Goal: Task Accomplishment & Management: Use online tool/utility

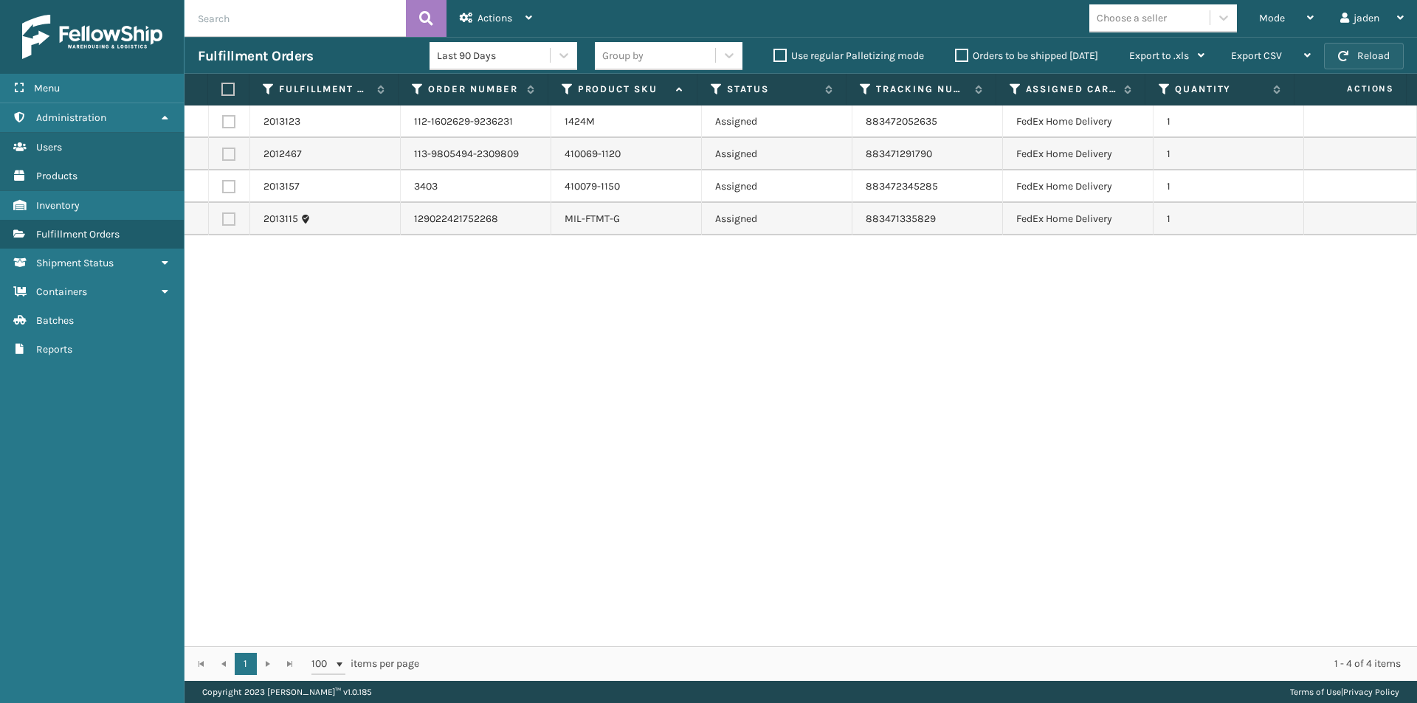
click at [1381, 53] on button "Reload" at bounding box center [1364, 56] width 80 height 27
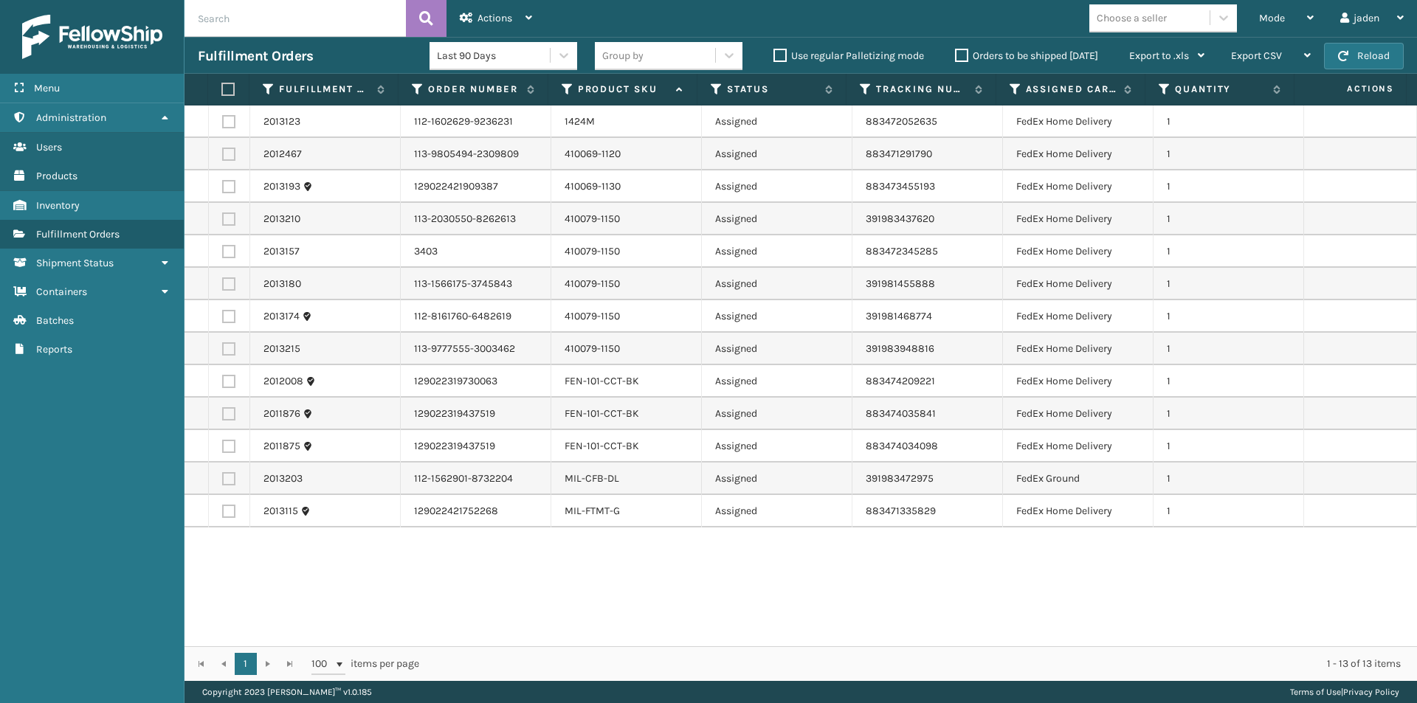
drag, startPoint x: 1007, startPoint y: 602, endPoint x: 750, endPoint y: 593, distance: 257.0
click at [750, 593] on div "2013123 112-1602629-9236231 1424M Assigned 883472052635 FedEx Home Delivery 1 2…" at bounding box center [800, 376] width 1232 height 541
click at [1282, 15] on span "Mode" at bounding box center [1272, 18] width 26 height 13
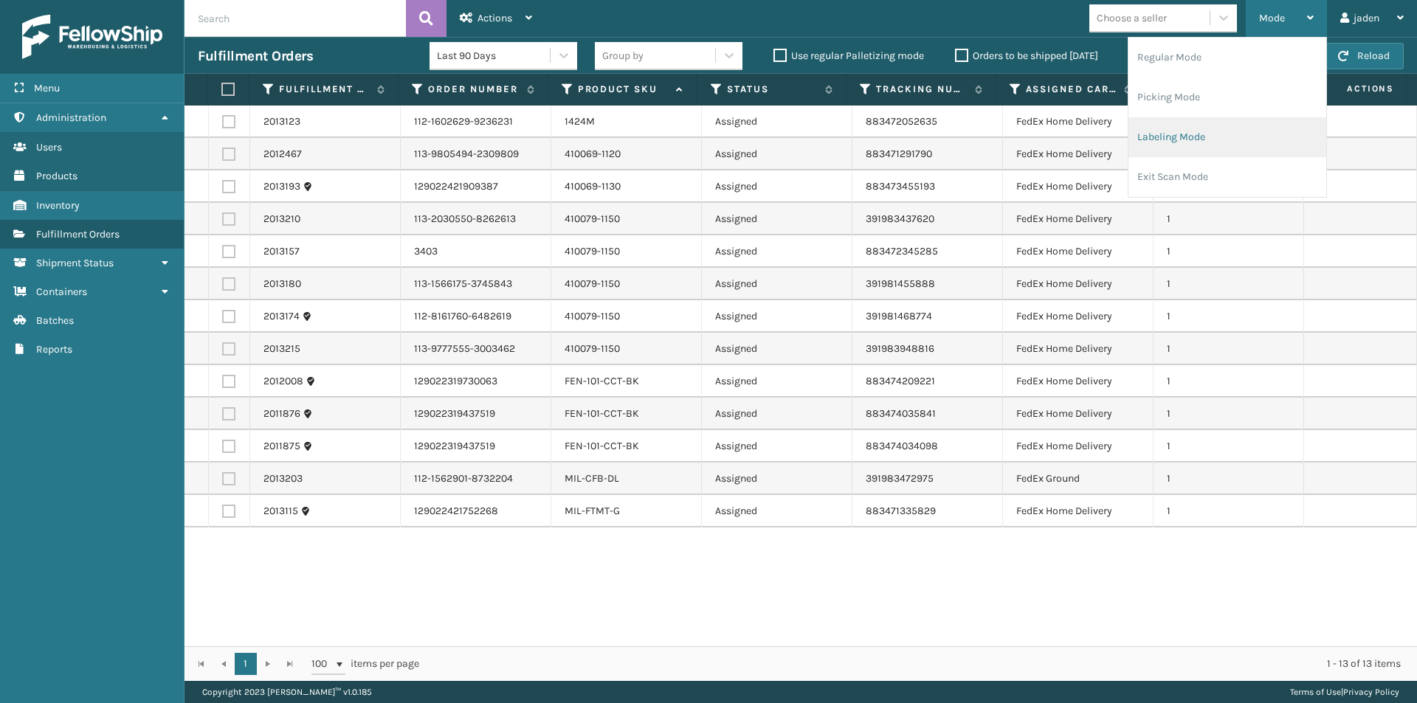
click at [1184, 128] on li "Labeling Mode" at bounding box center [1227, 137] width 198 height 40
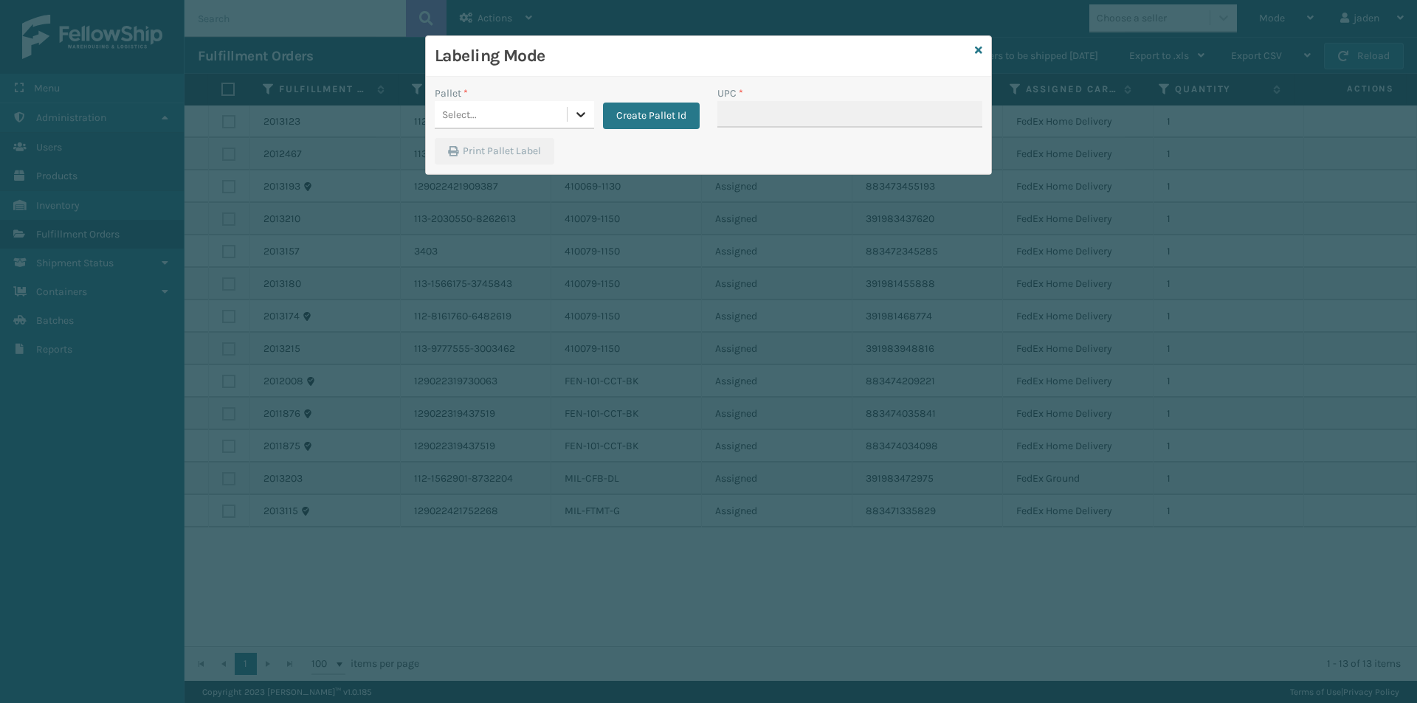
click at [576, 118] on icon at bounding box center [580, 114] width 15 height 15
click at [469, 182] on div "FDXG-UMQUJEPVQ2" at bounding box center [514, 178] width 159 height 27
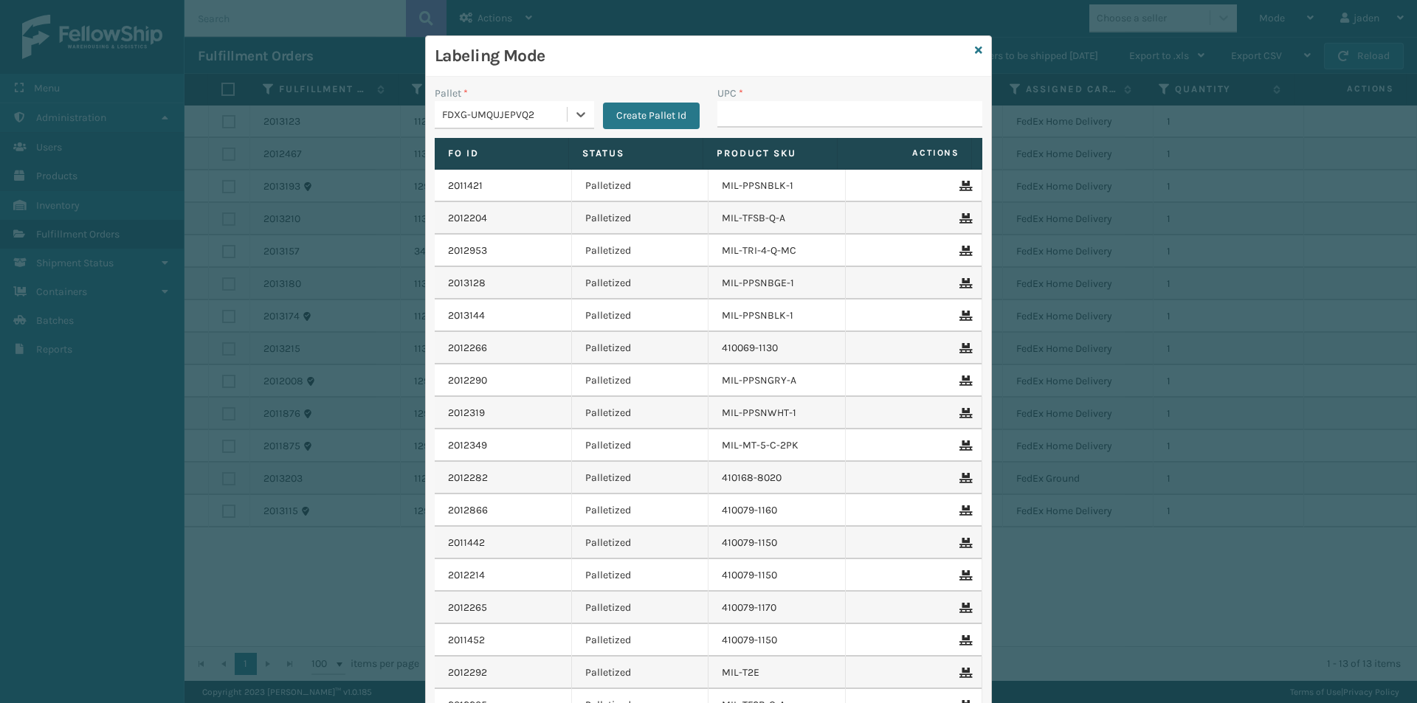
drag, startPoint x: 583, startPoint y: 117, endPoint x: 544, endPoint y: 134, distance: 42.6
click at [579, 117] on div at bounding box center [580, 114] width 27 height 27
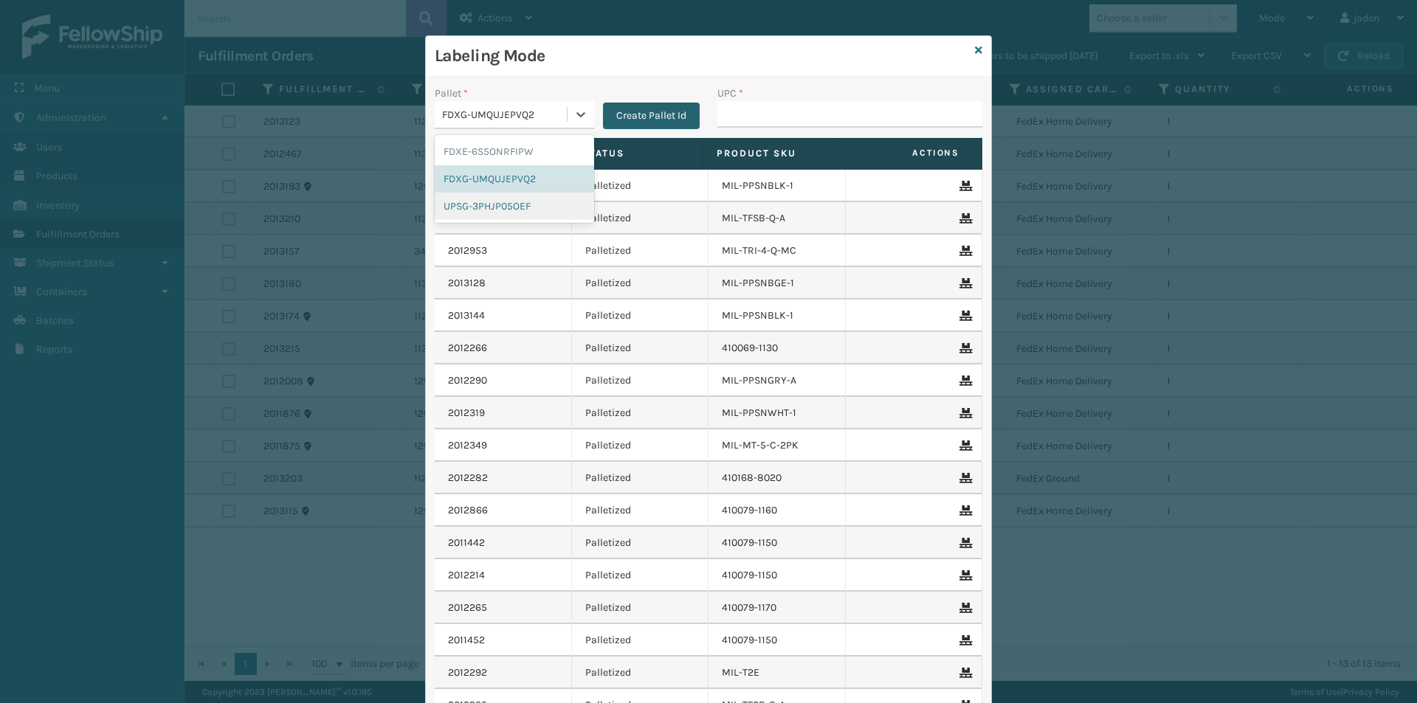
drag, startPoint x: 483, startPoint y: 206, endPoint x: 677, endPoint y: 127, distance: 209.5
click at [497, 194] on div "UPSG-3PHJP05OEF" at bounding box center [514, 206] width 159 height 27
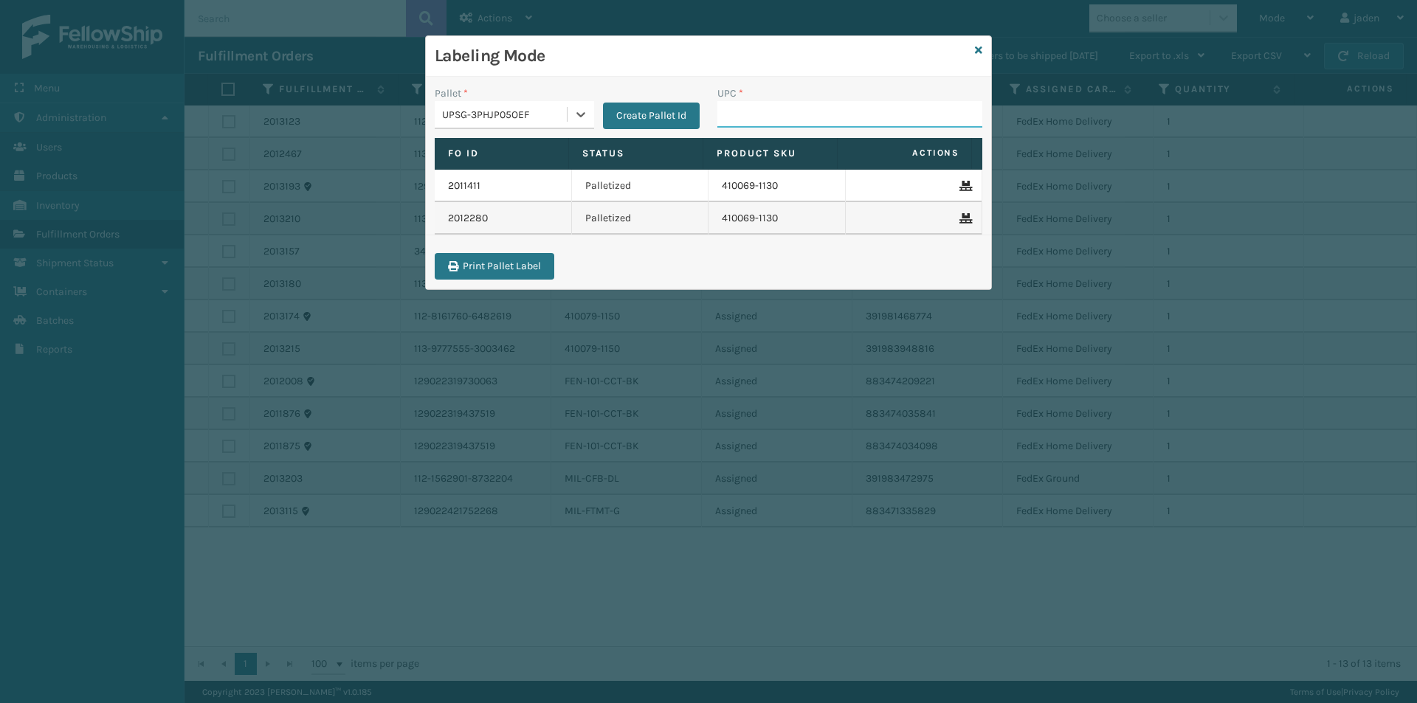
click at [811, 117] on input "UPC *" at bounding box center [849, 114] width 265 height 27
click at [1032, 246] on div "Labeling Mode Pallet * UPSG-3PHJP05OEF Create Pallet Id UPC * 410069 Fo Id Stat…" at bounding box center [708, 351] width 1417 height 703
click at [876, 115] on input "410069" at bounding box center [836, 114] width 238 height 27
type input "410069-1110"
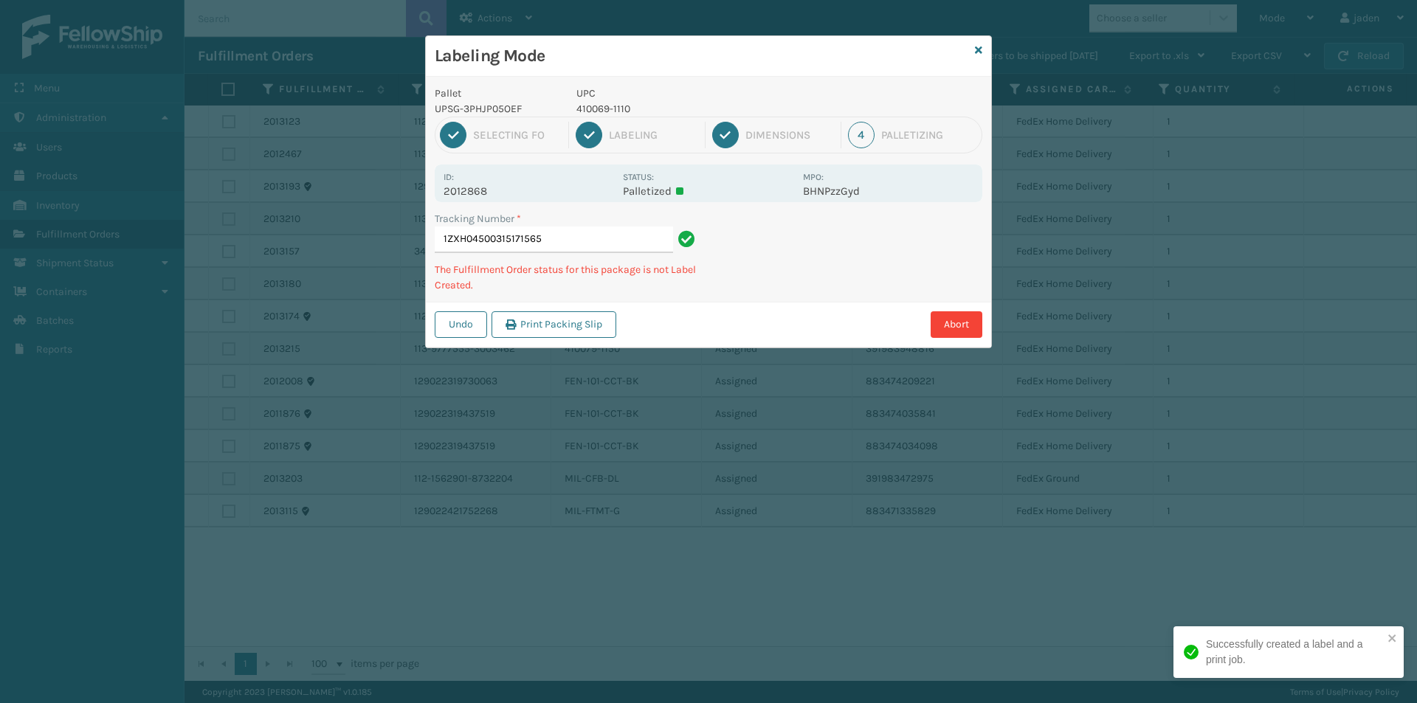
click at [607, 114] on p "410069-1110" at bounding box center [685, 108] width 218 height 15
copy p "410069-1110"
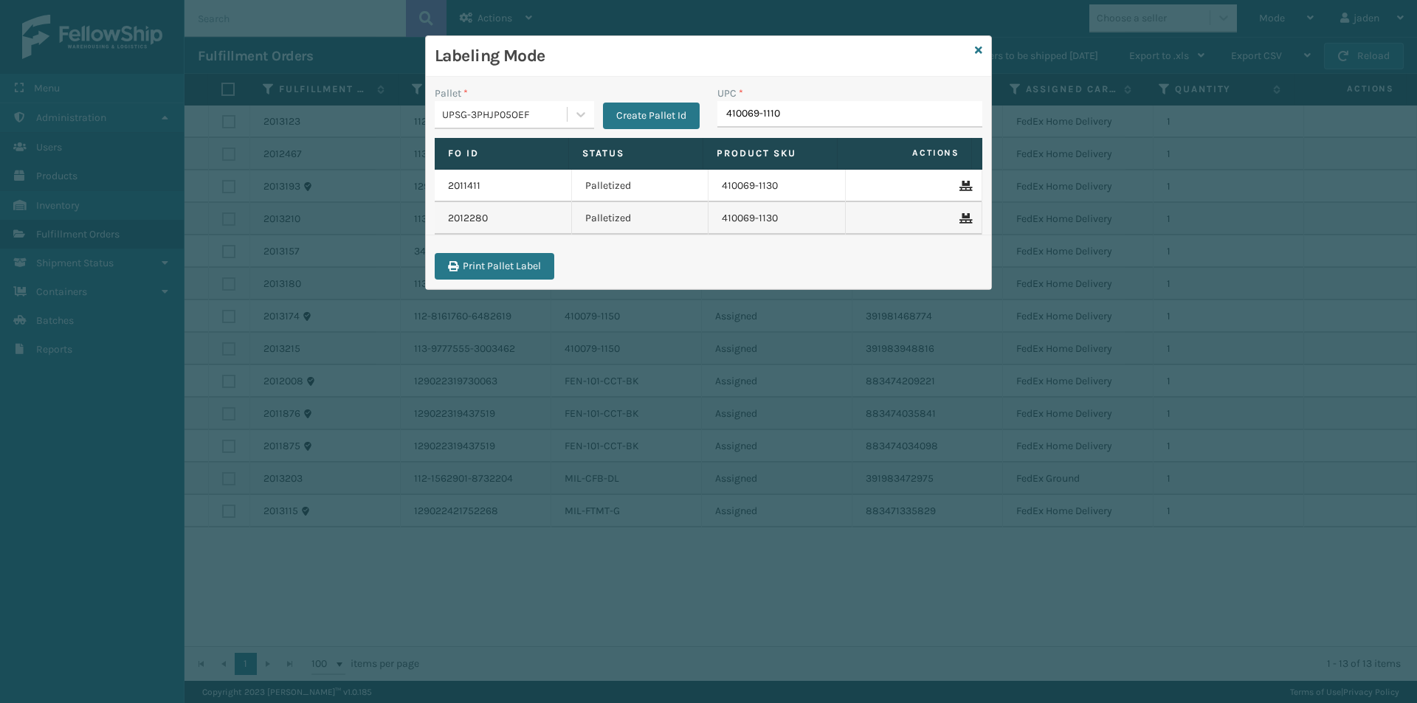
type input "410069-1110"
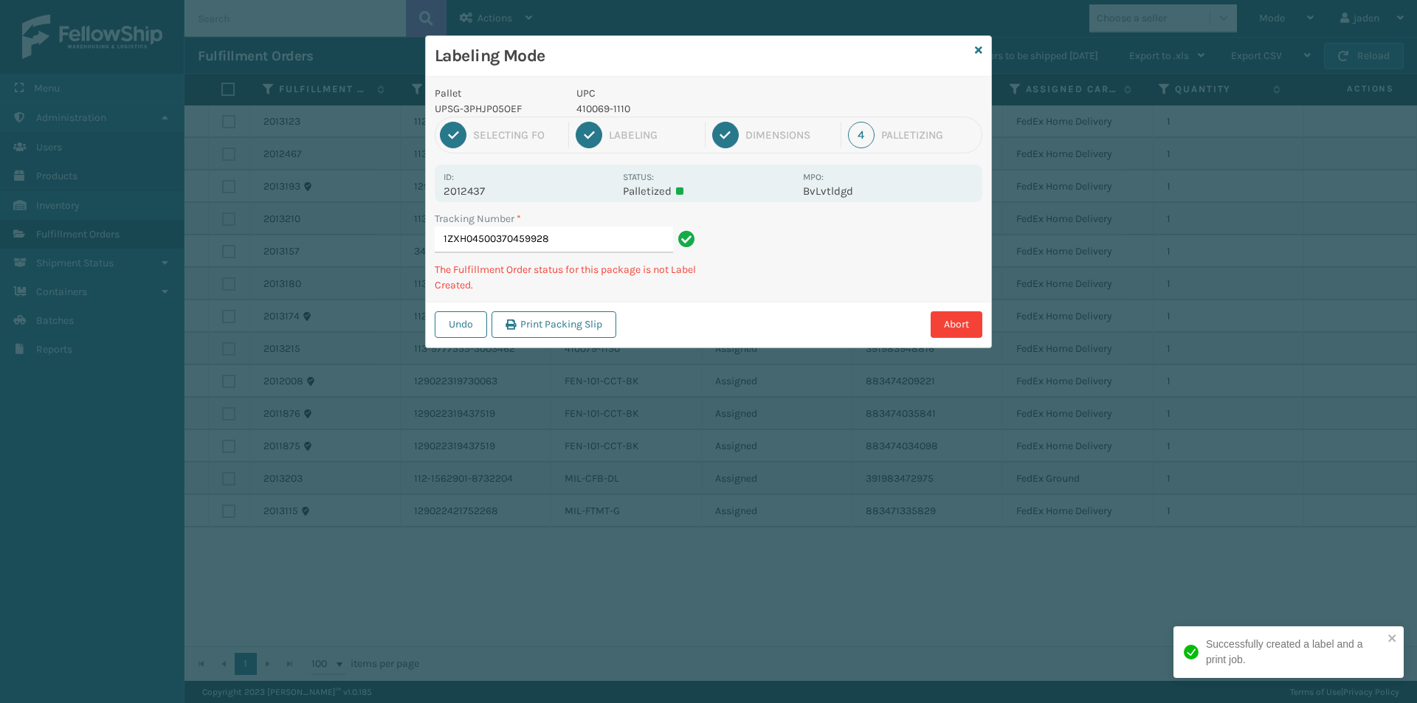
drag, startPoint x: 885, startPoint y: 234, endPoint x: 840, endPoint y: 250, distance: 47.9
click at [790, 291] on div "Tracking Number * 1ZXH04500370459928 The Fulfillment Order status for this pack…" at bounding box center [708, 256] width 565 height 91
drag, startPoint x: 869, startPoint y: 230, endPoint x: 899, endPoint y: 204, distance: 39.7
click at [783, 273] on div "Tracking Number * 1ZXH04500370459928 The Fulfillment Order status for this pack…" at bounding box center [708, 256] width 565 height 91
drag, startPoint x: 898, startPoint y: 204, endPoint x: 842, endPoint y: 150, distance: 78.3
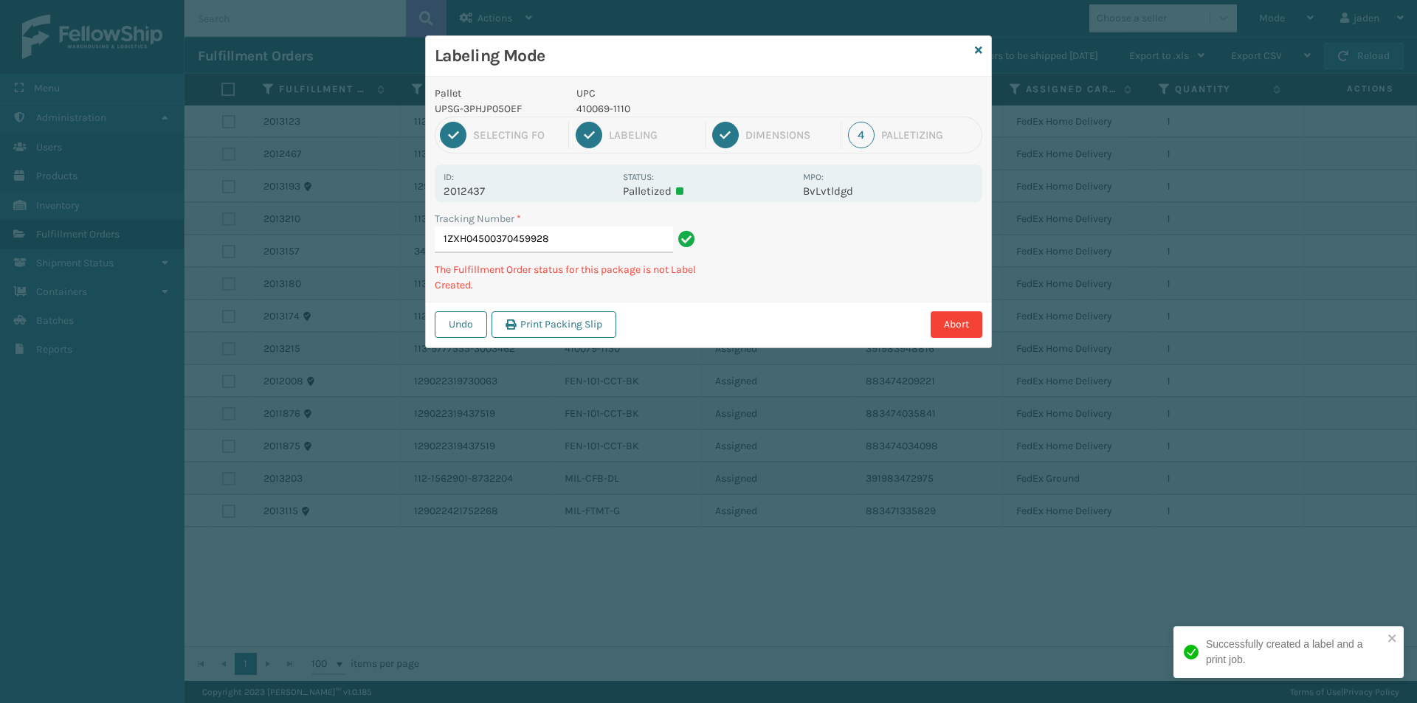
click at [742, 300] on div "Pallet UPSG-3PHJP05OEF UPC 410069-1110 1 Selecting FO 2 Labeling 3 Dimensions 4…" at bounding box center [708, 212] width 565 height 271
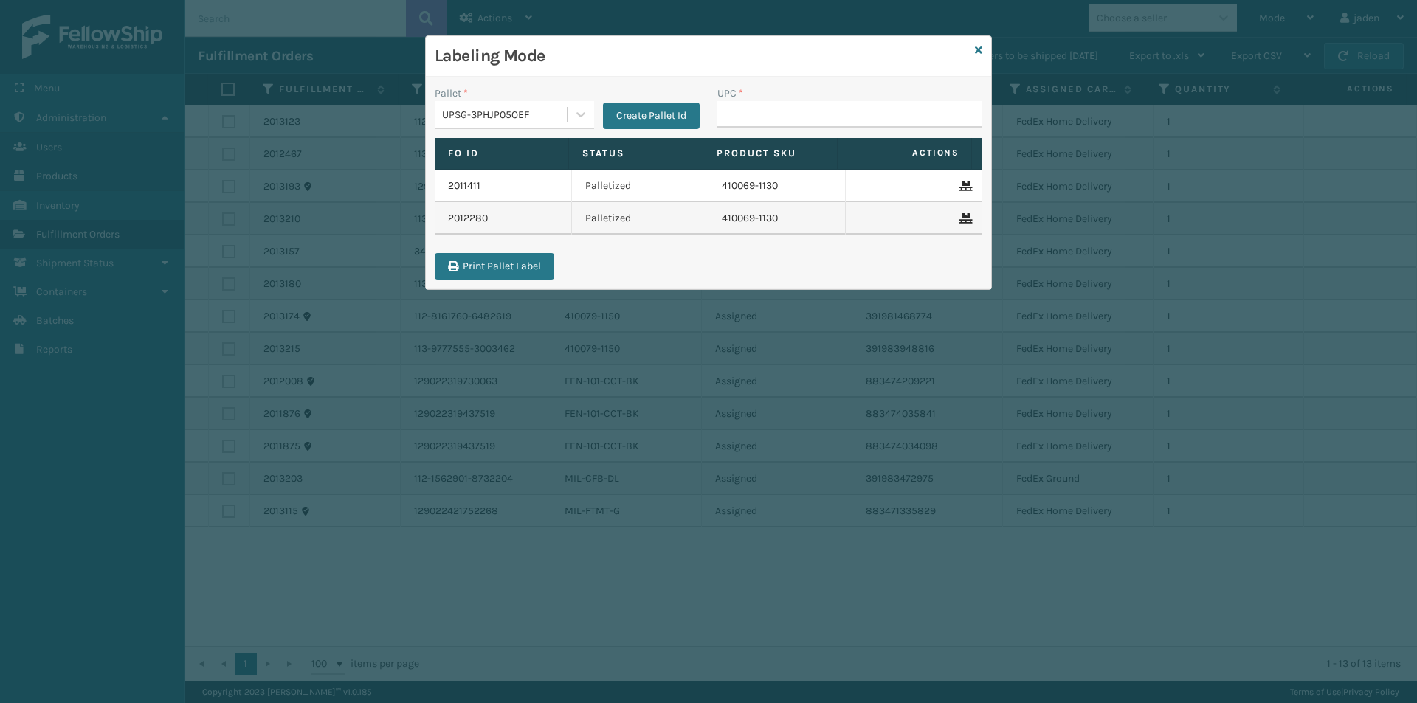
type input "410069-1110"
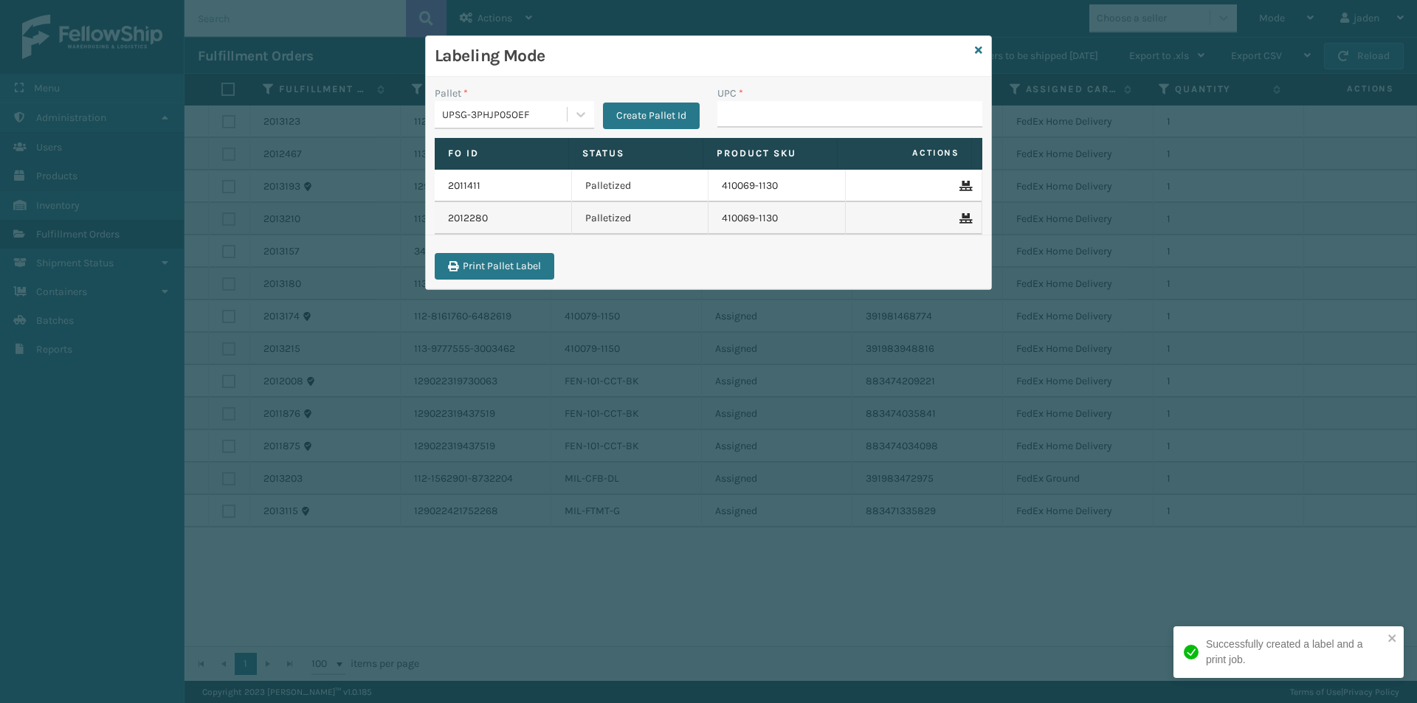
type input "410069-1110"
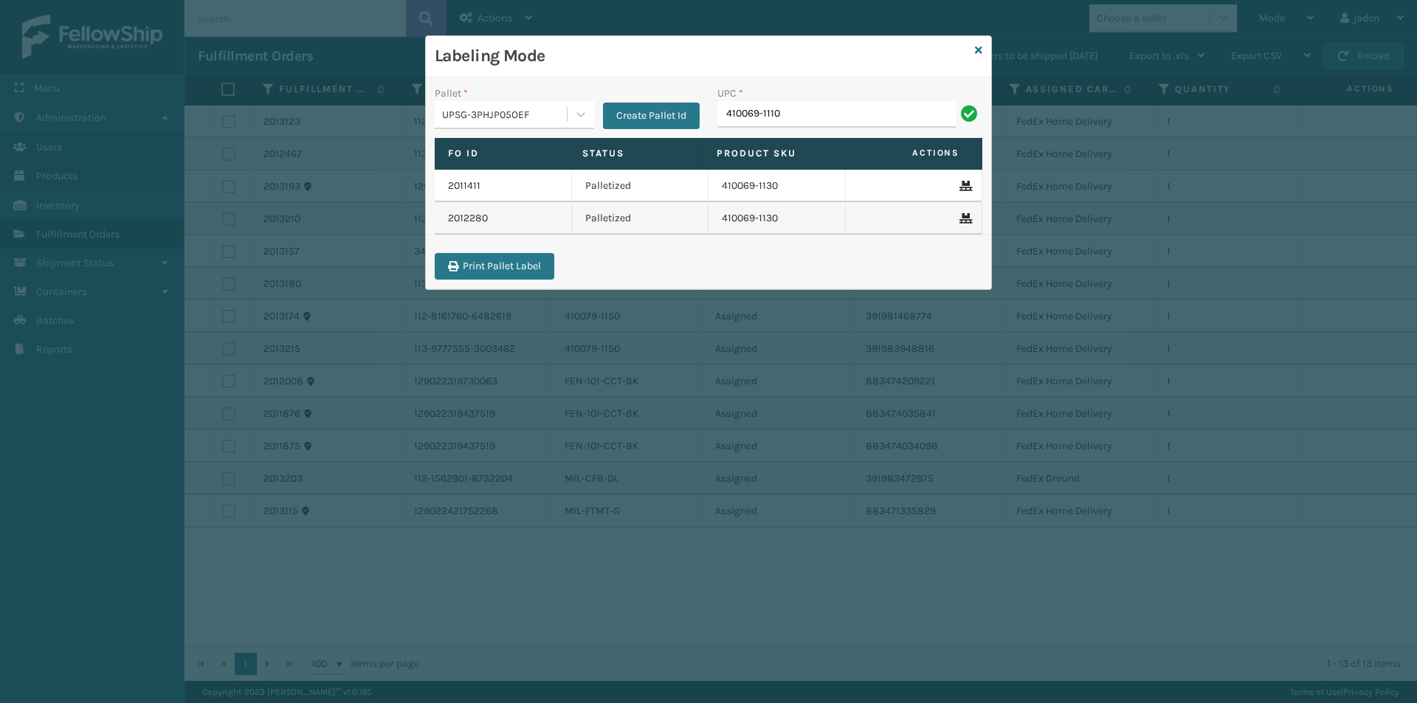
type input "410069-1110"
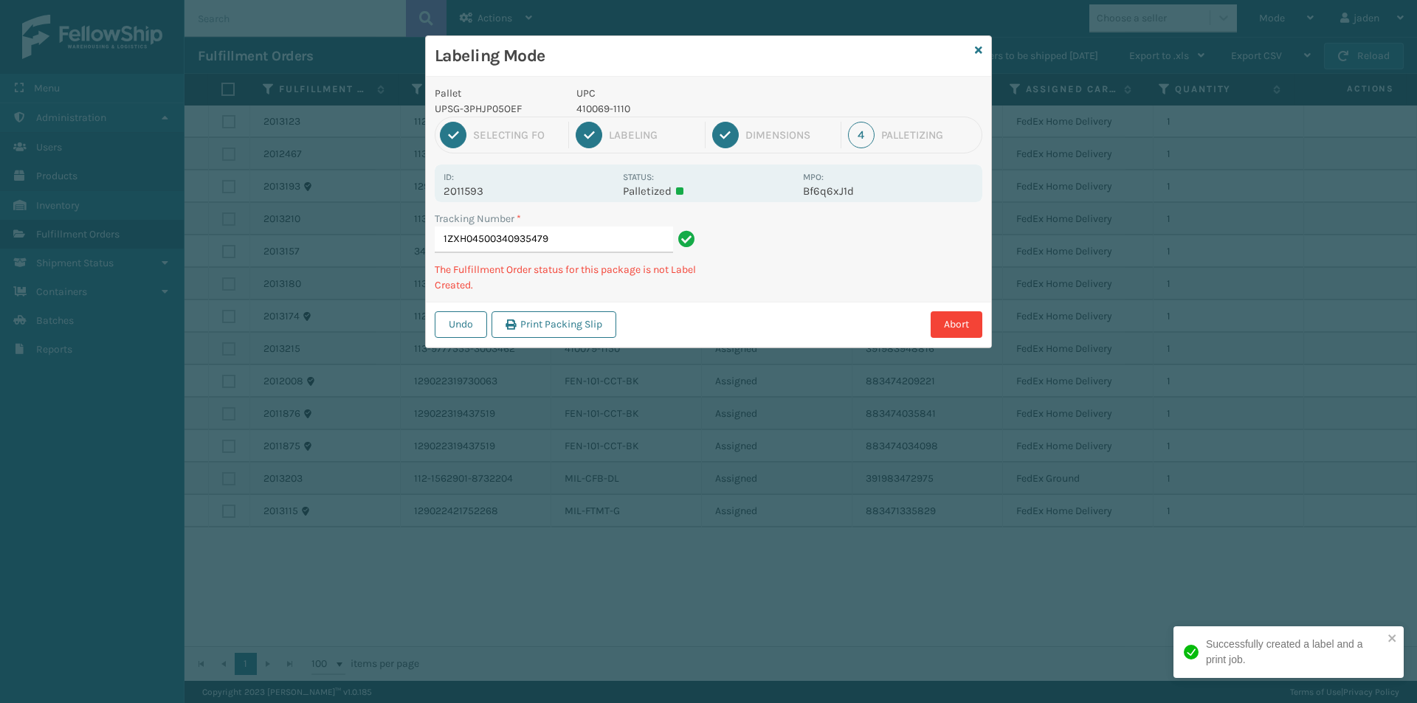
drag, startPoint x: 876, startPoint y: 257, endPoint x: 868, endPoint y: 264, distance: 11.0
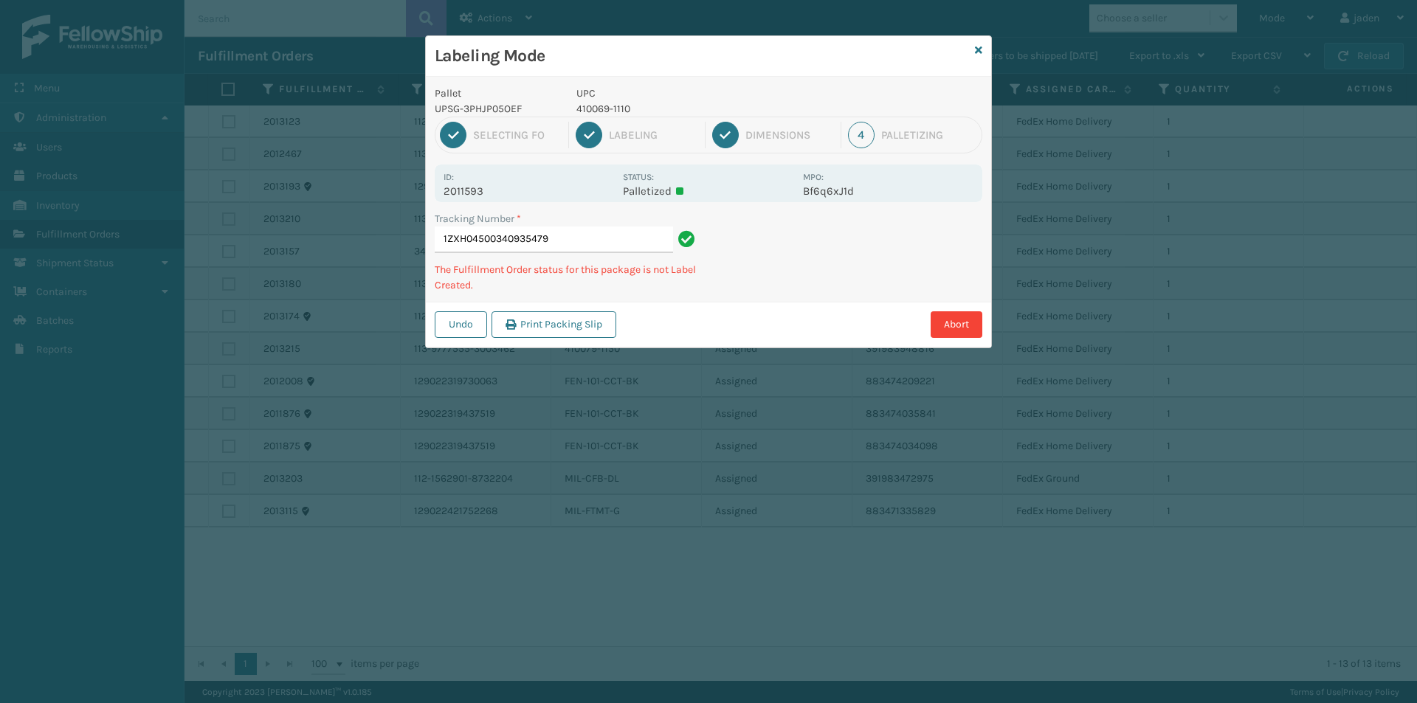
drag, startPoint x: 868, startPoint y: 264, endPoint x: 845, endPoint y: 182, distance: 85.8
click at [763, 322] on div "Undo Print Packing Slip Abort" at bounding box center [708, 324] width 565 height 45
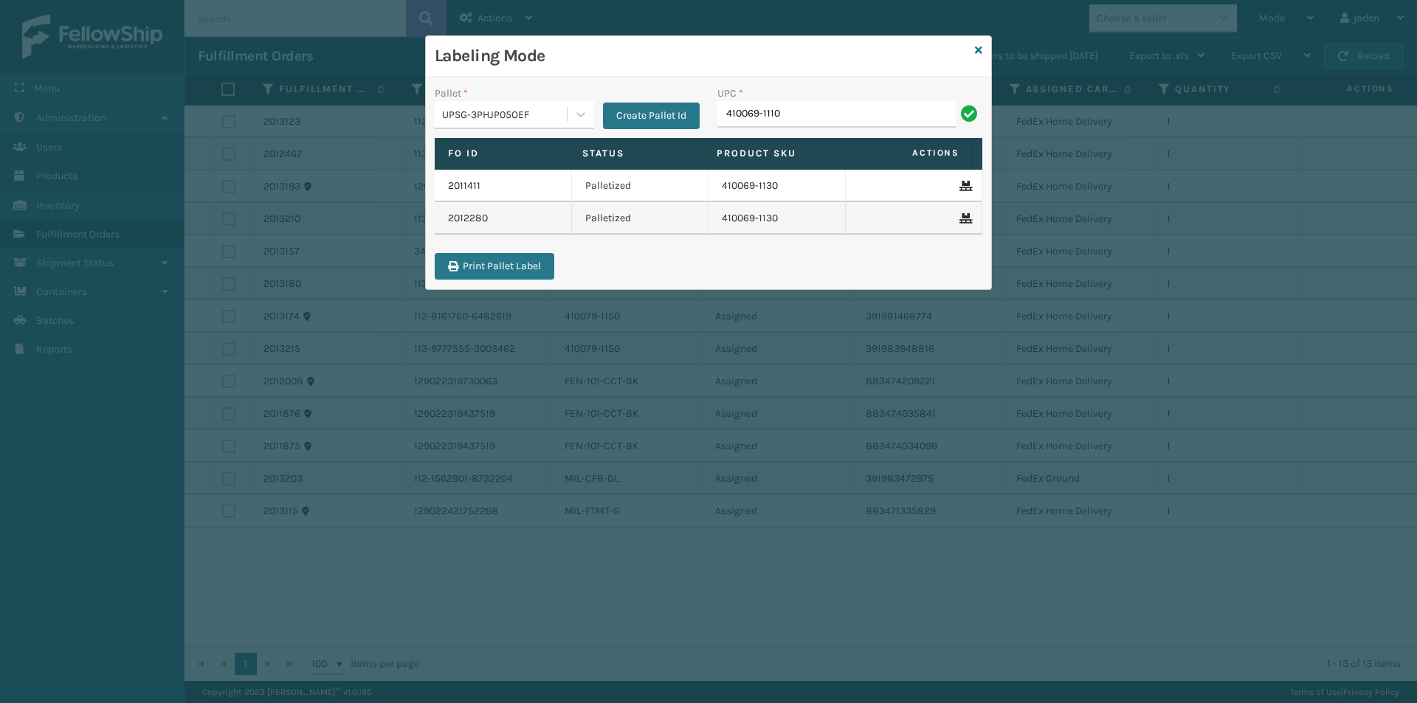
type input "410069-1110"
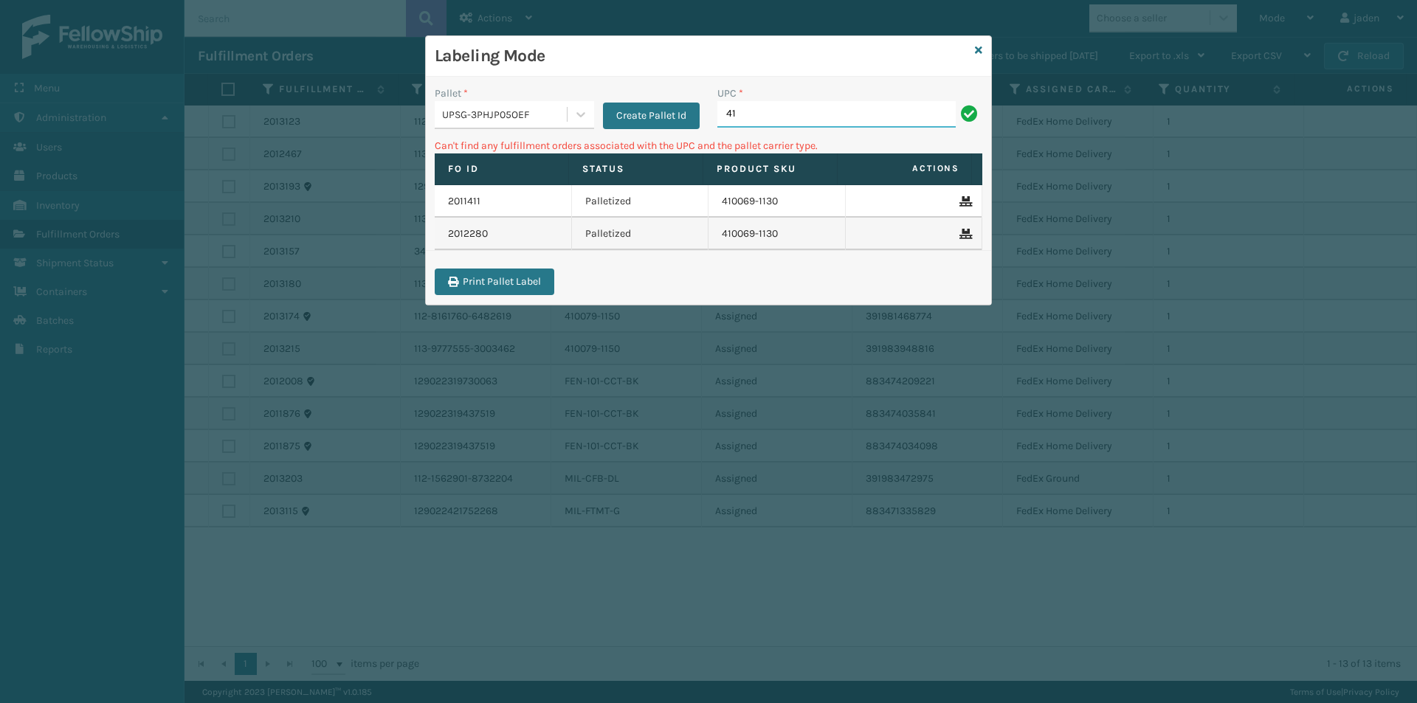
type input "4"
type input "849986009399"
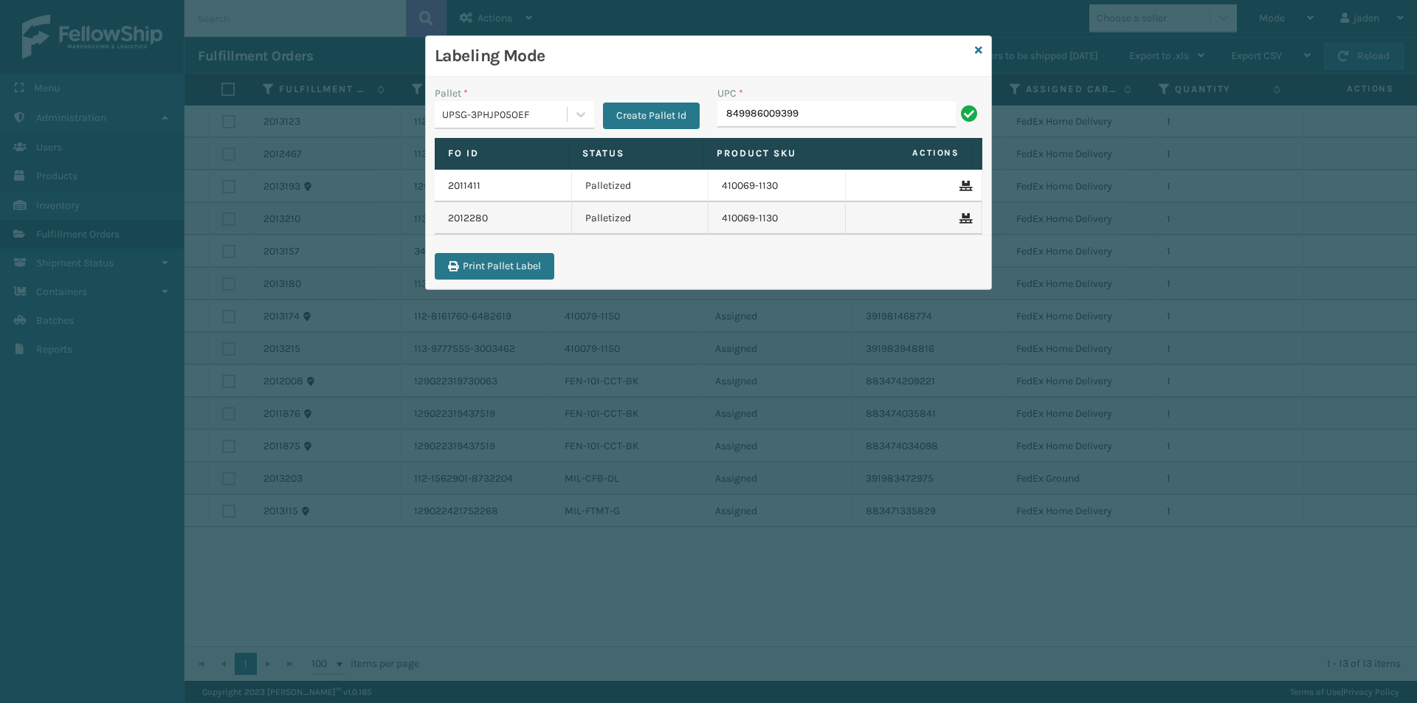
type input "849986009399"
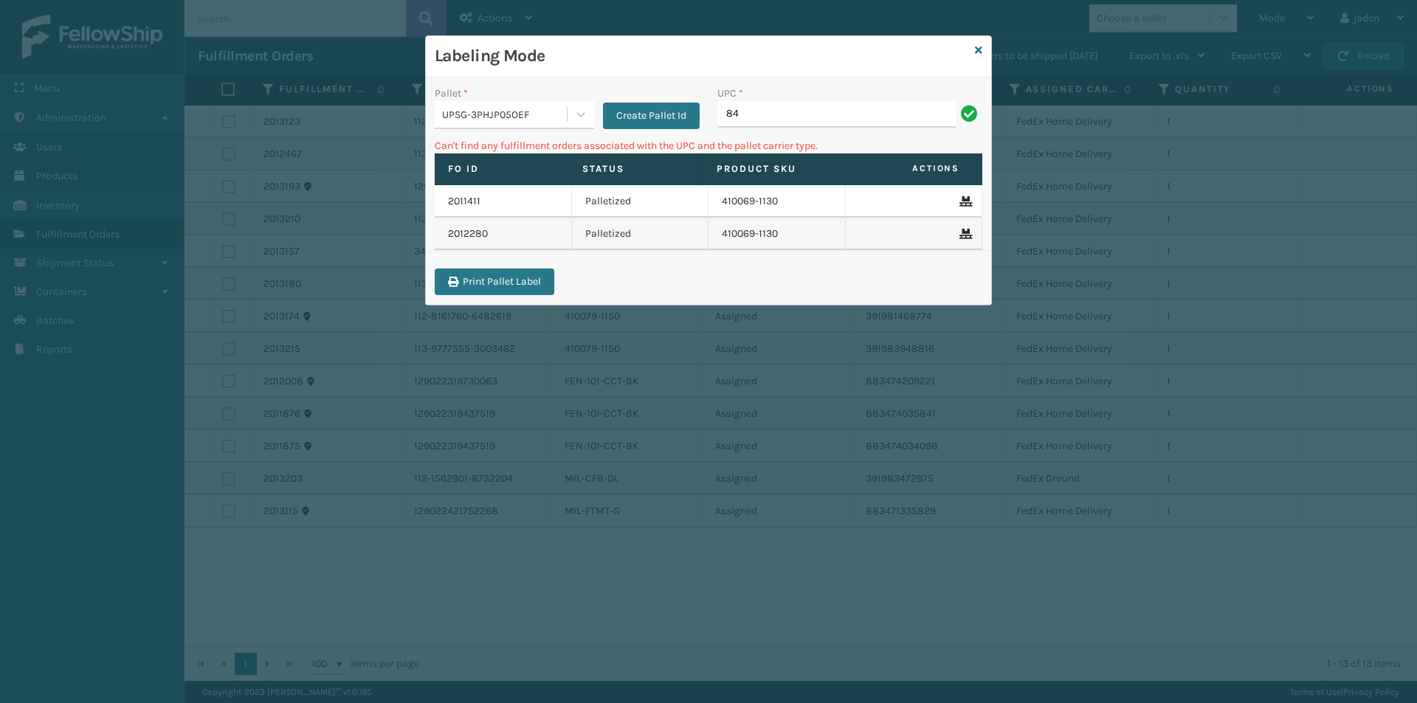
type input "8"
type input "410069-1130"
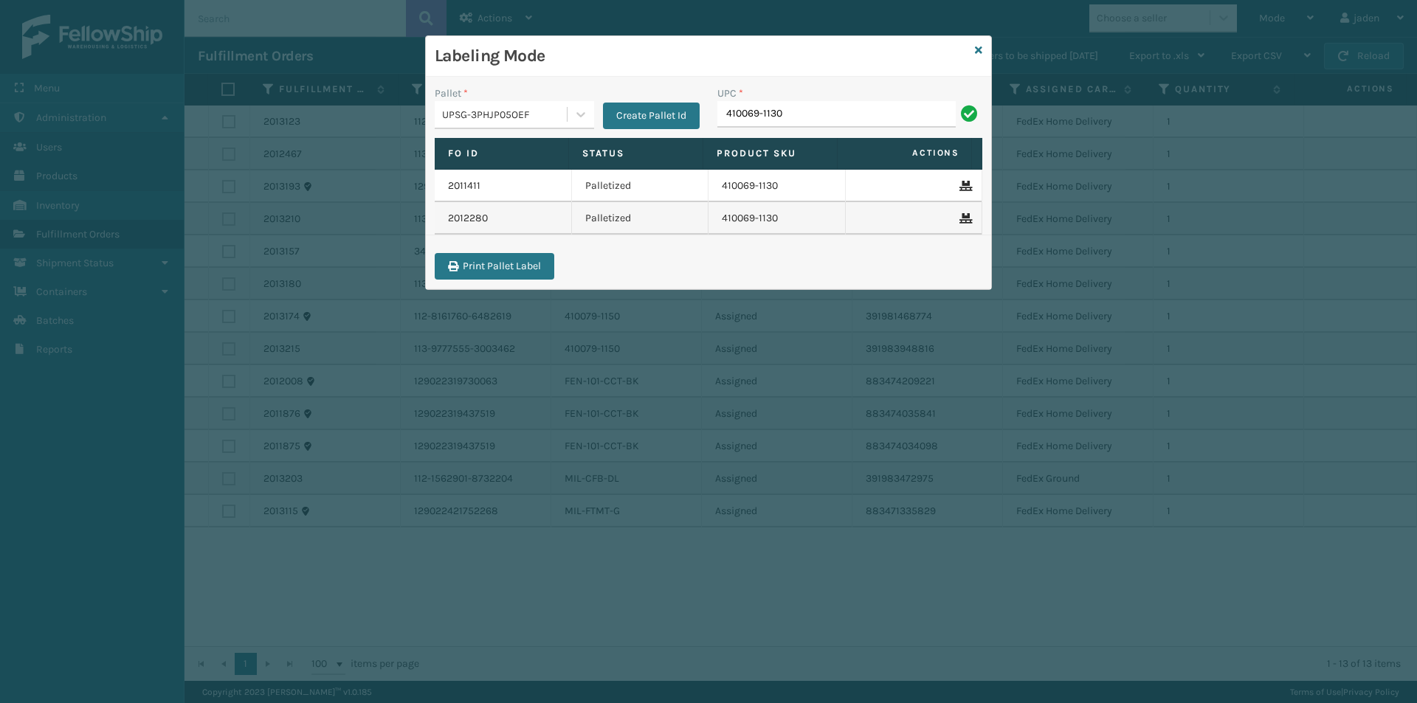
type input "410069-1130"
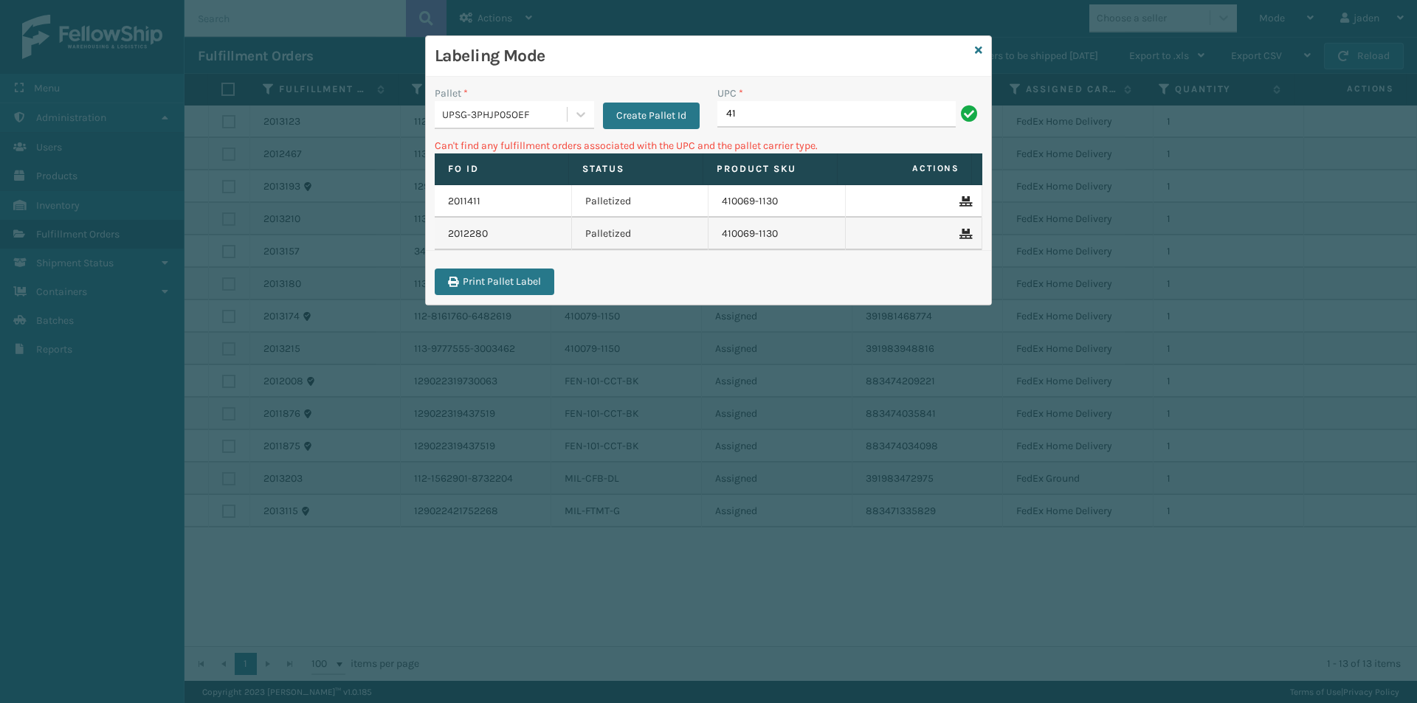
type input "4"
type input "410069-1150"
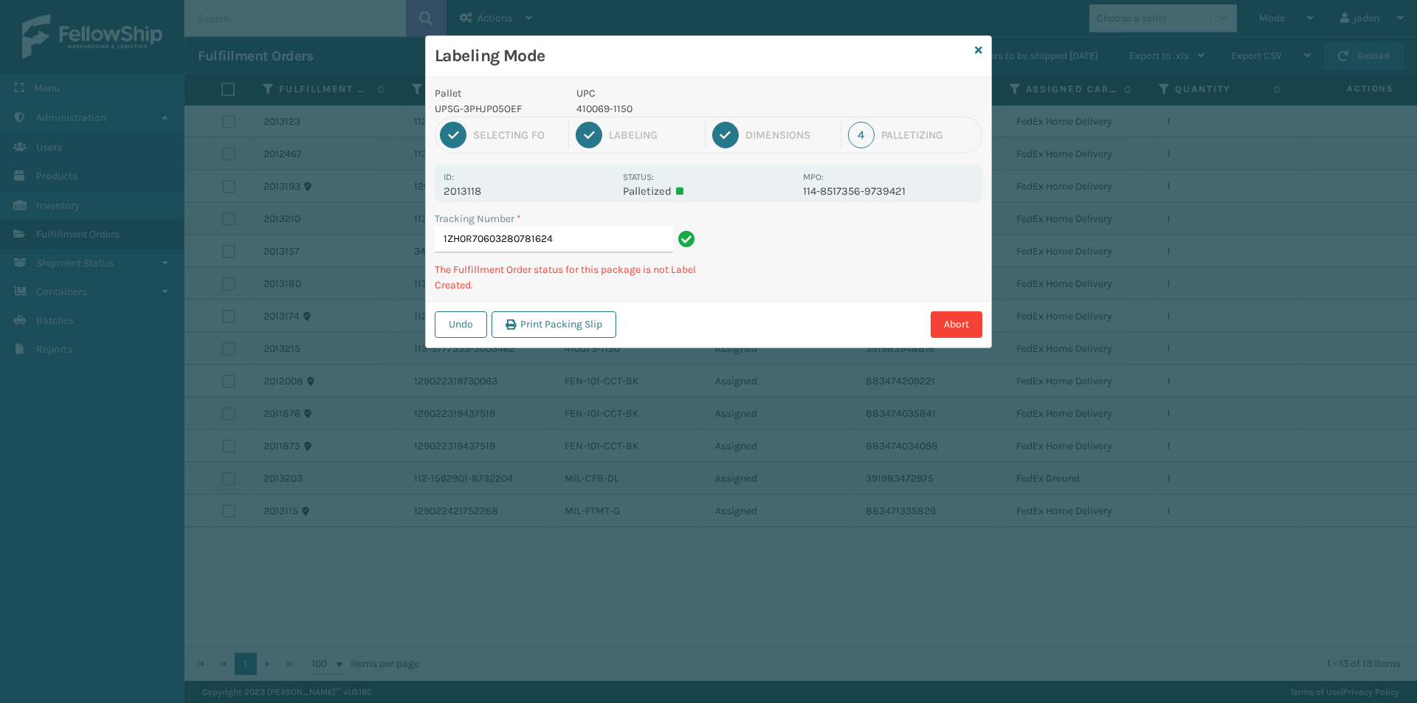
type input "1ZH0R706032807816244"
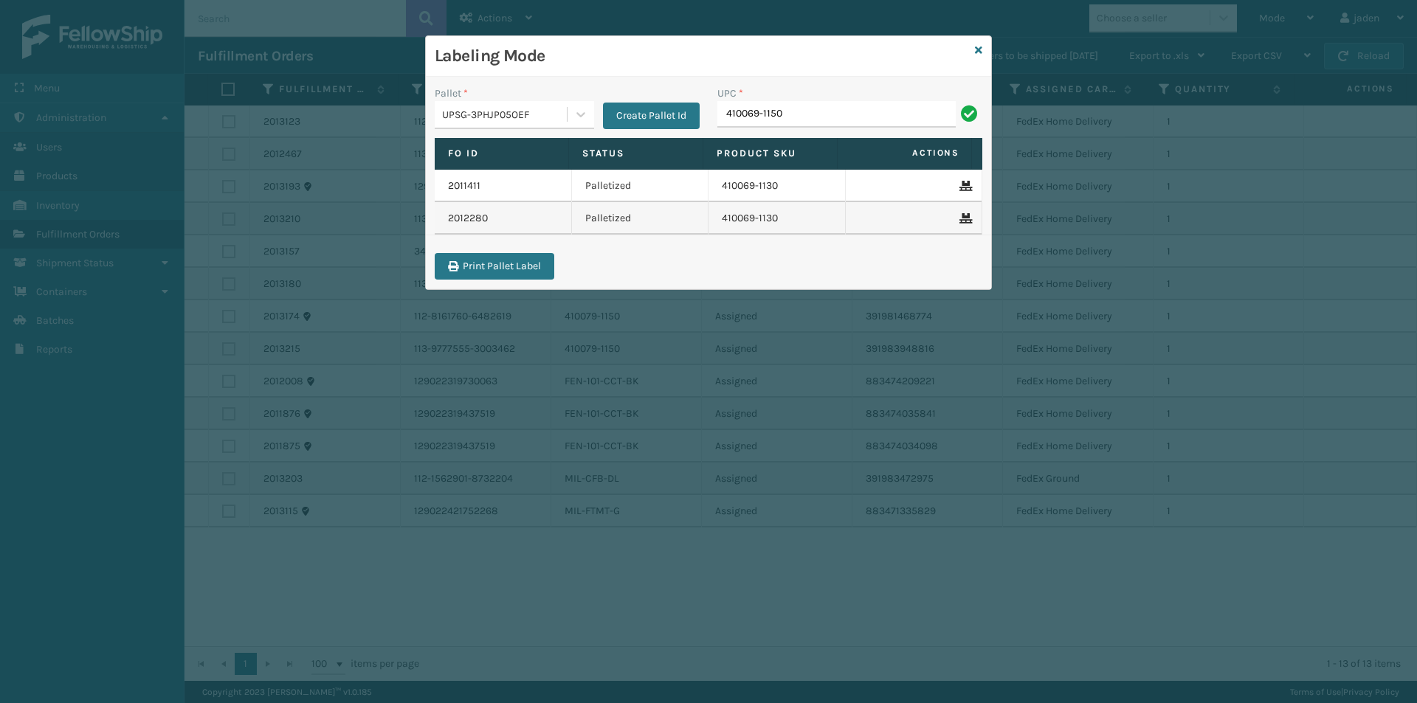
type input "410069-1150"
type input "410079-1130"
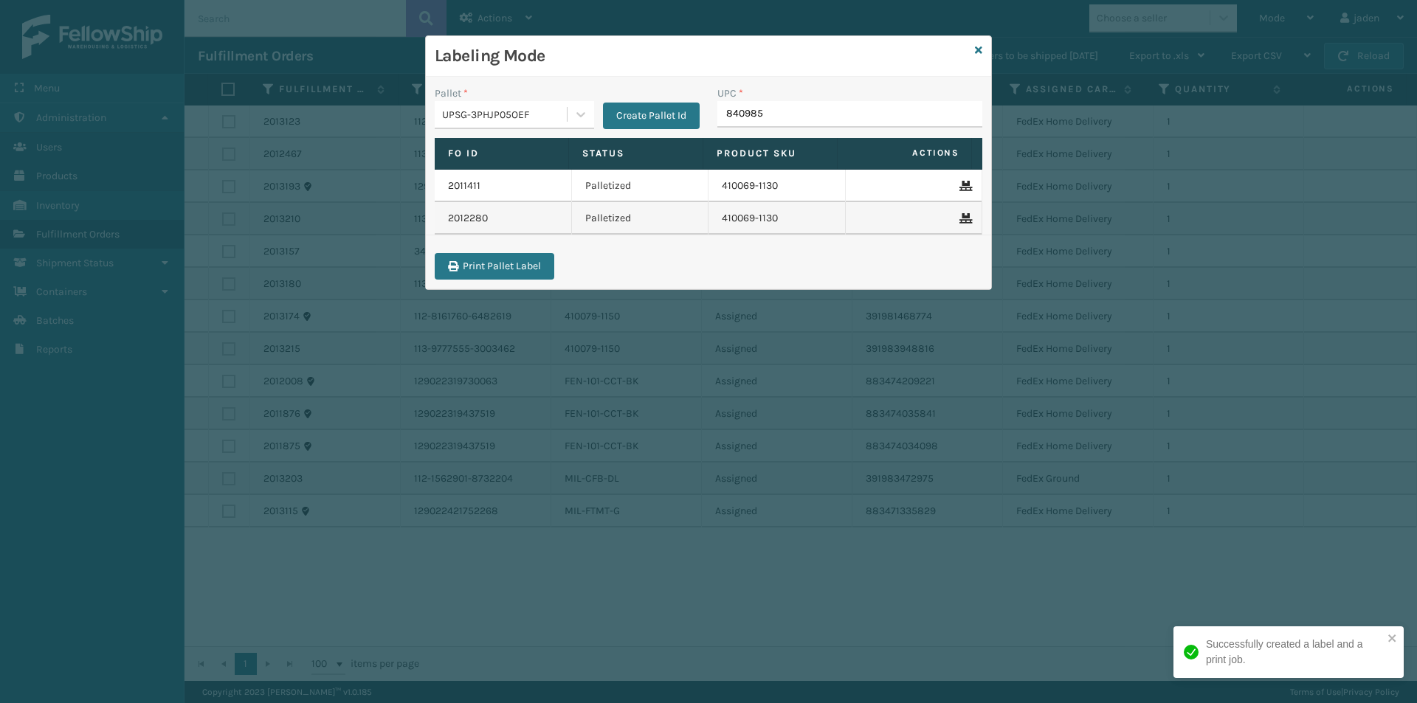
type input "8409851"
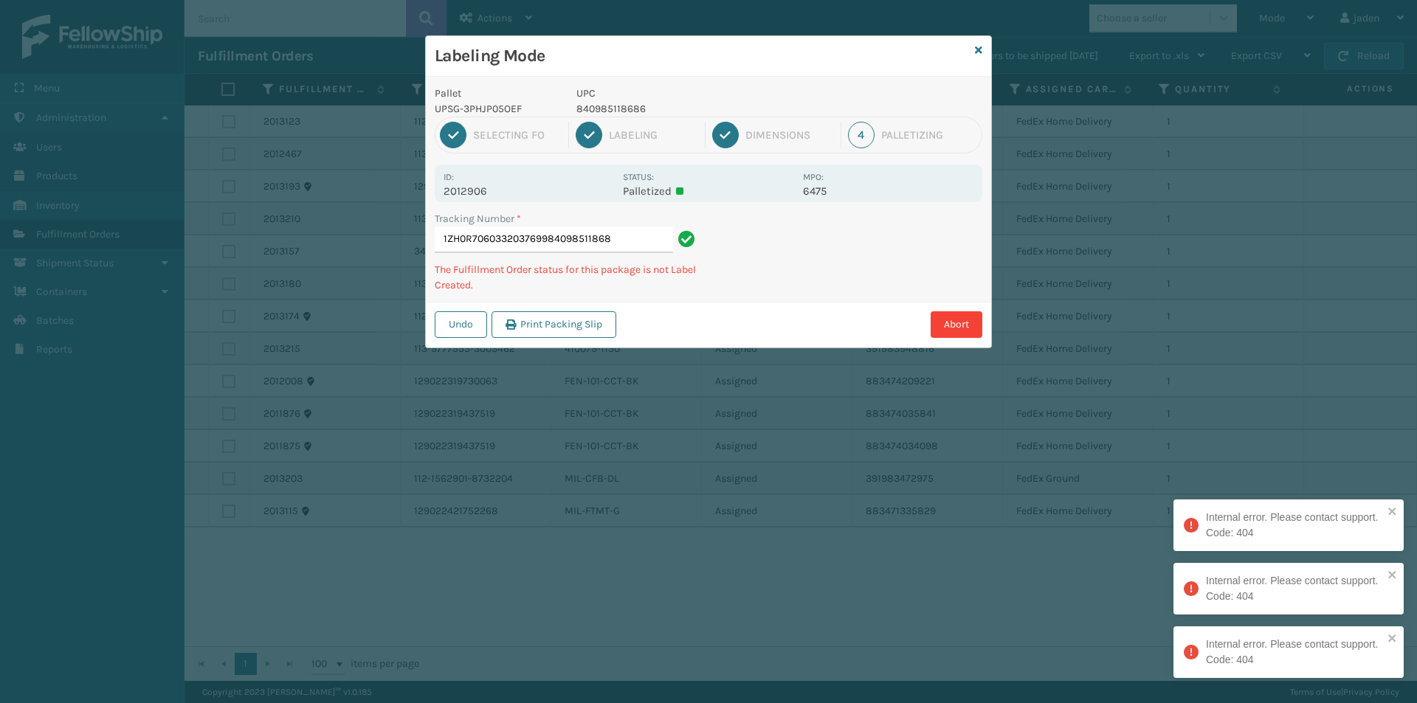
type input "1ZH0R7060332037699840985118686"
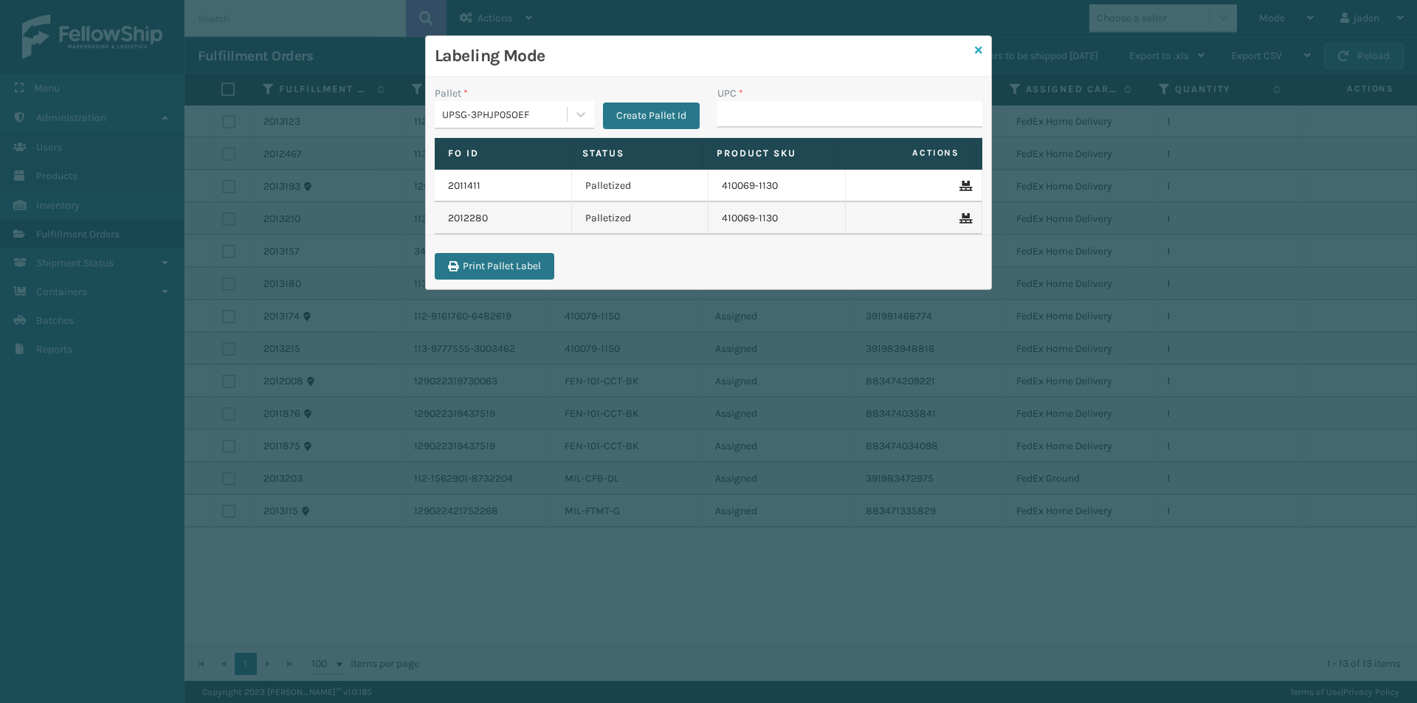
click at [975, 48] on icon at bounding box center [978, 50] width 7 height 10
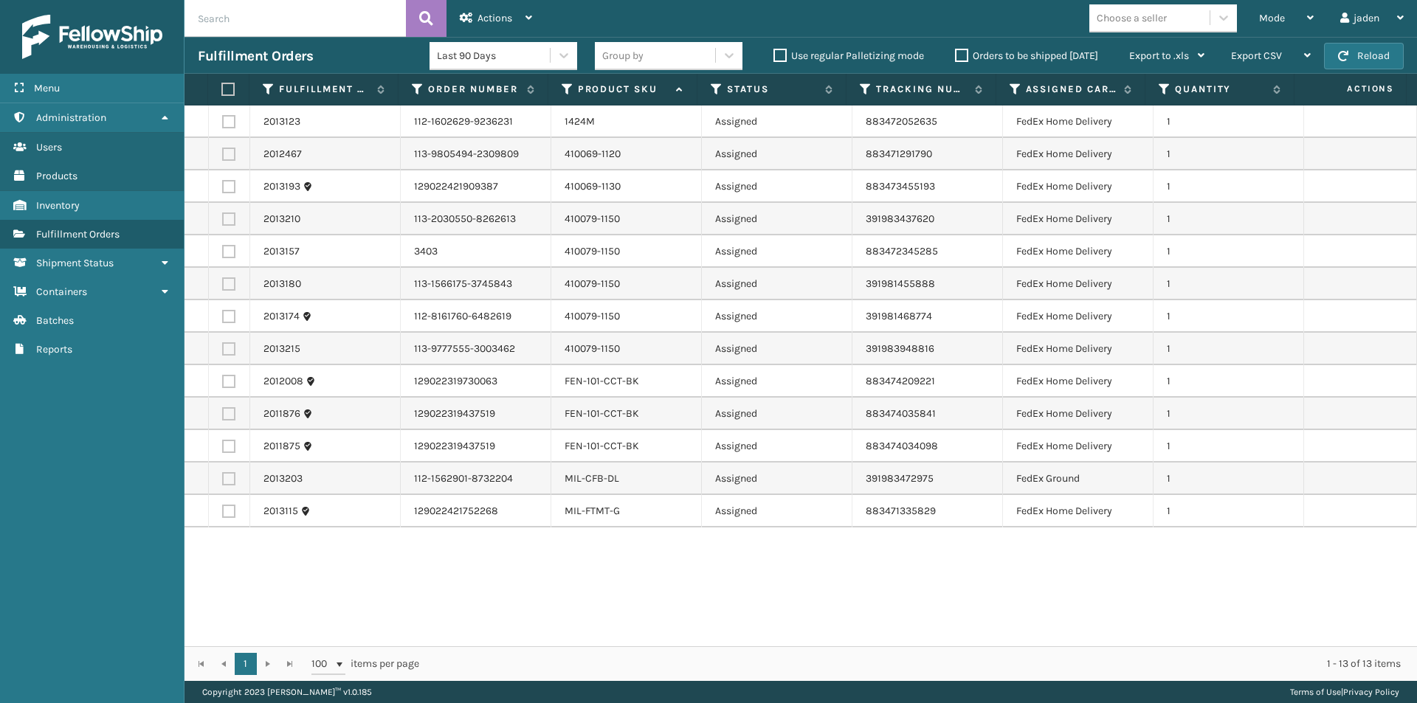
drag, startPoint x: 908, startPoint y: 575, endPoint x: 773, endPoint y: 593, distance: 136.3
click at [773, 593] on div "2013123 112-1602629-9236231 1424M Assigned 883472052635 FedEx Home Delivery 1 2…" at bounding box center [800, 376] width 1232 height 541
click at [234, 223] on label at bounding box center [228, 219] width 13 height 13
click at [223, 222] on input "checkbox" at bounding box center [222, 218] width 1 height 10
checkbox input "true"
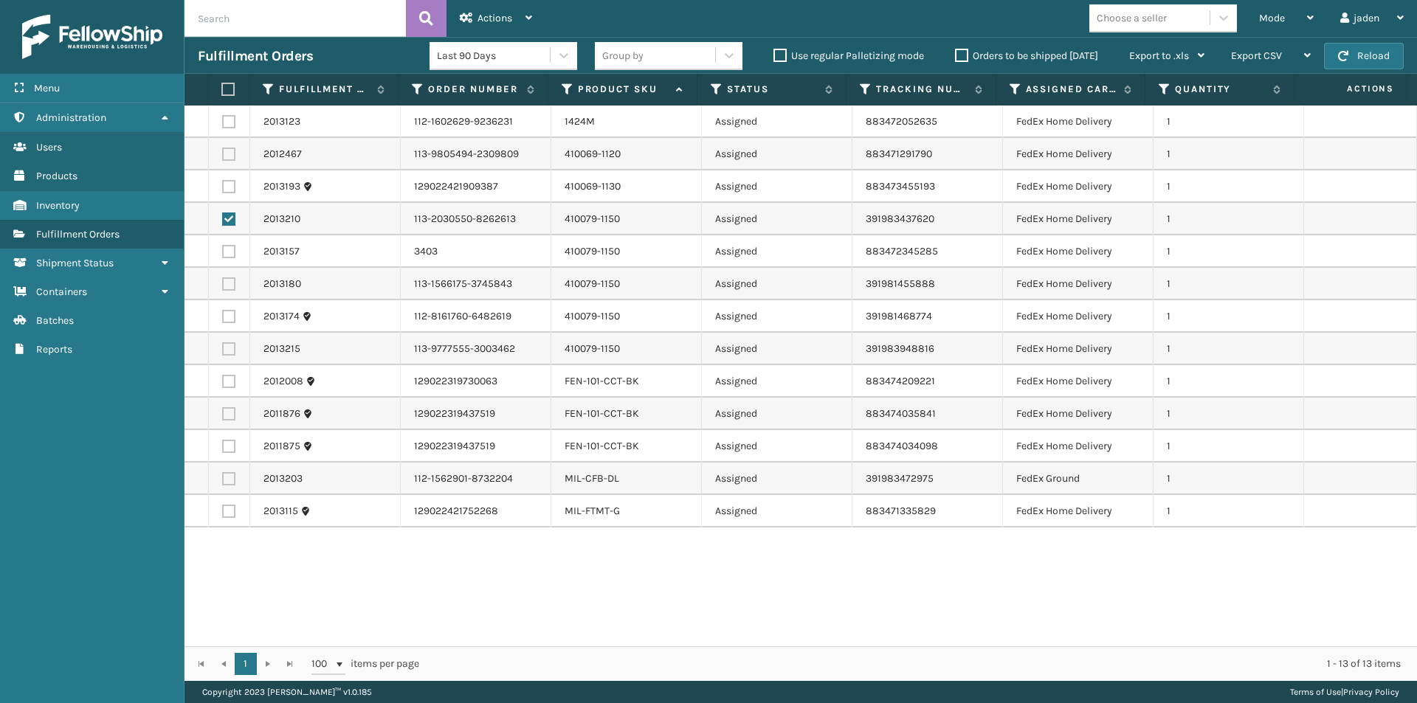
click at [229, 249] on label at bounding box center [228, 251] width 13 height 13
click at [223, 249] on input "checkbox" at bounding box center [222, 250] width 1 height 10
checkbox input "true"
click at [232, 283] on label at bounding box center [228, 283] width 13 height 13
click at [223, 283] on input "checkbox" at bounding box center [222, 282] width 1 height 10
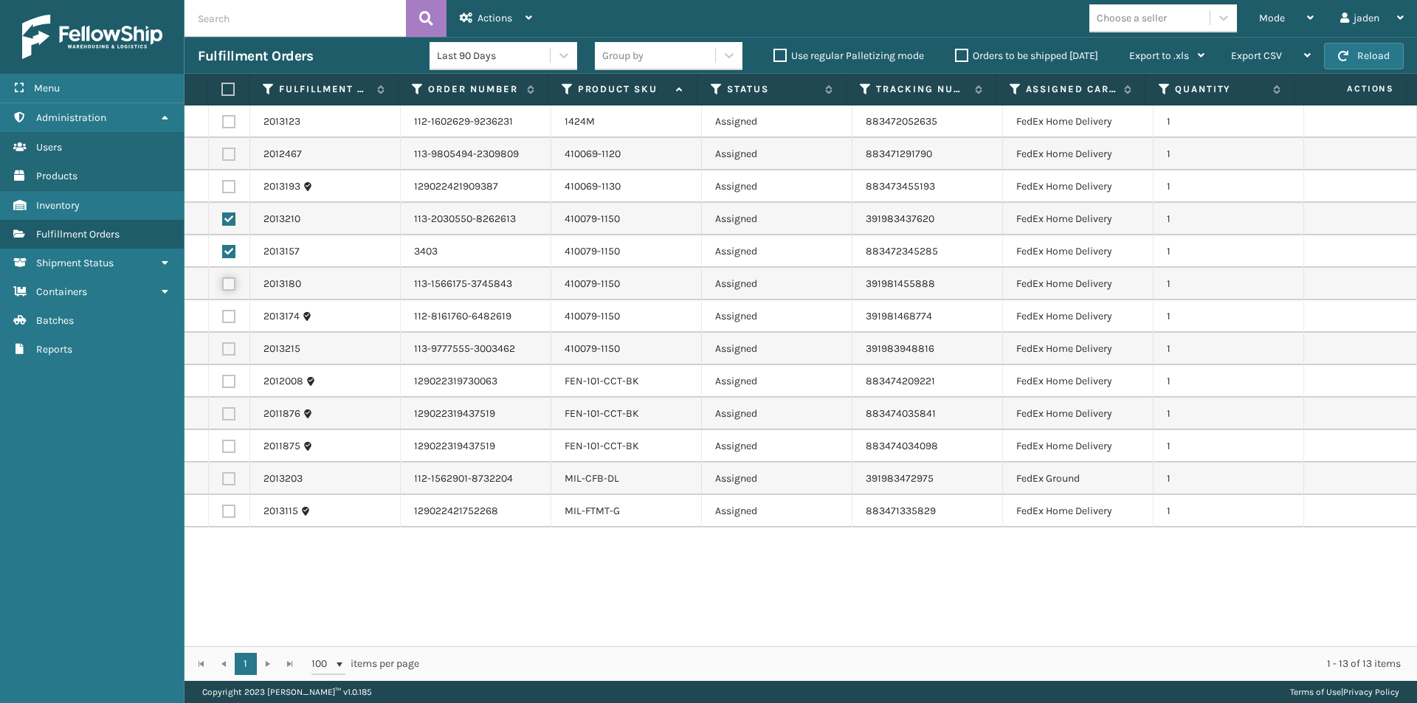
checkbox input "true"
click at [226, 325] on td at bounding box center [229, 316] width 41 height 32
click at [226, 316] on label at bounding box center [228, 316] width 13 height 13
click at [223, 316] on input "checkbox" at bounding box center [222, 315] width 1 height 10
checkbox input "true"
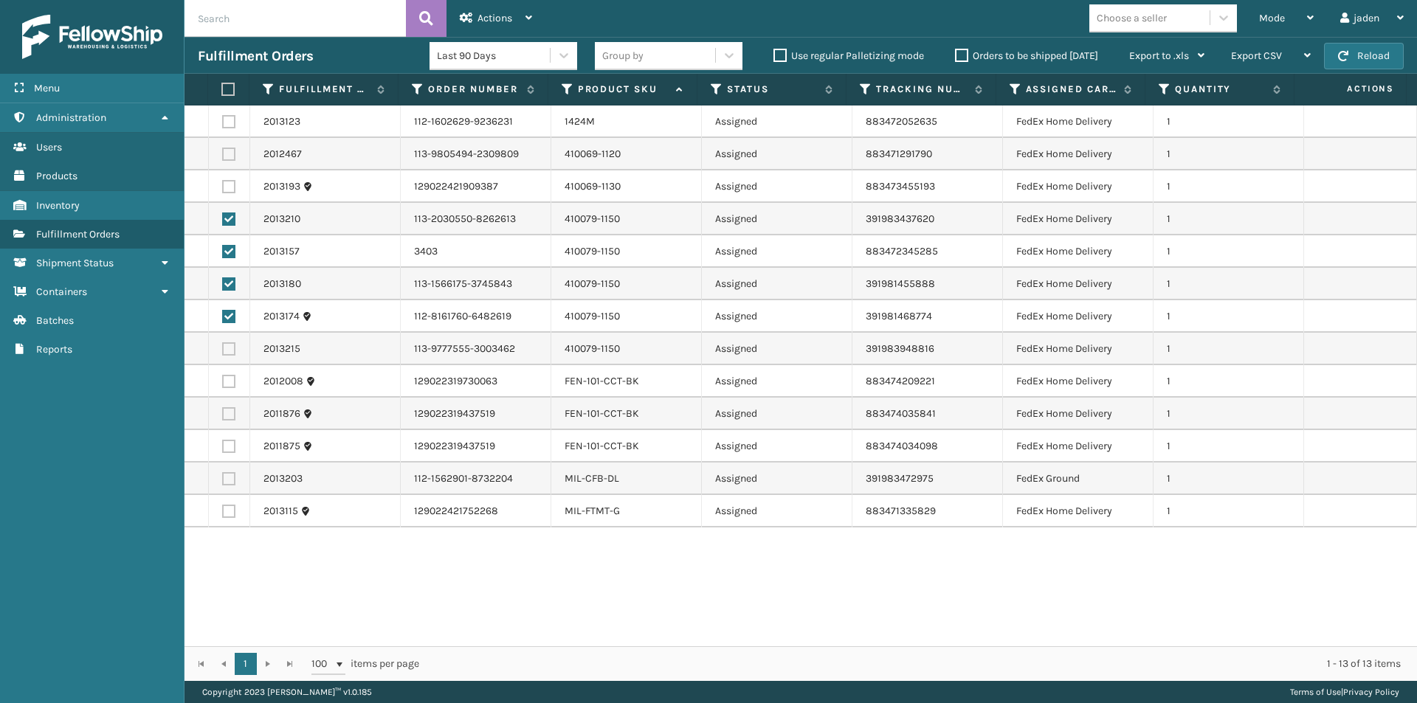
click at [224, 350] on label at bounding box center [228, 348] width 13 height 13
click at [223, 350] on input "checkbox" at bounding box center [222, 347] width 1 height 10
checkbox input "true"
click at [229, 92] on label at bounding box center [226, 89] width 10 height 13
click at [222, 92] on input "checkbox" at bounding box center [221, 90] width 1 height 10
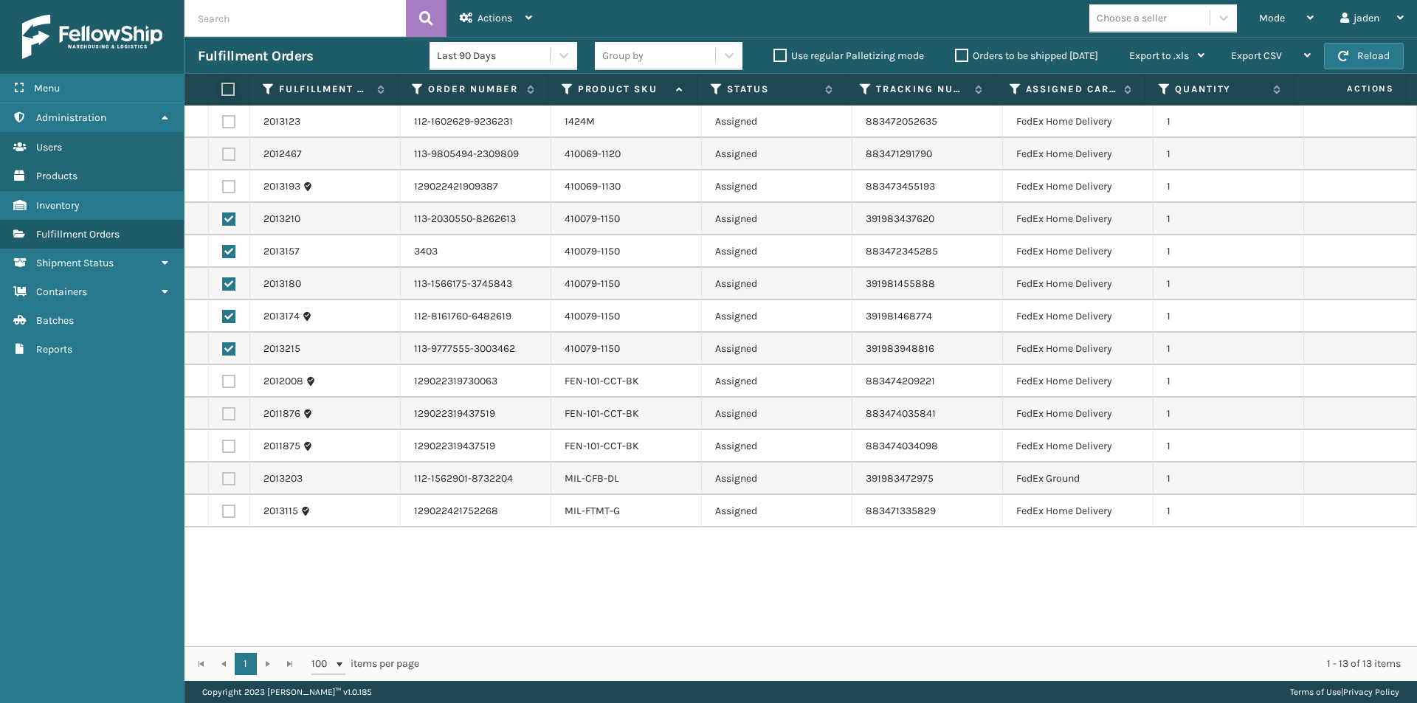
checkbox input "true"
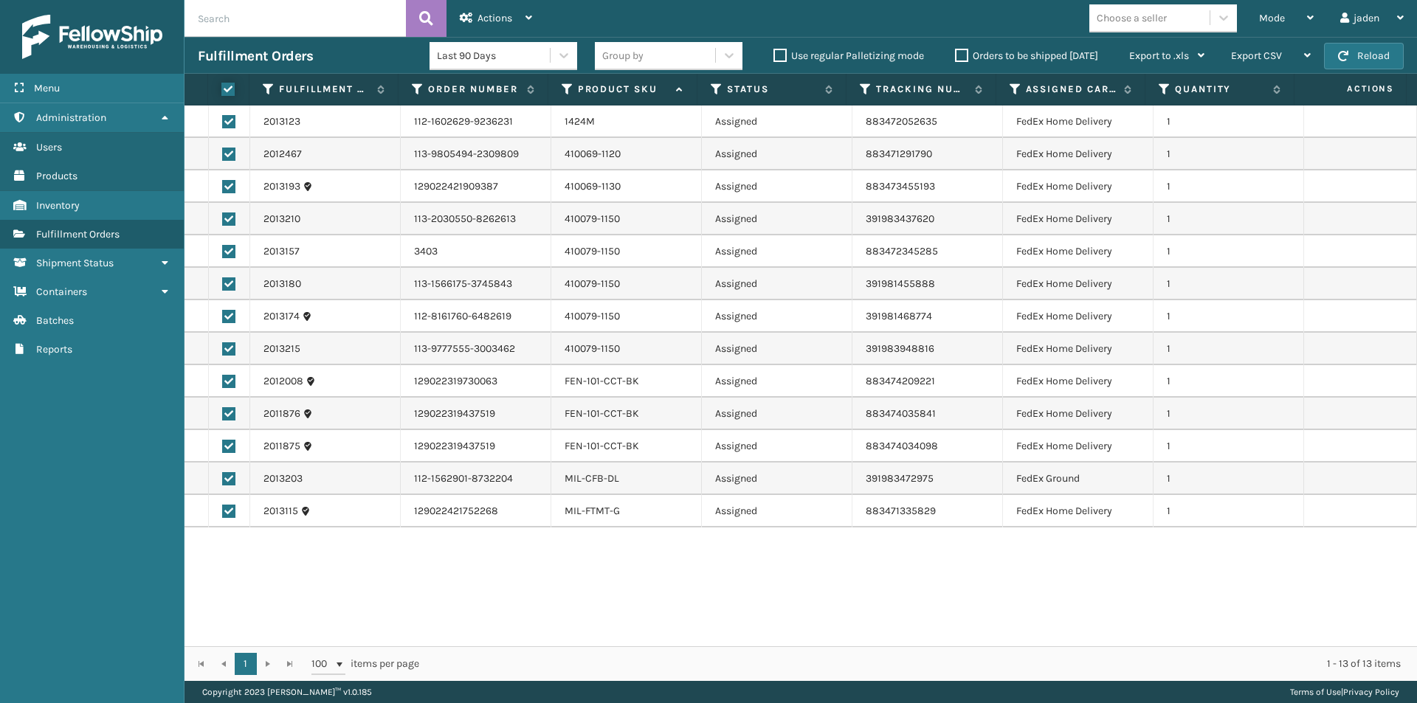
checkbox input "true"
click at [229, 92] on label at bounding box center [226, 89] width 10 height 13
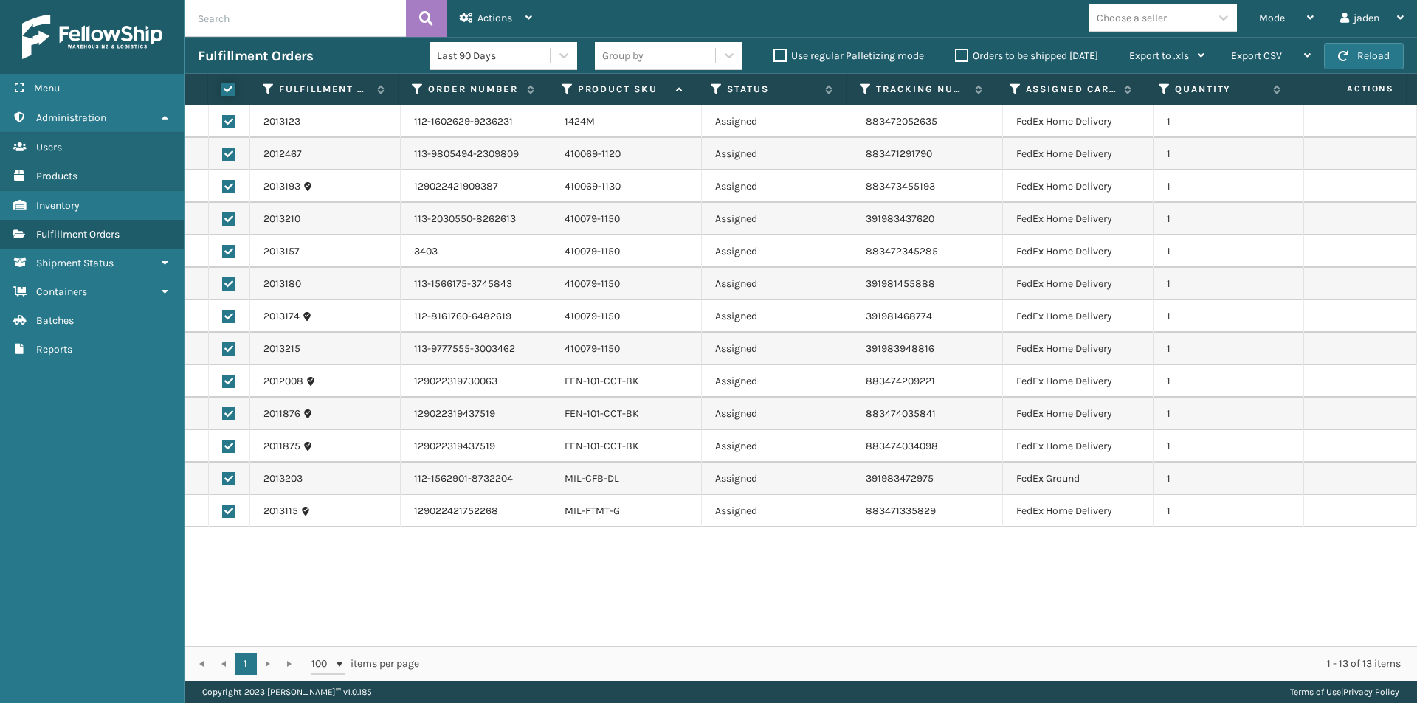
click at [222, 92] on input "checkbox" at bounding box center [221, 90] width 1 height 10
checkbox input "false"
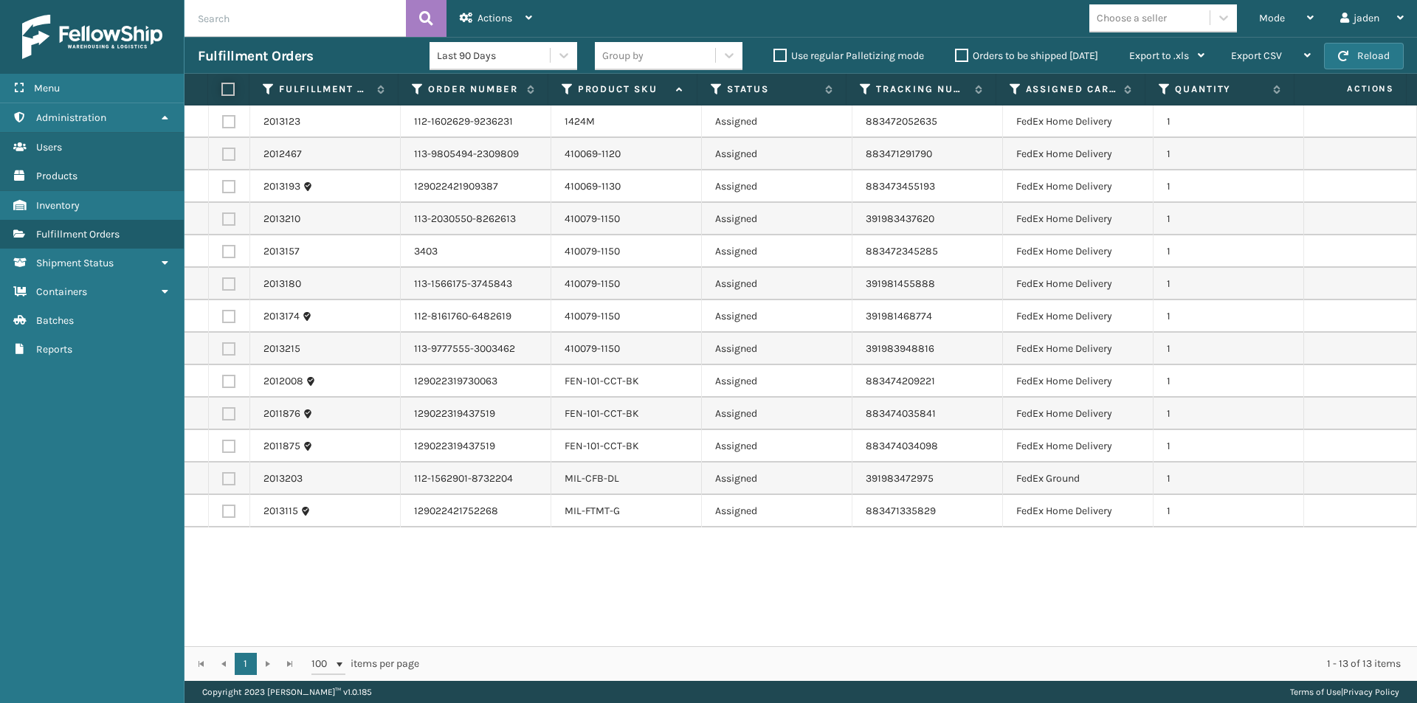
checkbox input "false"
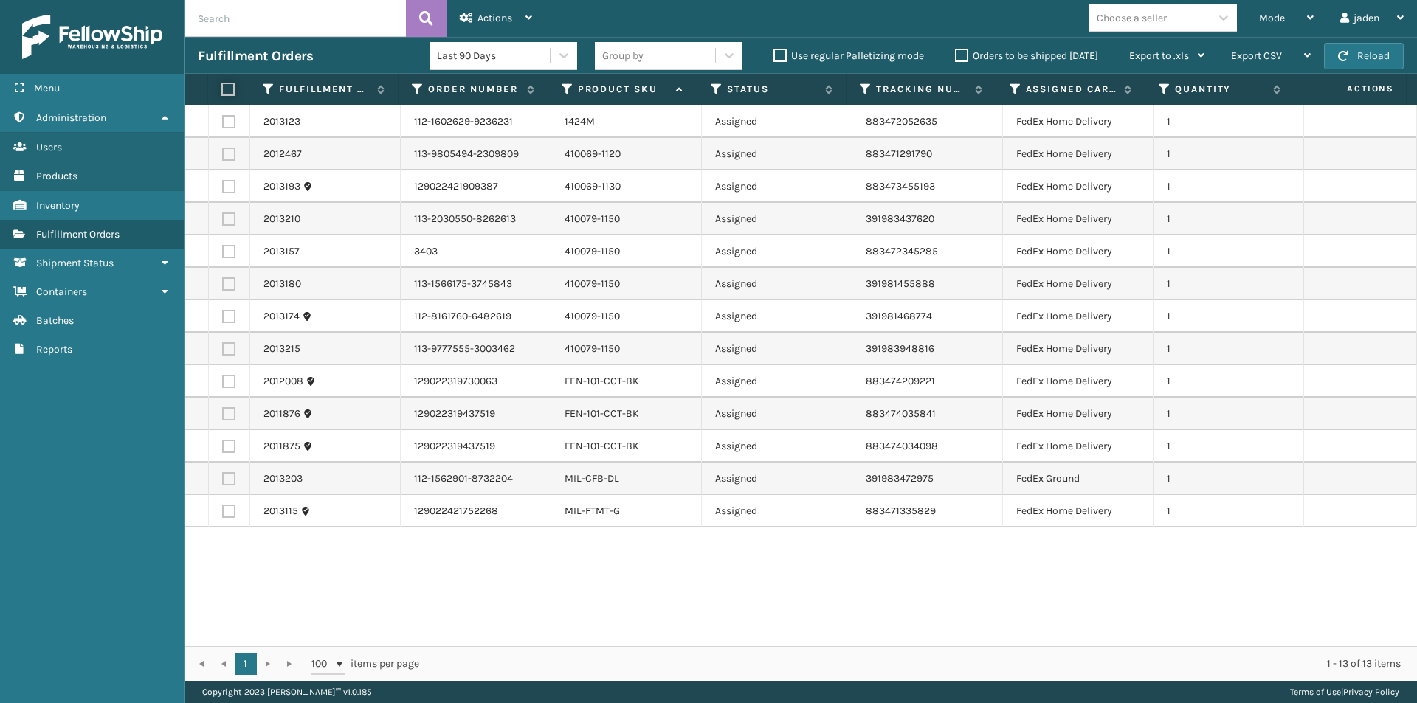
checkbox input "false"
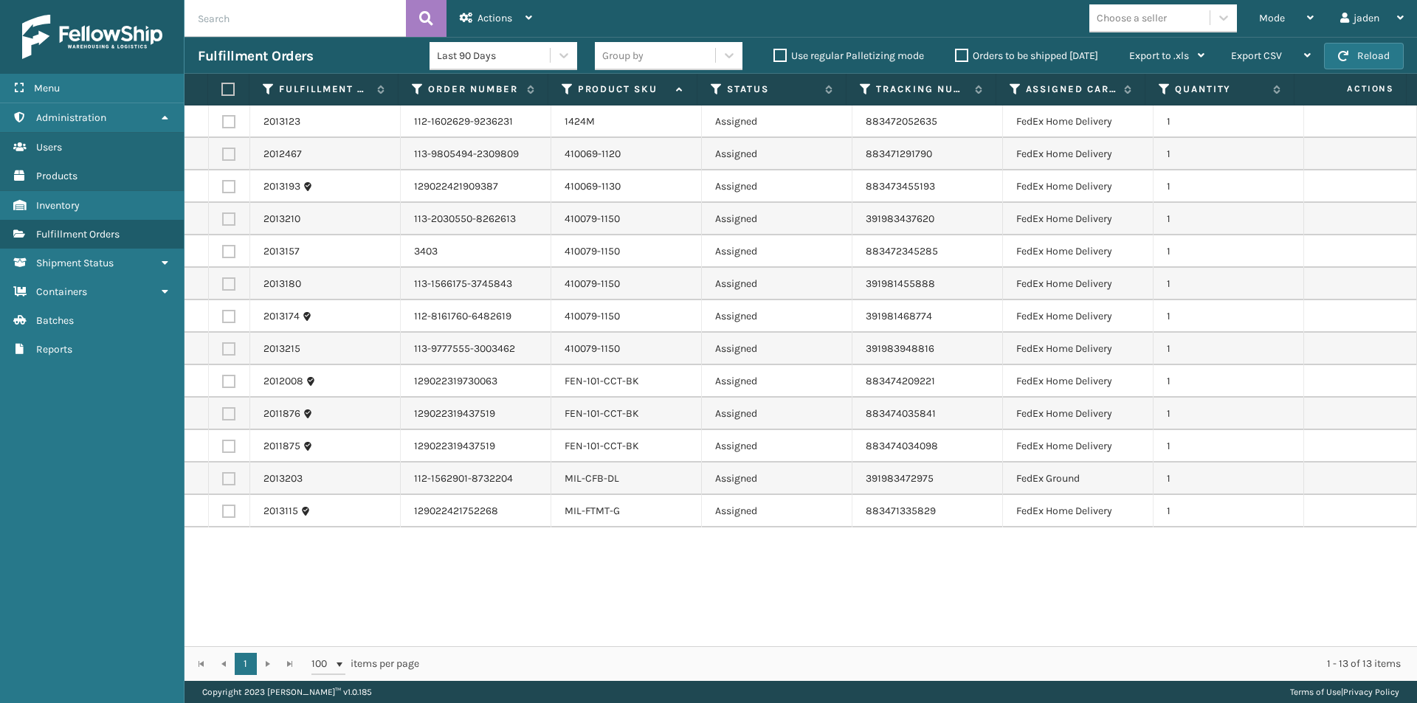
click at [229, 92] on label at bounding box center [226, 89] width 10 height 13
click at [222, 92] on input "checkbox" at bounding box center [221, 90] width 1 height 10
checkbox input "true"
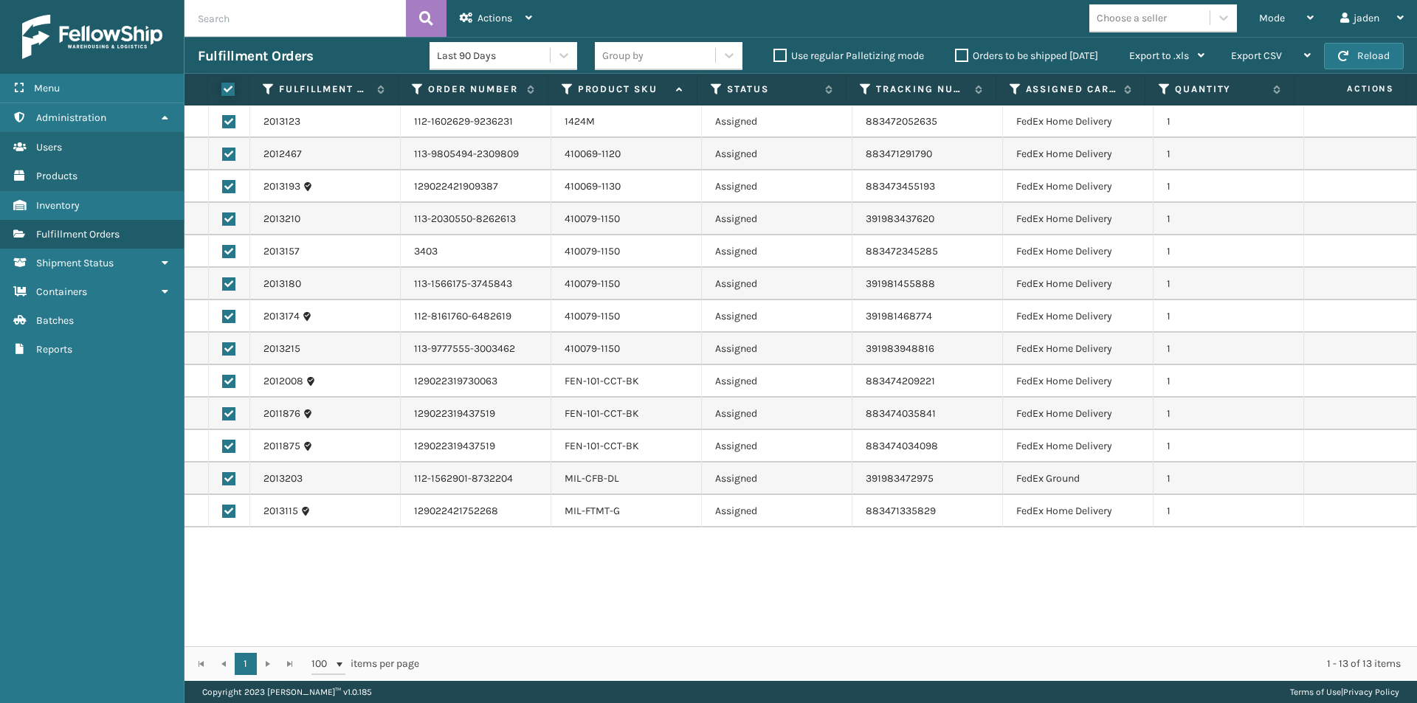
checkbox input "true"
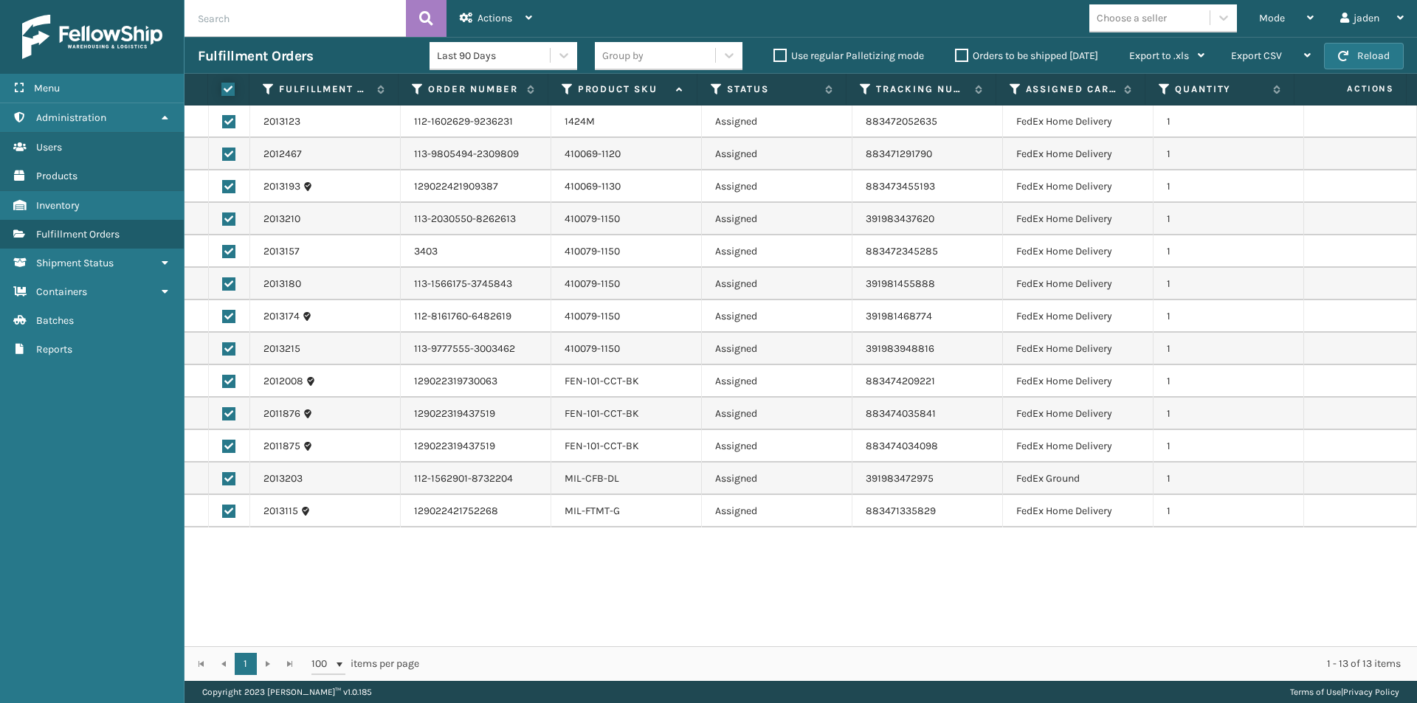
checkbox input "true"
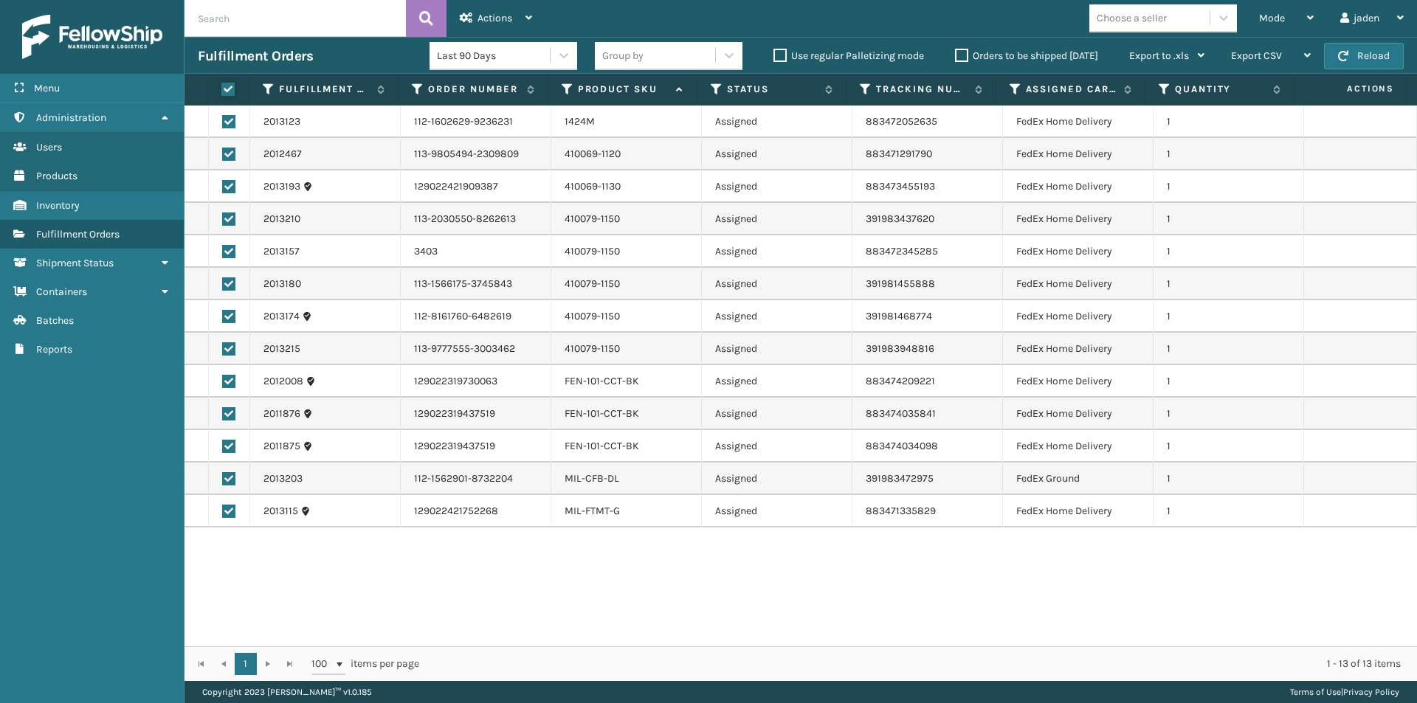
checkbox input "true"
click at [229, 92] on label at bounding box center [226, 89] width 10 height 13
click at [222, 92] on input "checkbox" at bounding box center [221, 90] width 1 height 10
checkbox input "false"
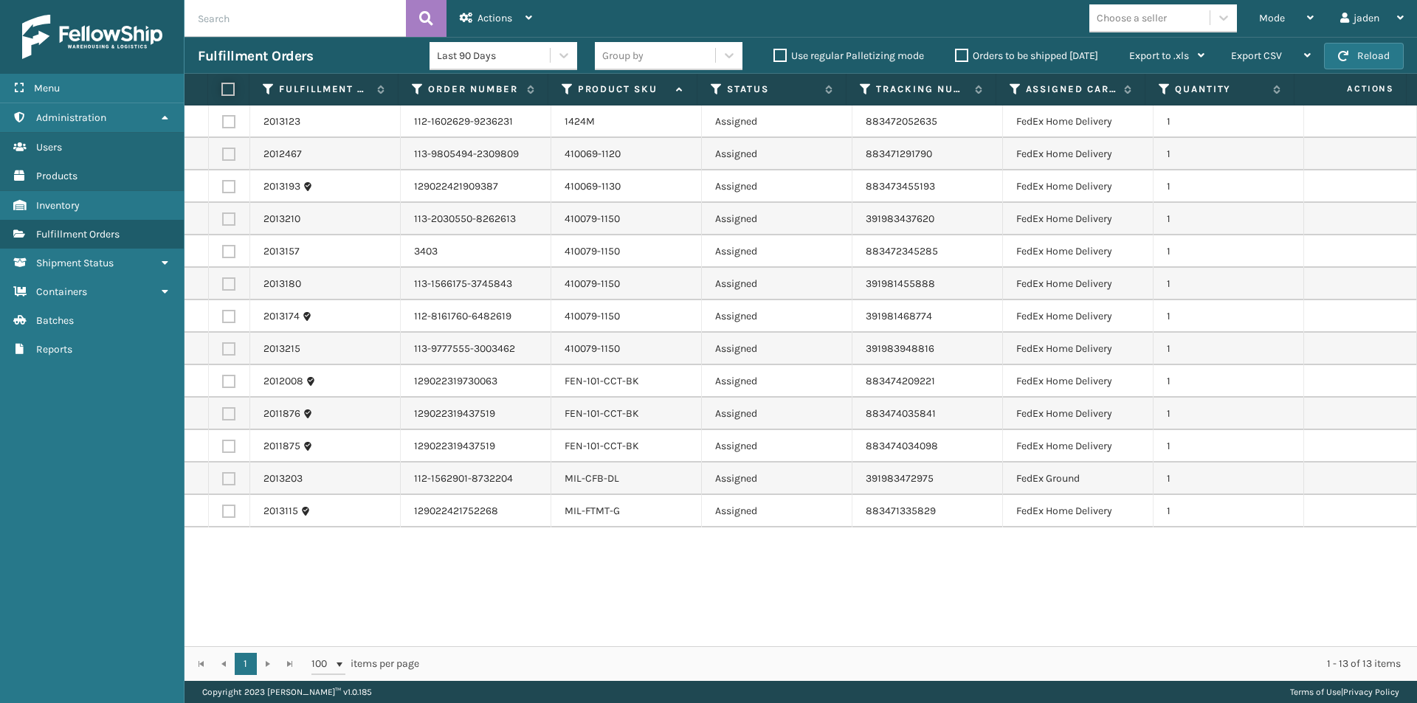
checkbox input "false"
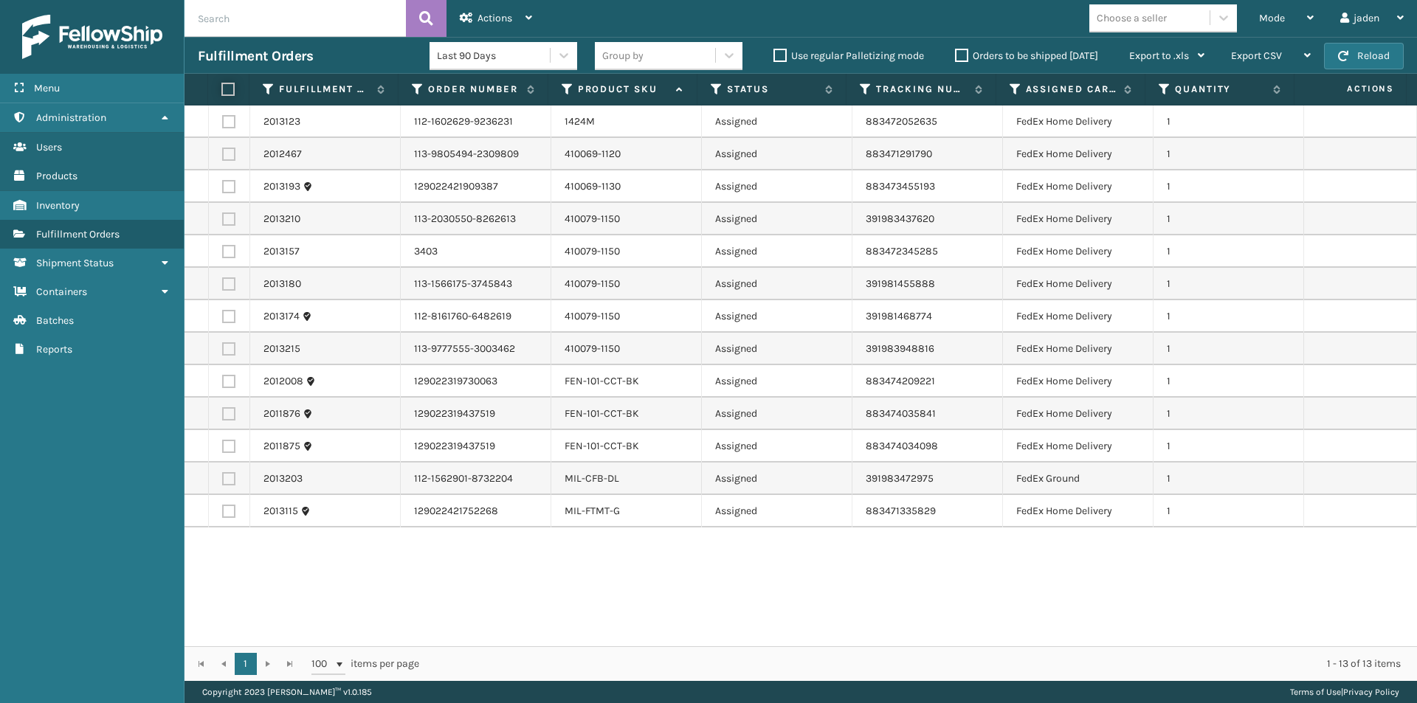
checkbox input "false"
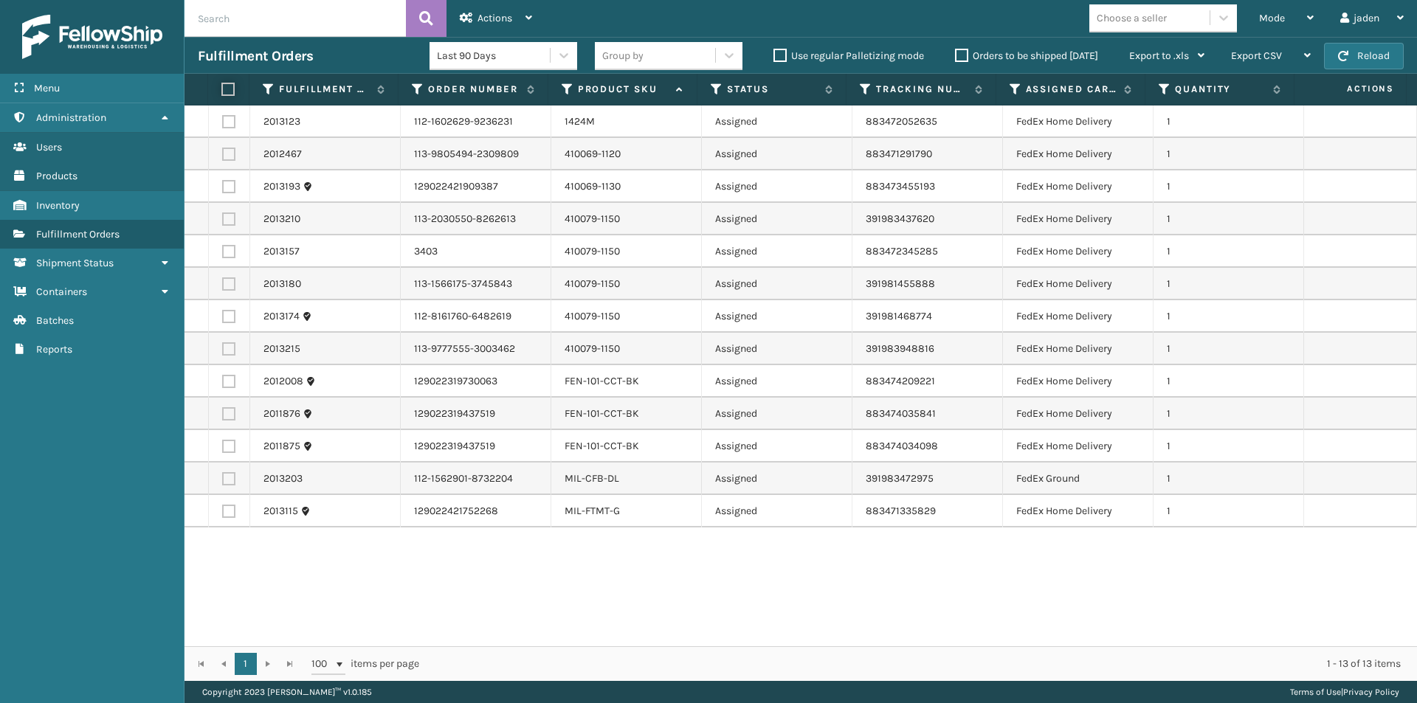
checkbox input "false"
click at [231, 224] on label at bounding box center [228, 219] width 13 height 13
click at [223, 222] on input "checkbox" at bounding box center [222, 218] width 1 height 10
checkbox input "true"
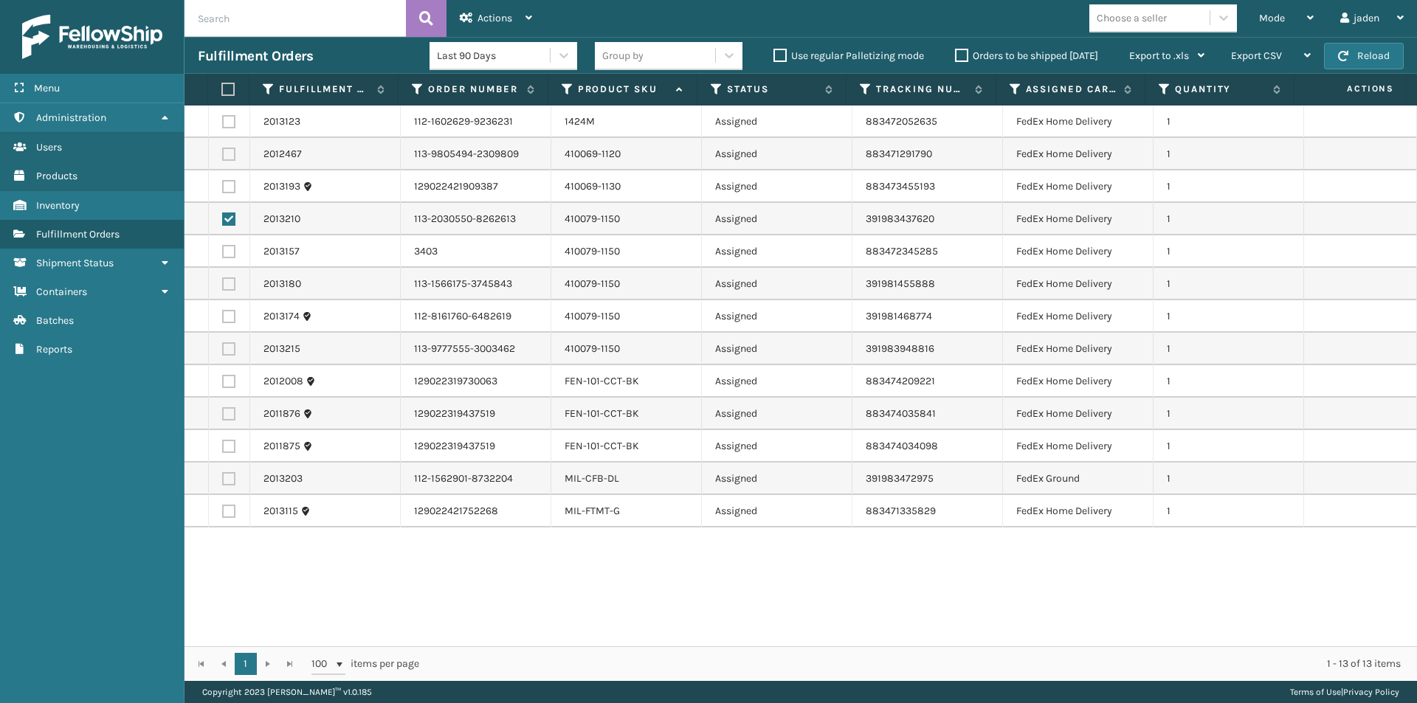
click at [231, 254] on label at bounding box center [228, 251] width 13 height 13
click at [223, 254] on input "checkbox" at bounding box center [222, 250] width 1 height 10
checkbox input "true"
click at [230, 280] on label at bounding box center [228, 283] width 13 height 13
click at [223, 280] on input "checkbox" at bounding box center [222, 282] width 1 height 10
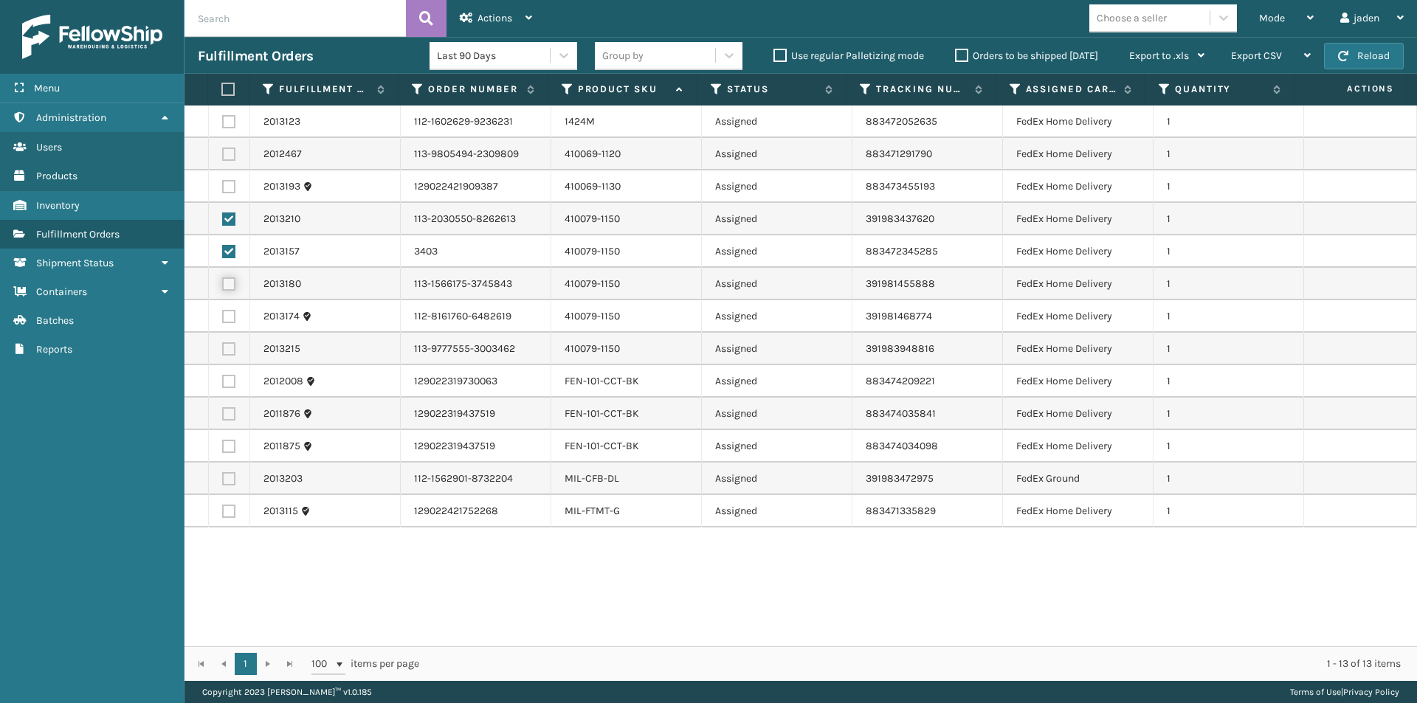
checkbox input "true"
click at [230, 308] on td at bounding box center [229, 316] width 41 height 32
click at [232, 319] on label at bounding box center [228, 316] width 13 height 13
click at [223, 319] on input "checkbox" at bounding box center [222, 315] width 1 height 10
checkbox input "true"
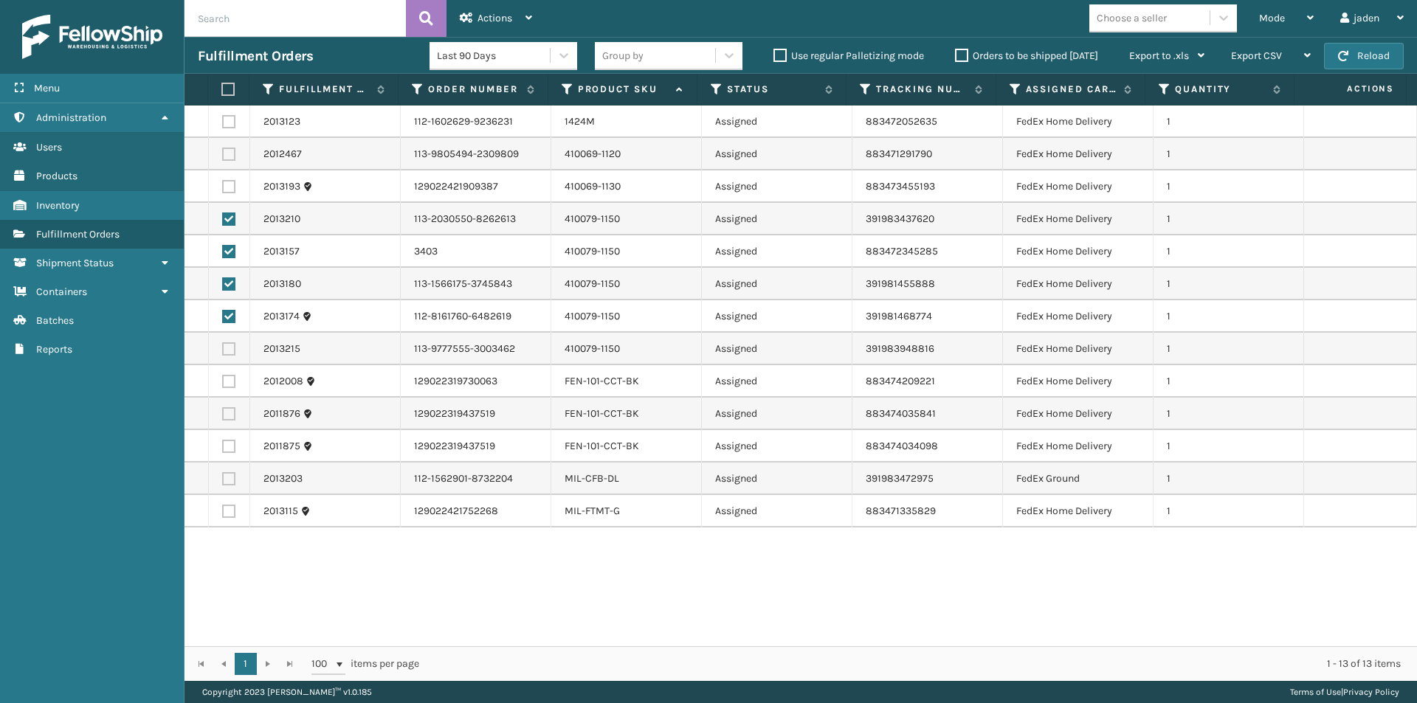
click at [232, 352] on label at bounding box center [228, 348] width 13 height 13
click at [223, 352] on input "checkbox" at bounding box center [222, 347] width 1 height 10
checkbox input "true"
click at [228, 95] on label at bounding box center [226, 89] width 10 height 13
click at [222, 94] on input "checkbox" at bounding box center [221, 90] width 1 height 10
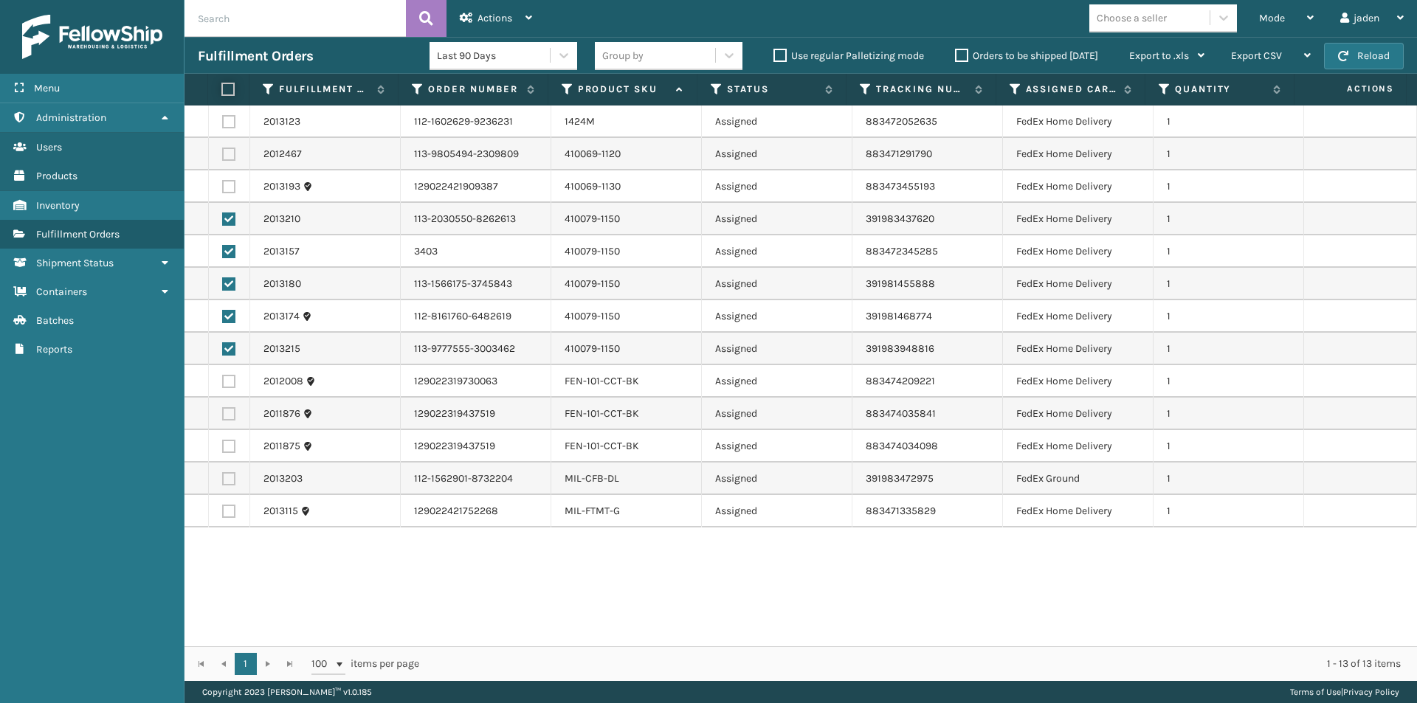
checkbox input "true"
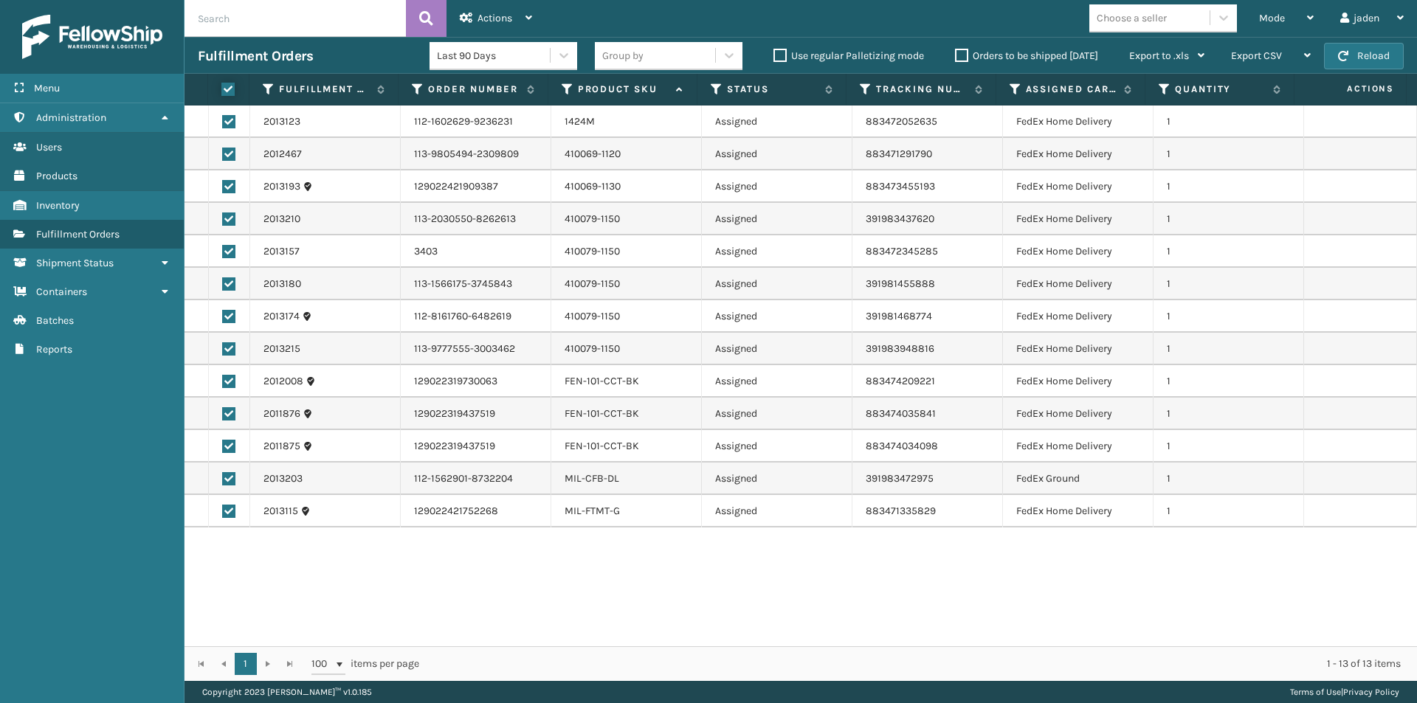
checkbox input "true"
click at [227, 94] on label at bounding box center [226, 89] width 10 height 13
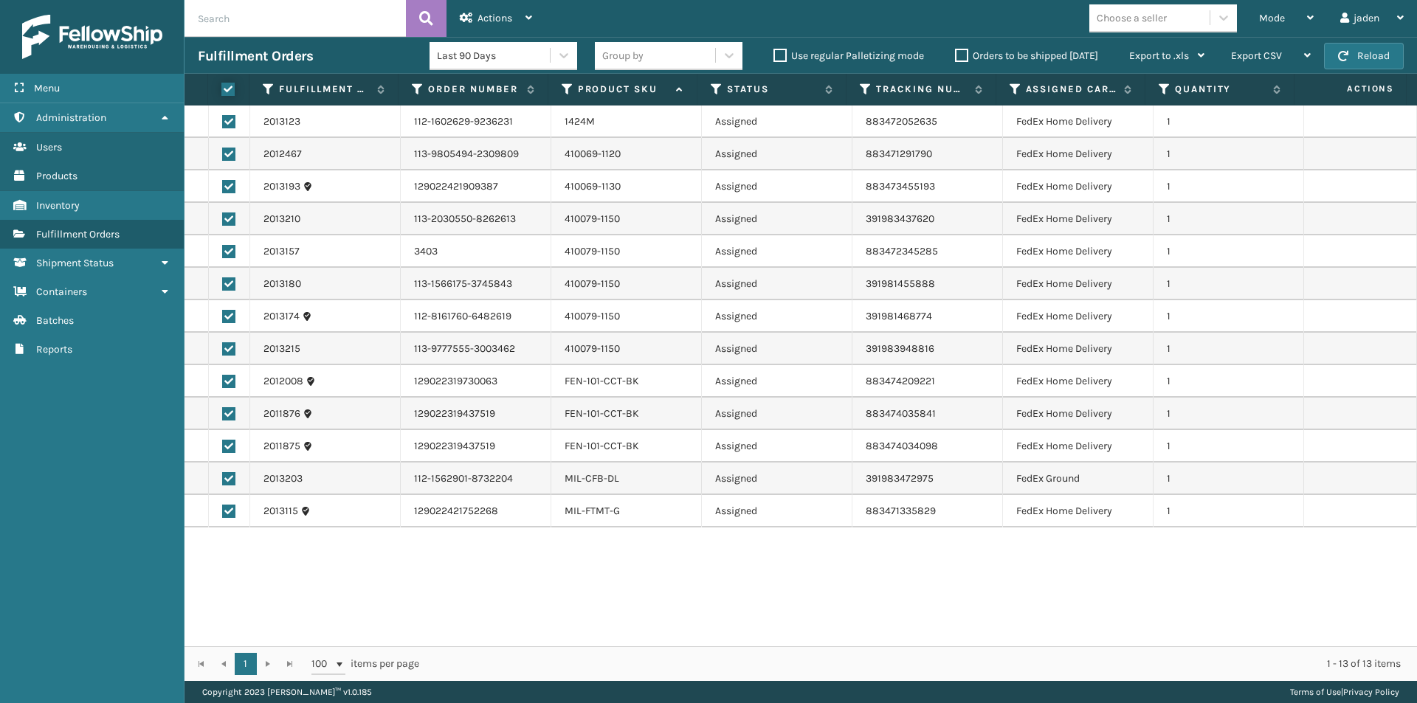
click at [222, 94] on input "checkbox" at bounding box center [221, 90] width 1 height 10
checkbox input "false"
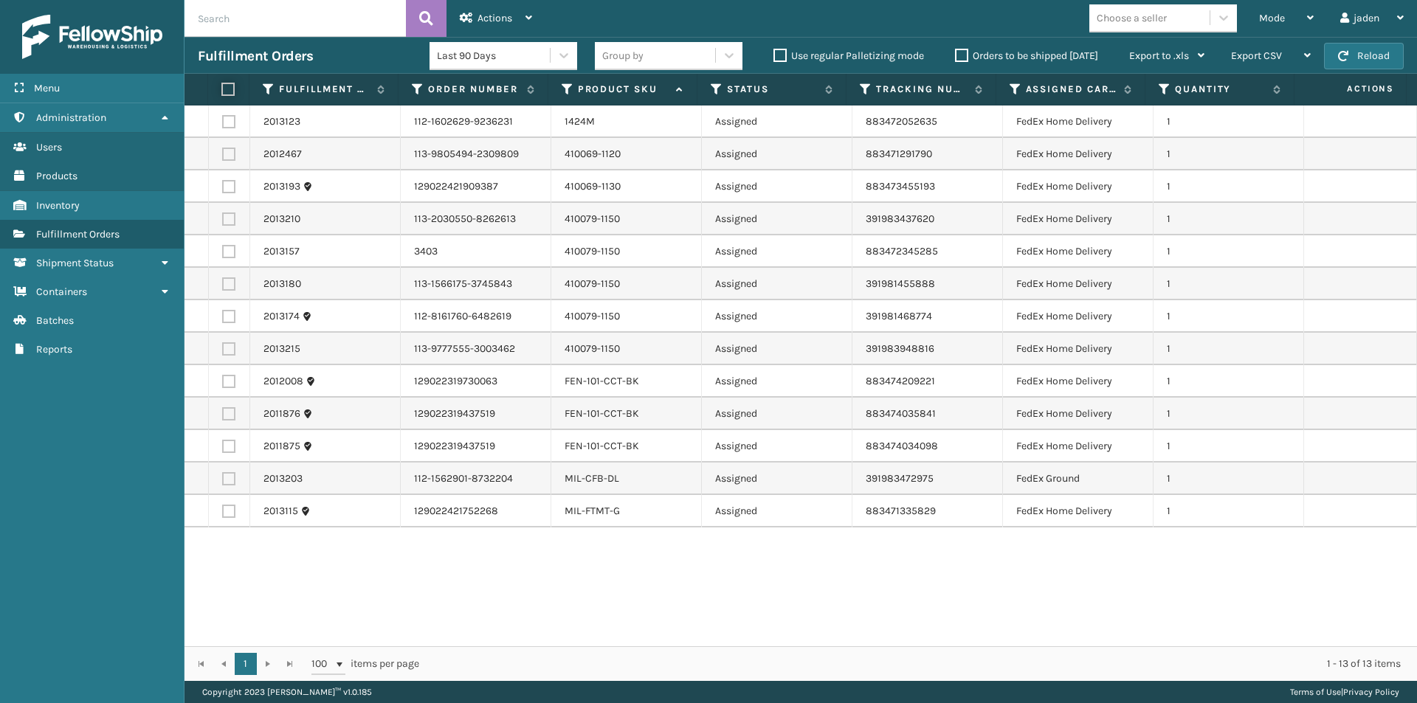
checkbox input "false"
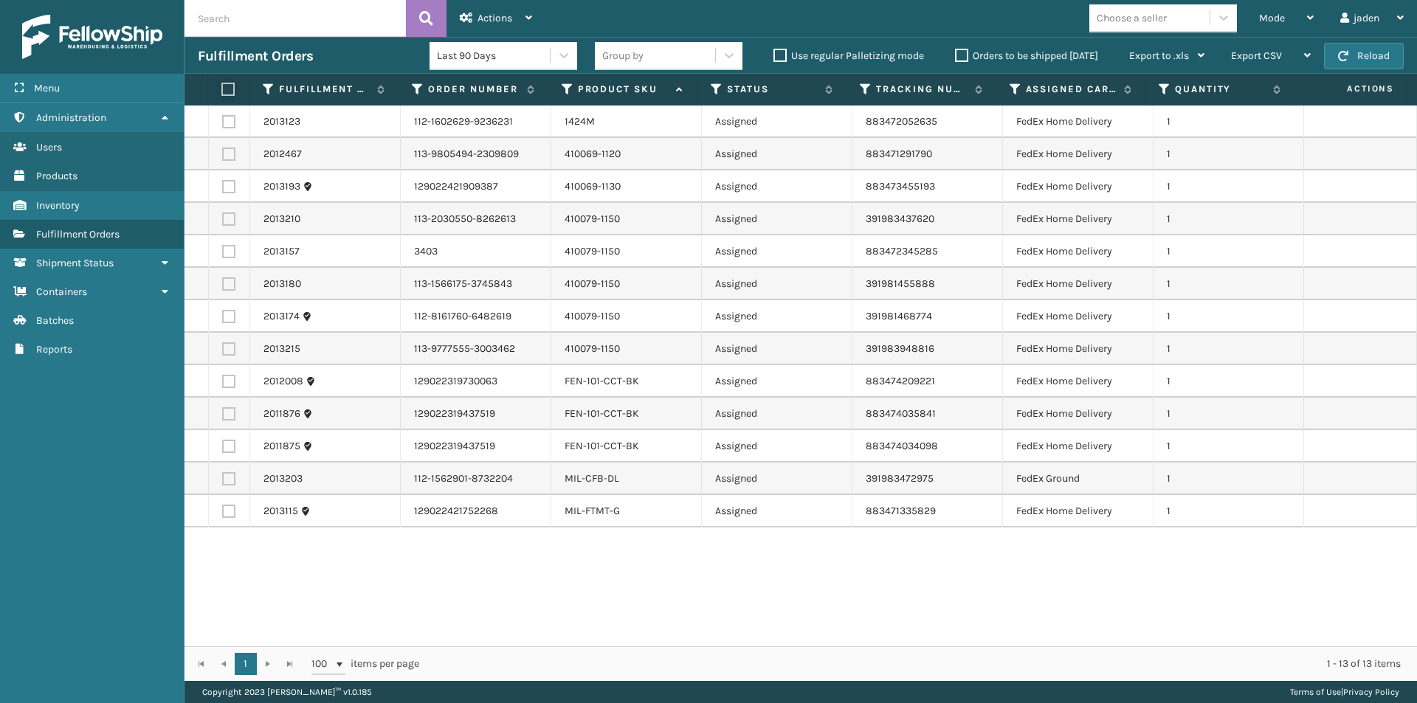
checkbox input "false"
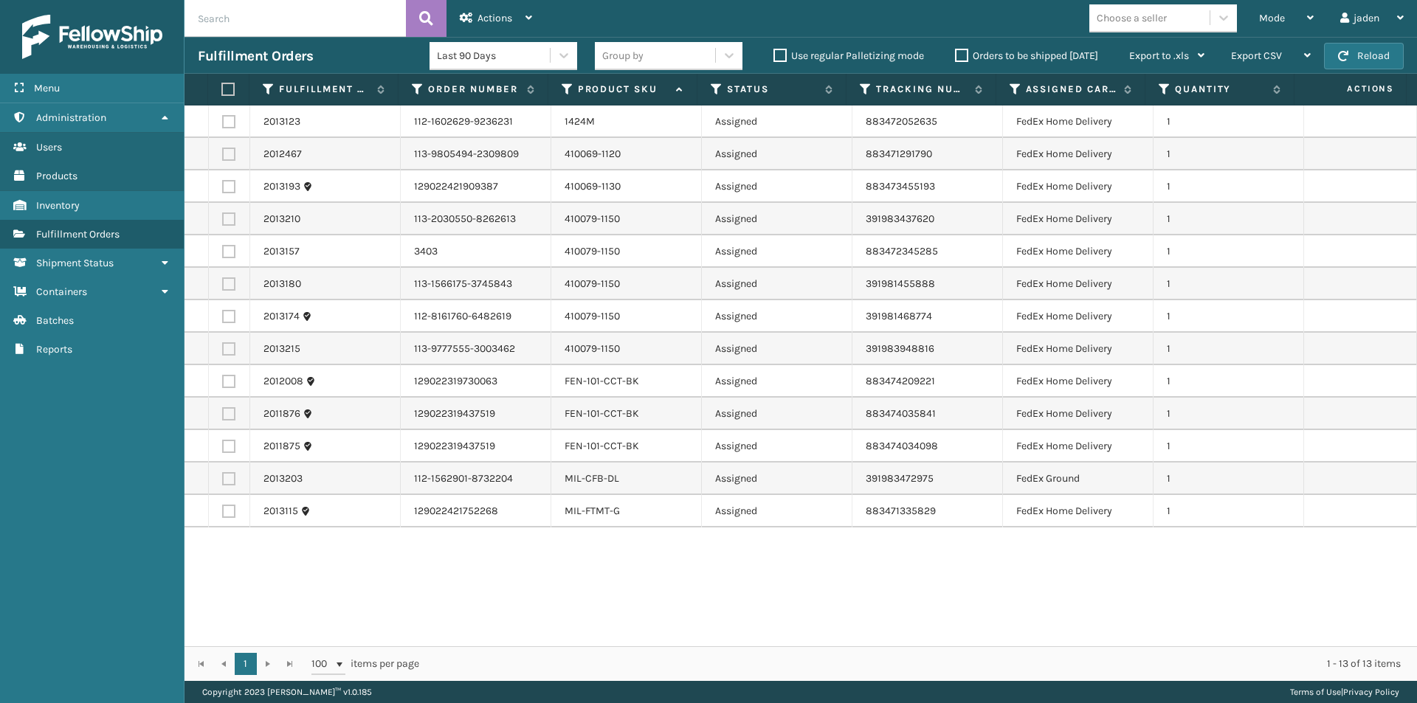
click at [233, 349] on label at bounding box center [228, 348] width 13 height 13
click at [223, 349] on input "checkbox" at bounding box center [222, 347] width 1 height 10
checkbox input "true"
click at [229, 308] on td at bounding box center [229, 316] width 41 height 32
click at [222, 315] on label at bounding box center [228, 316] width 13 height 13
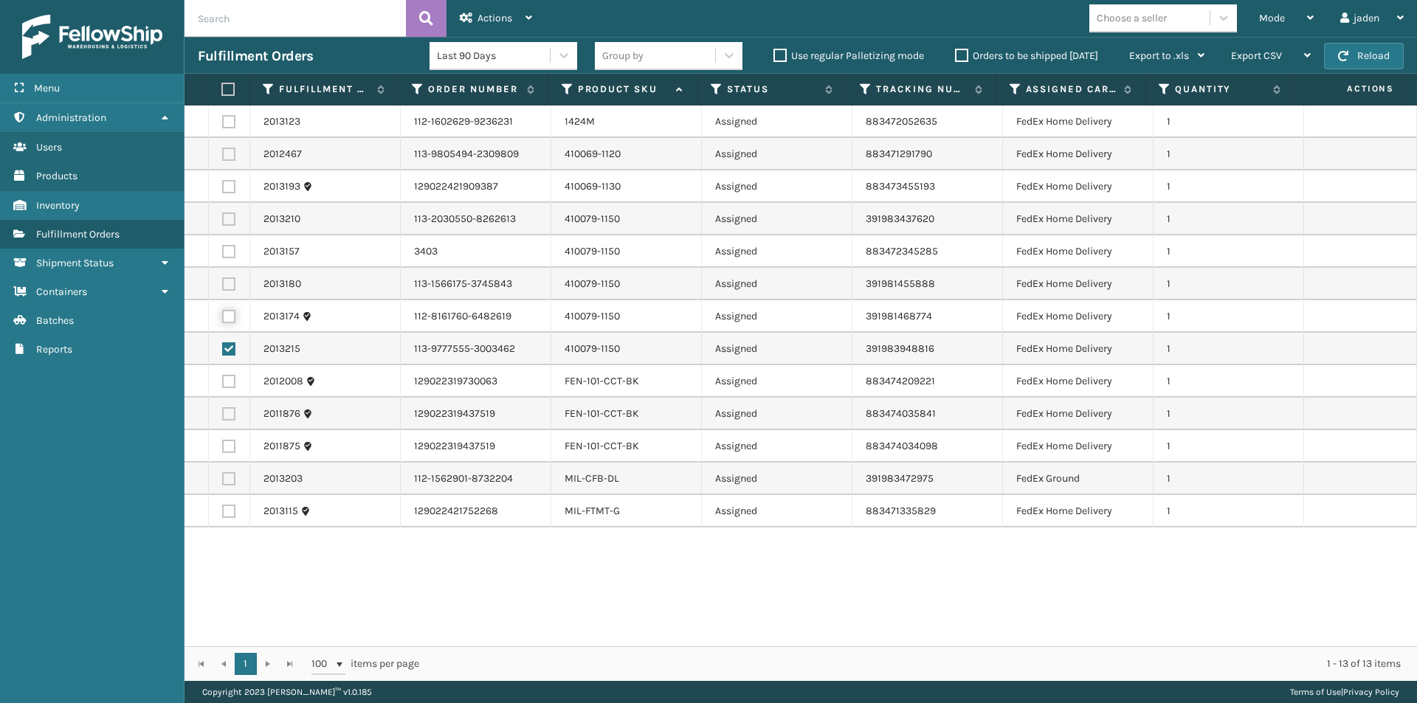
click at [222, 315] on input "checkbox" at bounding box center [222, 315] width 1 height 10
checkbox input "true"
click at [227, 284] on label at bounding box center [228, 283] width 13 height 13
click at [223, 284] on input "checkbox" at bounding box center [222, 282] width 1 height 10
checkbox input "true"
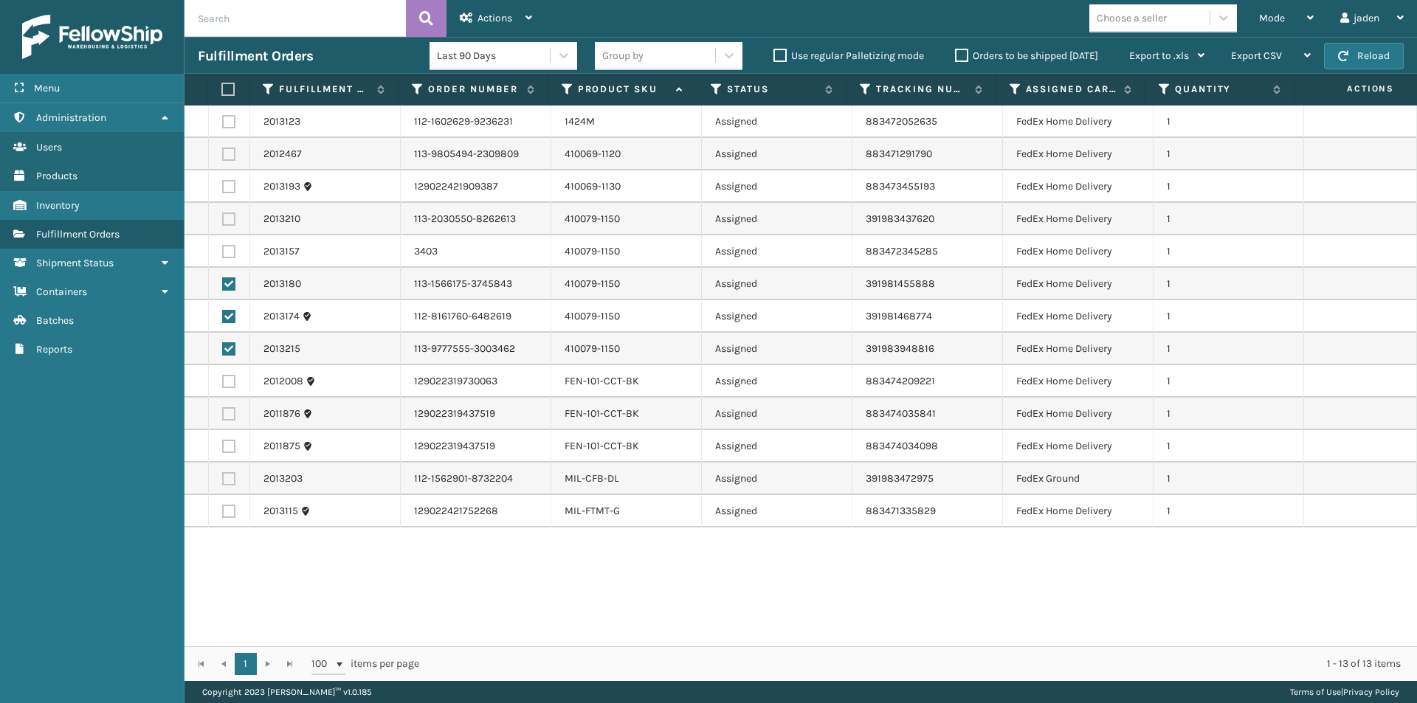
click at [229, 252] on label at bounding box center [228, 251] width 13 height 13
click at [223, 252] on input "checkbox" at bounding box center [222, 250] width 1 height 10
checkbox input "true"
click at [524, 4] on div "Actions" at bounding box center [496, 18] width 72 height 37
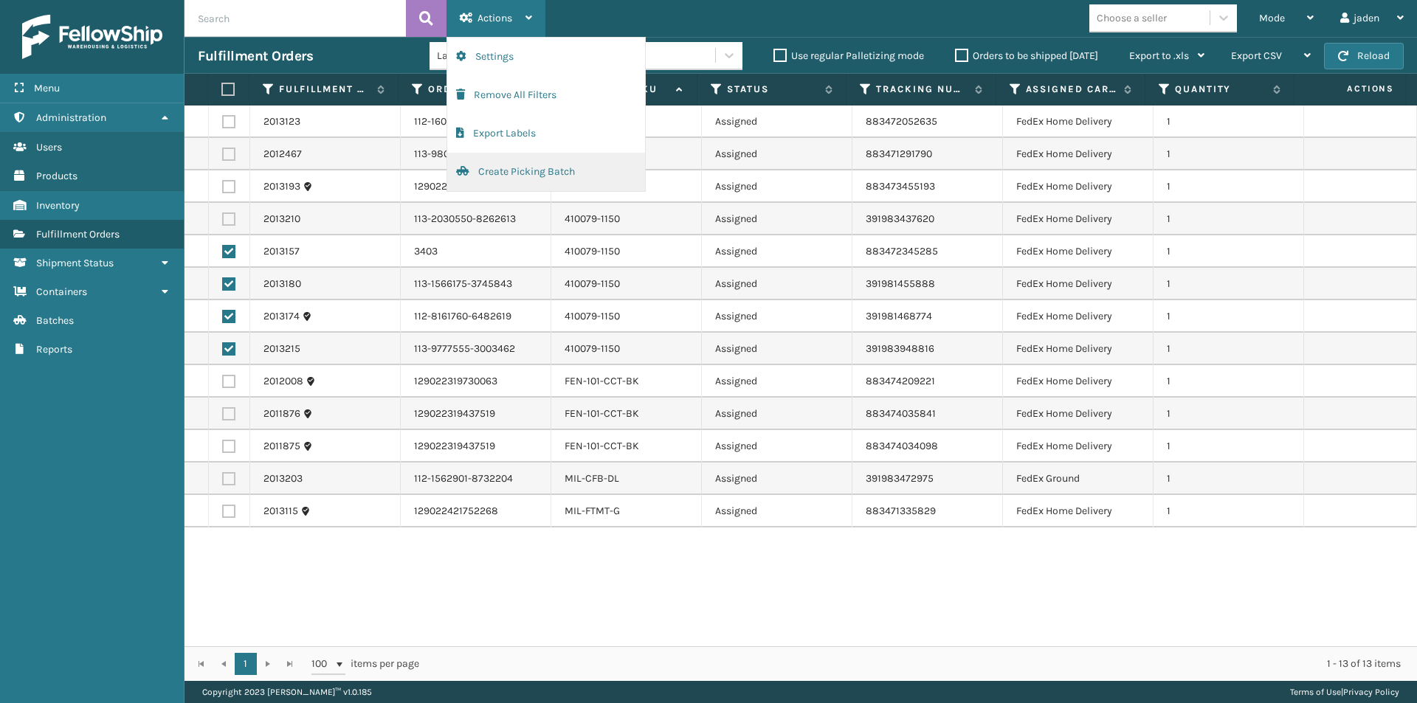
click at [487, 183] on button "Create Picking Batch" at bounding box center [546, 172] width 198 height 38
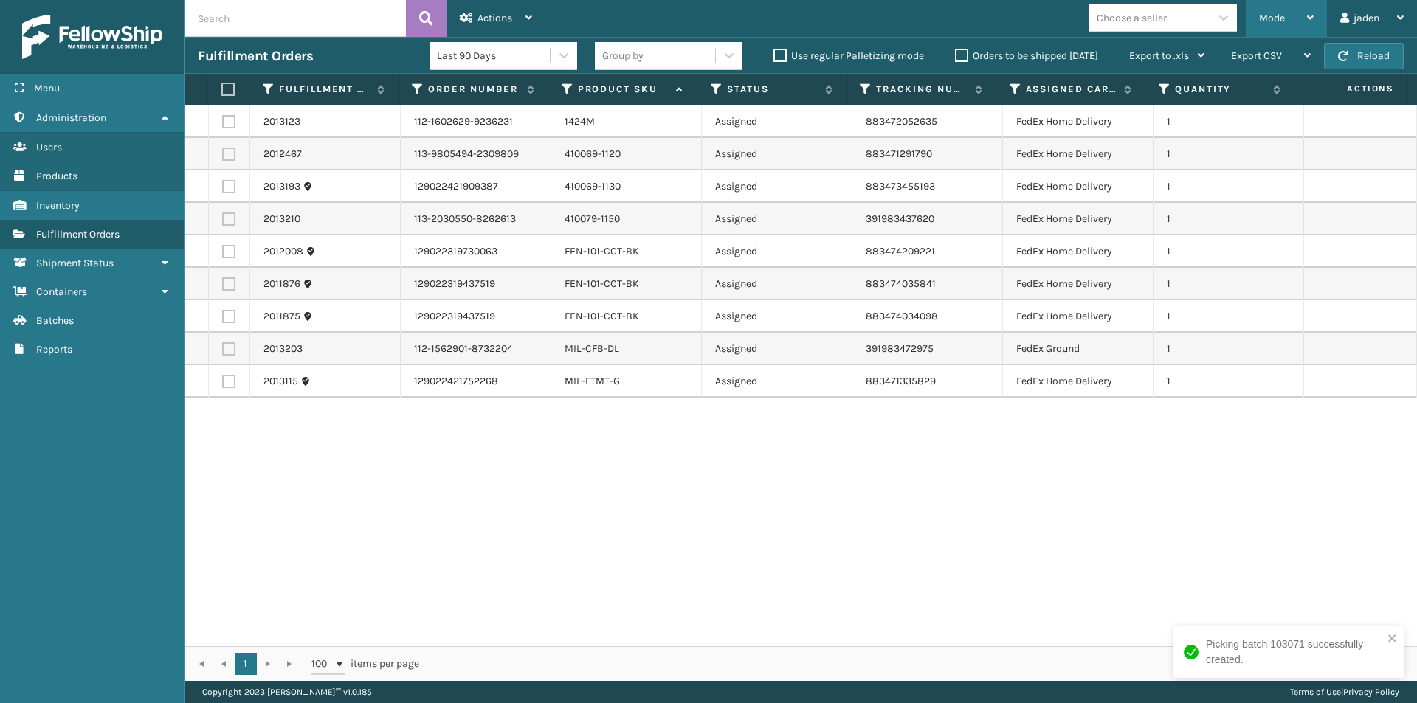
click at [1302, 13] on div "Mode" at bounding box center [1286, 18] width 55 height 37
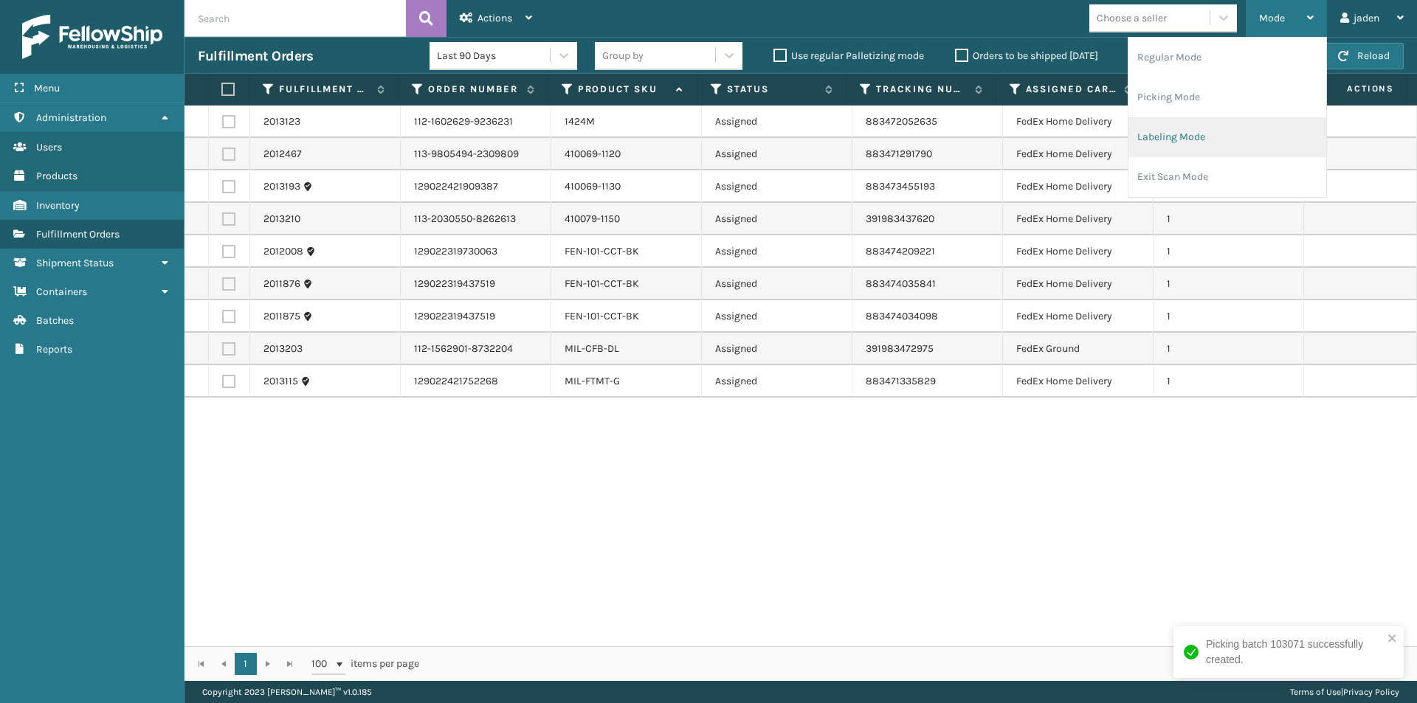
click at [1215, 132] on li "Labeling Mode" at bounding box center [1227, 137] width 198 height 40
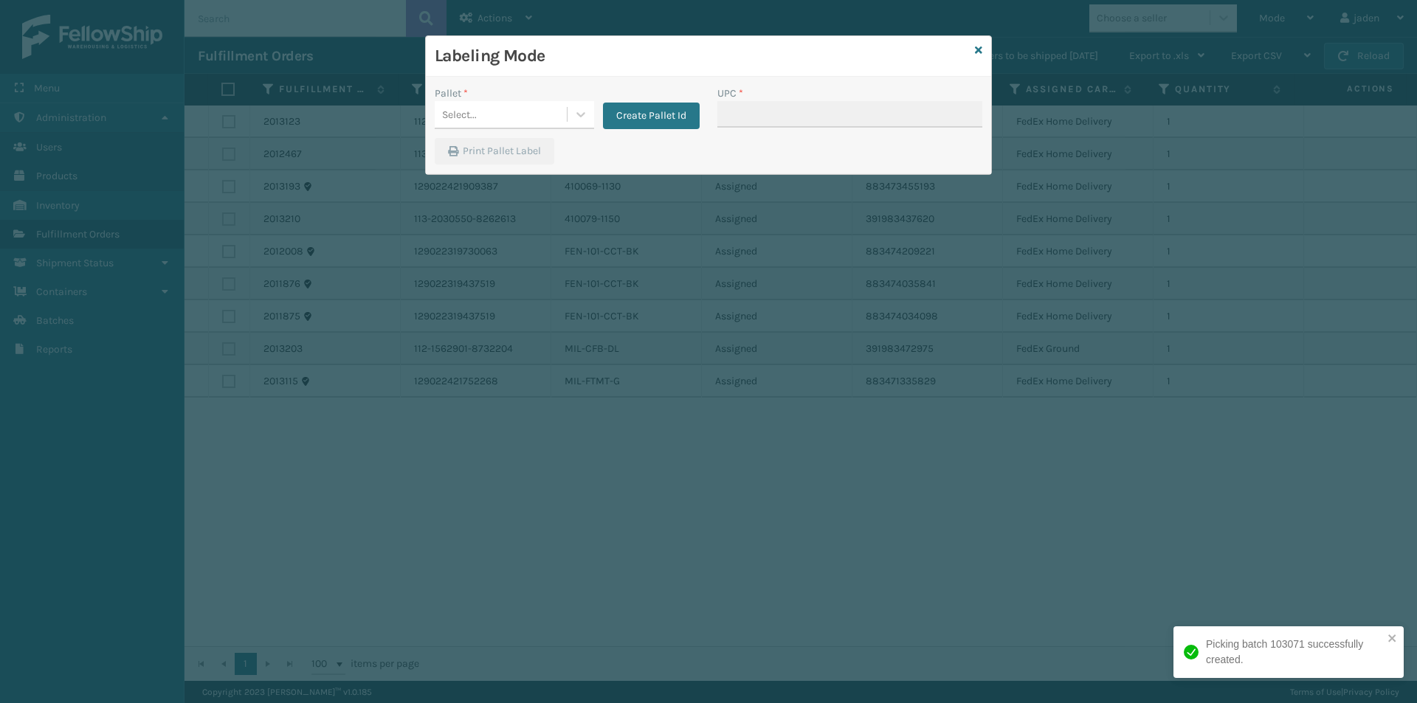
click at [610, 111] on button "Create Pallet Id" at bounding box center [651, 116] width 97 height 27
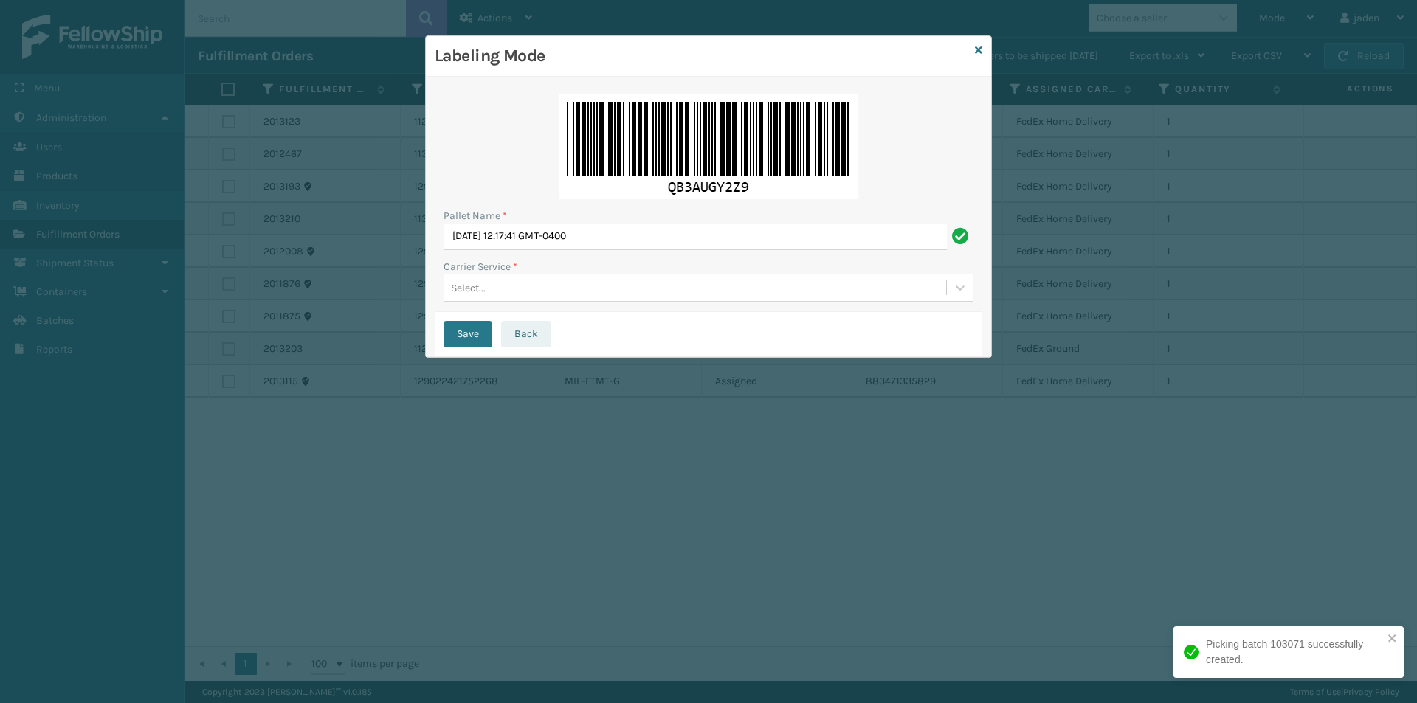
click at [534, 326] on button "Back" at bounding box center [526, 334] width 50 height 27
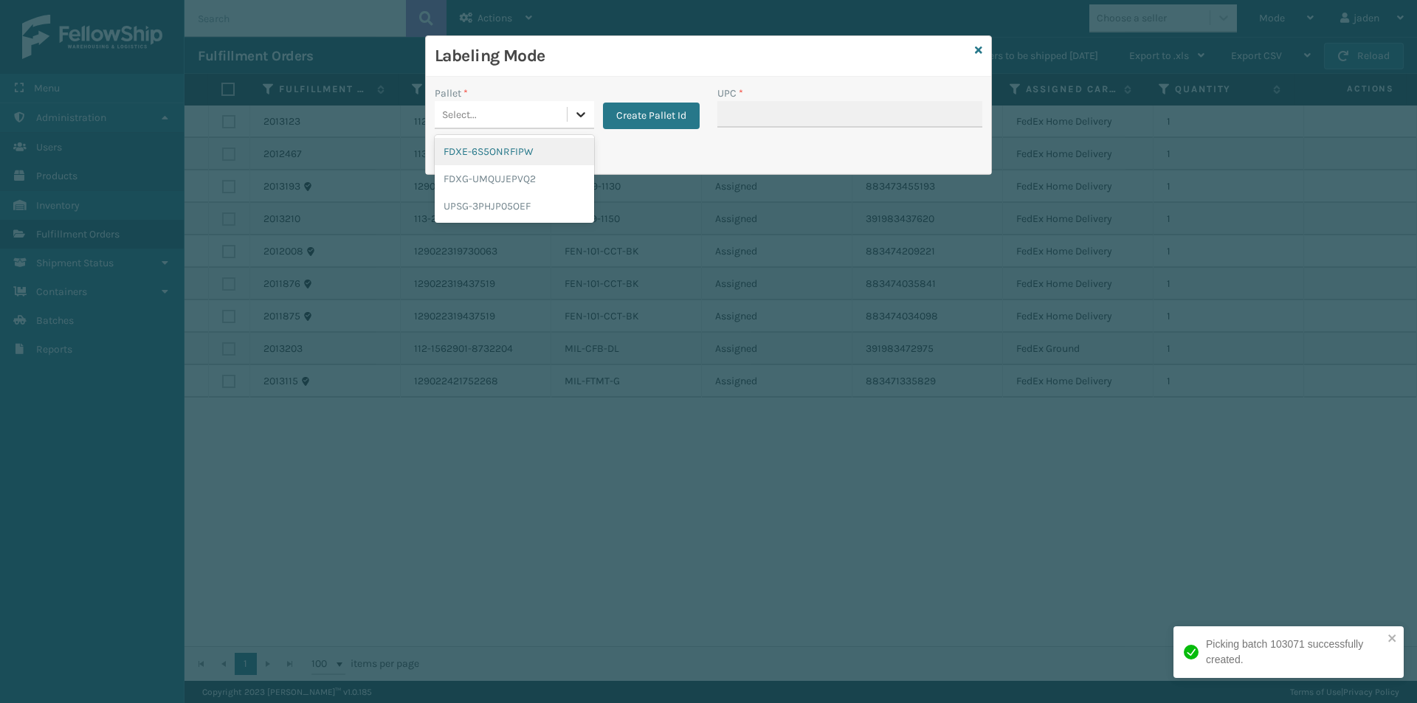
click at [567, 120] on div "Select..." at bounding box center [514, 115] width 159 height 28
click at [477, 159] on div "FDXE-6S5ONRFIPW" at bounding box center [514, 151] width 159 height 27
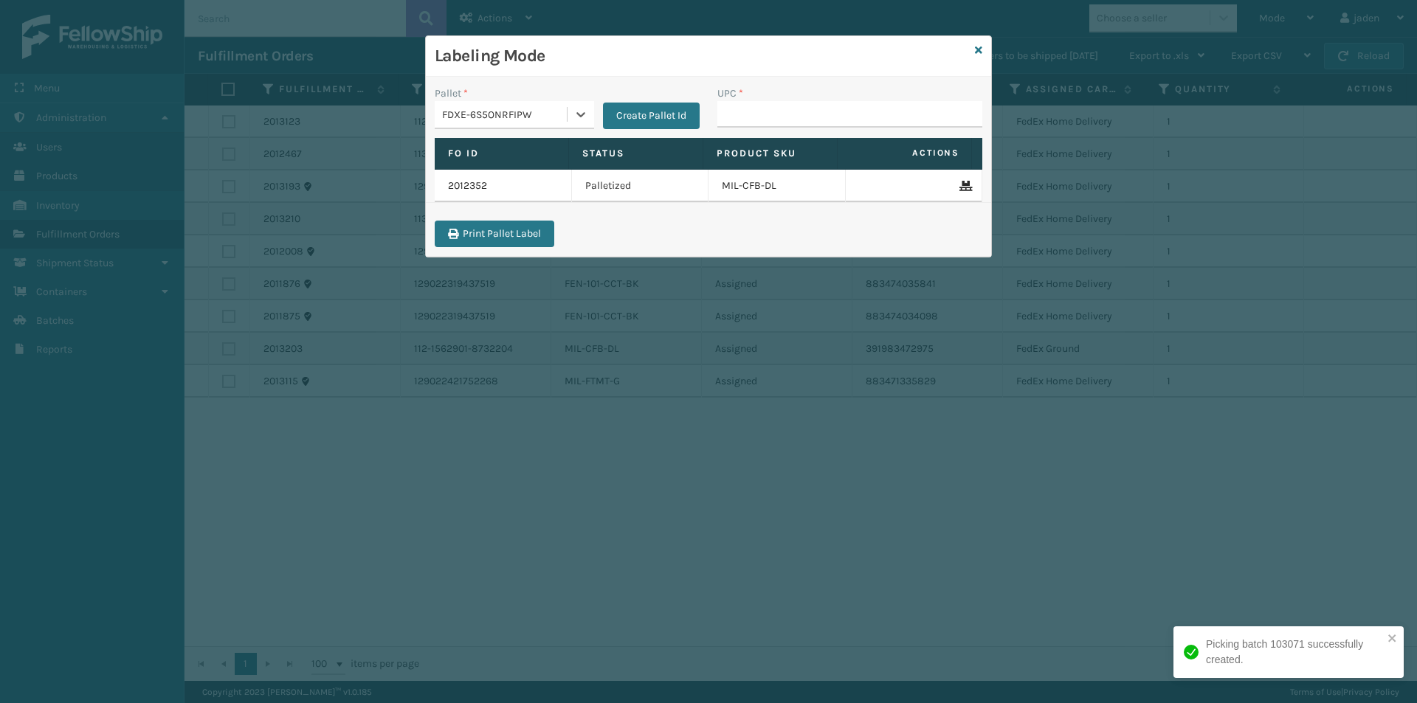
drag, startPoint x: 562, startPoint y: 108, endPoint x: 556, endPoint y: 125, distance: 17.3
click at [562, 110] on div "FDXE-6S5ONRFIPW" at bounding box center [505, 114] width 126 height 15
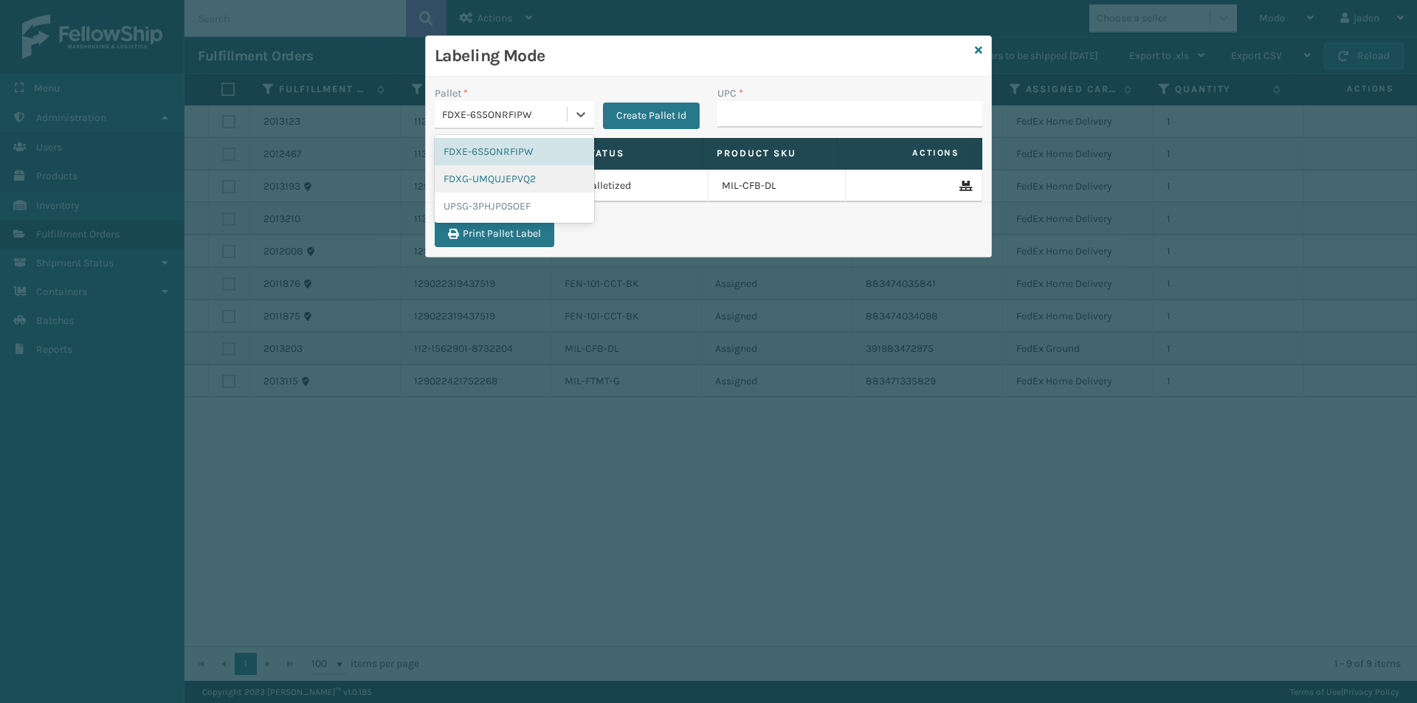
click at [494, 187] on div "FDXG-UMQUJEPVQ2" at bounding box center [514, 178] width 159 height 27
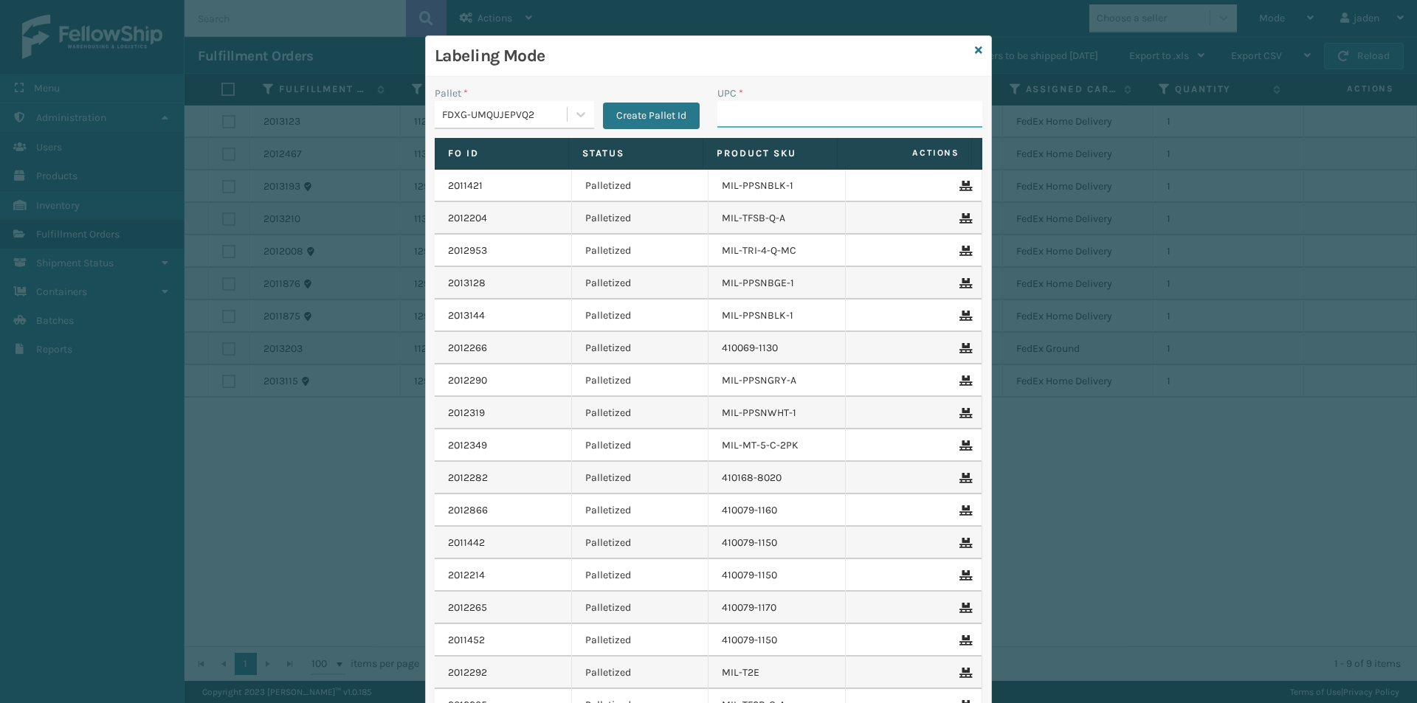
click at [871, 115] on input "UPC *" at bounding box center [849, 114] width 265 height 27
type input "410079-1150"
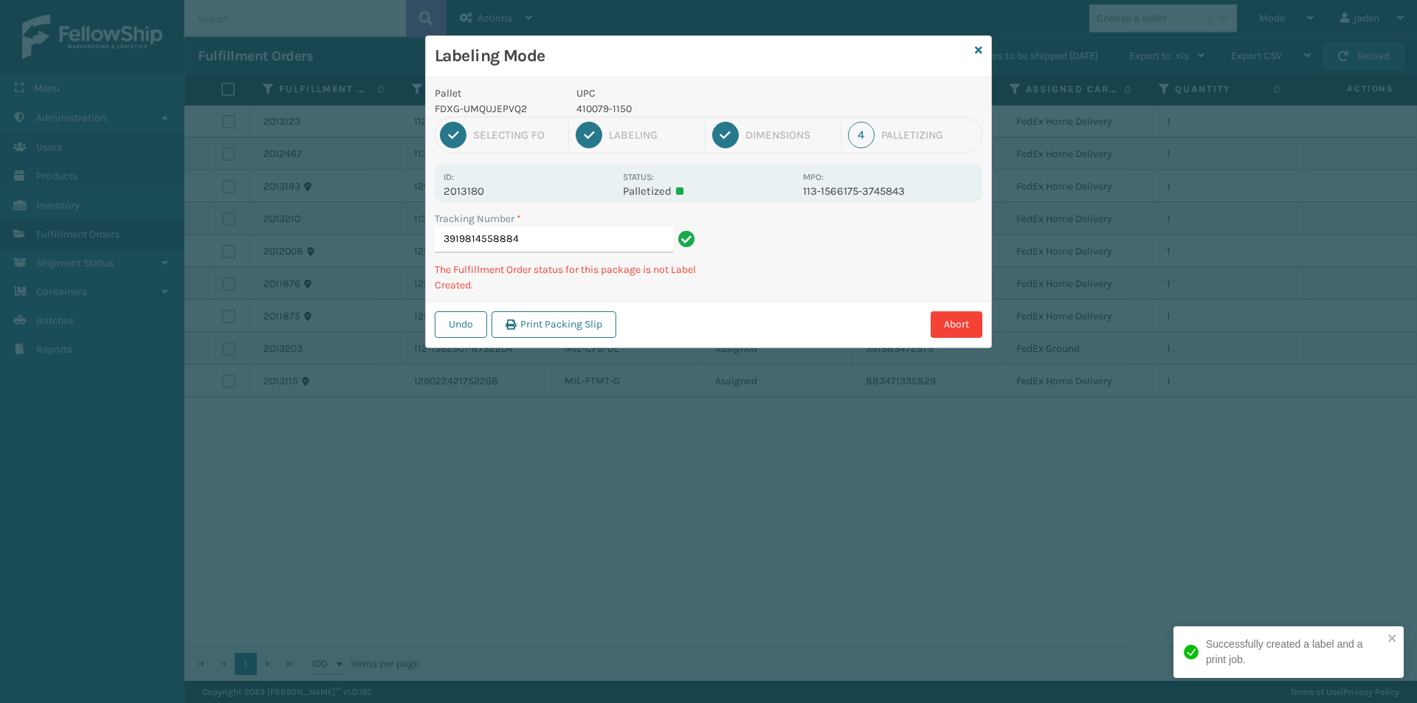
type input "39198145588844"
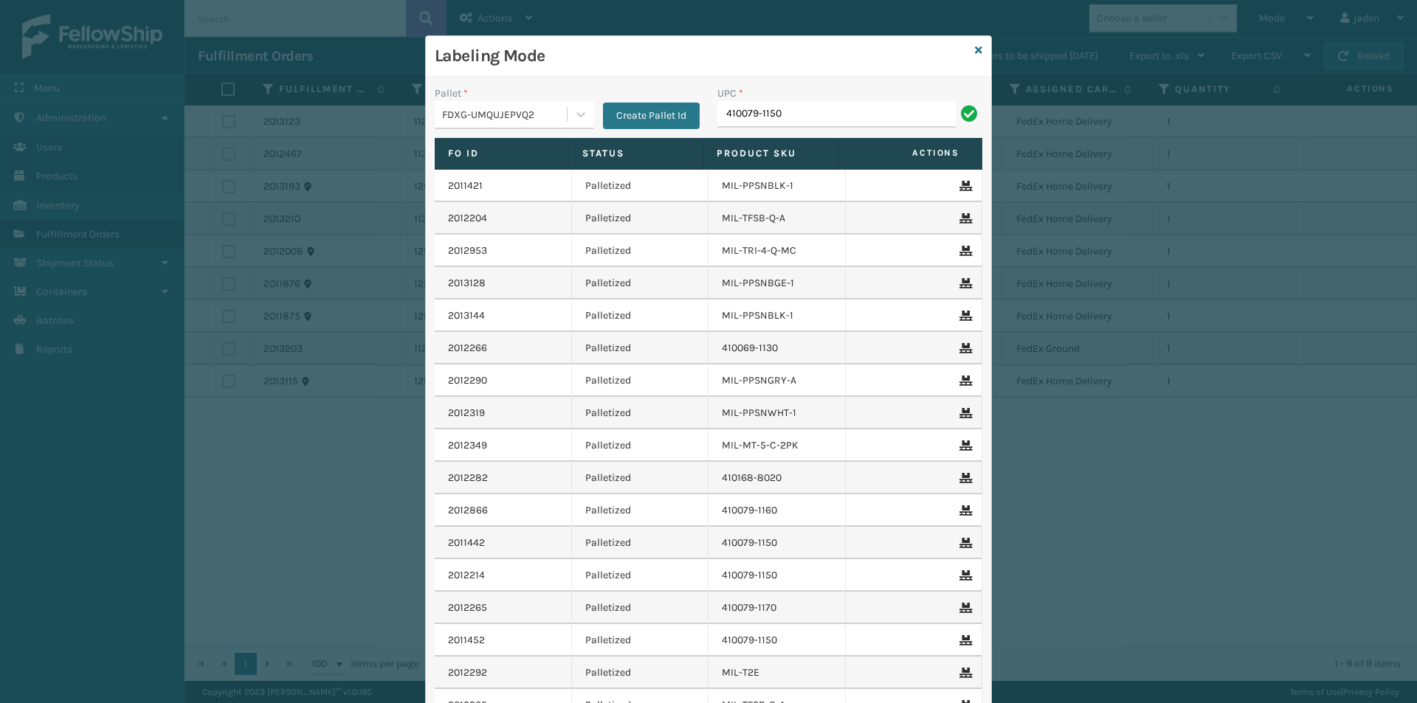
type input "410079-1150"
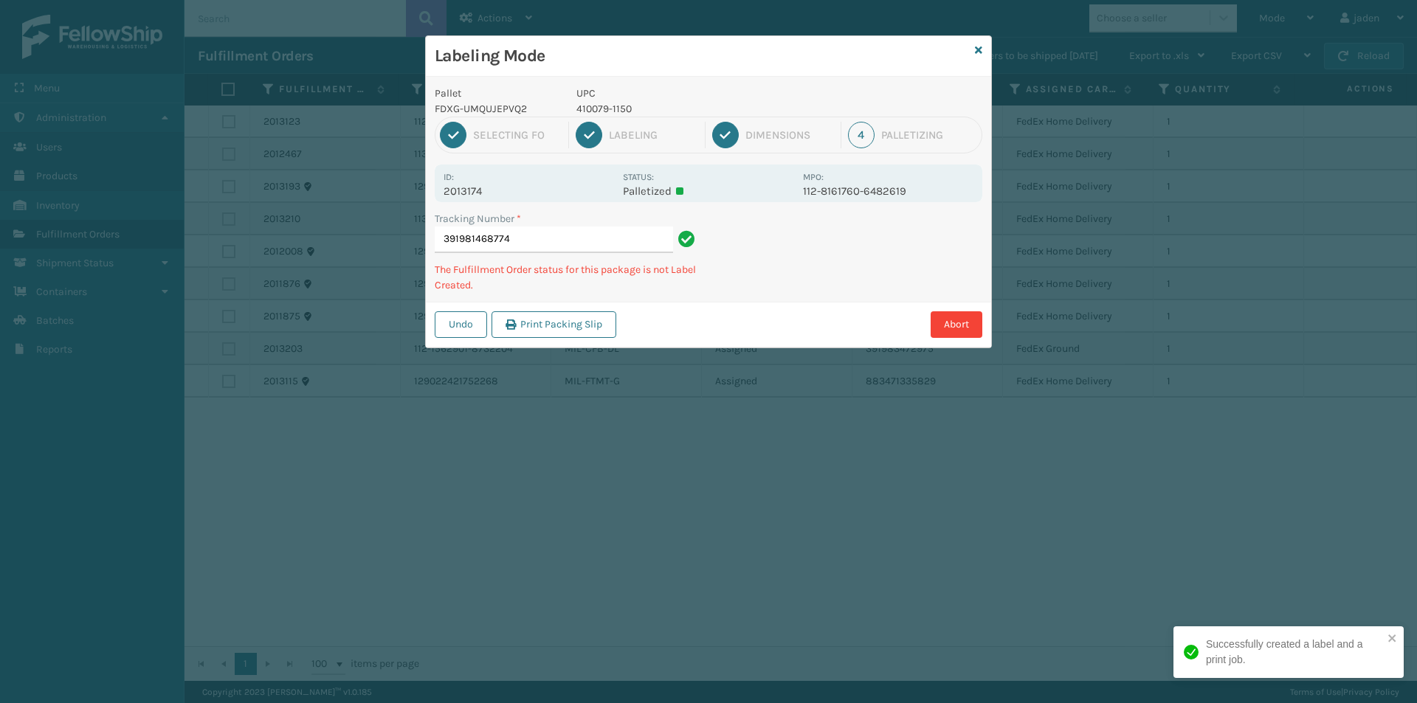
type input "3919814687744"
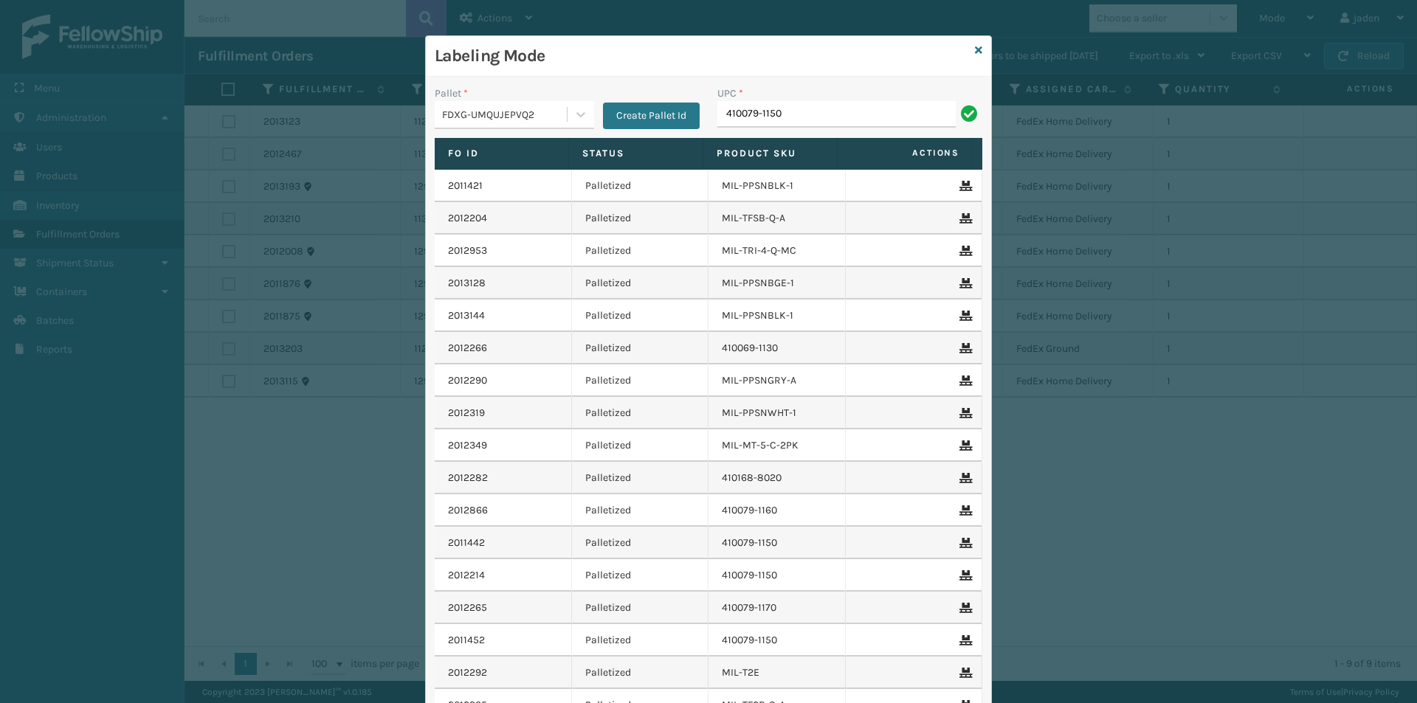
type input "410079-1150"
click at [975, 55] on link at bounding box center [978, 50] width 7 height 15
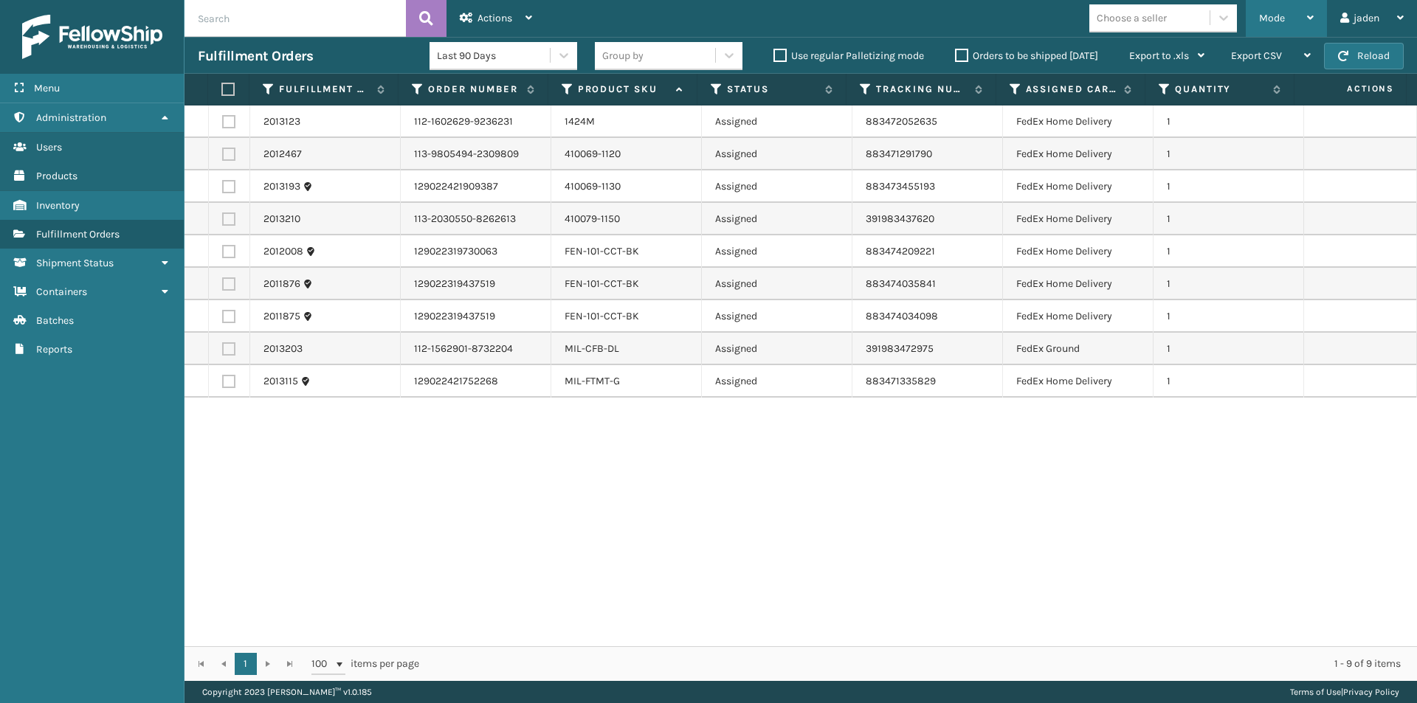
click at [1292, 10] on div "Mode" at bounding box center [1286, 18] width 55 height 37
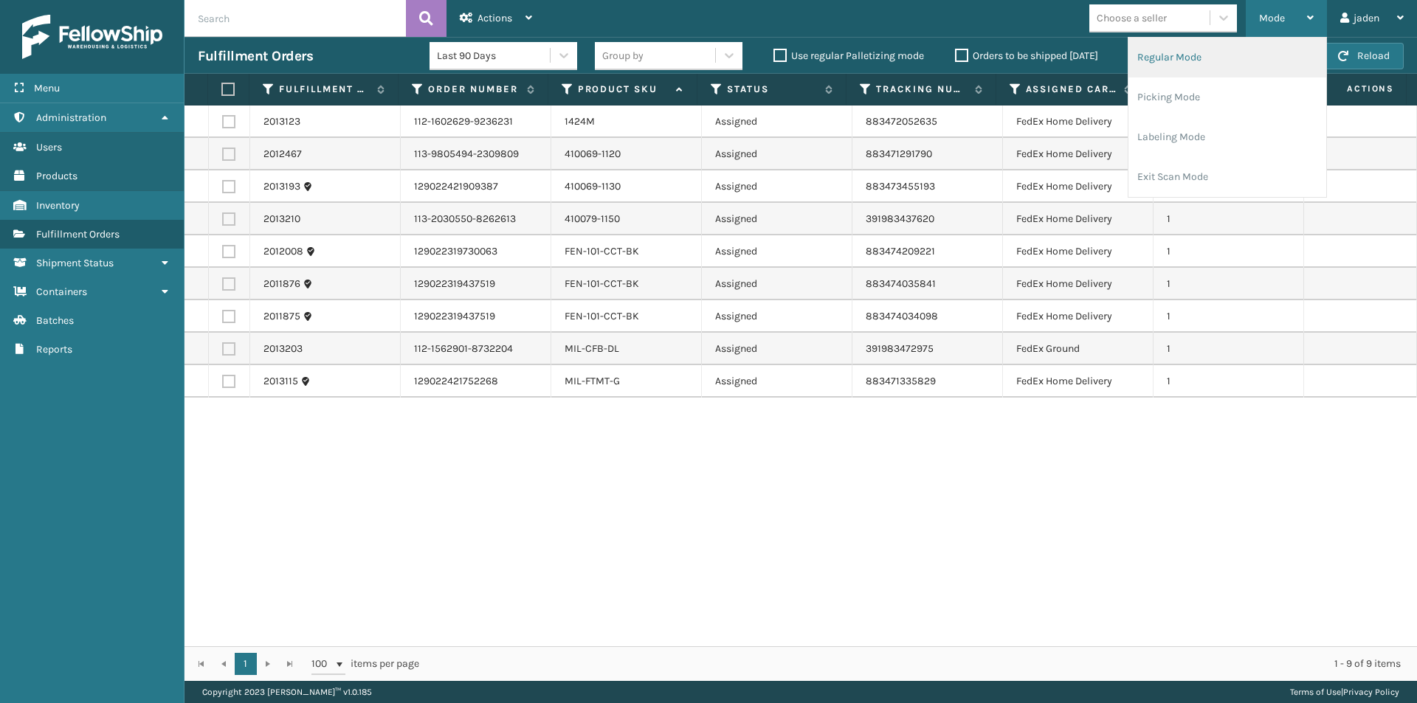
click at [1192, 55] on li "Regular Mode" at bounding box center [1227, 58] width 198 height 40
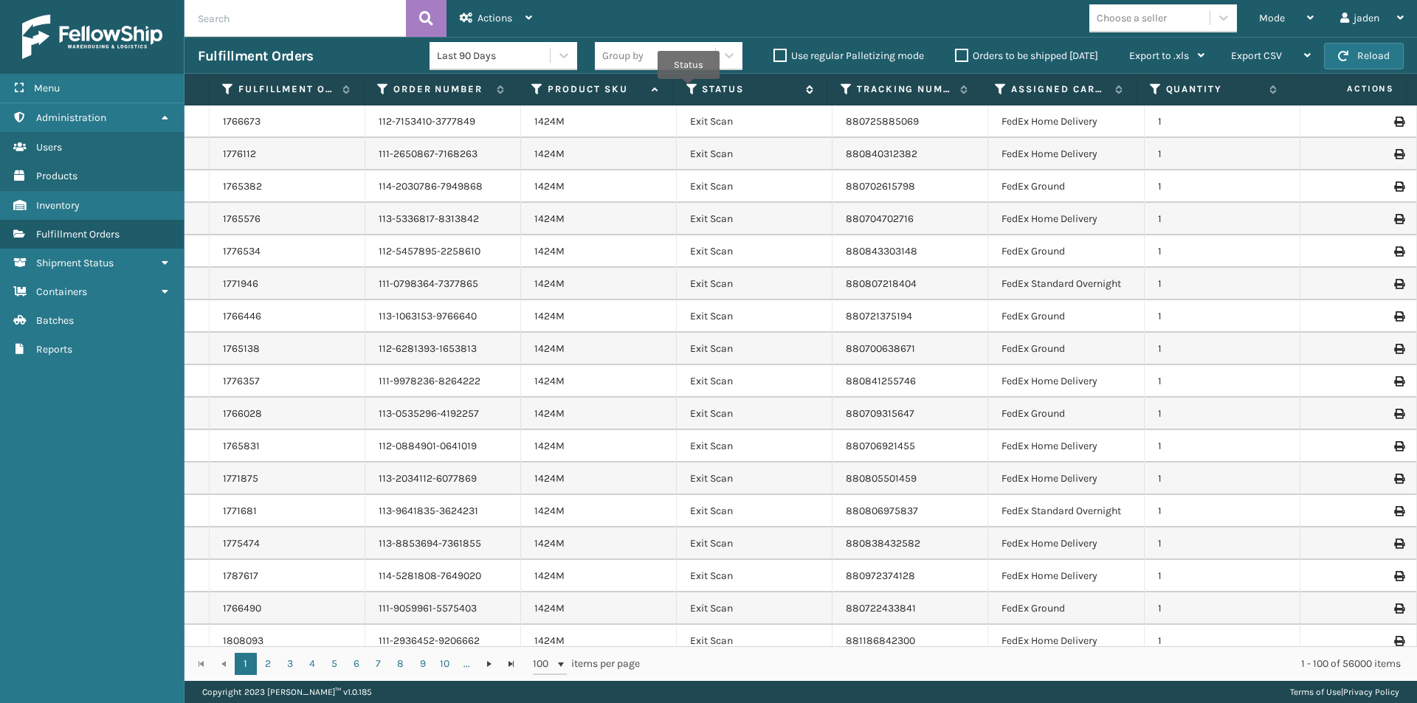
click at [694, 89] on icon at bounding box center [692, 89] width 12 height 13
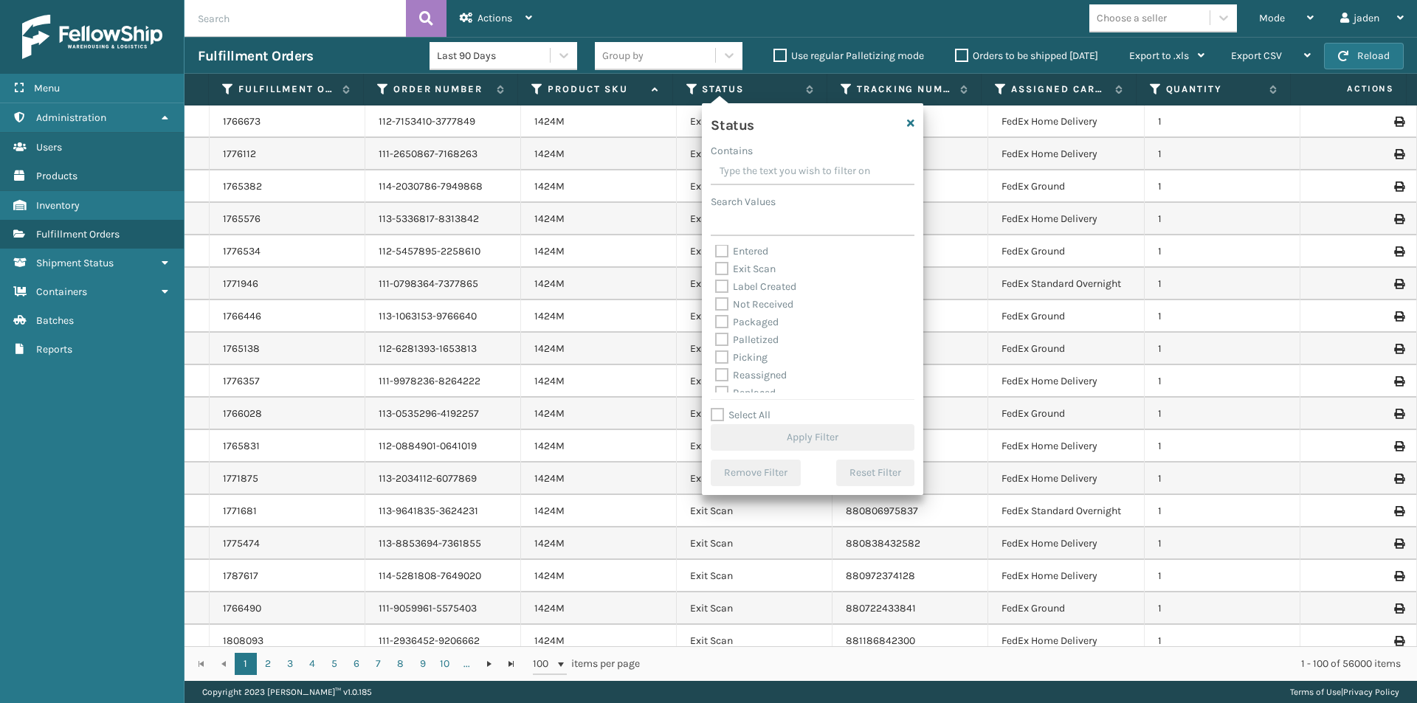
scroll to position [74, 0]
click at [743, 321] on label "Picking" at bounding box center [741, 321] width 52 height 13
click at [716, 321] on input "Picking" at bounding box center [715, 318] width 1 height 10
checkbox input "true"
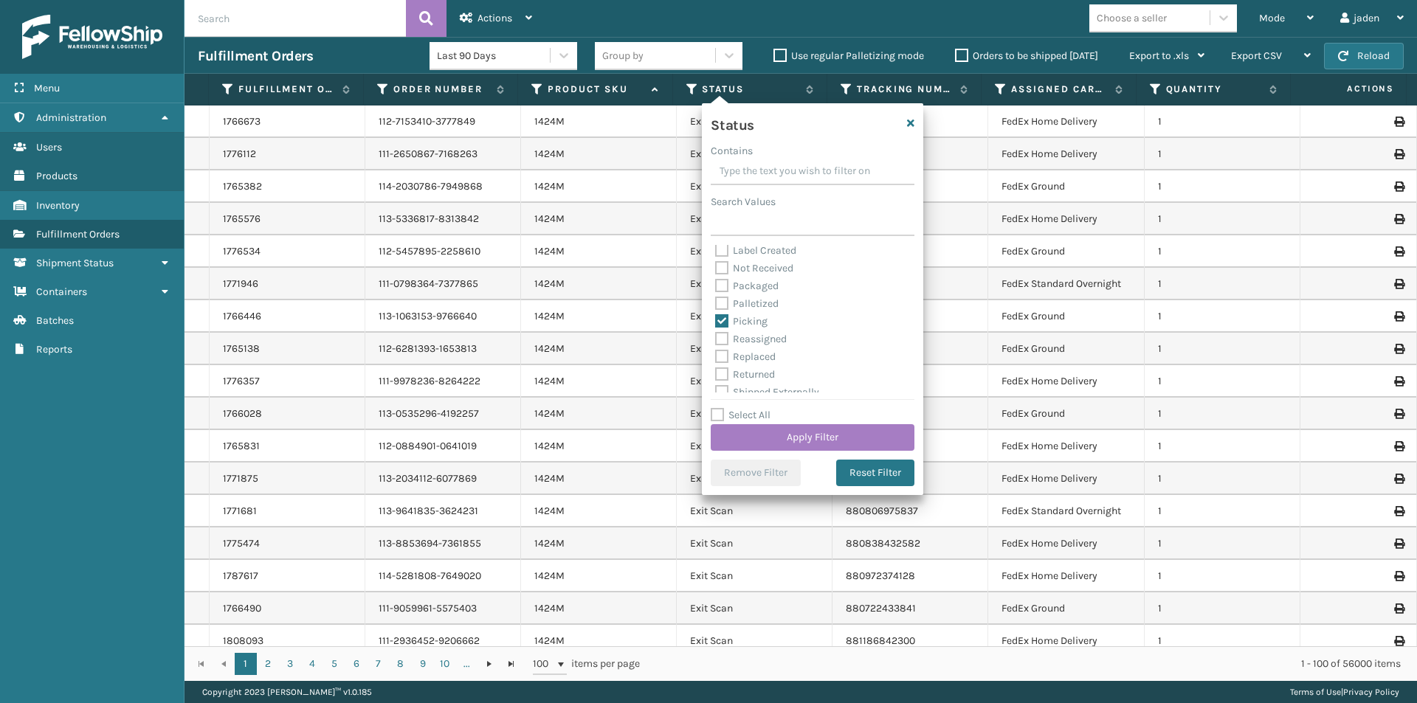
click at [752, 423] on div "Select All Apply Filter" at bounding box center [813, 429] width 204 height 44
click at [756, 428] on button "Apply Filter" at bounding box center [813, 437] width 204 height 27
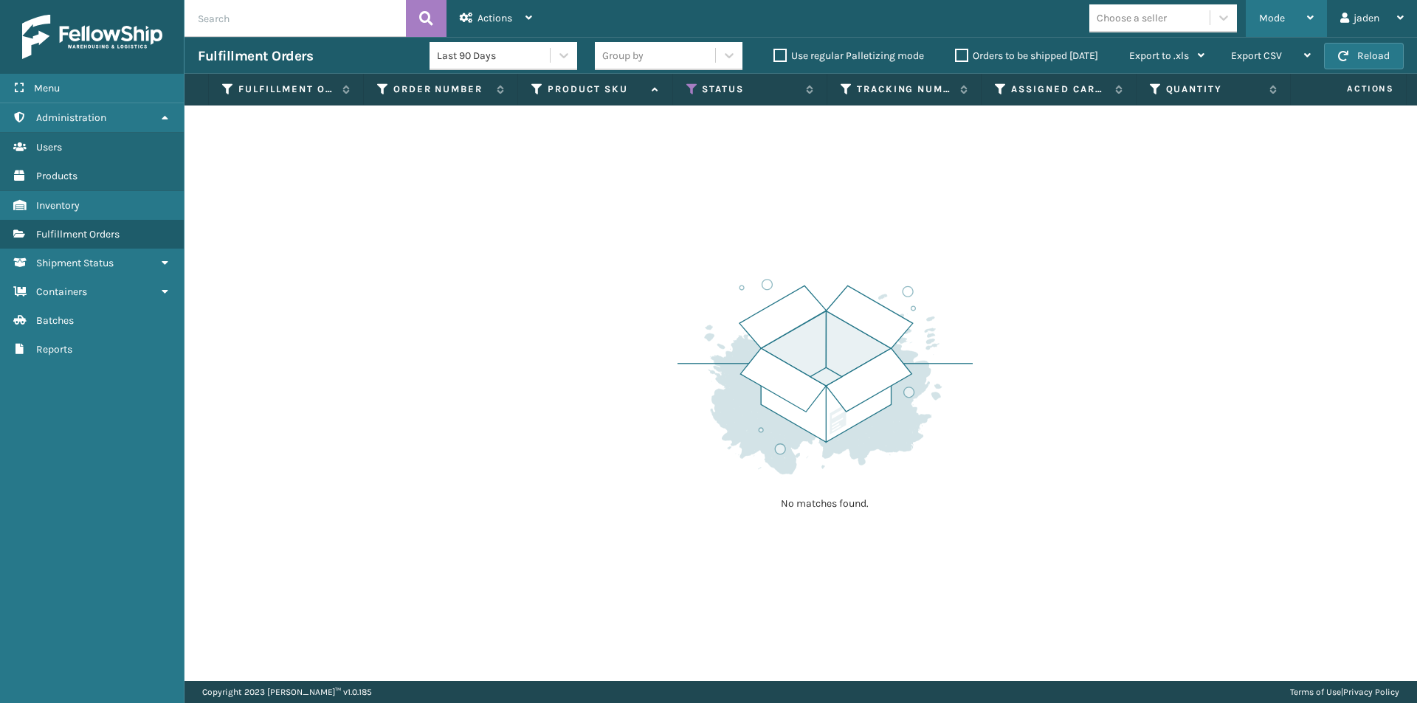
click at [1274, 12] on span "Mode" at bounding box center [1272, 18] width 26 height 13
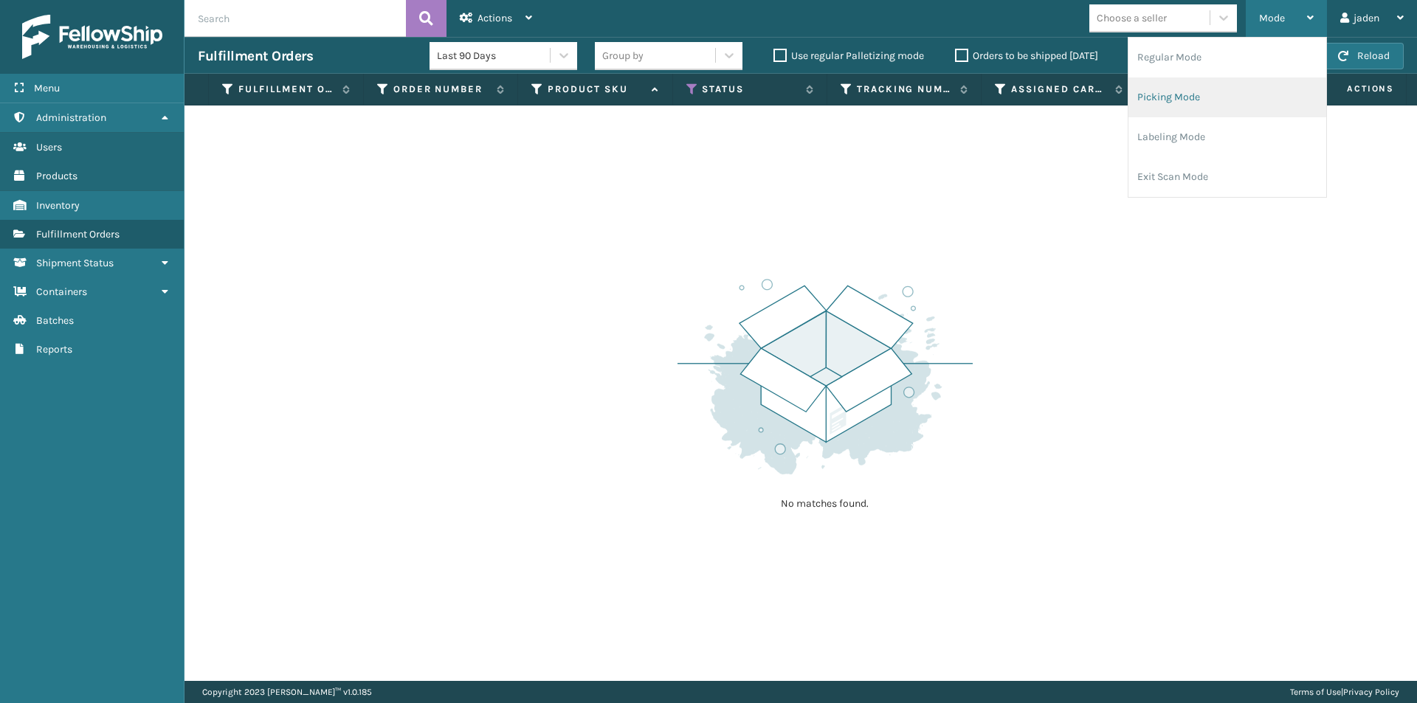
click at [1215, 97] on li "Picking Mode" at bounding box center [1227, 97] width 198 height 40
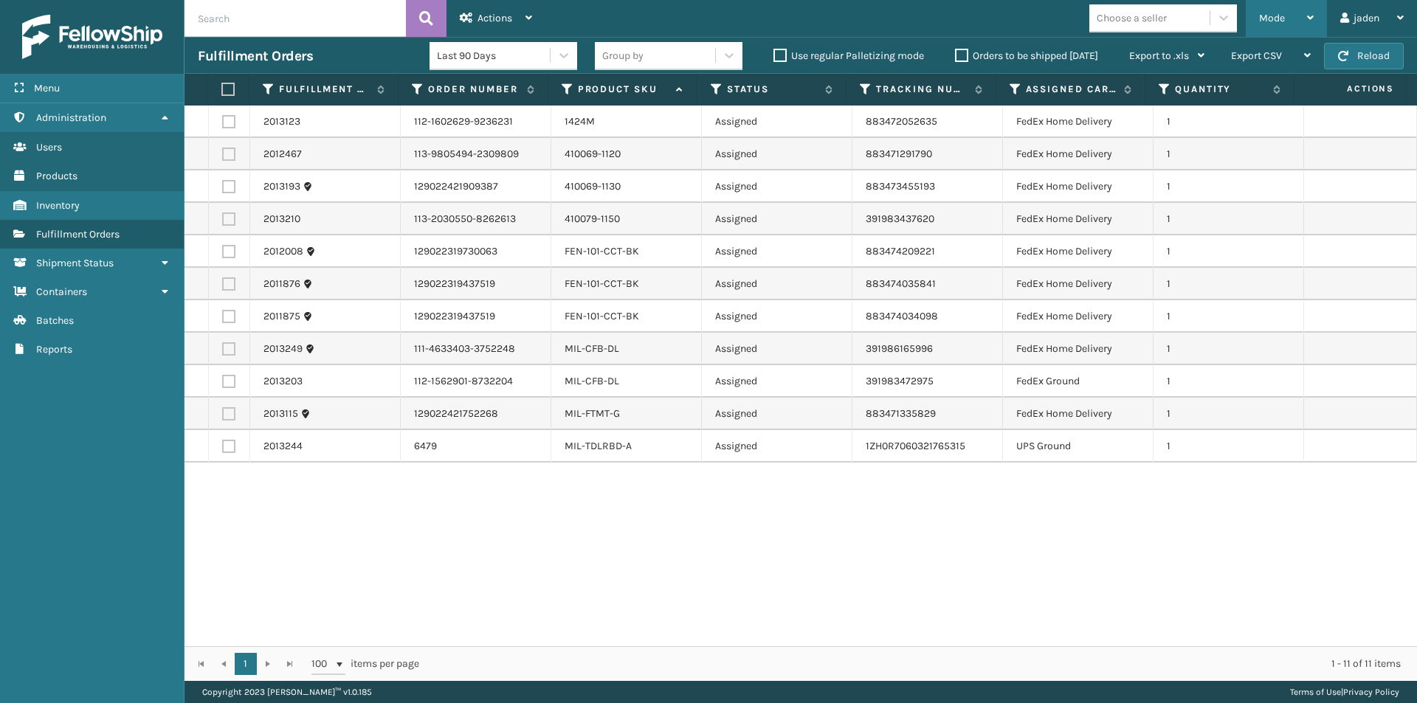
click at [1270, 16] on span "Mode" at bounding box center [1272, 18] width 26 height 13
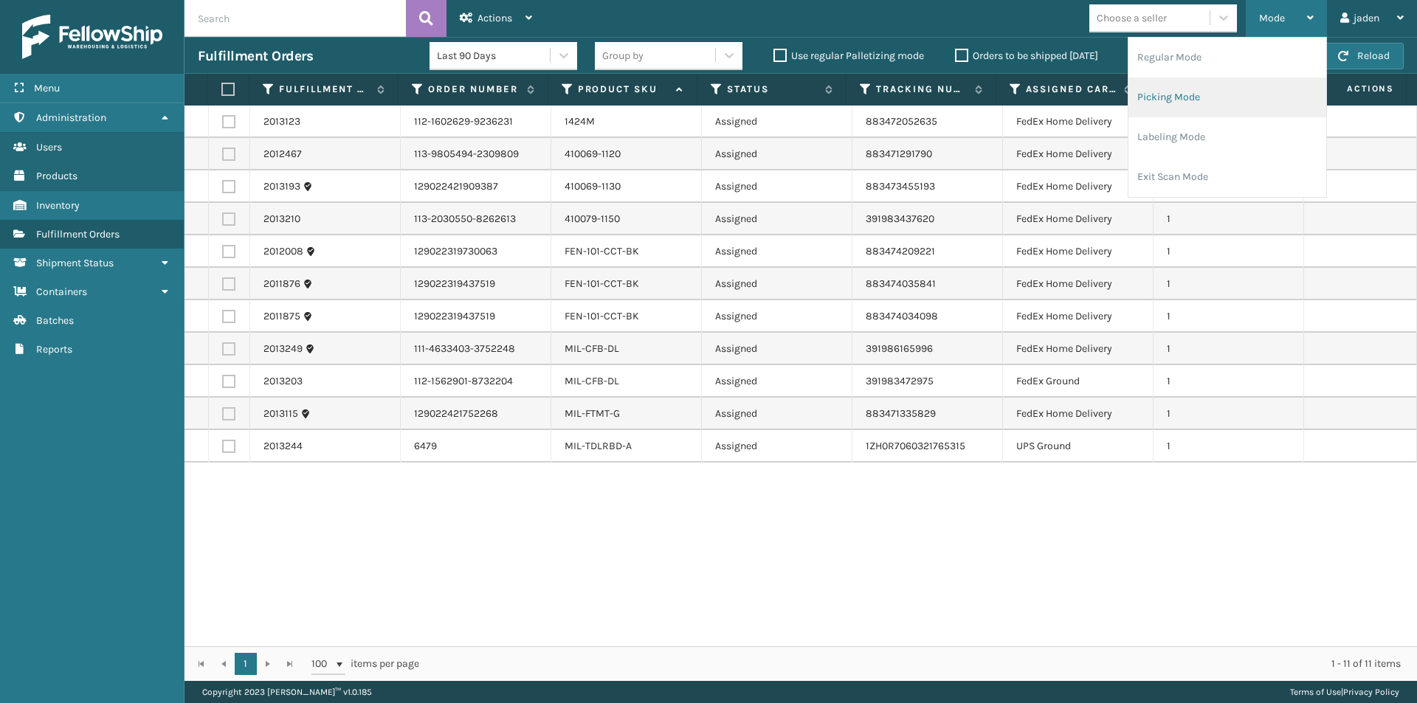
click at [1182, 92] on li "Picking Mode" at bounding box center [1227, 97] width 198 height 40
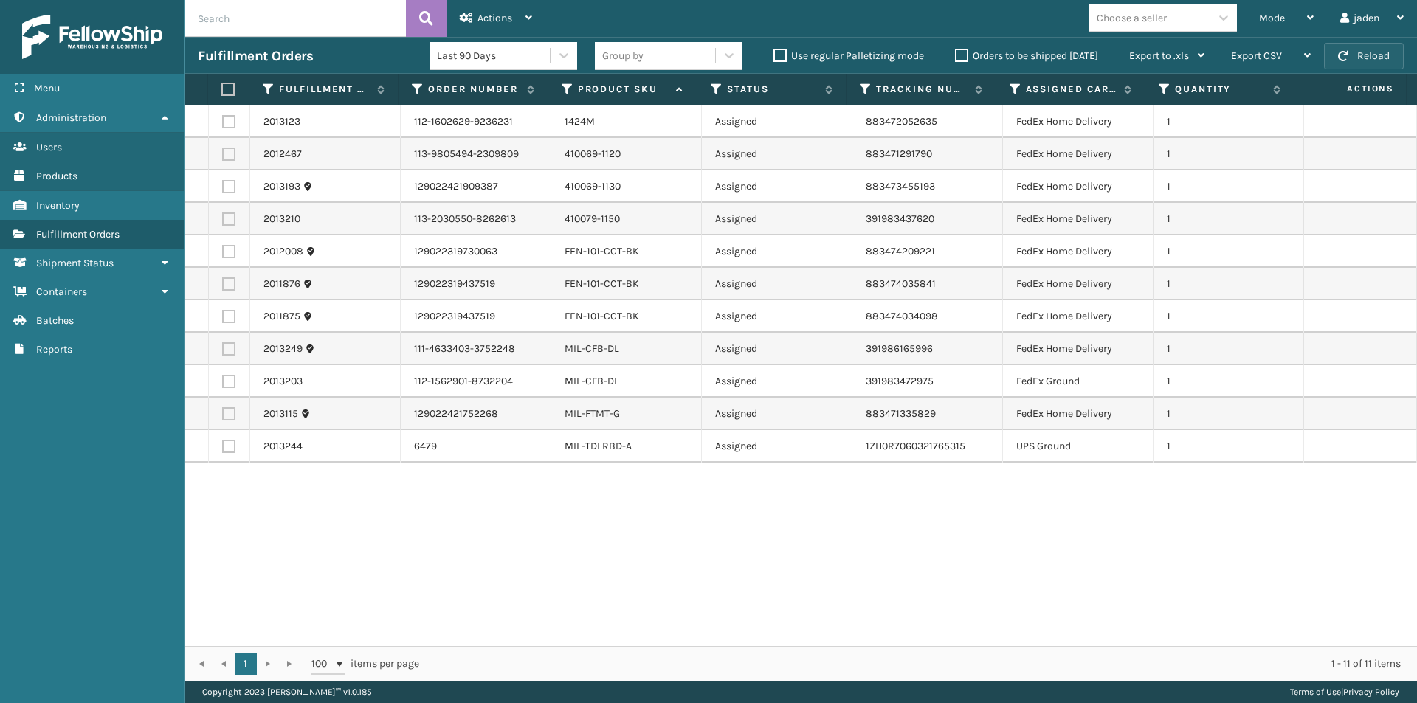
click at [1350, 52] on button "Reload" at bounding box center [1364, 56] width 80 height 27
click at [1268, 20] on span "Mode" at bounding box center [1272, 18] width 26 height 13
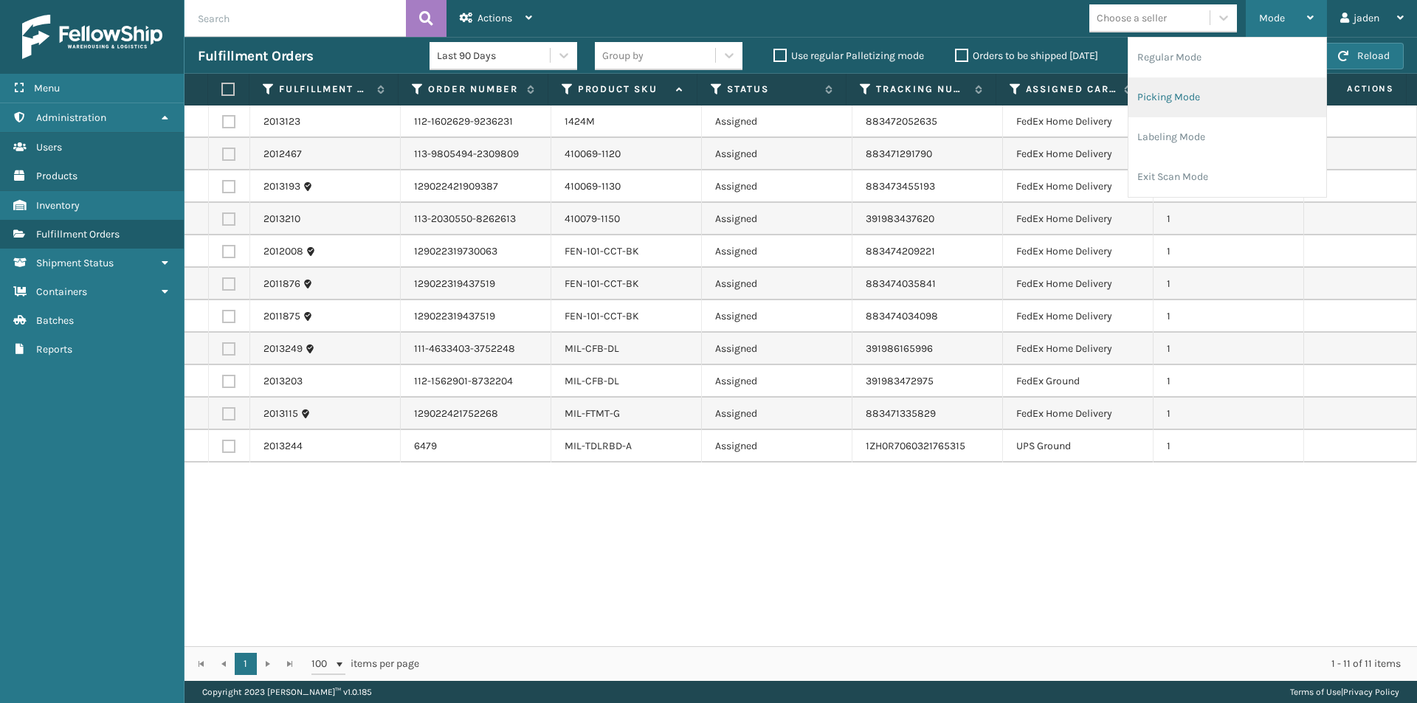
click at [1192, 87] on li "Picking Mode" at bounding box center [1227, 97] width 198 height 40
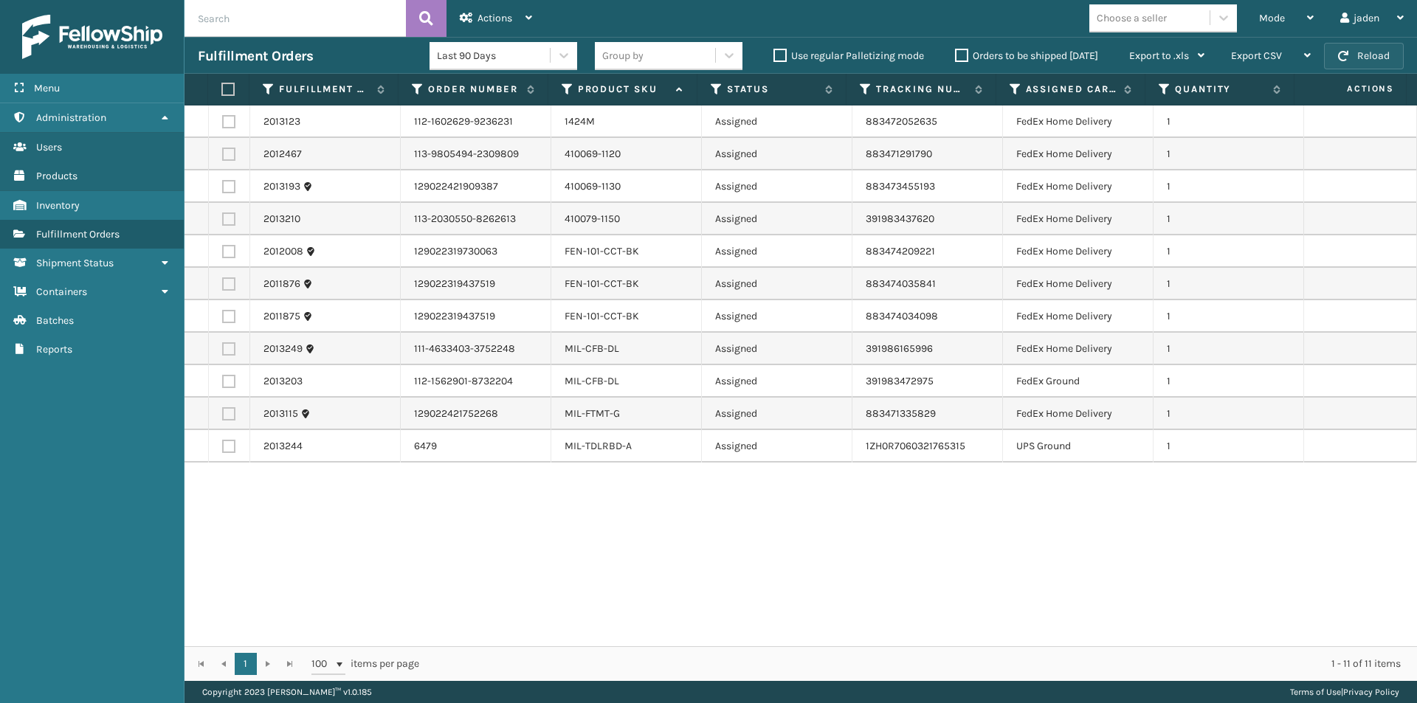
click at [1348, 51] on span "button" at bounding box center [1343, 56] width 10 height 10
drag, startPoint x: 939, startPoint y: 461, endPoint x: 604, endPoint y: 509, distance: 338.4
click at [570, 542] on div "2013123 112-1602629-9236231 1424M Assigned 883472052635 FedEx Home Delivery 1 2…" at bounding box center [800, 376] width 1232 height 541
click at [1290, 20] on div "Mode" at bounding box center [1286, 18] width 55 height 37
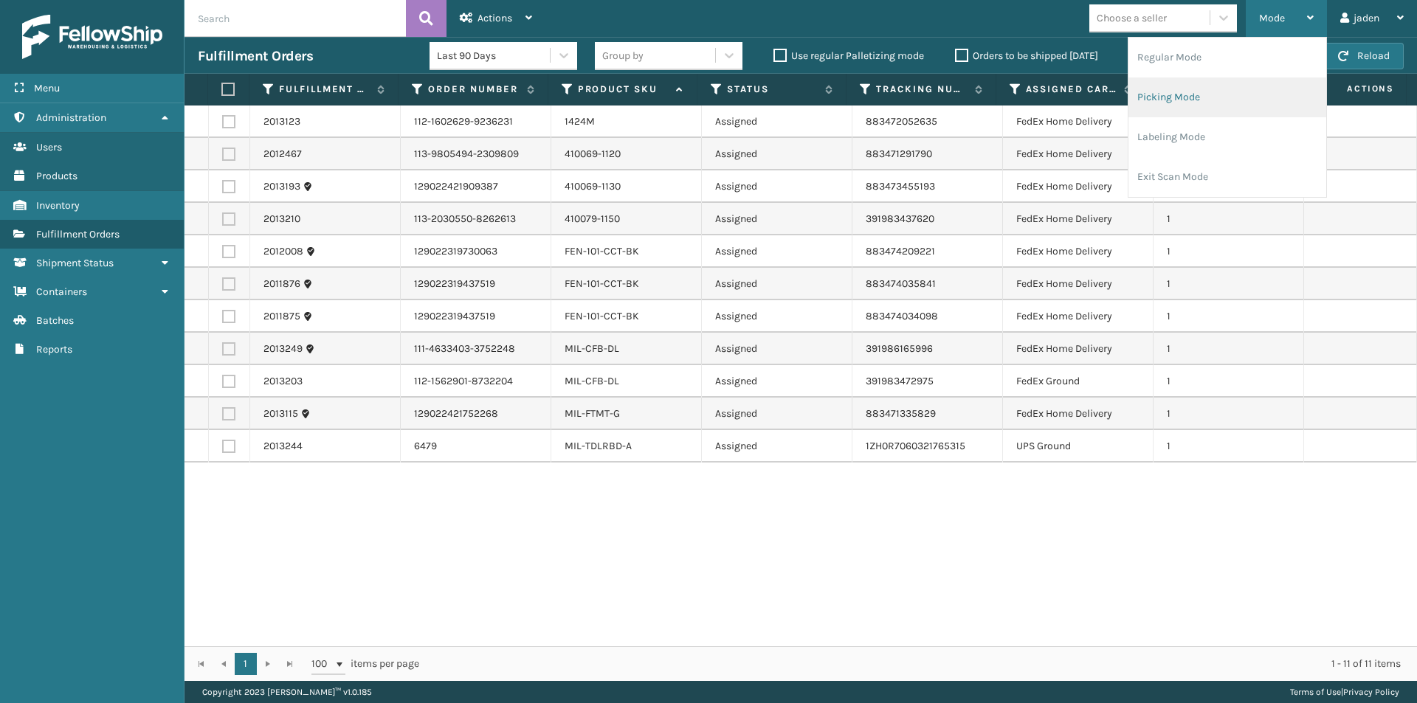
click at [1218, 92] on li "Picking Mode" at bounding box center [1227, 97] width 198 height 40
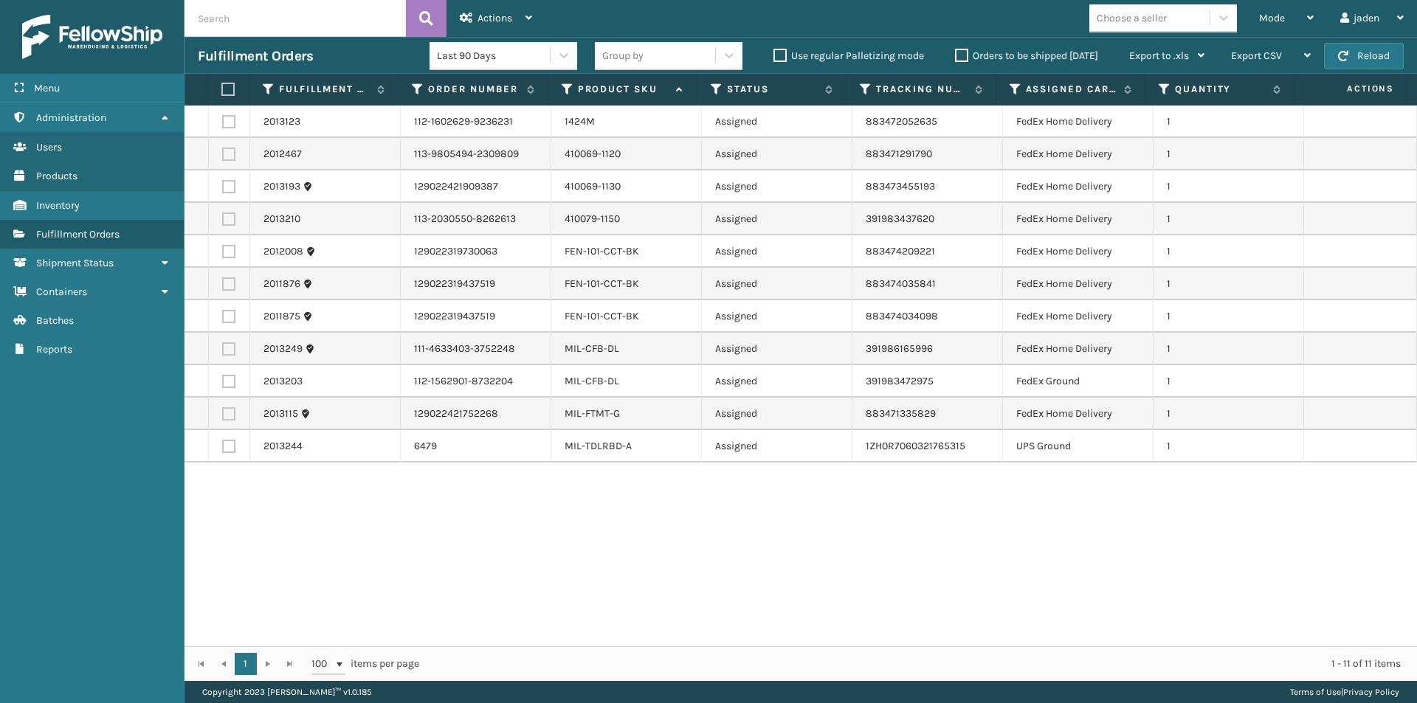
drag, startPoint x: 891, startPoint y: 526, endPoint x: 812, endPoint y: 565, distance: 88.5
click at [633, 598] on div "2013123 112-1602629-9236231 1424M Assigned 883472052635 FedEx Home Delivery 1 2…" at bounding box center [800, 376] width 1232 height 541
drag, startPoint x: 911, startPoint y: 550, endPoint x: 836, endPoint y: 509, distance: 85.9
click at [611, 539] on div "2013123 112-1602629-9236231 1424M Assigned 883472052635 FedEx Home Delivery 1 2…" at bounding box center [800, 376] width 1232 height 541
drag, startPoint x: 880, startPoint y: 508, endPoint x: 834, endPoint y: 531, distance: 52.1
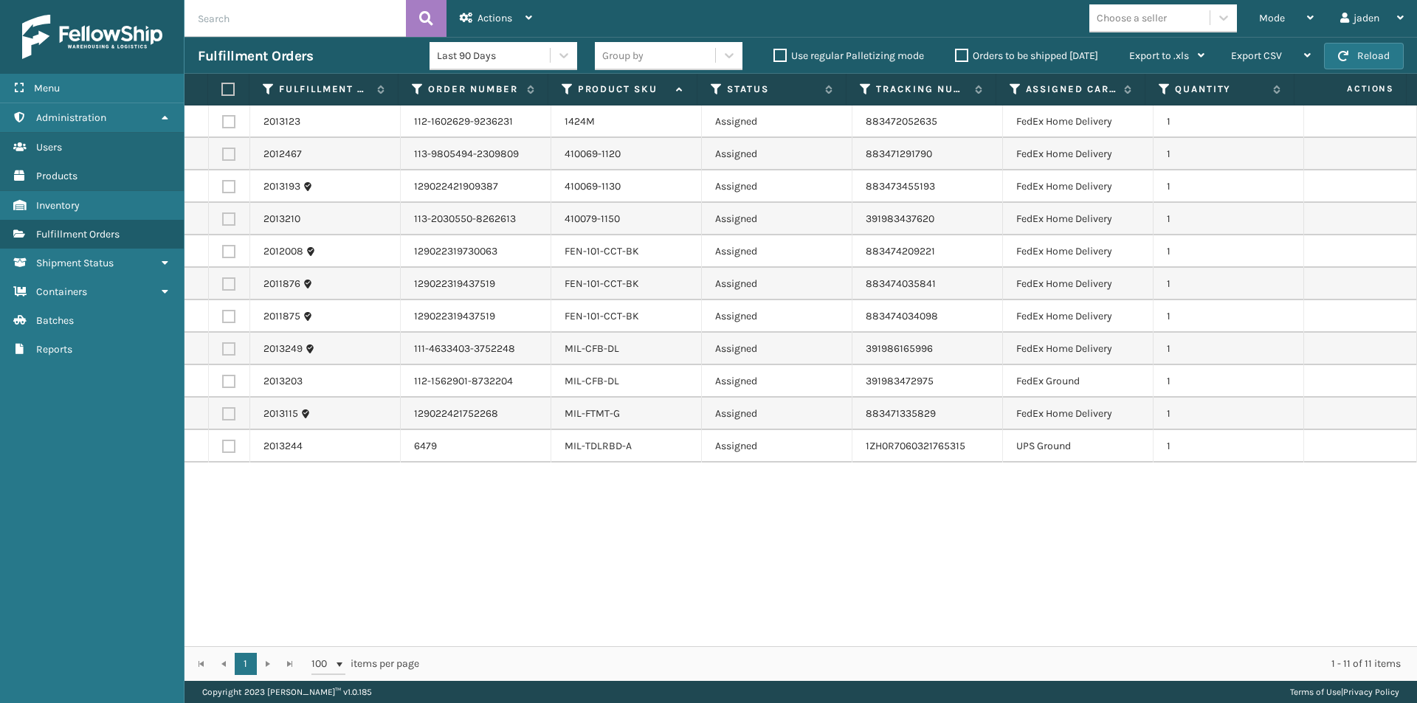
click at [556, 551] on div "2013123 112-1602629-9236231 1424M Assigned 883472052635 FedEx Home Delivery 1 2…" at bounding box center [800, 376] width 1232 height 541
drag, startPoint x: 925, startPoint y: 532, endPoint x: 962, endPoint y: 564, distance: 48.7
click at [601, 587] on div "2013123 112-1602629-9236231 1424M Assigned 883472052635 FedEx Home Delivery 1 2…" at bounding box center [800, 376] width 1232 height 541
drag, startPoint x: 984, startPoint y: 564, endPoint x: 821, endPoint y: 587, distance: 164.7
click at [788, 584] on div "2013123 112-1602629-9236231 1424M Assigned 883472052635 FedEx Home Delivery 1 2…" at bounding box center [800, 376] width 1232 height 541
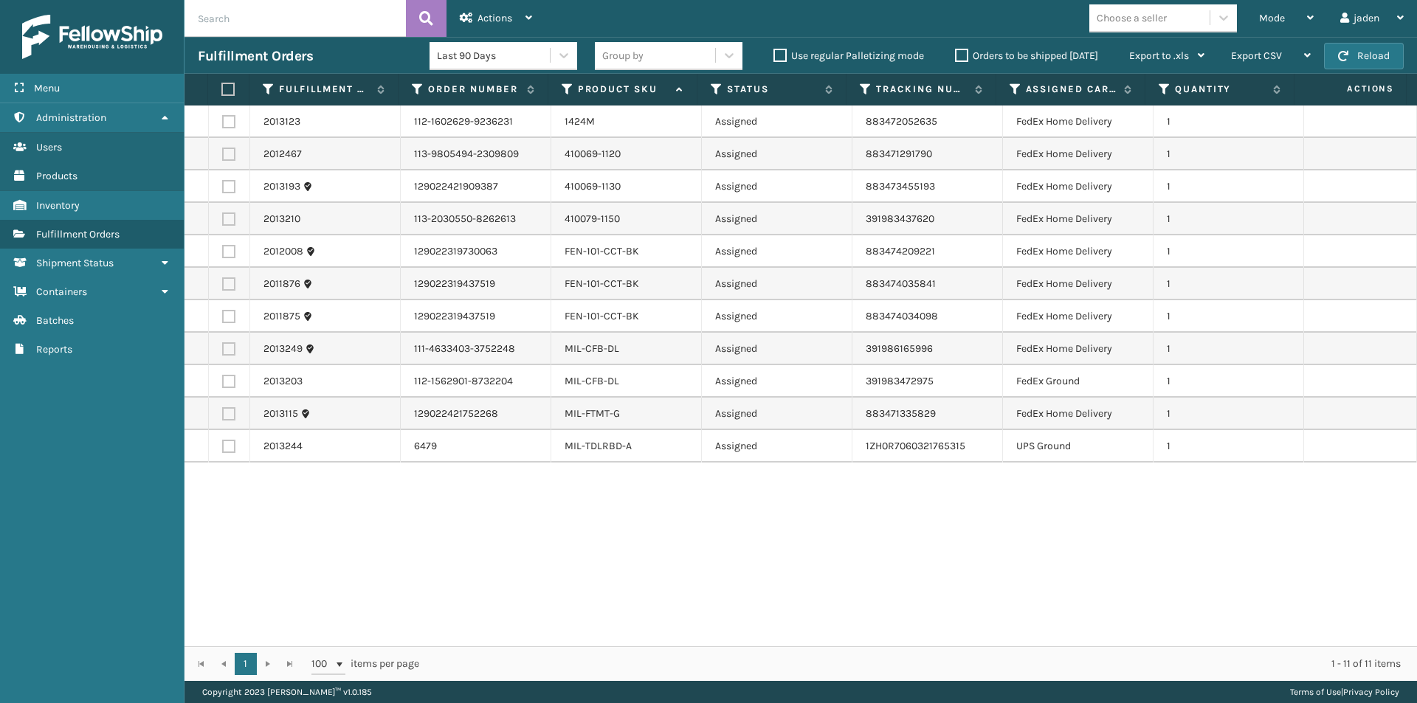
drag, startPoint x: 984, startPoint y: 565, endPoint x: 950, endPoint y: 565, distance: 33.9
drag, startPoint x: 950, startPoint y: 565, endPoint x: 883, endPoint y: 549, distance: 69.1
click at [618, 604] on div "2013123 112-1602629-9236231 1424M Assigned 883472052635 FedEx Home Delivery 1 2…" at bounding box center [800, 376] width 1232 height 541
drag, startPoint x: 982, startPoint y: 542, endPoint x: 974, endPoint y: 542, distance: 8.1
drag, startPoint x: 974, startPoint y: 542, endPoint x: 859, endPoint y: 576, distance: 120.0
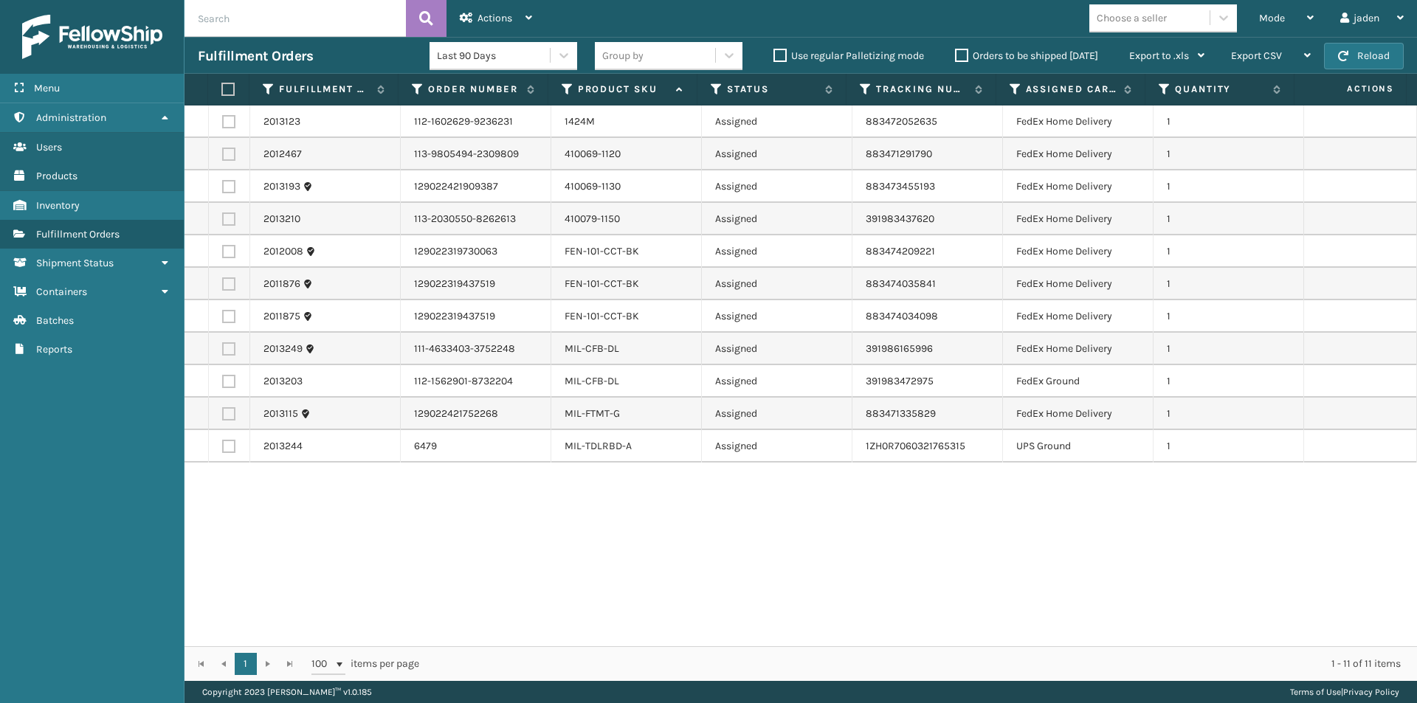
click at [470, 600] on div "2013123 112-1602629-9236231 1424M Assigned 883472052635 FedEx Home Delivery 1 2…" at bounding box center [800, 376] width 1232 height 541
drag, startPoint x: 850, startPoint y: 581, endPoint x: 891, endPoint y: 561, distance: 45.9
click at [611, 581] on div "2013123 112-1602629-9236231 1424M Assigned 883472052635 FedEx Home Delivery 1 2…" at bounding box center [800, 376] width 1232 height 541
drag, startPoint x: 986, startPoint y: 553, endPoint x: 1110, endPoint y: 34, distance: 533.4
click at [616, 578] on div "2013123 112-1602629-9236231 1424M Assigned 883472052635 FedEx Home Delivery 1 2…" at bounding box center [800, 376] width 1232 height 541
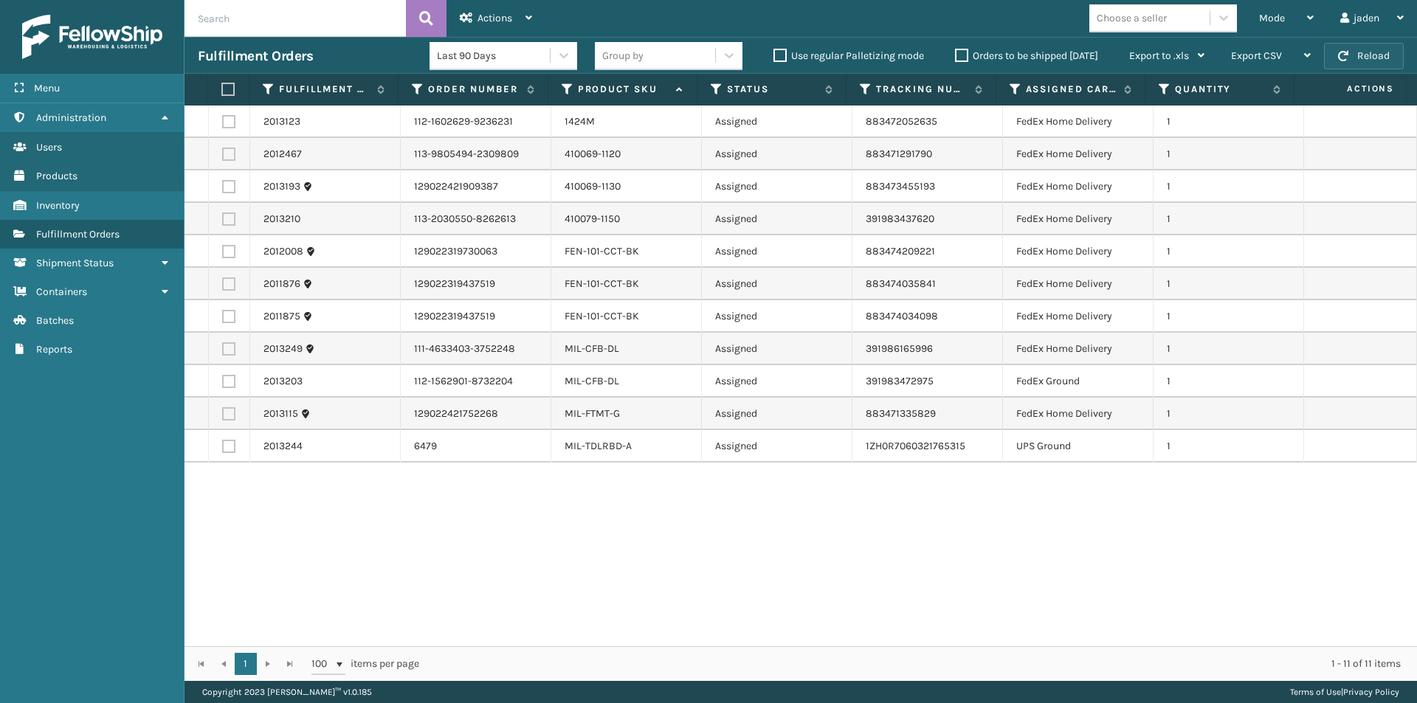
click at [1387, 52] on button "Reload" at bounding box center [1364, 56] width 80 height 27
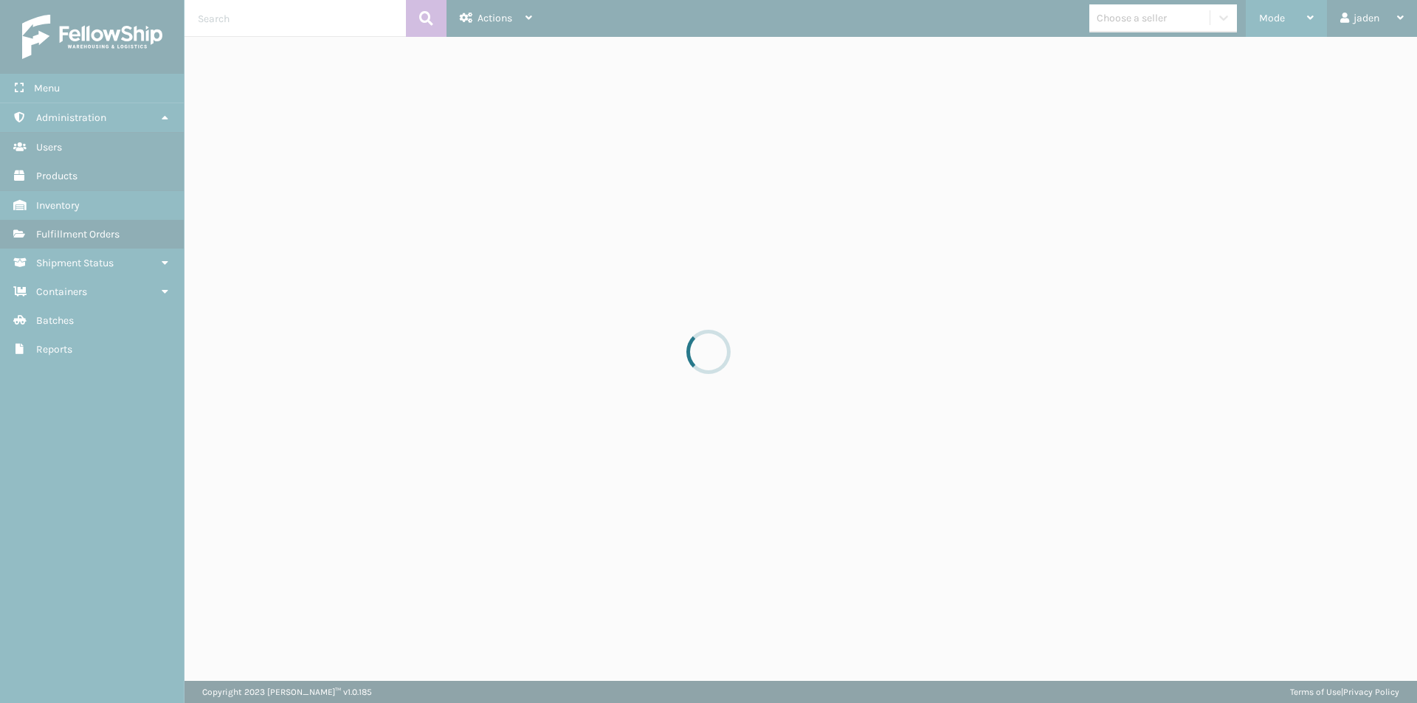
click at [1292, 10] on div "Mode" at bounding box center [1286, 18] width 55 height 37
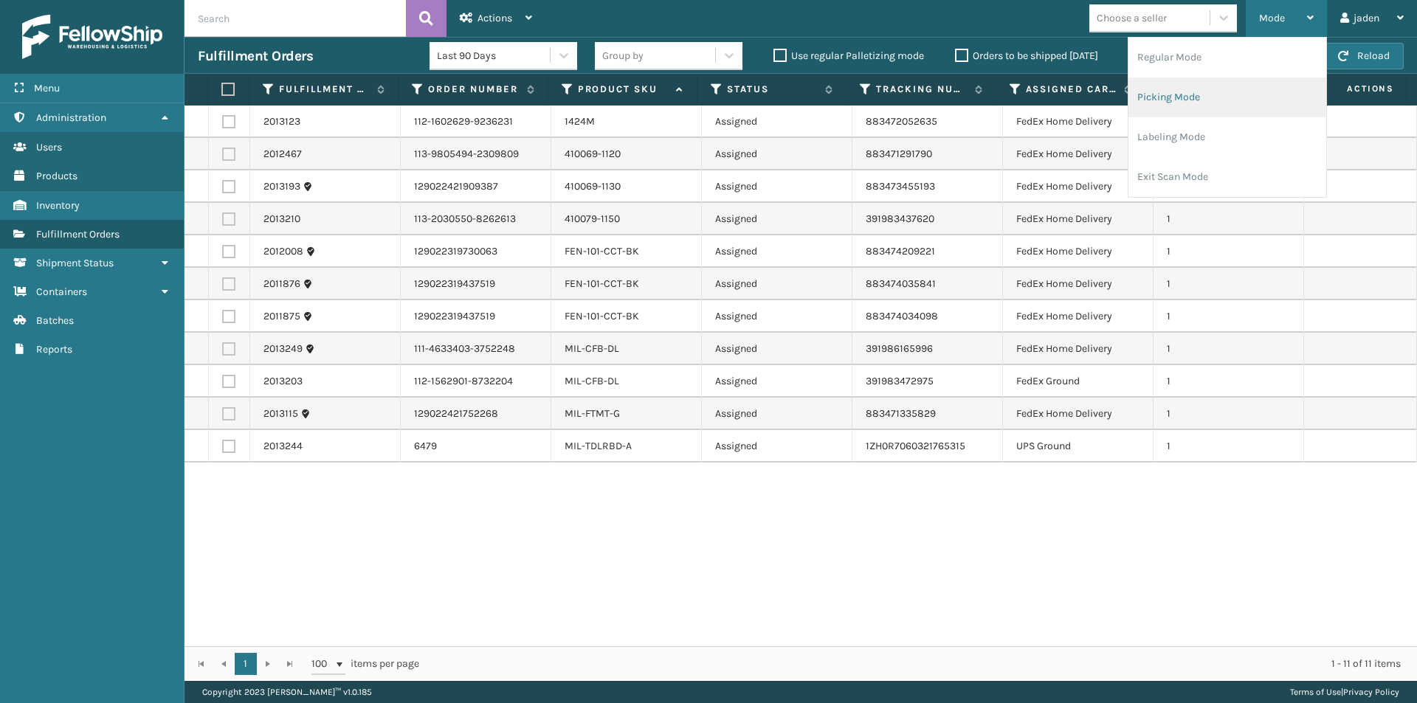
click at [1215, 98] on li "Picking Mode" at bounding box center [1227, 97] width 198 height 40
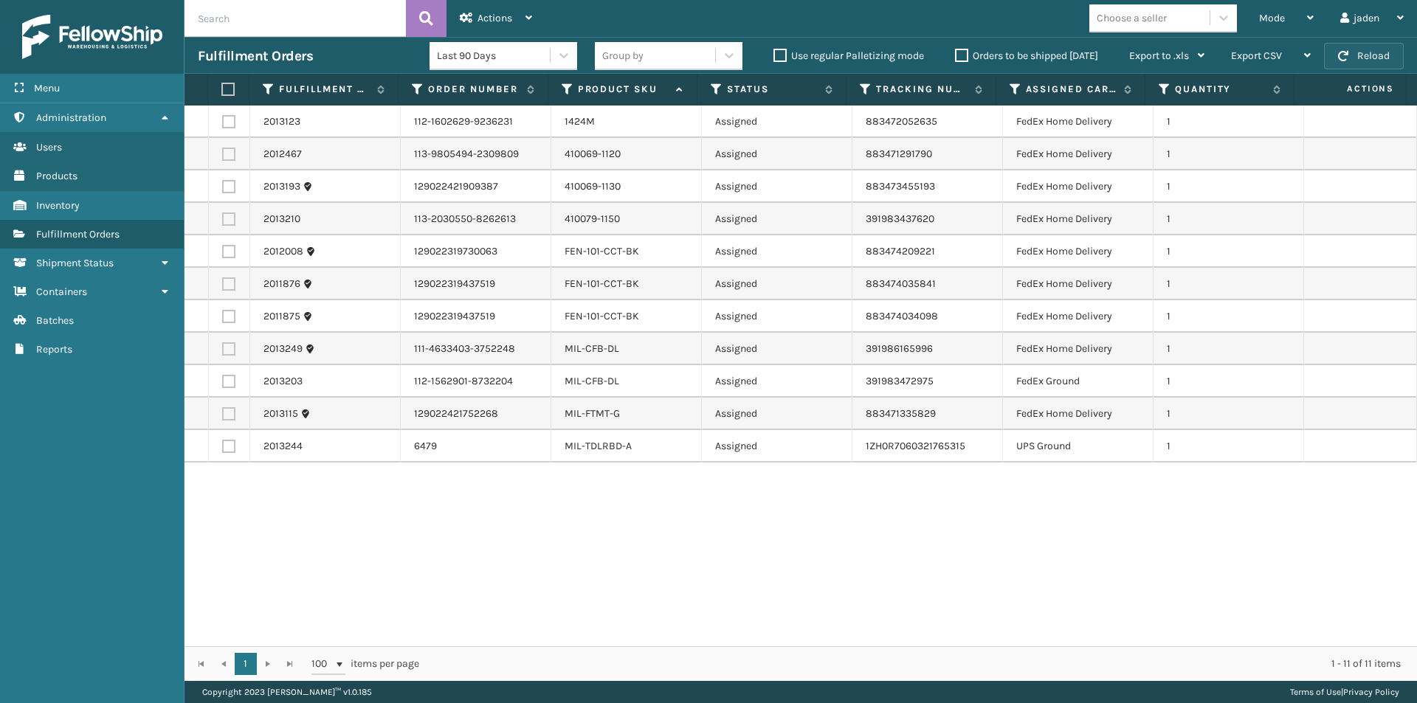
click at [1381, 51] on button "Reload" at bounding box center [1364, 56] width 80 height 27
drag, startPoint x: 902, startPoint y: 515, endPoint x: 895, endPoint y: 520, distance: 9.0
drag, startPoint x: 895, startPoint y: 520, endPoint x: 623, endPoint y: 563, distance: 275.6
click at [623, 563] on div "2013123 112-1602629-9236231 1424M Assigned 883472052635 FedEx Home Delivery 1 2…" at bounding box center [800, 376] width 1232 height 541
click at [1364, 58] on button "Reload" at bounding box center [1364, 56] width 80 height 27
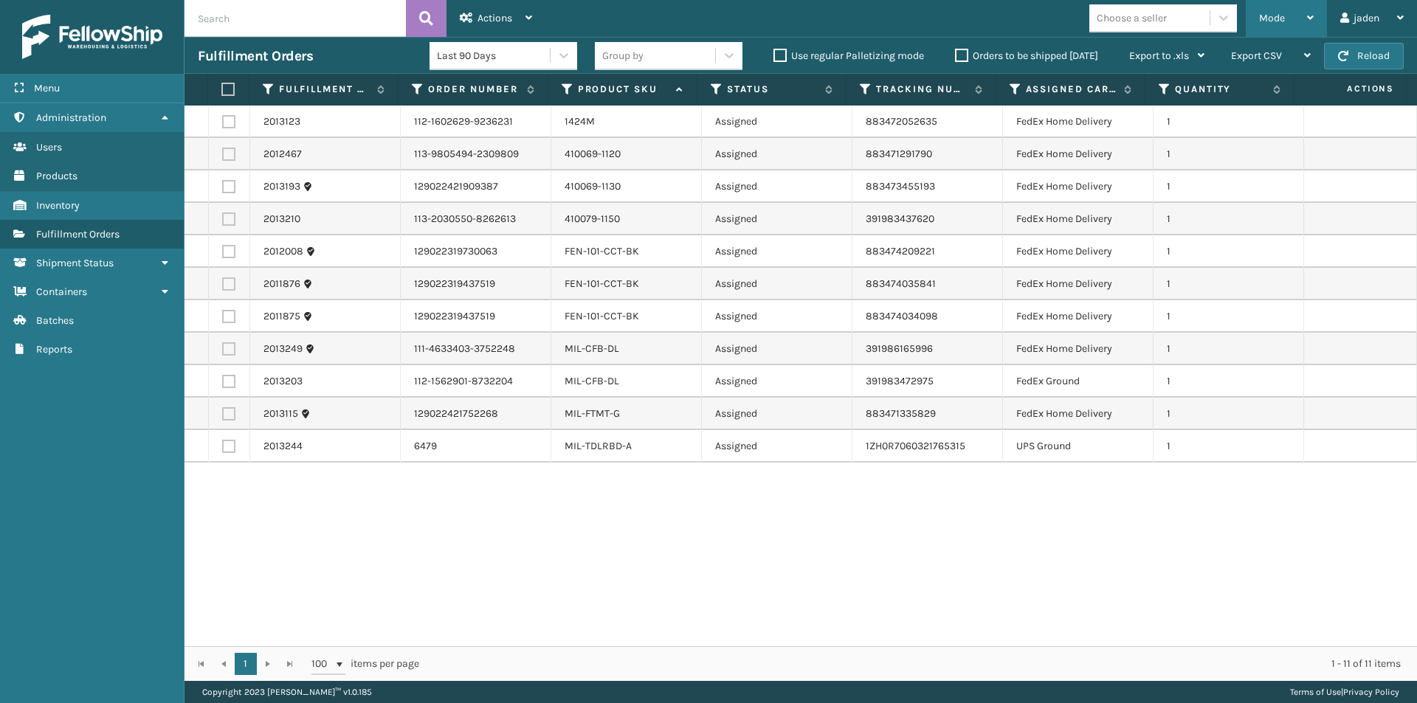
click at [1287, 18] on div "Mode" at bounding box center [1286, 18] width 55 height 37
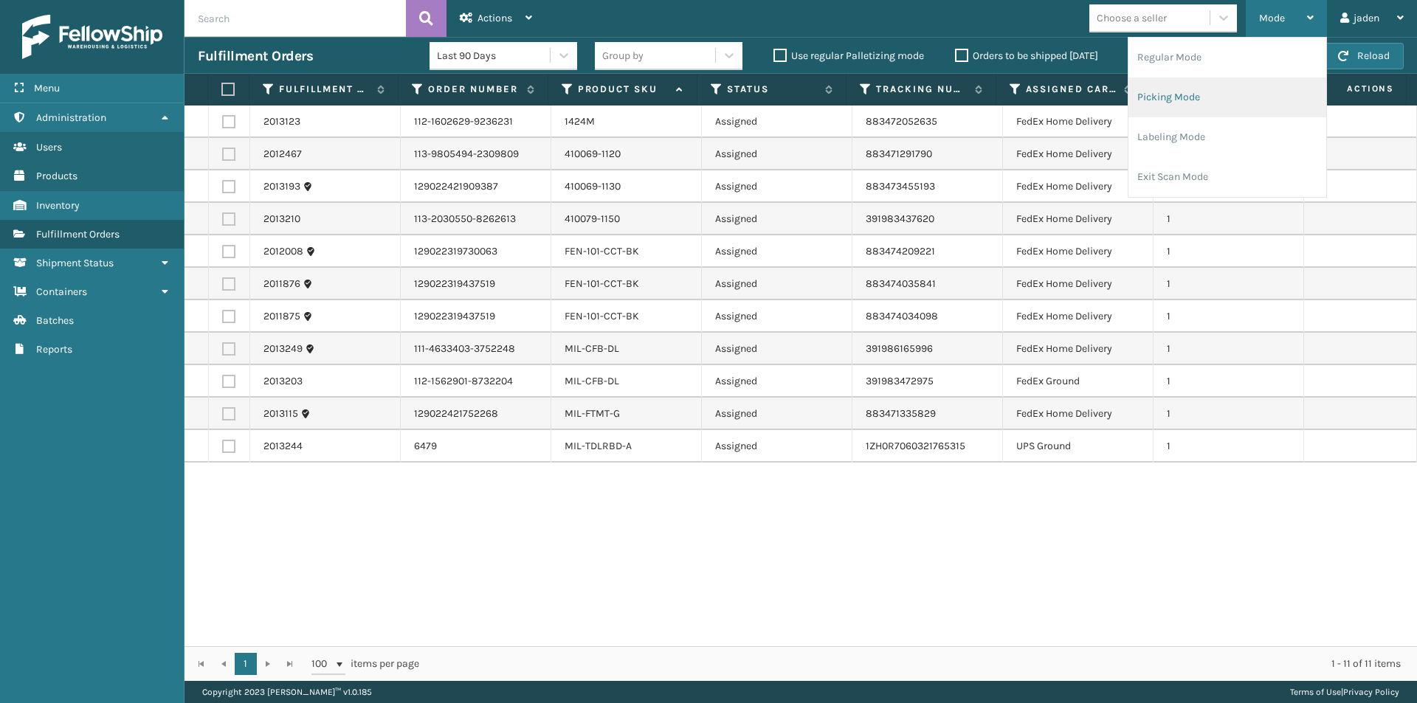
click at [1195, 98] on li "Picking Mode" at bounding box center [1227, 97] width 198 height 40
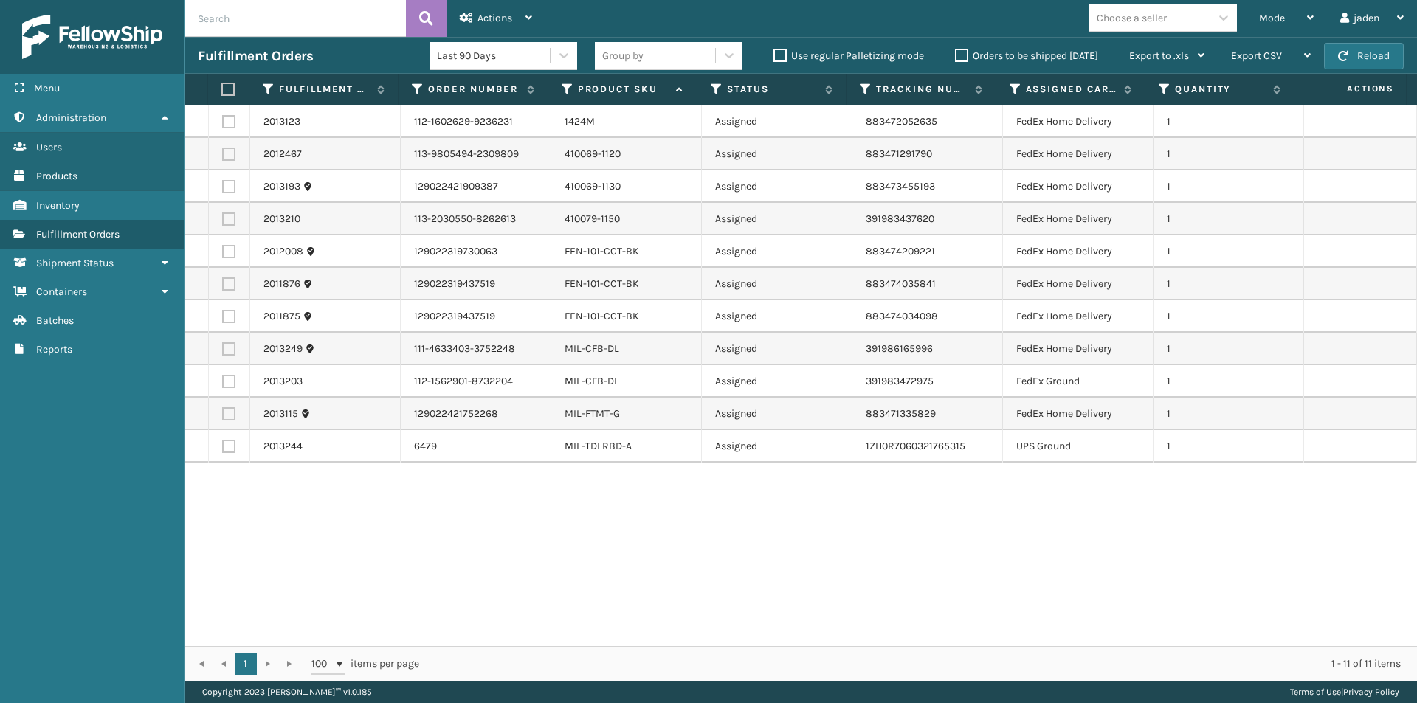
click at [761, 217] on tbody "2013123 112-1602629-9236231 1424M Assigned 883472052635 FedEx Home Delivery 1 2…" at bounding box center [800, 284] width 1232 height 357
click at [1283, 13] on div "Mode" at bounding box center [1286, 18] width 55 height 37
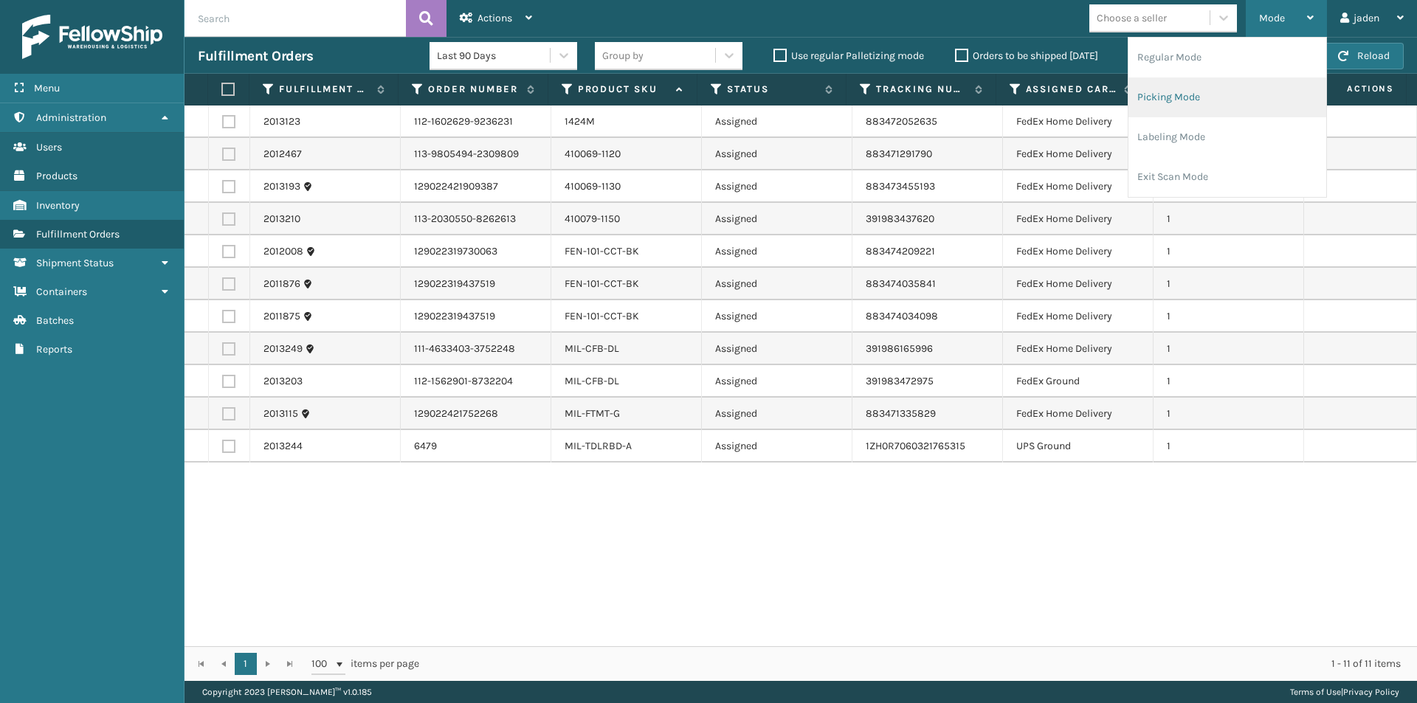
click at [1164, 97] on li "Picking Mode" at bounding box center [1227, 97] width 198 height 40
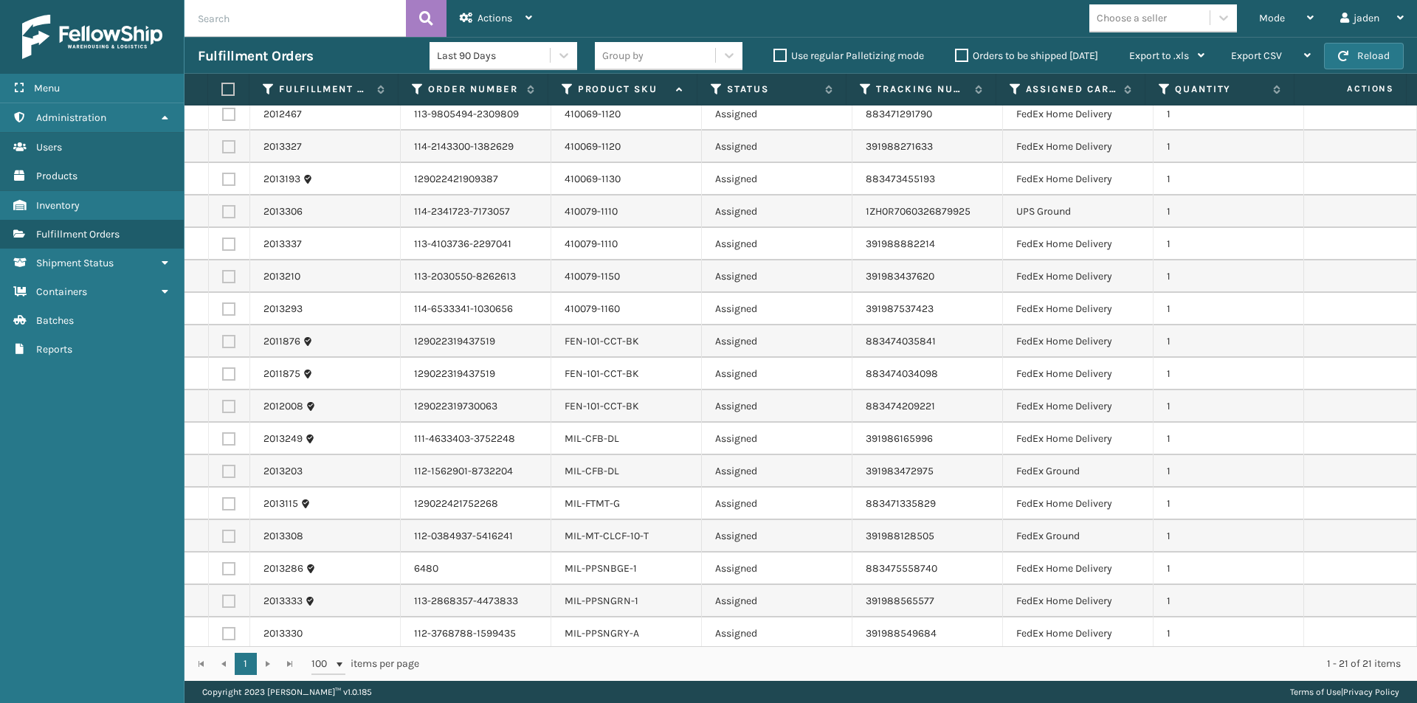
scroll to position [141, 0]
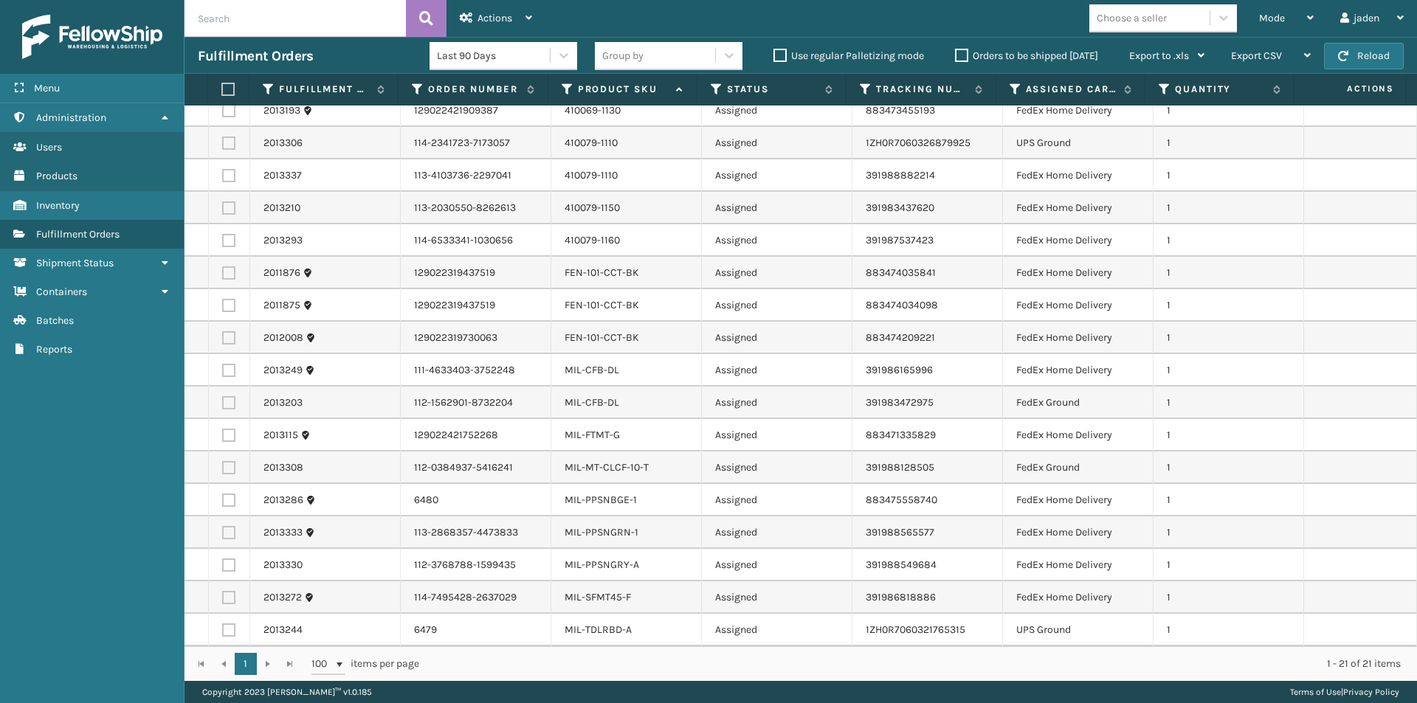
click at [221, 635] on td at bounding box center [229, 630] width 41 height 32
click at [223, 634] on label at bounding box center [228, 630] width 13 height 13
click at [223, 633] on input "checkbox" at bounding box center [222, 629] width 1 height 10
checkbox input "true"
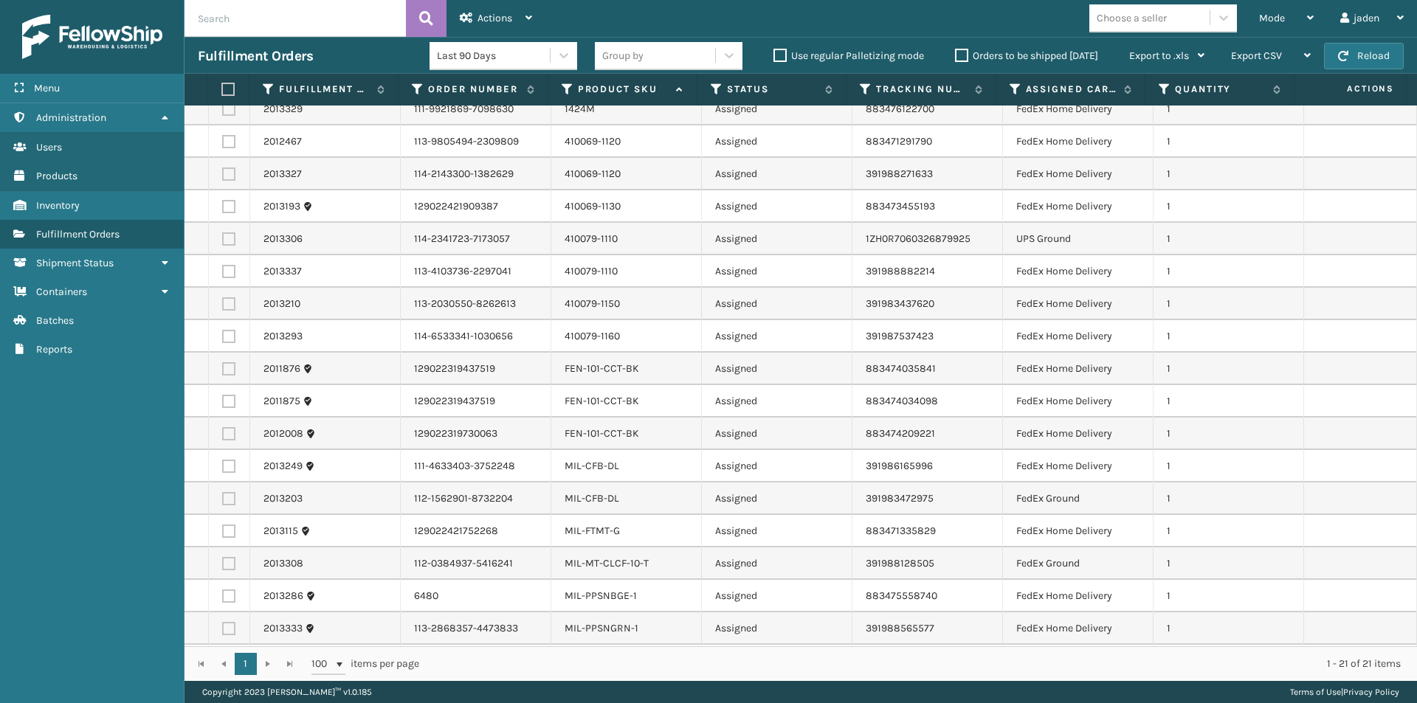
scroll to position [0, 0]
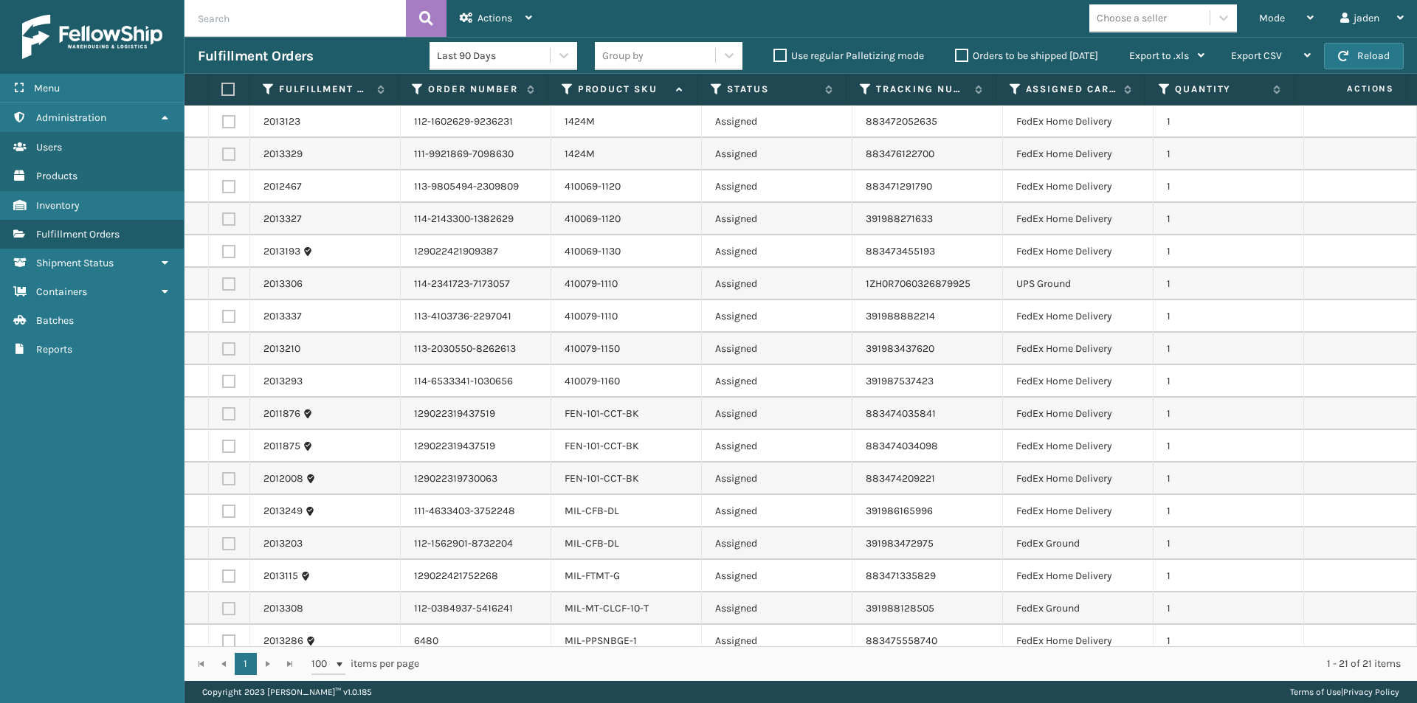
click at [227, 286] on label at bounding box center [228, 283] width 13 height 13
click at [223, 286] on input "checkbox" at bounding box center [222, 282] width 1 height 10
checkbox input "true"
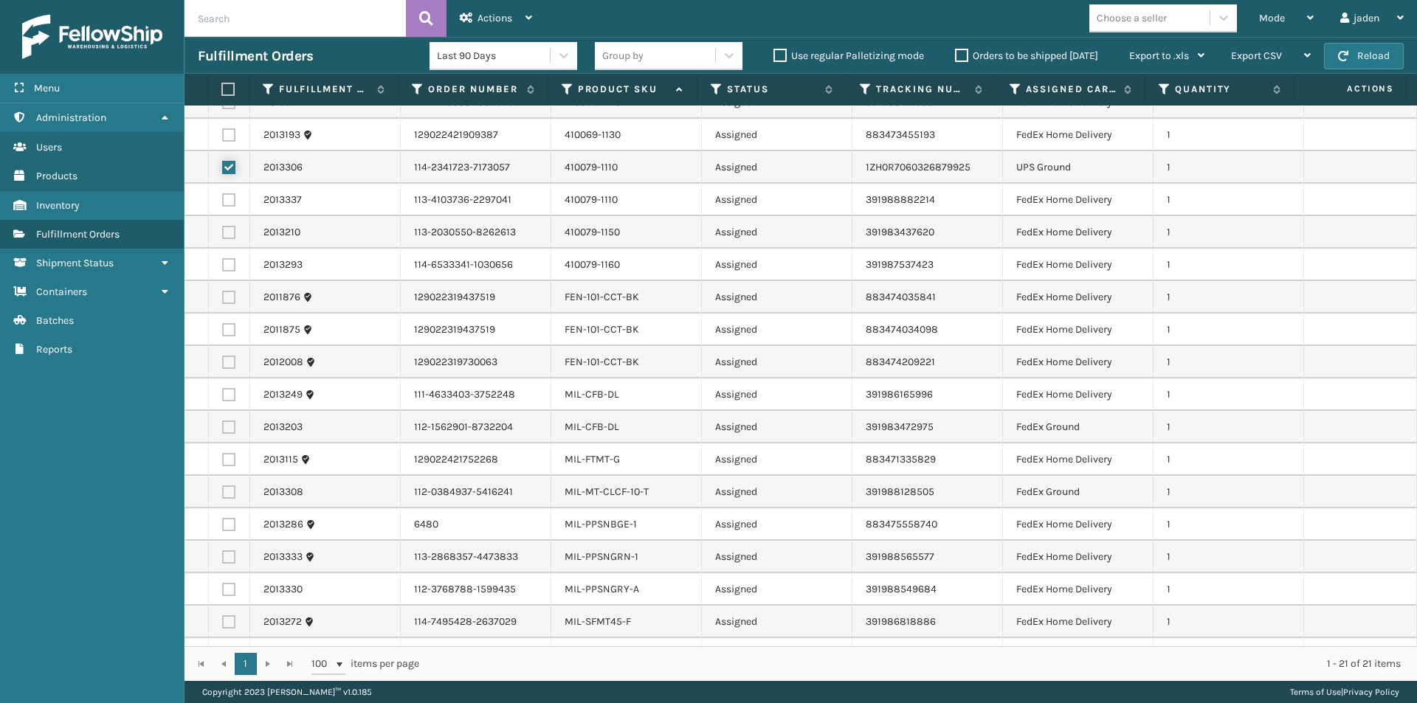
scroll to position [141, 0]
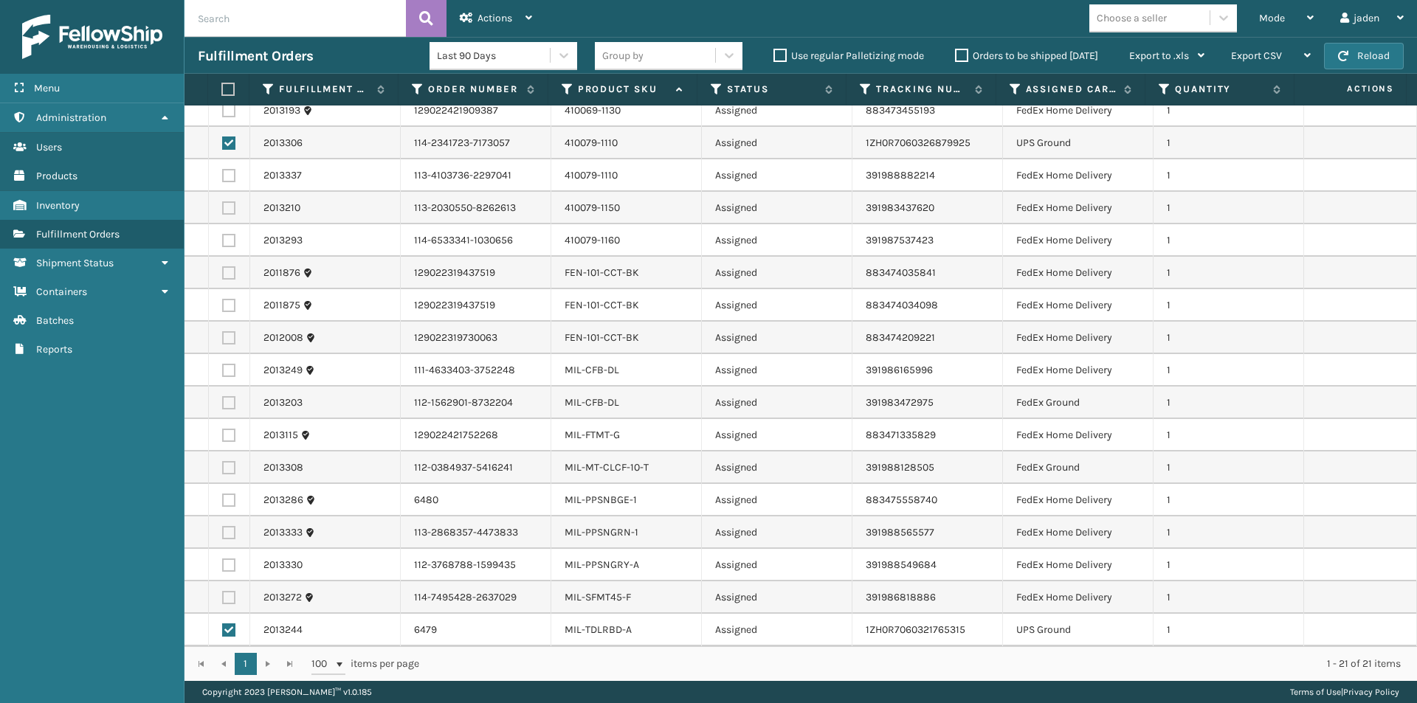
click at [227, 83] on label at bounding box center [226, 89] width 10 height 13
click at [222, 85] on input "checkbox" at bounding box center [221, 90] width 1 height 10
checkbox input "true"
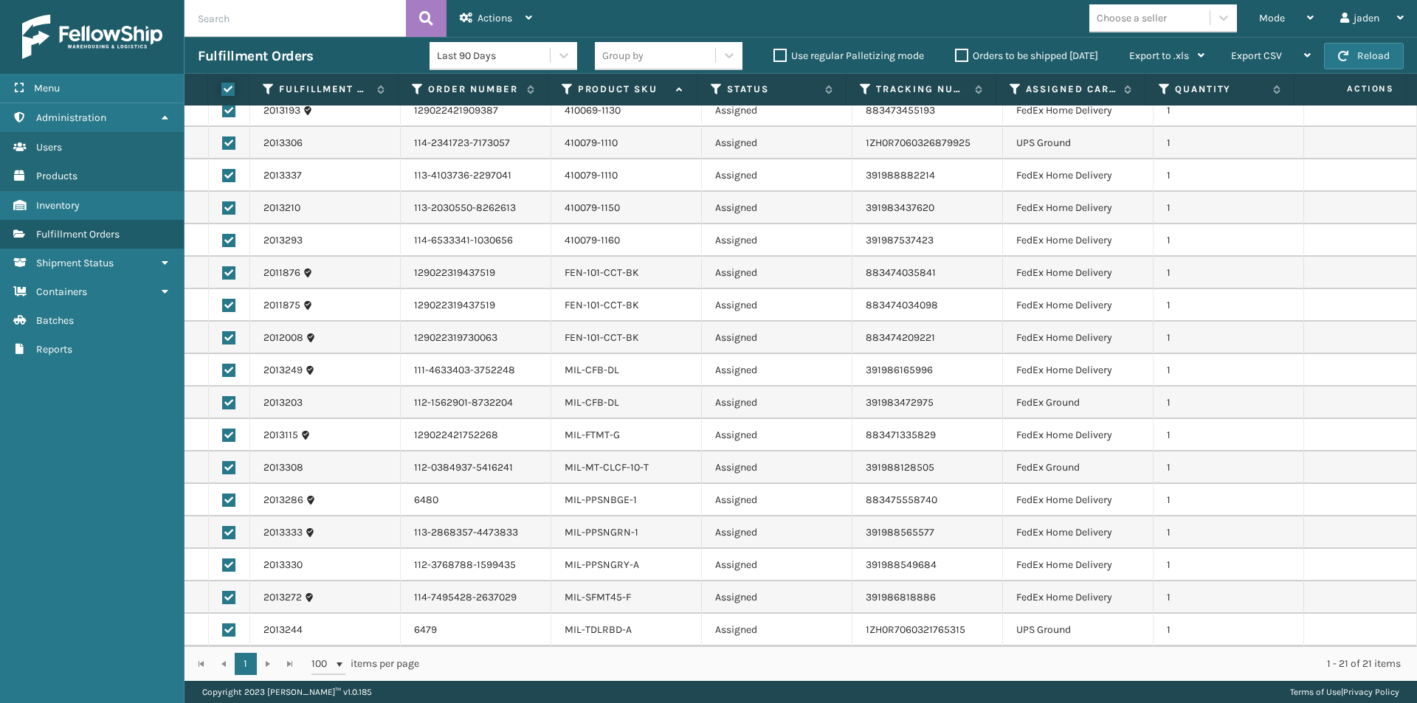
checkbox input "true"
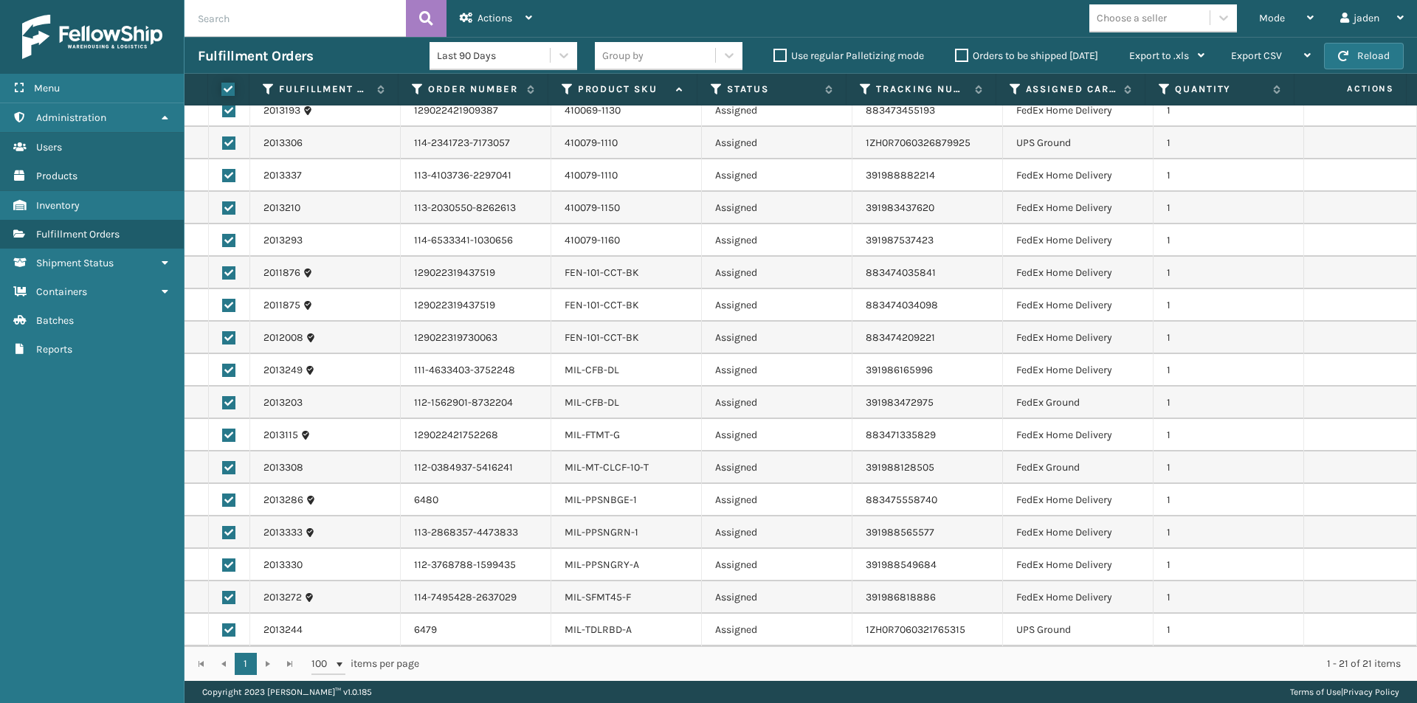
checkbox input "true"
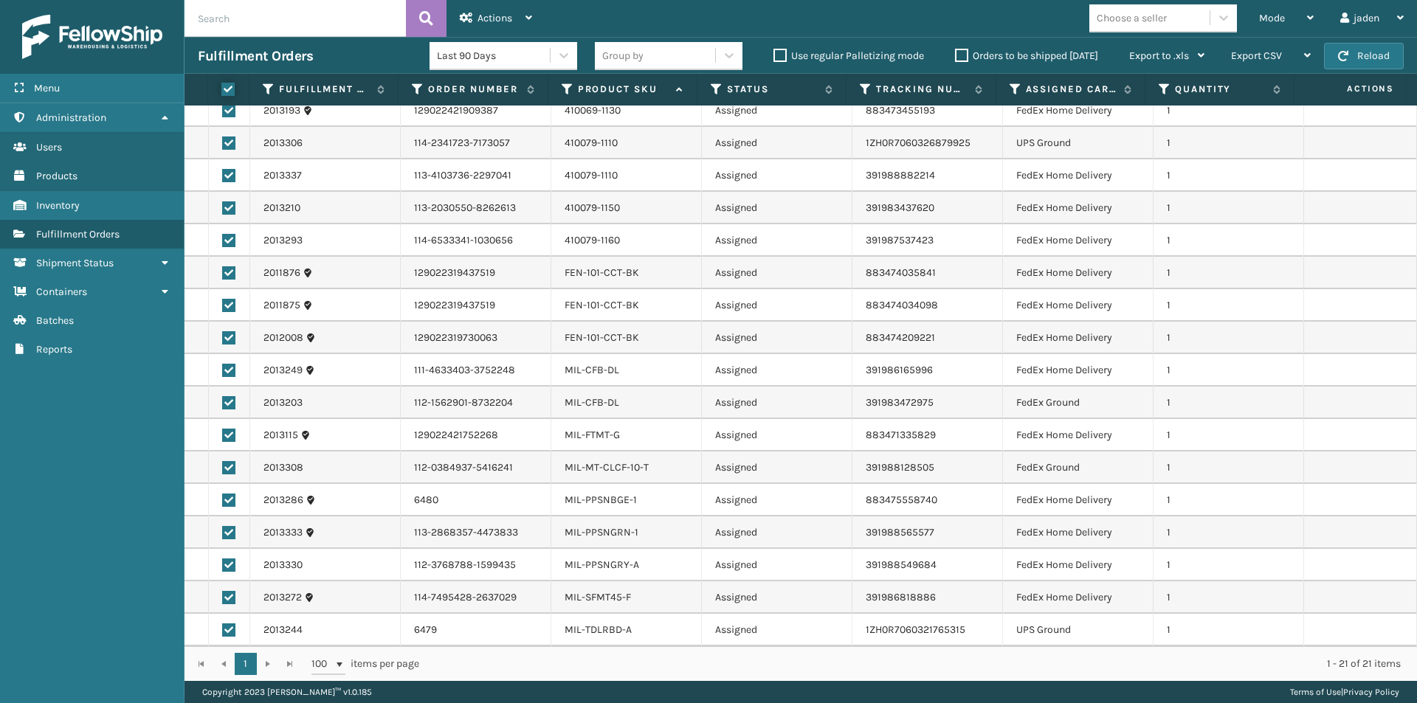
checkbox input "true"
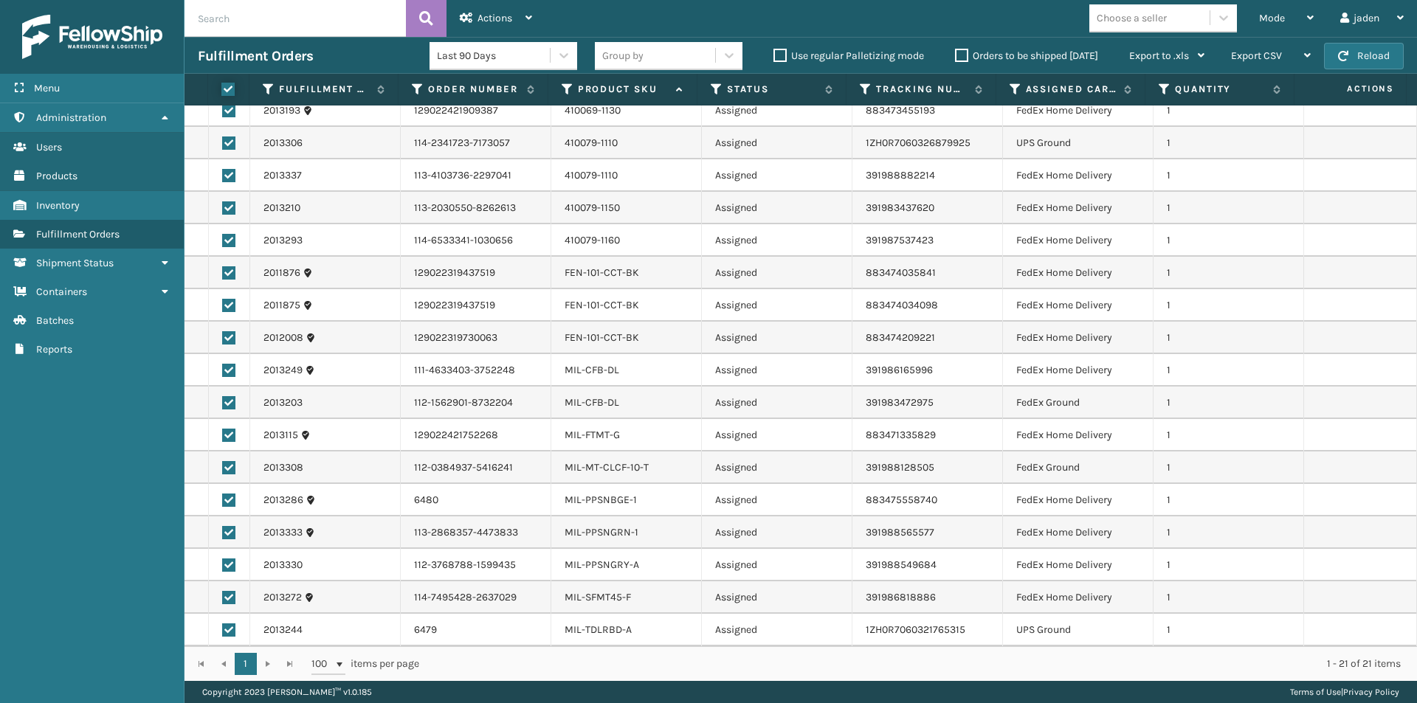
checkbox input "true"
click at [227, 83] on label at bounding box center [226, 89] width 10 height 13
click at [222, 85] on input "checkbox" at bounding box center [221, 90] width 1 height 10
checkbox input "false"
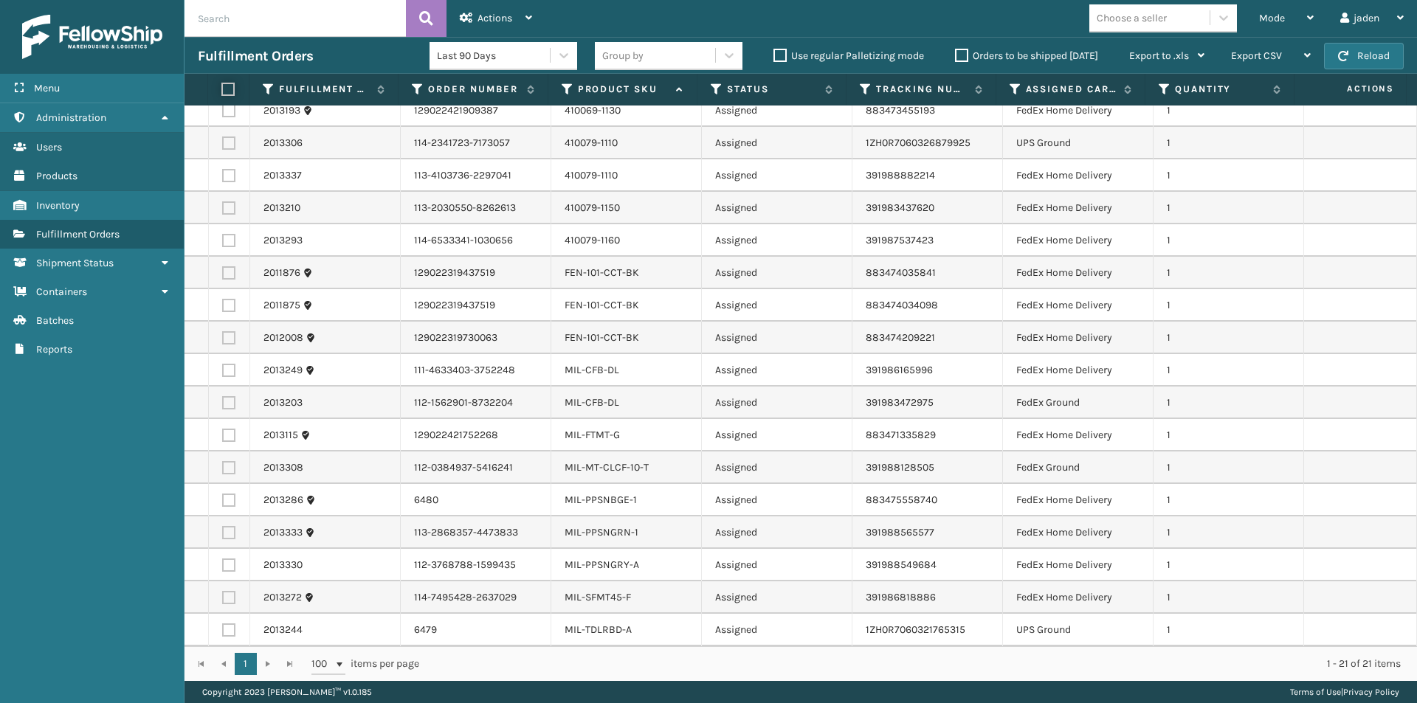
checkbox input "false"
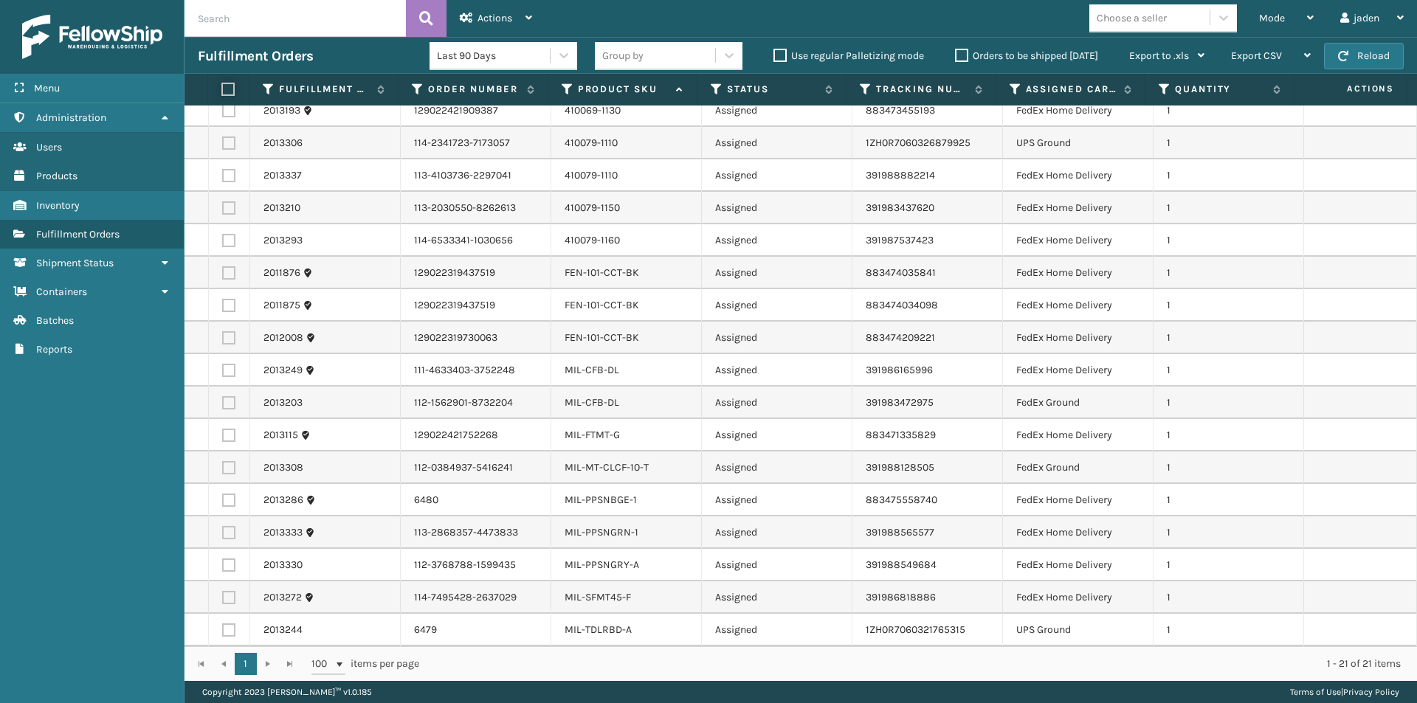
checkbox input "false"
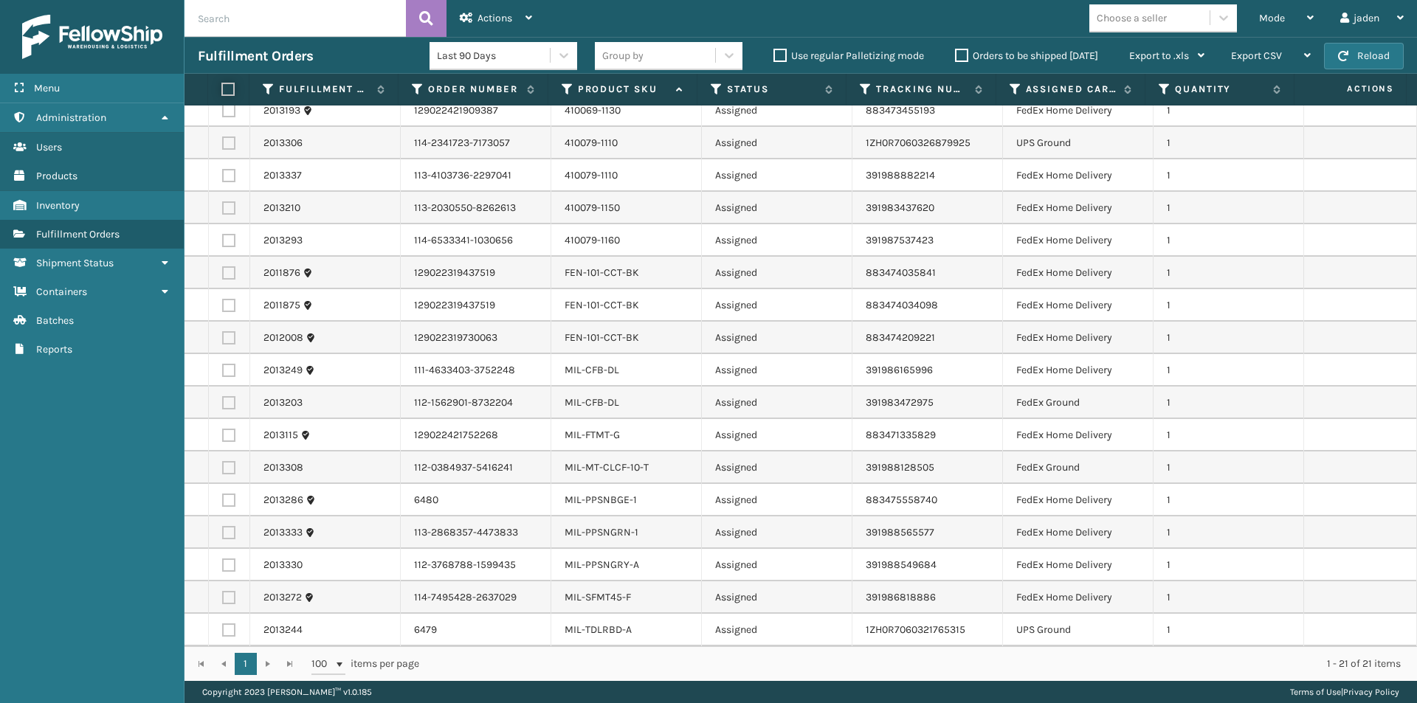
checkbox input "false"
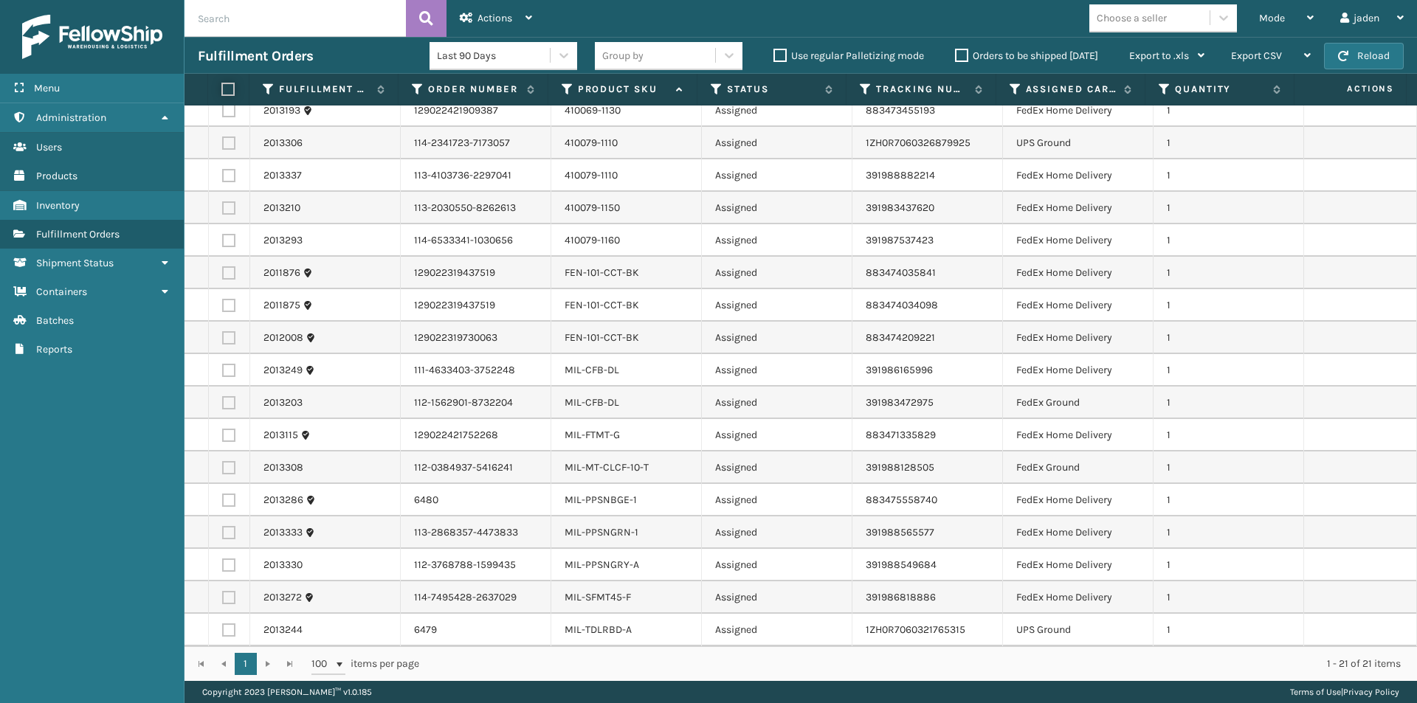
checkbox input "false"
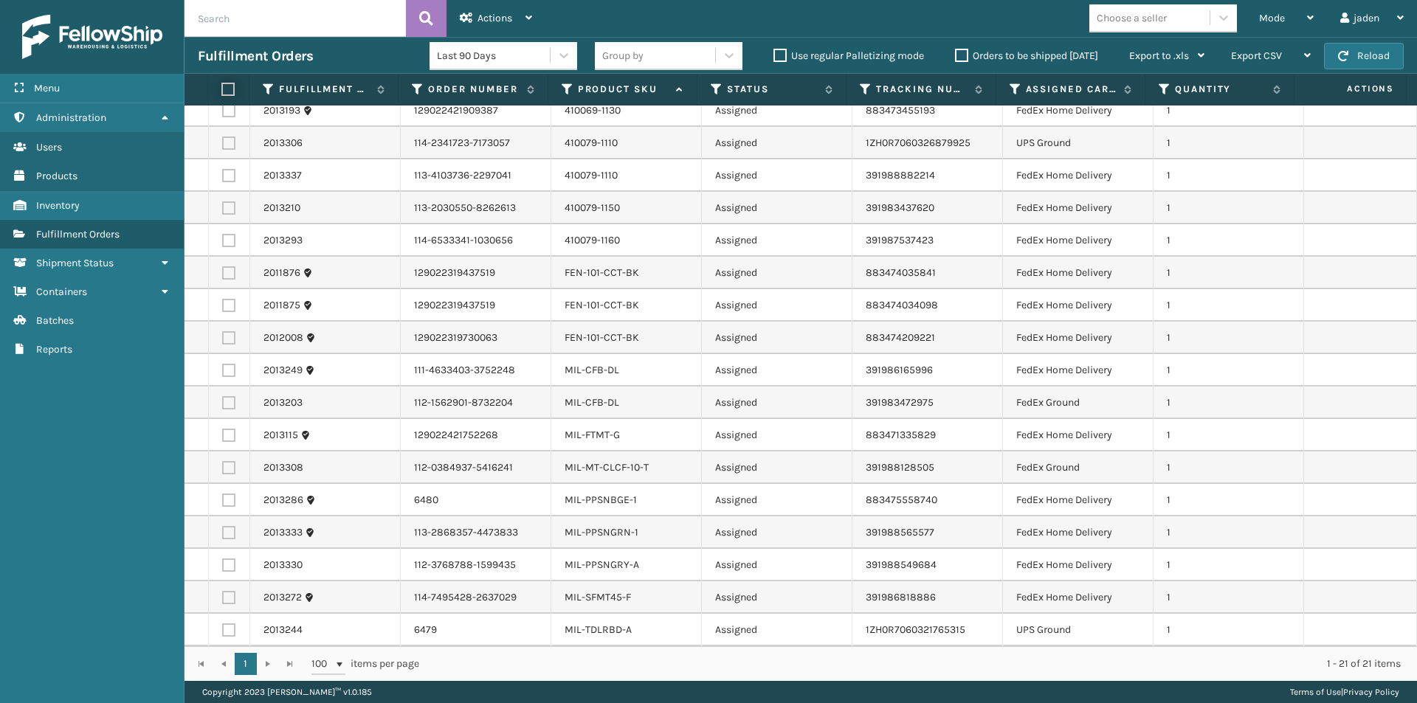
checkbox input "false"
click at [232, 502] on label at bounding box center [228, 500] width 13 height 13
click at [223, 502] on input "checkbox" at bounding box center [222, 499] width 1 height 10
checkbox input "true"
click at [229, 531] on label at bounding box center [228, 532] width 13 height 13
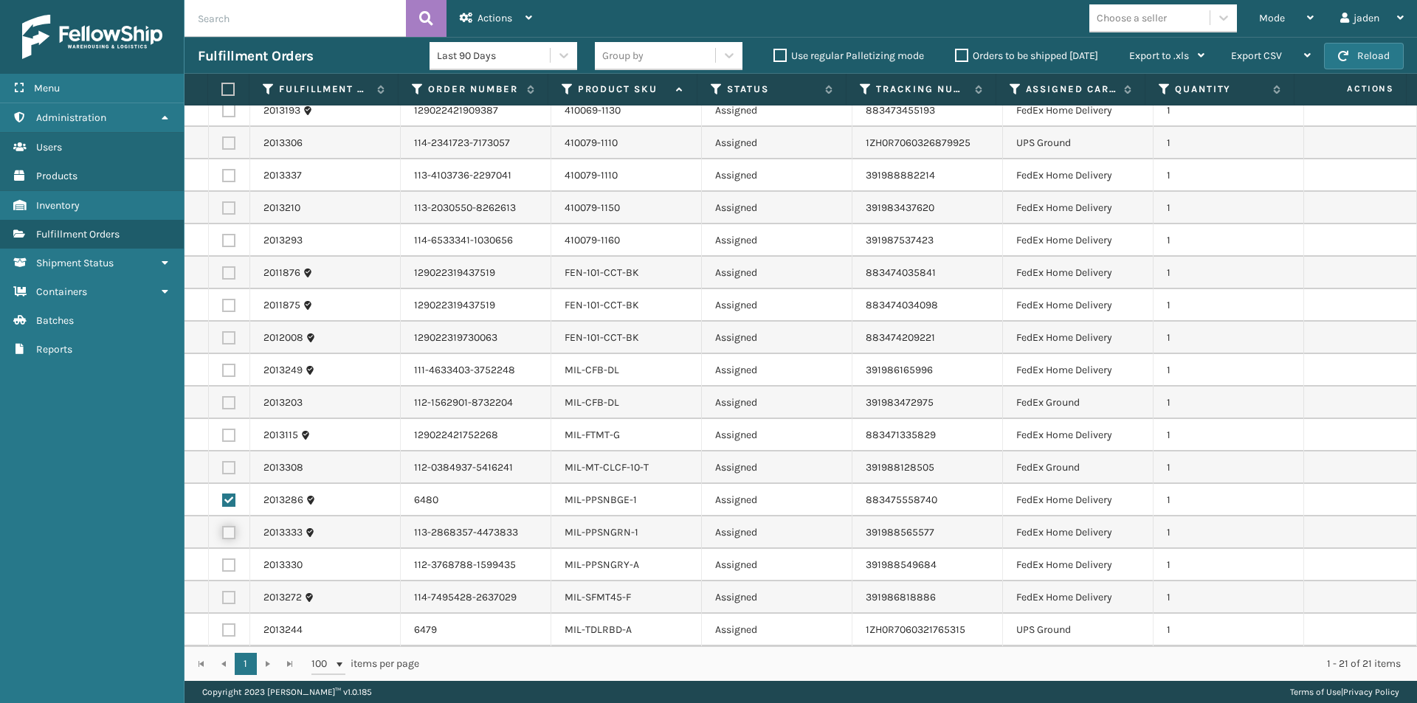
click at [223, 531] on input "checkbox" at bounding box center [222, 531] width 1 height 10
checkbox input "true"
click at [229, 559] on label at bounding box center [228, 565] width 13 height 13
click at [223, 559] on input "checkbox" at bounding box center [222, 564] width 1 height 10
checkbox input "true"
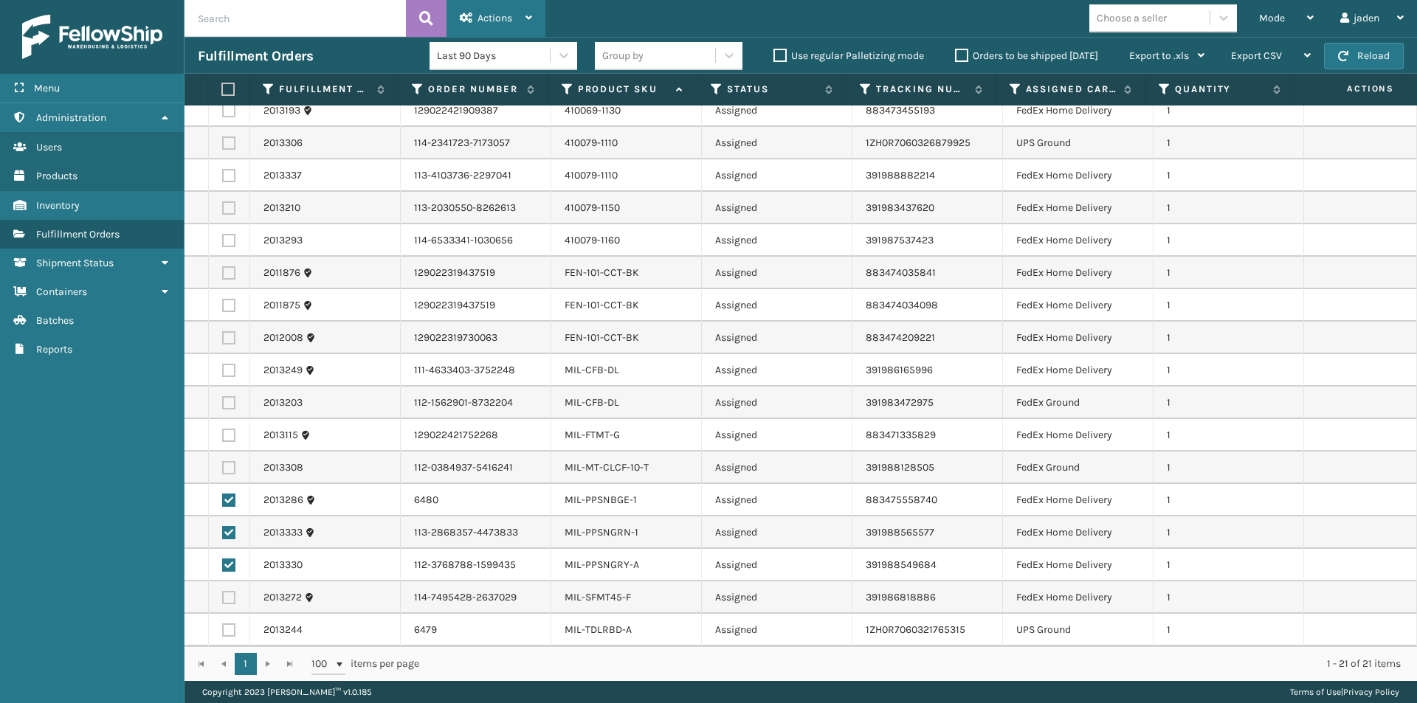
click at [486, 13] on span "Actions" at bounding box center [494, 18] width 35 height 13
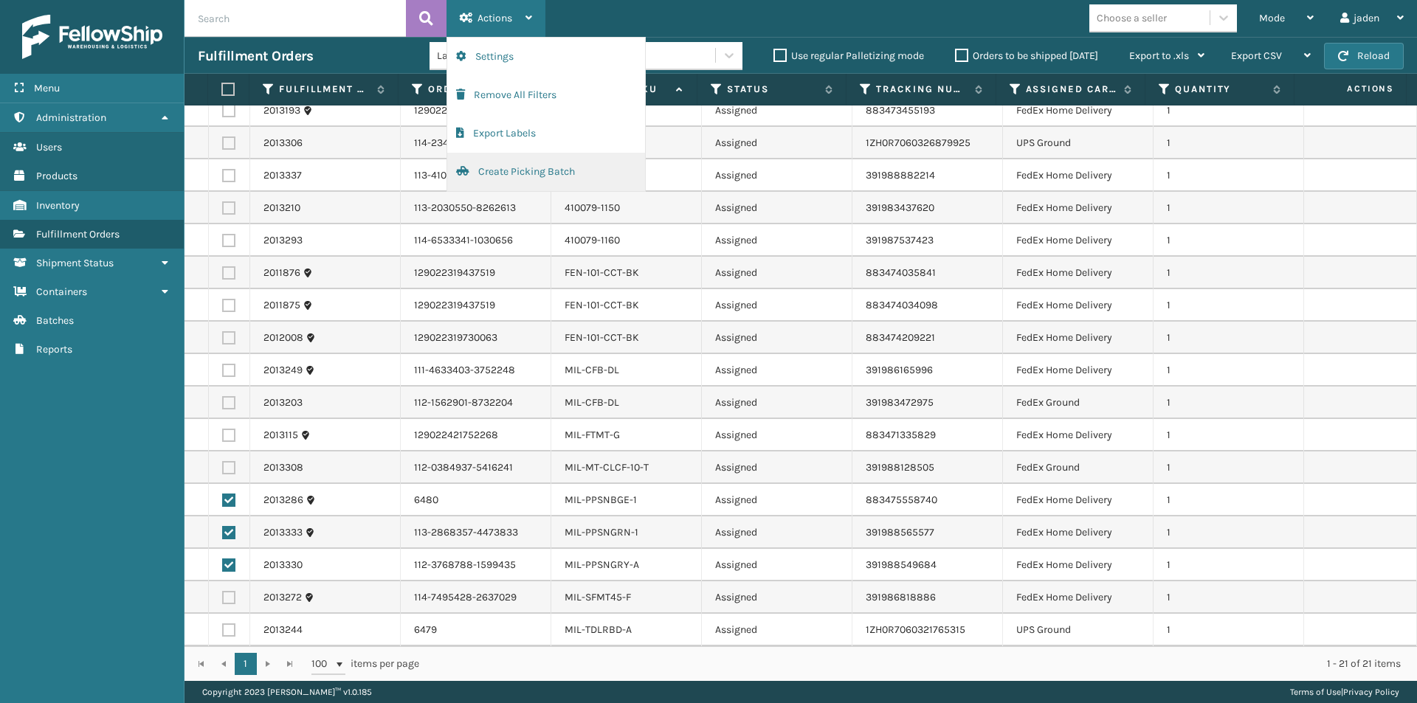
click at [511, 178] on button "Create Picking Batch" at bounding box center [546, 172] width 198 height 38
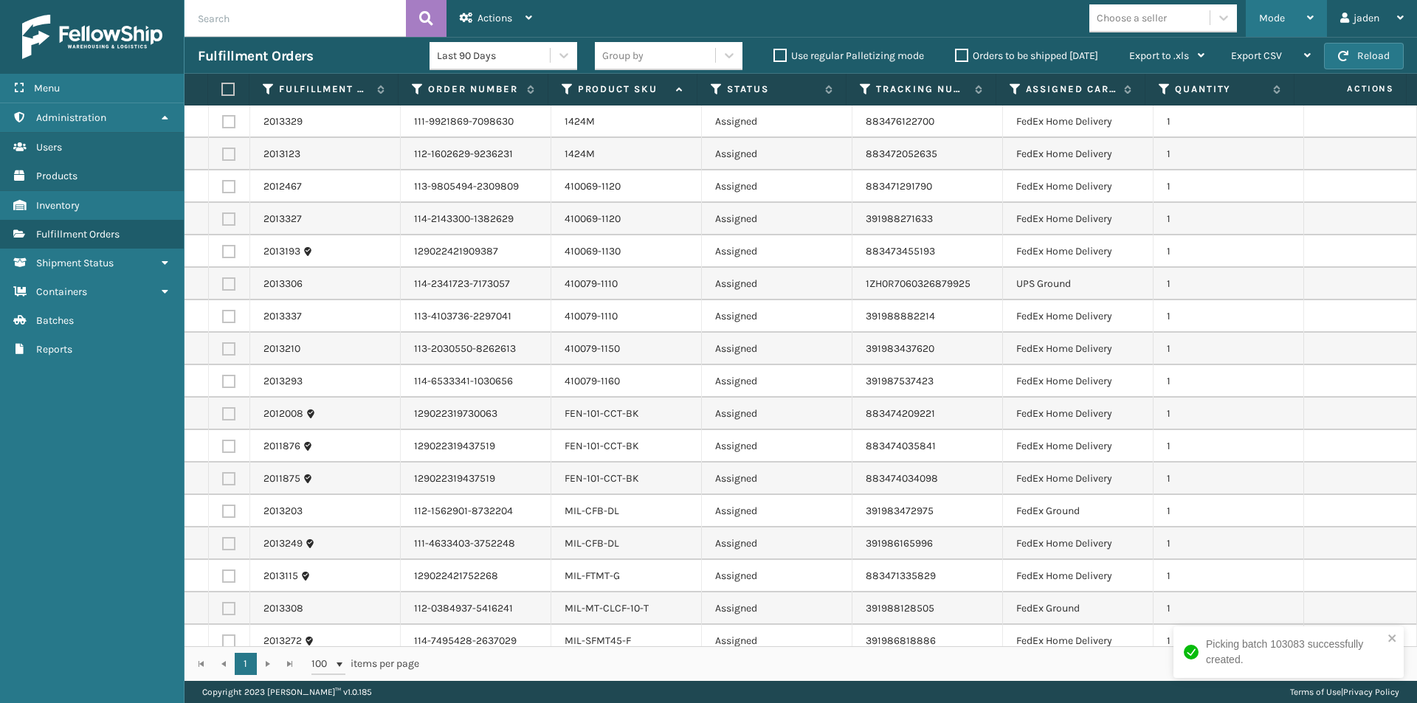
click at [1295, 28] on div "Mode" at bounding box center [1286, 18] width 55 height 37
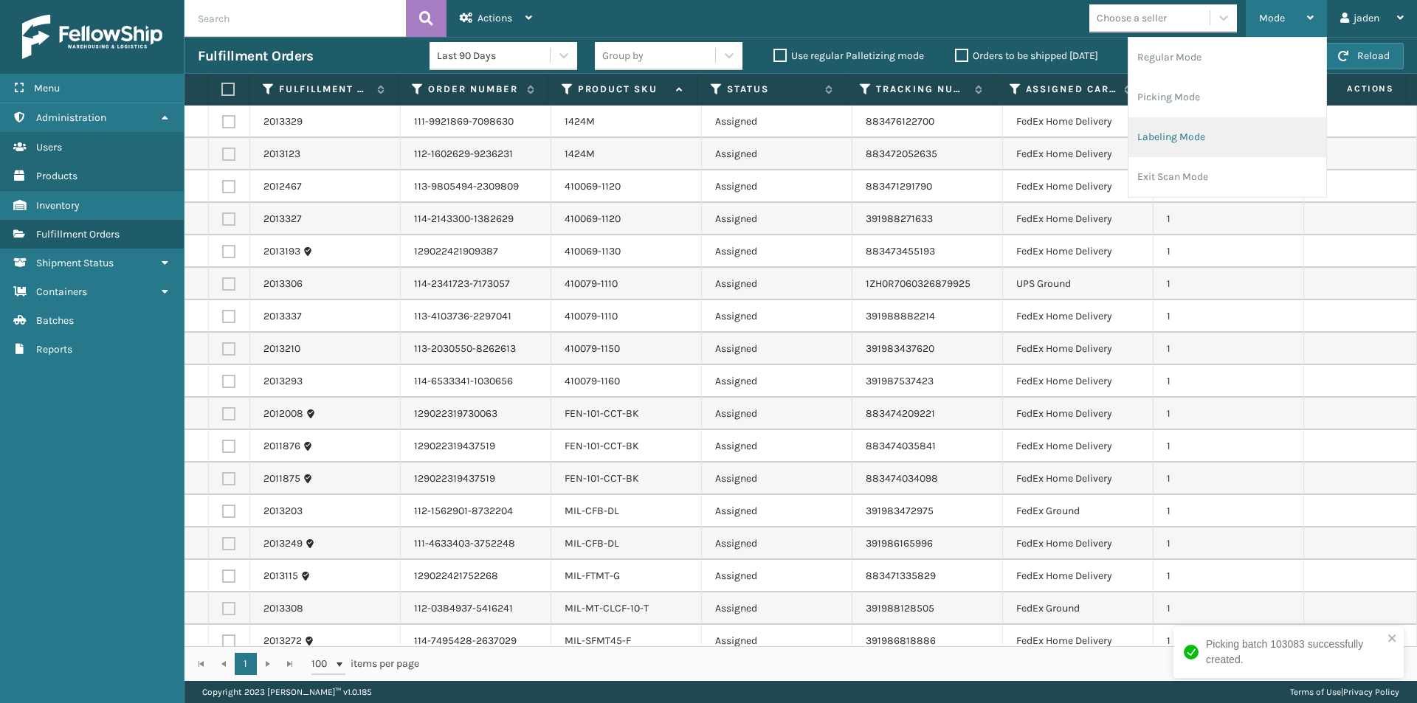
click at [1221, 141] on li "Labeling Mode" at bounding box center [1227, 137] width 198 height 40
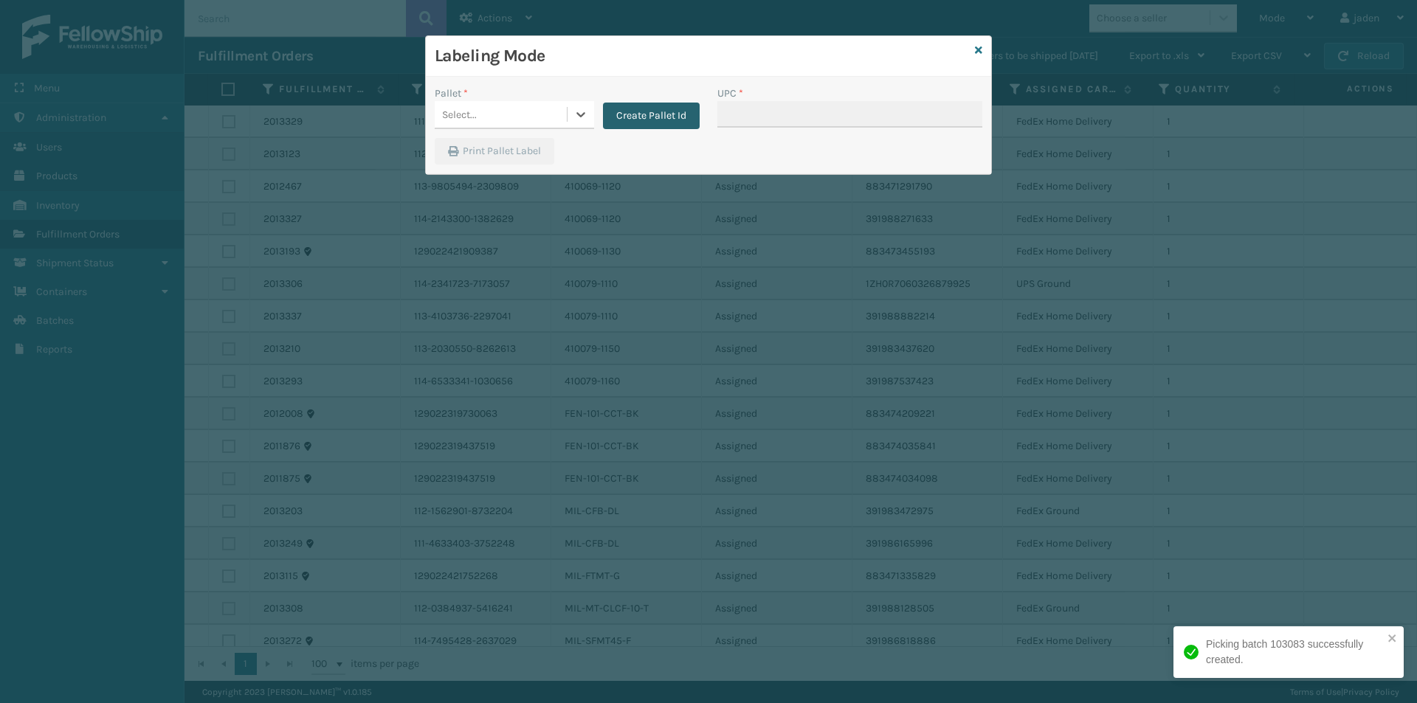
click at [611, 109] on button "Create Pallet Id" at bounding box center [651, 116] width 97 height 27
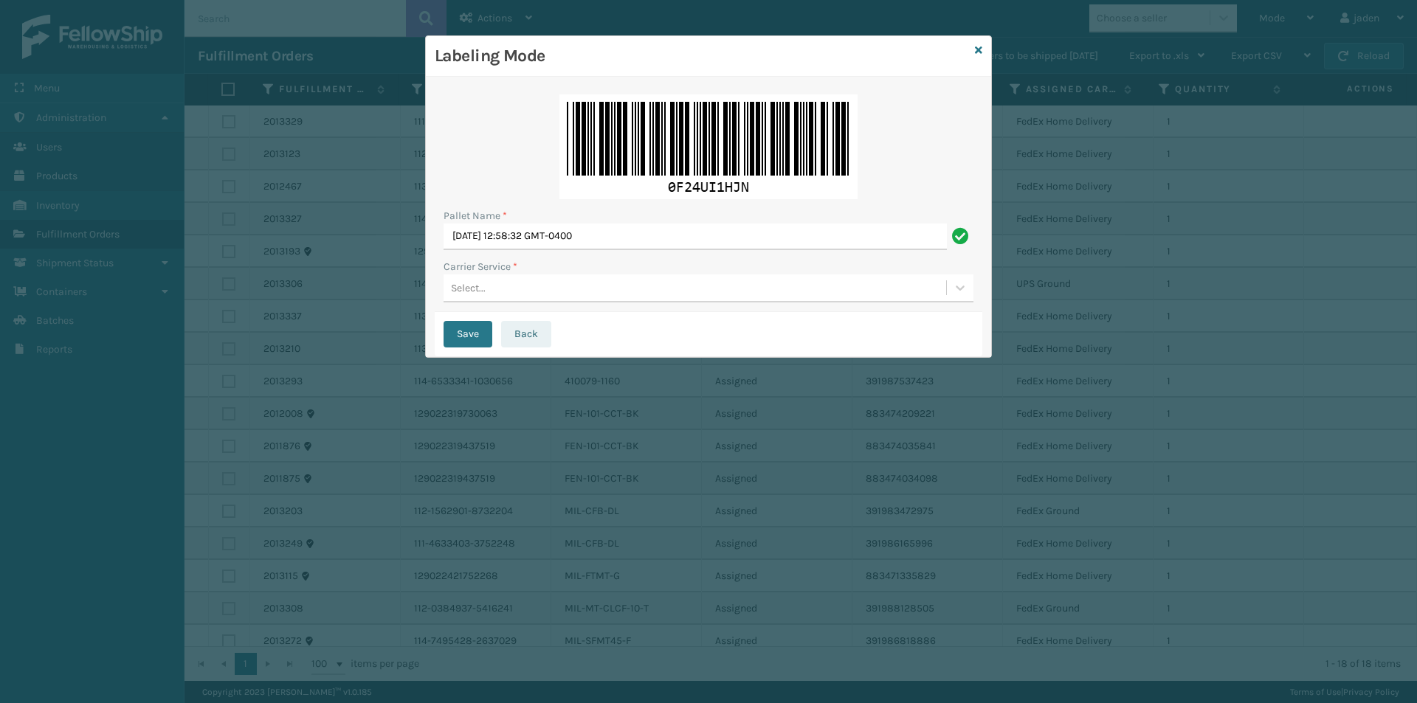
click at [528, 332] on button "Back" at bounding box center [526, 334] width 50 height 27
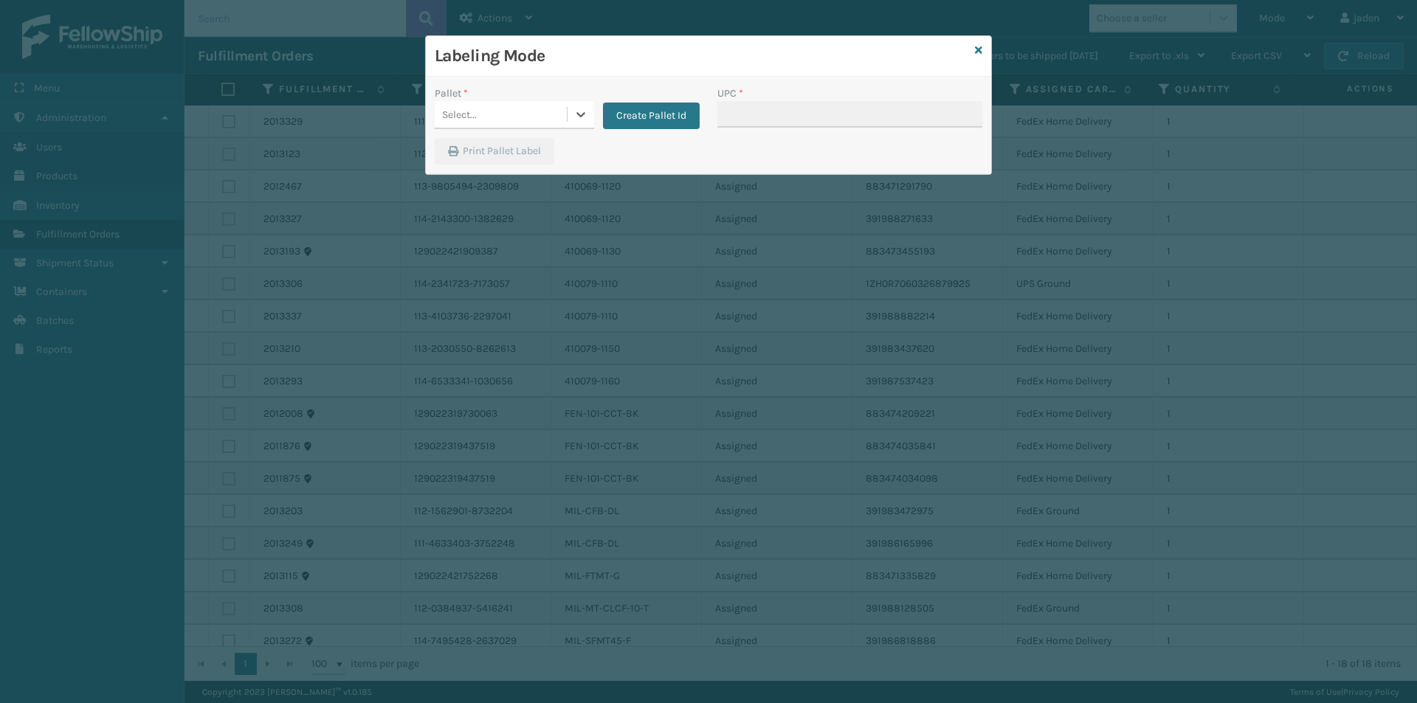
click at [579, 131] on div "Pallet * 0 results available. Select is focused ,type to refine list, press Dow…" at bounding box center [567, 112] width 283 height 52
click at [574, 121] on icon at bounding box center [580, 114] width 15 height 15
click at [448, 163] on div "FDXE-6S5ONRFIPW" at bounding box center [514, 151] width 159 height 27
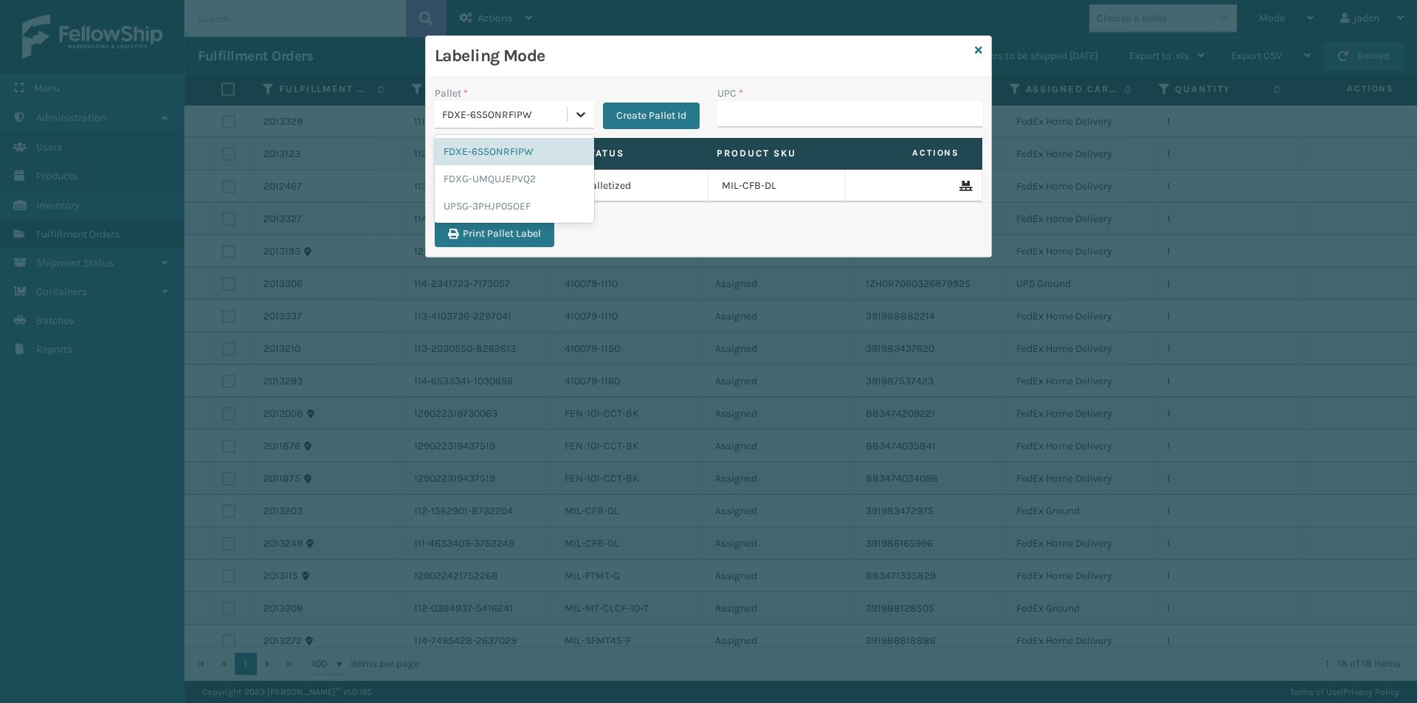
drag, startPoint x: 581, startPoint y: 119, endPoint x: 529, endPoint y: 162, distance: 67.1
click at [581, 120] on icon at bounding box center [580, 114] width 15 height 15
drag, startPoint x: 500, startPoint y: 180, endPoint x: 838, endPoint y: 131, distance: 340.7
click at [501, 180] on div "FDXG-UMQUJEPVQ2" at bounding box center [514, 178] width 159 height 27
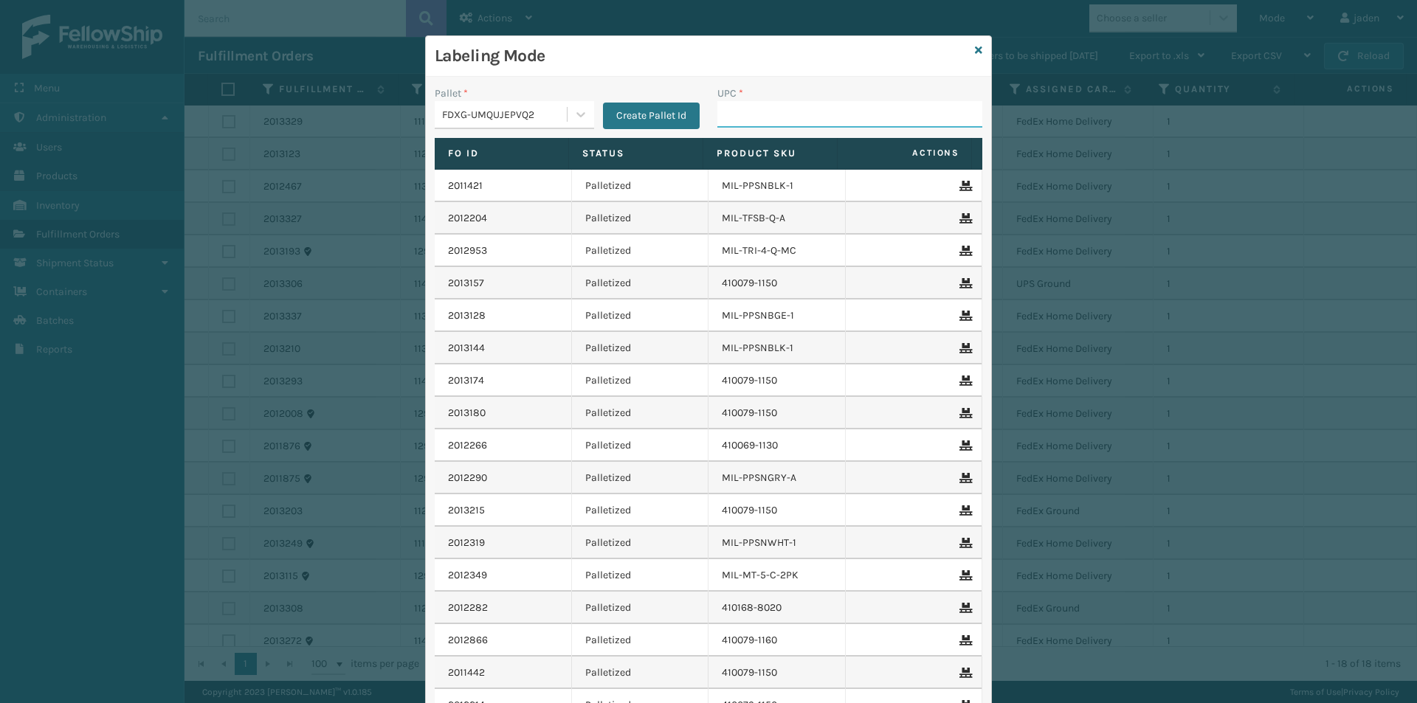
click at [848, 120] on input "UPC *" at bounding box center [849, 114] width 265 height 27
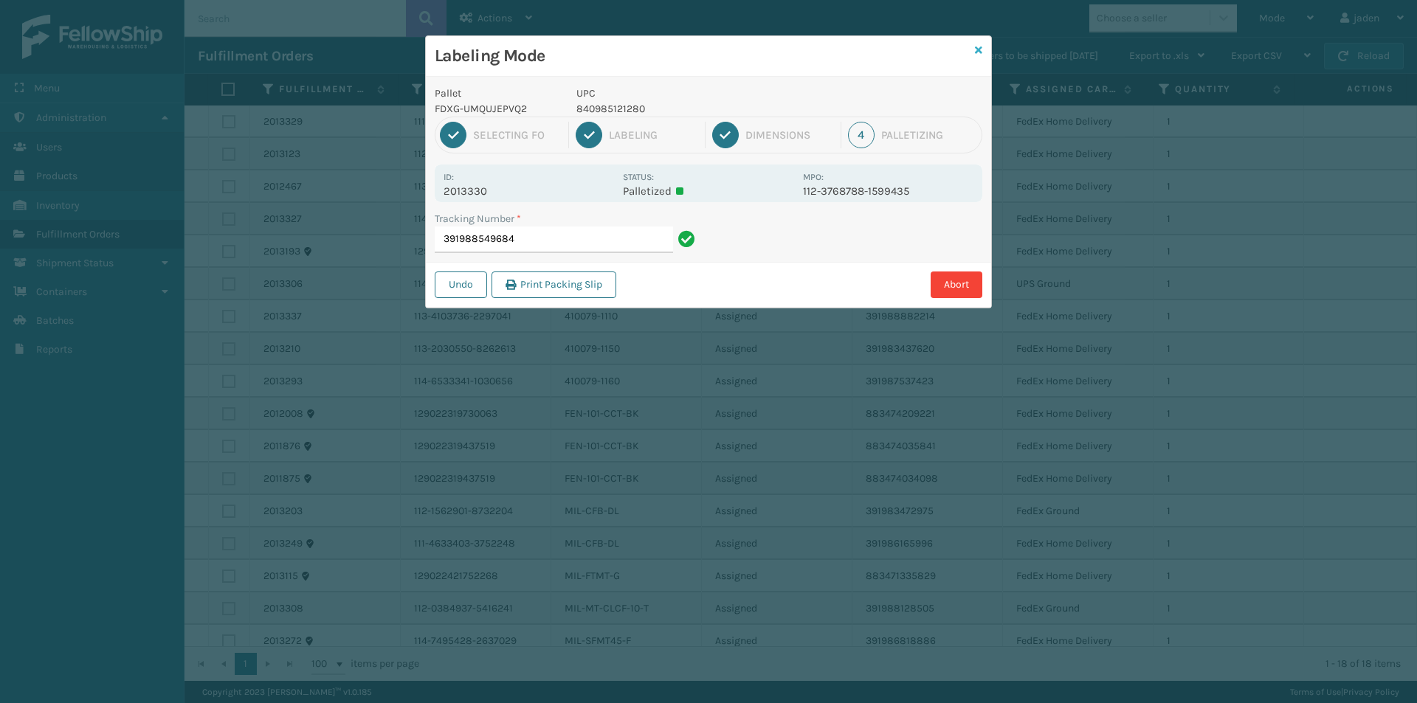
click at [980, 44] on div "Labeling Mode Pallet FDXG-UMQUJEPVQ2 UPC 840985121280 1 Selecting FO 2 Labeling…" at bounding box center [708, 171] width 567 height 273
click at [980, 46] on icon at bounding box center [978, 50] width 7 height 10
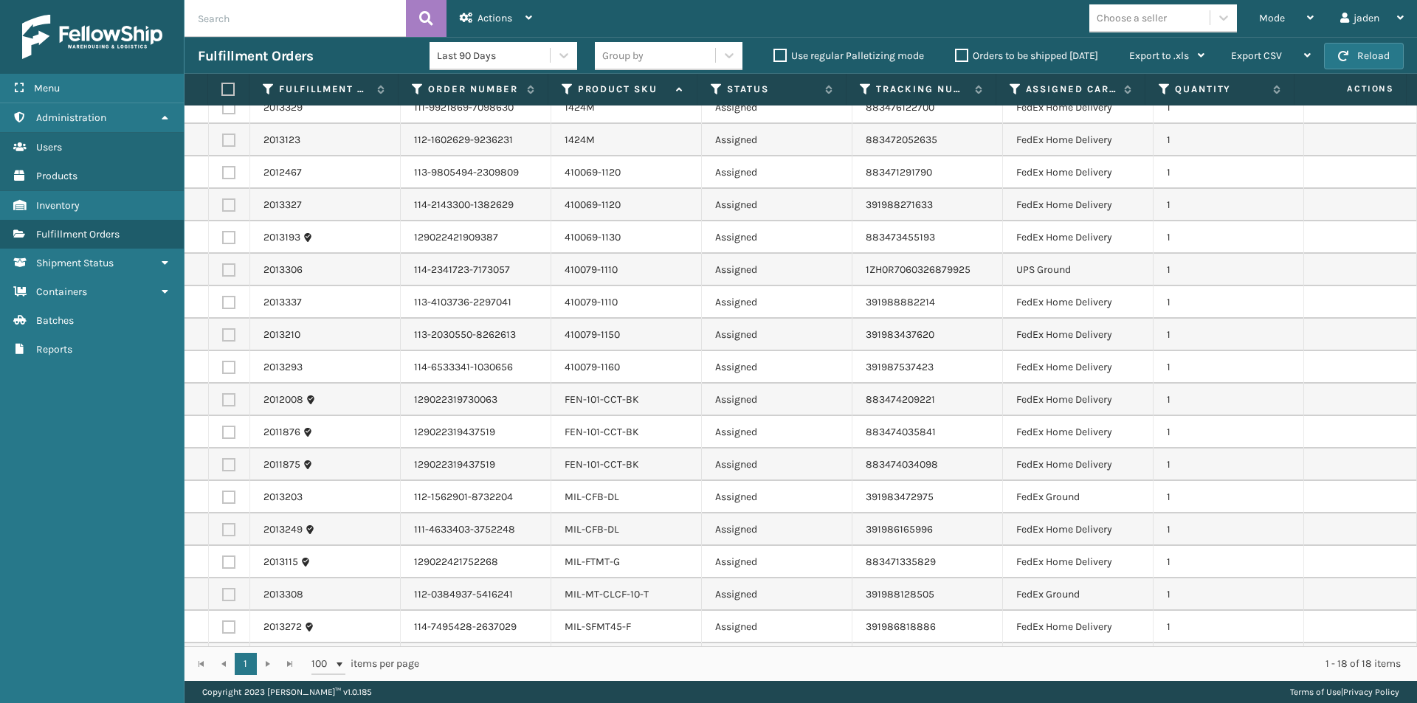
scroll to position [0, 0]
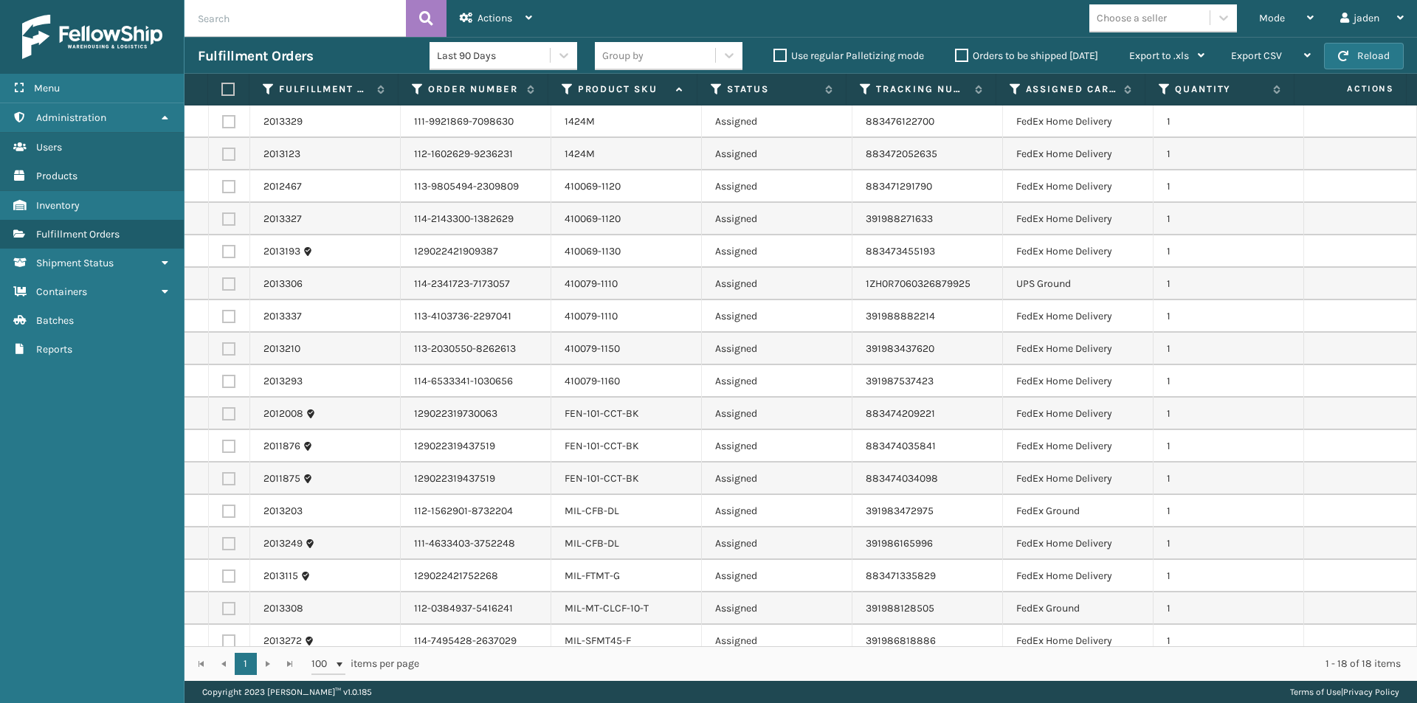
click at [222, 95] on label at bounding box center [226, 89] width 10 height 13
click at [222, 94] on input "checkbox" at bounding box center [221, 90] width 1 height 10
checkbox input "true"
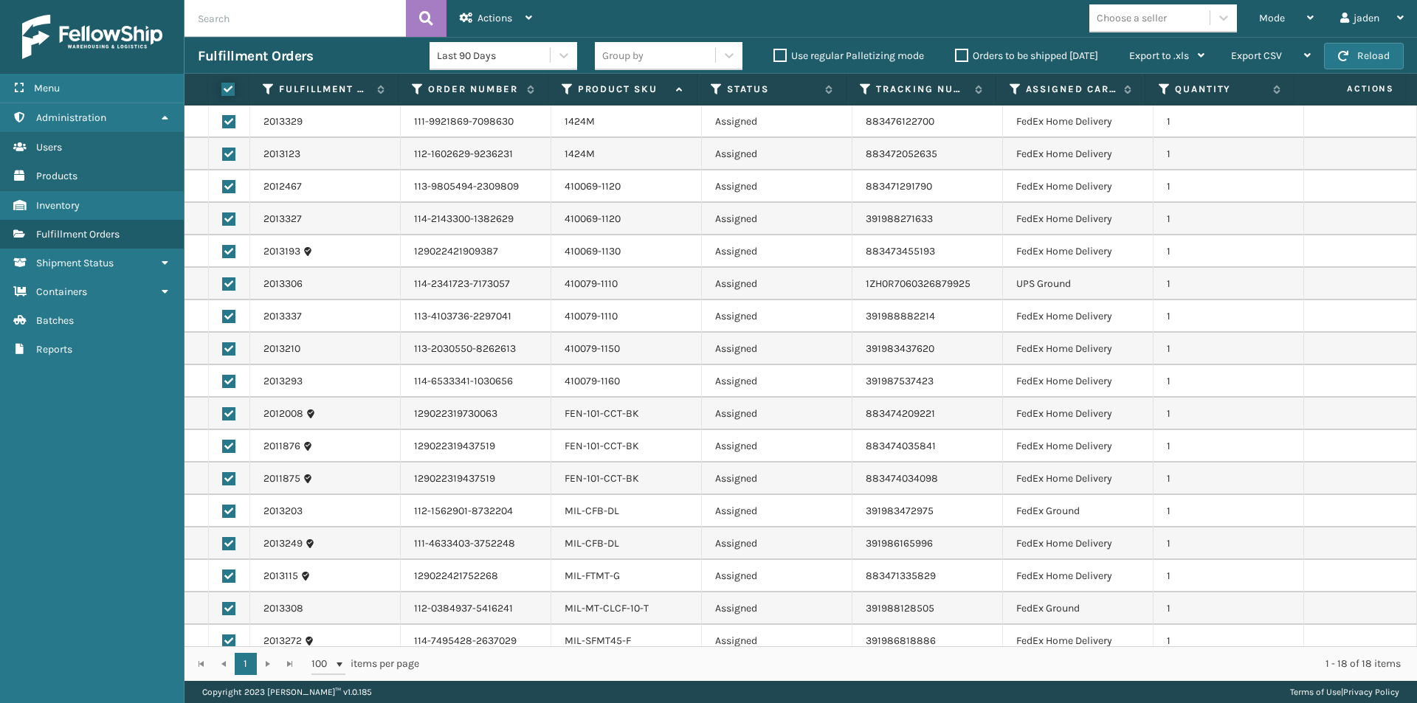
checkbox input "true"
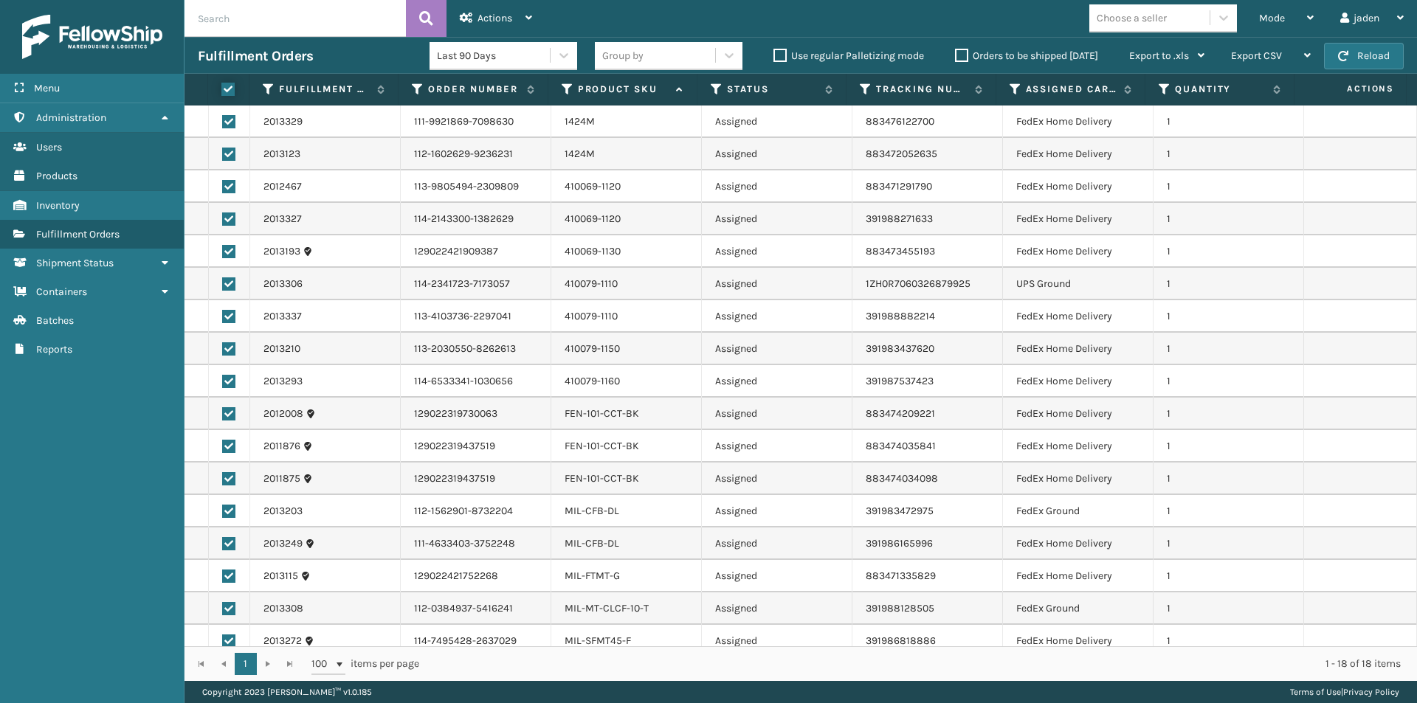
checkbox input "true"
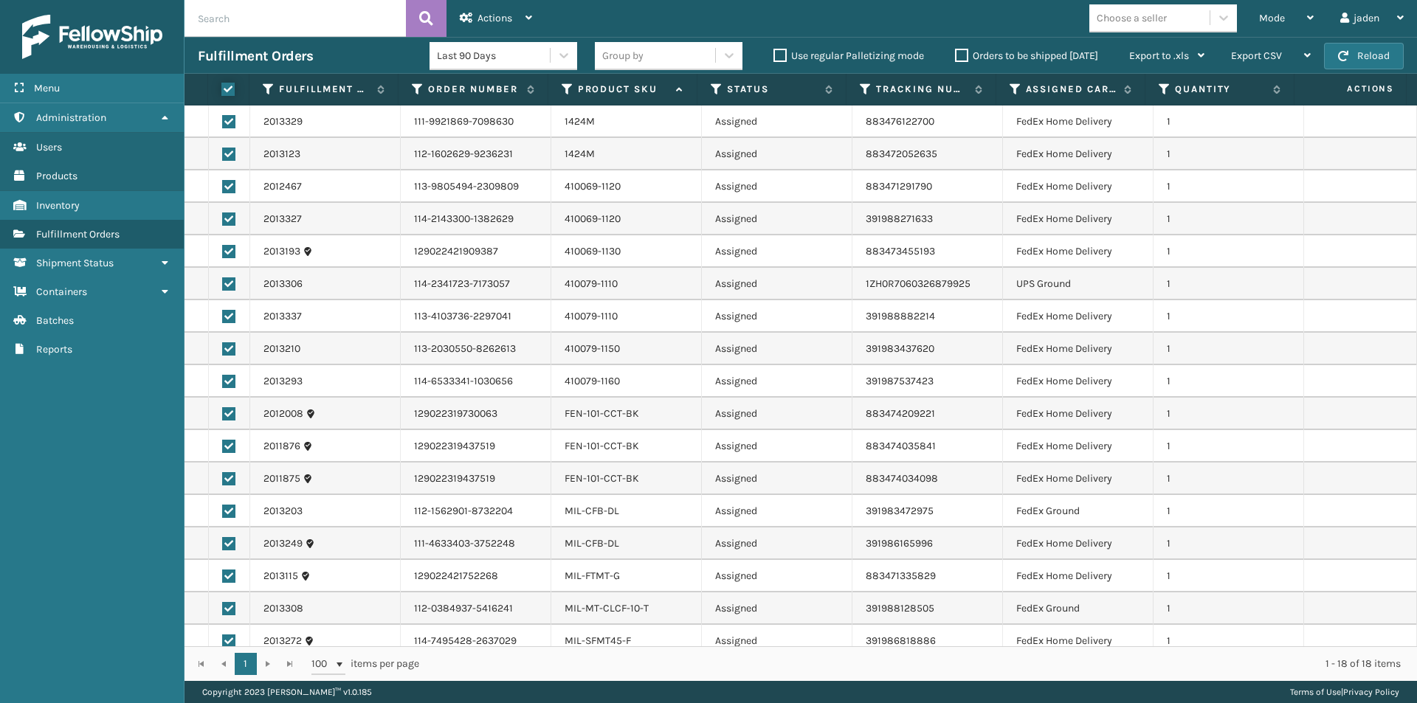
checkbox input "true"
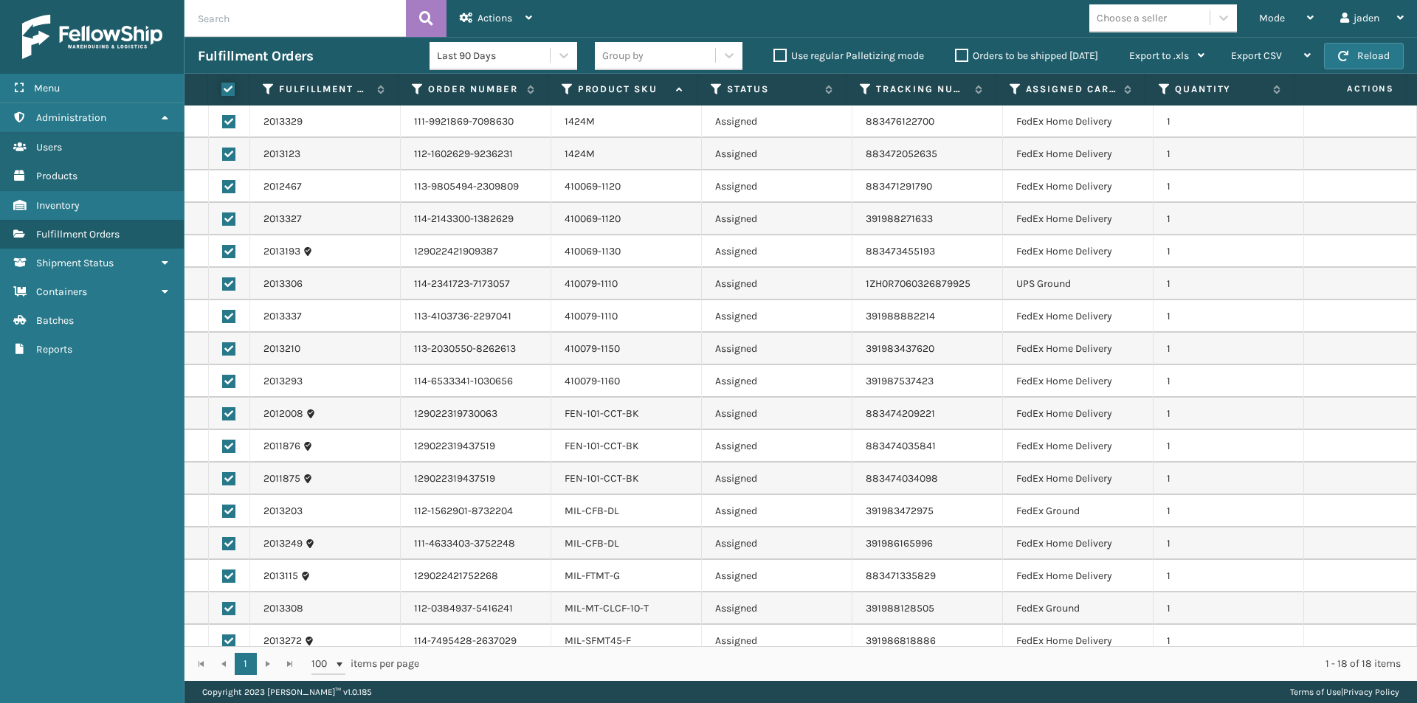
checkbox input "true"
click at [229, 286] on label at bounding box center [228, 283] width 13 height 13
click at [223, 286] on input "checkbox" at bounding box center [222, 282] width 1 height 10
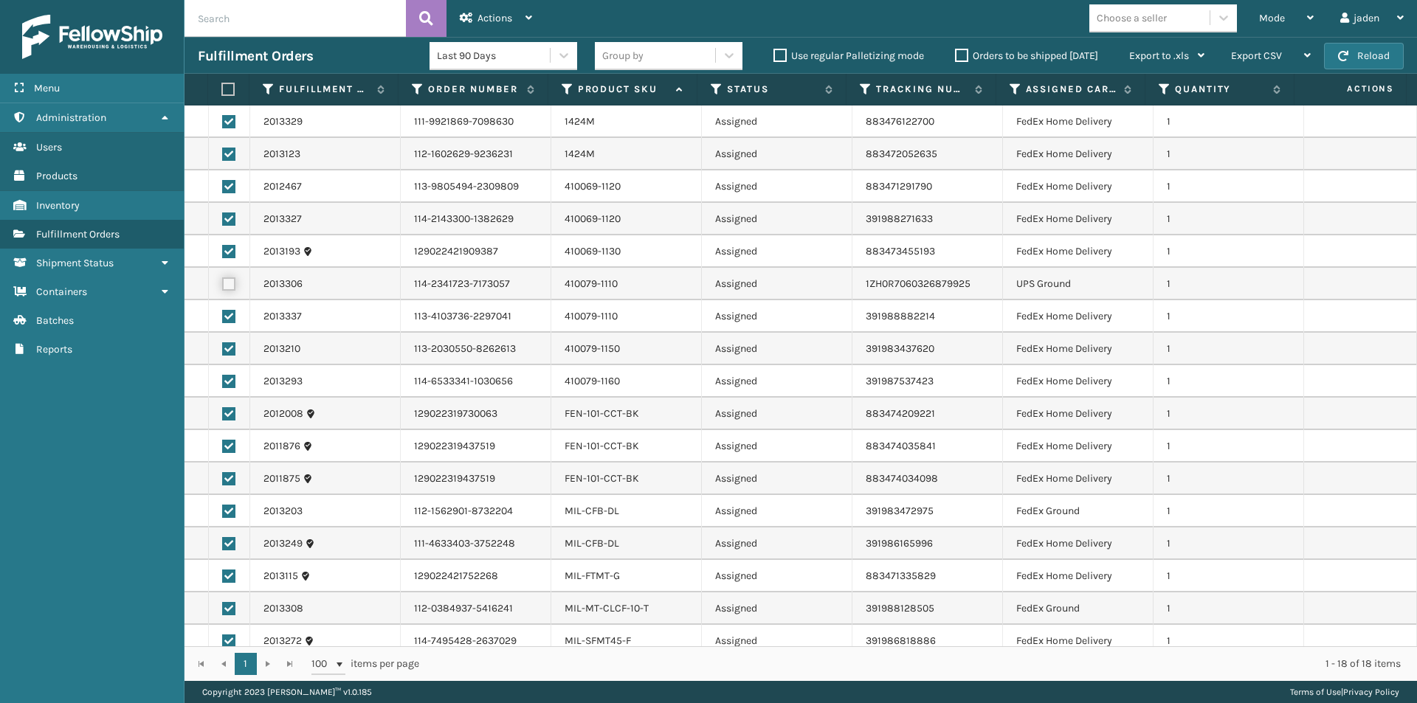
checkbox input "false"
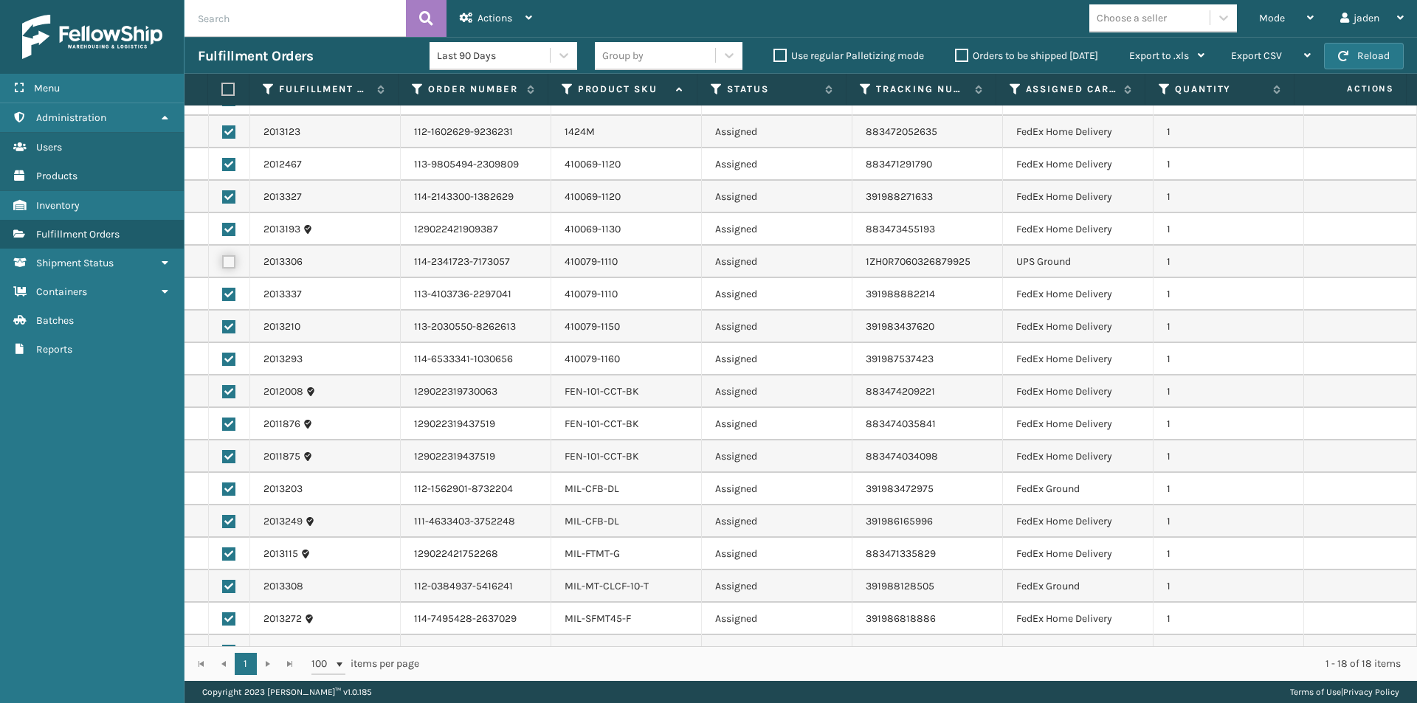
scroll to position [44, 0]
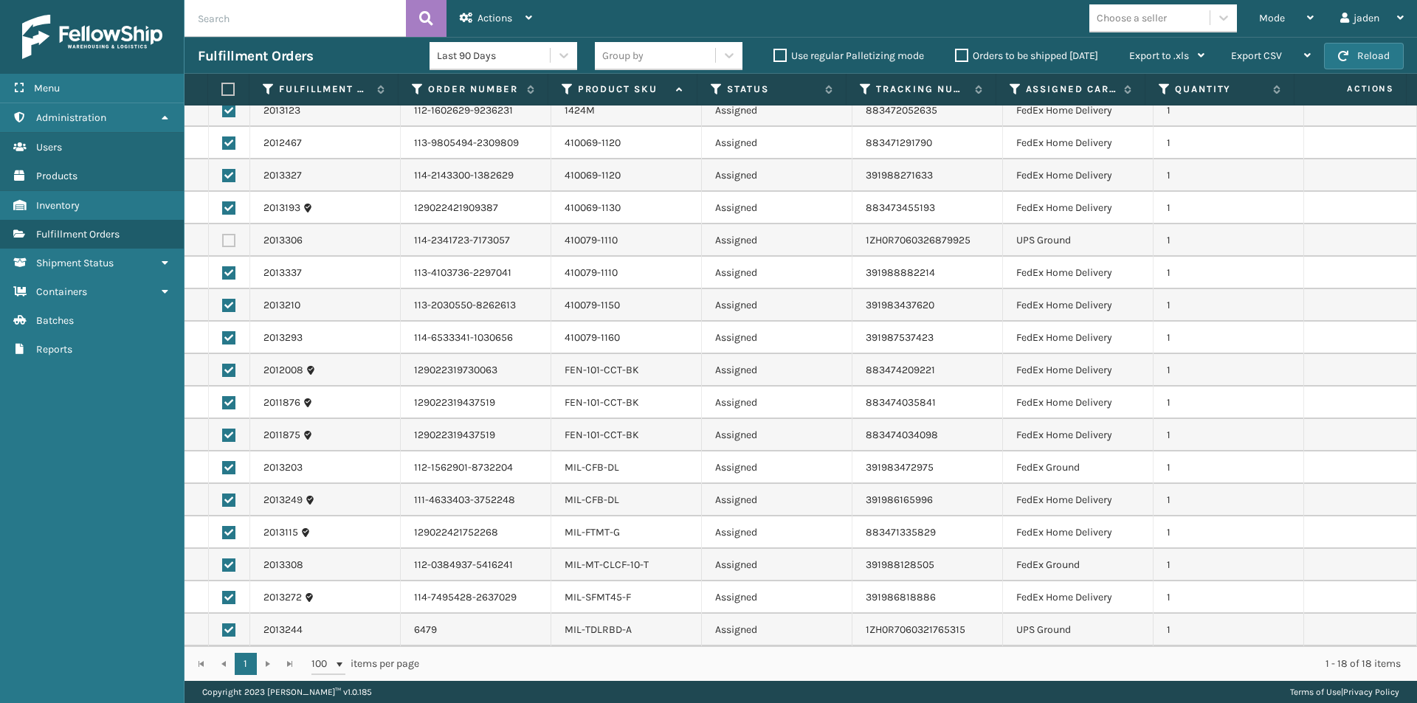
click at [229, 630] on label at bounding box center [228, 630] width 13 height 13
click at [223, 630] on input "checkbox" at bounding box center [222, 629] width 1 height 10
checkbox input "false"
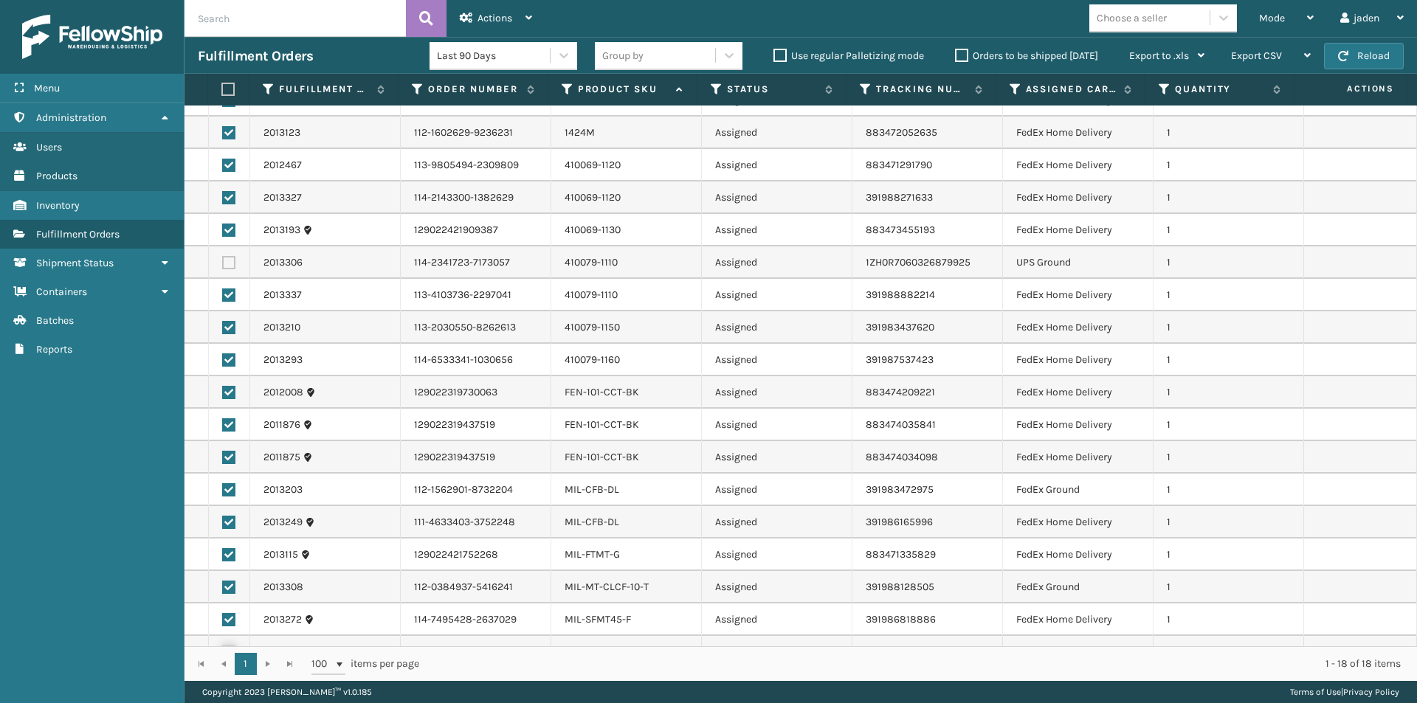
scroll to position [0, 0]
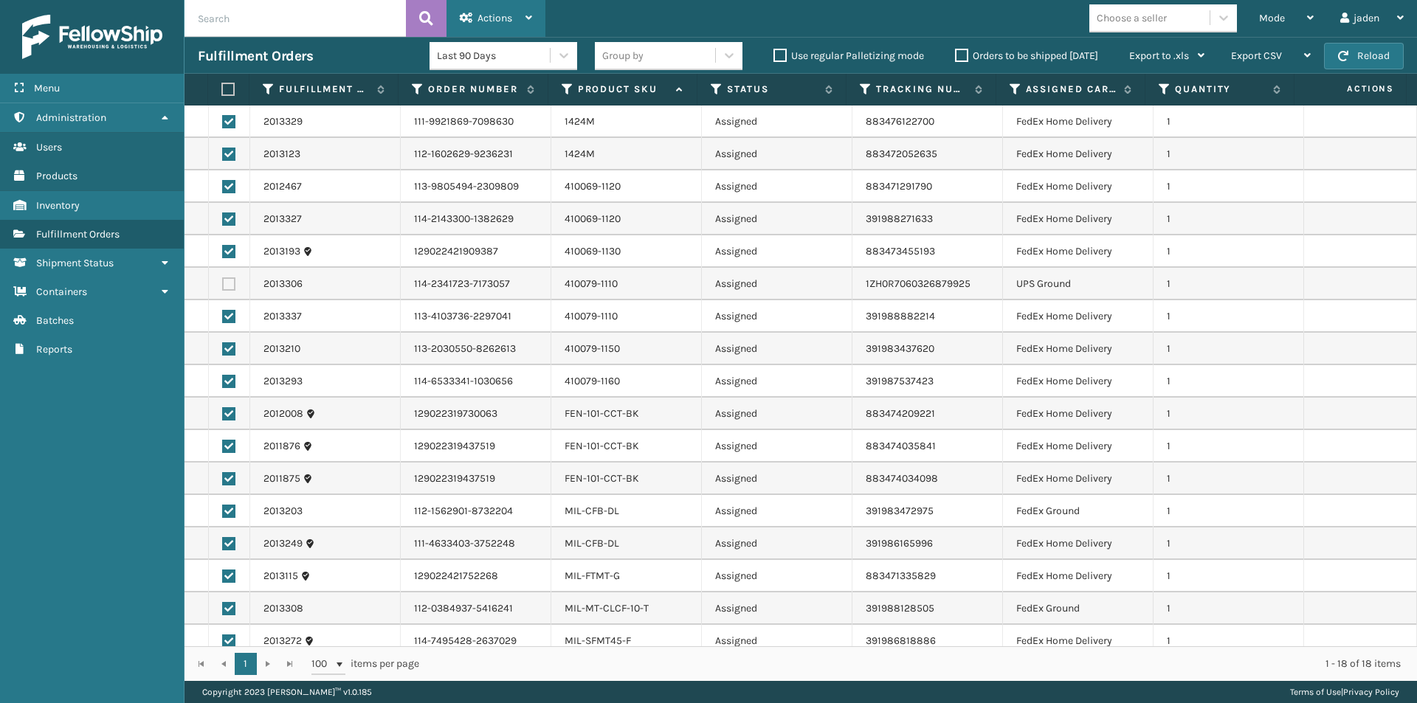
click at [497, 22] on span "Actions" at bounding box center [494, 18] width 35 height 13
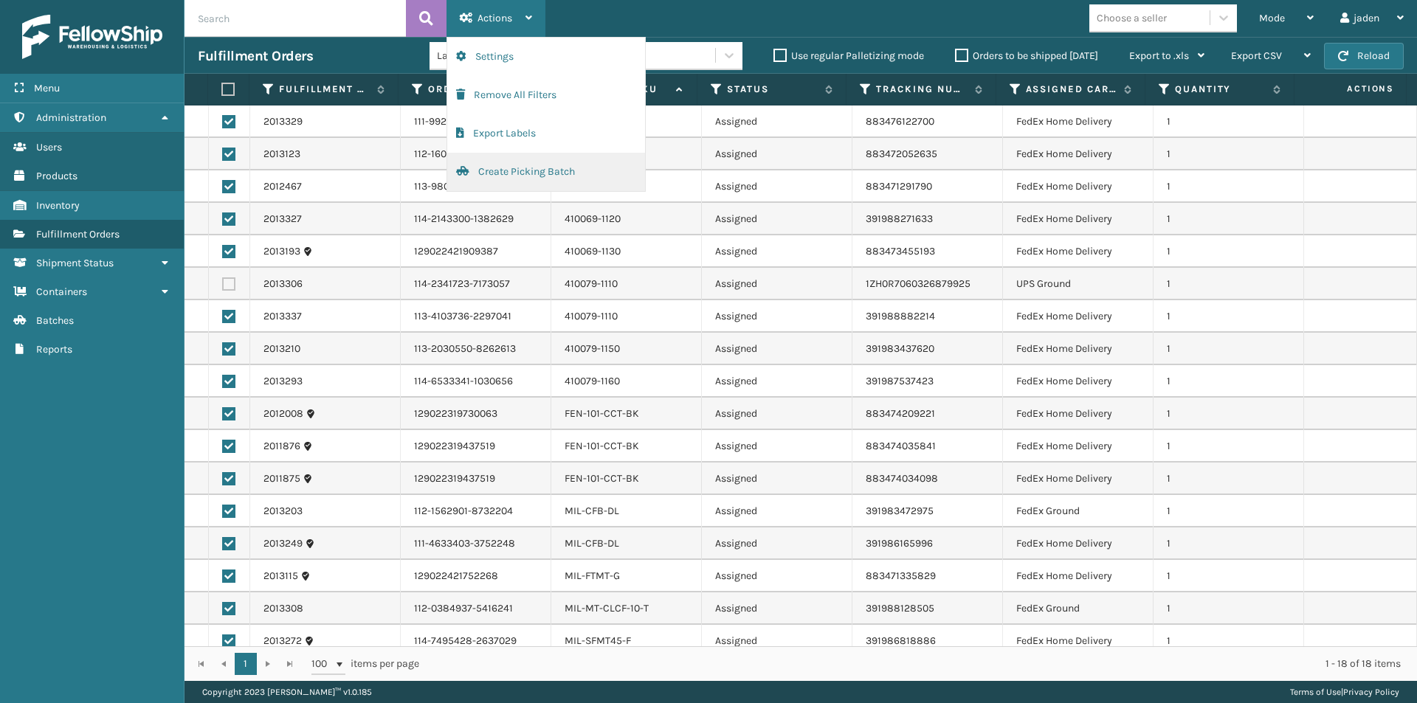
click at [502, 182] on button "Create Picking Batch" at bounding box center [546, 172] width 198 height 38
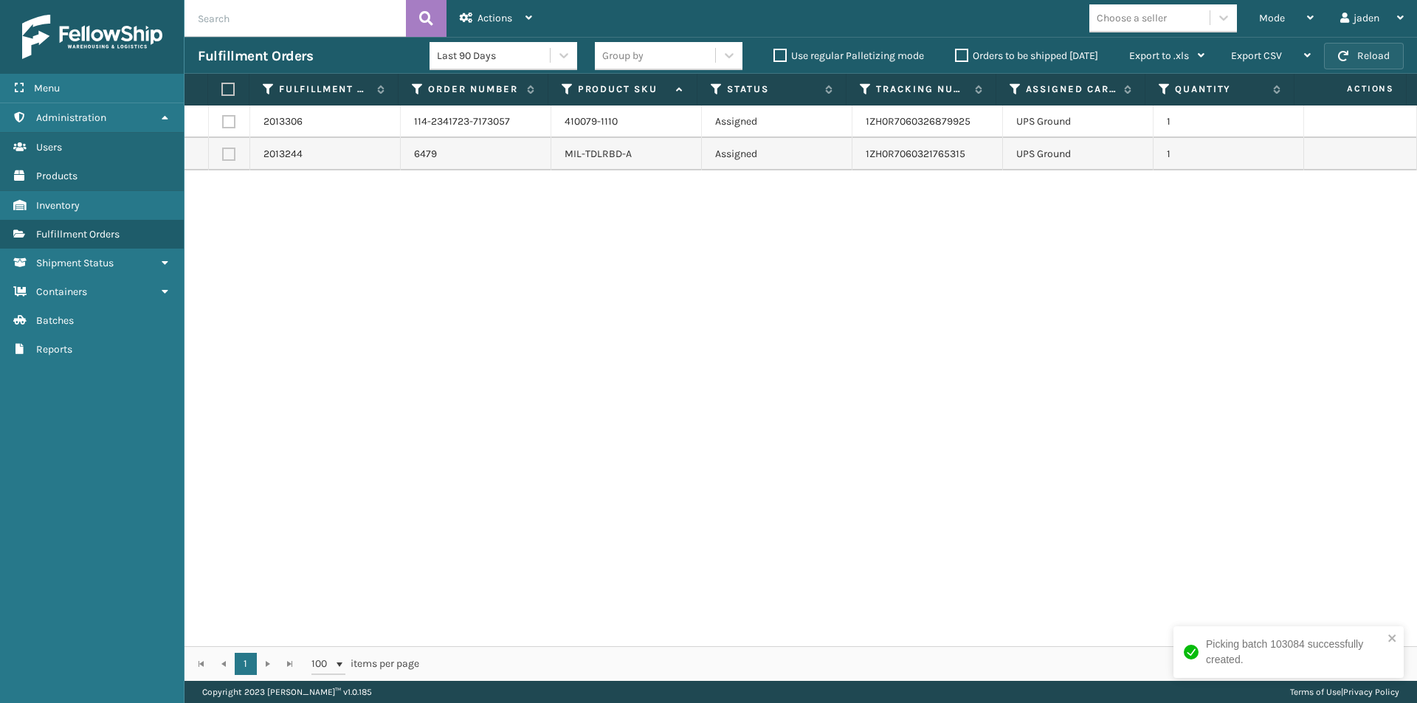
click at [1348, 57] on span "button" at bounding box center [1343, 56] width 10 height 10
click at [1291, 22] on div "Mode" at bounding box center [1286, 18] width 55 height 37
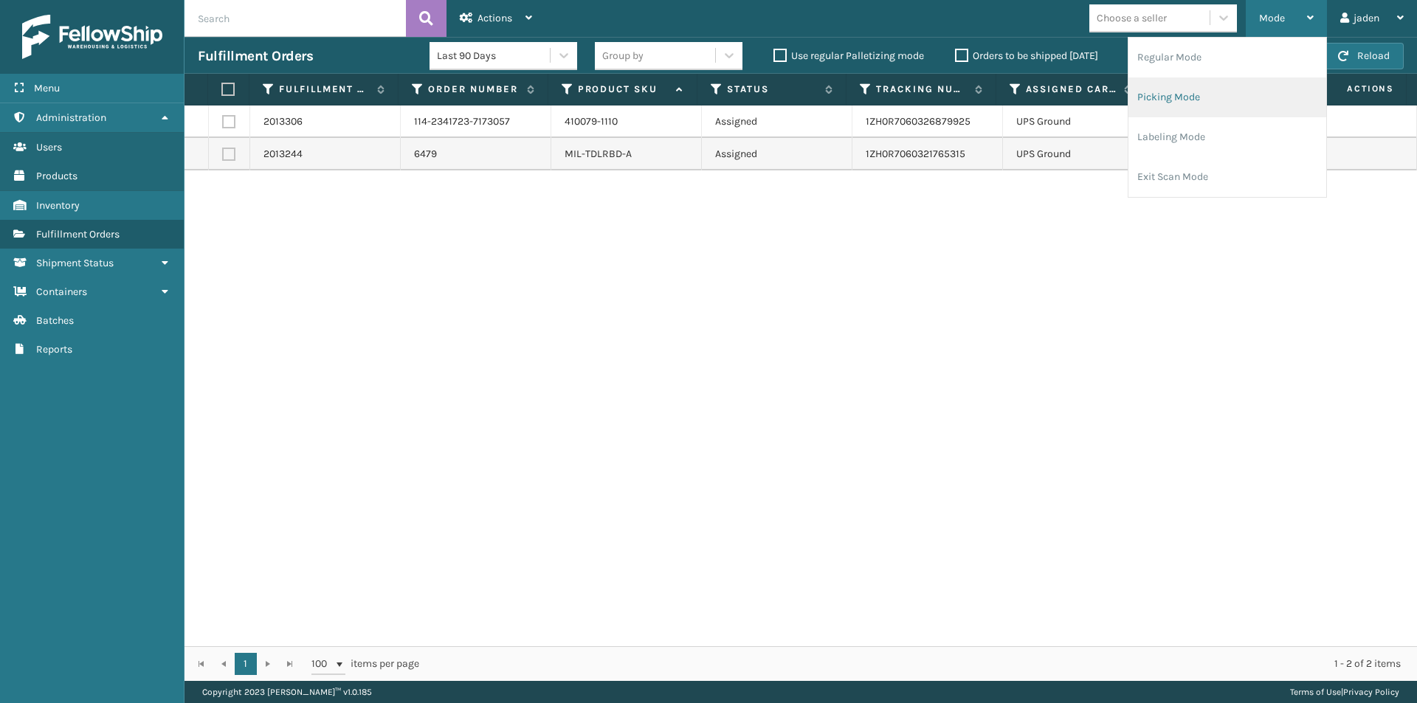
click at [1246, 84] on li "Picking Mode" at bounding box center [1227, 97] width 198 height 40
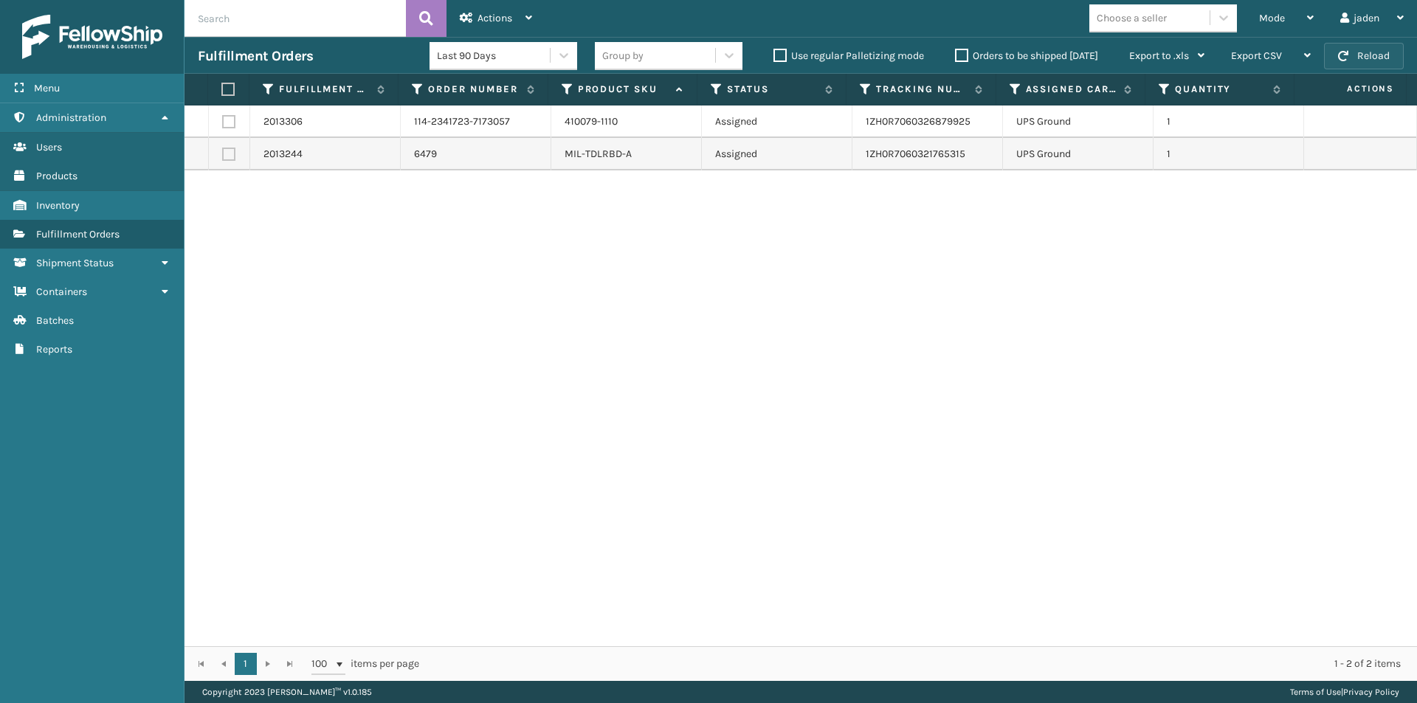
click at [1385, 56] on button "Reload" at bounding box center [1364, 56] width 80 height 27
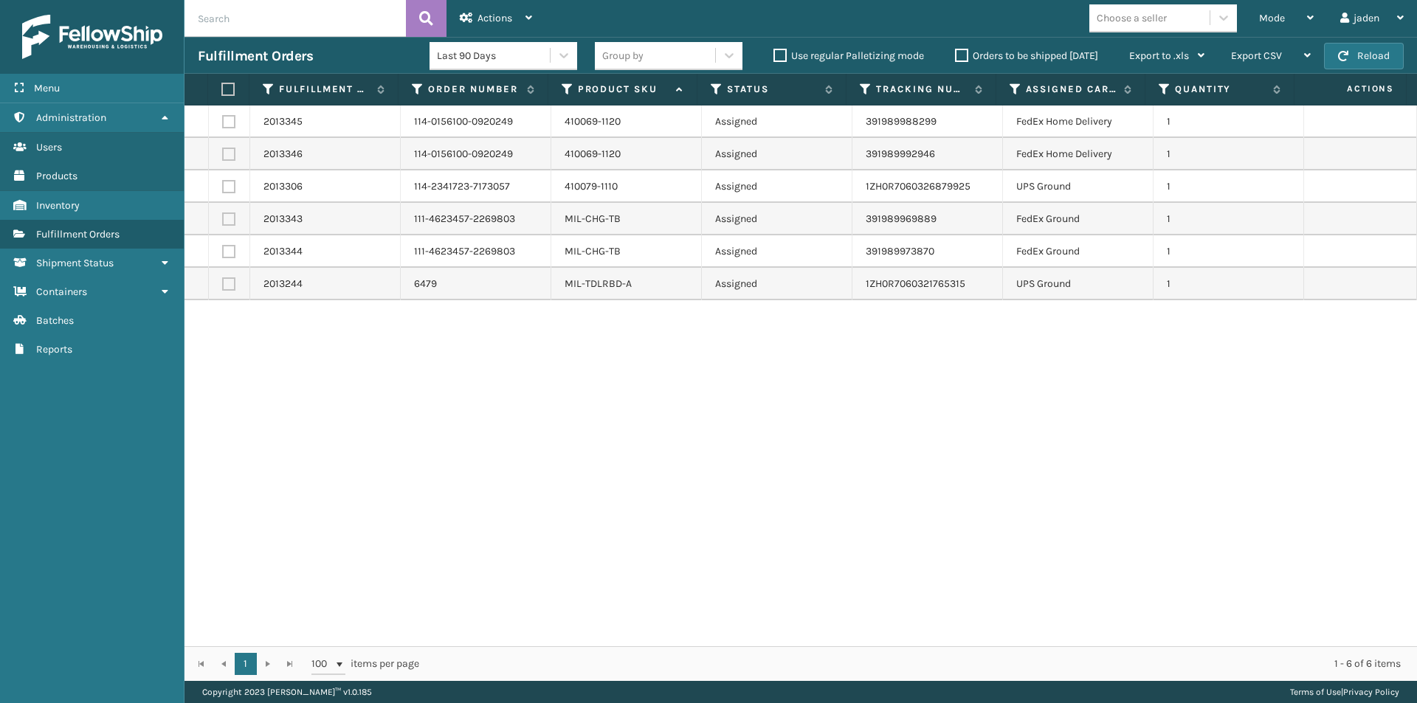
drag, startPoint x: 1122, startPoint y: 458, endPoint x: 596, endPoint y: 484, distance: 527.5
click at [598, 489] on div "2013345 114-0156100-0920249 410069-1120 Assigned 391989988299 FedEx Home Delive…" at bounding box center [800, 376] width 1232 height 541
click at [230, 159] on label at bounding box center [228, 154] width 13 height 13
click at [223, 157] on input "checkbox" at bounding box center [222, 153] width 1 height 10
checkbox input "true"
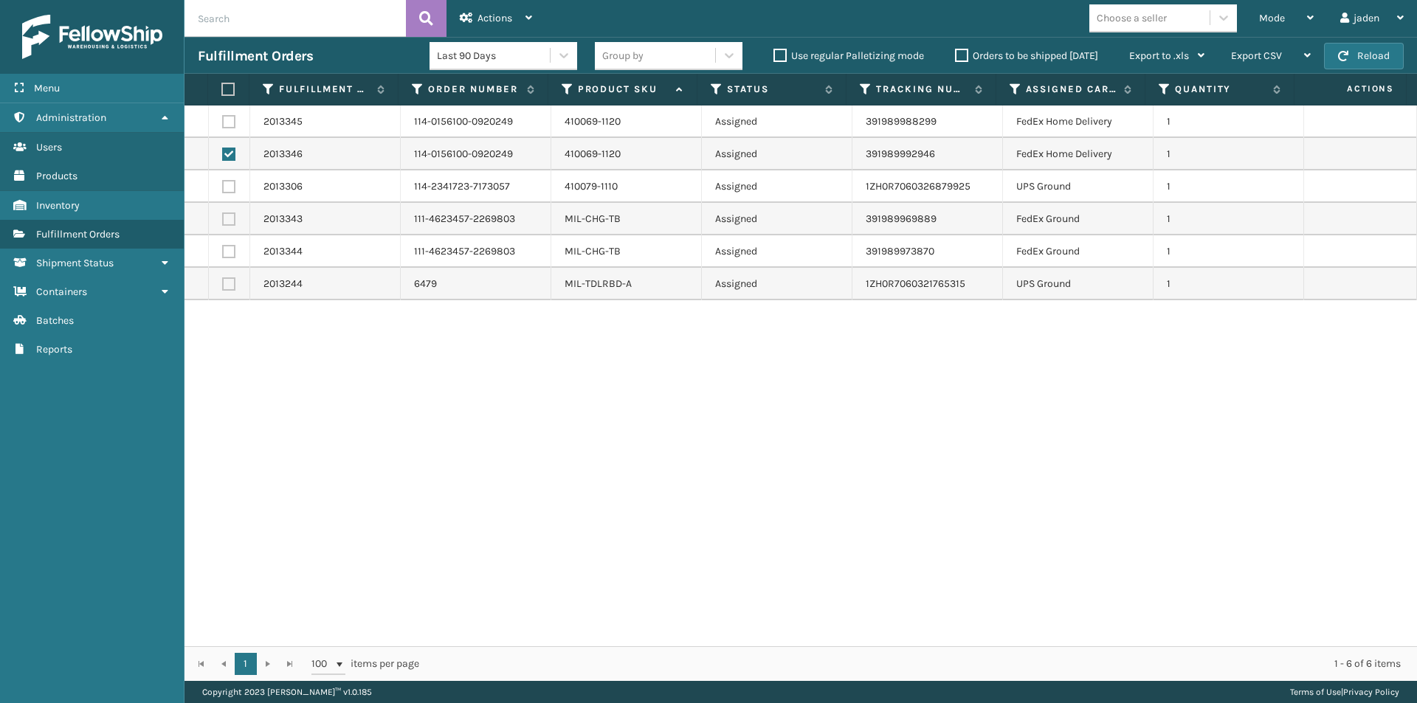
click at [226, 117] on label at bounding box center [228, 121] width 13 height 13
click at [223, 117] on input "checkbox" at bounding box center [222, 120] width 1 height 10
checkbox input "true"
click at [226, 221] on label at bounding box center [228, 219] width 13 height 13
click at [223, 221] on input "checkbox" at bounding box center [222, 218] width 1 height 10
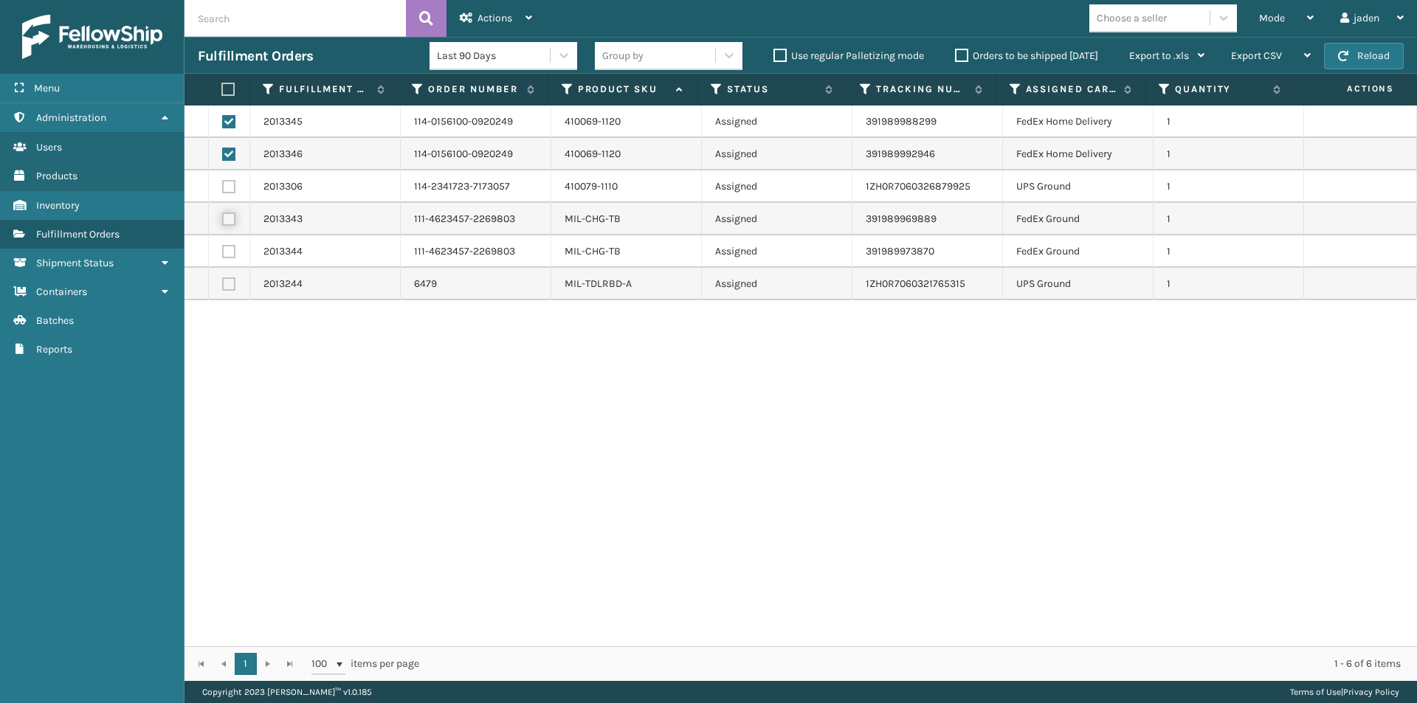
checkbox input "true"
click at [224, 253] on label at bounding box center [228, 251] width 13 height 13
click at [223, 253] on input "checkbox" at bounding box center [222, 250] width 1 height 10
checkbox input "true"
click at [488, 9] on div "Actions" at bounding box center [496, 18] width 72 height 37
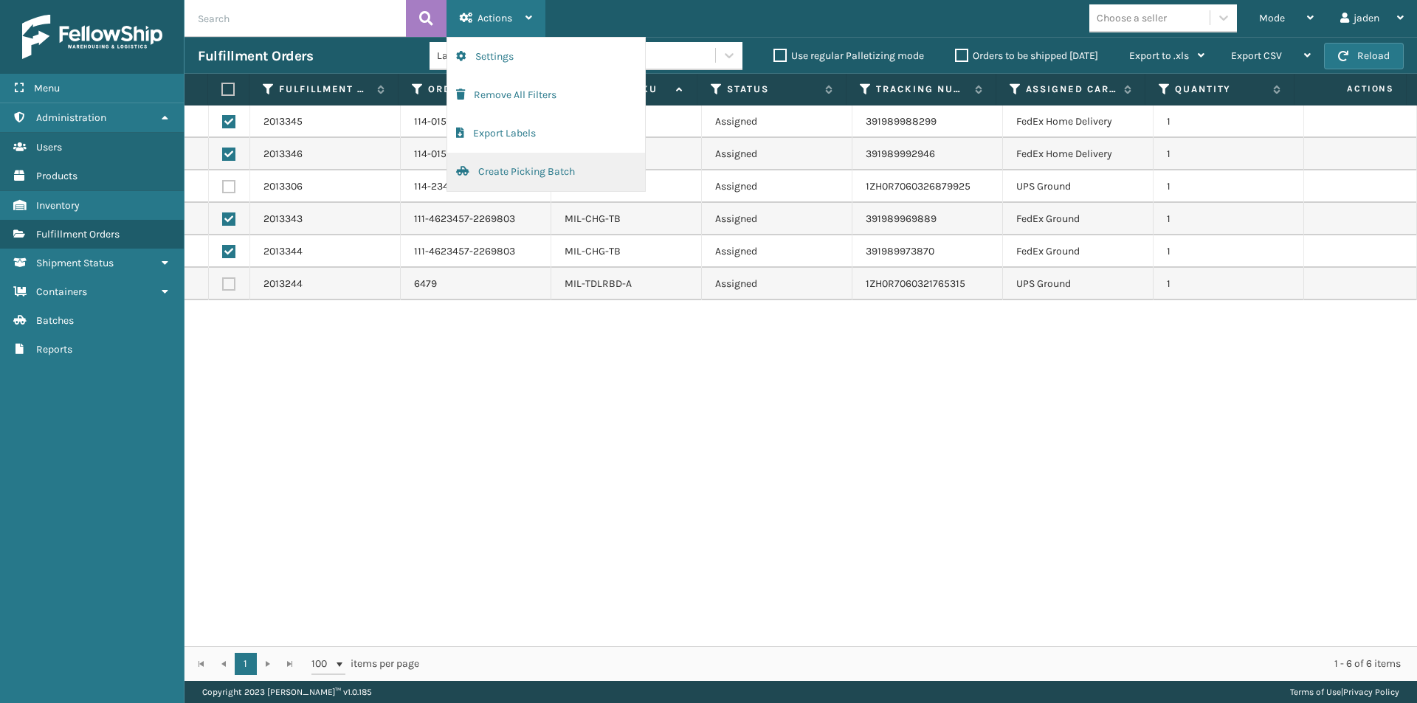
click at [511, 176] on button "Create Picking Batch" at bounding box center [546, 172] width 198 height 38
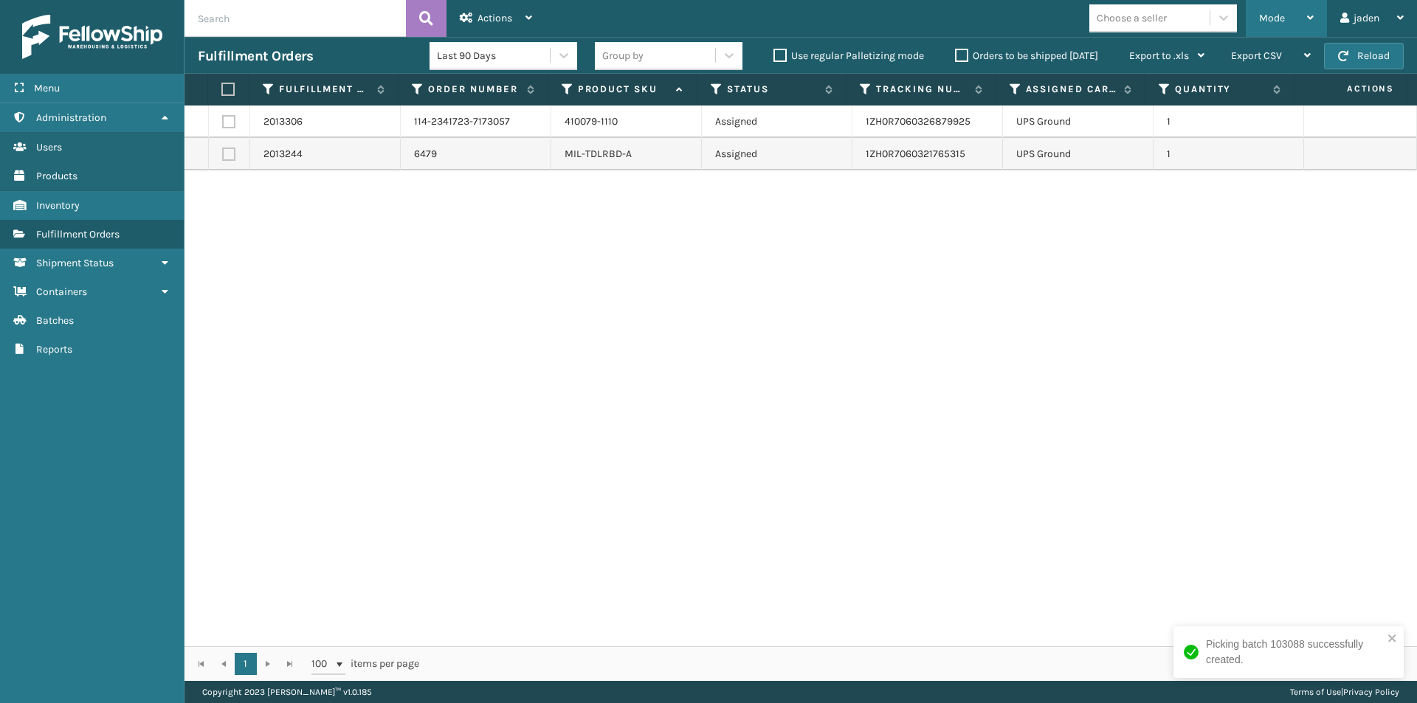
click at [1288, 27] on div "Mode" at bounding box center [1286, 18] width 55 height 37
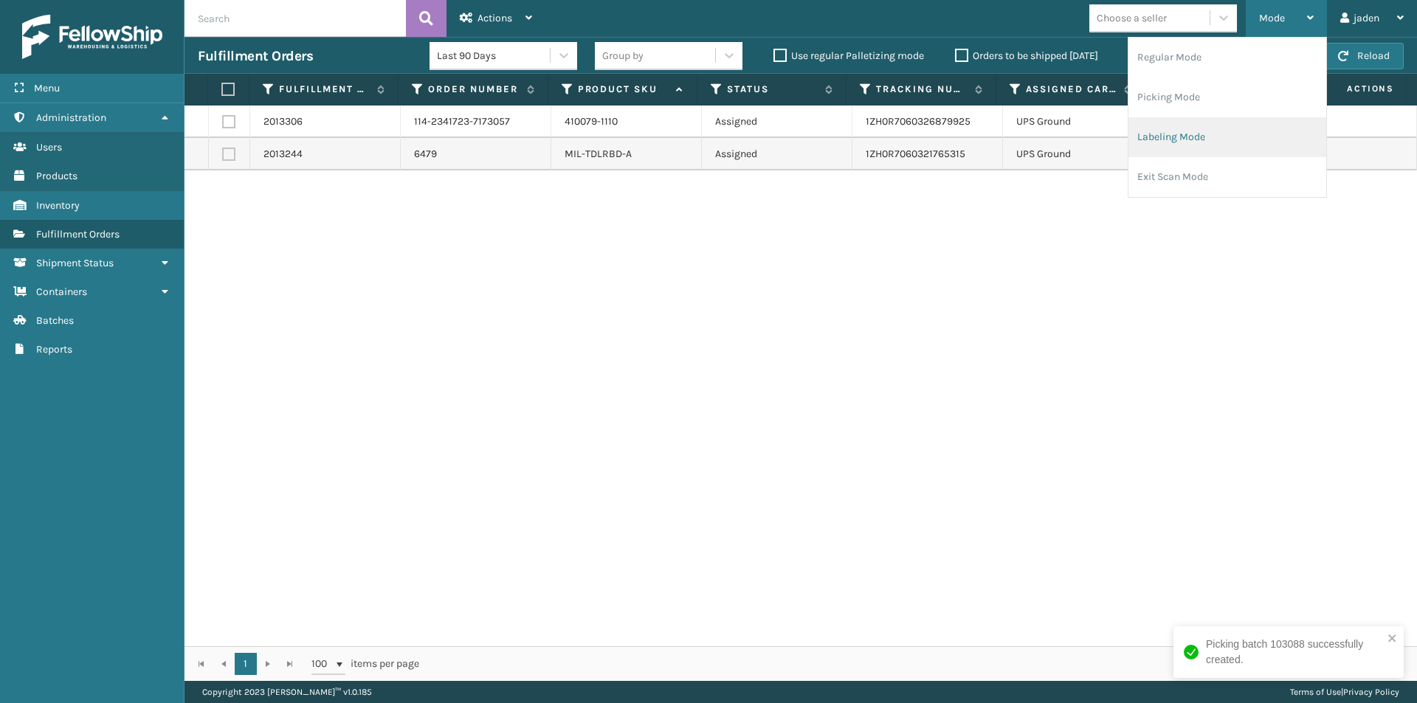
click at [1178, 152] on li "Labeling Mode" at bounding box center [1227, 137] width 198 height 40
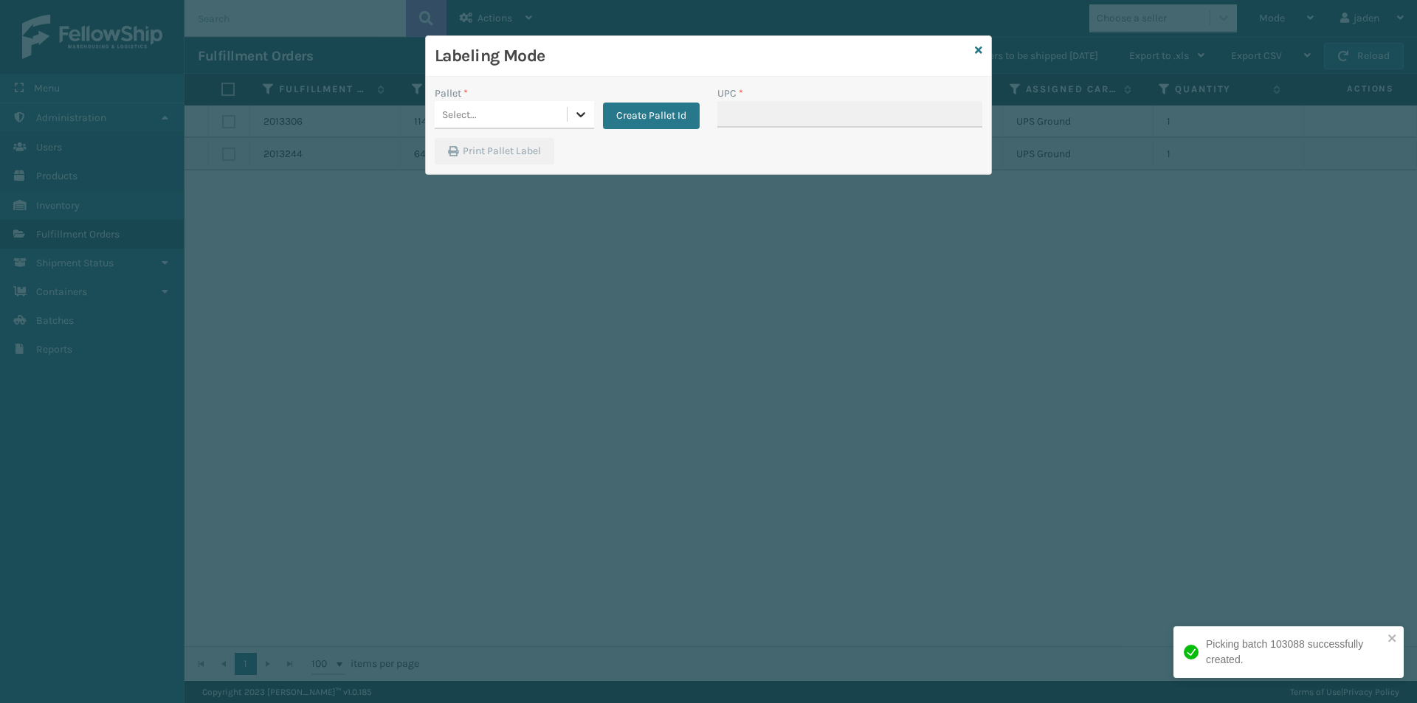
drag, startPoint x: 575, startPoint y: 121, endPoint x: 558, endPoint y: 130, distance: 19.1
click at [574, 121] on icon at bounding box center [580, 114] width 15 height 15
click at [518, 148] on div "FDXE-6S5ONRFIPW" at bounding box center [514, 151] width 159 height 27
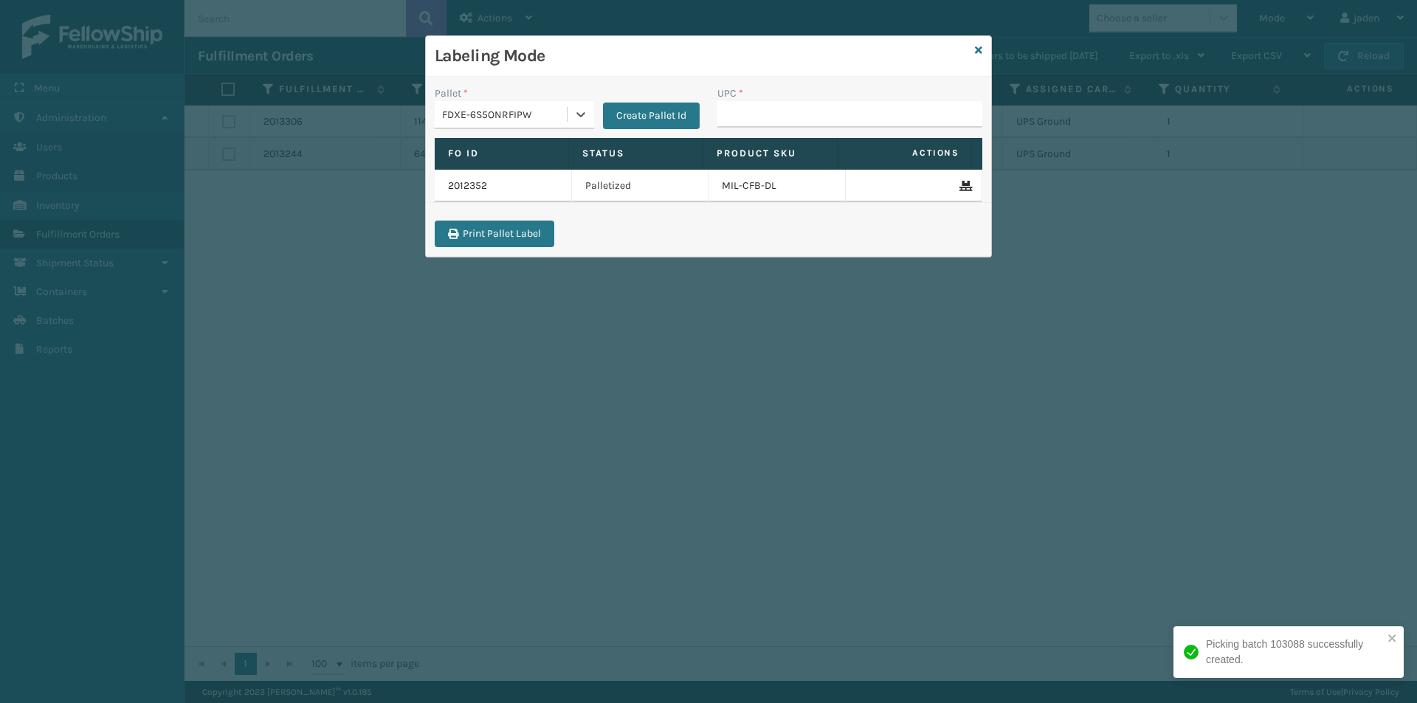
drag, startPoint x: 576, startPoint y: 116, endPoint x: 559, endPoint y: 128, distance: 21.1
click at [570, 122] on div at bounding box center [580, 114] width 27 height 27
click at [442, 185] on div "FDXG-UMQUJEPVQ2" at bounding box center [514, 178] width 159 height 27
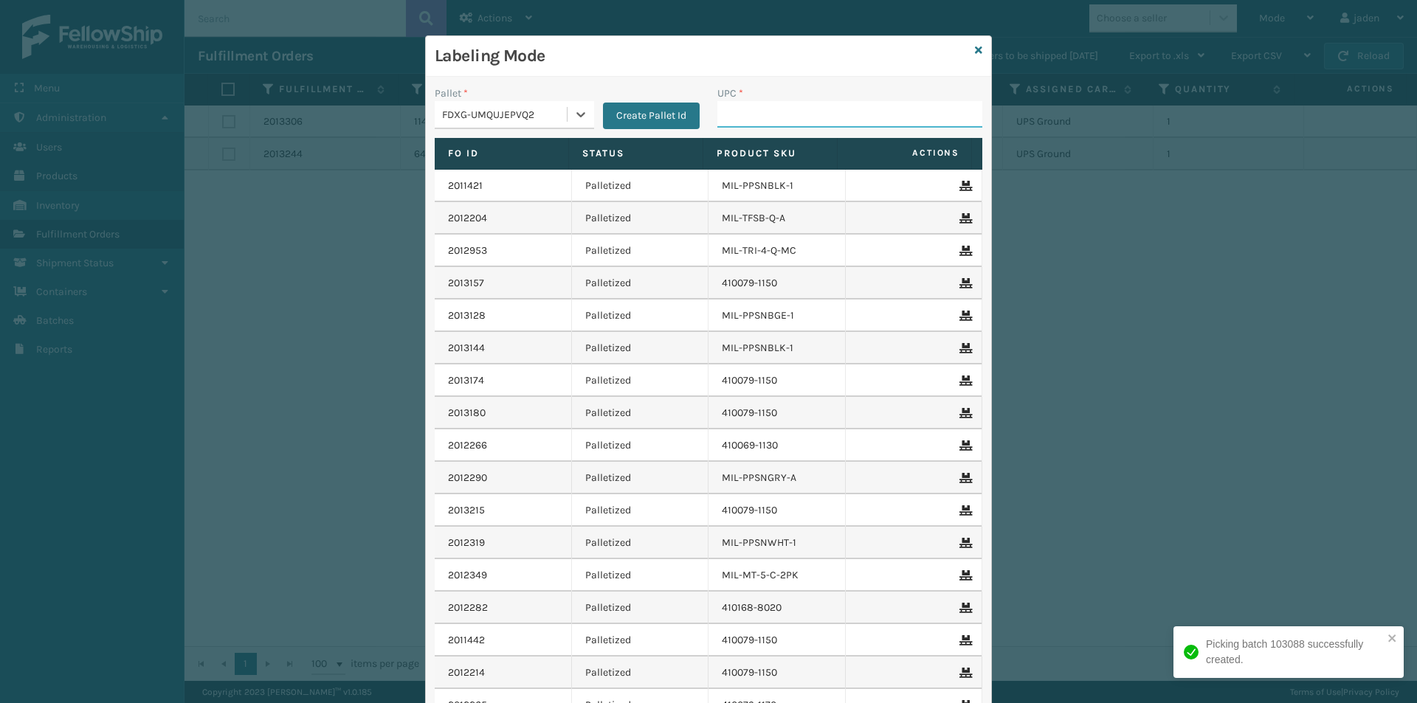
click at [779, 113] on input "UPC *" at bounding box center [849, 114] width 265 height 27
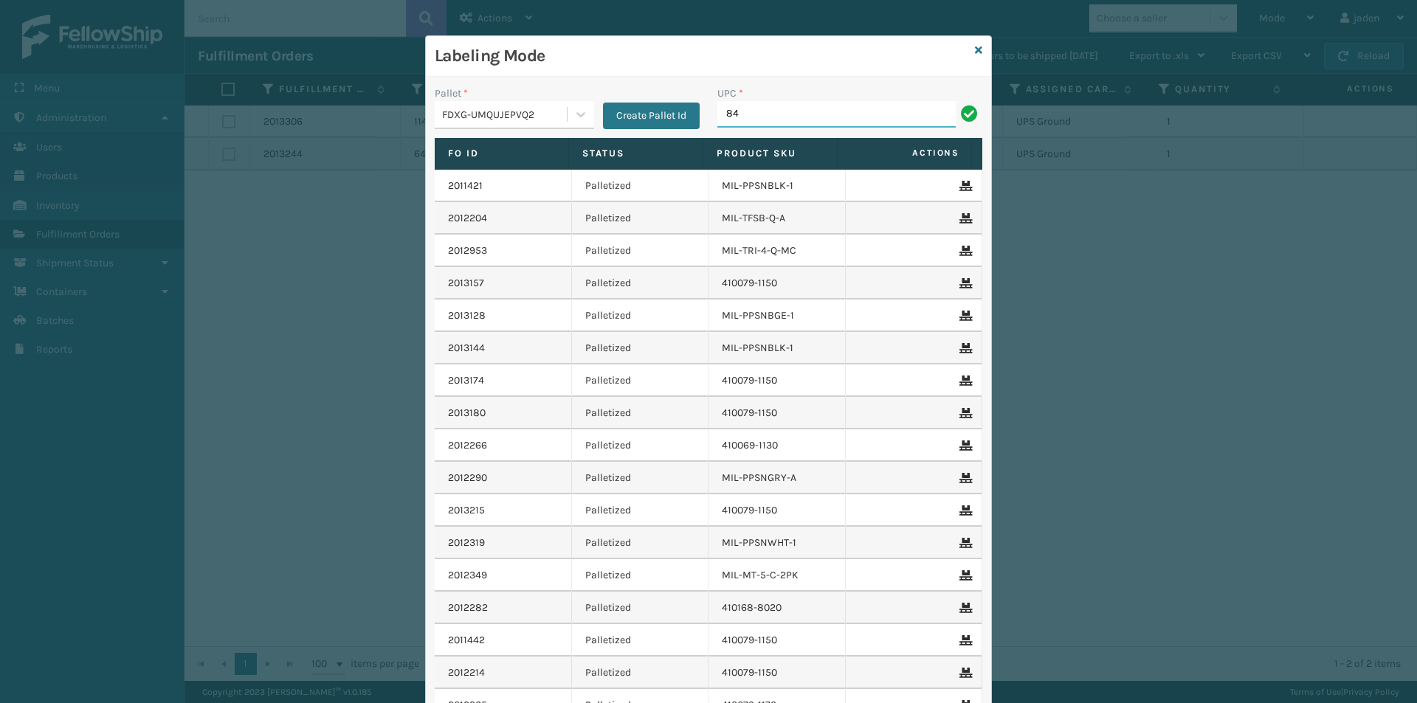
type input "8"
type input "849986009399"
type input "8"
type input "84998609399"
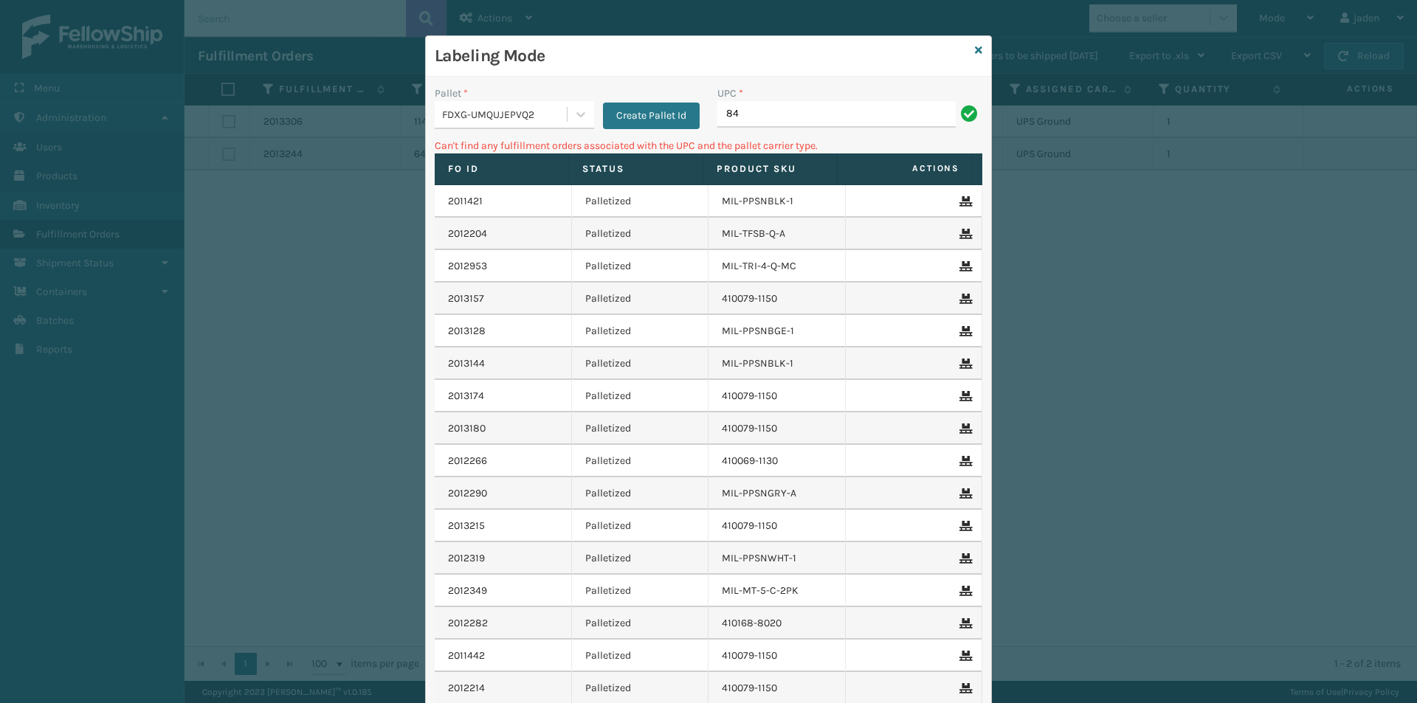
type input "8"
type input "849986009399"
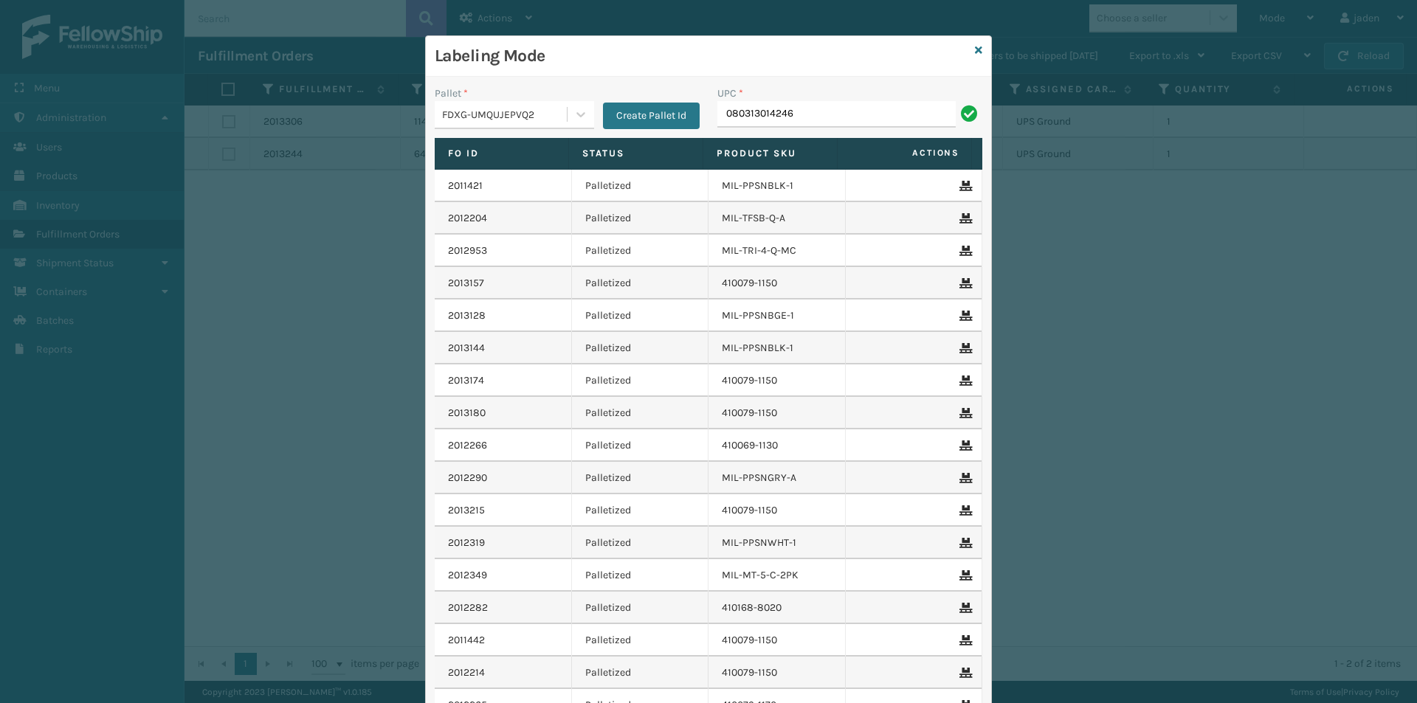
type input "080313014246"
type input "849986009399"
click at [967, 55] on div "Labeling Mode" at bounding box center [708, 56] width 565 height 41
click at [975, 52] on icon at bounding box center [978, 50] width 7 height 10
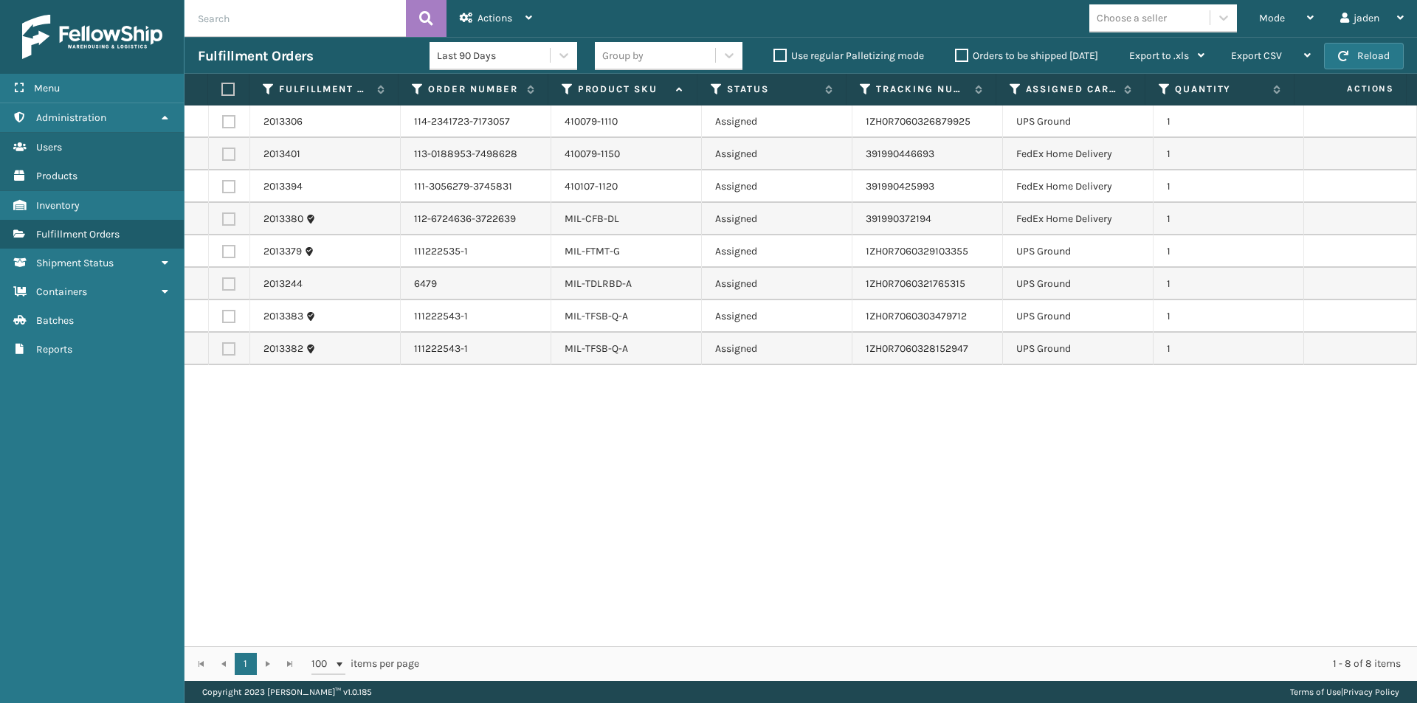
drag, startPoint x: 969, startPoint y: 517, endPoint x: 955, endPoint y: 517, distance: 14.0
drag, startPoint x: 955, startPoint y: 517, endPoint x: 632, endPoint y: 524, distance: 323.3
click at [632, 538] on div "2013306 114-2341723-7173057 410079-1110 Assigned 1ZH0R7060326879925 UPS Ground …" at bounding box center [800, 376] width 1232 height 541
drag, startPoint x: 970, startPoint y: 483, endPoint x: 378, endPoint y: 343, distance: 608.7
click at [496, 541] on div "2013306 114-2341723-7173057 410079-1110 Assigned 1ZH0R7060326879925 UPS Ground …" at bounding box center [800, 376] width 1232 height 541
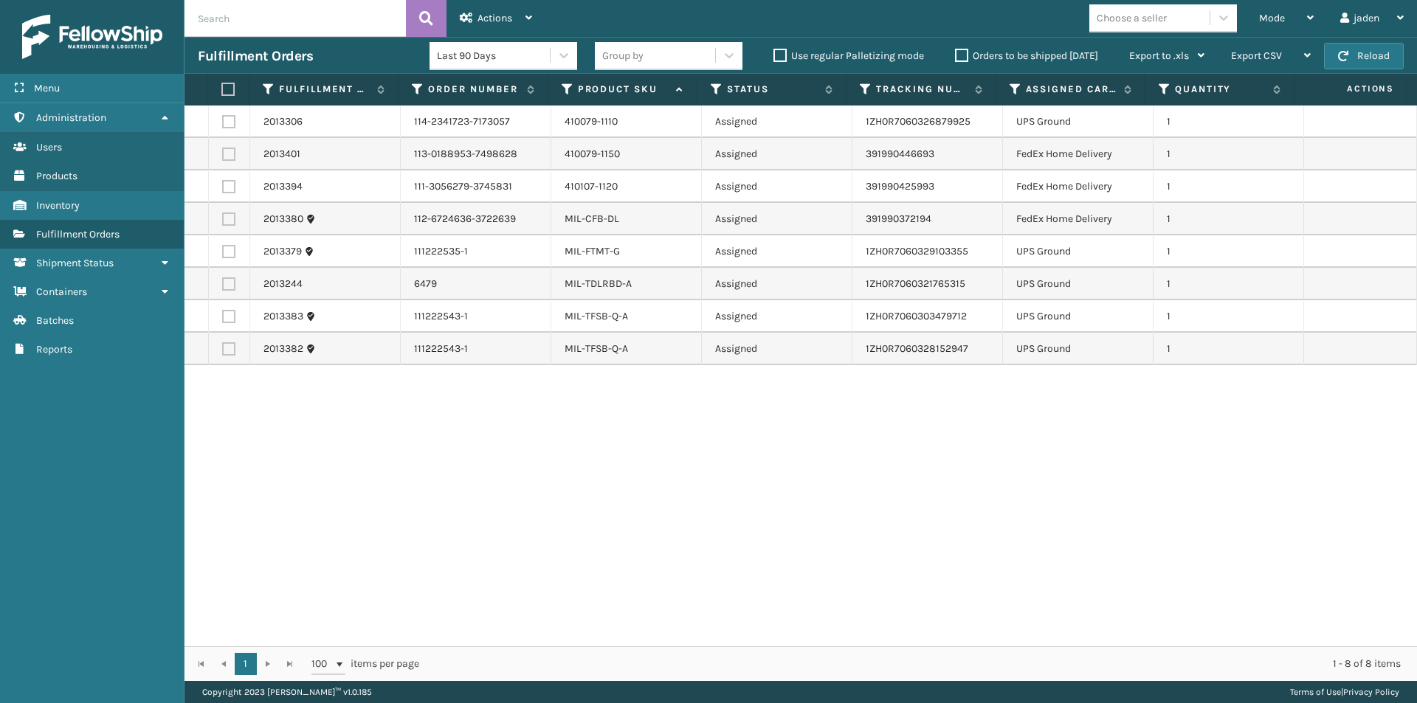
click at [232, 221] on label at bounding box center [228, 219] width 13 height 13
click at [223, 221] on input "checkbox" at bounding box center [222, 218] width 1 height 10
click at [483, 8] on div "Actions" at bounding box center [496, 18] width 72 height 37
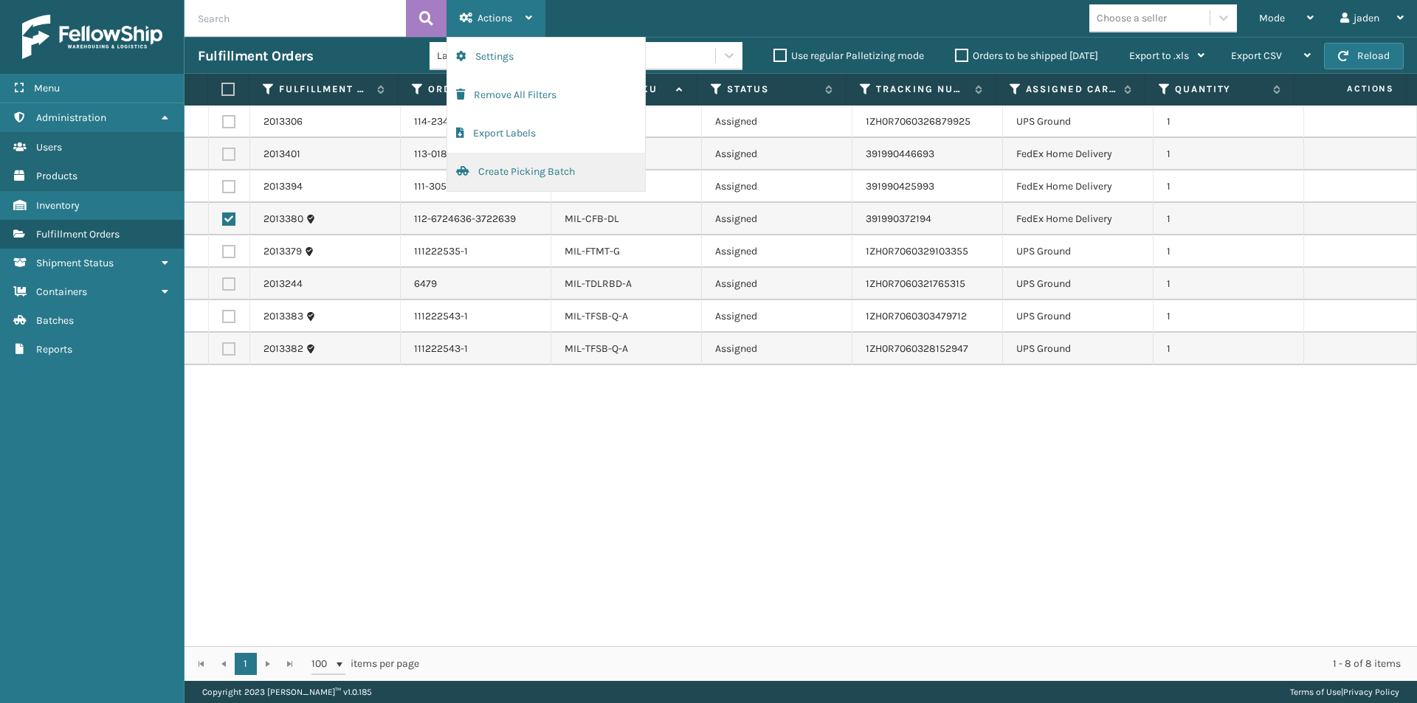
click at [508, 183] on button "Create Picking Batch" at bounding box center [546, 172] width 198 height 38
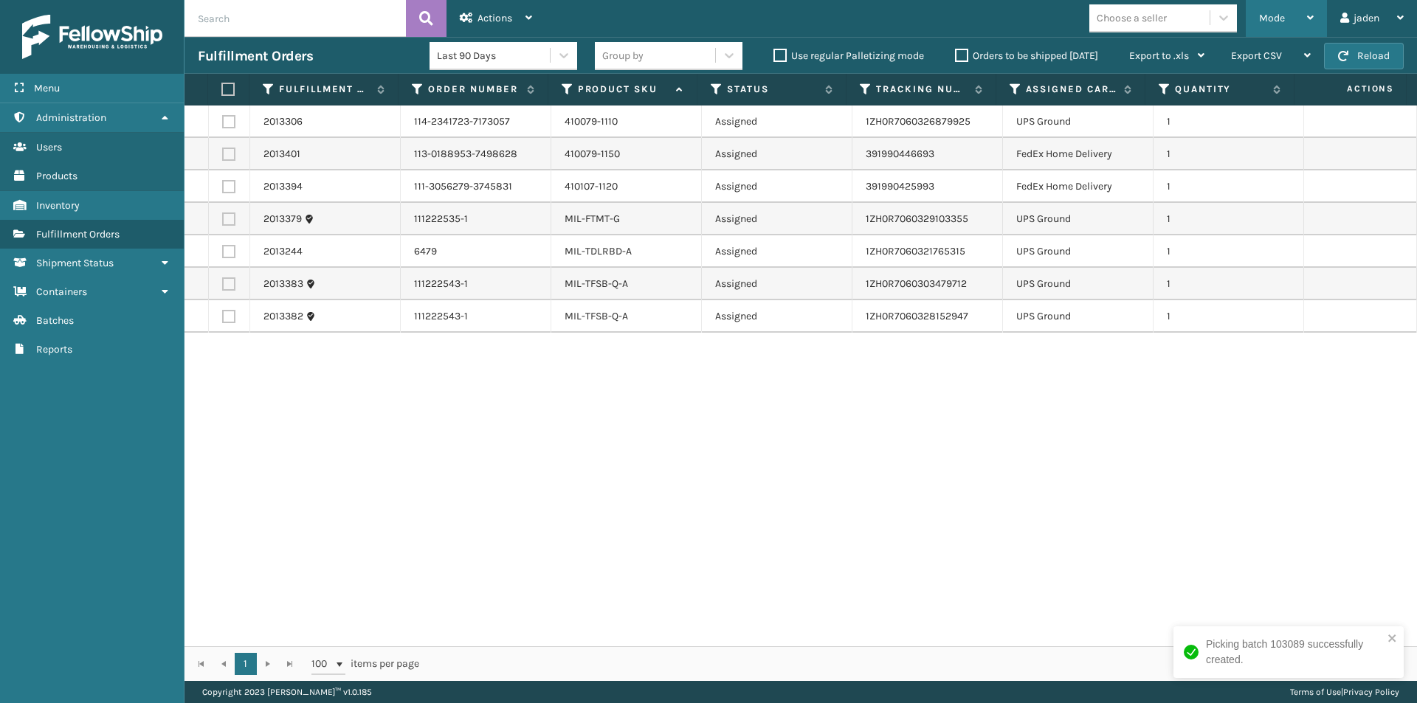
click at [1264, 4] on div "Mode" at bounding box center [1286, 18] width 55 height 37
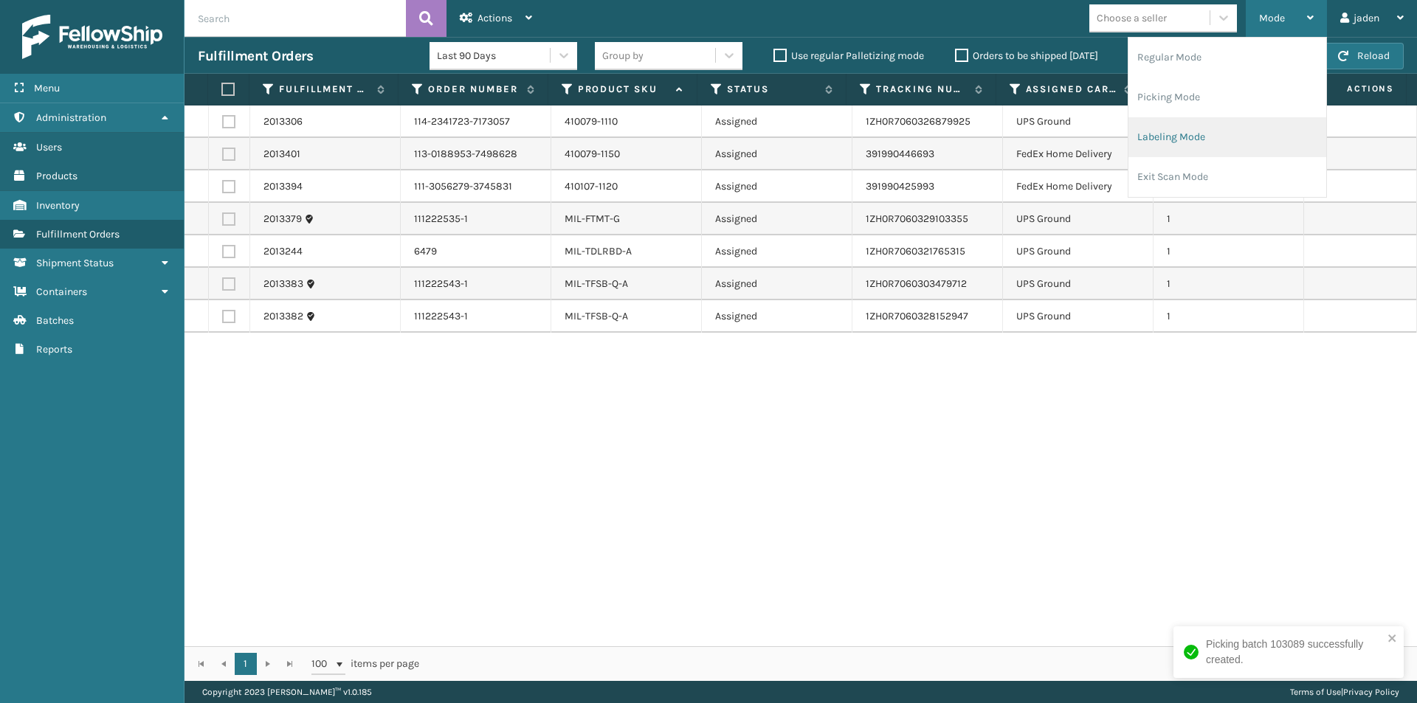
click at [1237, 125] on li "Labeling Mode" at bounding box center [1227, 137] width 198 height 40
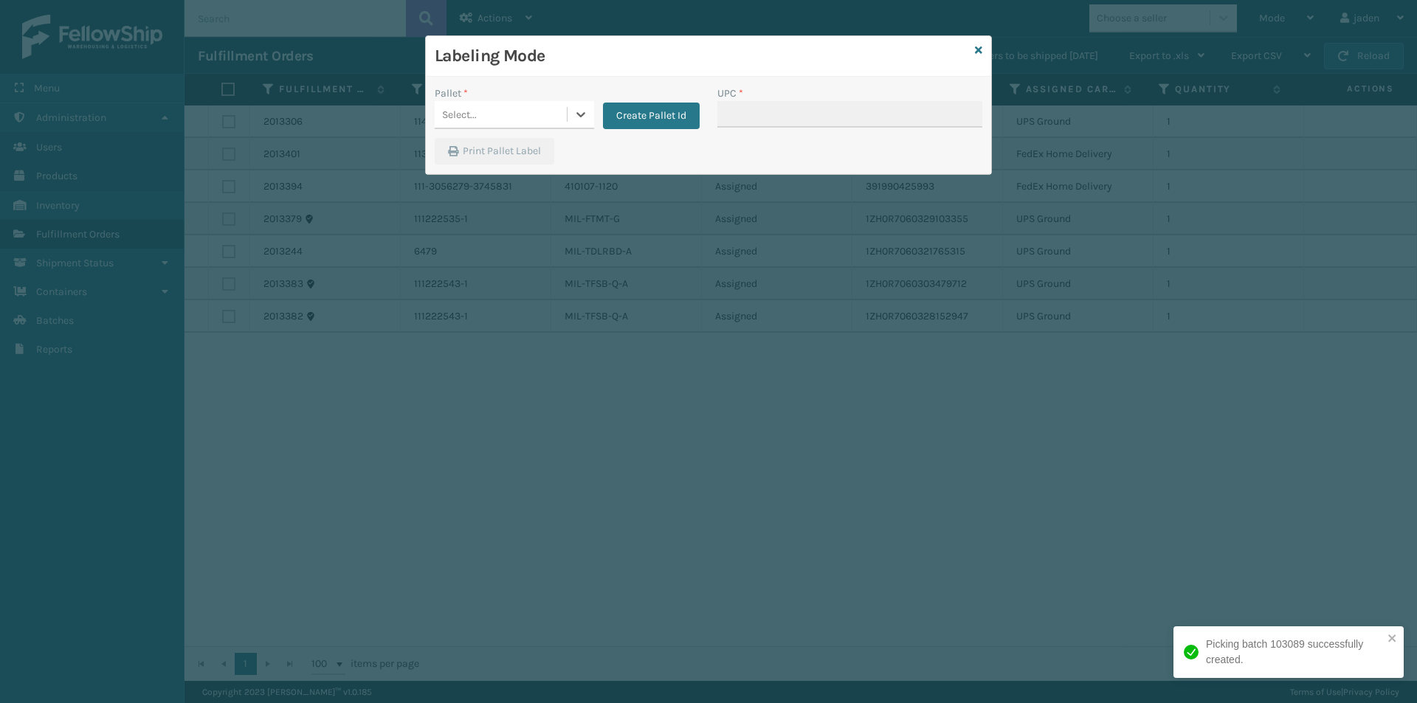
click at [594, 111] on div "Create Pallet Id" at bounding box center [647, 108] width 106 height 44
click at [567, 122] on div at bounding box center [580, 114] width 27 height 27
click at [454, 183] on div "FDXG-UMQUJEPVQ2" at bounding box center [514, 178] width 159 height 27
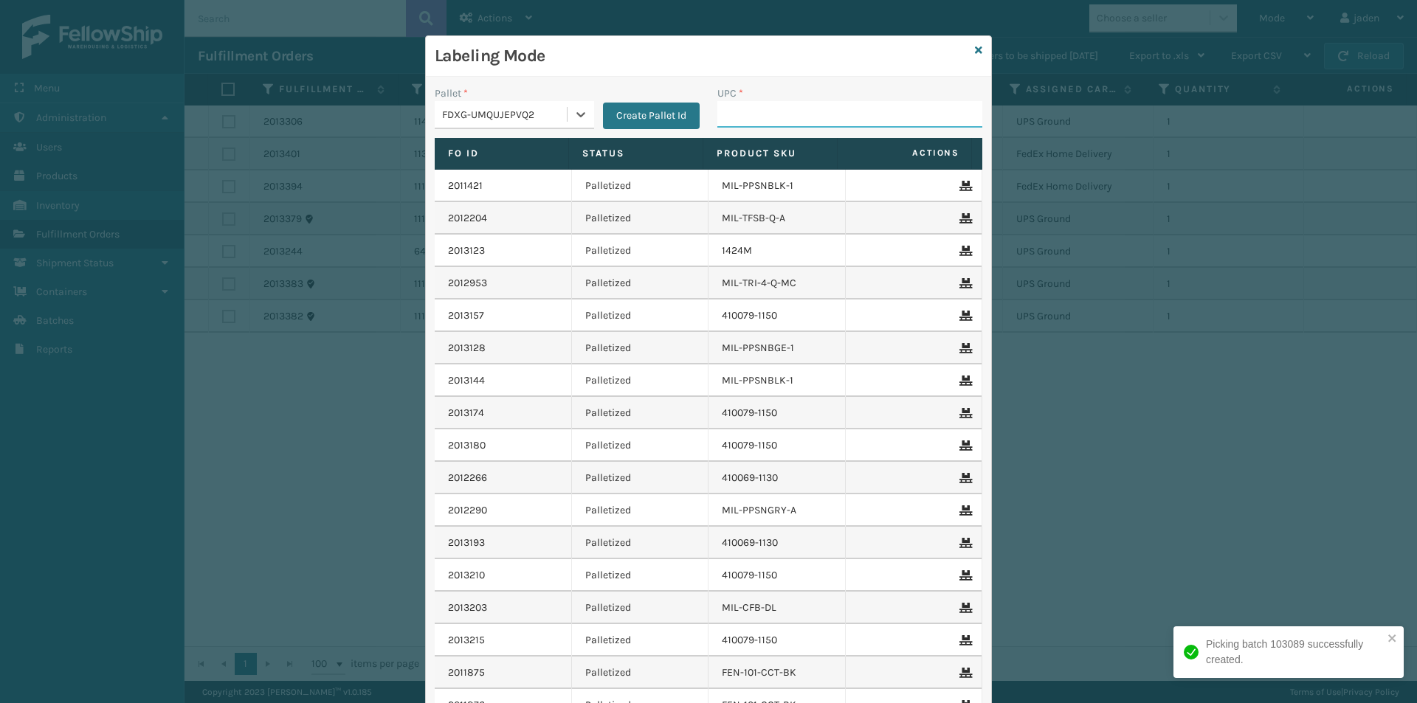
click at [840, 120] on input "UPC *" at bounding box center [849, 114] width 265 height 27
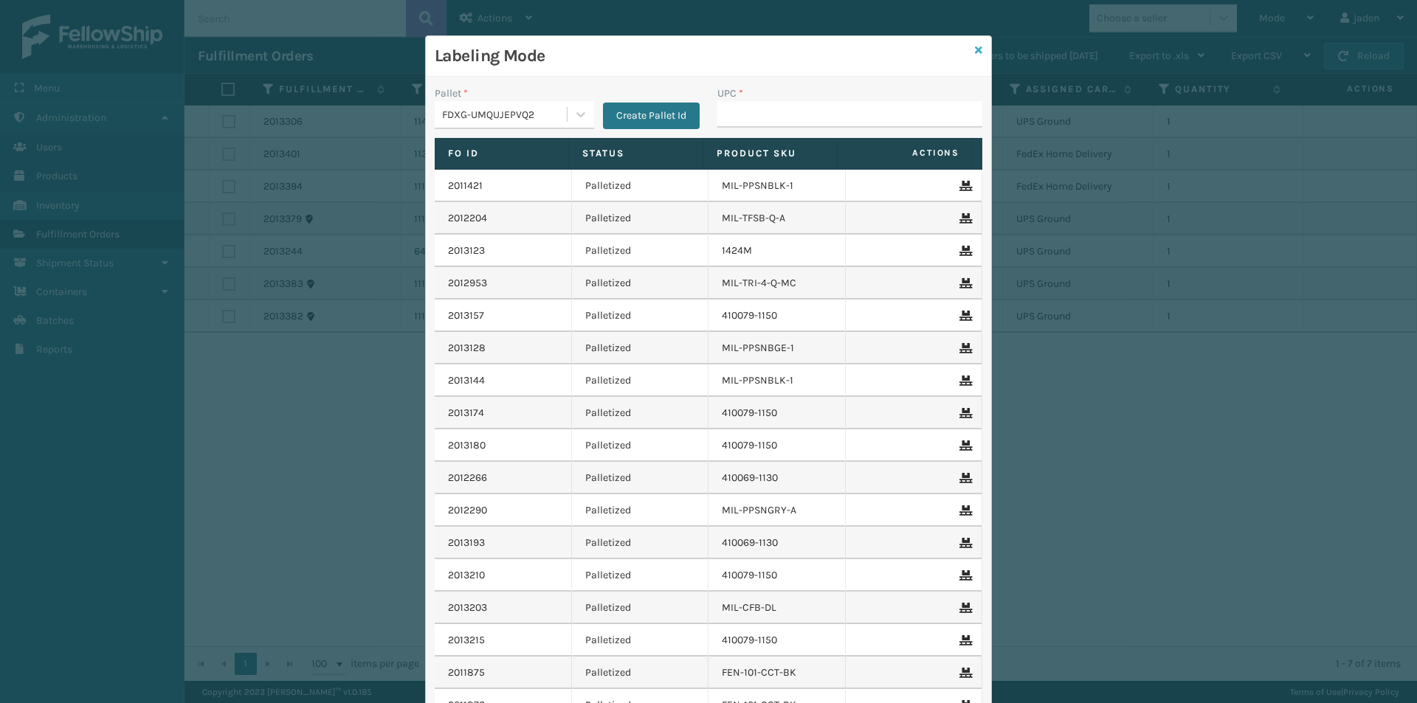
click at [975, 55] on icon at bounding box center [978, 50] width 7 height 10
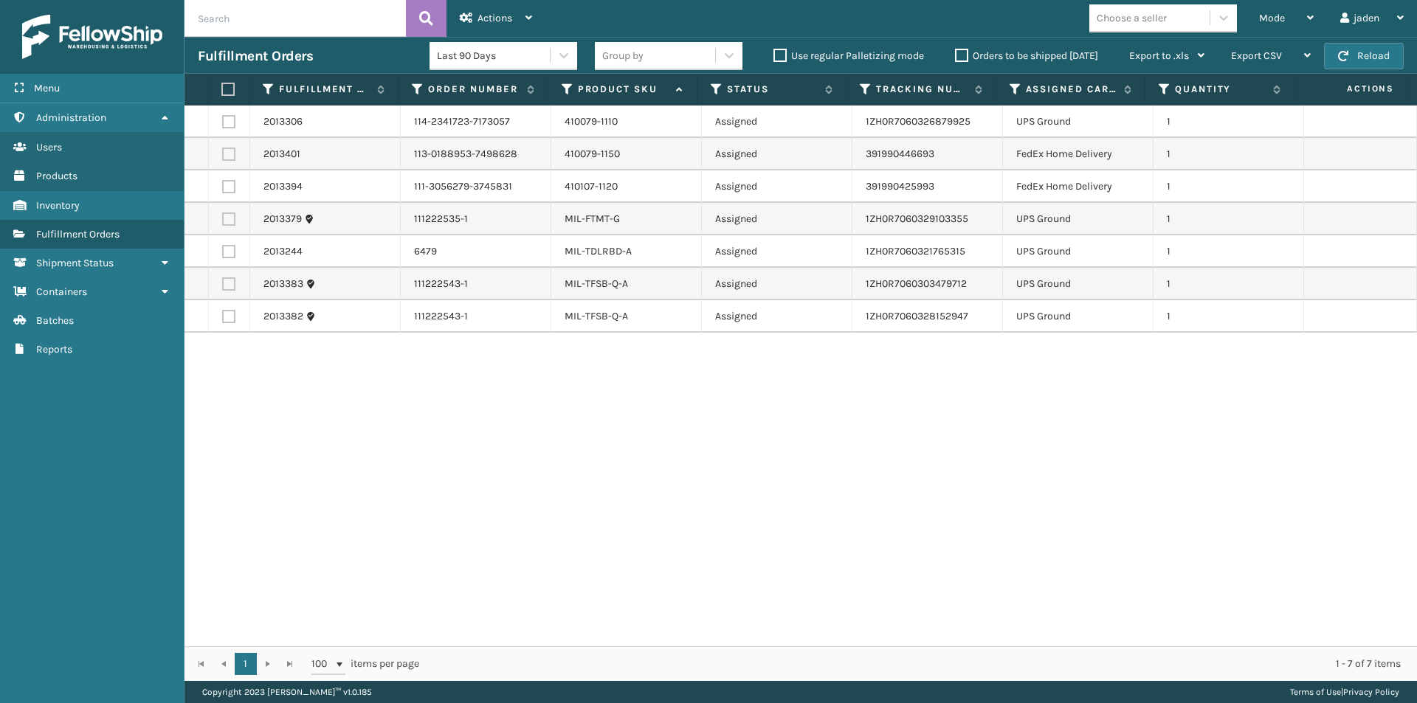
drag, startPoint x: 985, startPoint y: 444, endPoint x: 962, endPoint y: 443, distance: 22.9
drag, startPoint x: 962, startPoint y: 443, endPoint x: 329, endPoint y: 468, distance: 633.6
click at [329, 468] on div "2013306 114-2341723-7173057 410079-1110 Assigned 1ZH0R7060326879925 UPS Ground …" at bounding box center [800, 376] width 1232 height 541
drag, startPoint x: 902, startPoint y: 541, endPoint x: 530, endPoint y: 517, distance: 373.4
click at [345, 541] on div "2013306 114-2341723-7173057 410079-1110 Assigned 1ZH0R7060326879925 UPS Ground …" at bounding box center [800, 376] width 1232 height 541
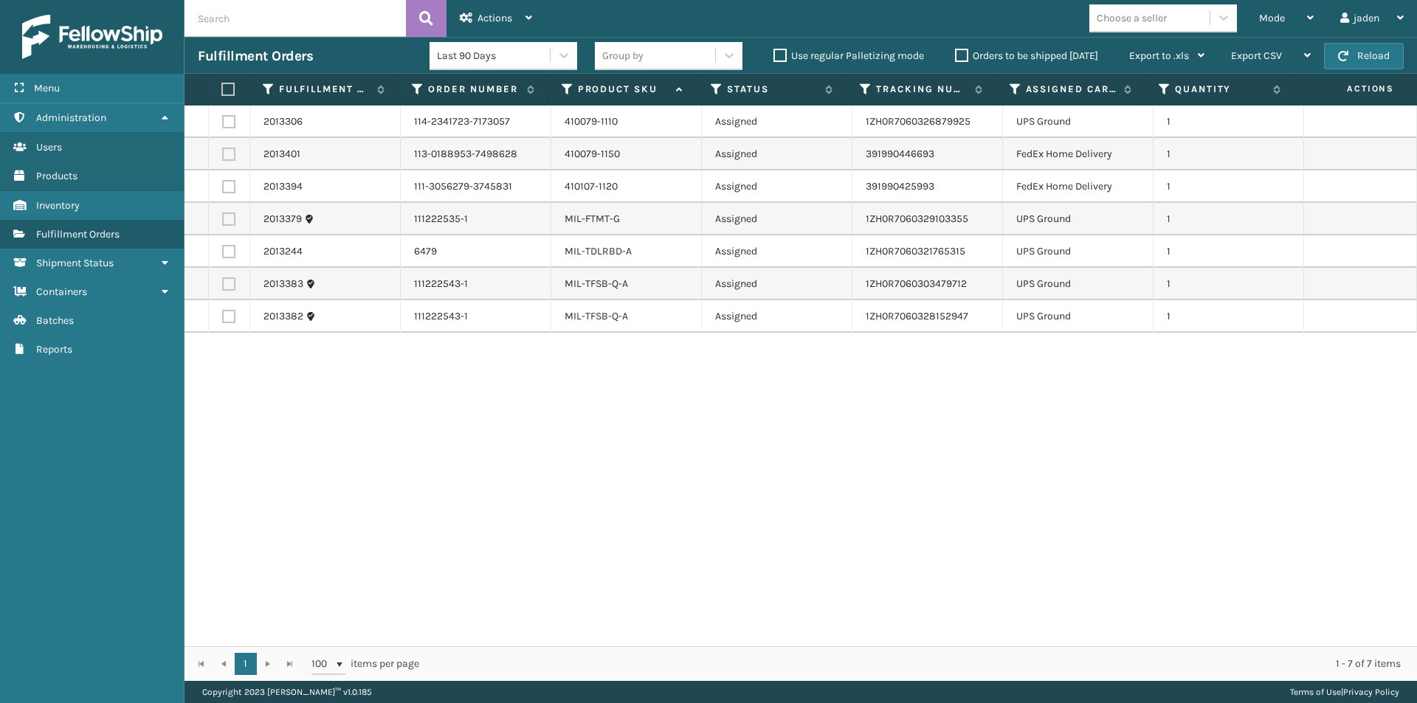
drag, startPoint x: 946, startPoint y: 469, endPoint x: 825, endPoint y: 480, distance: 121.5
click at [271, 480] on div "2013306 114-2341723-7173057 410079-1110 Assigned 1ZH0R7060326879925 UPS Ground …" at bounding box center [800, 376] width 1232 height 541
drag, startPoint x: 911, startPoint y: 480, endPoint x: 601, endPoint y: 504, distance: 311.6
click at [356, 505] on div "2013306 114-2341723-7173057 410079-1110 Assigned 1ZH0R7060326879925 UPS Ground …" at bounding box center [800, 376] width 1232 height 541
drag, startPoint x: 981, startPoint y: 511, endPoint x: 943, endPoint y: 511, distance: 37.6
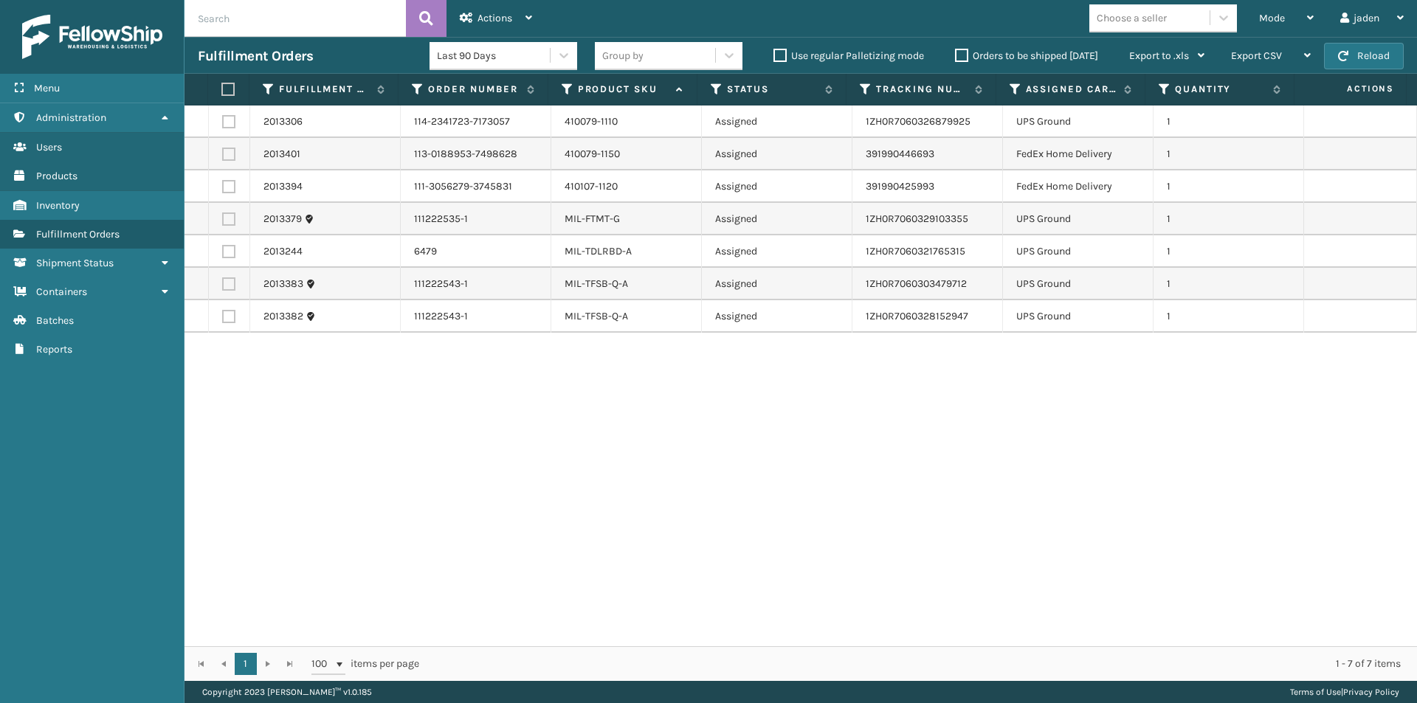
drag, startPoint x: 943, startPoint y: 511, endPoint x: 489, endPoint y: 459, distance: 456.8
click at [370, 514] on div "2013306 114-2341723-7173057 410079-1110 Assigned 1ZH0R7060326879925 UPS Ground …" at bounding box center [800, 376] width 1232 height 541
drag, startPoint x: 947, startPoint y: 441, endPoint x: 183, endPoint y: 204, distance: 799.6
click at [372, 449] on div "2013306 114-2341723-7173057 410079-1110 Assigned 1ZH0R7060326879925 UPS Ground …" at bounding box center [800, 376] width 1232 height 541
click at [226, 156] on label at bounding box center [228, 154] width 13 height 13
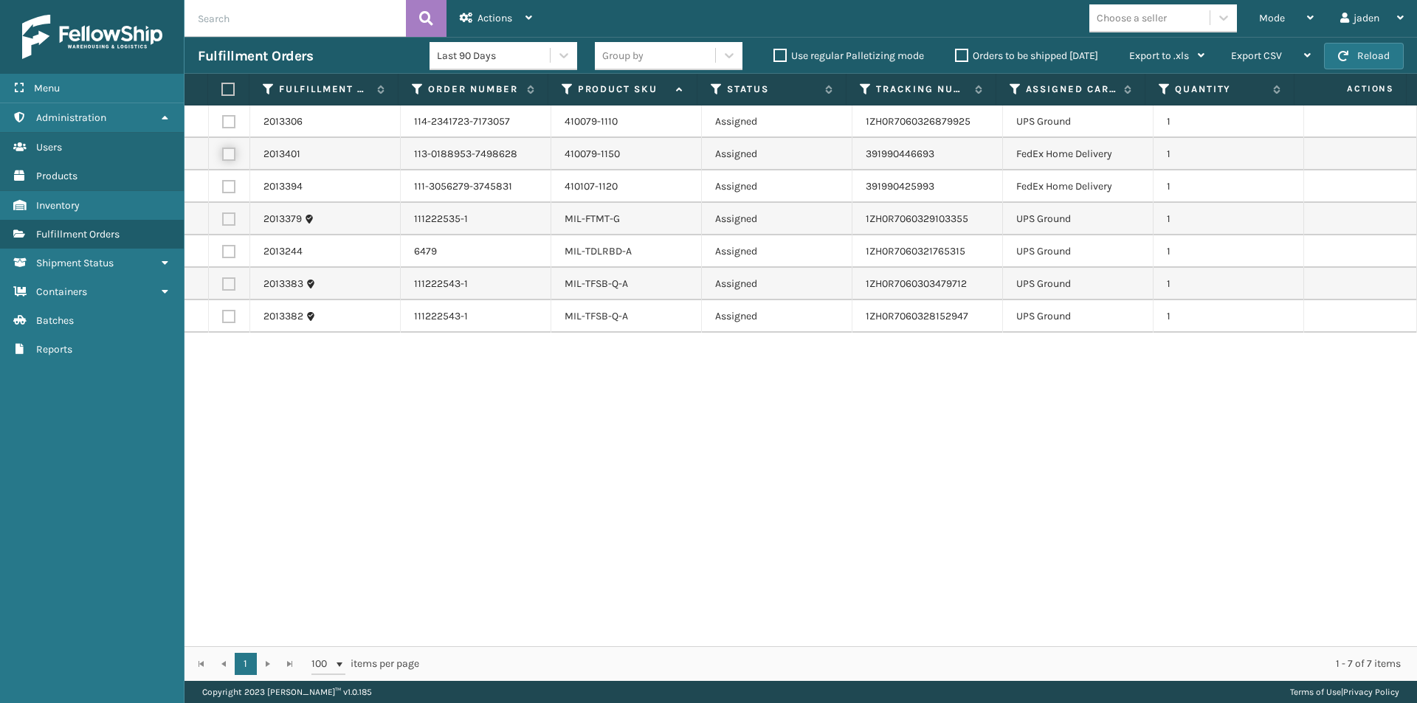
click at [223, 156] on input "checkbox" at bounding box center [222, 153] width 1 height 10
click at [230, 195] on td at bounding box center [229, 186] width 41 height 32
click at [230, 188] on label at bounding box center [228, 186] width 13 height 13
click at [223, 188] on input "checkbox" at bounding box center [222, 185] width 1 height 10
click at [499, 21] on span "Actions" at bounding box center [494, 18] width 35 height 13
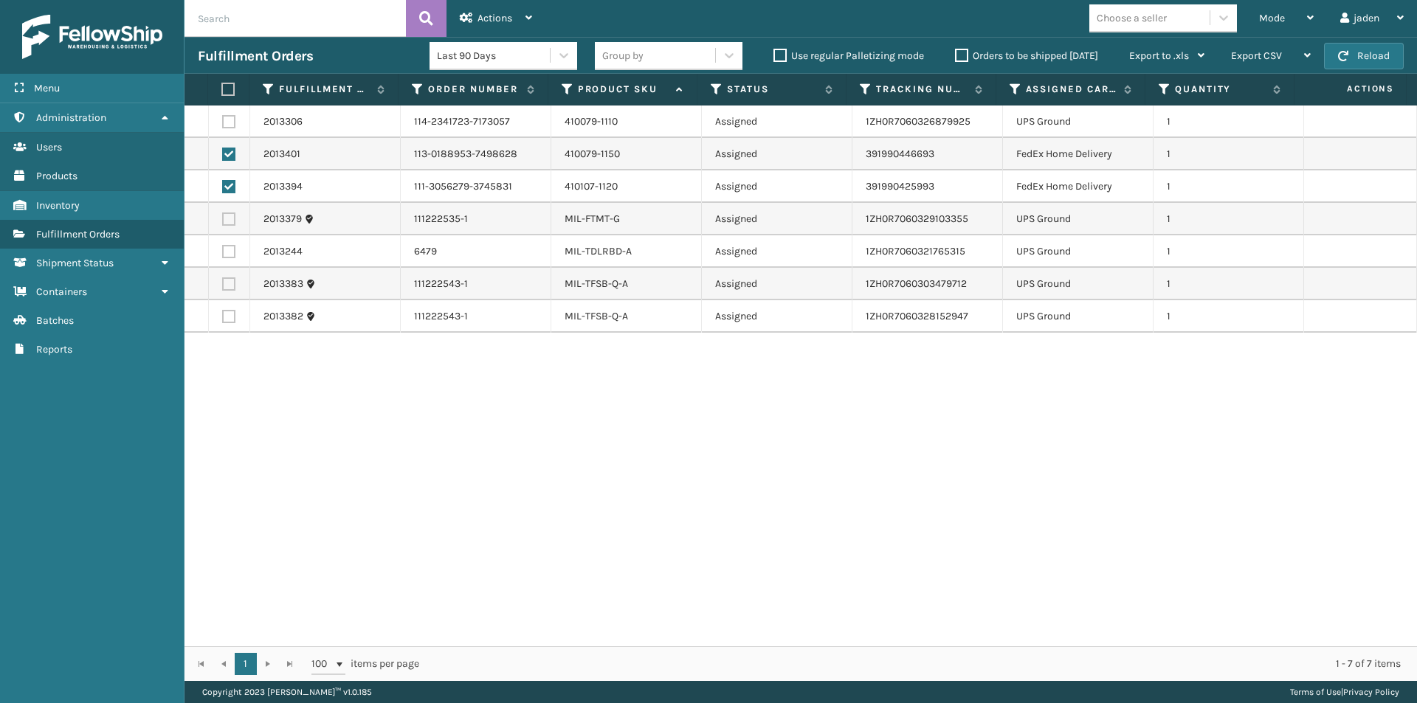
click at [503, 457] on div "2013306 114-2341723-7173057 410079-1110 Assigned 1ZH0R7060326879925 UPS Ground …" at bounding box center [800, 376] width 1232 height 541
drag, startPoint x: 1019, startPoint y: 452, endPoint x: 440, endPoint y: 510, distance: 582.2
click at [440, 510] on div "2013306 114-2341723-7173057 410079-1110 Assigned 1ZH0R7060326879925 UPS Ground …" at bounding box center [800, 376] width 1232 height 541
drag, startPoint x: 939, startPoint y: 575, endPoint x: 918, endPoint y: 571, distance: 21.0
drag, startPoint x: 918, startPoint y: 571, endPoint x: 873, endPoint y: 583, distance: 46.5
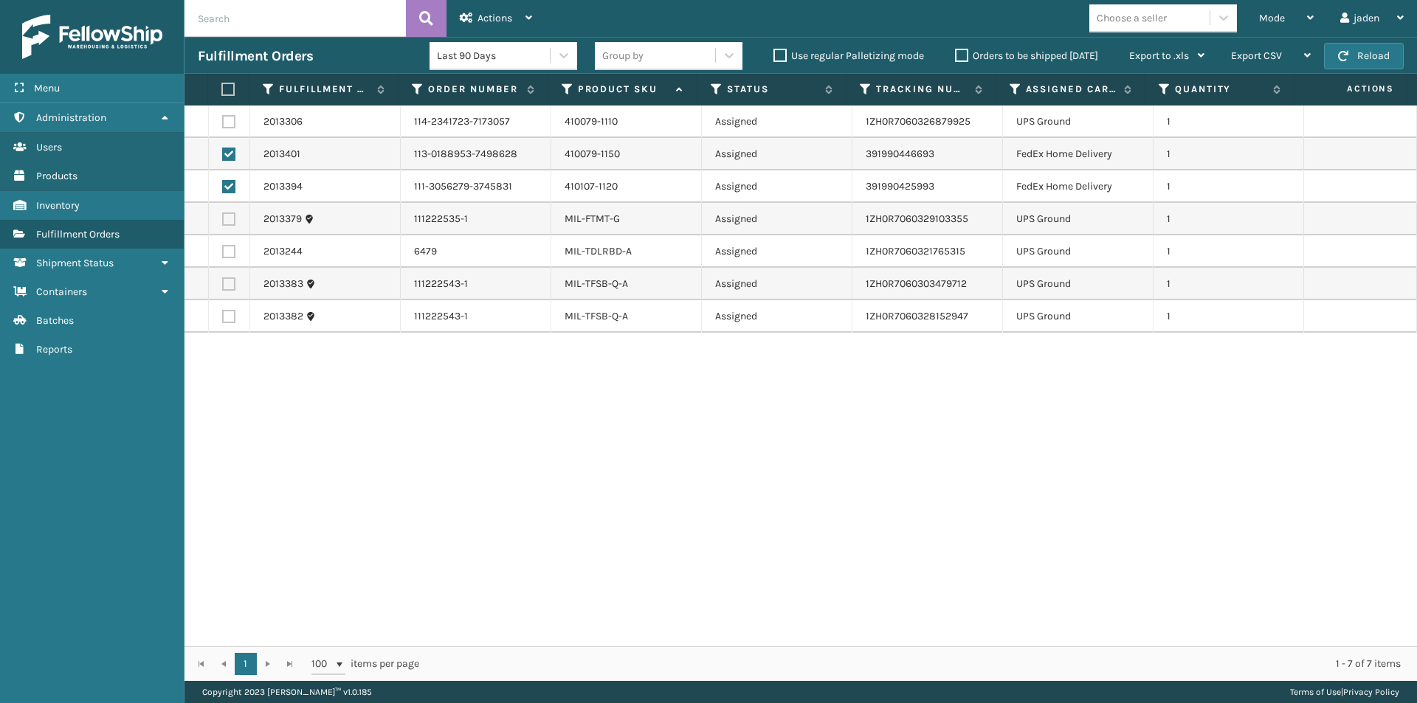
click at [345, 593] on div "2013306 114-2341723-7173057 410079-1110 Assigned 1ZH0R7060326879925 UPS Ground …" at bounding box center [800, 376] width 1232 height 541
drag, startPoint x: 954, startPoint y: 581, endPoint x: 947, endPoint y: 521, distance: 61.0
drag, startPoint x: 947, startPoint y: 521, endPoint x: 335, endPoint y: 425, distance: 619.2
click at [320, 525] on div "2013306 114-2341723-7173057 410079-1110 Assigned 1ZH0R7060326879925 UPS Ground …" at bounding box center [800, 376] width 1232 height 541
click at [228, 89] on label at bounding box center [226, 89] width 10 height 13
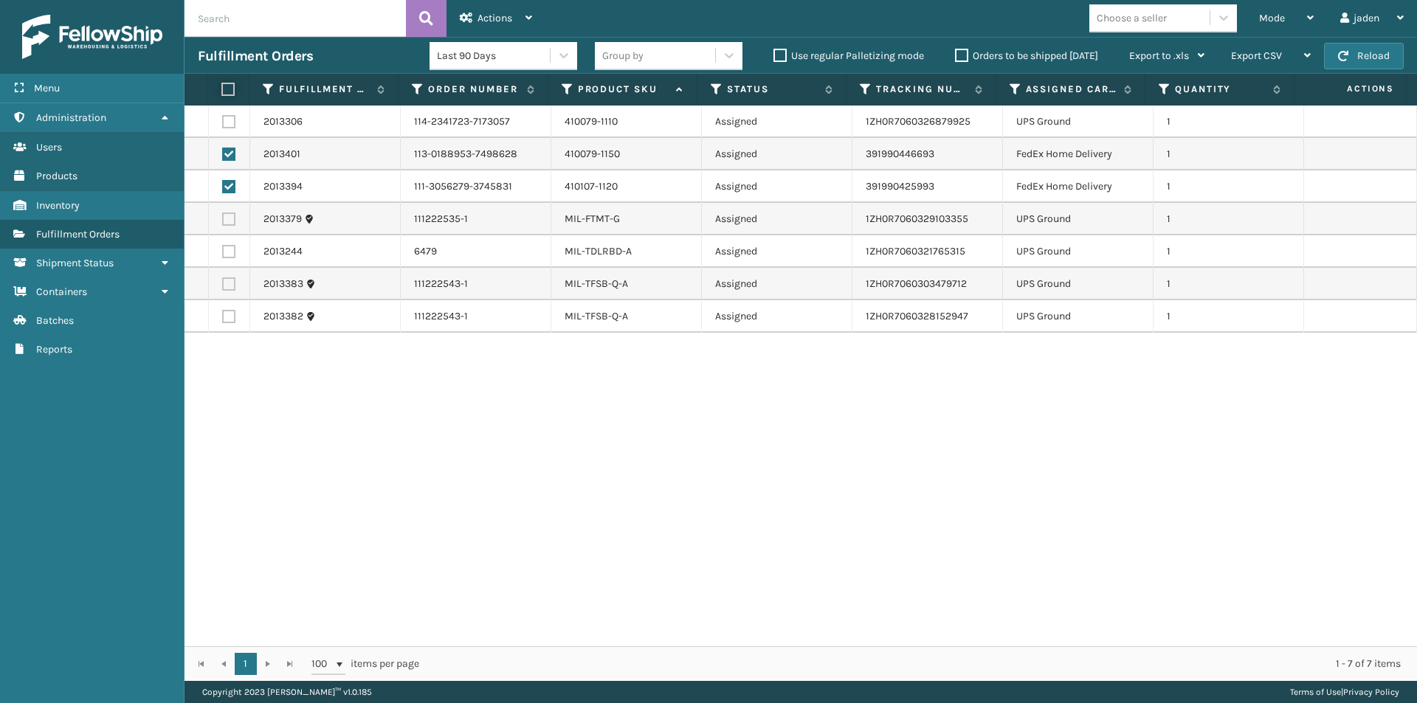
click at [222, 89] on input "checkbox" at bounding box center [221, 90] width 1 height 10
click at [228, 89] on label at bounding box center [226, 89] width 10 height 13
click at [222, 89] on input "checkbox" at bounding box center [221, 90] width 1 height 10
click at [1261, 18] on span "Mode" at bounding box center [1272, 18] width 26 height 13
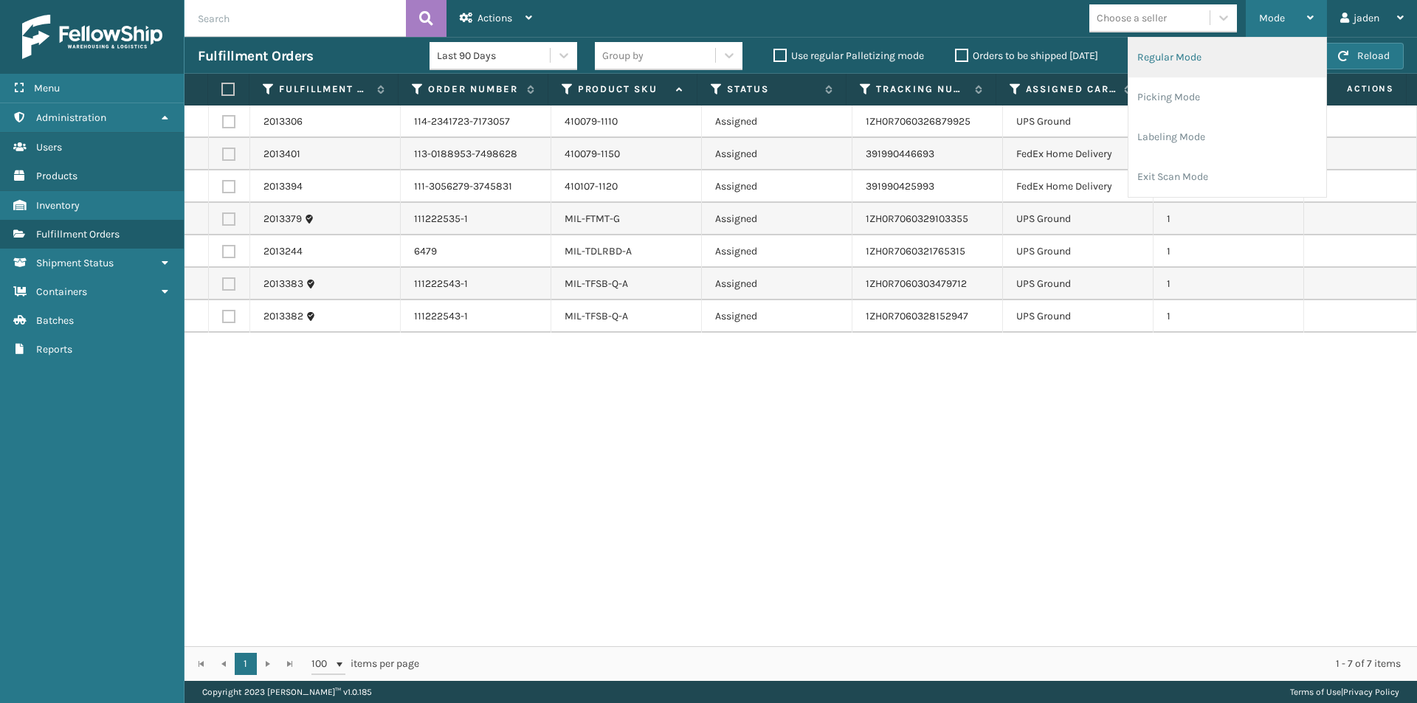
click at [1204, 58] on li "Regular Mode" at bounding box center [1227, 58] width 198 height 40
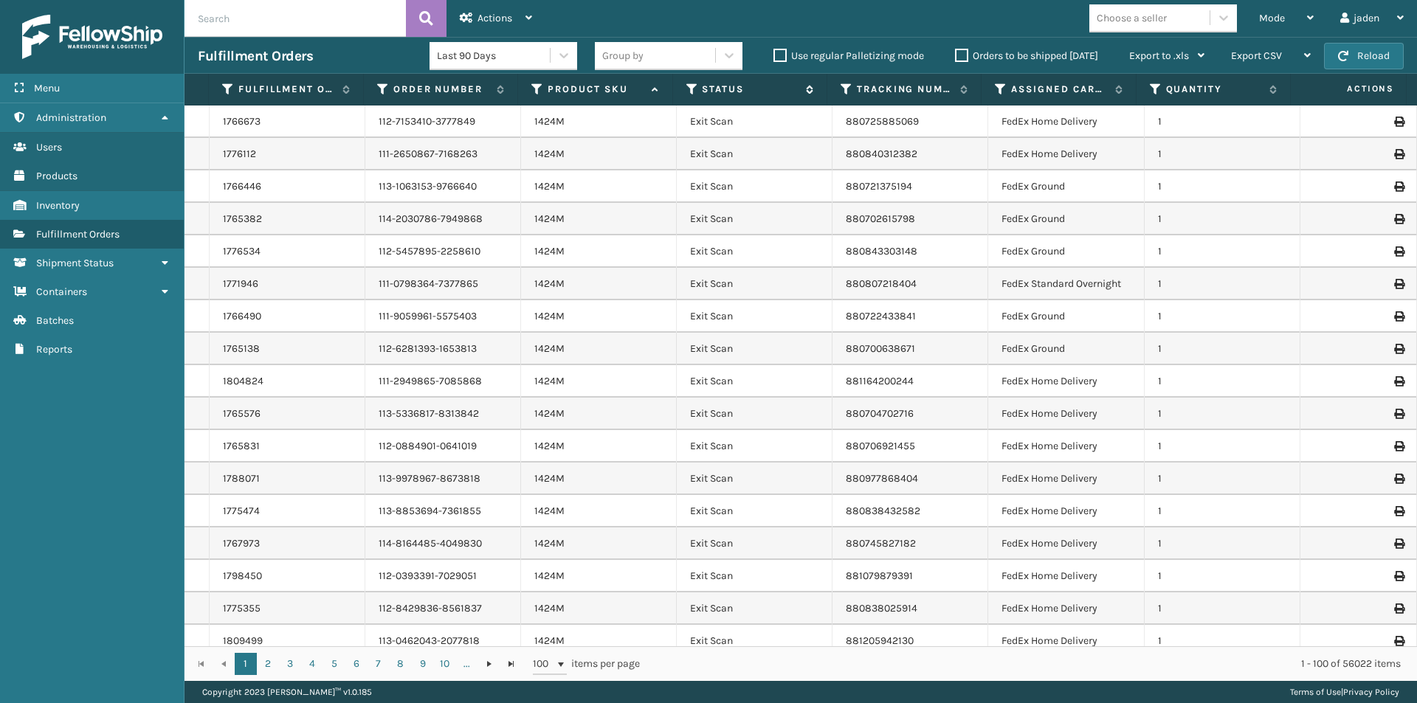
click at [691, 89] on icon at bounding box center [692, 89] width 12 height 13
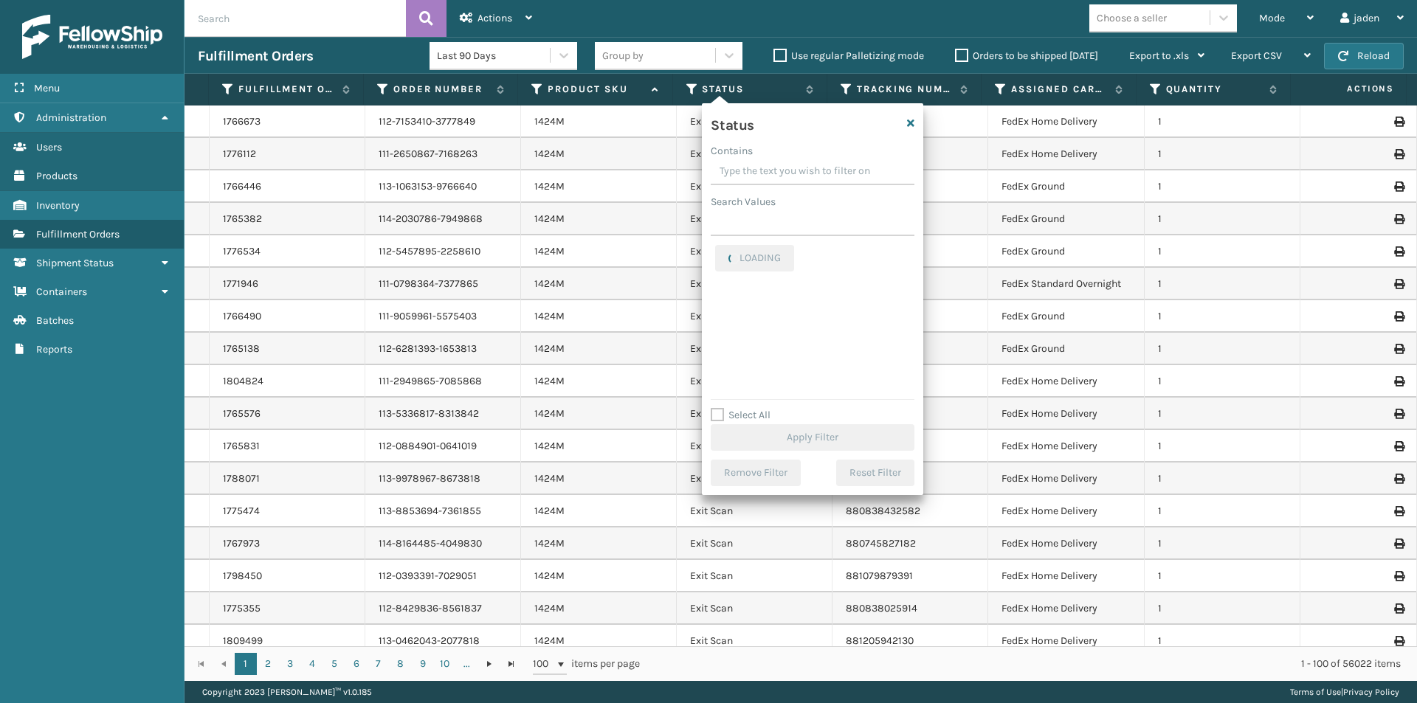
drag, startPoint x: 860, startPoint y: 168, endPoint x: 798, endPoint y: 161, distance: 62.3
click at [798, 161] on input "Contains" at bounding box center [813, 172] width 204 height 27
click at [722, 320] on label "Picking" at bounding box center [741, 321] width 52 height 13
click at [716, 320] on input "Picking" at bounding box center [715, 318] width 1 height 10
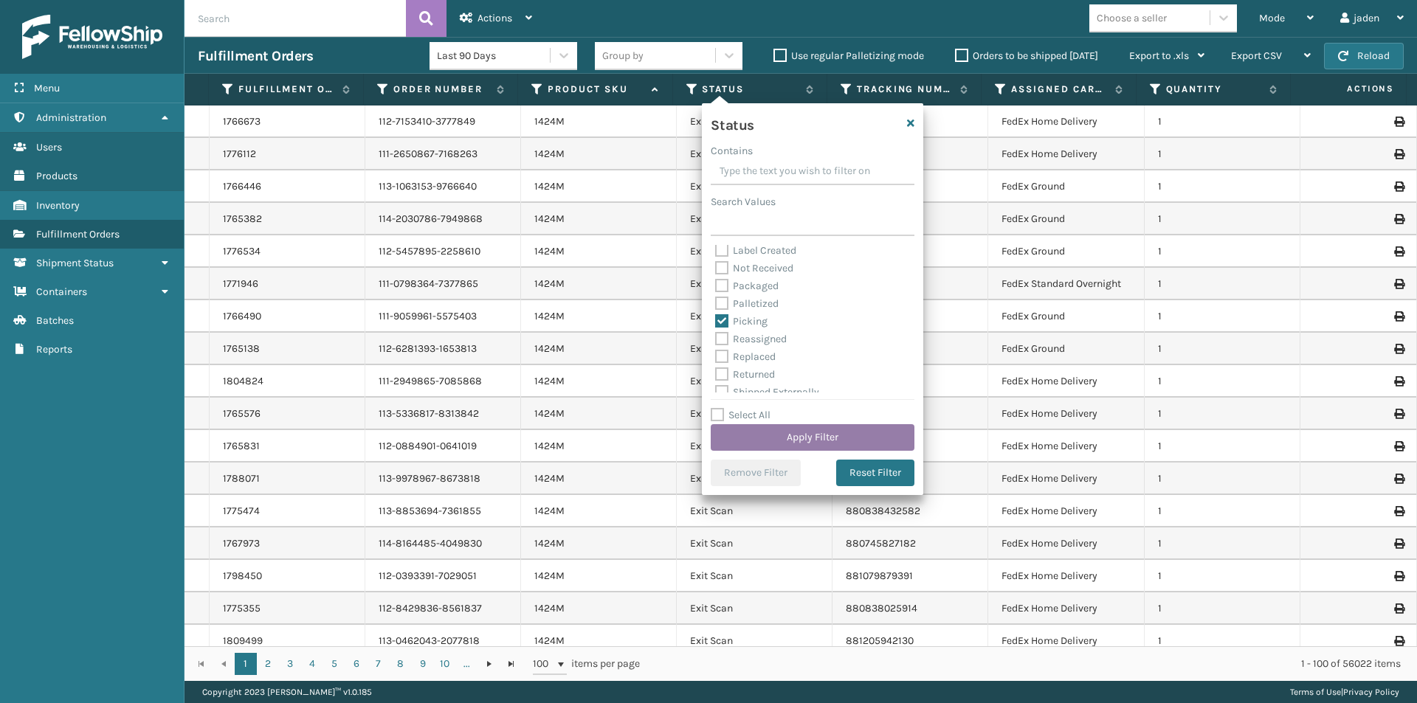
click at [783, 440] on button "Apply Filter" at bounding box center [813, 437] width 204 height 27
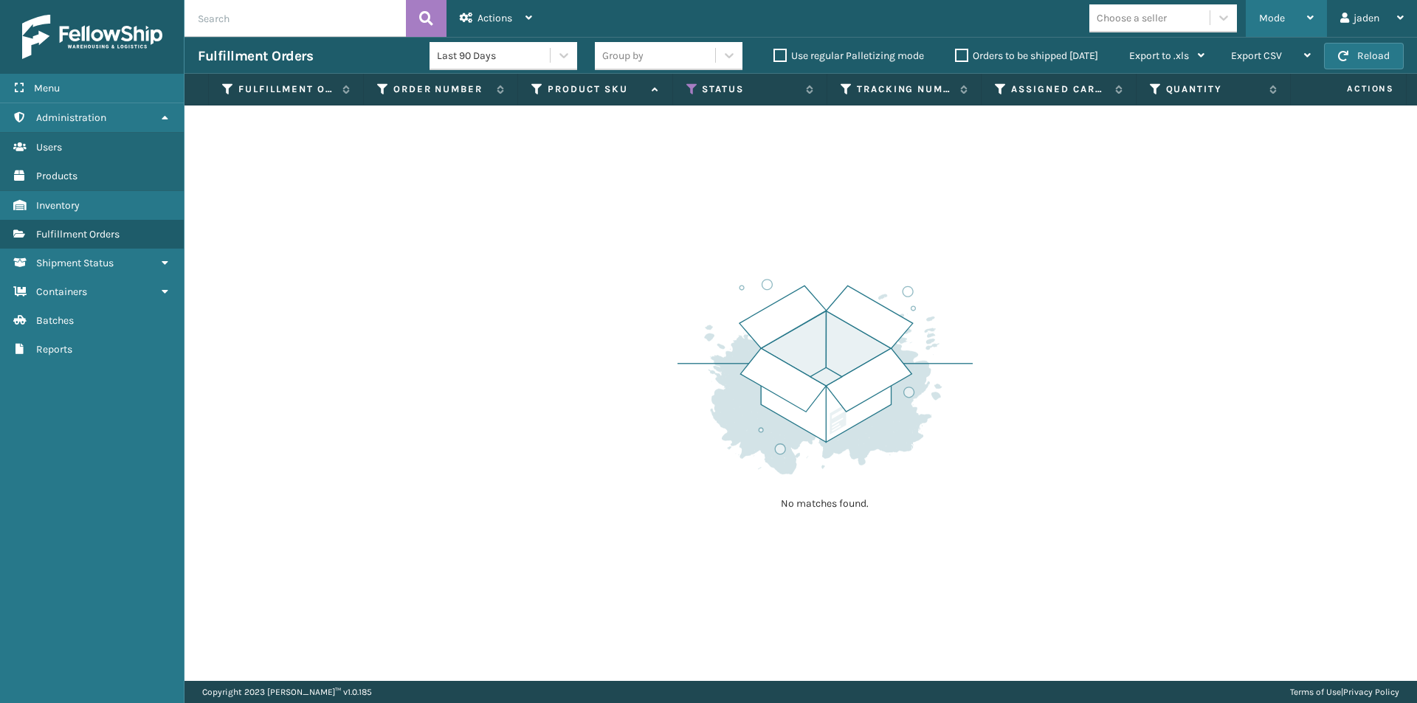
click at [1259, 19] on span "Mode" at bounding box center [1272, 18] width 26 height 13
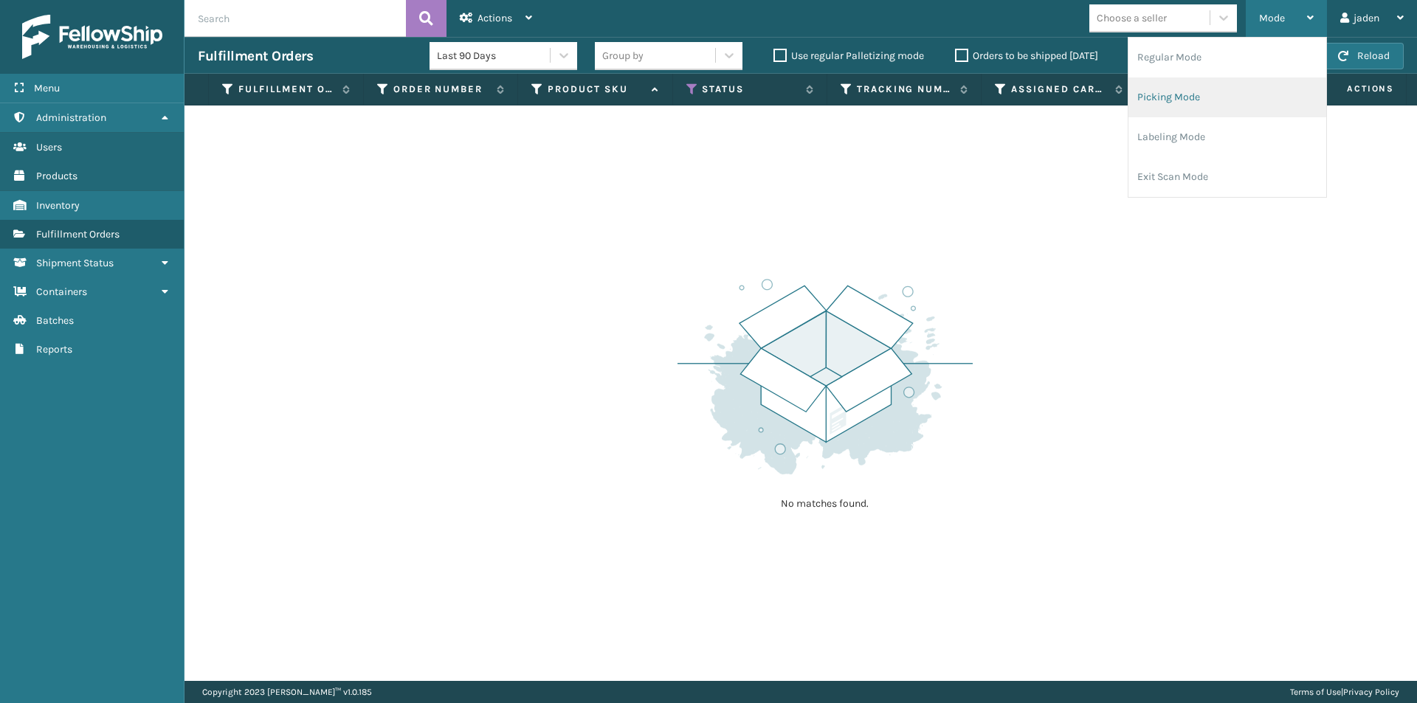
click at [1211, 94] on li "Picking Mode" at bounding box center [1227, 97] width 198 height 40
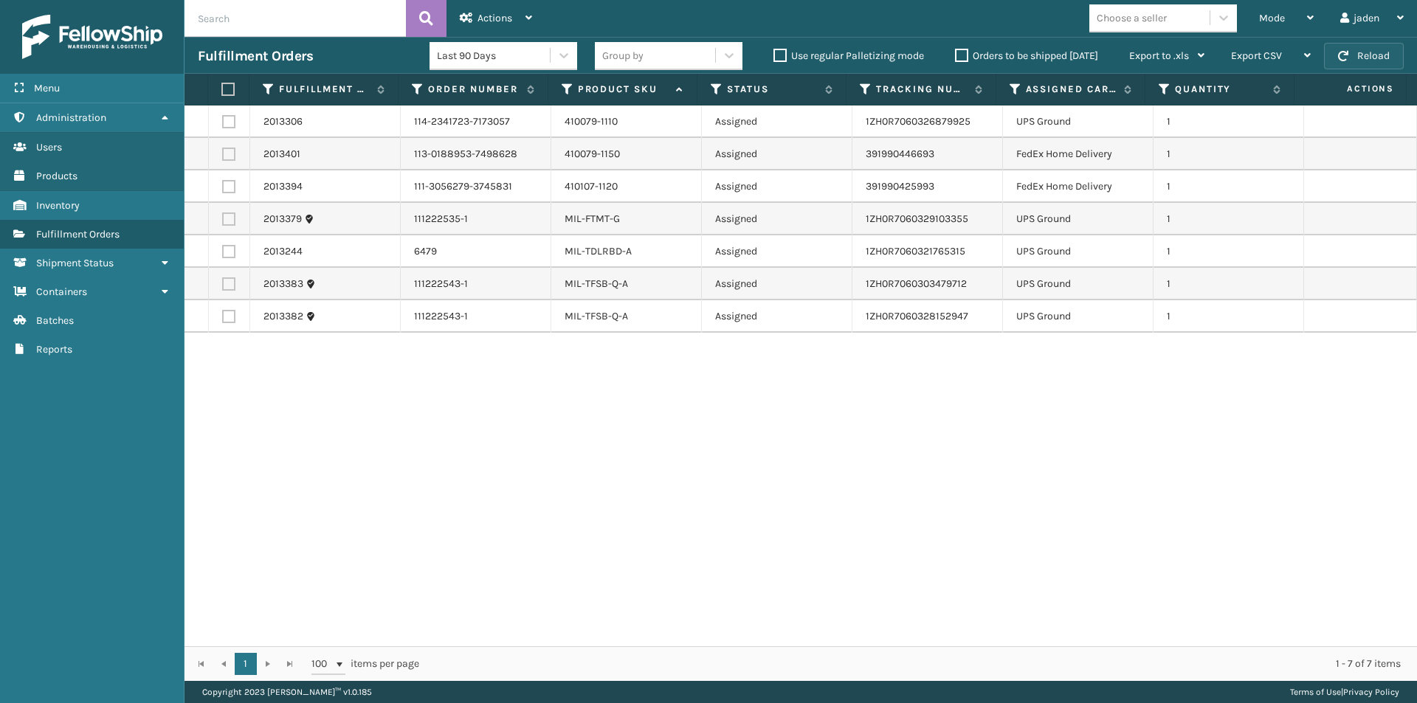
click at [1356, 48] on button "Reload" at bounding box center [1364, 56] width 80 height 27
drag, startPoint x: 916, startPoint y: 546, endPoint x: 494, endPoint y: 504, distance: 424.9
click at [494, 504] on div "2013306 114-2341723-7173057 410079-1110 Assigned 1ZH0R7060326879925 UPS Ground …" at bounding box center [800, 376] width 1232 height 541
click at [1353, 49] on button "Reload" at bounding box center [1364, 56] width 80 height 27
drag, startPoint x: 774, startPoint y: 475, endPoint x: 417, endPoint y: 404, distance: 364.3
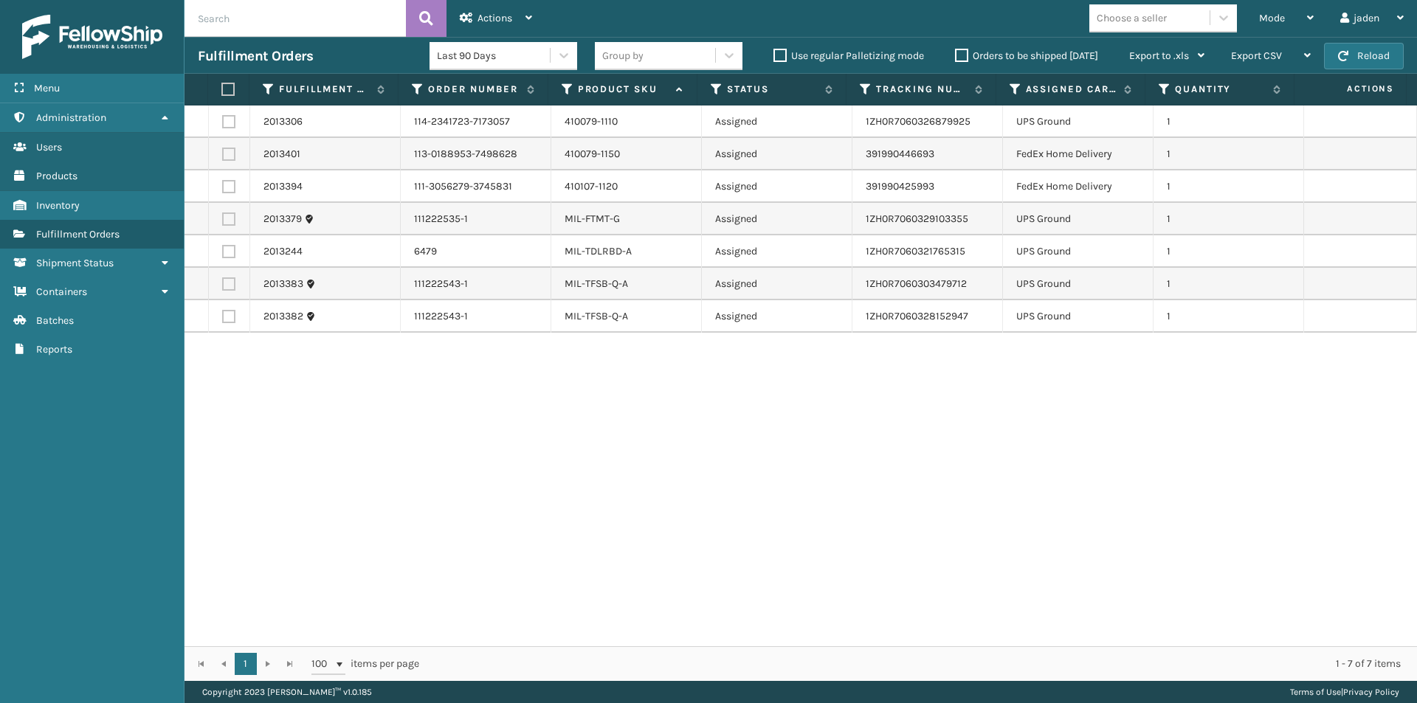
click at [432, 517] on div "2013306 114-2341723-7173057 410079-1110 Assigned 1ZH0R7060326879925 UPS Ground …" at bounding box center [800, 376] width 1232 height 541
click at [227, 156] on label at bounding box center [228, 154] width 13 height 13
click at [223, 156] on input "checkbox" at bounding box center [222, 153] width 1 height 10
click at [232, 190] on label at bounding box center [228, 186] width 13 height 13
click at [223, 190] on input "checkbox" at bounding box center [222, 185] width 1 height 10
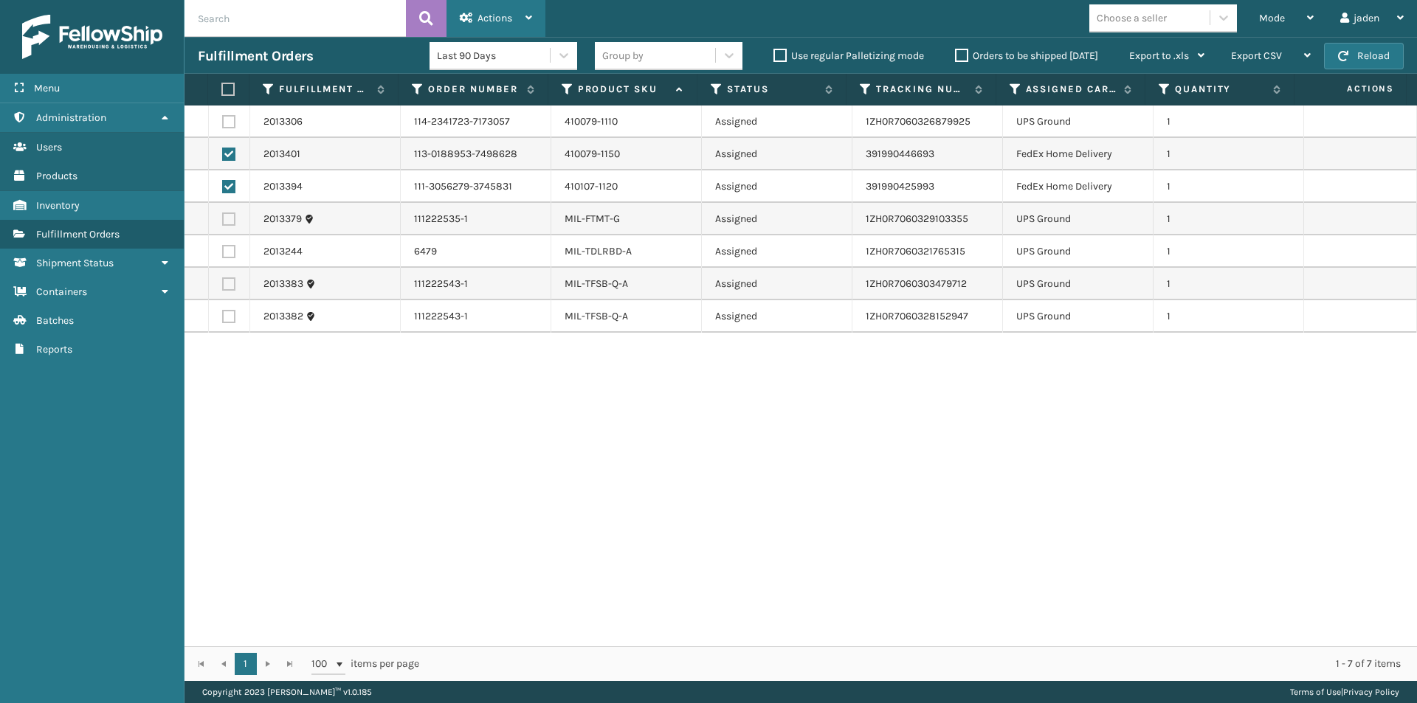
click at [489, 17] on span "Actions" at bounding box center [494, 18] width 35 height 13
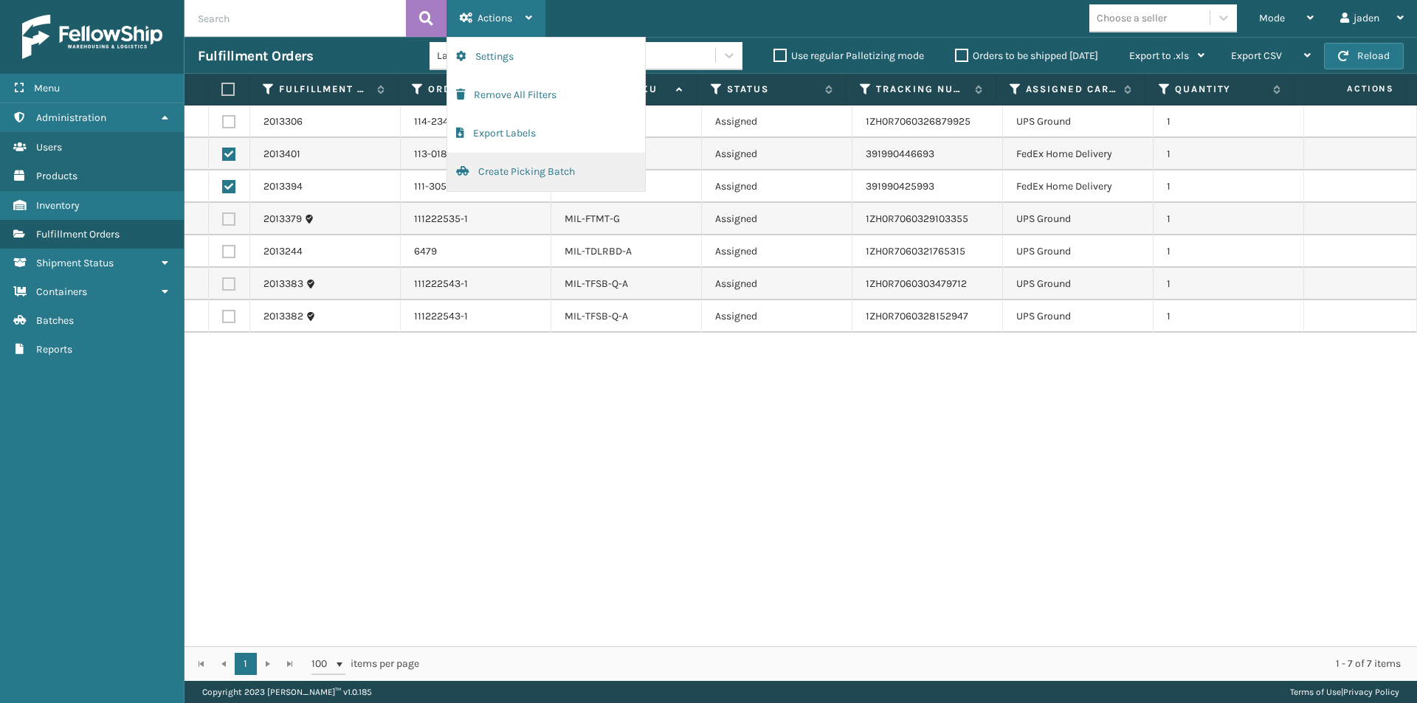
click at [511, 174] on button "Create Picking Batch" at bounding box center [546, 172] width 198 height 38
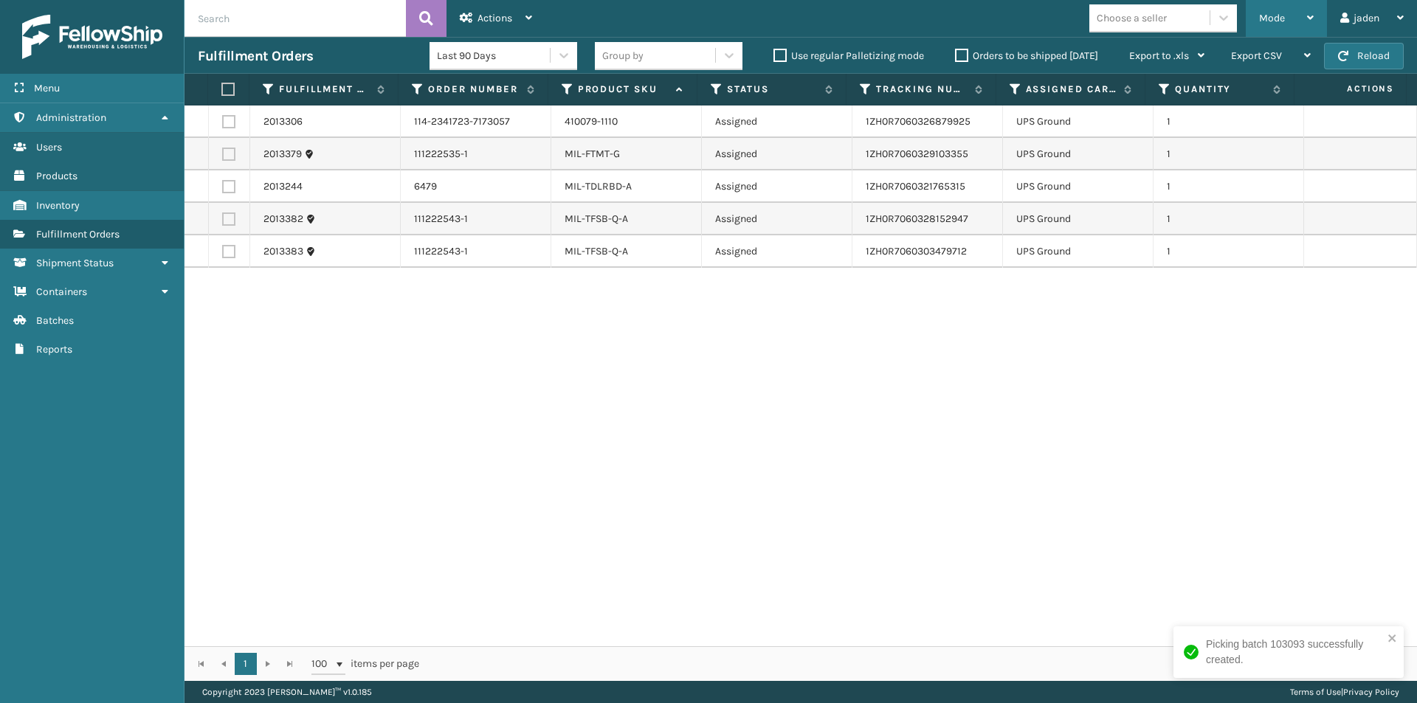
click at [1324, 23] on div "Mode Regular Mode Picking Mode Labeling Mode Exit Scan Mode" at bounding box center [1286, 18] width 81 height 37
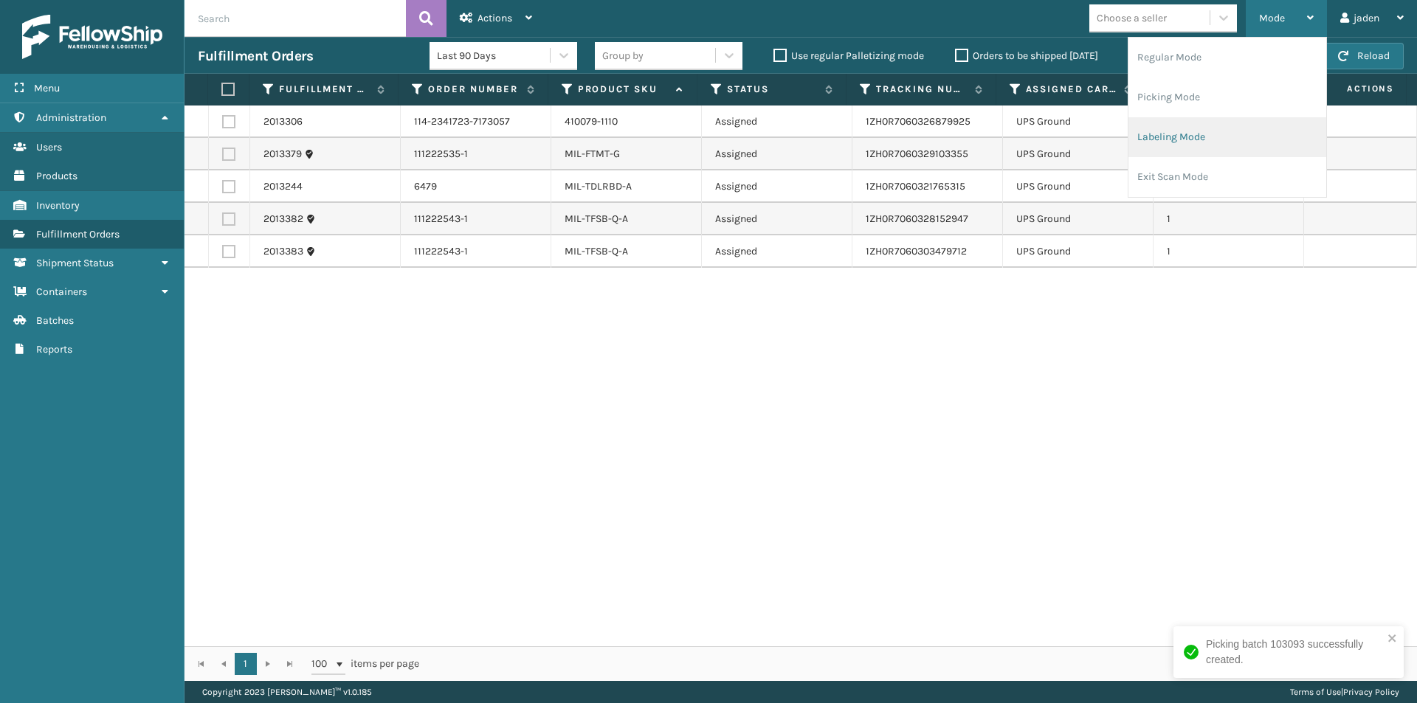
click at [1209, 147] on li "Labeling Mode" at bounding box center [1227, 137] width 198 height 40
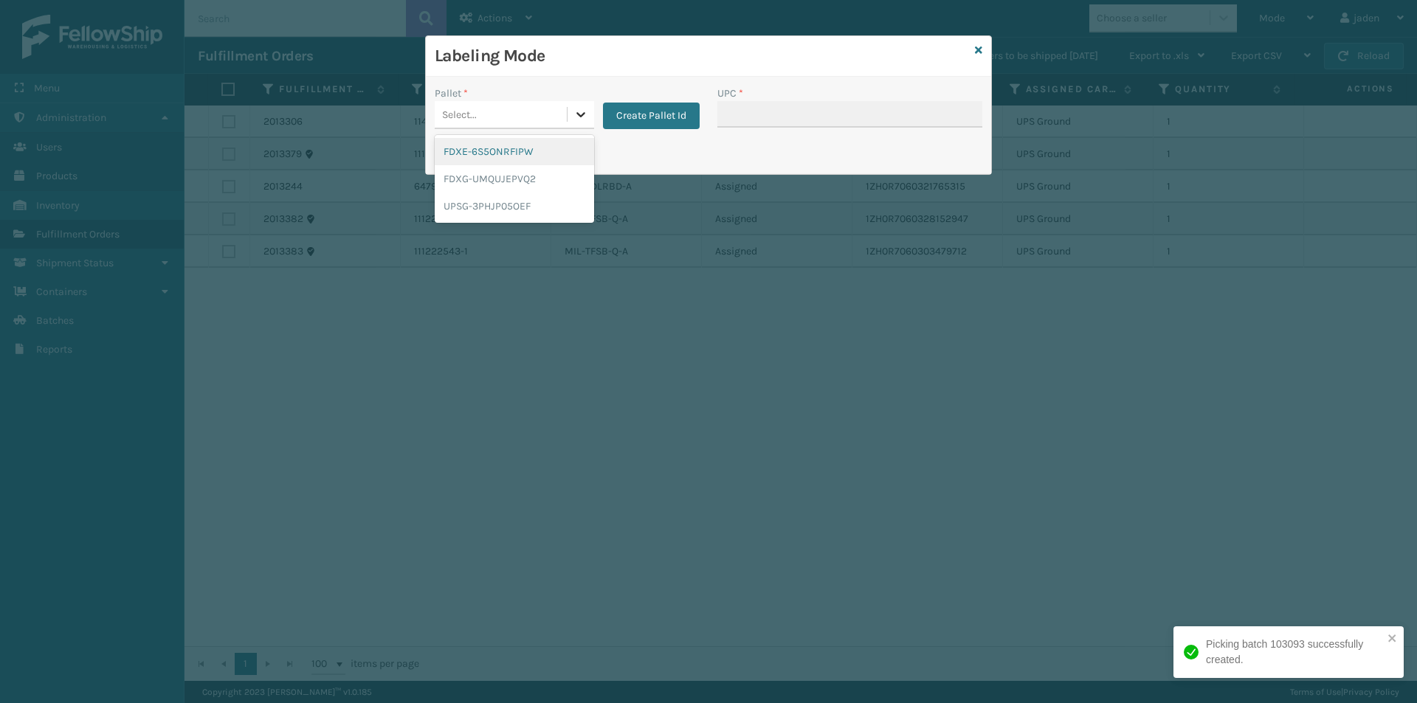
click at [592, 112] on div at bounding box center [580, 114] width 27 height 27
click at [482, 176] on div "FDXG-UMQUJEPVQ2" at bounding box center [514, 178] width 159 height 27
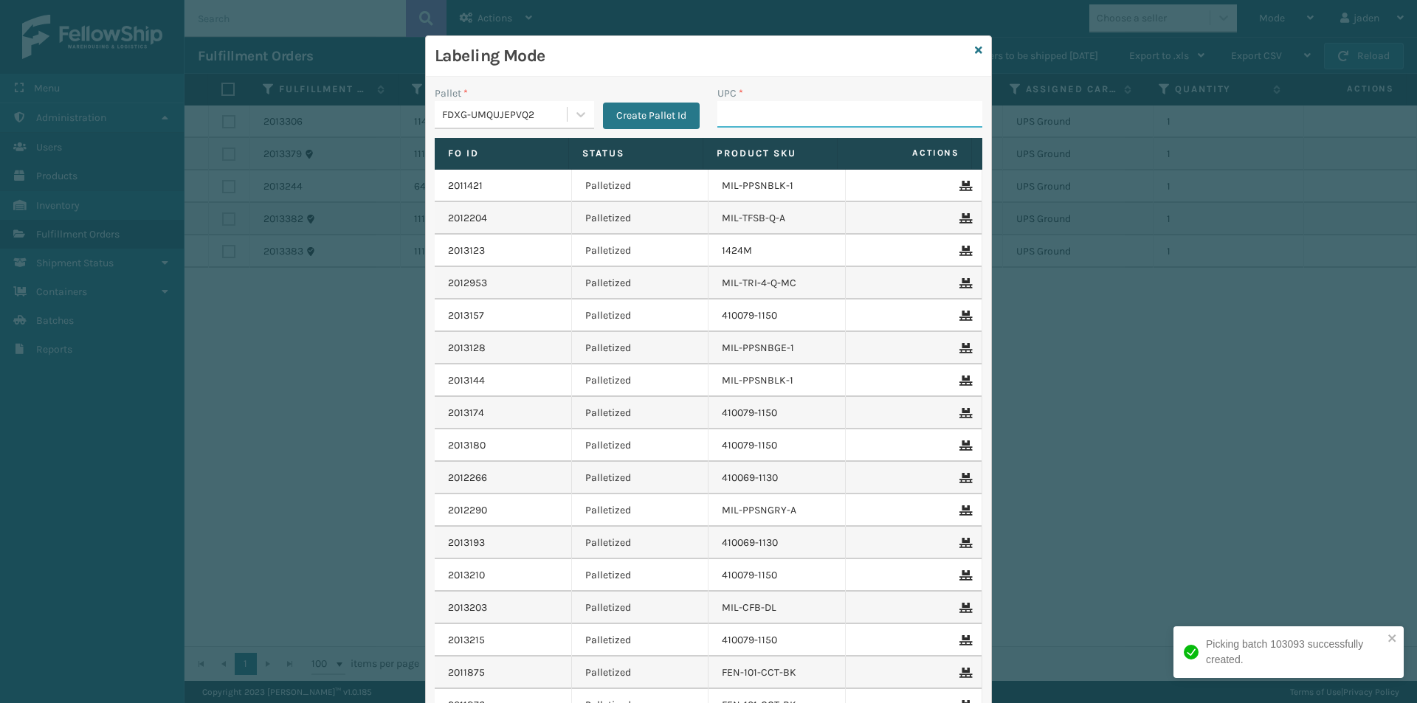
click at [768, 109] on input "UPC *" at bounding box center [849, 114] width 265 height 27
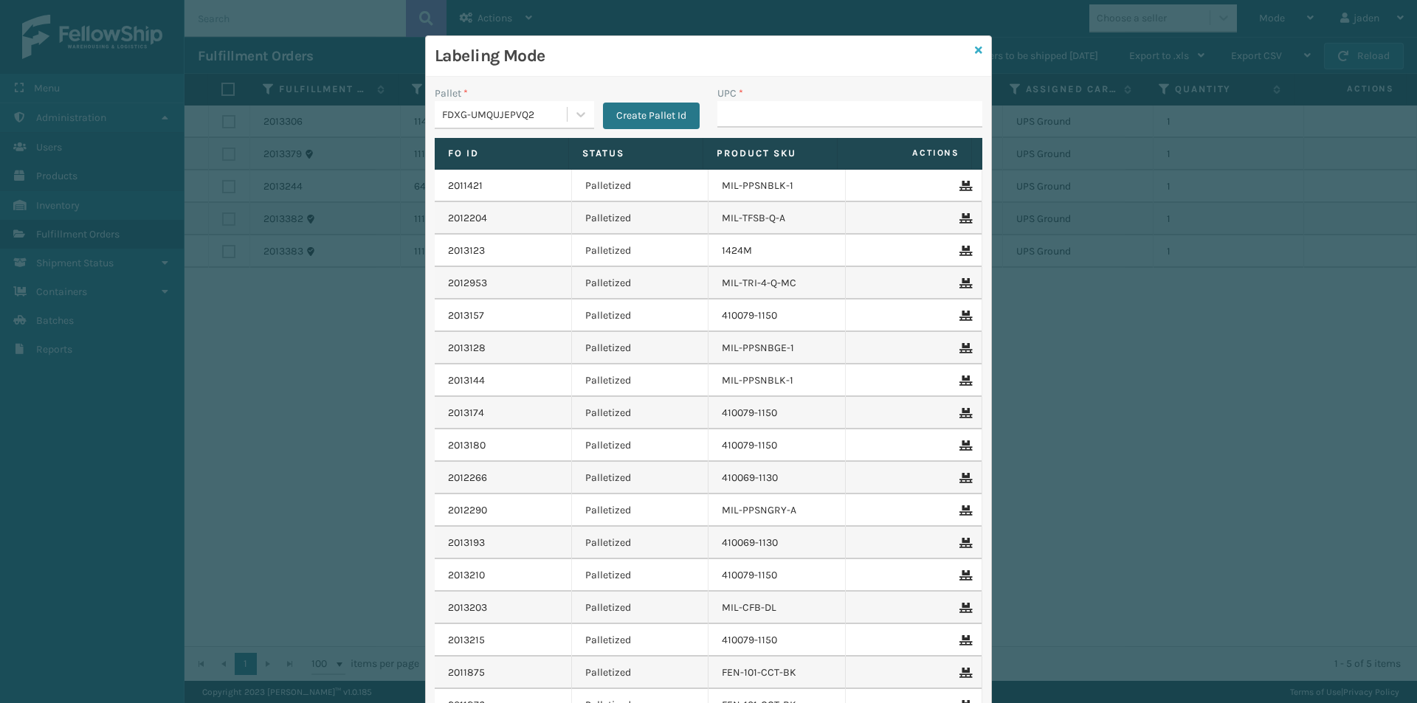
click at [975, 52] on icon at bounding box center [978, 50] width 7 height 10
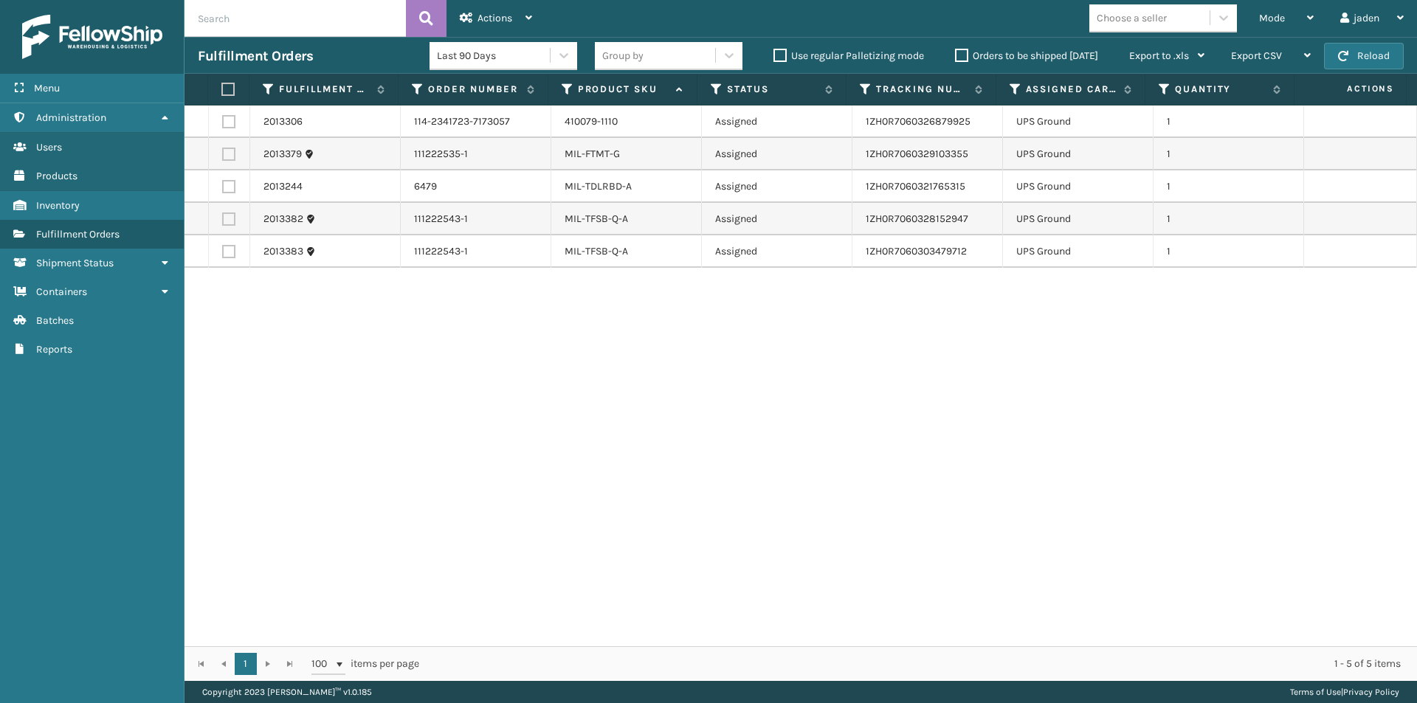
click at [221, 86] on th at bounding box center [228, 90] width 41 height 32
click at [226, 94] on label at bounding box center [226, 89] width 10 height 13
click at [222, 94] on input "checkbox" at bounding box center [221, 90] width 1 height 10
click at [521, 14] on div "Actions" at bounding box center [496, 18] width 72 height 37
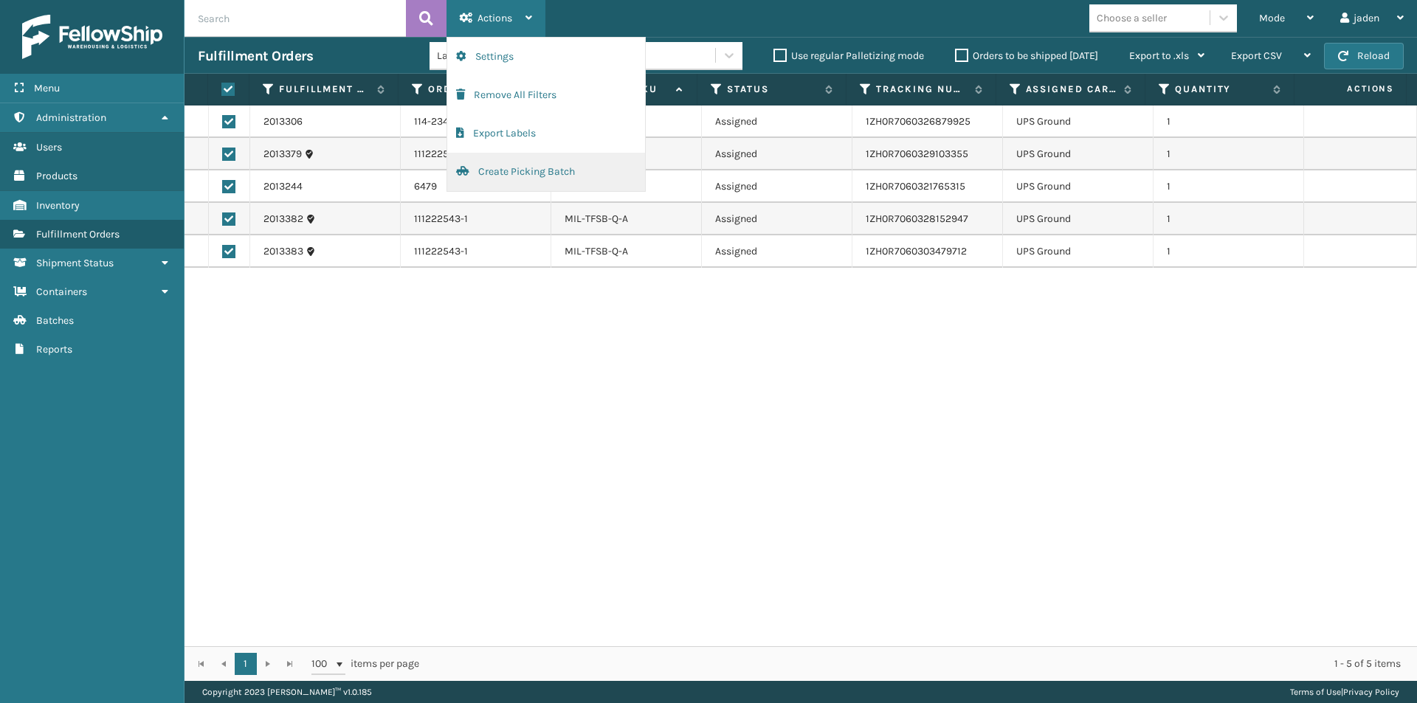
click at [475, 173] on button "Create Picking Batch" at bounding box center [546, 172] width 198 height 38
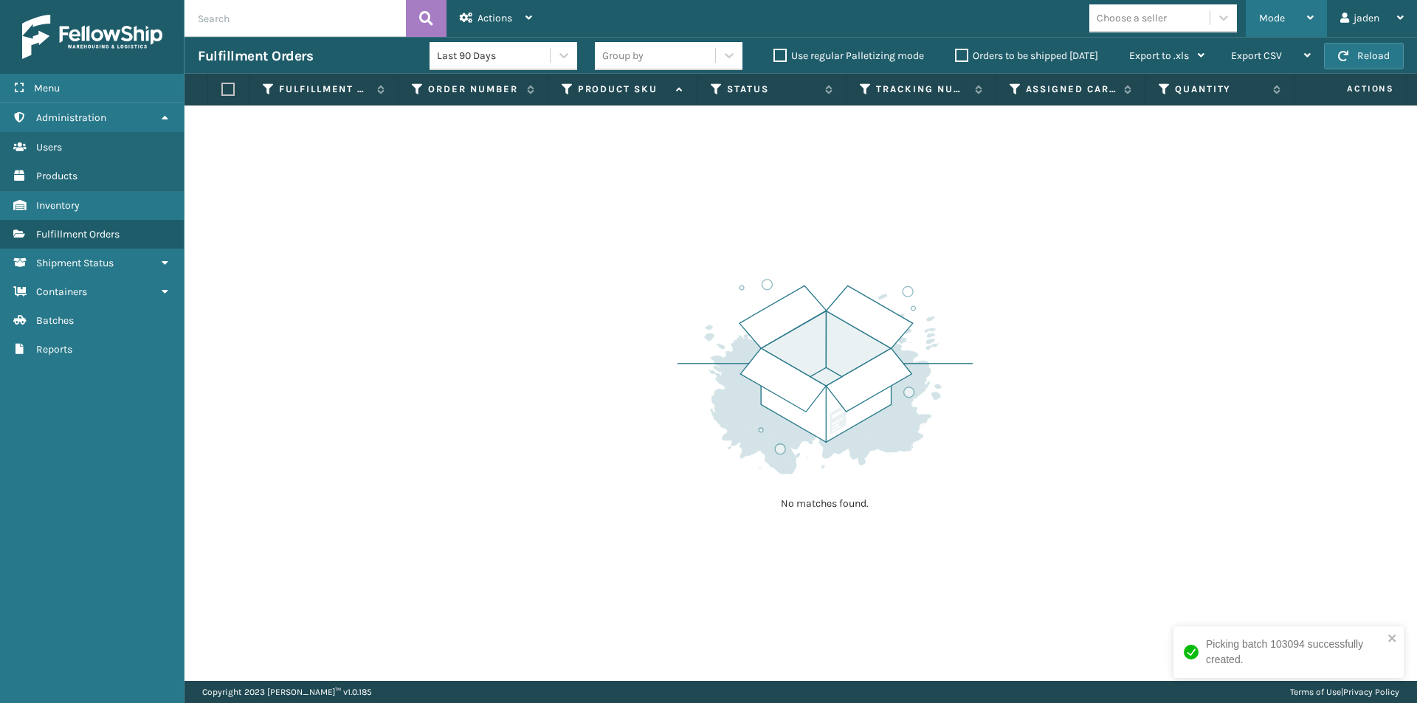
click at [1270, 11] on div "Mode" at bounding box center [1286, 18] width 55 height 37
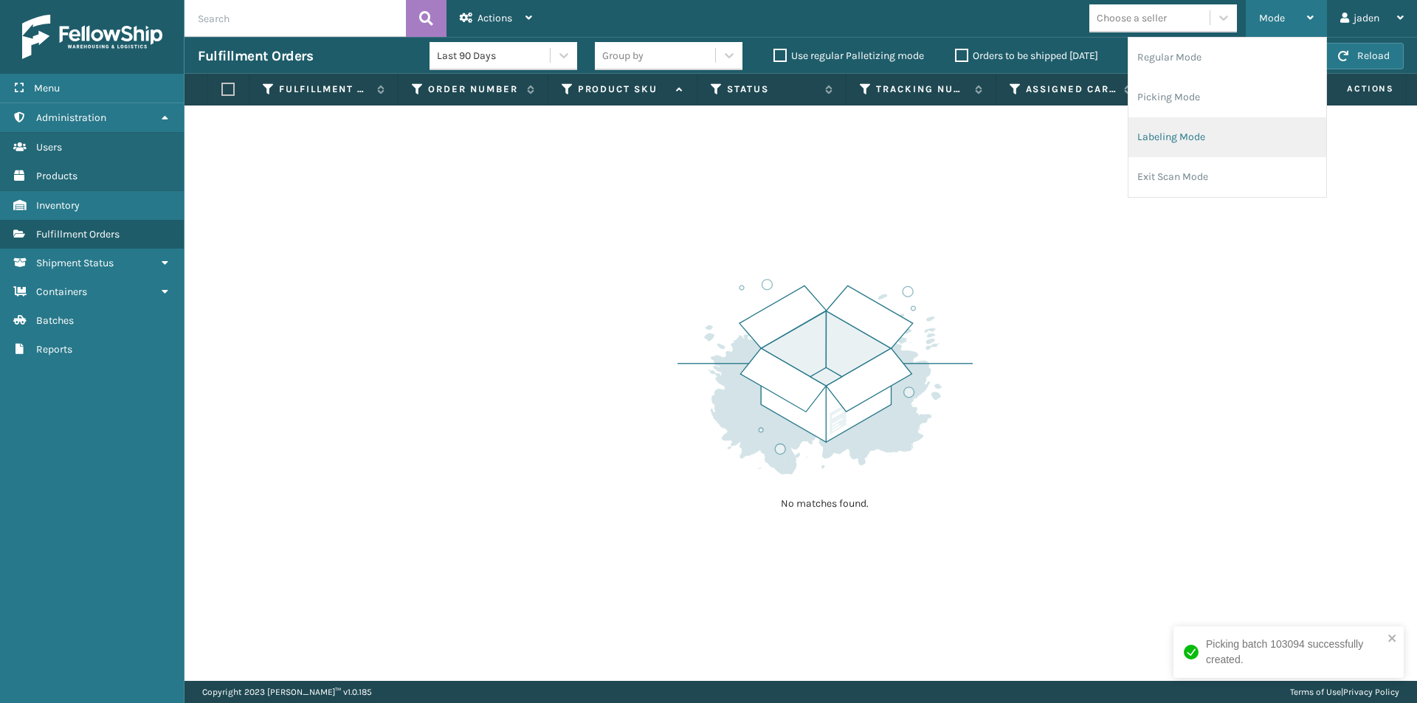
click at [1165, 148] on li "Labeling Mode" at bounding box center [1227, 137] width 198 height 40
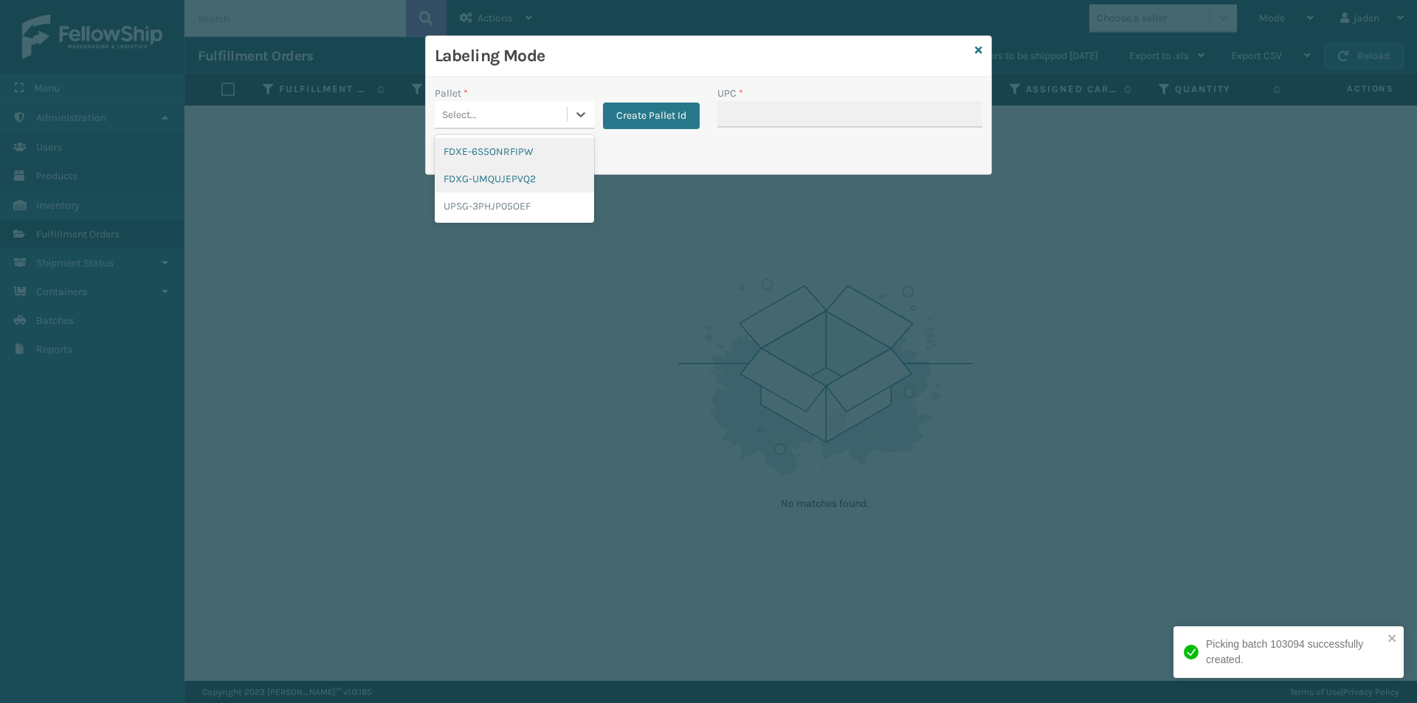
drag, startPoint x: 567, startPoint y: 115, endPoint x: 489, endPoint y: 175, distance: 98.4
click at [565, 119] on div "Select..." at bounding box center [514, 115] width 159 height 28
click at [487, 203] on div "UPSG-3PHJP05OEF" at bounding box center [514, 206] width 159 height 27
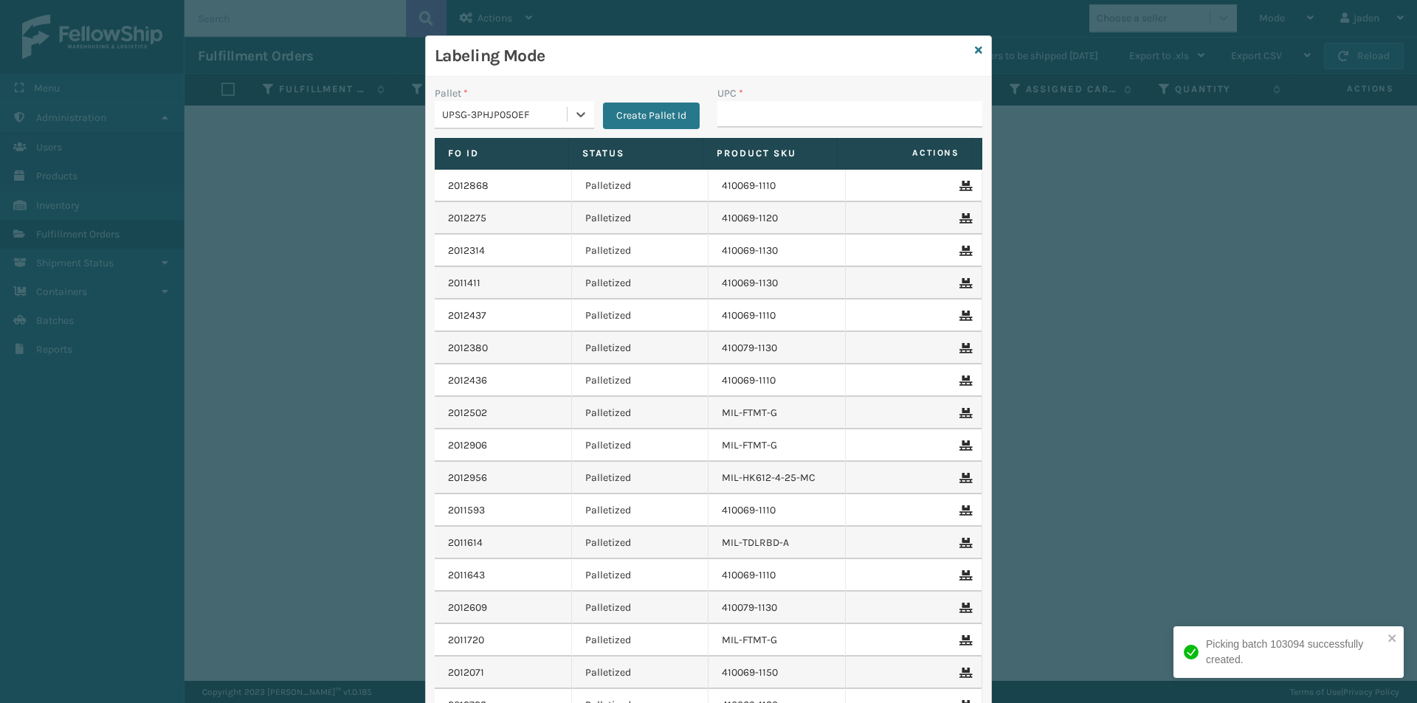
click at [753, 133] on div "UPC *" at bounding box center [849, 112] width 283 height 52
click at [763, 122] on input "UPC *" at bounding box center [849, 114] width 265 height 27
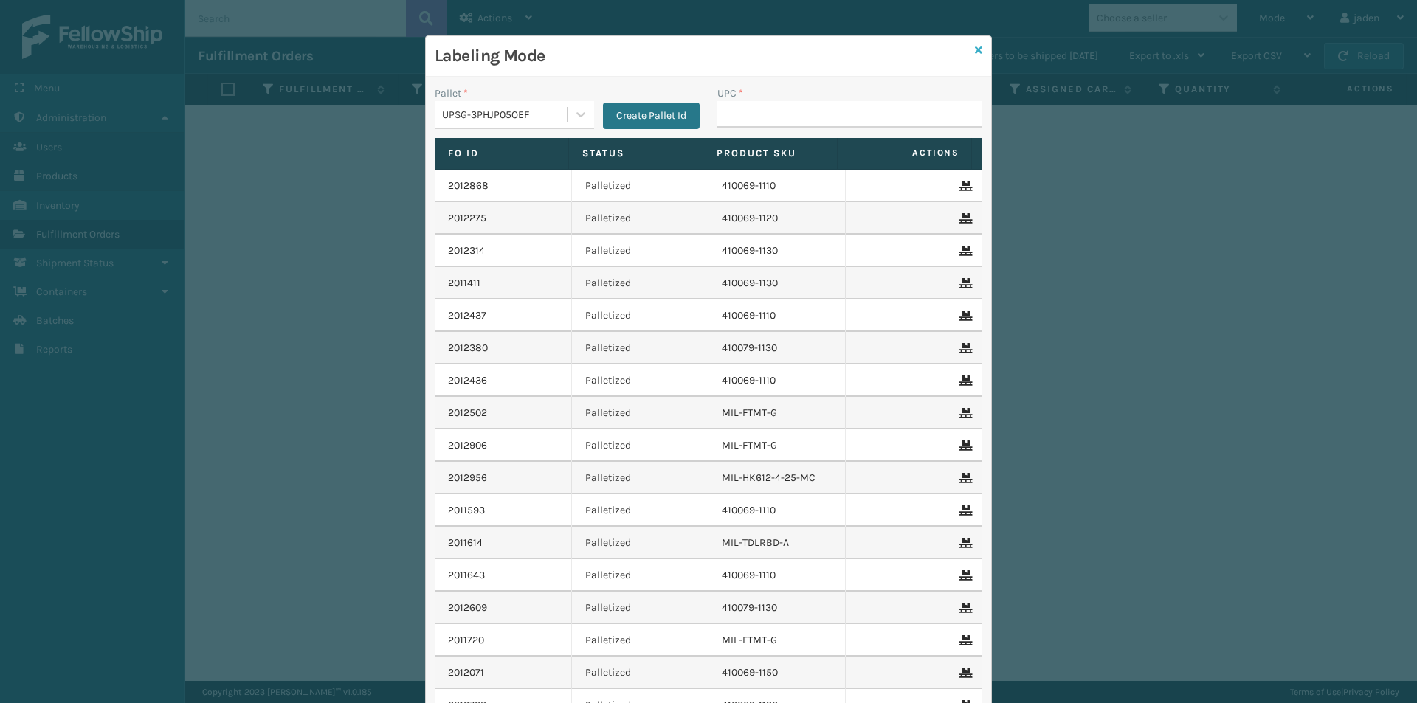
click at [975, 49] on icon at bounding box center [978, 50] width 7 height 10
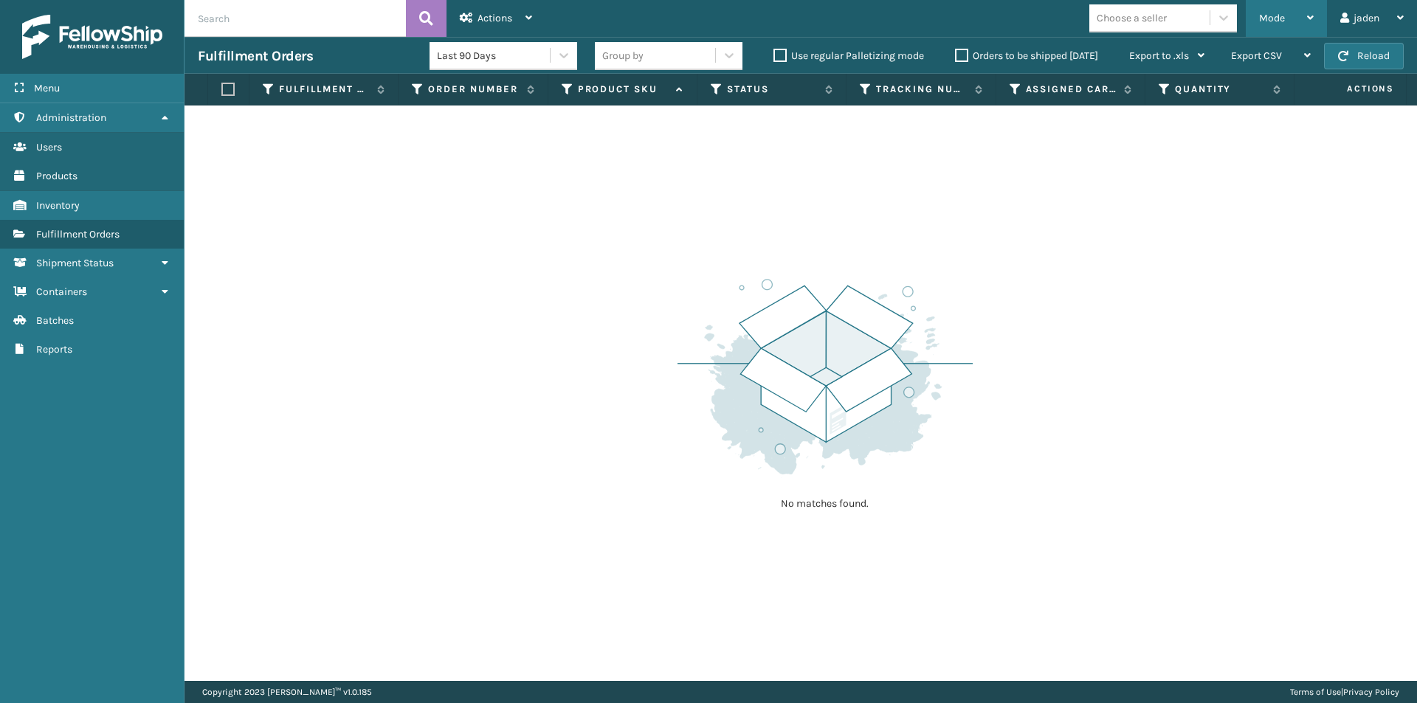
click at [1298, 22] on div "Mode" at bounding box center [1286, 18] width 55 height 37
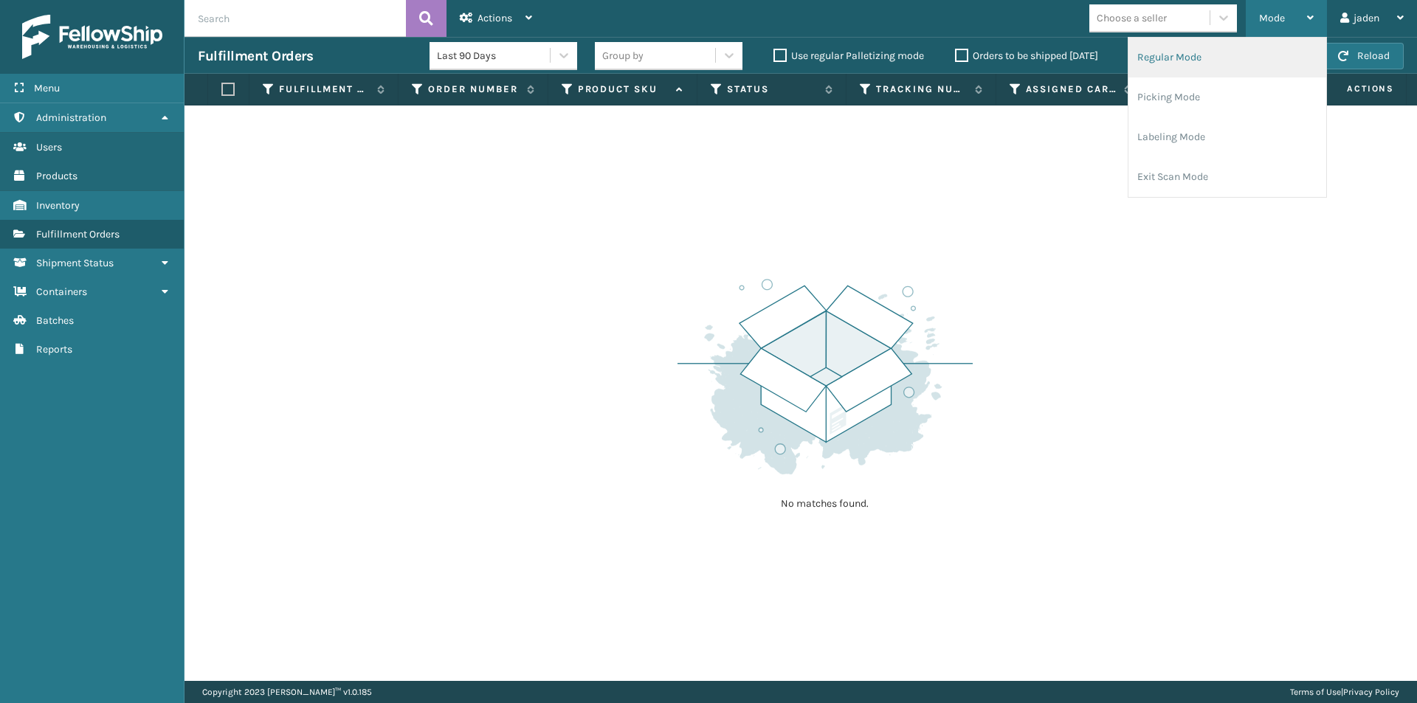
click at [1213, 75] on li "Regular Mode" at bounding box center [1227, 58] width 198 height 40
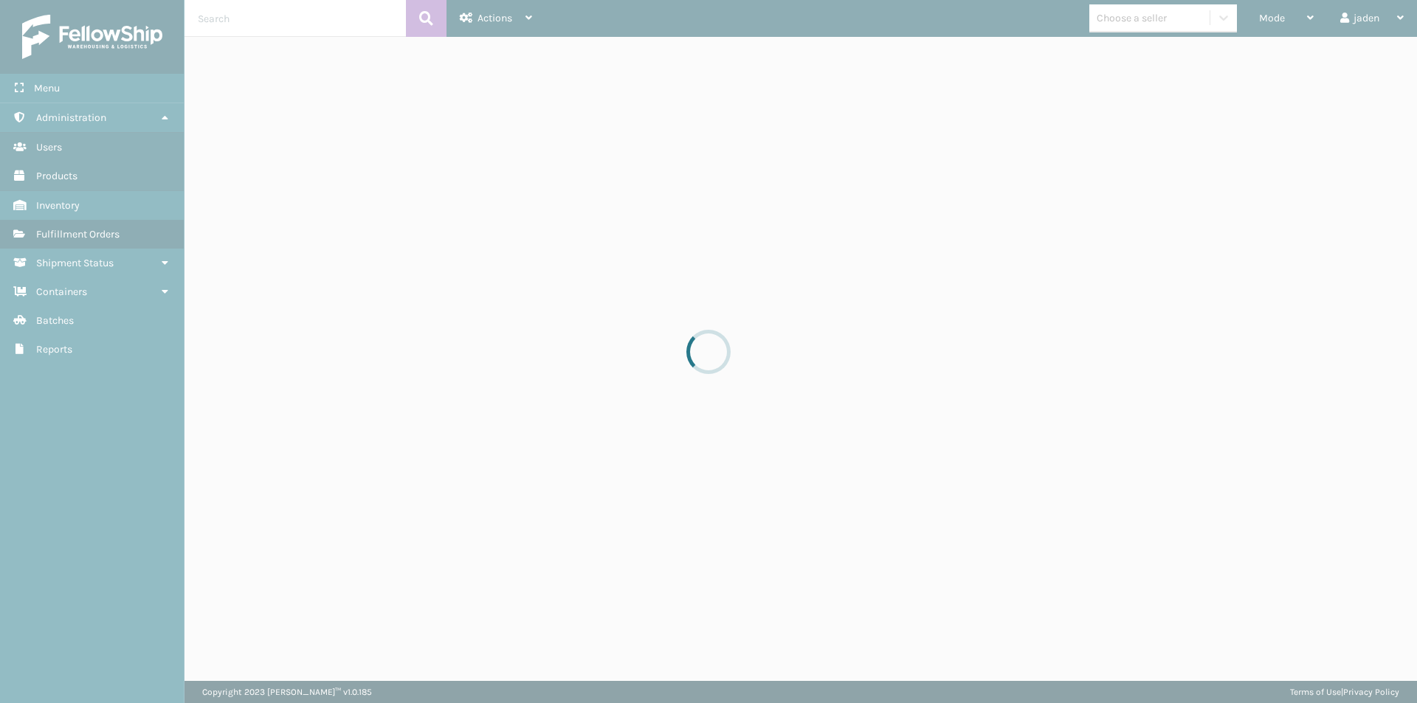
click at [1283, 15] on div at bounding box center [708, 351] width 1417 height 703
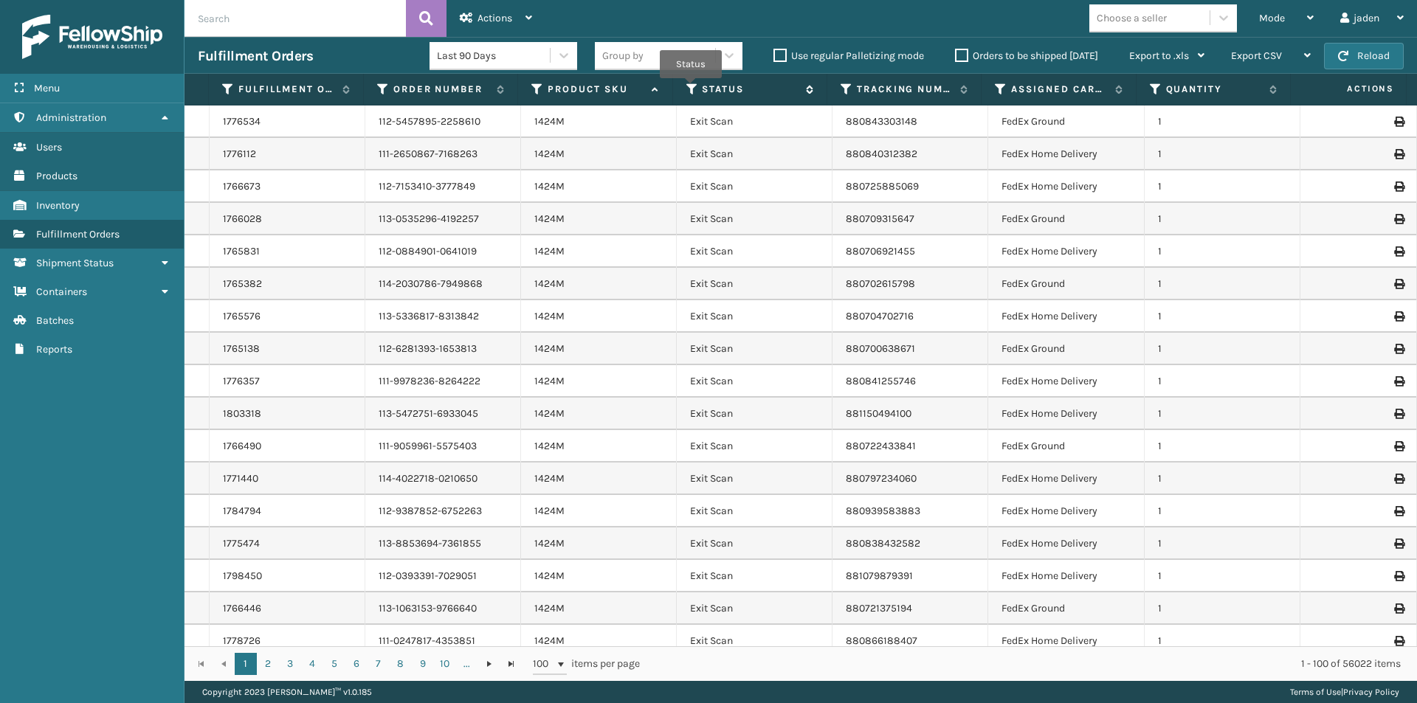
click at [691, 89] on icon at bounding box center [692, 89] width 12 height 13
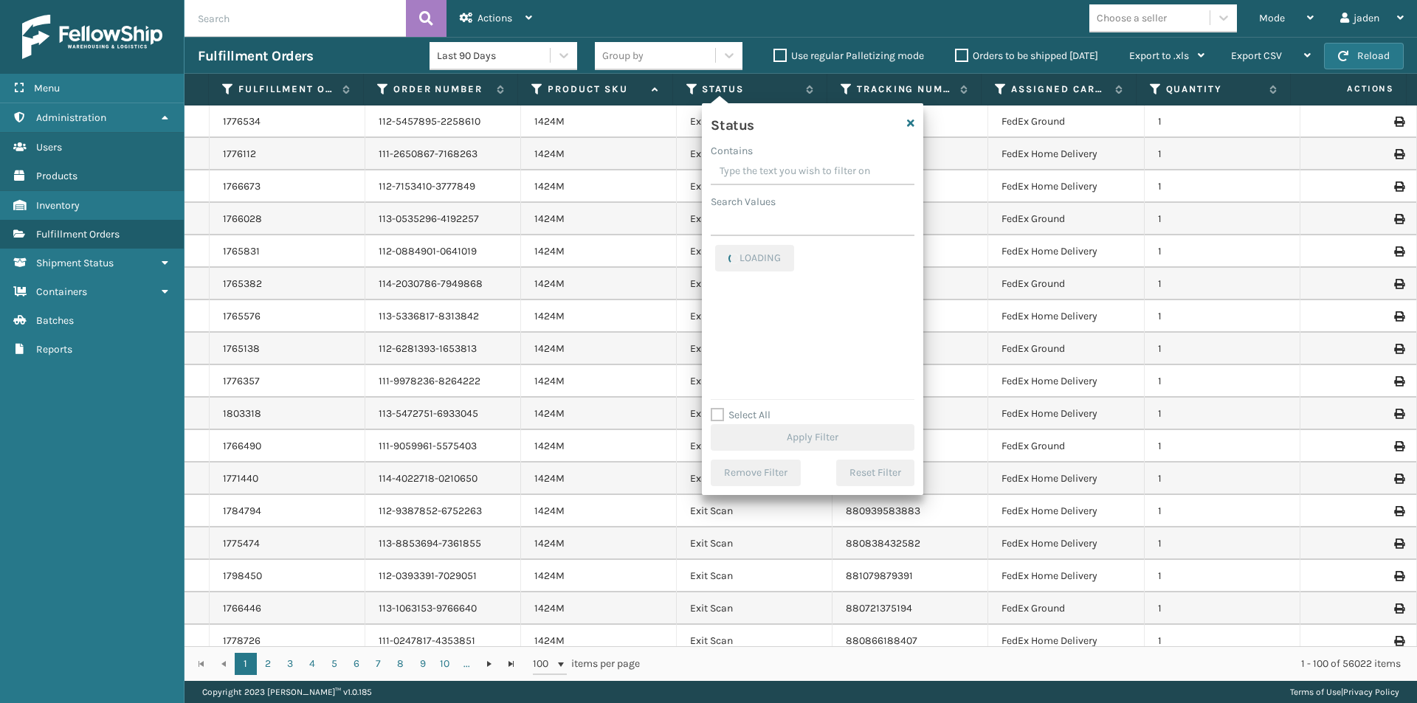
drag, startPoint x: 842, startPoint y: 169, endPoint x: 781, endPoint y: 162, distance: 61.6
click at [781, 162] on input "Contains" at bounding box center [813, 172] width 204 height 27
click at [725, 312] on label "Picking" at bounding box center [741, 312] width 52 height 13
click at [716, 312] on input "Picking" at bounding box center [715, 309] width 1 height 10
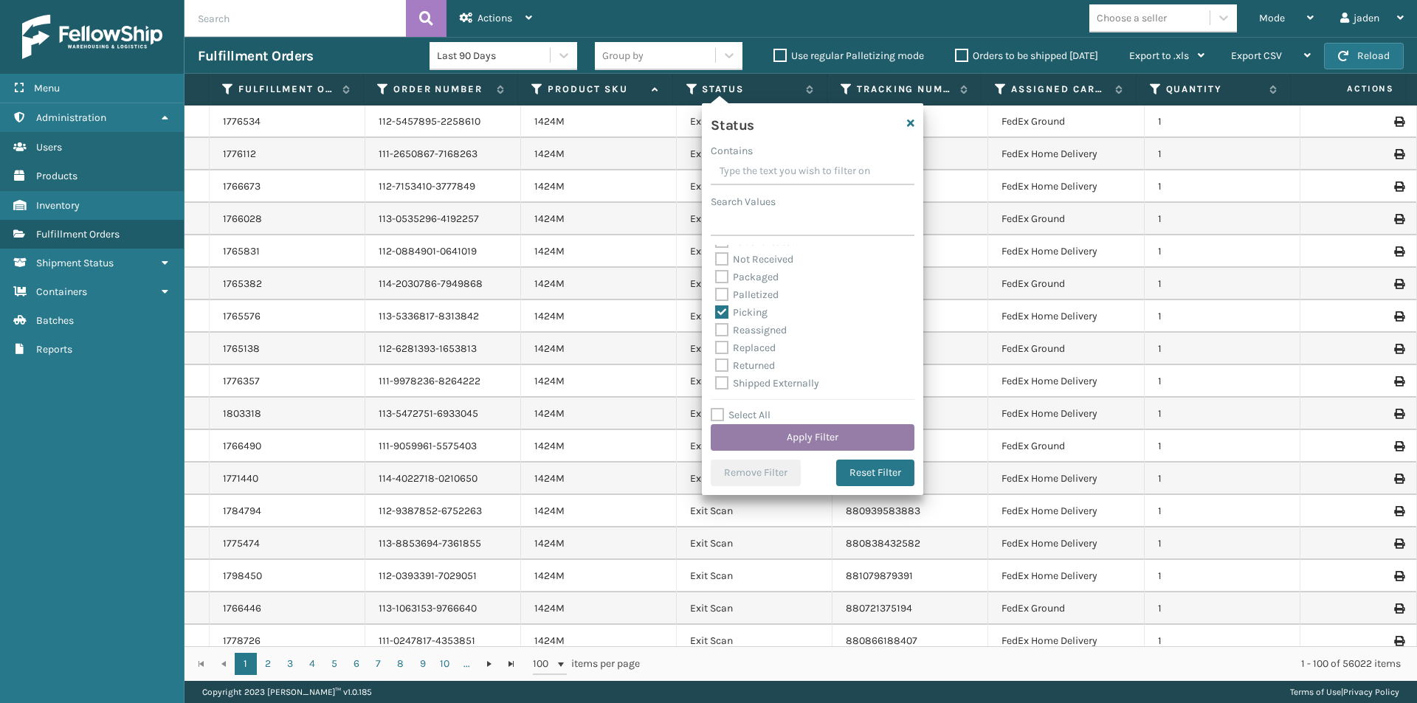
click at [768, 434] on button "Apply Filter" at bounding box center [813, 437] width 204 height 27
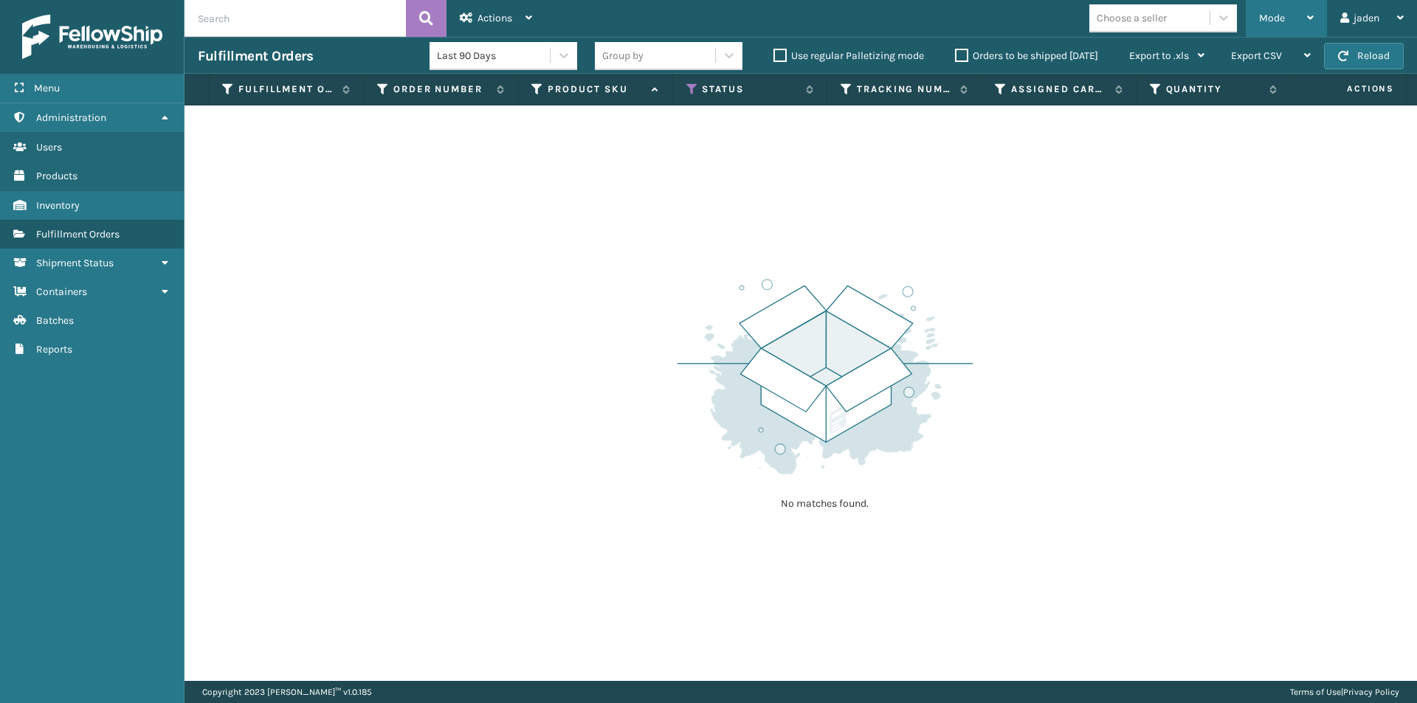
click at [1289, 14] on div "Mode" at bounding box center [1286, 18] width 55 height 37
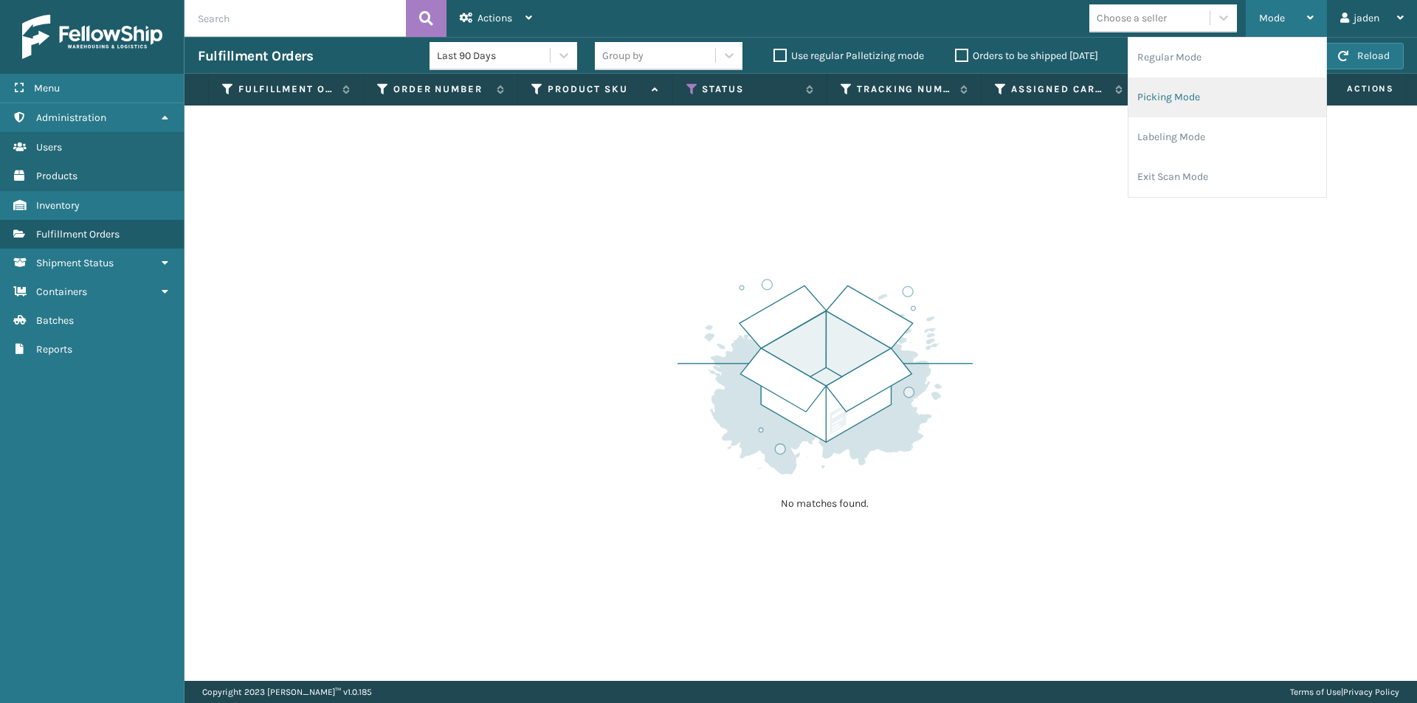
click at [1208, 97] on li "Picking Mode" at bounding box center [1227, 97] width 198 height 40
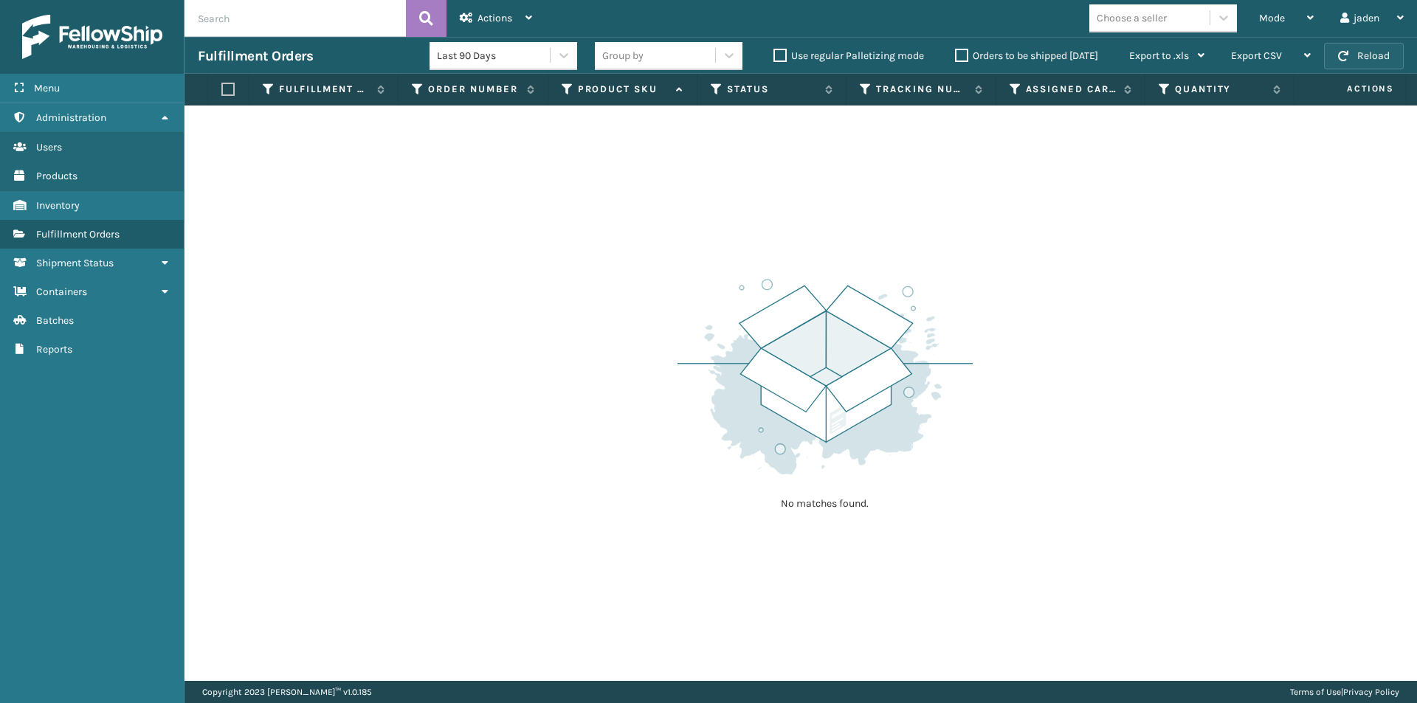
click at [1328, 52] on button "Reload" at bounding box center [1364, 56] width 80 height 27
click at [956, 53] on label "Orders to be shipped [DATE]" at bounding box center [1026, 55] width 143 height 13
click at [956, 53] on input "Orders to be shipped [DATE]" at bounding box center [955, 52] width 1 height 10
click at [1344, 49] on button "Reload" at bounding box center [1364, 56] width 80 height 27
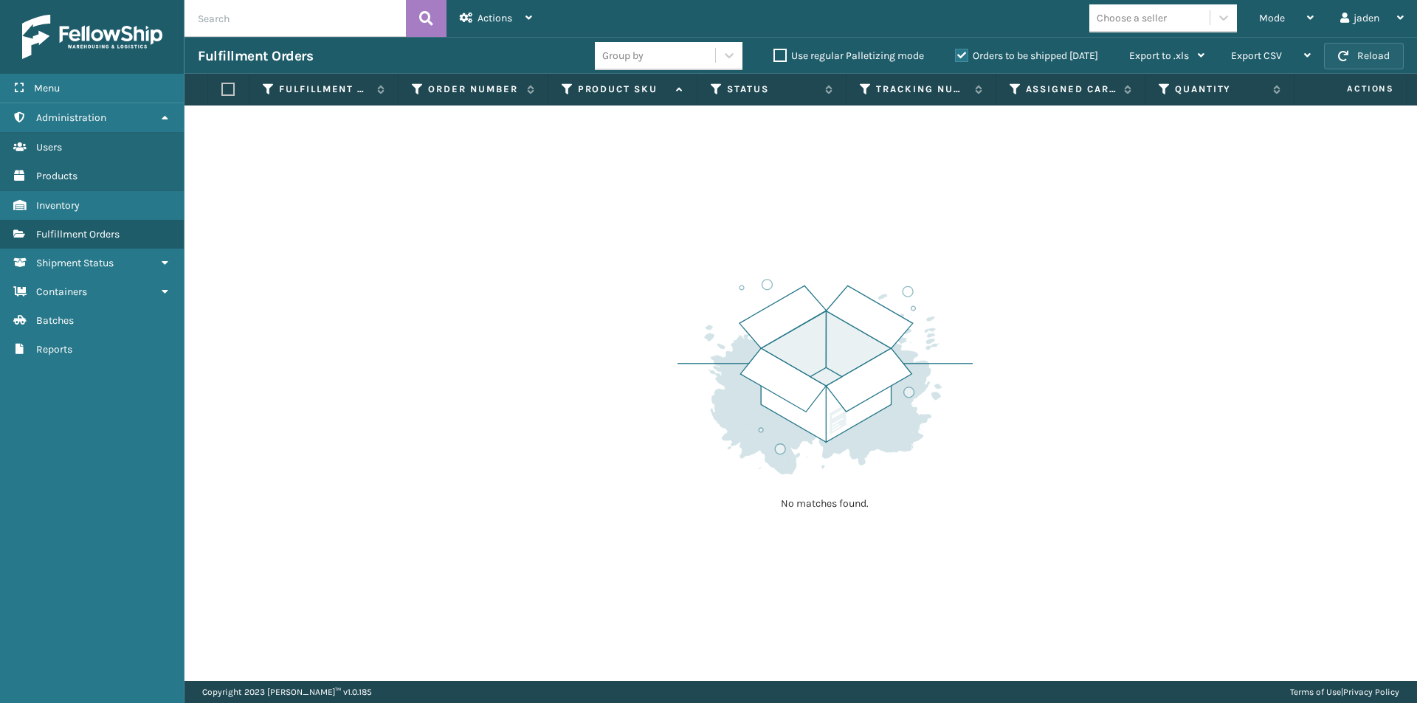
click at [1344, 49] on button "Reload" at bounding box center [1364, 56] width 80 height 27
click at [1303, 14] on div "Mode" at bounding box center [1286, 18] width 55 height 37
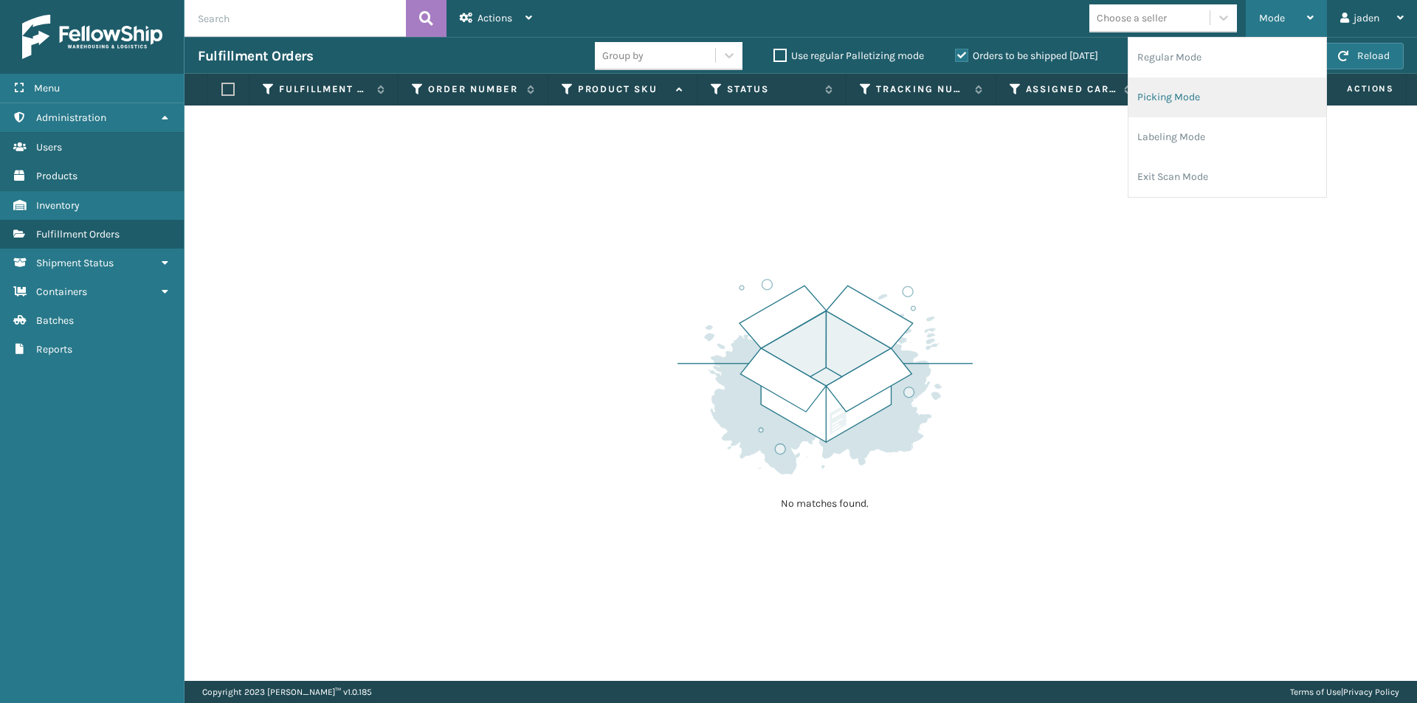
click at [1209, 84] on li "Picking Mode" at bounding box center [1227, 97] width 198 height 40
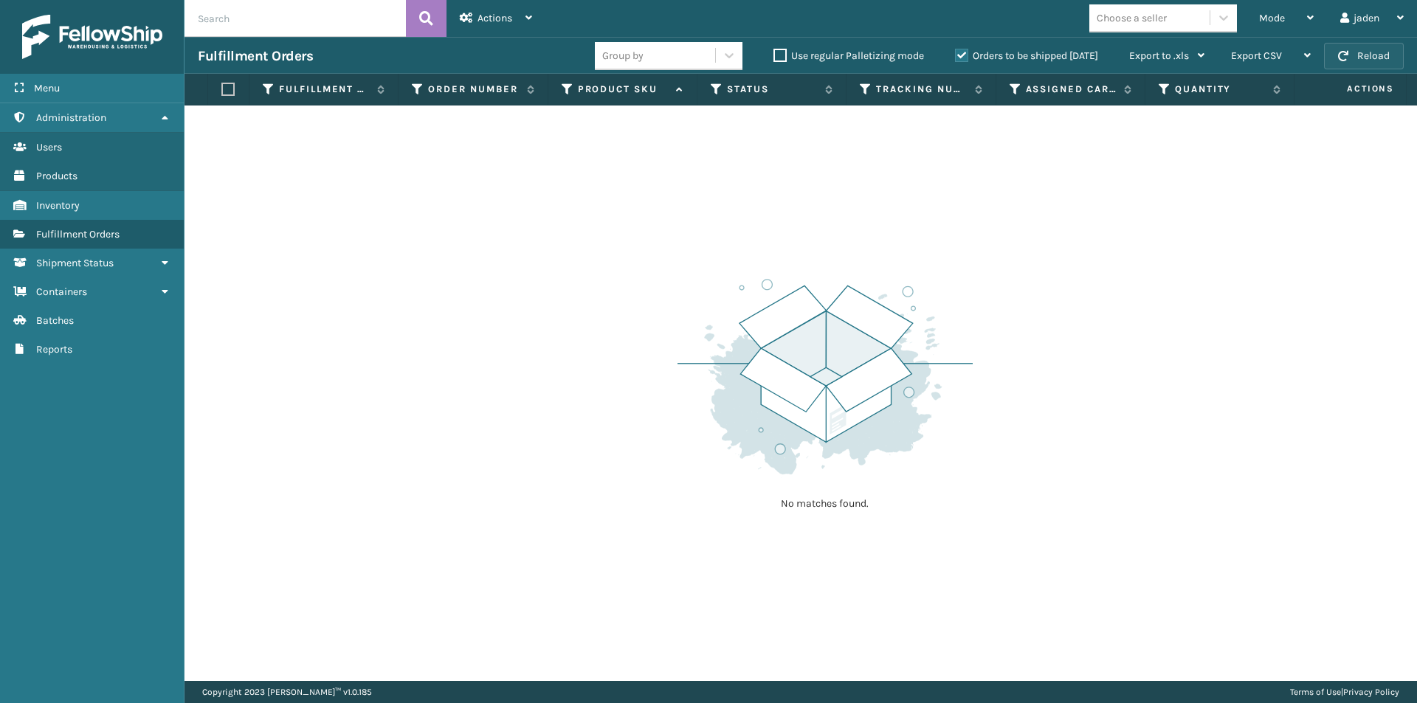
click at [1364, 49] on button "Reload" at bounding box center [1364, 56] width 80 height 27
click at [1297, 14] on div "Mode" at bounding box center [1286, 18] width 55 height 37
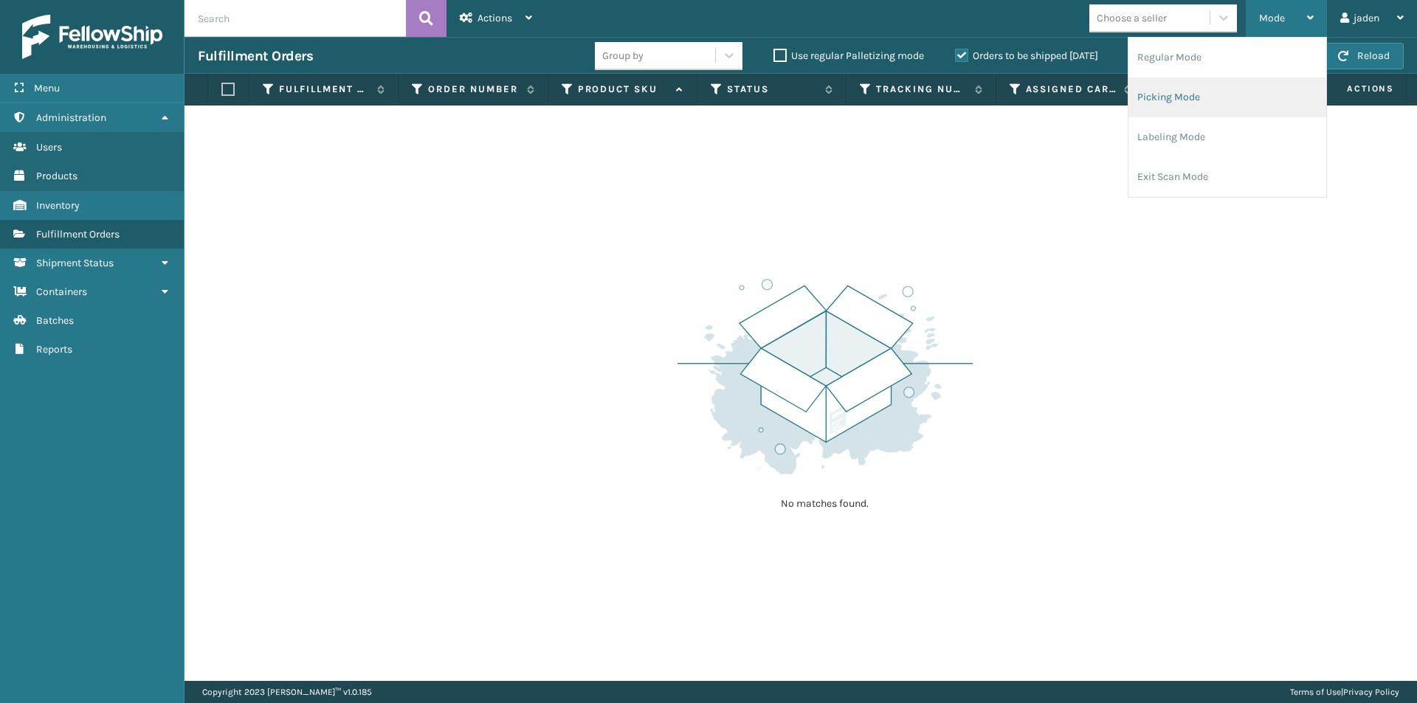
click at [1215, 95] on li "Picking Mode" at bounding box center [1227, 97] width 198 height 40
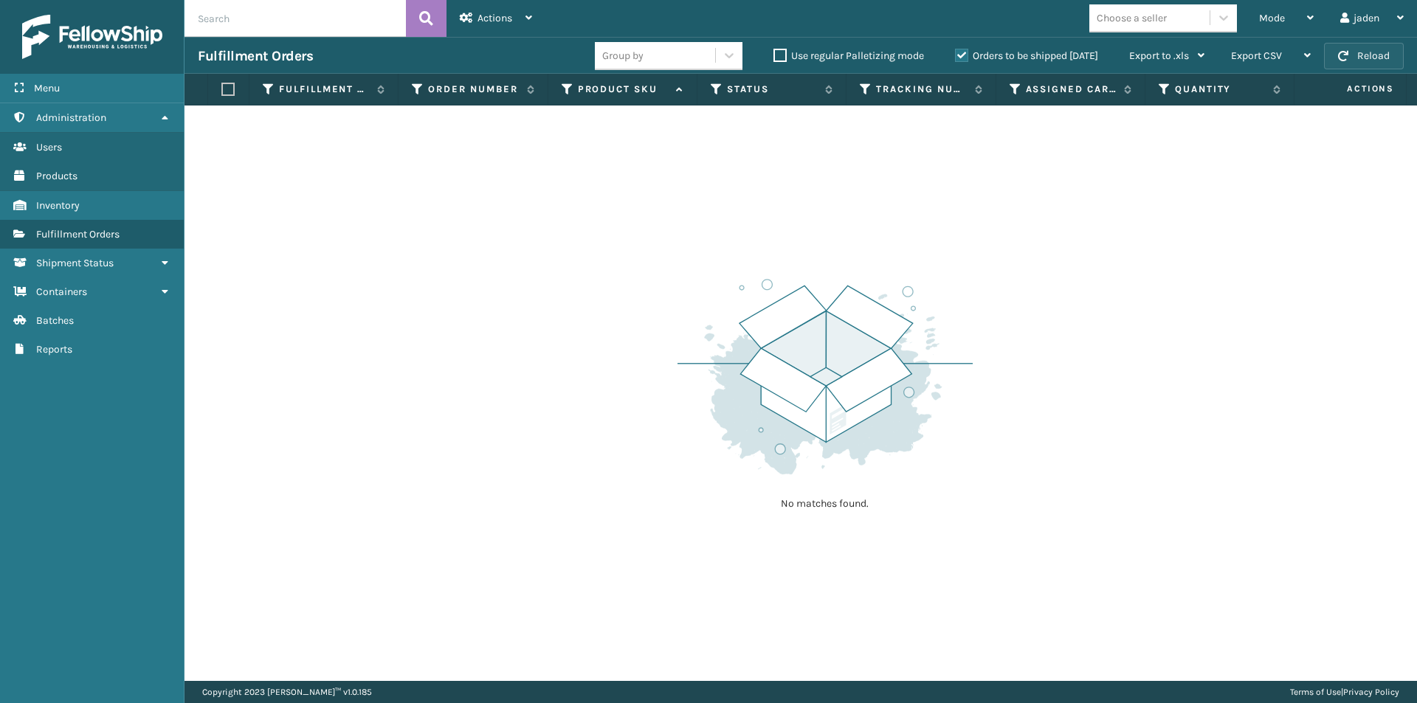
click at [1346, 66] on button "Reload" at bounding box center [1364, 56] width 80 height 27
click at [1347, 66] on button "Reload" at bounding box center [1364, 56] width 80 height 27
click at [1350, 59] on button "Reload" at bounding box center [1364, 56] width 80 height 27
click at [1347, 61] on span "button" at bounding box center [1343, 56] width 10 height 10
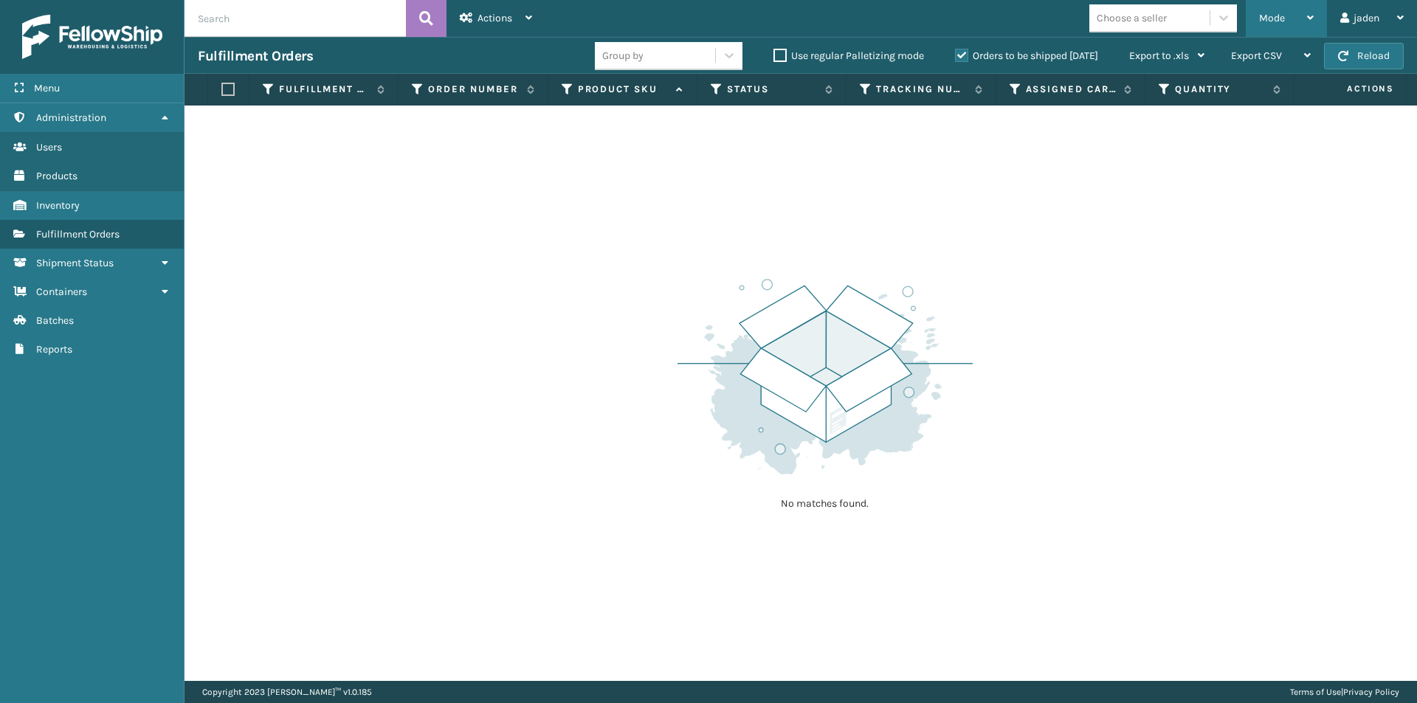
click at [1314, 15] on div "Mode Regular Mode Picking Mode Labeling Mode Exit Scan Mode" at bounding box center [1286, 18] width 81 height 37
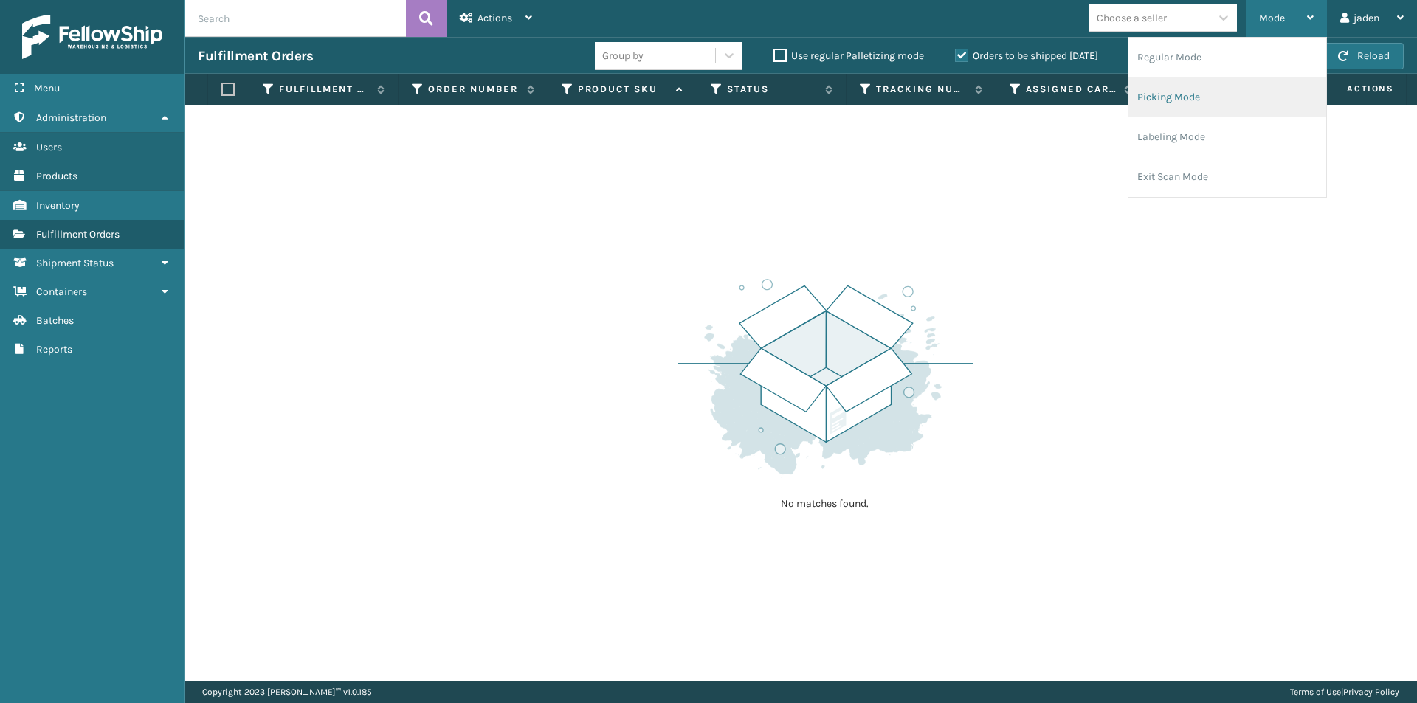
click at [1189, 97] on li "Picking Mode" at bounding box center [1227, 97] width 198 height 40
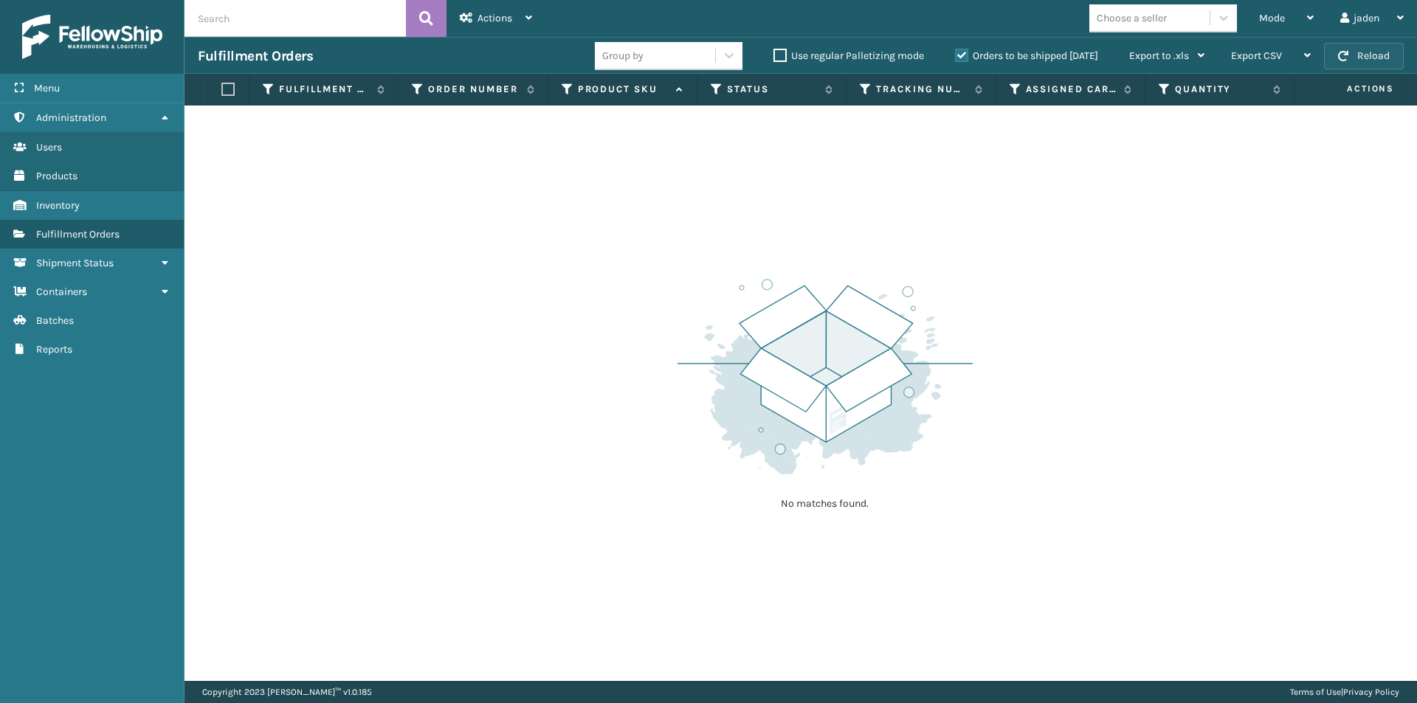
click at [1356, 64] on button "Reload" at bounding box center [1364, 56] width 80 height 27
click at [1285, 18] on div "Mode" at bounding box center [1286, 18] width 55 height 37
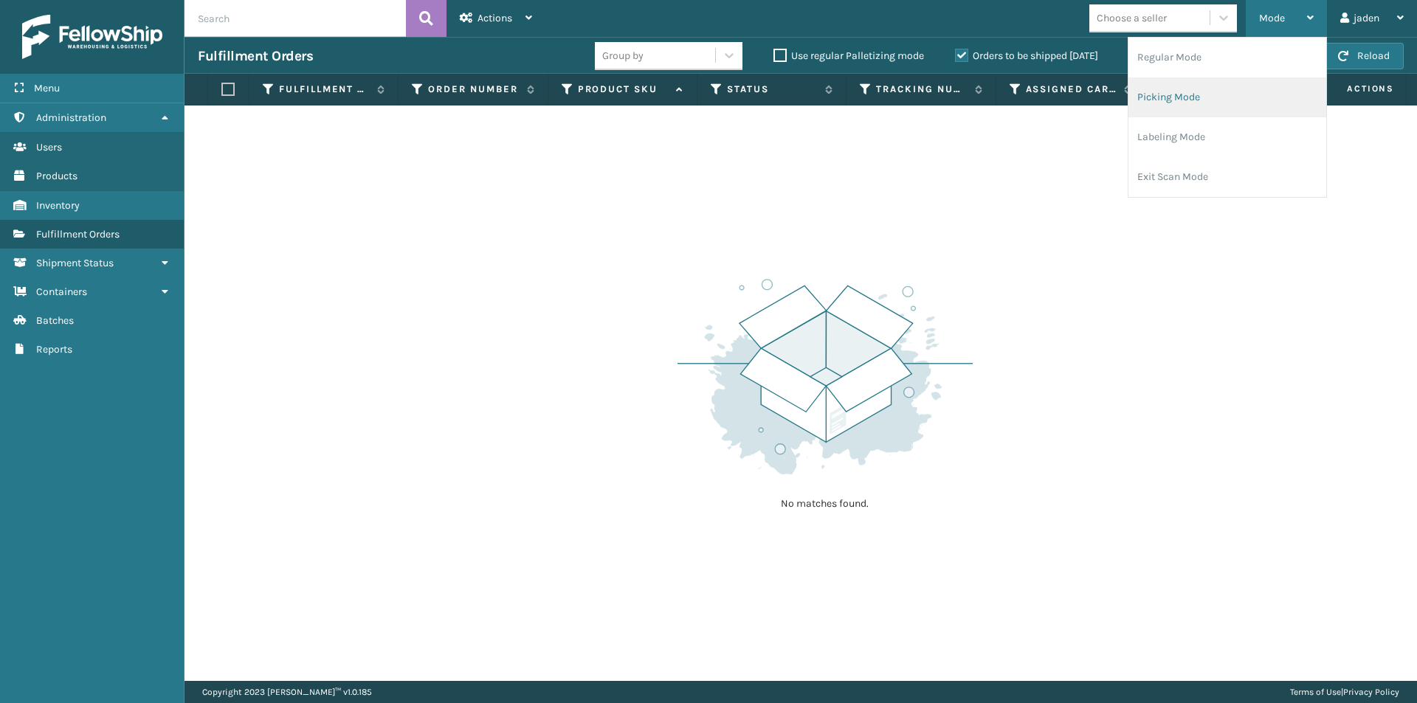
click at [1246, 85] on li "Picking Mode" at bounding box center [1227, 97] width 198 height 40
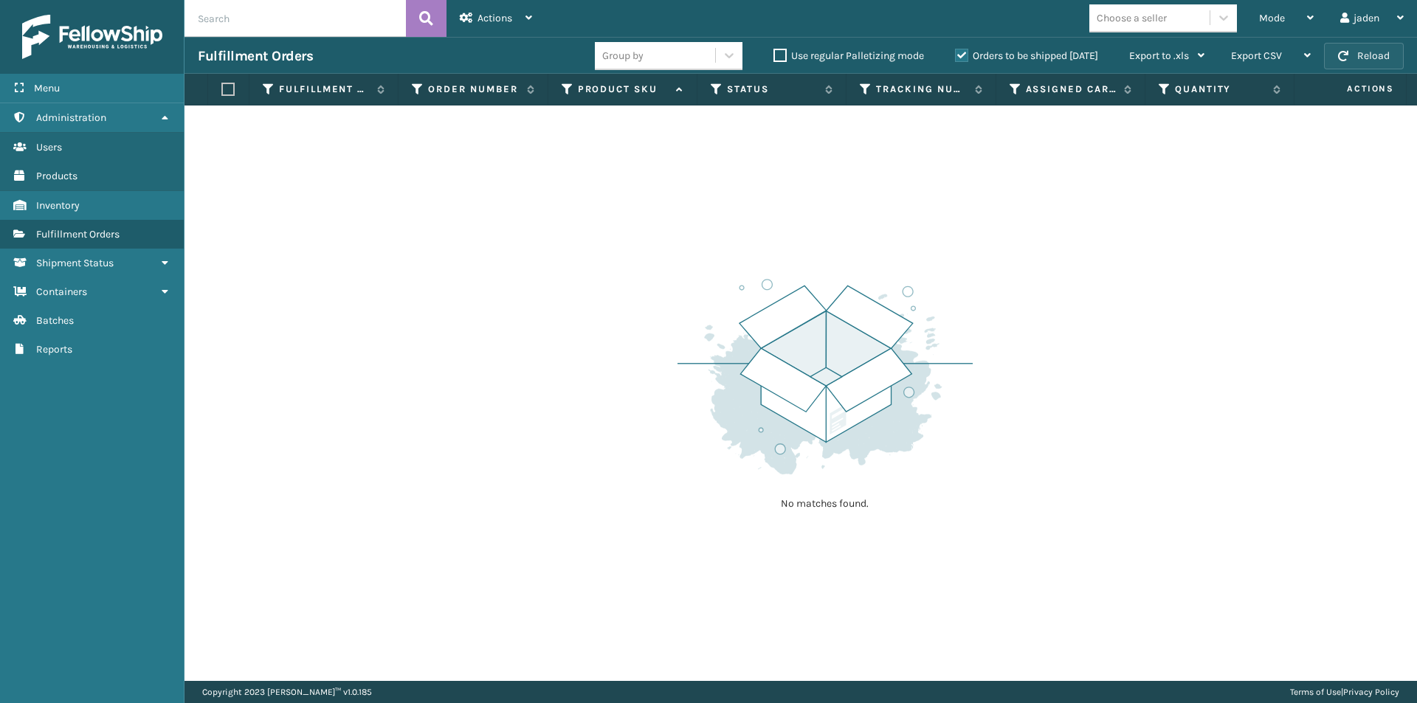
click at [1354, 57] on button "Reload" at bounding box center [1364, 56] width 80 height 27
drag, startPoint x: 1005, startPoint y: 293, endPoint x: 979, endPoint y: 121, distance: 173.9
click at [875, 198] on div "No matches found." at bounding box center [800, 394] width 1232 height 576
click at [959, 55] on label "Orders to be shipped [DATE]" at bounding box center [1026, 55] width 143 height 13
click at [956, 55] on input "Orders to be shipped [DATE]" at bounding box center [955, 52] width 1 height 10
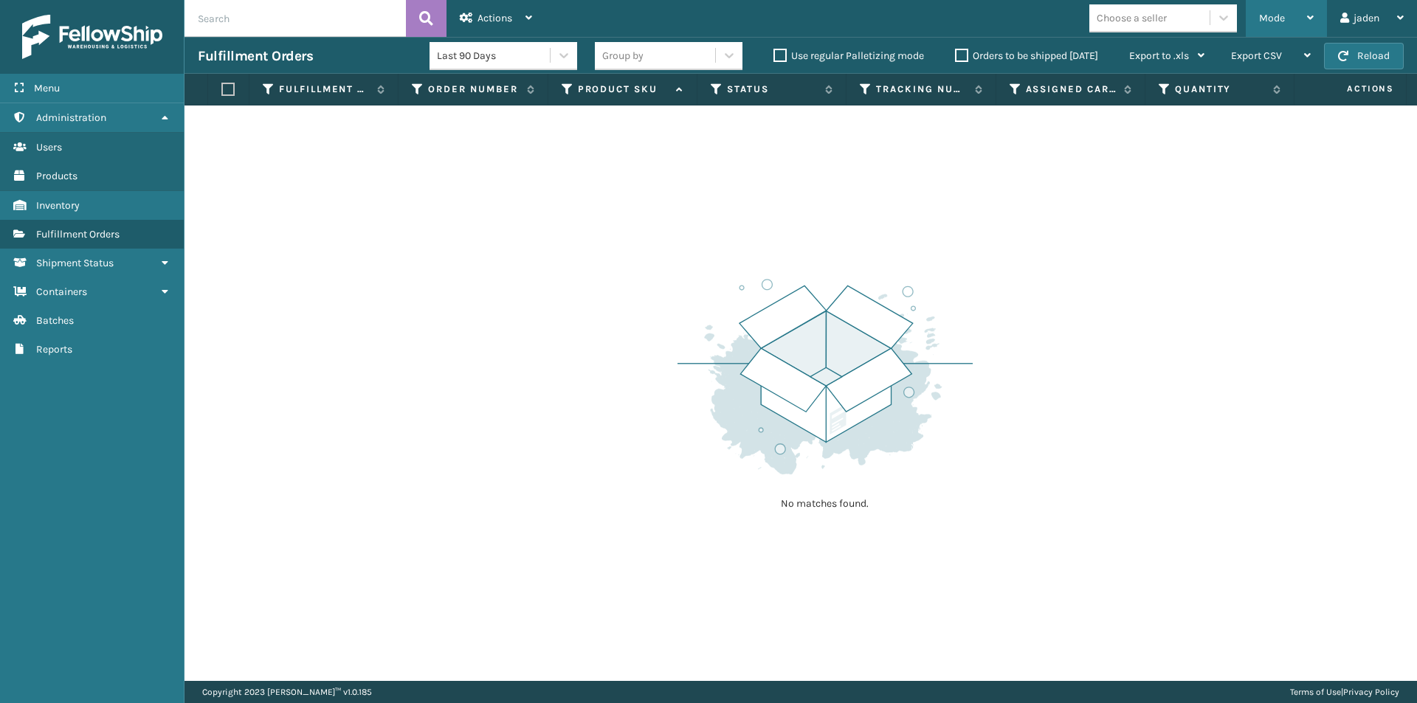
click at [1267, 21] on span "Mode" at bounding box center [1272, 18] width 26 height 13
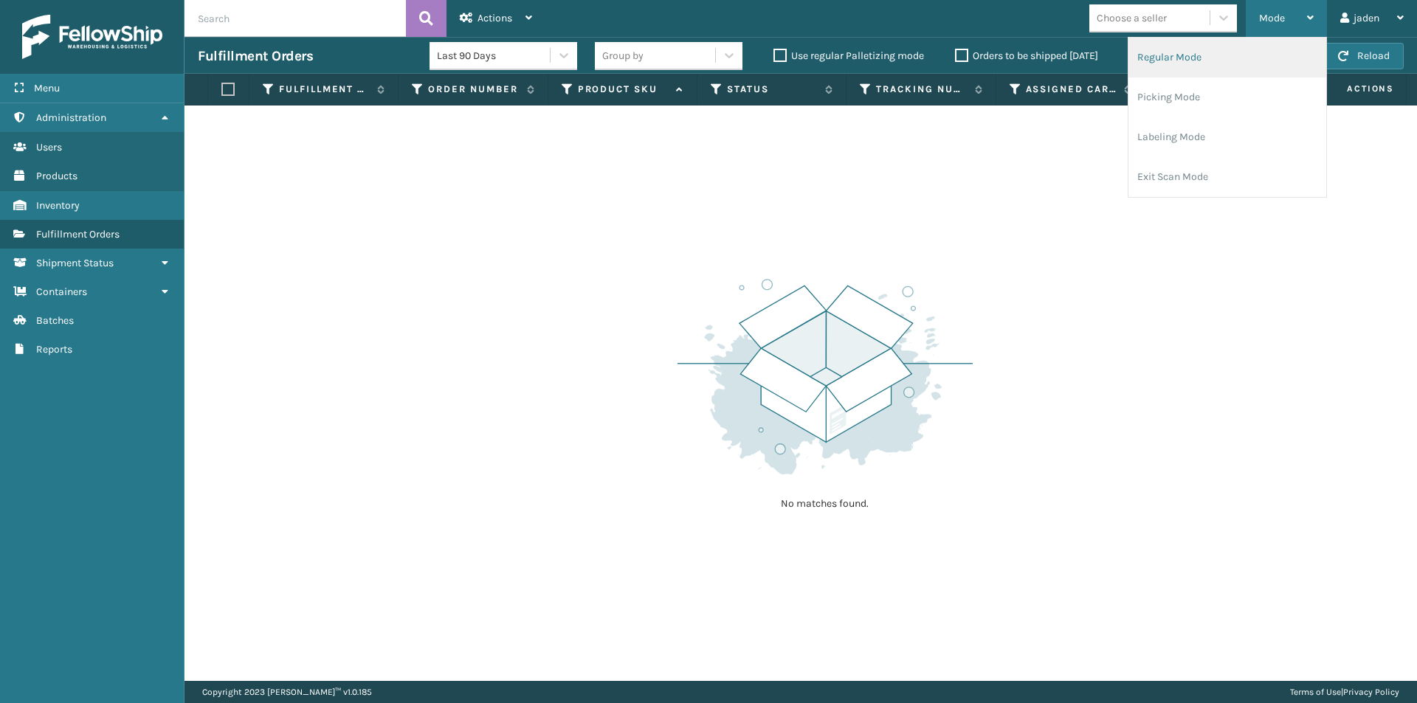
click at [1200, 69] on li "Regular Mode" at bounding box center [1227, 58] width 198 height 40
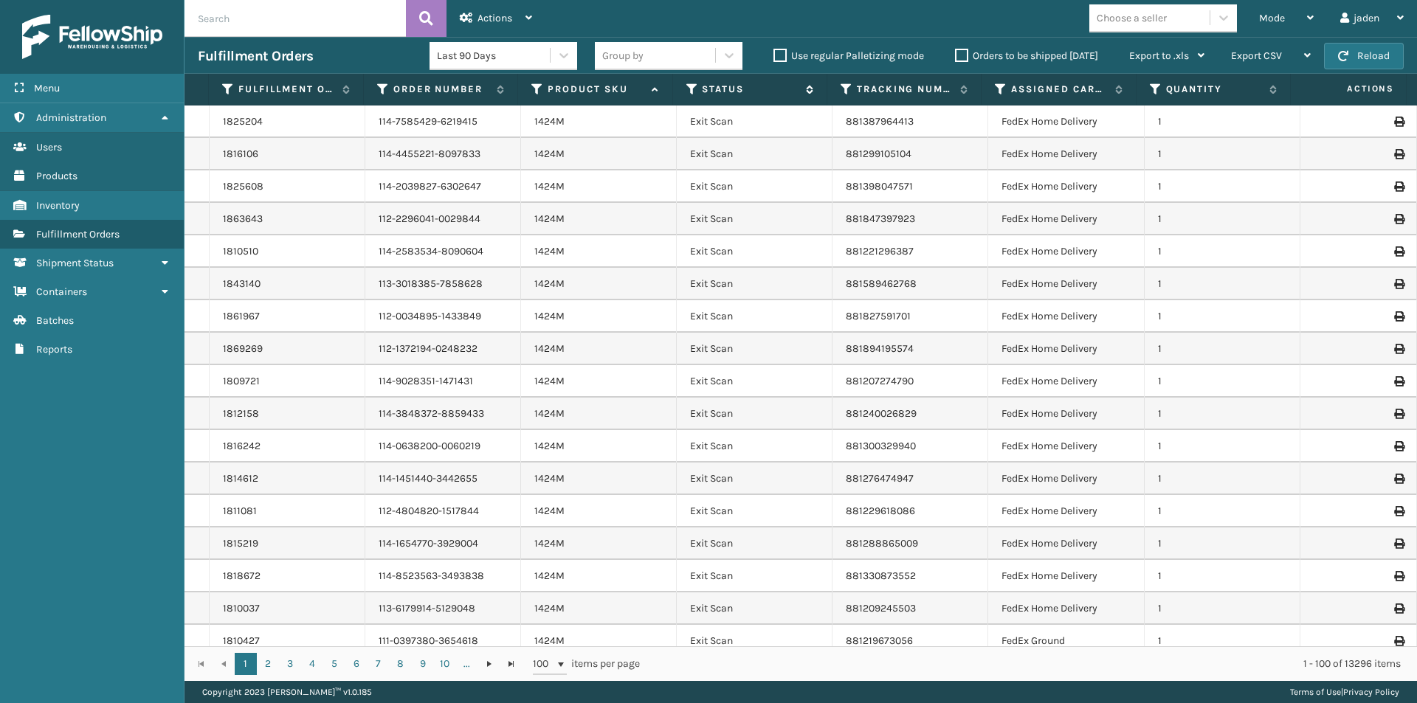
click at [693, 87] on icon at bounding box center [692, 89] width 12 height 13
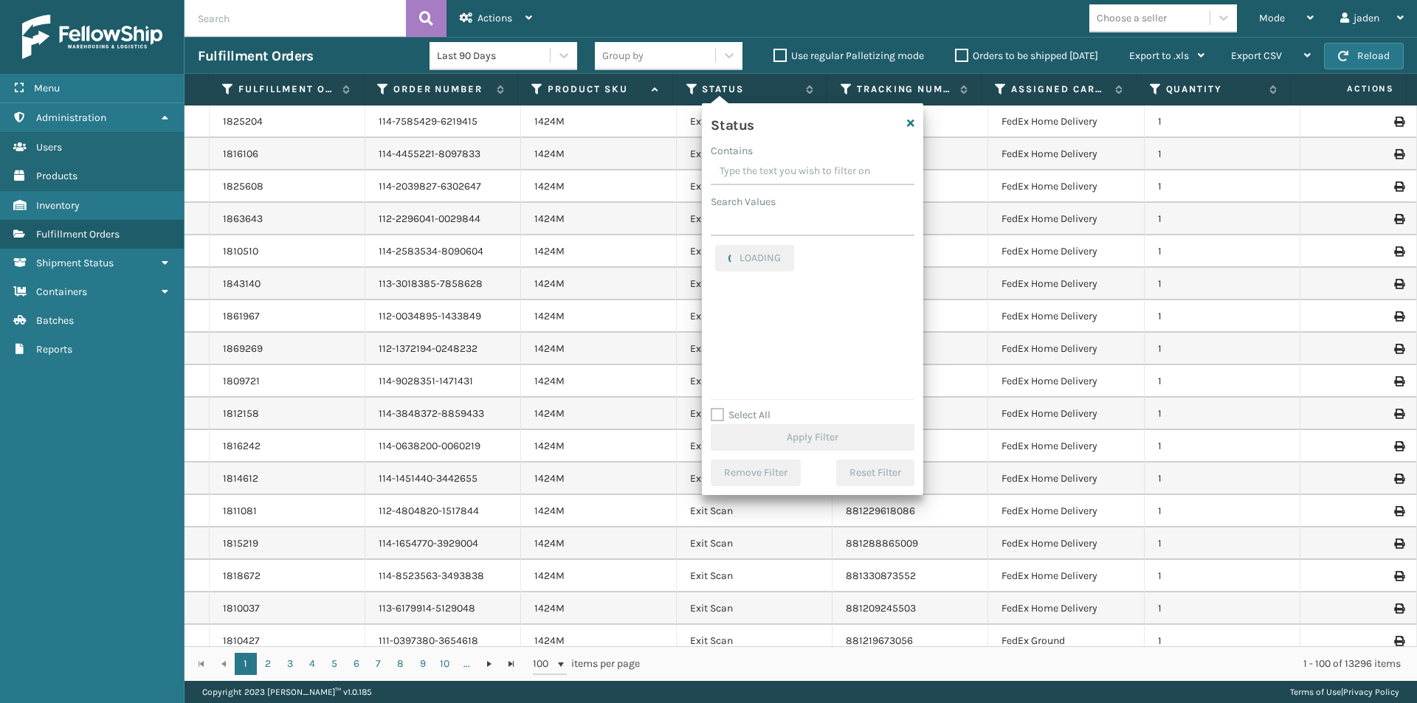
drag, startPoint x: 834, startPoint y: 177, endPoint x: 761, endPoint y: 168, distance: 73.6
click at [761, 168] on input "Contains" at bounding box center [813, 172] width 204 height 27
drag, startPoint x: 844, startPoint y: 177, endPoint x: 740, endPoint y: 170, distance: 104.3
click at [731, 173] on input "Contains" at bounding box center [813, 172] width 204 height 27
drag, startPoint x: 845, startPoint y: 161, endPoint x: 788, endPoint y: 161, distance: 56.8
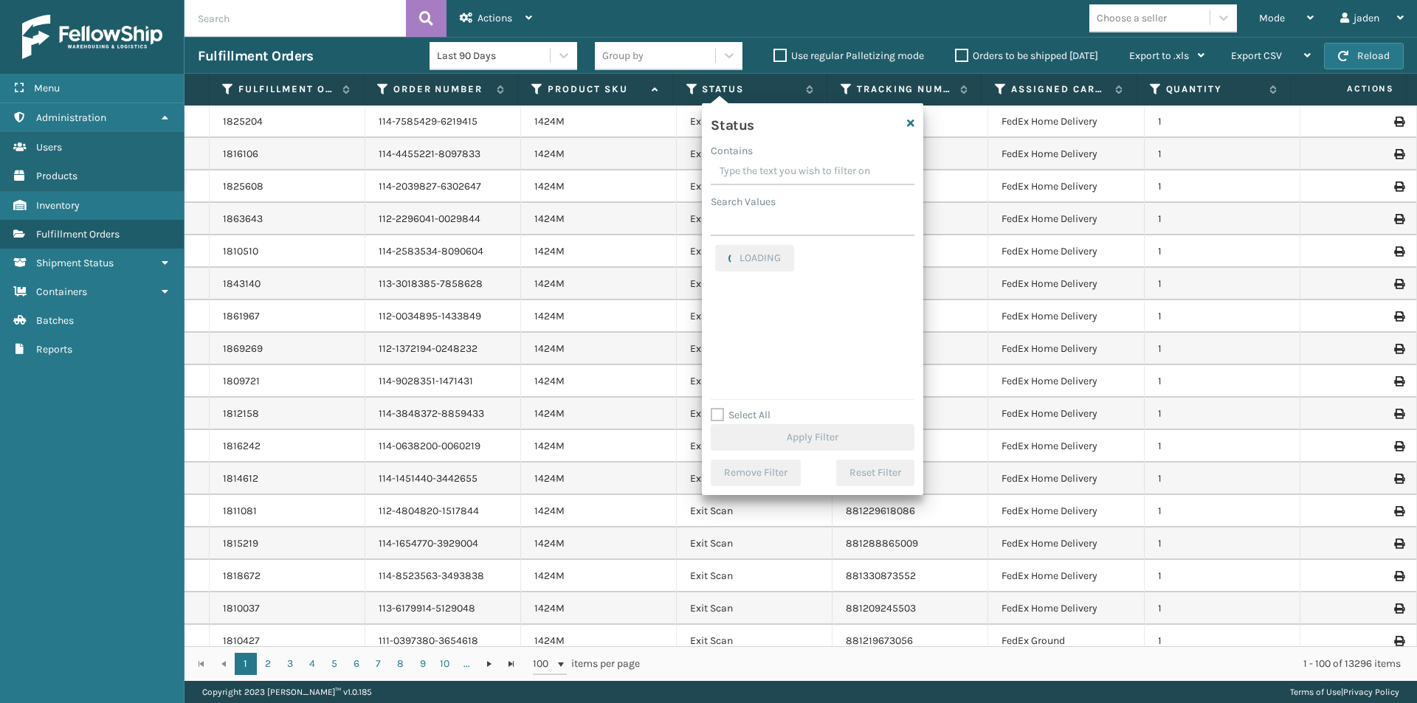
click at [778, 161] on input "Contains" at bounding box center [813, 172] width 204 height 27
drag, startPoint x: 860, startPoint y: 161, endPoint x: 795, endPoint y: 160, distance: 64.9
click at [795, 160] on input "Contains" at bounding box center [813, 172] width 204 height 27
click at [727, 318] on label "Picking" at bounding box center [741, 321] width 52 height 13
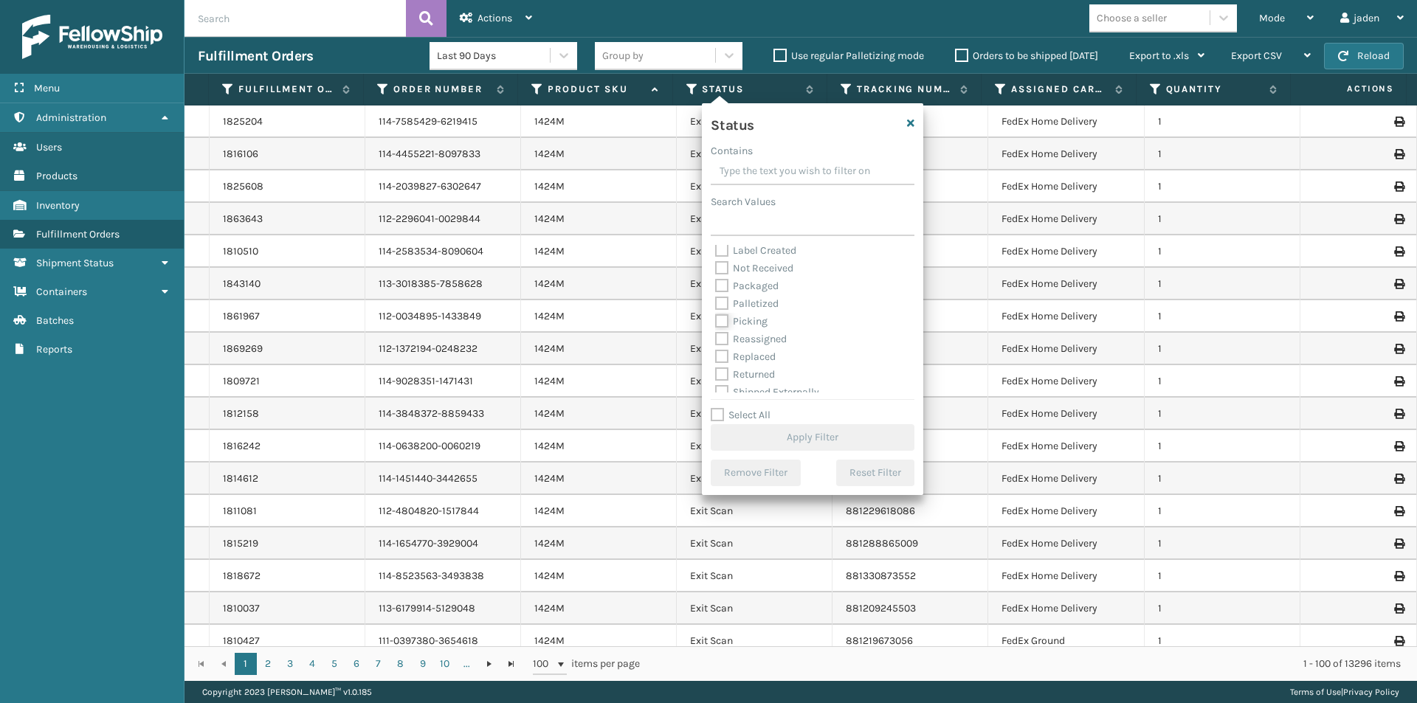
click at [716, 318] on input "Picking" at bounding box center [715, 318] width 1 height 10
click at [779, 435] on button "Apply Filter" at bounding box center [813, 437] width 204 height 27
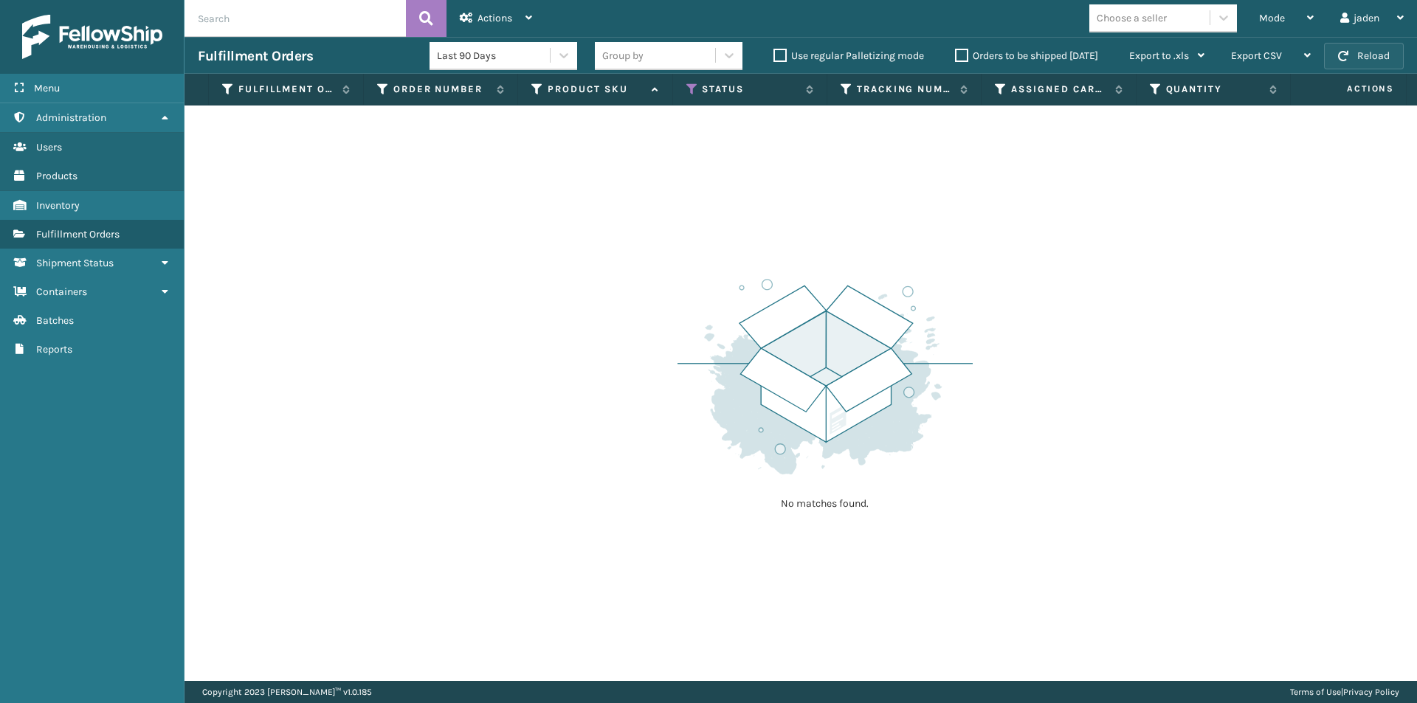
click at [1364, 59] on button "Reload" at bounding box center [1364, 56] width 80 height 27
click at [1280, 19] on span "Mode" at bounding box center [1272, 18] width 26 height 13
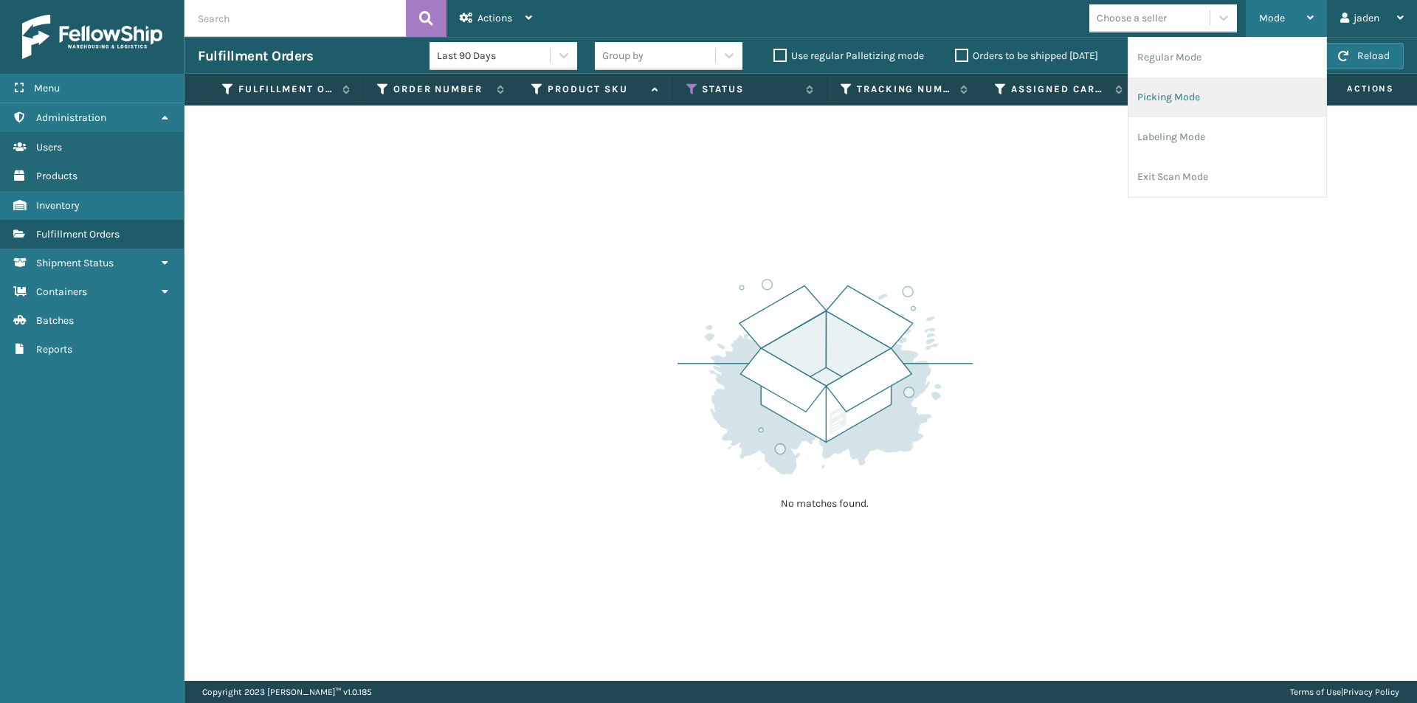
click at [1205, 93] on li "Picking Mode" at bounding box center [1227, 97] width 198 height 40
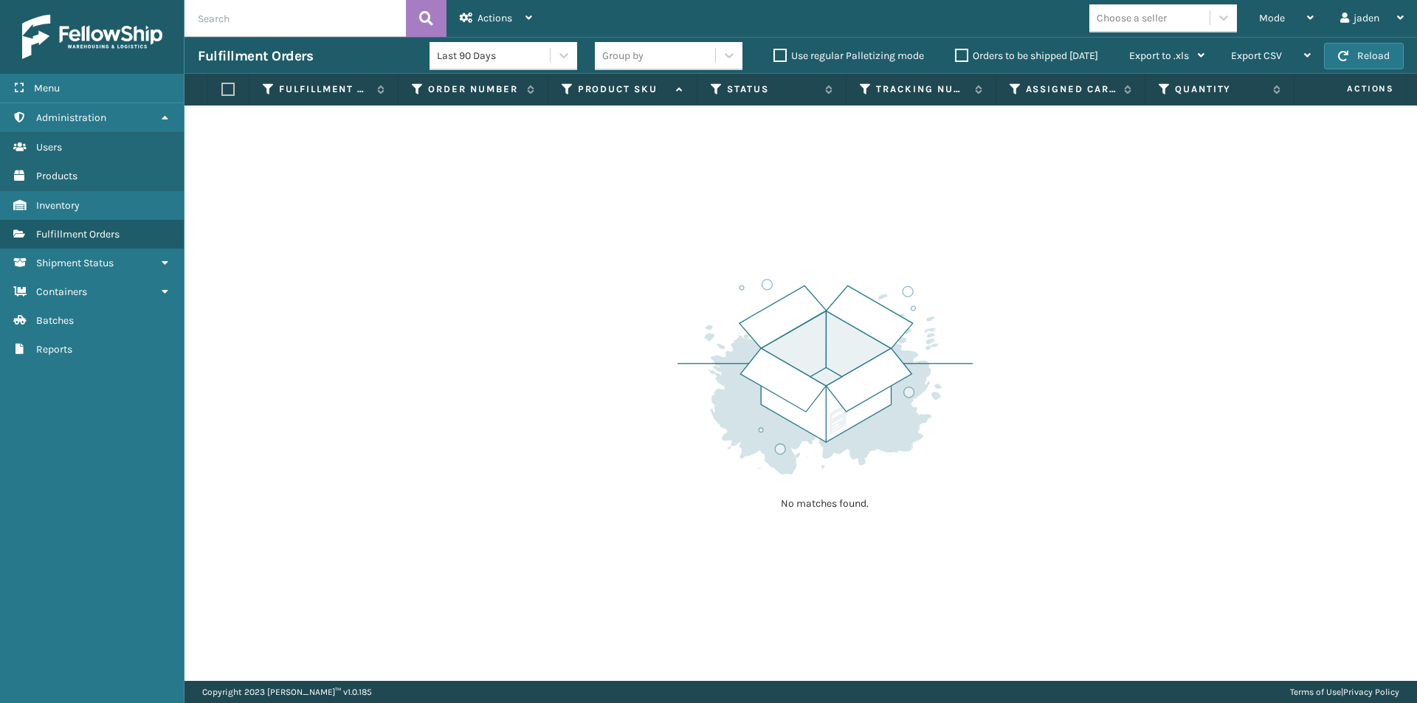
drag, startPoint x: 949, startPoint y: 203, endPoint x: 913, endPoint y: 207, distance: 36.4
drag, startPoint x: 913, startPoint y: 207, endPoint x: 521, endPoint y: 213, distance: 391.9
click at [521, 213] on div "No matches found." at bounding box center [800, 394] width 1232 height 576
click at [1372, 58] on button "Reload" at bounding box center [1364, 56] width 80 height 27
click at [1294, 15] on div "Mode" at bounding box center [1286, 18] width 55 height 37
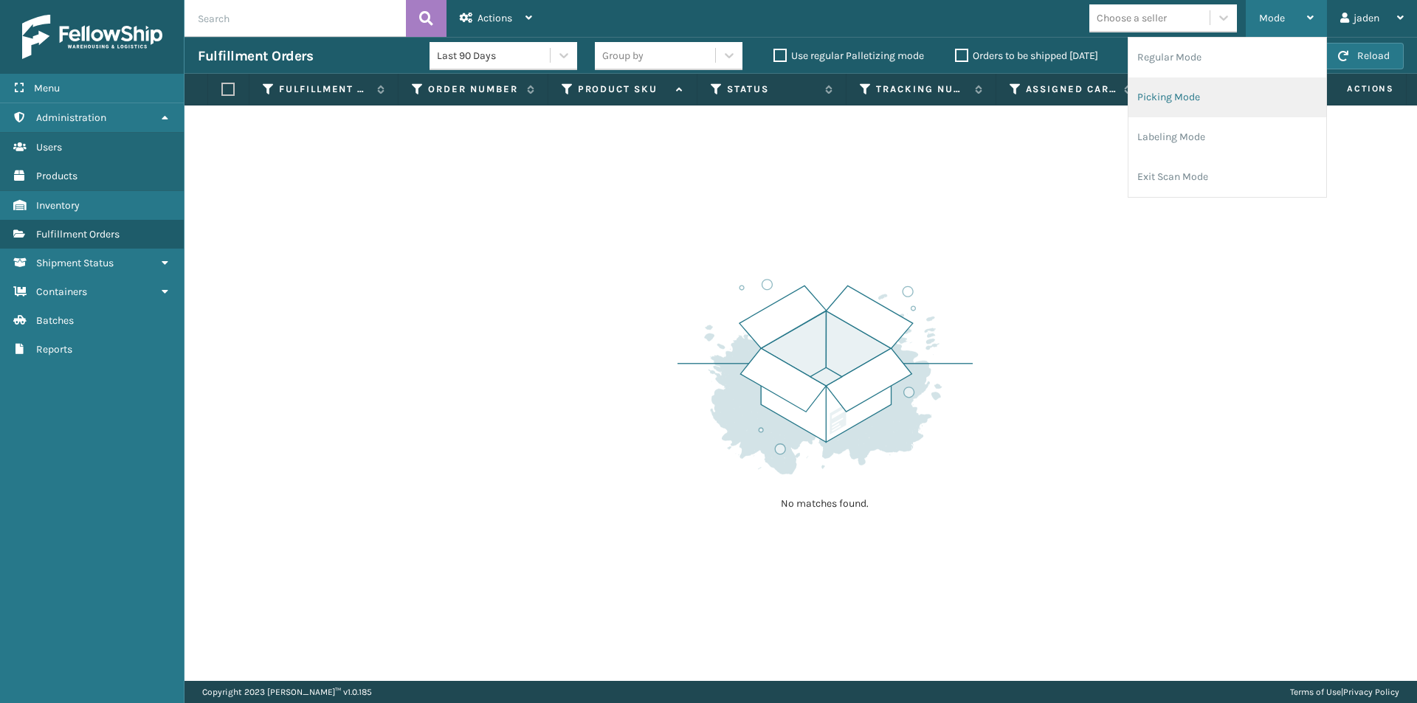
click at [1208, 92] on li "Picking Mode" at bounding box center [1227, 97] width 198 height 40
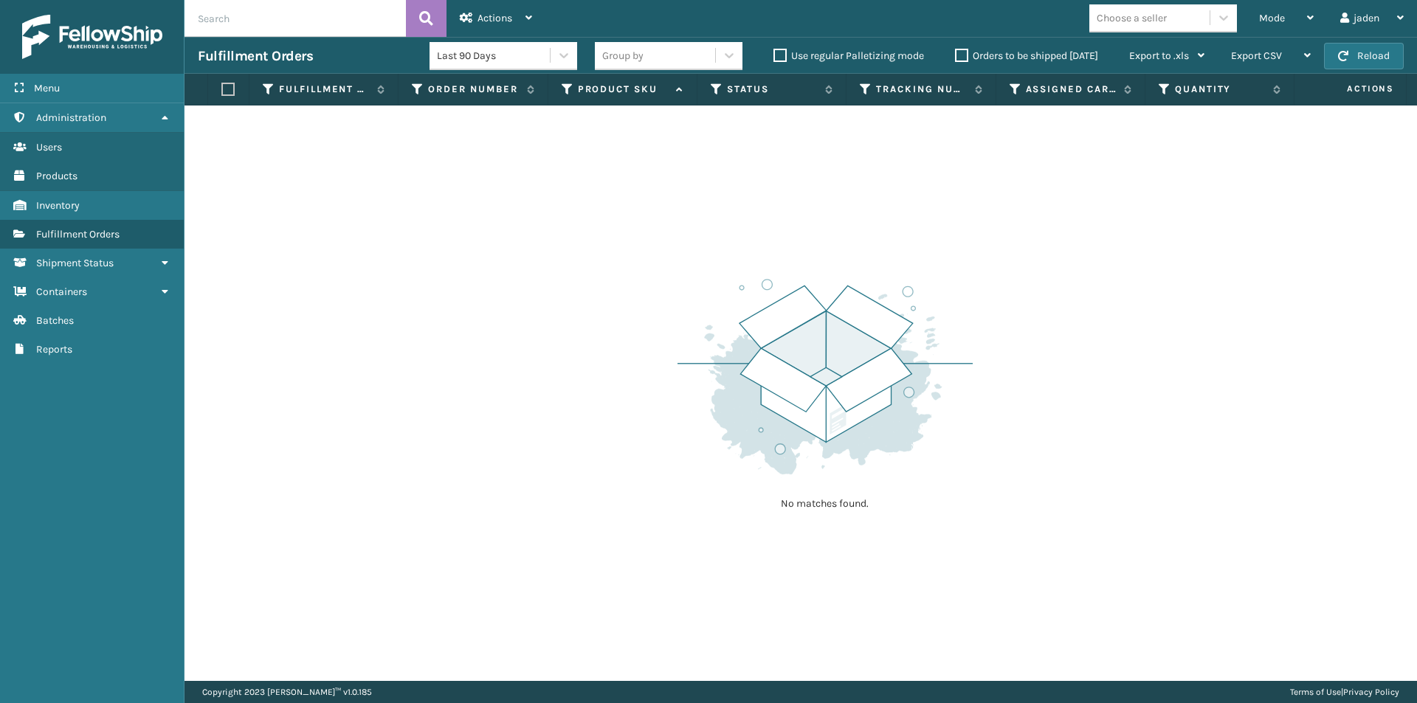
click at [1353, 73] on div "Fulfillment Orders Last 90 Days Group by Use regular Palletizing mode Orders to…" at bounding box center [800, 55] width 1232 height 37
click at [1350, 63] on button "Reload" at bounding box center [1364, 56] width 80 height 27
click at [1285, 13] on div "Mode" at bounding box center [1286, 18] width 55 height 37
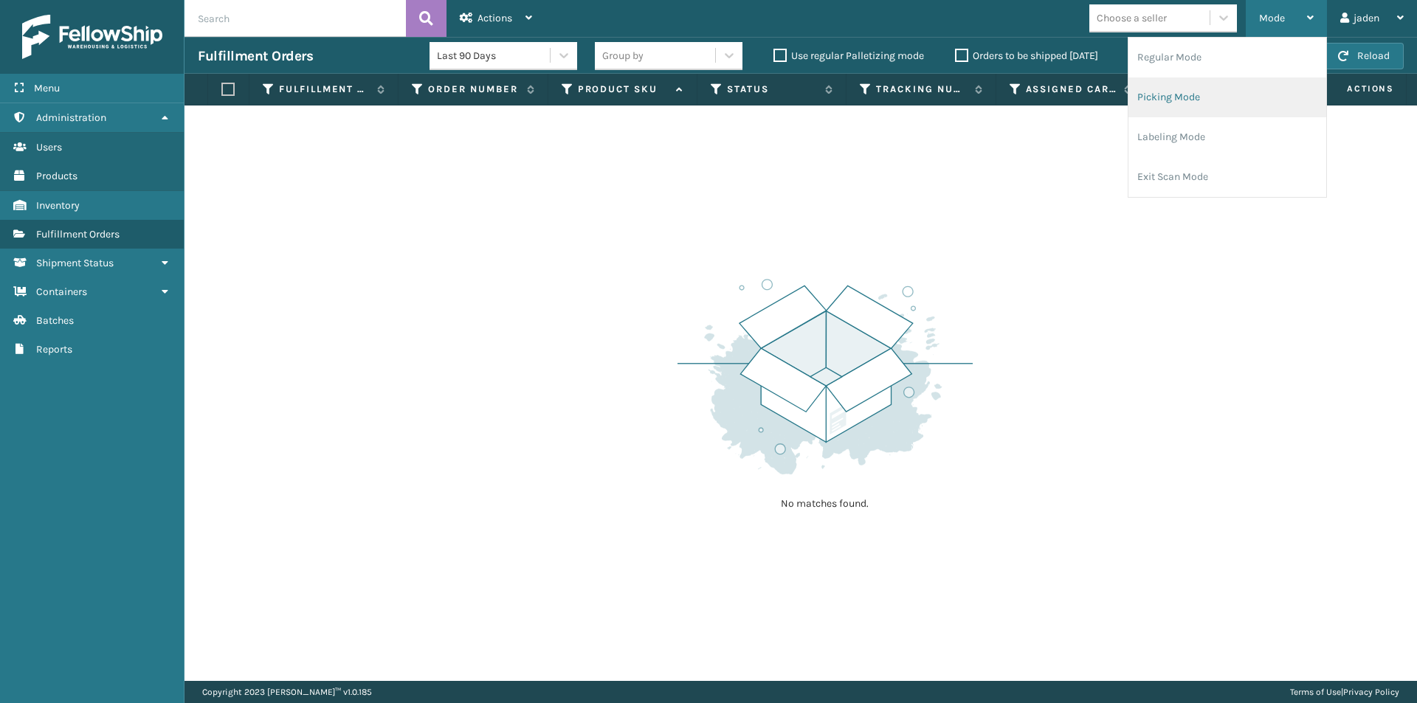
click at [1190, 96] on li "Picking Mode" at bounding box center [1227, 97] width 198 height 40
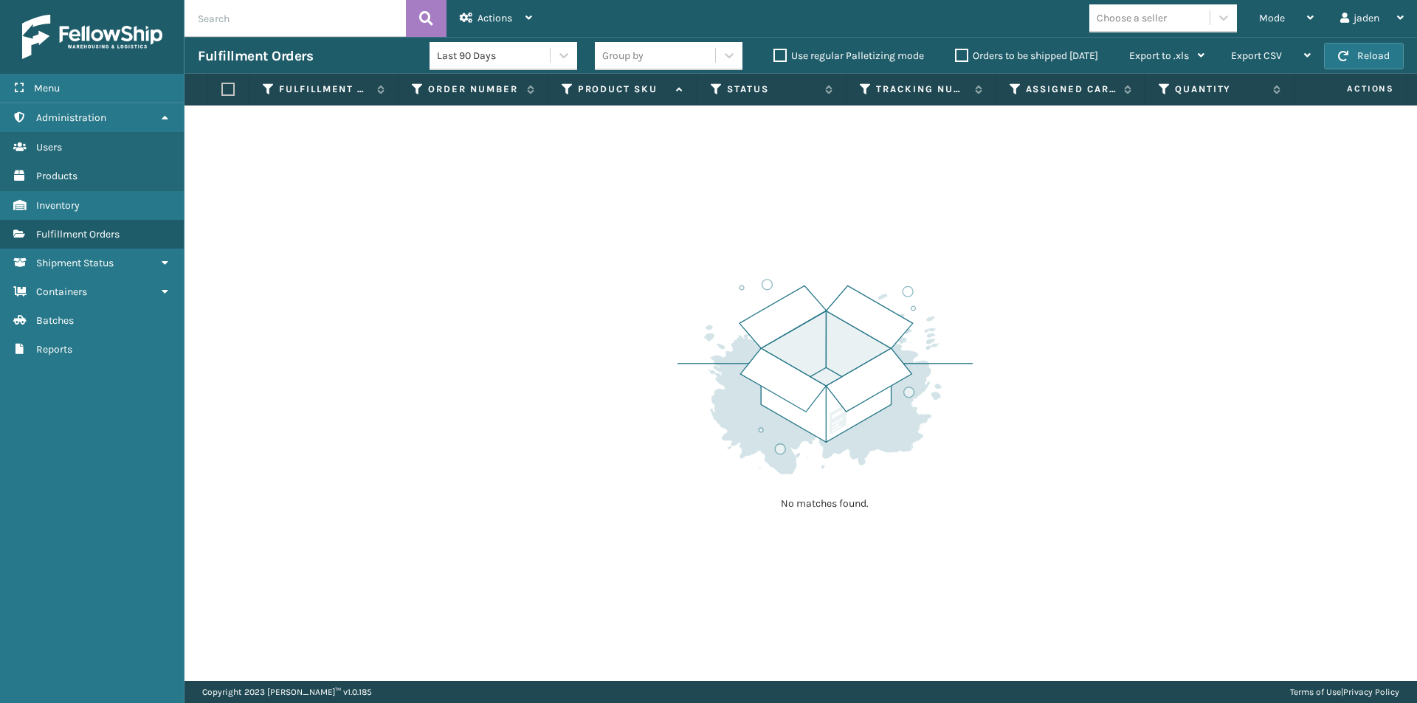
drag, startPoint x: 1071, startPoint y: 188, endPoint x: 510, endPoint y: 252, distance: 564.4
click at [510, 252] on div "No matches found." at bounding box center [800, 394] width 1232 height 576
click at [1352, 60] on button "Reload" at bounding box center [1364, 56] width 80 height 27
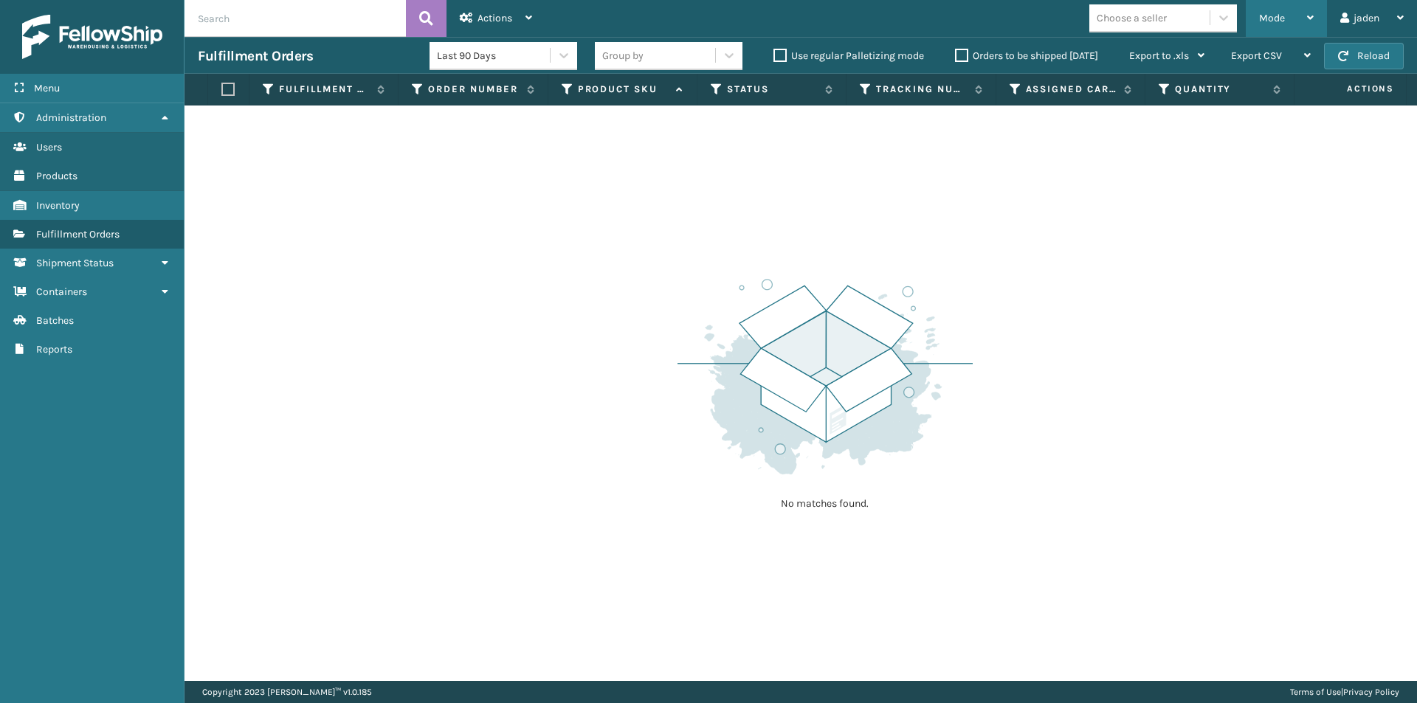
click at [1310, 13] on icon at bounding box center [1310, 18] width 7 height 10
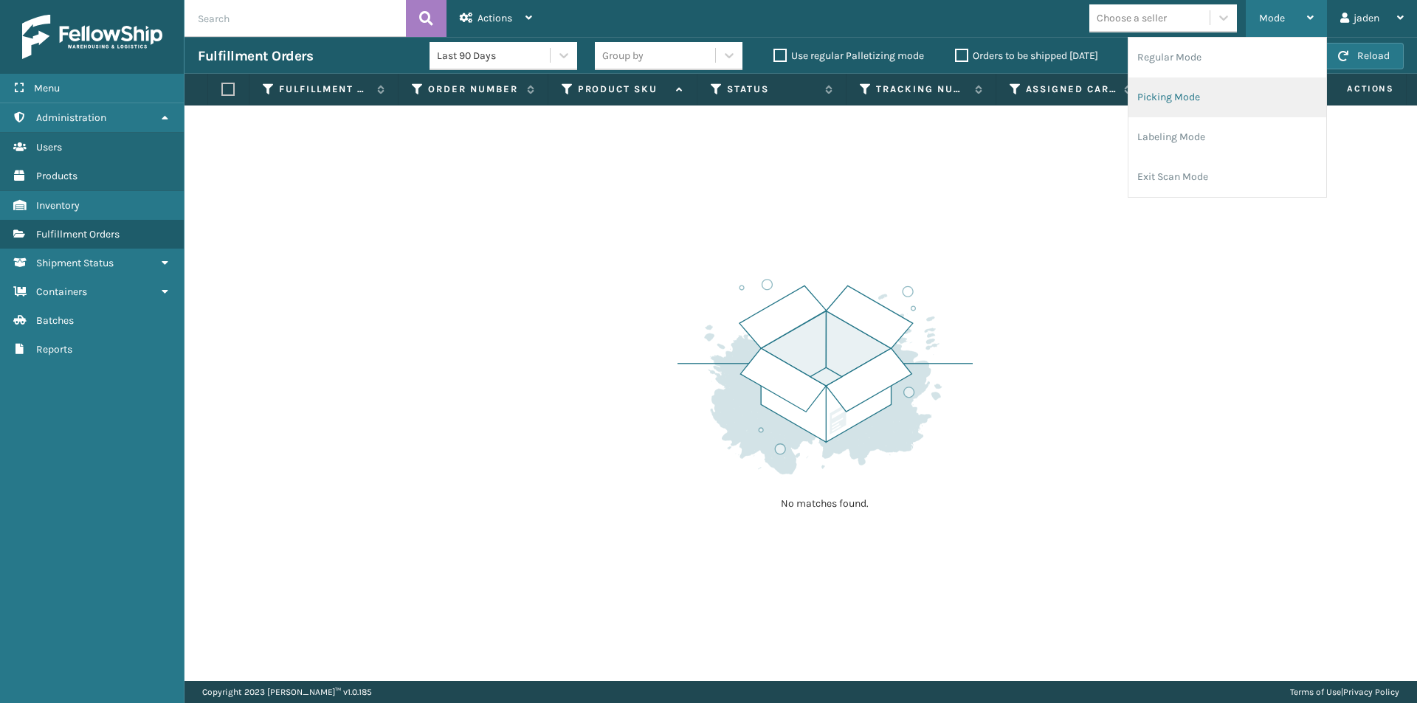
click at [1229, 114] on li "Picking Mode" at bounding box center [1227, 97] width 198 height 40
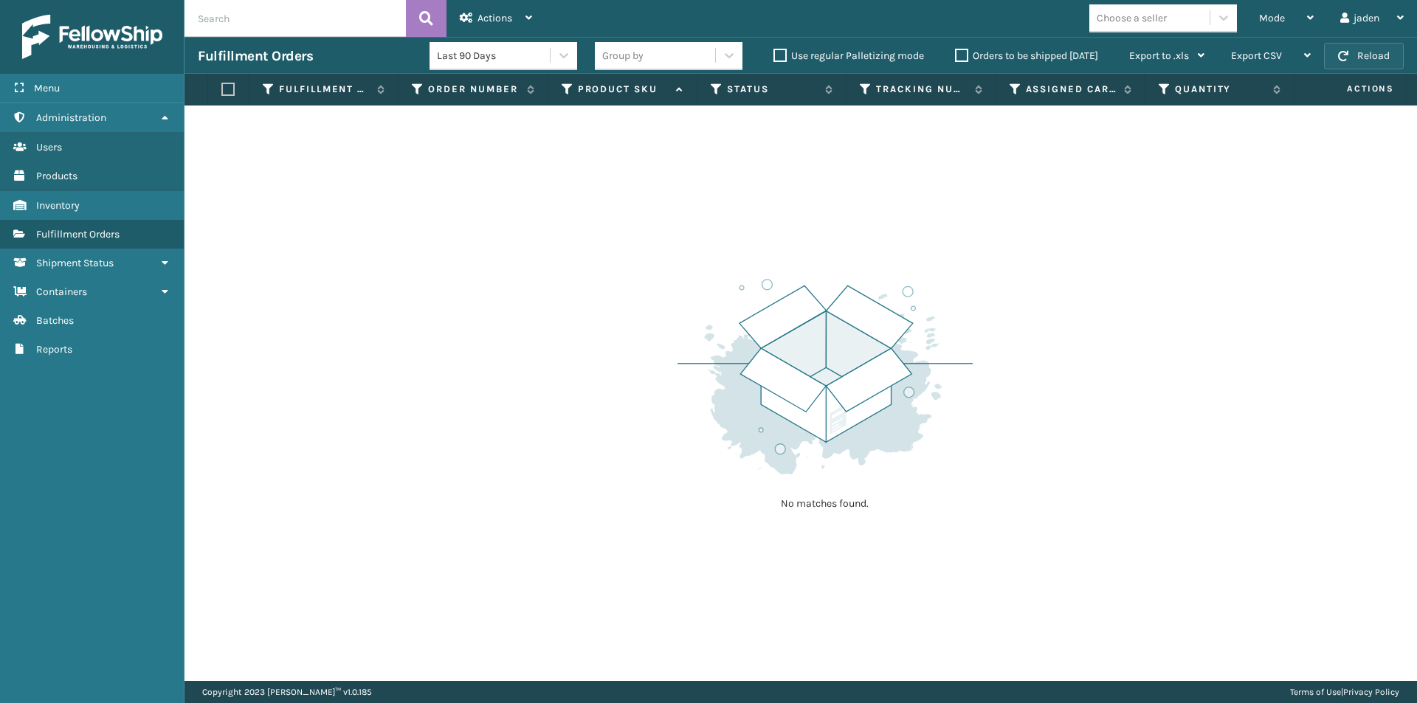
click at [1367, 46] on button "Reload" at bounding box center [1364, 56] width 80 height 27
click at [1297, 23] on div "Mode" at bounding box center [1286, 18] width 55 height 37
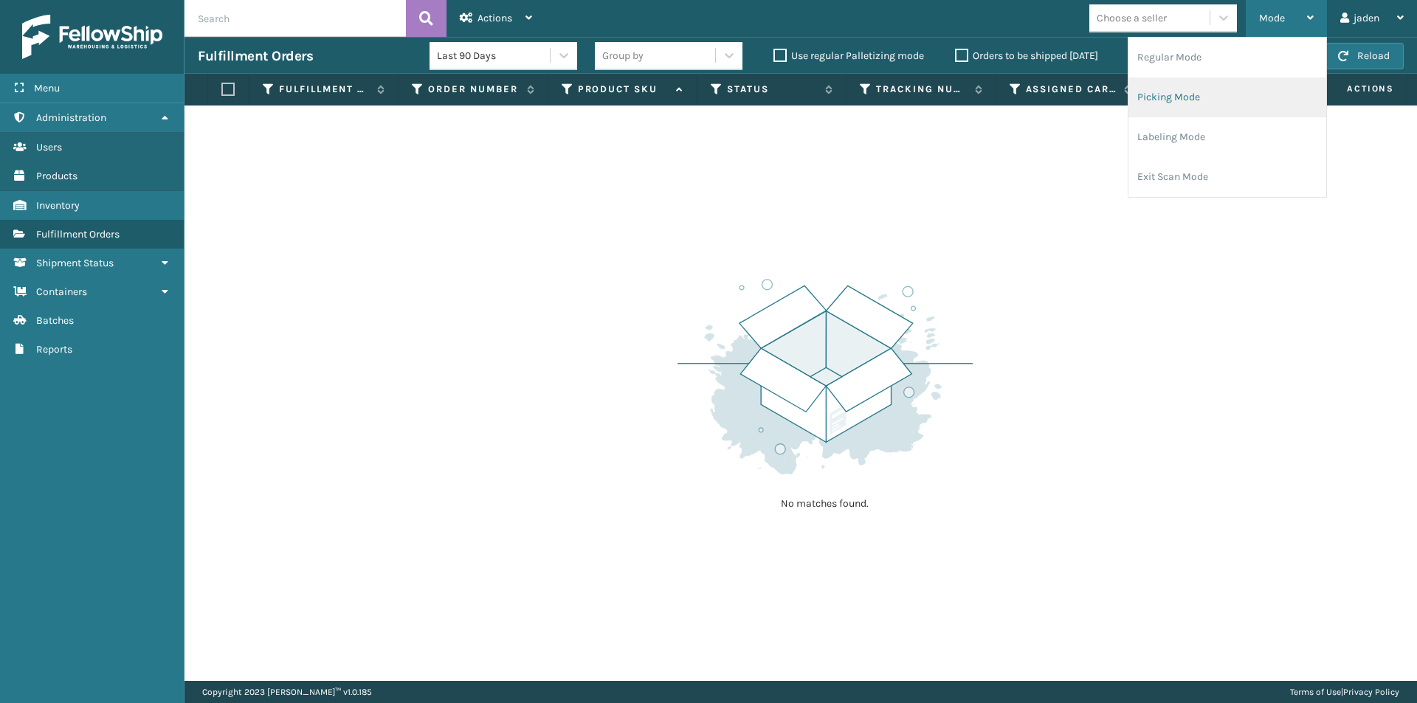
click at [1243, 100] on li "Picking Mode" at bounding box center [1227, 97] width 198 height 40
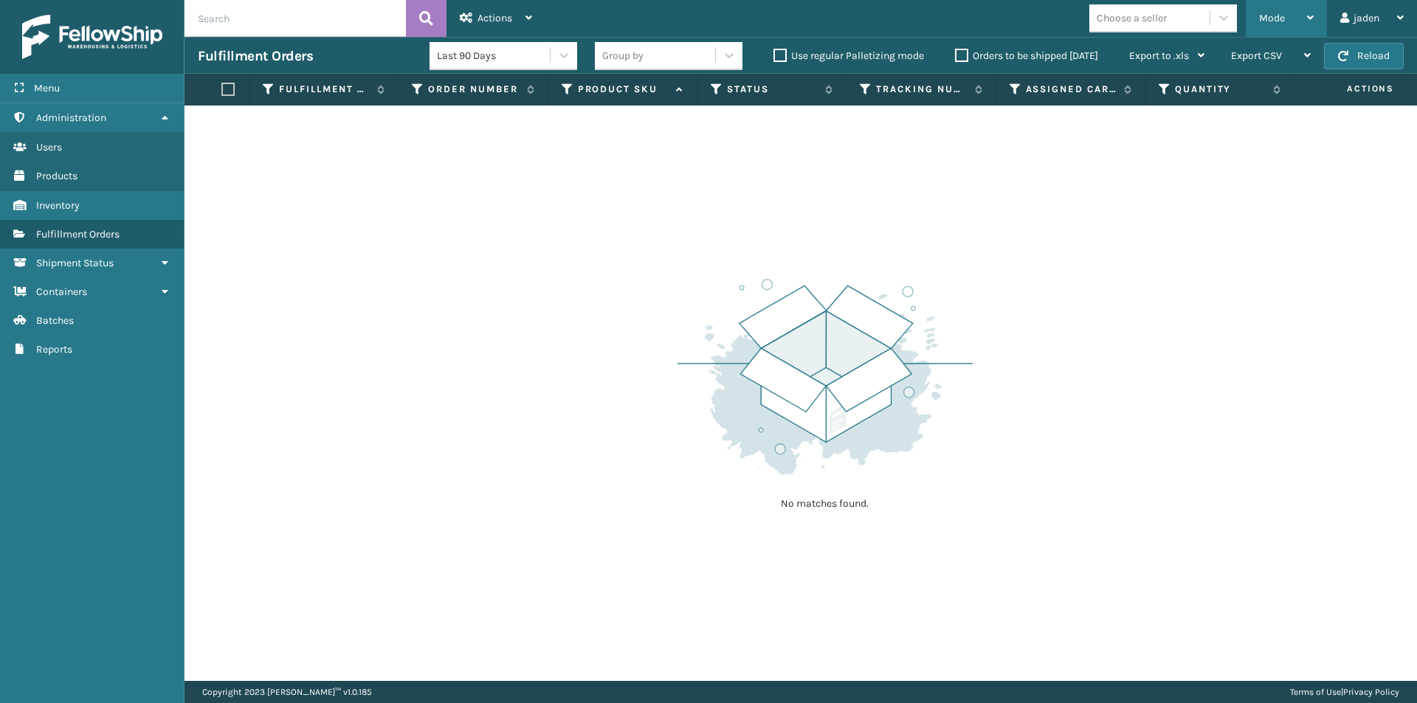
click at [1277, 30] on div "Mode" at bounding box center [1286, 18] width 55 height 37
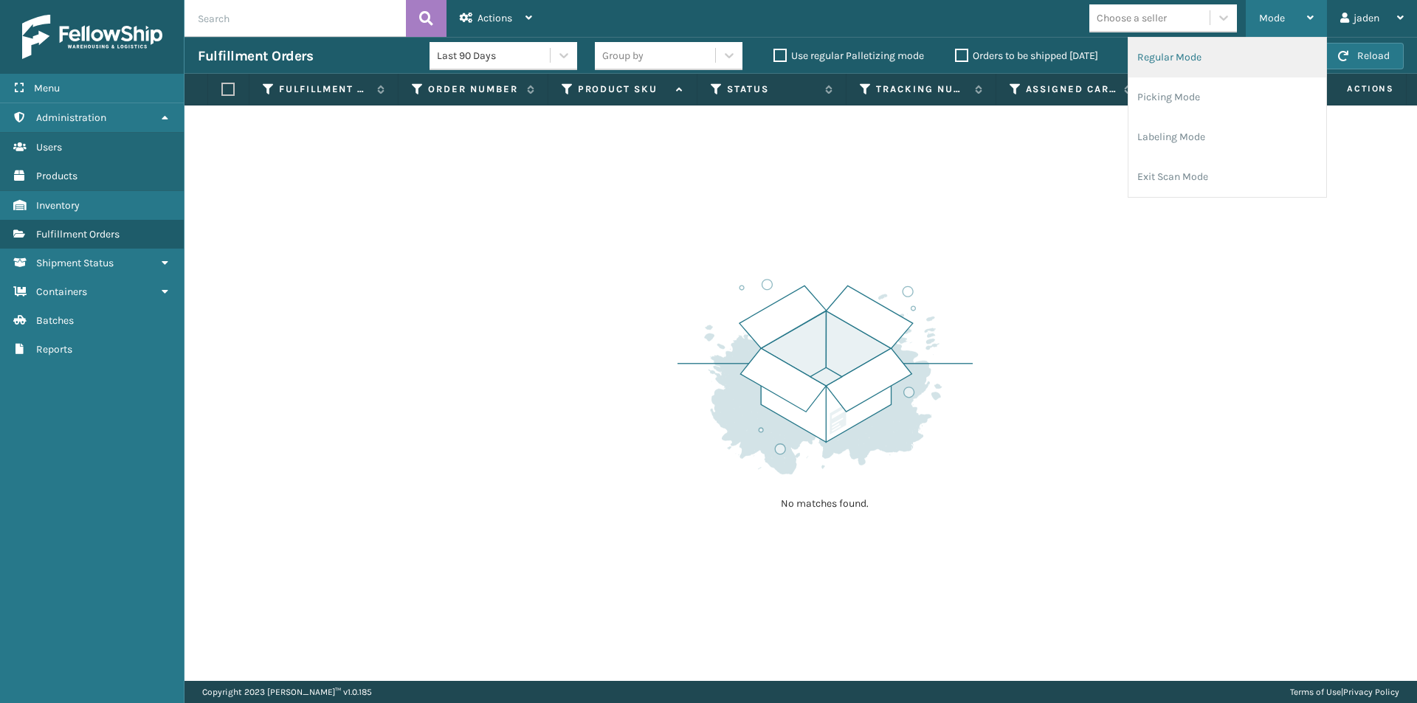
click at [1207, 66] on li "Regular Mode" at bounding box center [1227, 58] width 198 height 40
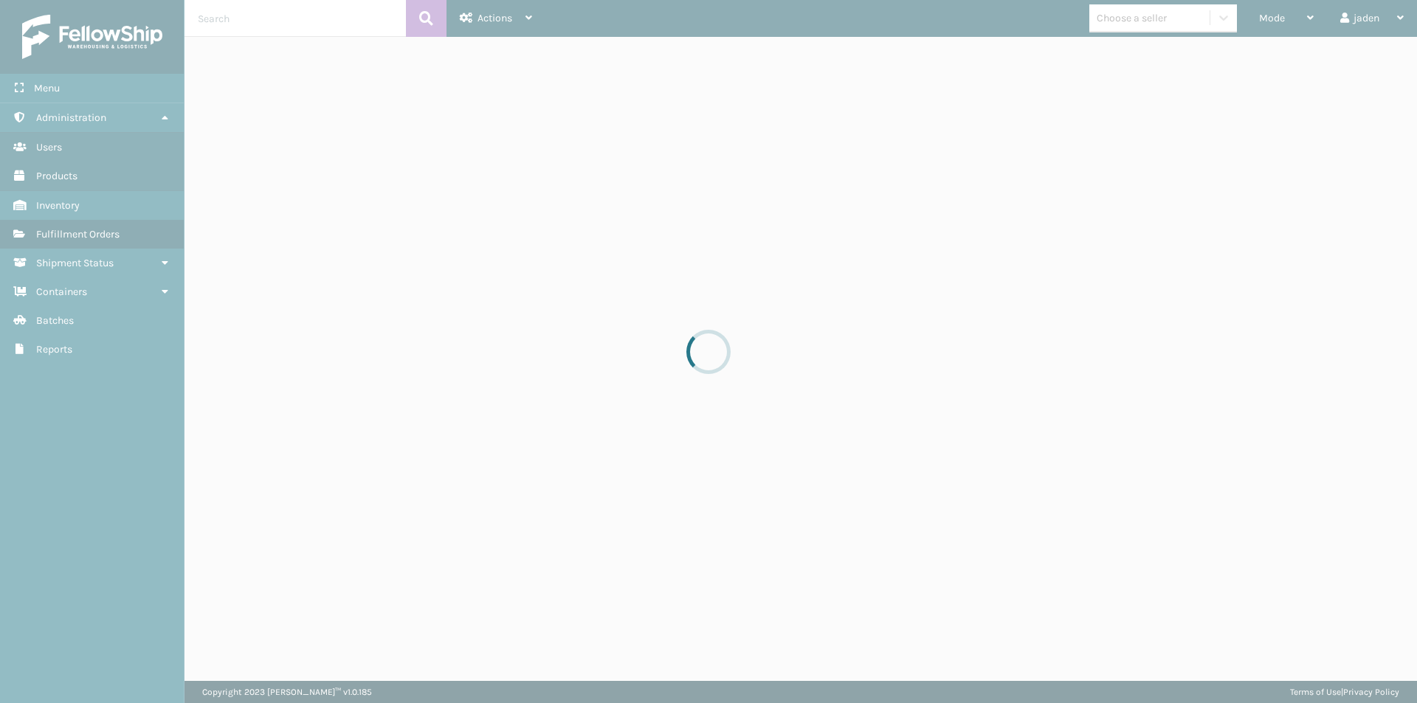
drag, startPoint x: 894, startPoint y: 111, endPoint x: 618, endPoint y: 91, distance: 277.5
click at [550, 207] on div at bounding box center [708, 351] width 1417 height 703
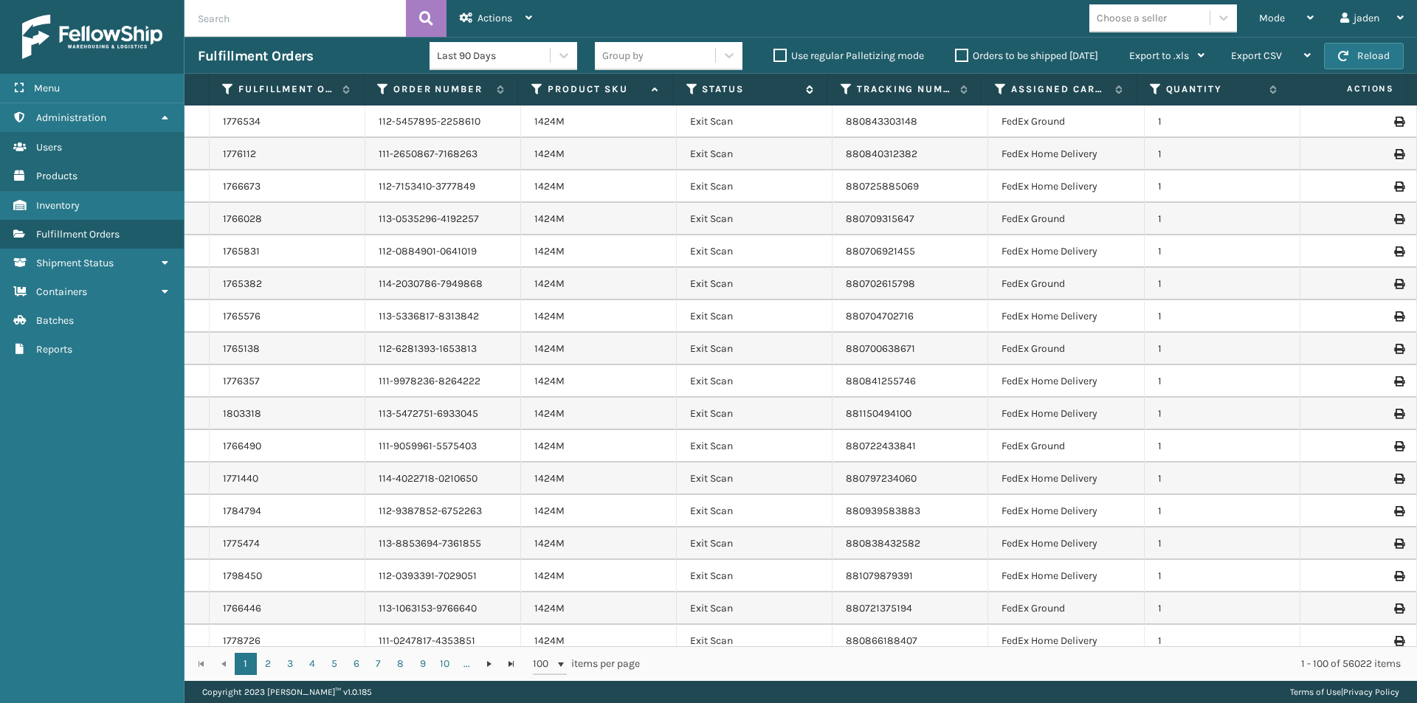
click at [691, 87] on icon at bounding box center [692, 89] width 12 height 13
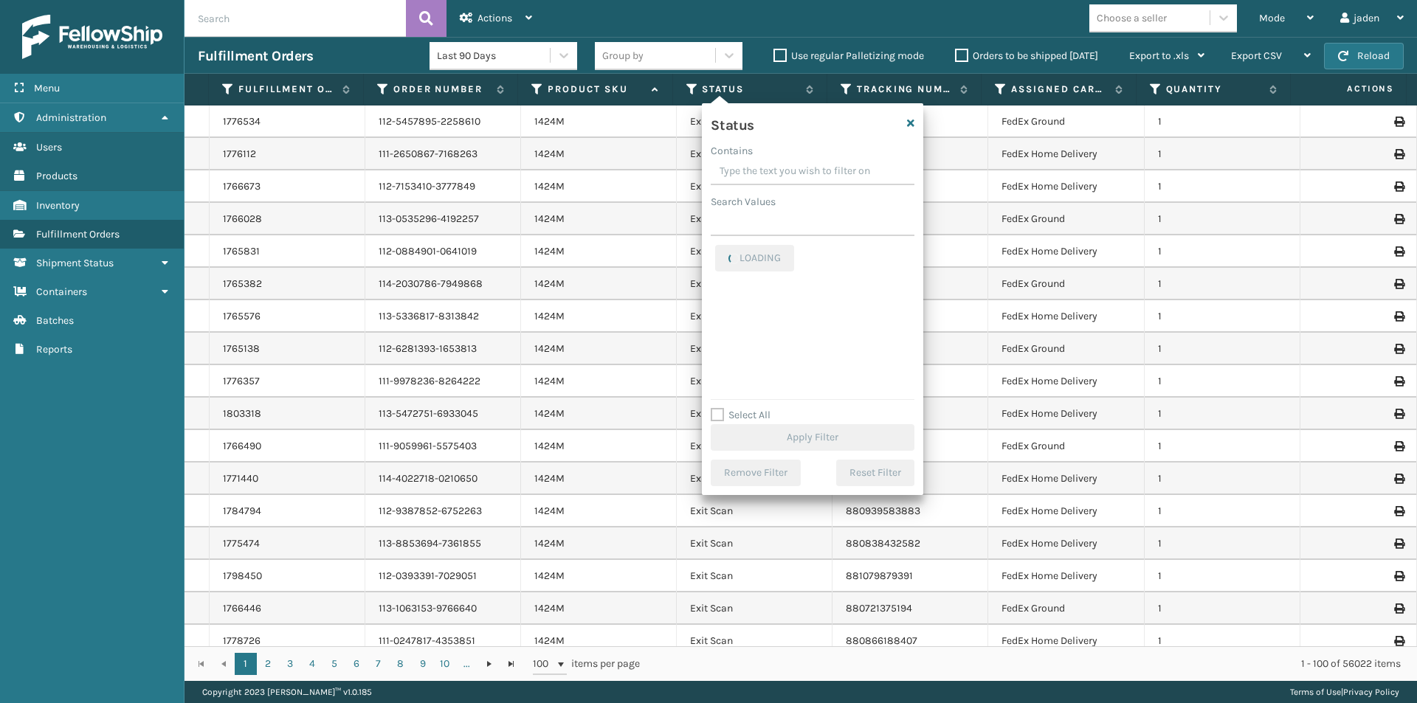
drag, startPoint x: 818, startPoint y: 177, endPoint x: 768, endPoint y: 173, distance: 49.6
click at [768, 173] on input "Contains" at bounding box center [813, 172] width 204 height 27
click at [725, 310] on label "Picking" at bounding box center [741, 312] width 52 height 13
click at [716, 310] on input "Picking" at bounding box center [715, 309] width 1 height 10
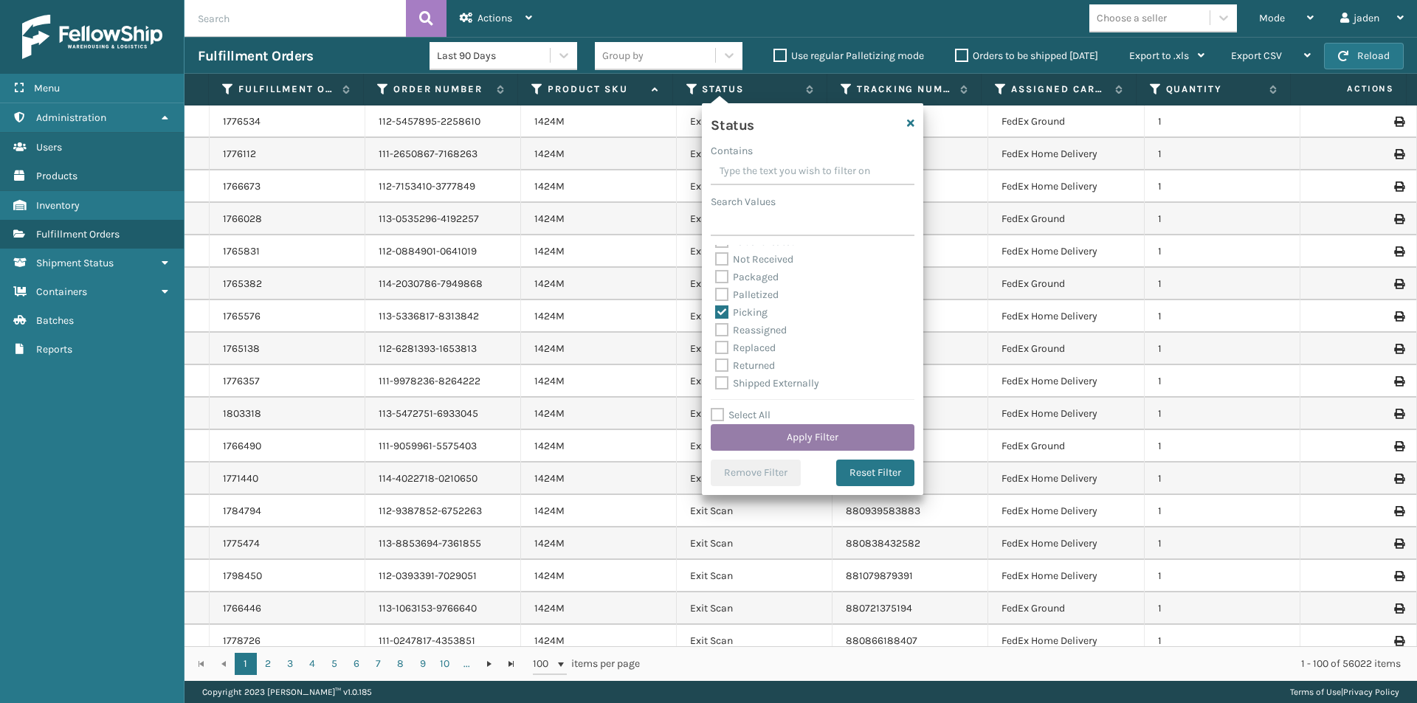
click at [804, 432] on button "Apply Filter" at bounding box center [813, 437] width 204 height 27
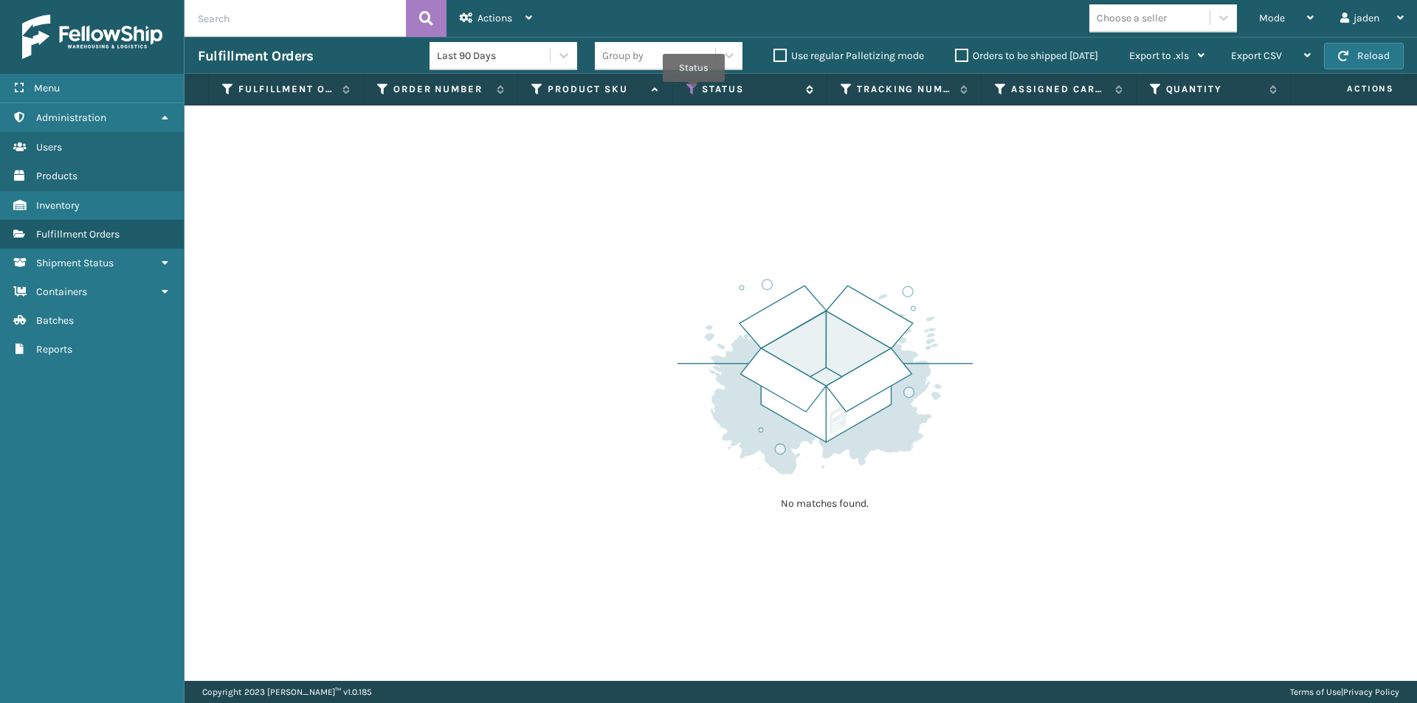
click at [694, 92] on icon at bounding box center [692, 89] width 12 height 13
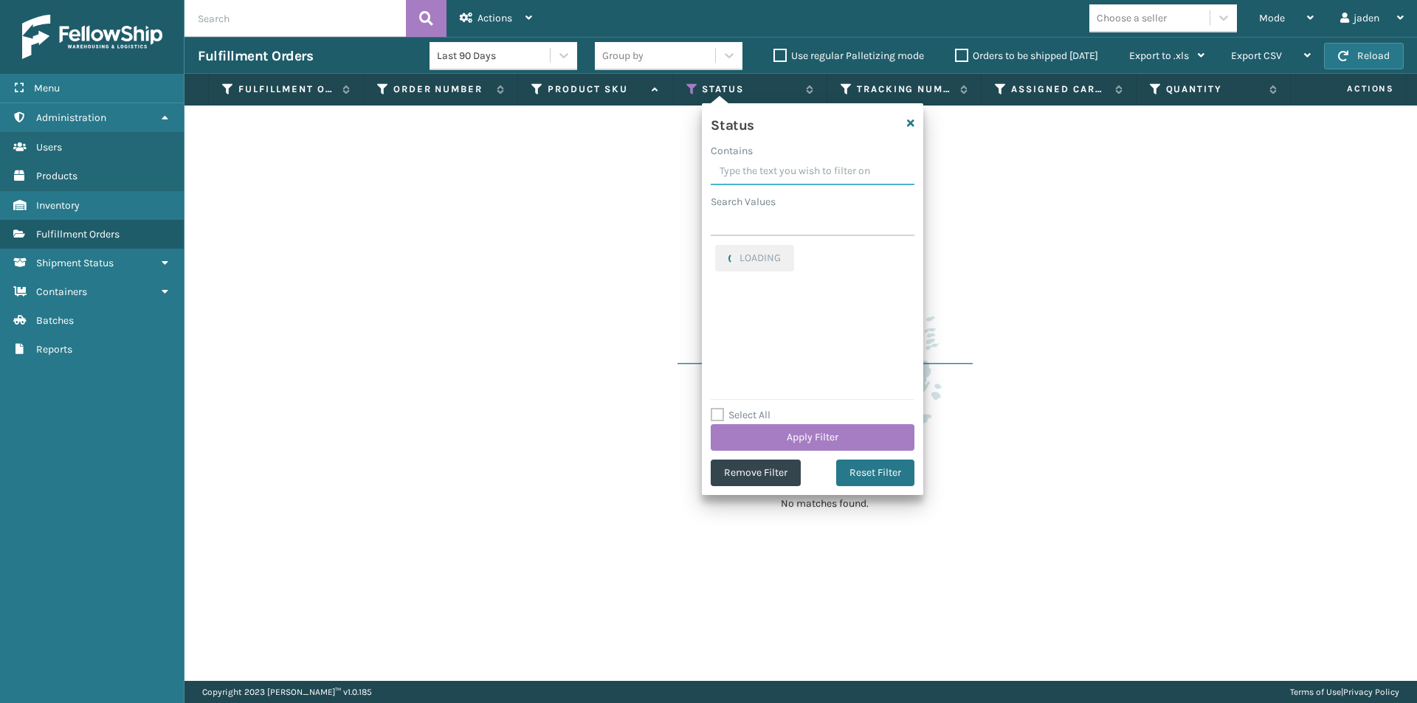
drag, startPoint x: 866, startPoint y: 154, endPoint x: 764, endPoint y: 164, distance: 103.0
click at [764, 164] on input "Contains" at bounding box center [813, 172] width 204 height 27
drag, startPoint x: 849, startPoint y: 168, endPoint x: 783, endPoint y: 170, distance: 65.7
click at [783, 170] on input "Contains" at bounding box center [813, 172] width 204 height 27
drag, startPoint x: 847, startPoint y: 168, endPoint x: 770, endPoint y: 173, distance: 77.7
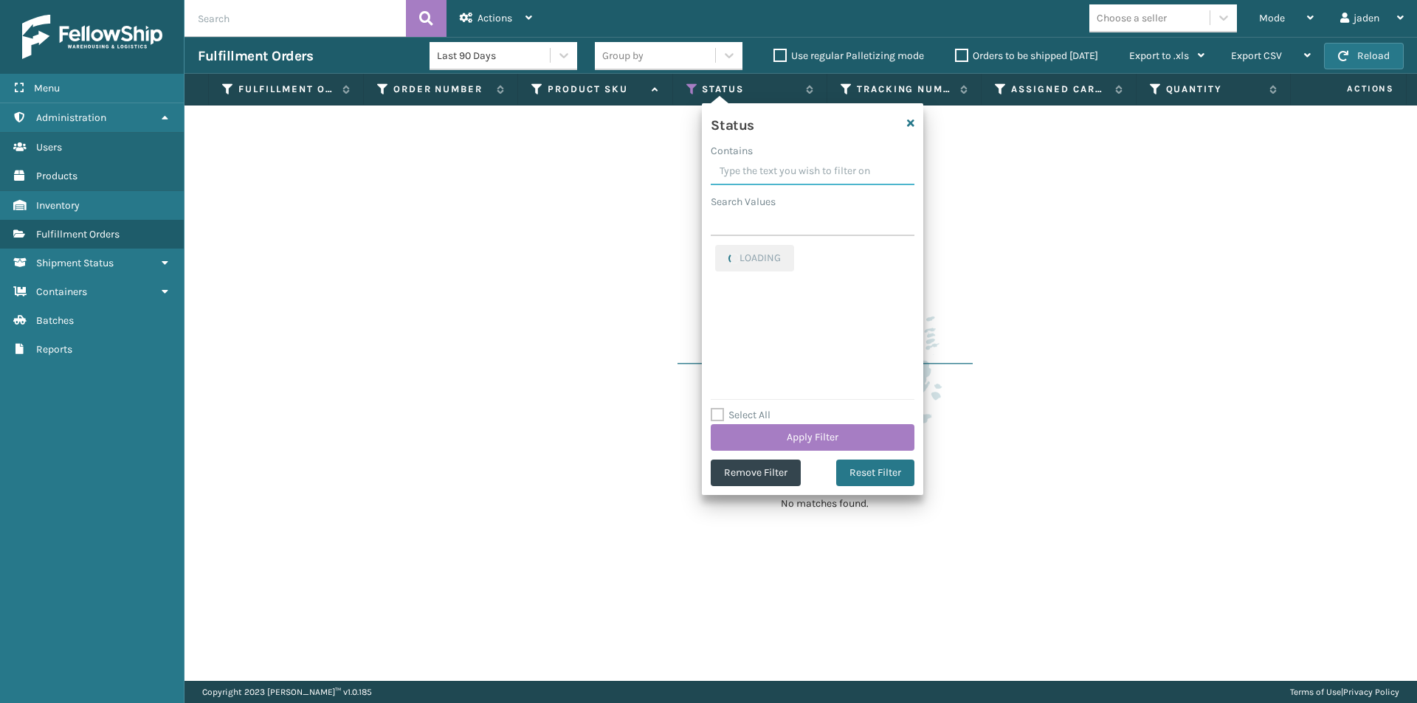
click at [770, 173] on input "Contains" at bounding box center [813, 172] width 204 height 27
drag, startPoint x: 842, startPoint y: 173, endPoint x: 767, endPoint y: 173, distance: 74.5
click at [767, 173] on input "Contains" at bounding box center [813, 172] width 204 height 27
drag, startPoint x: 869, startPoint y: 173, endPoint x: 761, endPoint y: 171, distance: 107.7
click at [761, 171] on input "Contains" at bounding box center [813, 172] width 204 height 27
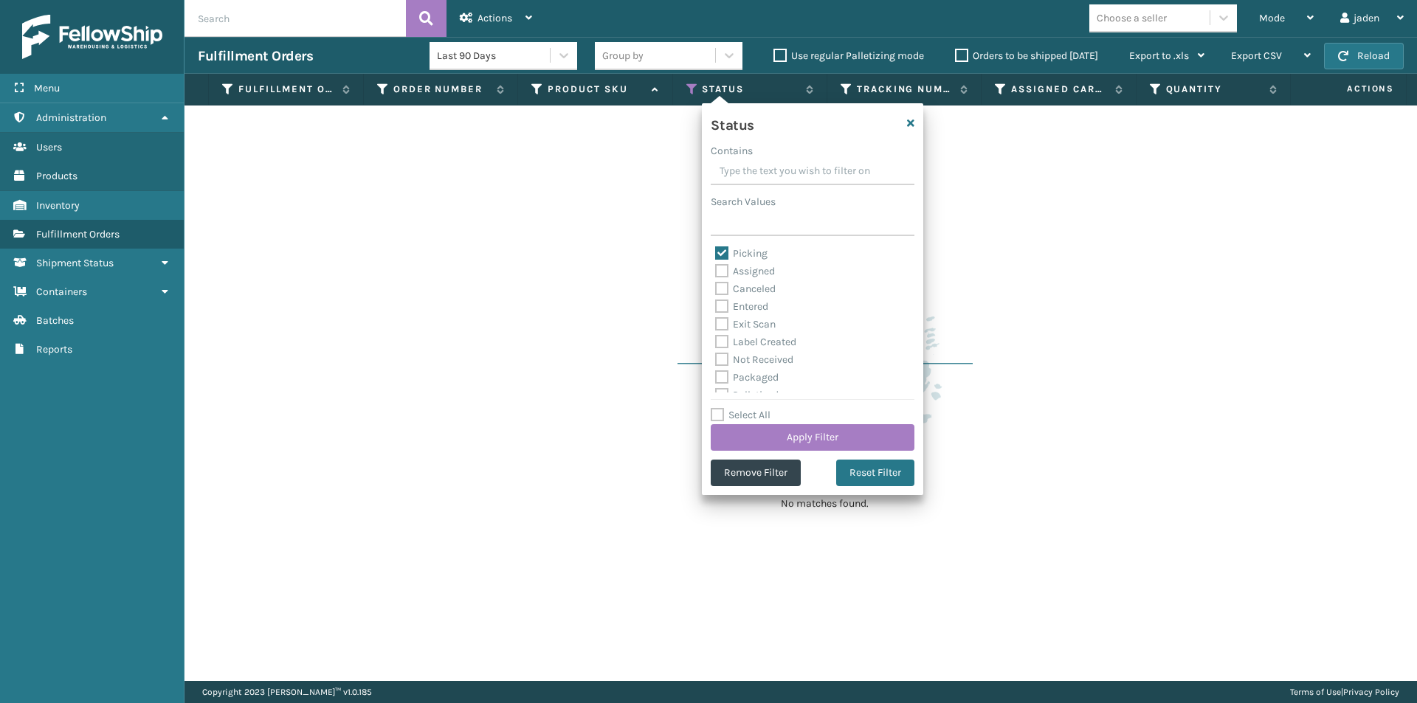
click at [722, 251] on label "Picking" at bounding box center [741, 253] width 52 height 13
click at [716, 251] on input "Picking" at bounding box center [715, 250] width 1 height 10
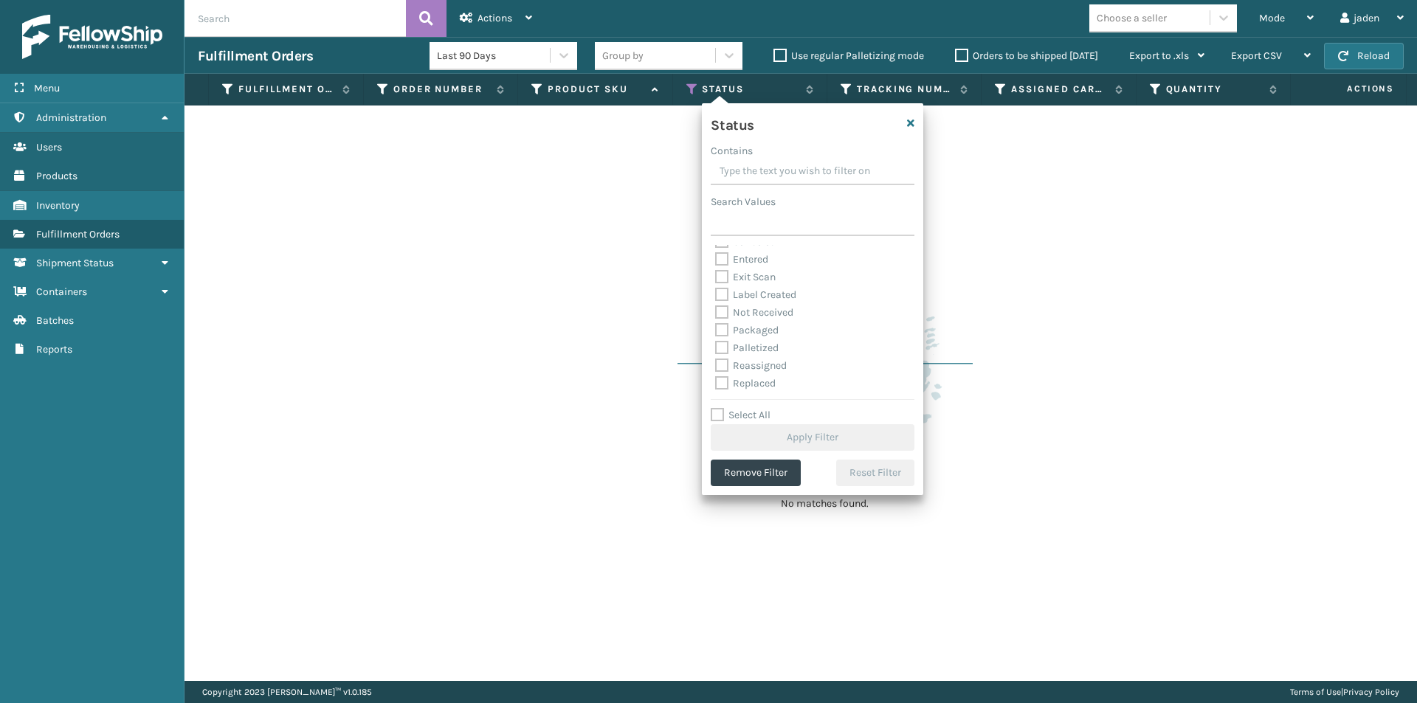
scroll to position [74, 0]
click at [720, 328] on div "Palletized" at bounding box center [812, 322] width 195 height 18
click at [717, 320] on label "Palletized" at bounding box center [746, 321] width 63 height 13
click at [716, 320] on input "Palletized" at bounding box center [715, 318] width 1 height 10
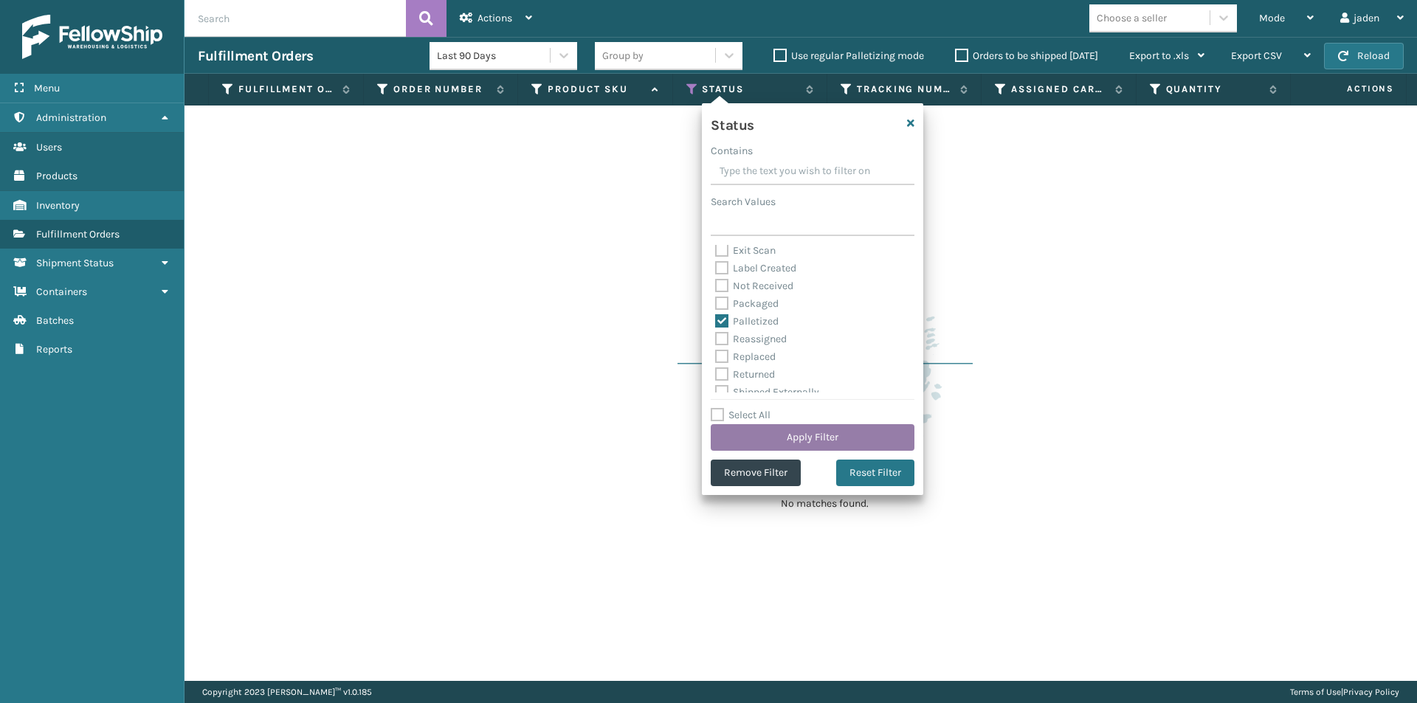
click at [807, 432] on button "Apply Filter" at bounding box center [813, 437] width 204 height 27
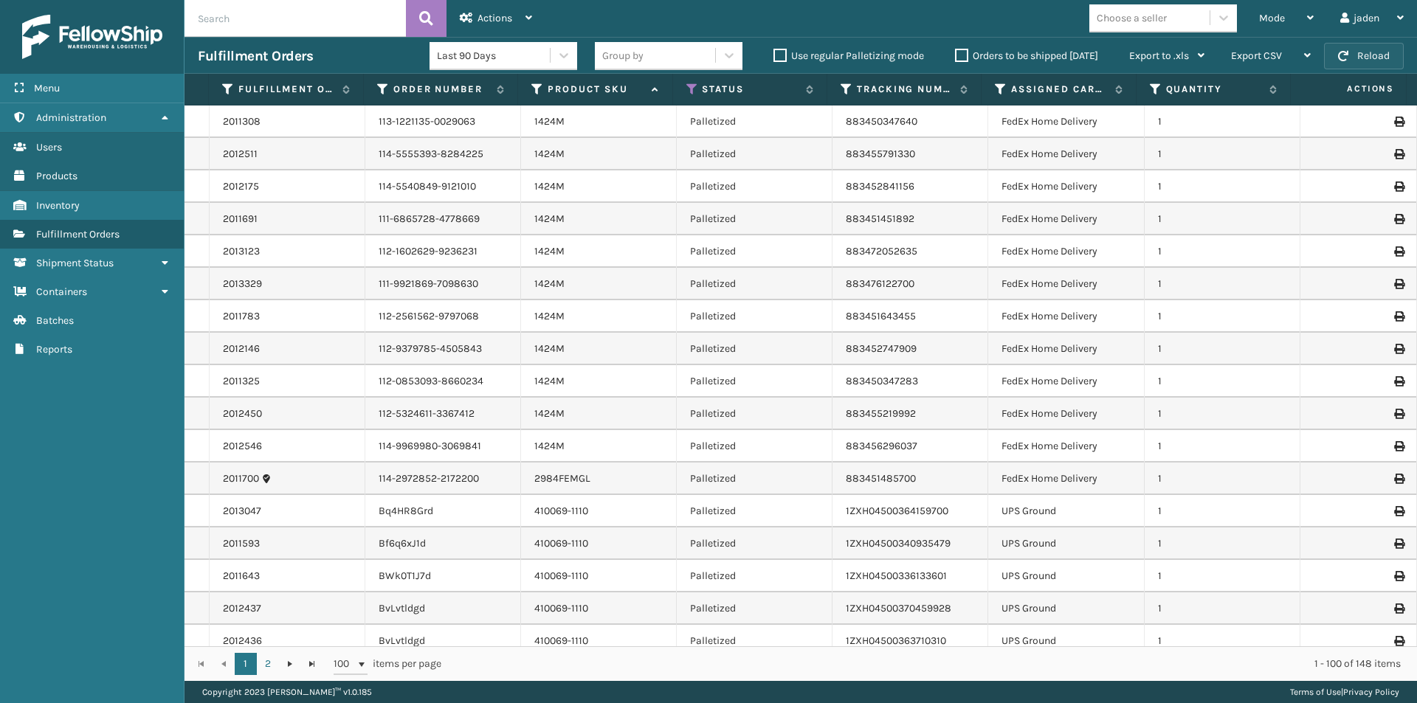
click at [1359, 59] on button "Reload" at bounding box center [1364, 56] width 80 height 27
click at [1285, 24] on div "Mode" at bounding box center [1286, 18] width 55 height 37
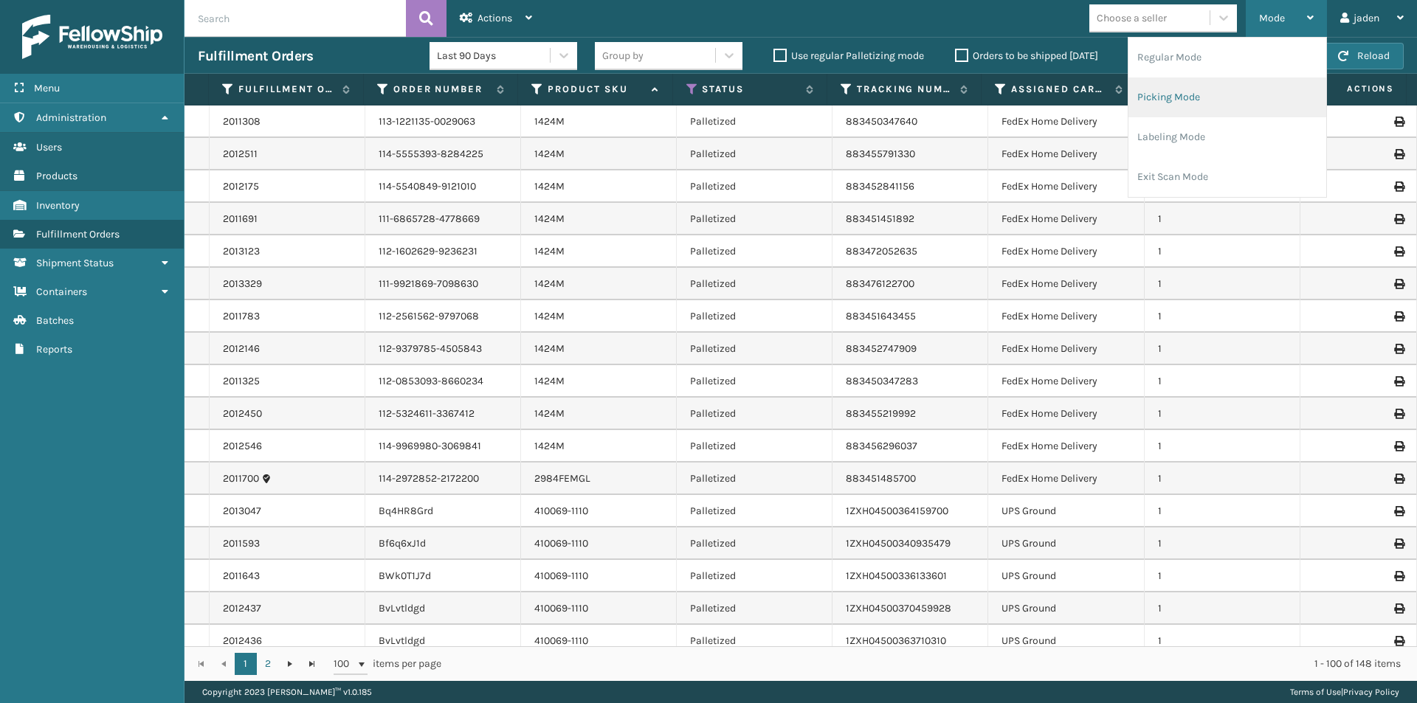
click at [1202, 92] on li "Picking Mode" at bounding box center [1227, 97] width 198 height 40
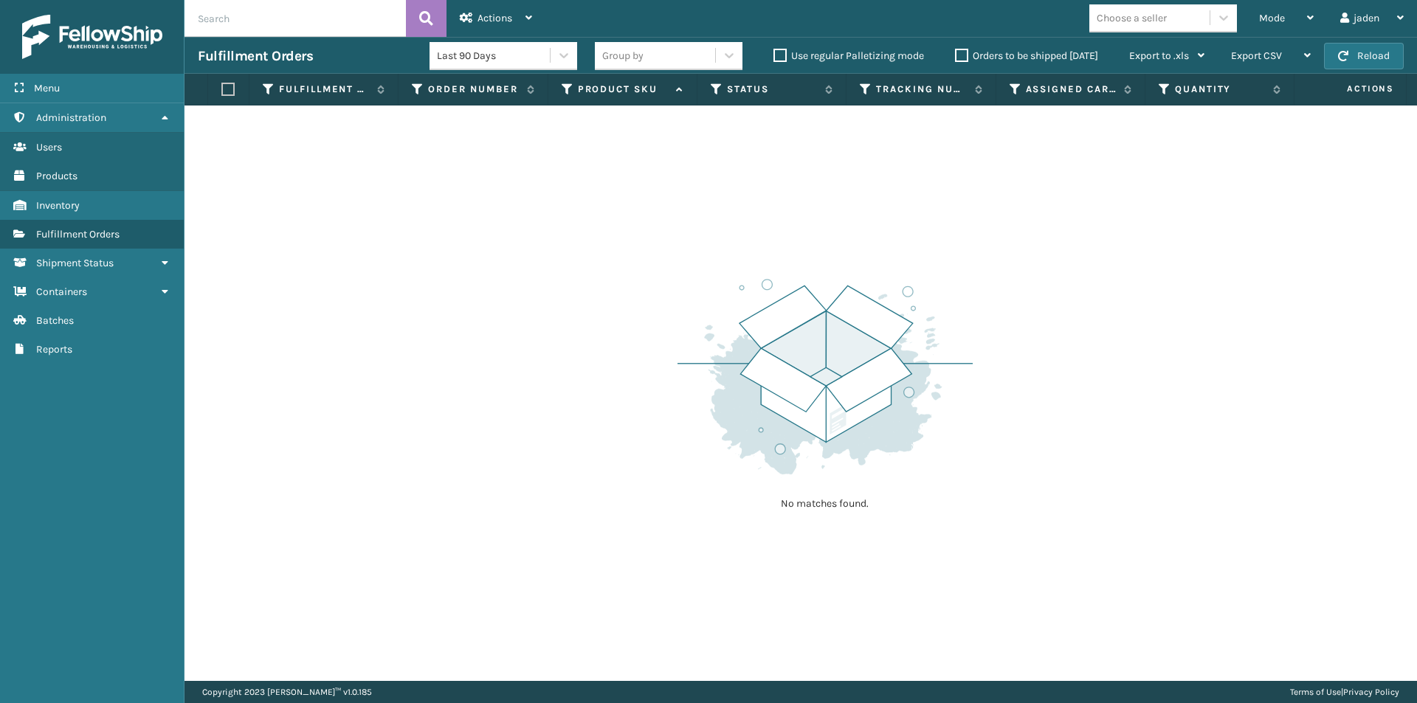
drag, startPoint x: 1060, startPoint y: 301, endPoint x: 1052, endPoint y: 297, distance: 8.6
drag, startPoint x: 1052, startPoint y: 297, endPoint x: 1001, endPoint y: 115, distance: 188.5
click at [694, 240] on div "No matches found." at bounding box center [800, 394] width 1232 height 576
click at [1359, 58] on button "Reload" at bounding box center [1364, 56] width 80 height 27
click at [959, 57] on label "Orders to be shipped [DATE]" at bounding box center [1026, 55] width 143 height 13
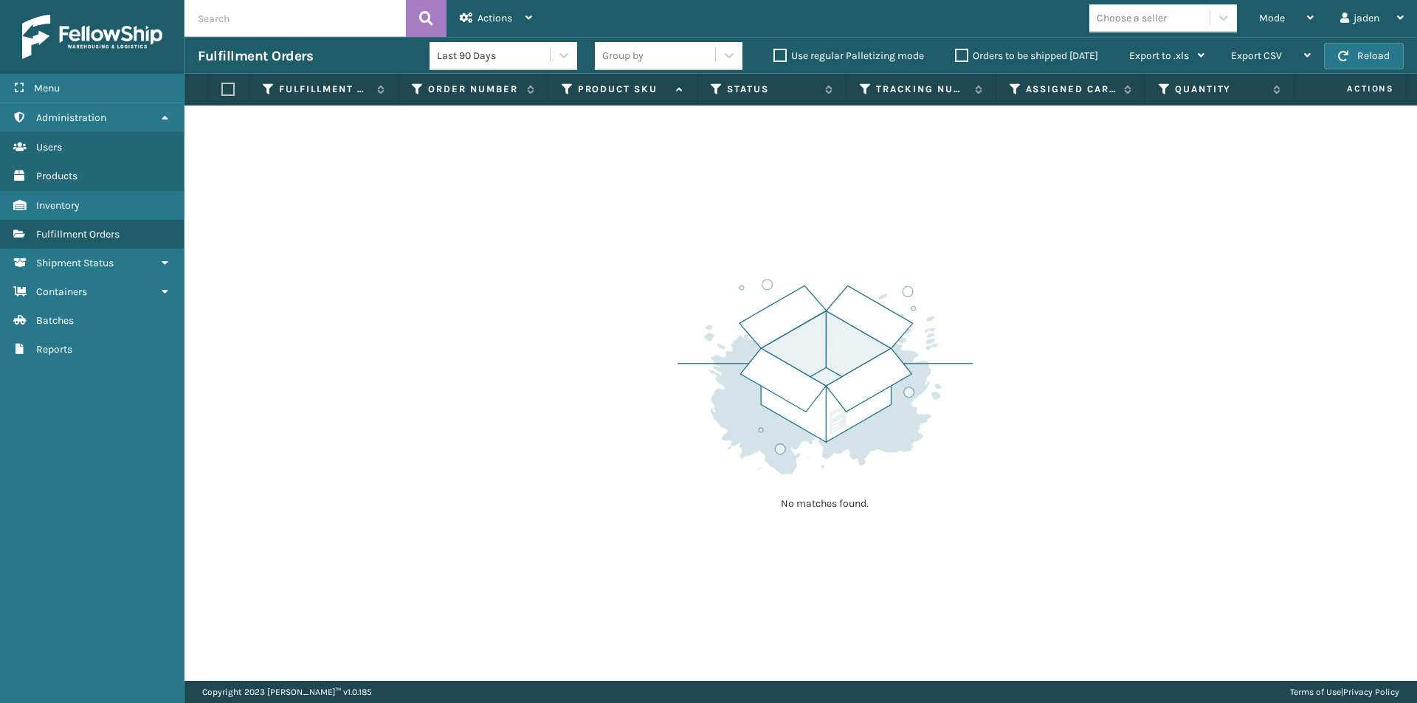
click at [956, 57] on input "Orders to be shipped [DATE]" at bounding box center [955, 52] width 1 height 10
click at [1350, 55] on button "Reload" at bounding box center [1364, 56] width 80 height 27
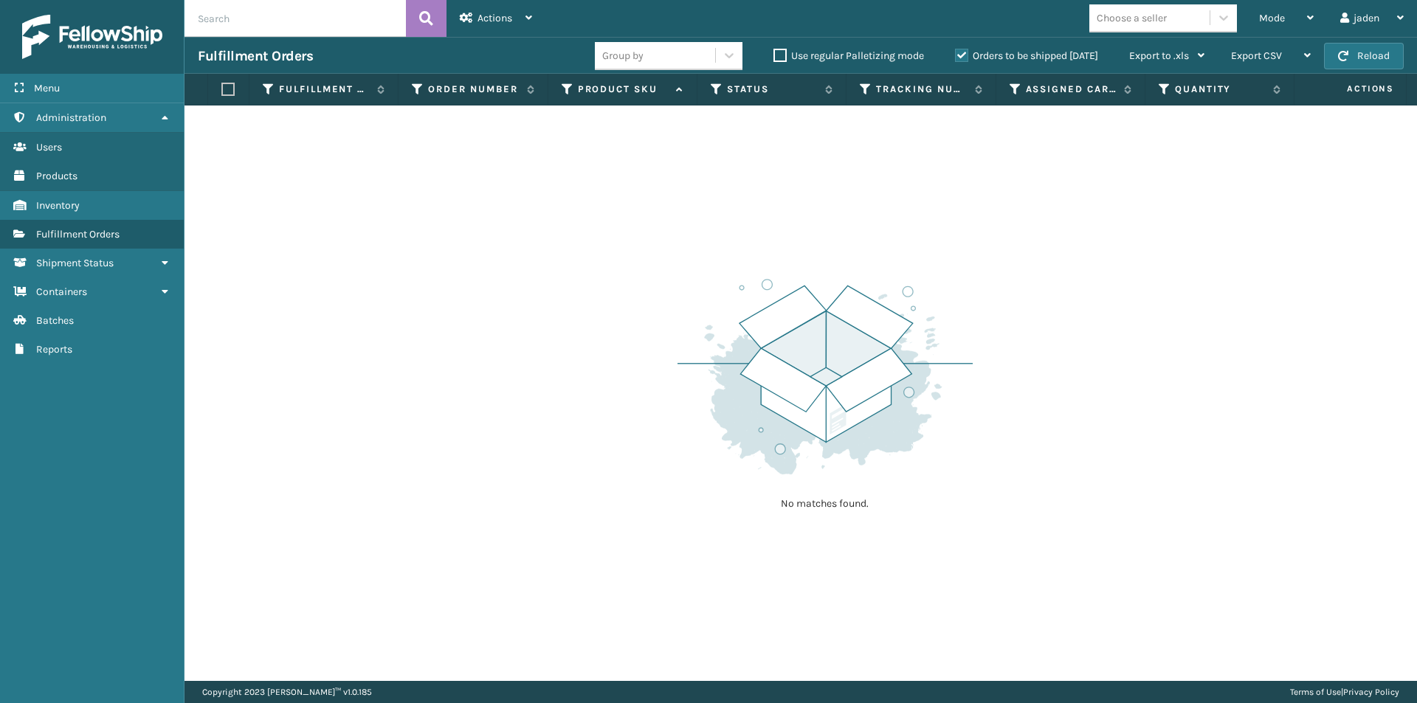
click at [1350, 55] on button "Reload" at bounding box center [1364, 56] width 80 height 27
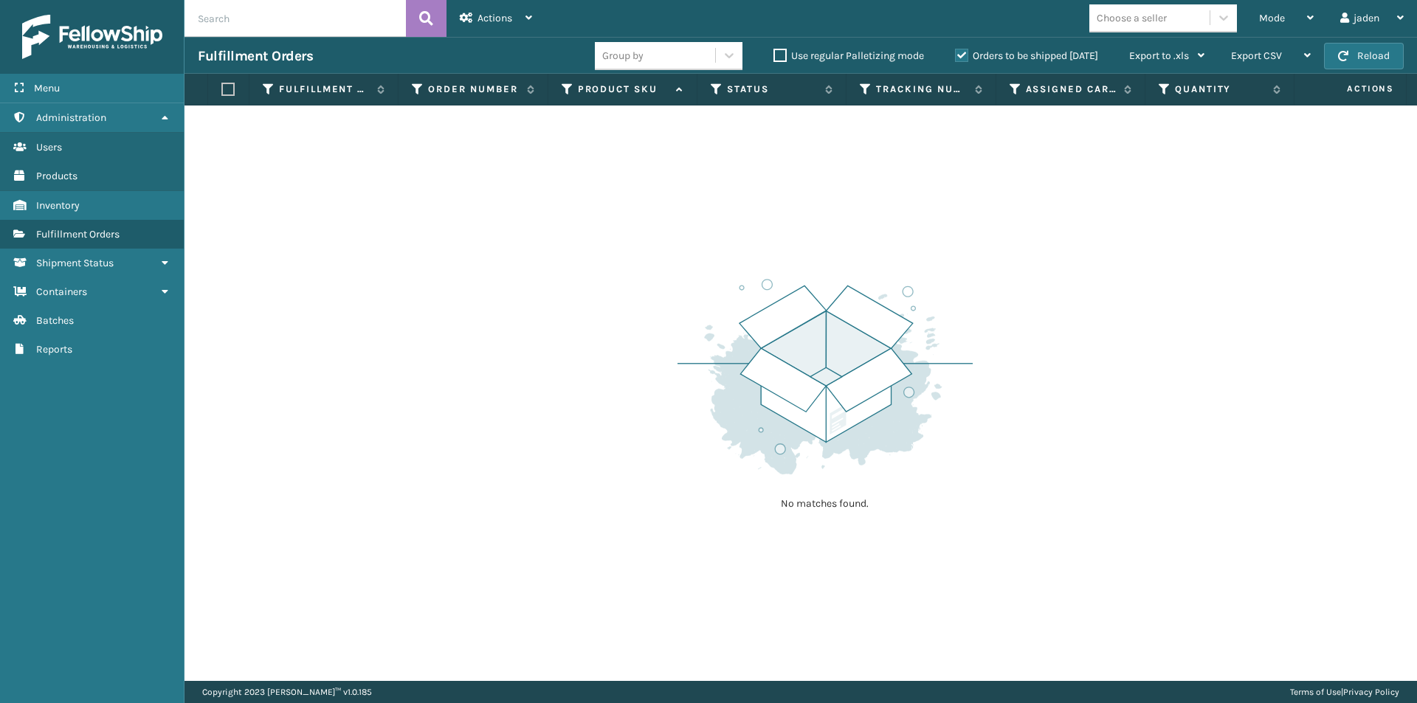
drag, startPoint x: 1055, startPoint y: 244, endPoint x: 1032, endPoint y: 244, distance: 22.9
drag, startPoint x: 1032, startPoint y: 244, endPoint x: 491, endPoint y: 238, distance: 541.7
click at [491, 238] on div "No matches found." at bounding box center [800, 394] width 1232 height 576
click at [1353, 54] on button "Reload" at bounding box center [1364, 56] width 80 height 27
drag, startPoint x: 851, startPoint y: 243, endPoint x: 622, endPoint y: 257, distance: 229.2
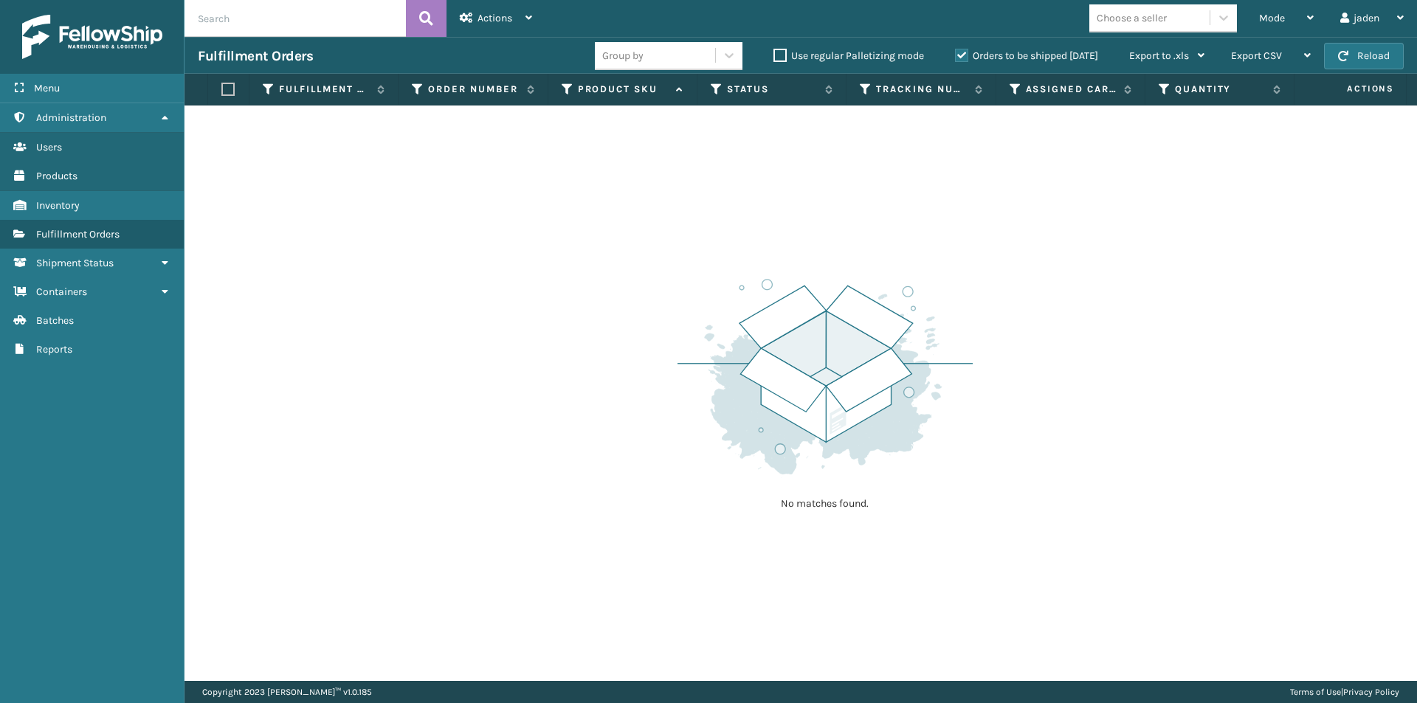
click at [622, 257] on div "No matches found." at bounding box center [800, 394] width 1232 height 576
drag, startPoint x: 835, startPoint y: 241, endPoint x: 657, endPoint y: 241, distance: 177.8
click at [657, 241] on div "No matches found." at bounding box center [800, 394] width 1232 height 576
drag, startPoint x: 967, startPoint y: 176, endPoint x: 790, endPoint y: 236, distance: 186.9
click at [584, 246] on div "No matches found." at bounding box center [800, 394] width 1232 height 576
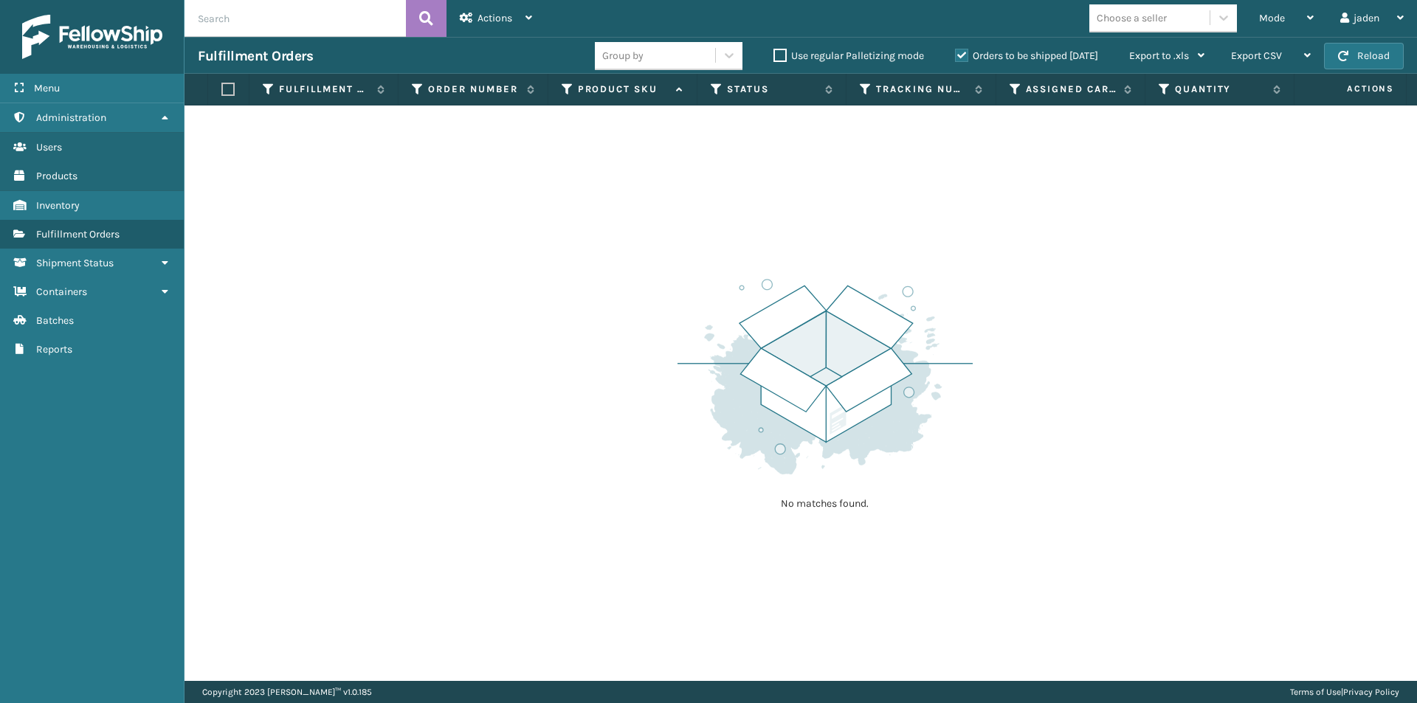
drag, startPoint x: 823, startPoint y: 236, endPoint x: 627, endPoint y: 238, distance: 195.6
click at [627, 238] on div "No matches found." at bounding box center [800, 394] width 1232 height 576
drag, startPoint x: 874, startPoint y: 218, endPoint x: 659, endPoint y: 227, distance: 214.9
click at [659, 227] on div "No matches found." at bounding box center [800, 394] width 1232 height 576
drag, startPoint x: 936, startPoint y: 224, endPoint x: 629, endPoint y: 222, distance: 306.2
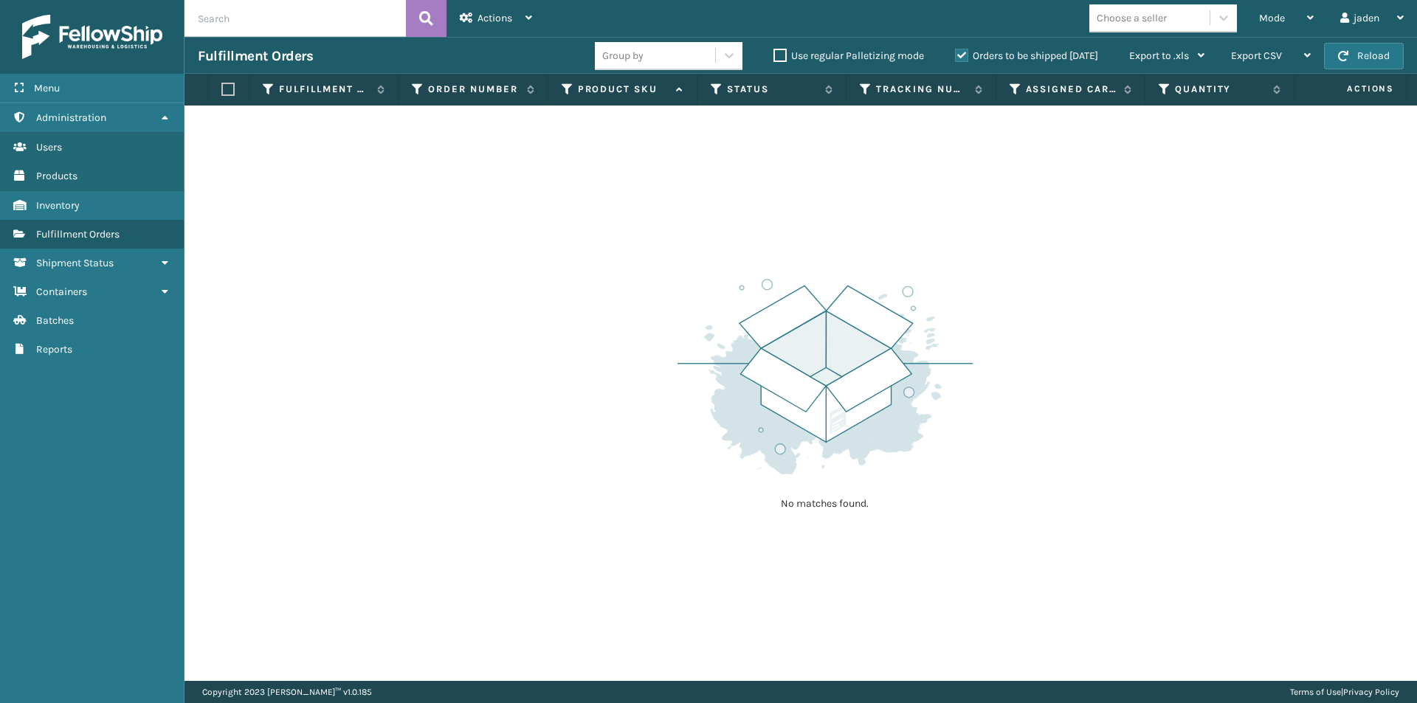
click at [629, 222] on div "No matches found." at bounding box center [800, 394] width 1232 height 576
drag, startPoint x: 928, startPoint y: 223, endPoint x: 663, endPoint y: 238, distance: 265.3
click at [663, 238] on div "No matches found." at bounding box center [800, 394] width 1232 height 576
drag, startPoint x: 991, startPoint y: 229, endPoint x: 672, endPoint y: 235, distance: 319.6
click at [672, 235] on div "No matches found." at bounding box center [800, 394] width 1232 height 576
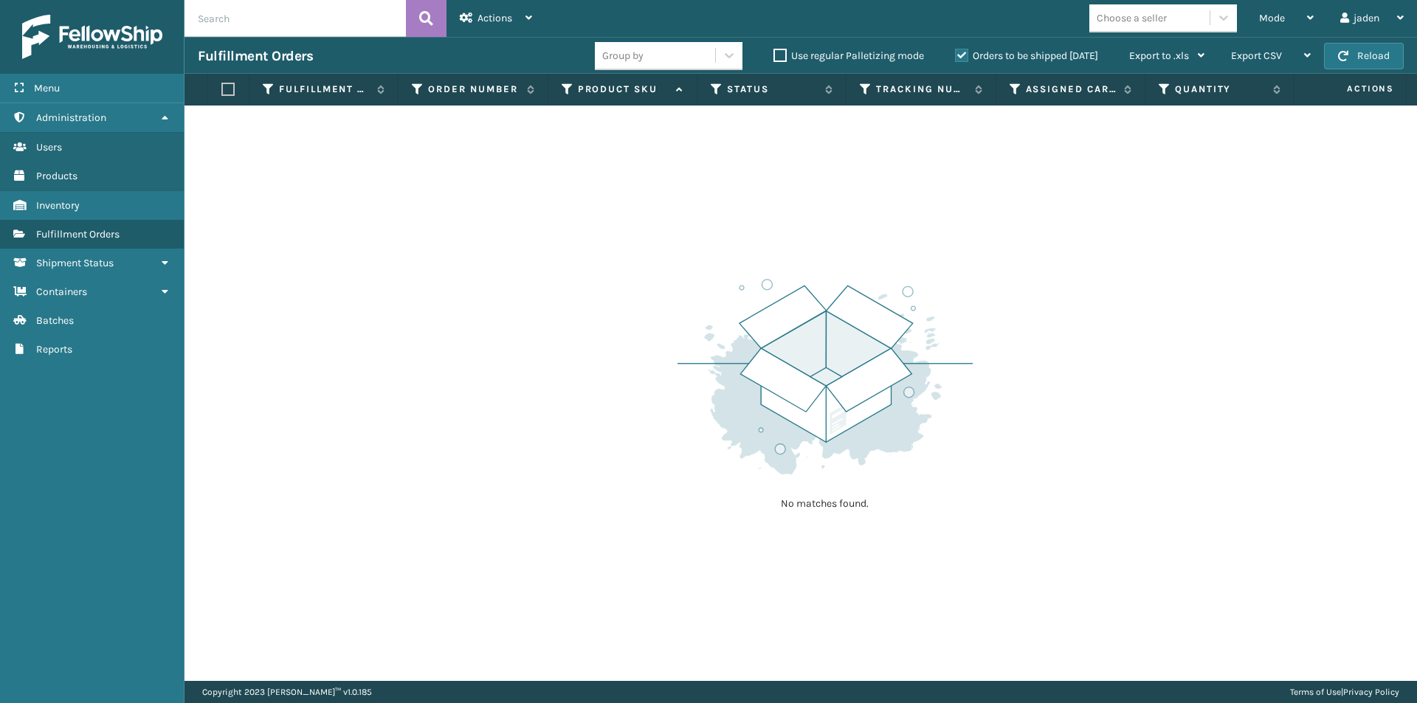
drag, startPoint x: 1003, startPoint y: 236, endPoint x: 677, endPoint y: 238, distance: 326.2
click at [674, 238] on div "No matches found." at bounding box center [800, 394] width 1232 height 576
drag, startPoint x: 965, startPoint y: 228, endPoint x: 652, endPoint y: 243, distance: 313.2
click at [638, 243] on div "No matches found." at bounding box center [800, 394] width 1232 height 576
drag, startPoint x: 1004, startPoint y: 236, endPoint x: 759, endPoint y: 244, distance: 245.1
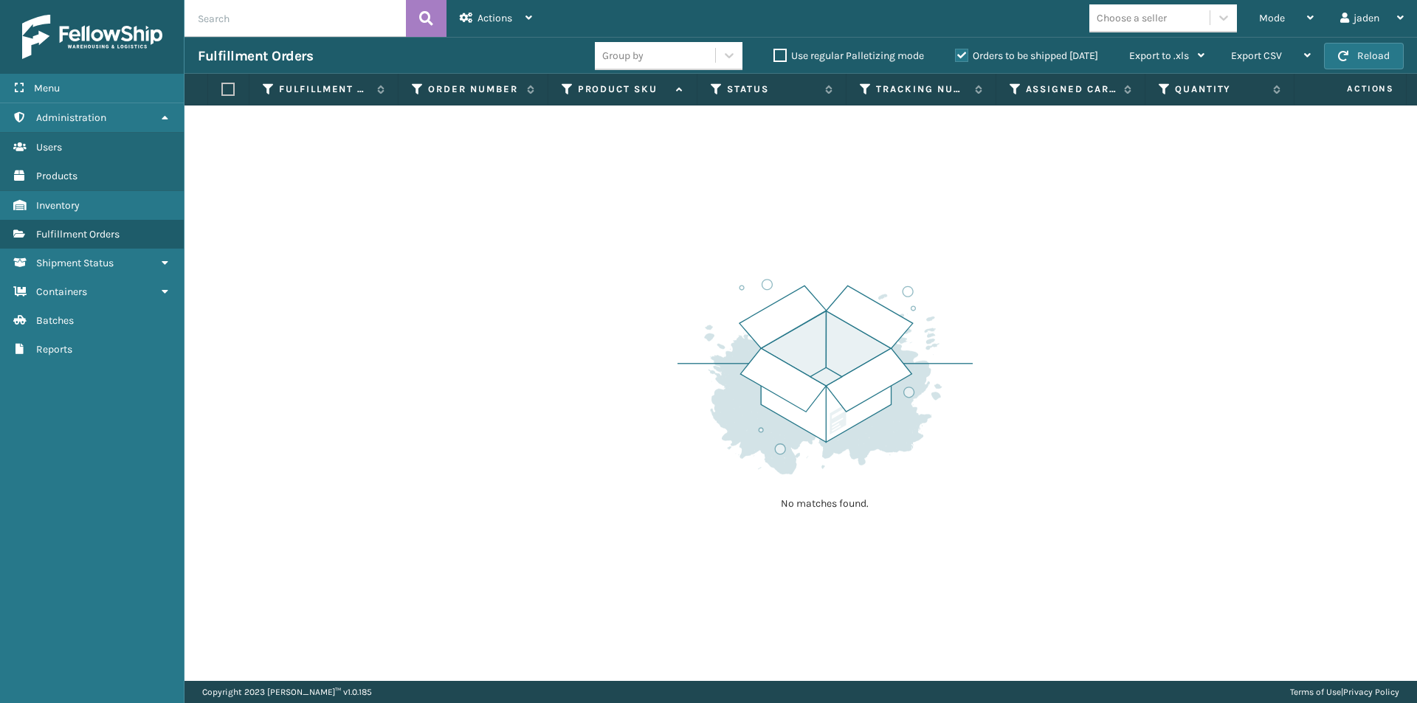
click at [759, 244] on div "No matches found." at bounding box center [800, 394] width 1232 height 576
drag, startPoint x: 1001, startPoint y: 244, endPoint x: 667, endPoint y: 255, distance: 333.7
click at [667, 255] on div "No matches found." at bounding box center [800, 394] width 1232 height 576
drag, startPoint x: 924, startPoint y: 254, endPoint x: 643, endPoint y: 249, distance: 281.2
click at [643, 249] on div "No matches found." at bounding box center [800, 394] width 1232 height 576
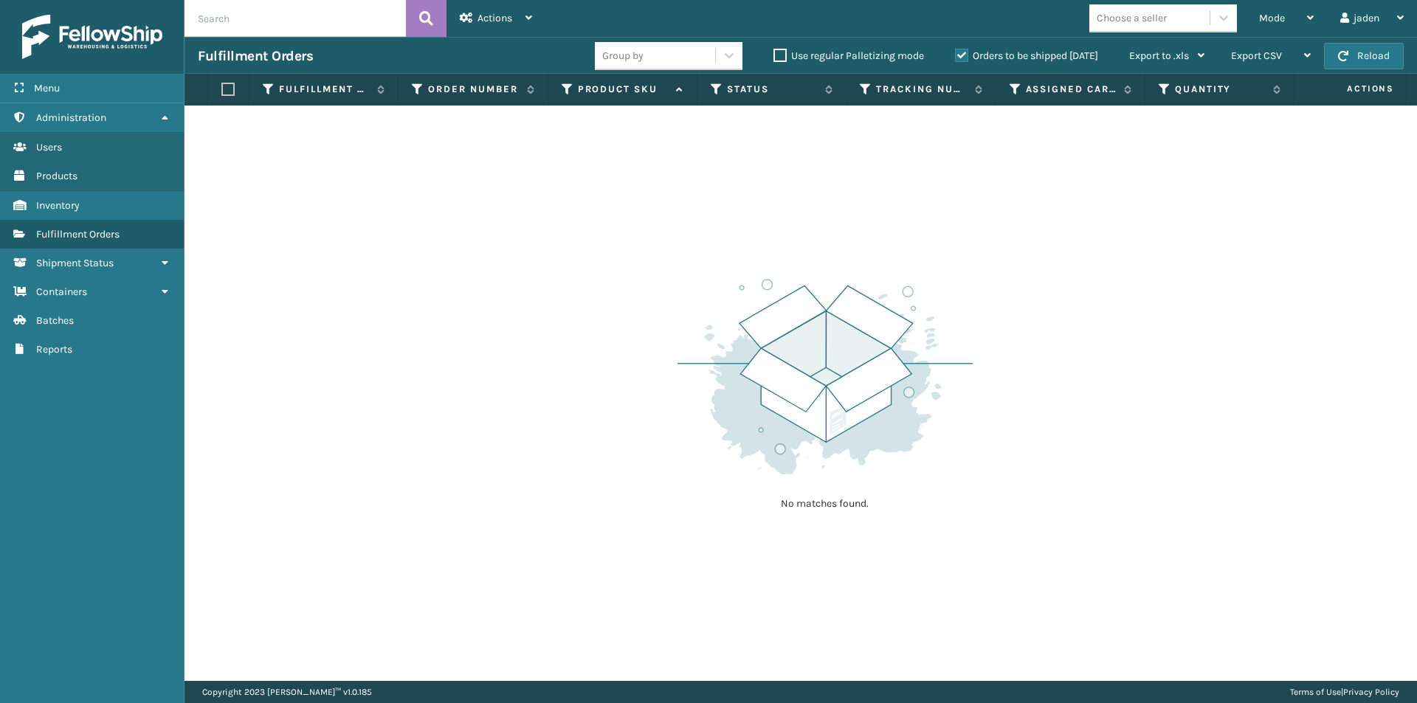
drag, startPoint x: 953, startPoint y: 242, endPoint x: 626, endPoint y: 246, distance: 326.2
click at [626, 246] on div "No matches found." at bounding box center [800, 394] width 1232 height 576
drag, startPoint x: 1026, startPoint y: 241, endPoint x: 745, endPoint y: 243, distance: 280.4
click at [745, 243] on div "No matches found." at bounding box center [800, 394] width 1232 height 576
drag, startPoint x: 1028, startPoint y: 245, endPoint x: 646, endPoint y: 262, distance: 381.9
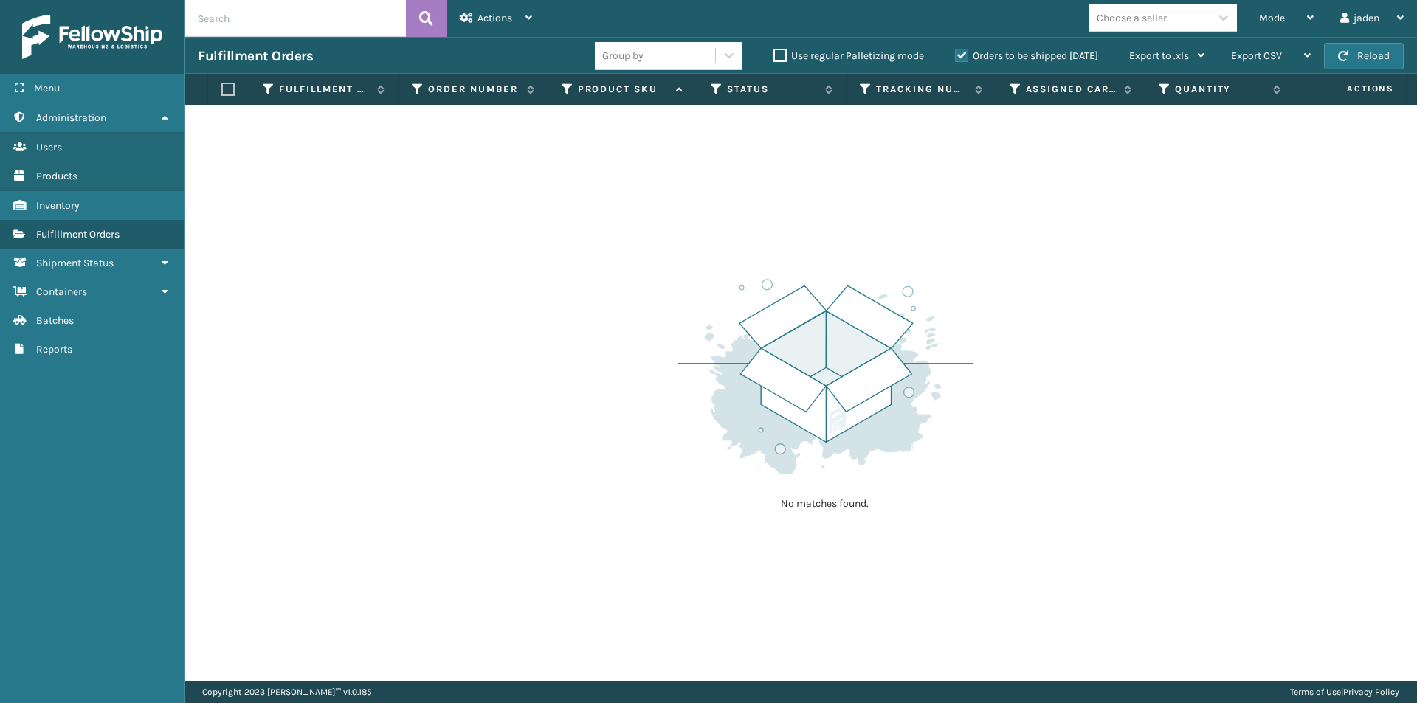
click at [646, 262] on div "No matches found." at bounding box center [800, 394] width 1232 height 576
click at [1336, 75] on th "Actions" at bounding box center [1350, 90] width 112 height 32
click at [1337, 63] on button "Reload" at bounding box center [1364, 56] width 80 height 27
click at [969, 51] on label "Orders to be shipped [DATE]" at bounding box center [1026, 55] width 143 height 13
click at [956, 51] on input "Orders to be shipped [DATE]" at bounding box center [955, 52] width 1 height 10
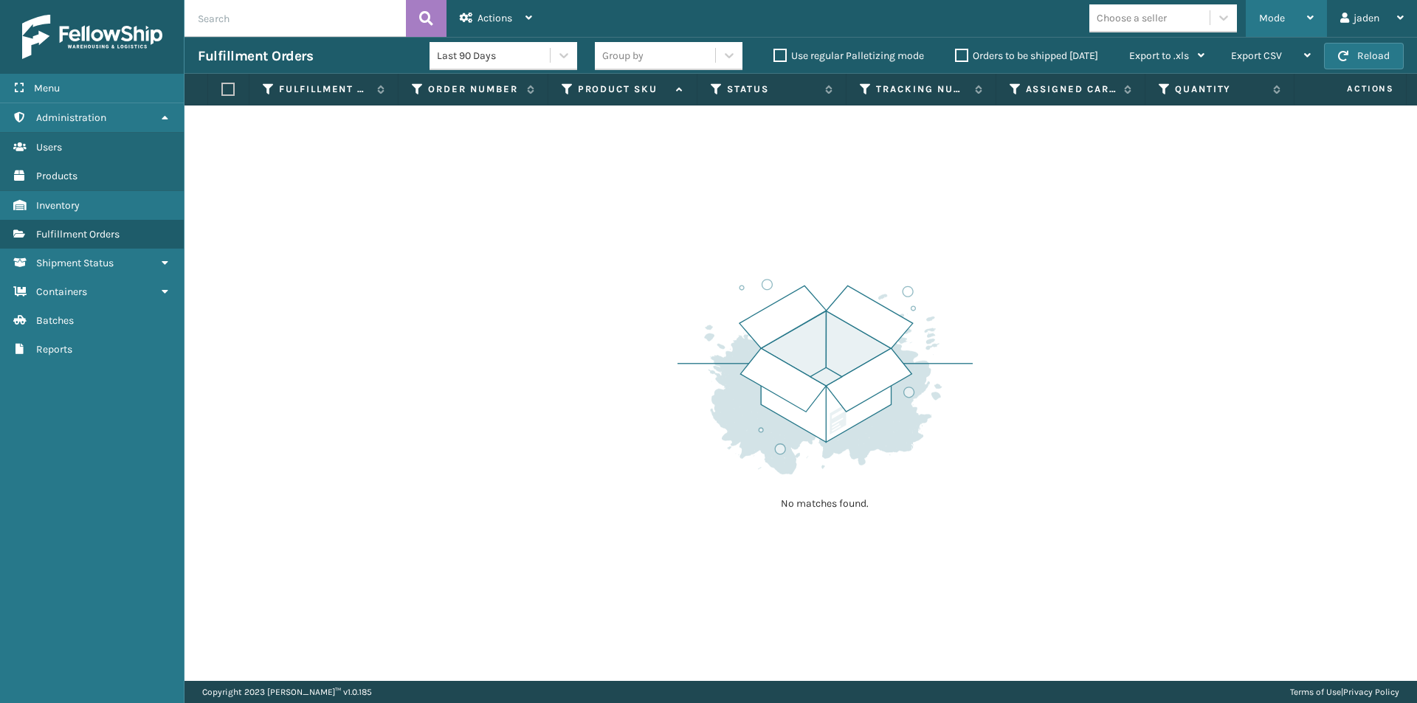
click at [1287, 13] on div "Mode" at bounding box center [1286, 18] width 55 height 37
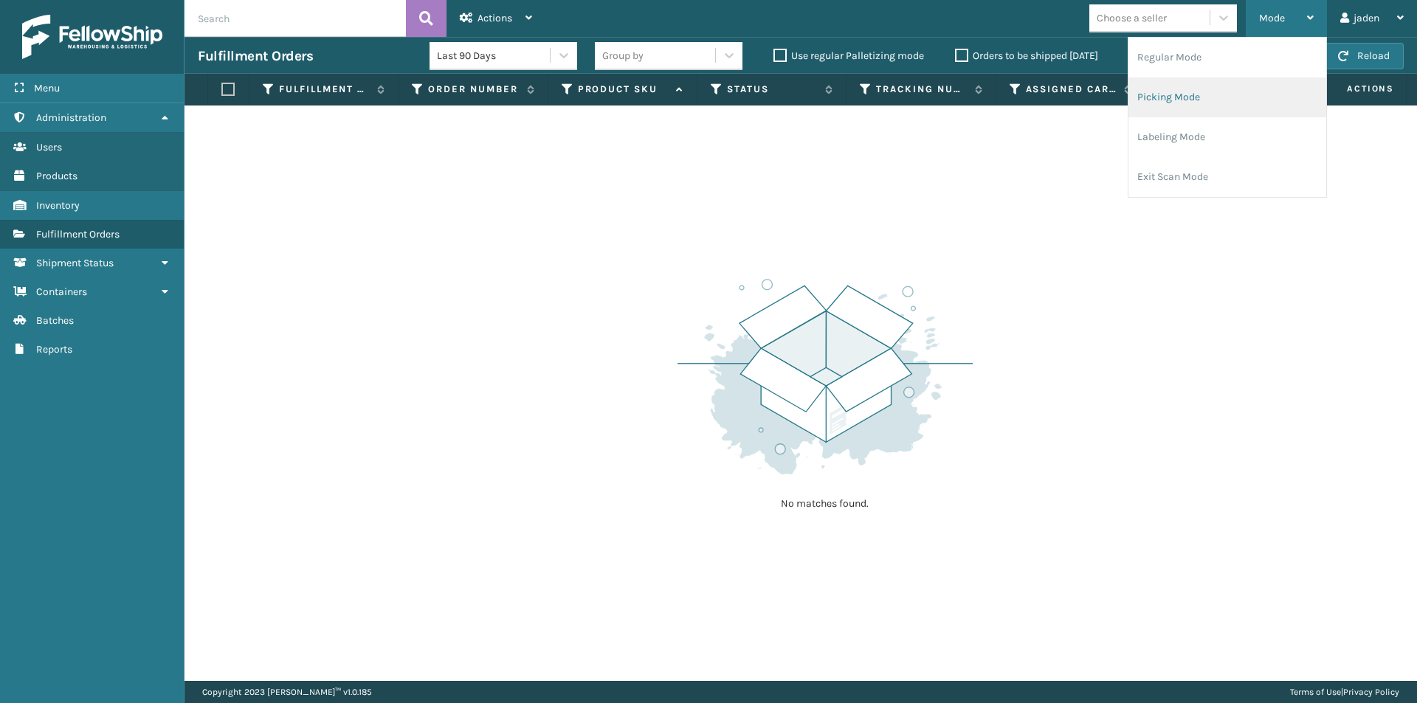
click at [1233, 108] on li "Picking Mode" at bounding box center [1227, 97] width 198 height 40
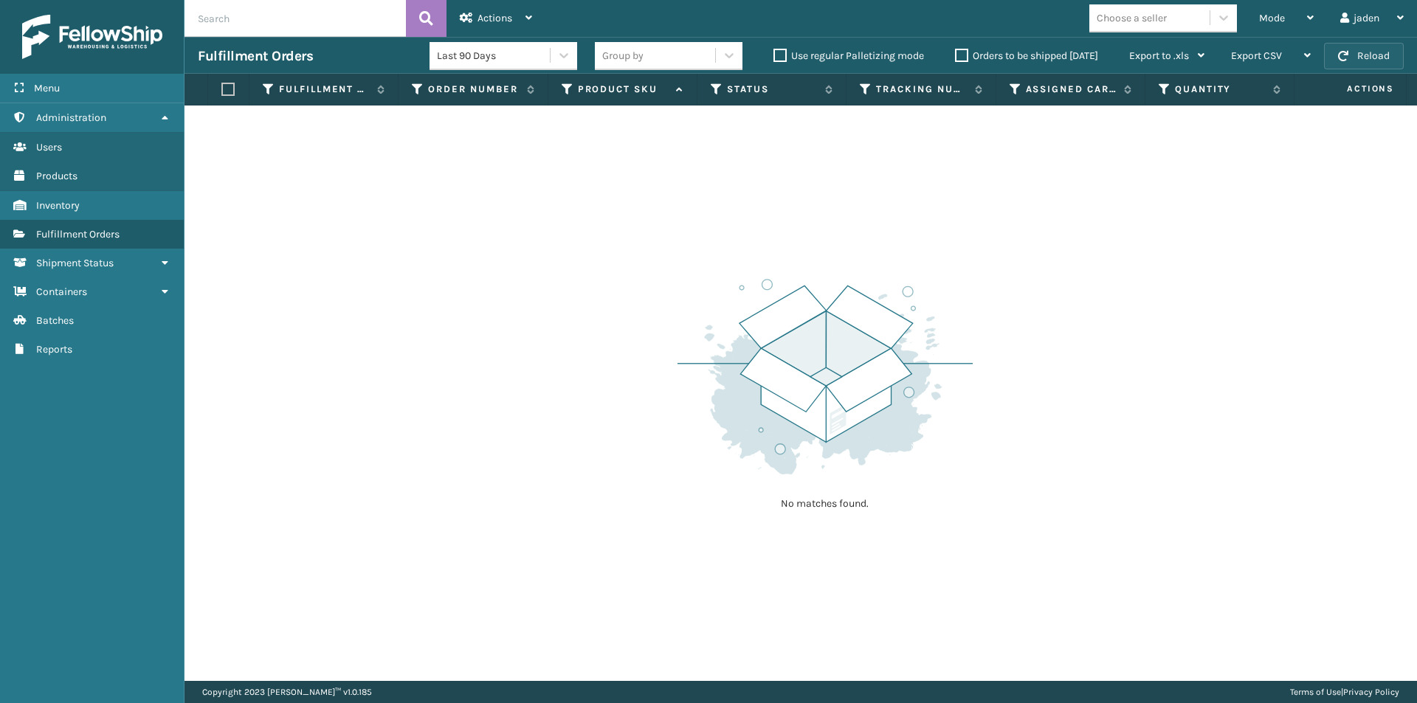
click at [1370, 60] on button "Reload" at bounding box center [1364, 56] width 80 height 27
click at [1293, 6] on div "Mode" at bounding box center [1286, 18] width 55 height 37
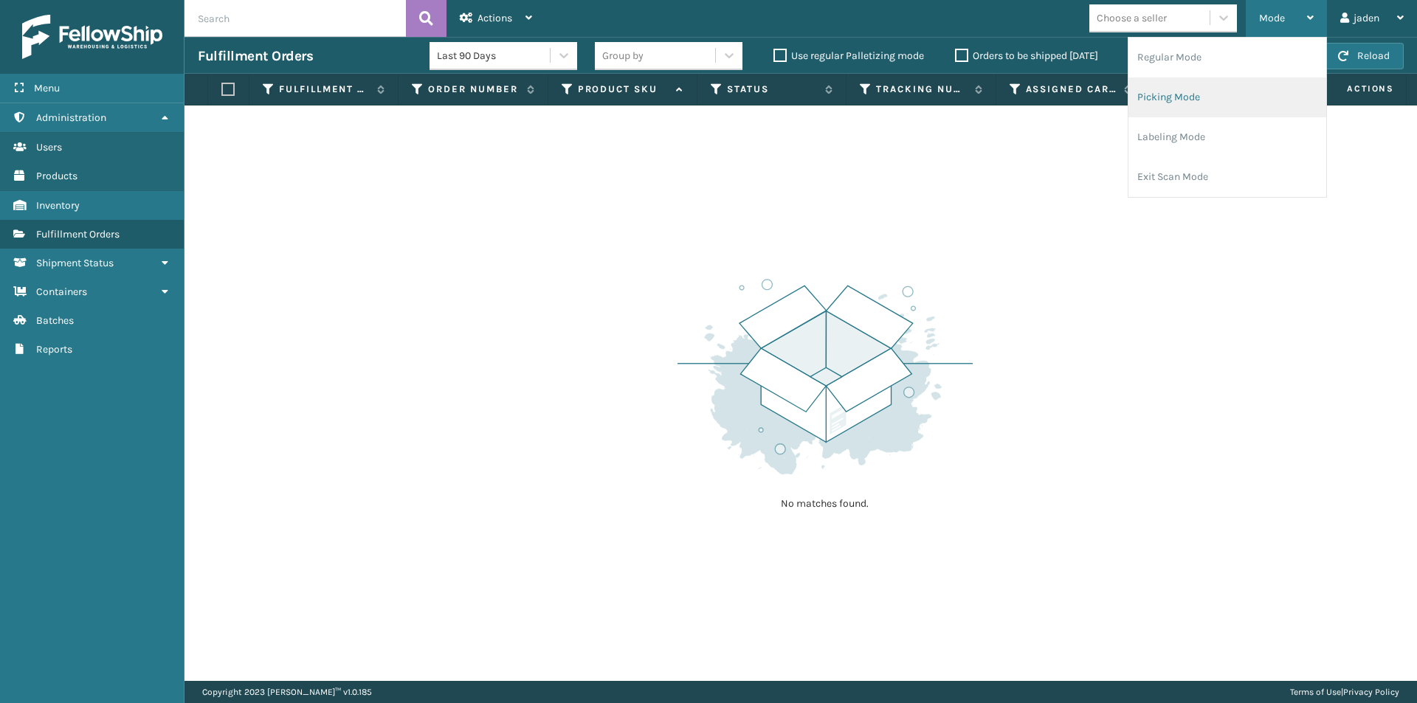
click at [1187, 108] on li "Picking Mode" at bounding box center [1227, 97] width 198 height 40
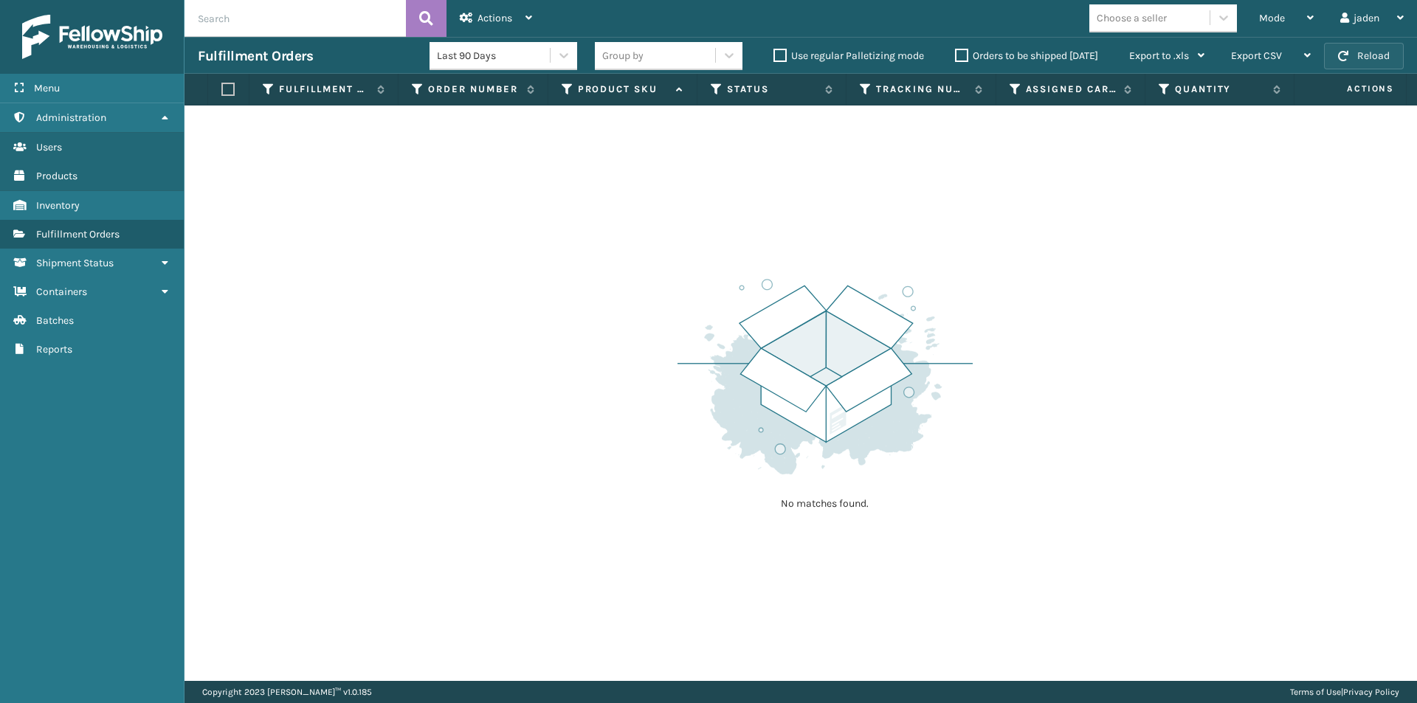
click at [1375, 61] on button "Reload" at bounding box center [1364, 56] width 80 height 27
click at [1297, 15] on div "Mode" at bounding box center [1286, 18] width 55 height 37
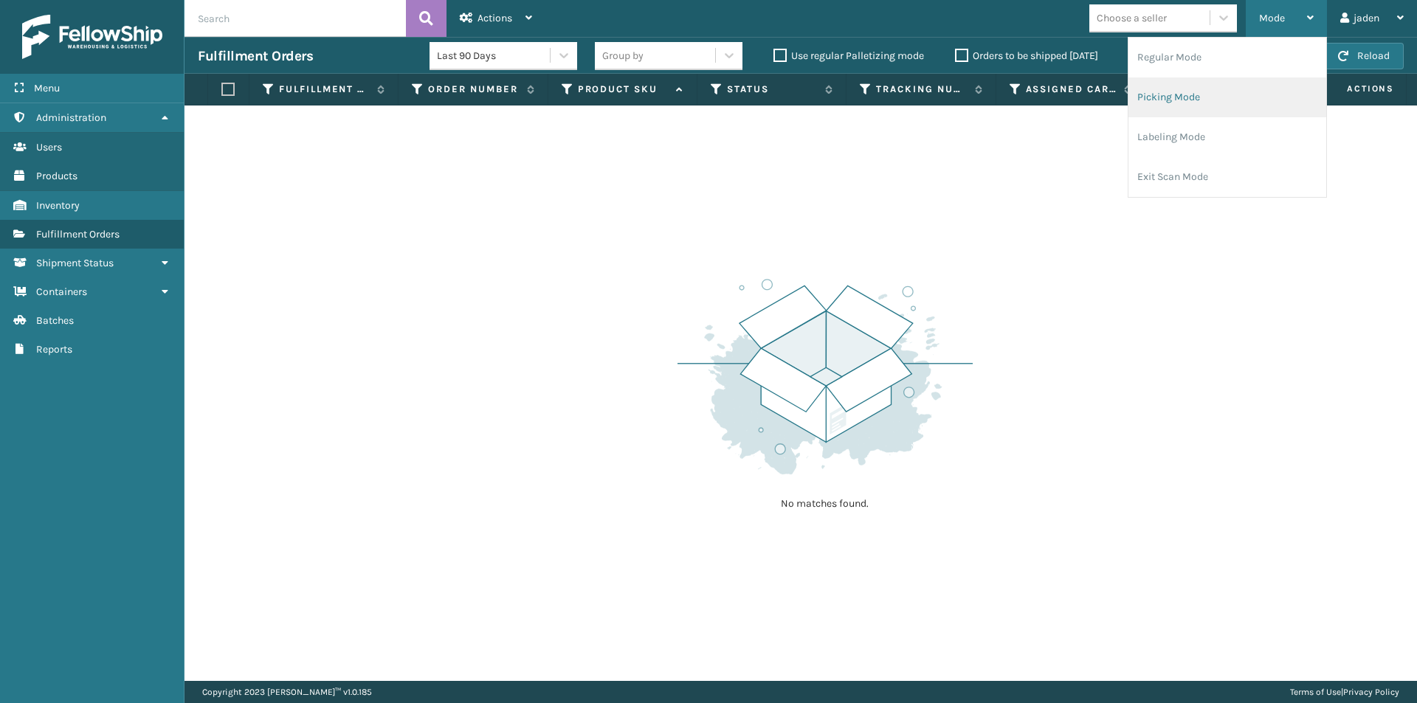
click at [1244, 96] on li "Picking Mode" at bounding box center [1227, 97] width 198 height 40
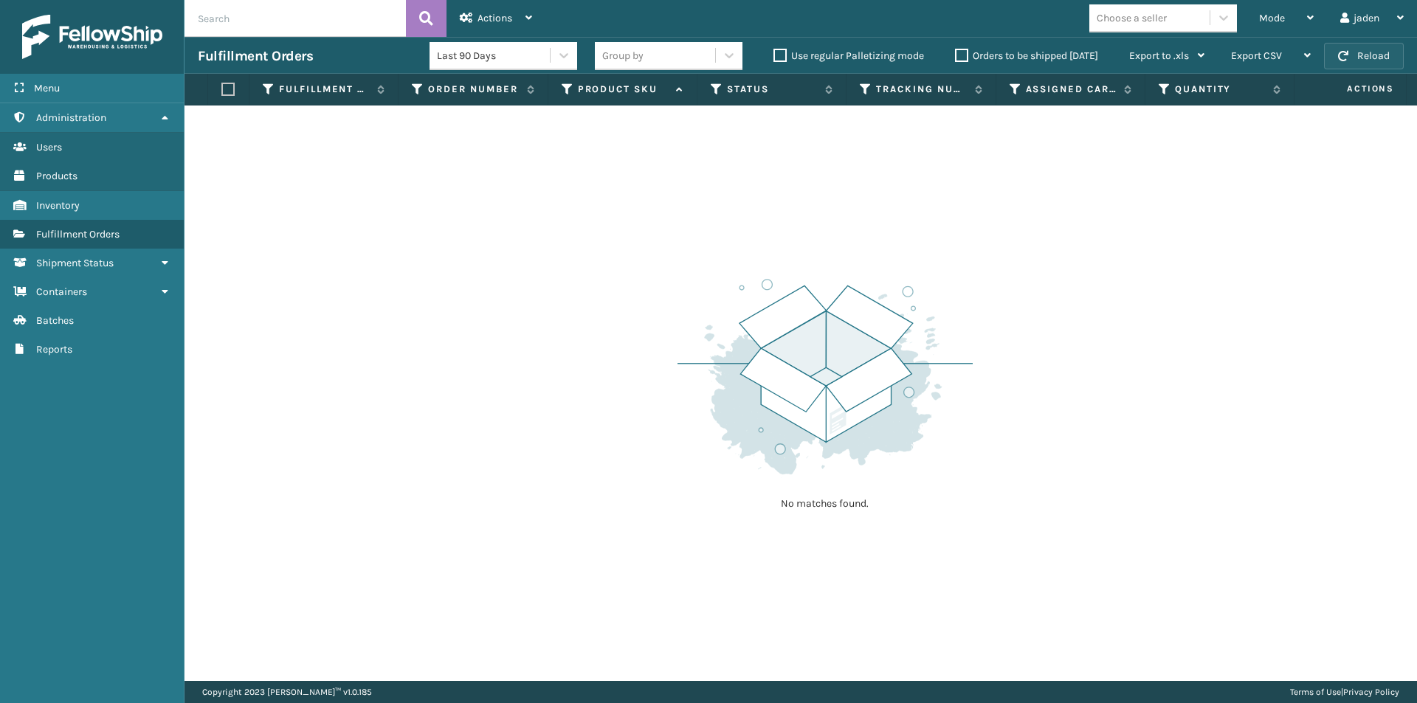
click at [1349, 63] on button "Reload" at bounding box center [1364, 56] width 80 height 27
drag, startPoint x: 1069, startPoint y: 244, endPoint x: 1011, endPoint y: 241, distance: 58.4
drag, startPoint x: 1011, startPoint y: 241, endPoint x: 584, endPoint y: 7, distance: 486.1
click at [384, 151] on div "No matches found." at bounding box center [800, 394] width 1232 height 576
click at [1291, 21] on div "Mode" at bounding box center [1286, 18] width 55 height 37
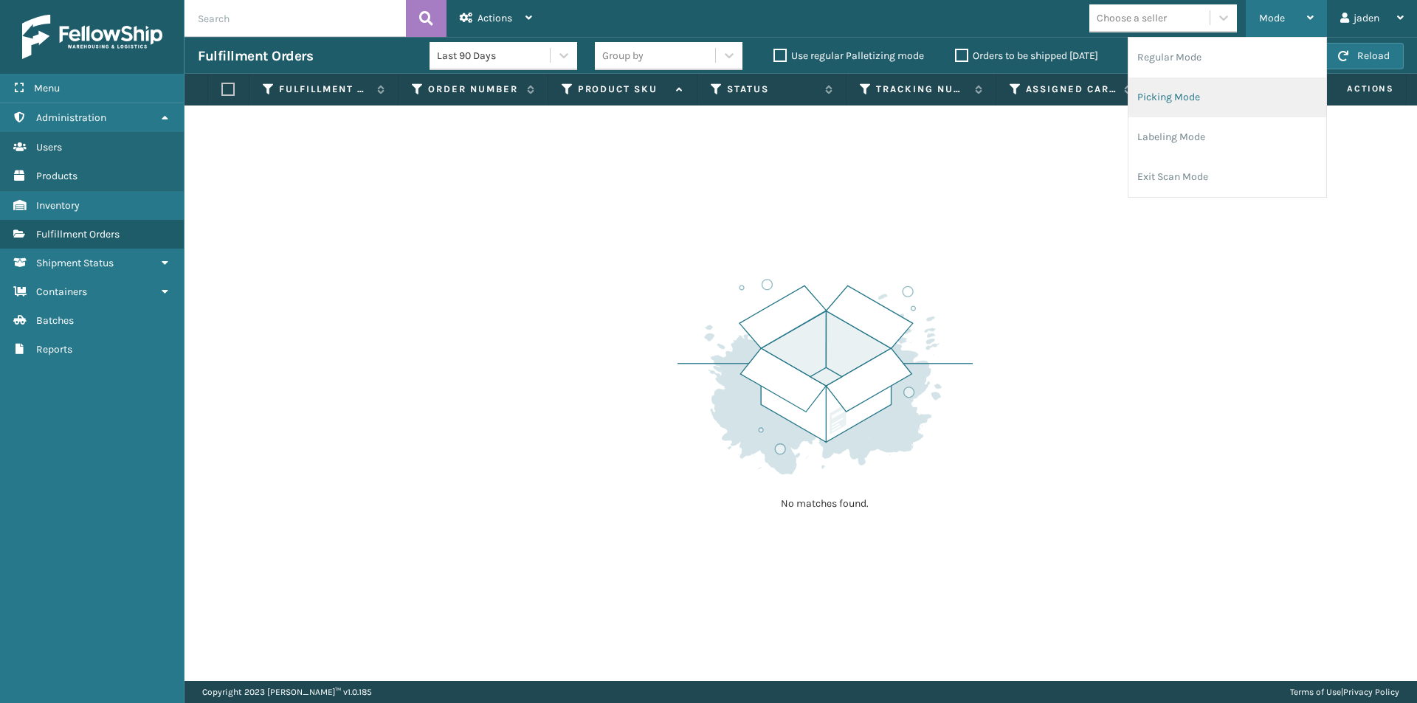
click at [1188, 106] on li "Picking Mode" at bounding box center [1227, 97] width 198 height 40
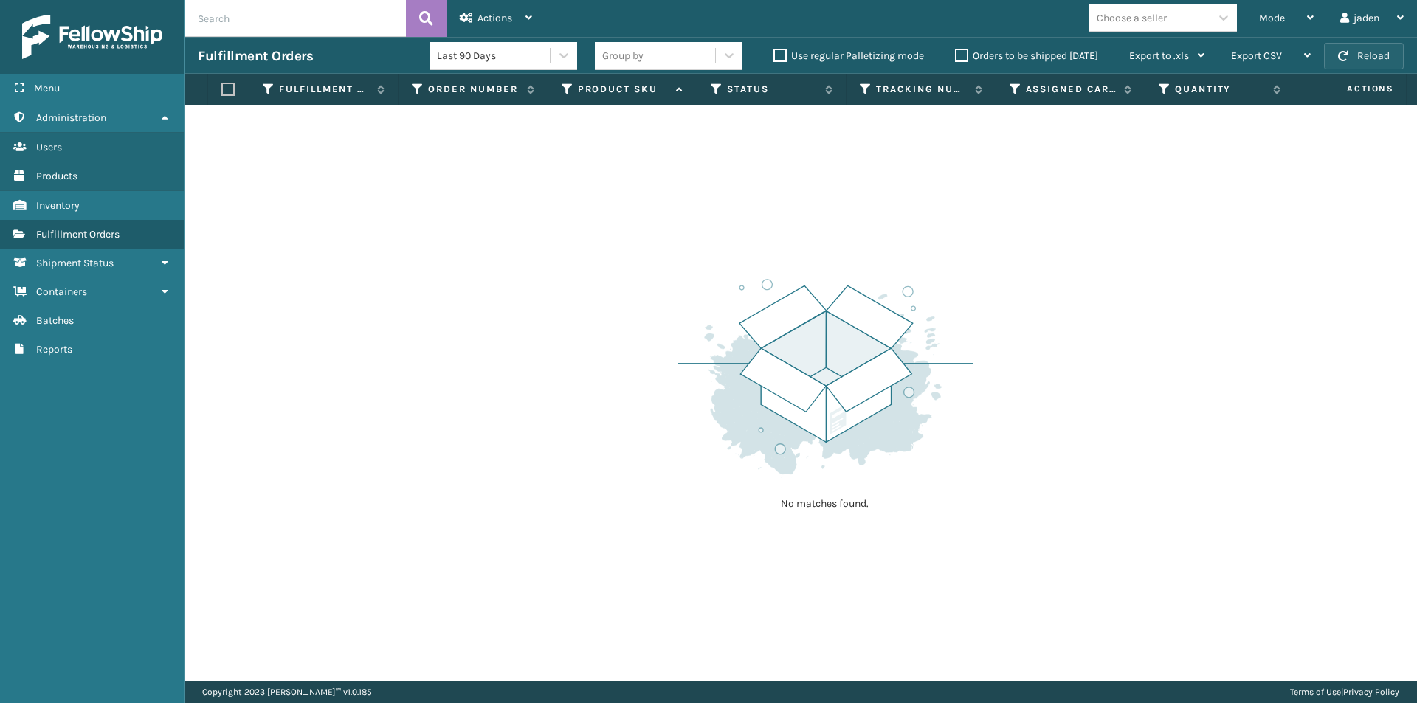
click at [1376, 66] on button "Reload" at bounding box center [1364, 56] width 80 height 27
click at [1277, 11] on div "Mode" at bounding box center [1286, 18] width 55 height 37
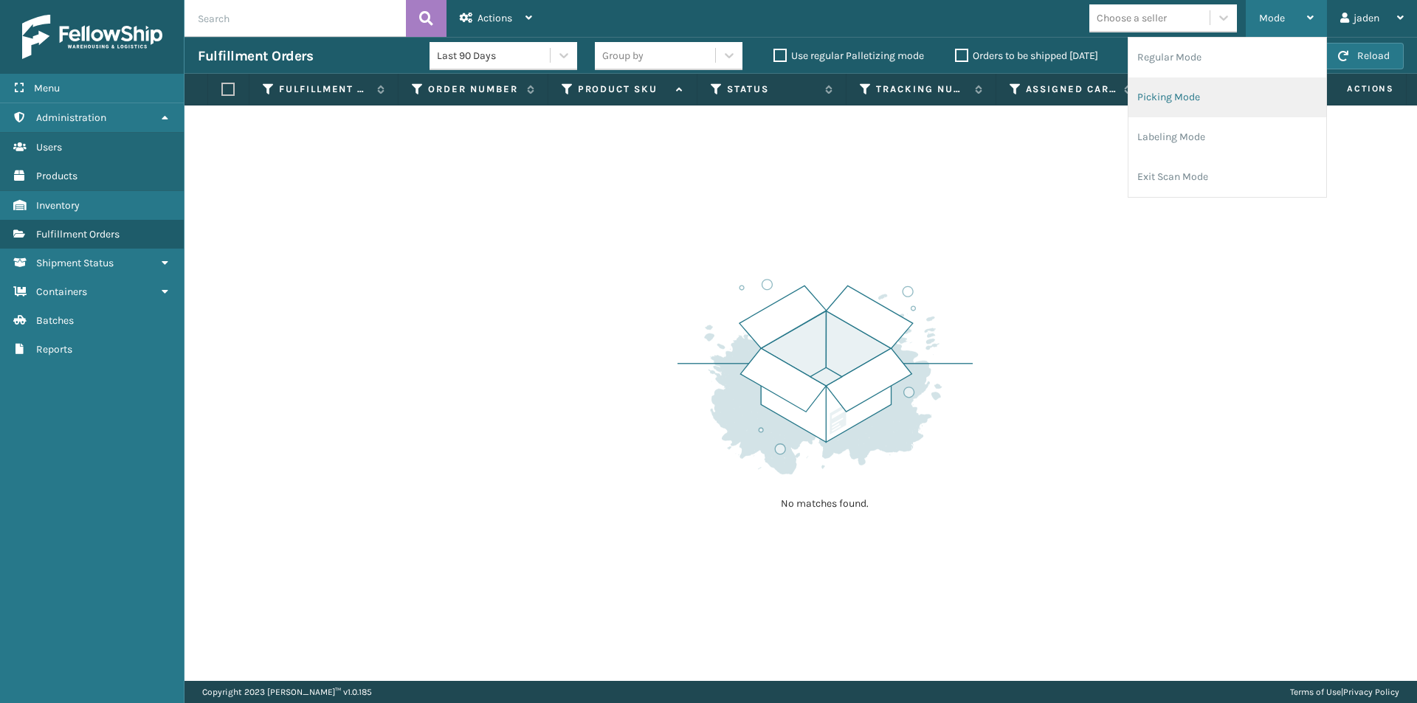
click at [1201, 97] on li "Picking Mode" at bounding box center [1227, 97] width 198 height 40
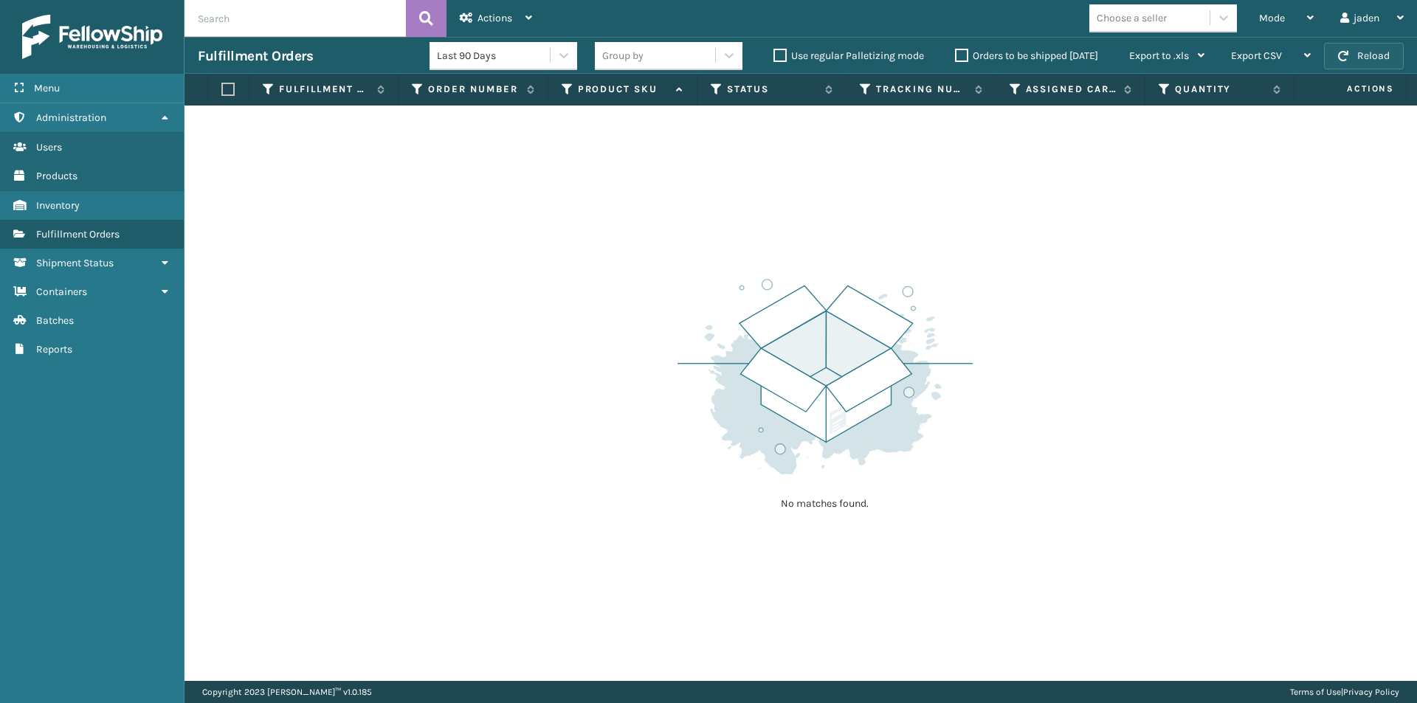
click at [1394, 59] on button "Reload" at bounding box center [1364, 56] width 80 height 27
click at [1394, 58] on button "Reload" at bounding box center [1364, 56] width 80 height 27
click at [1290, 15] on div "Mode" at bounding box center [1286, 18] width 55 height 37
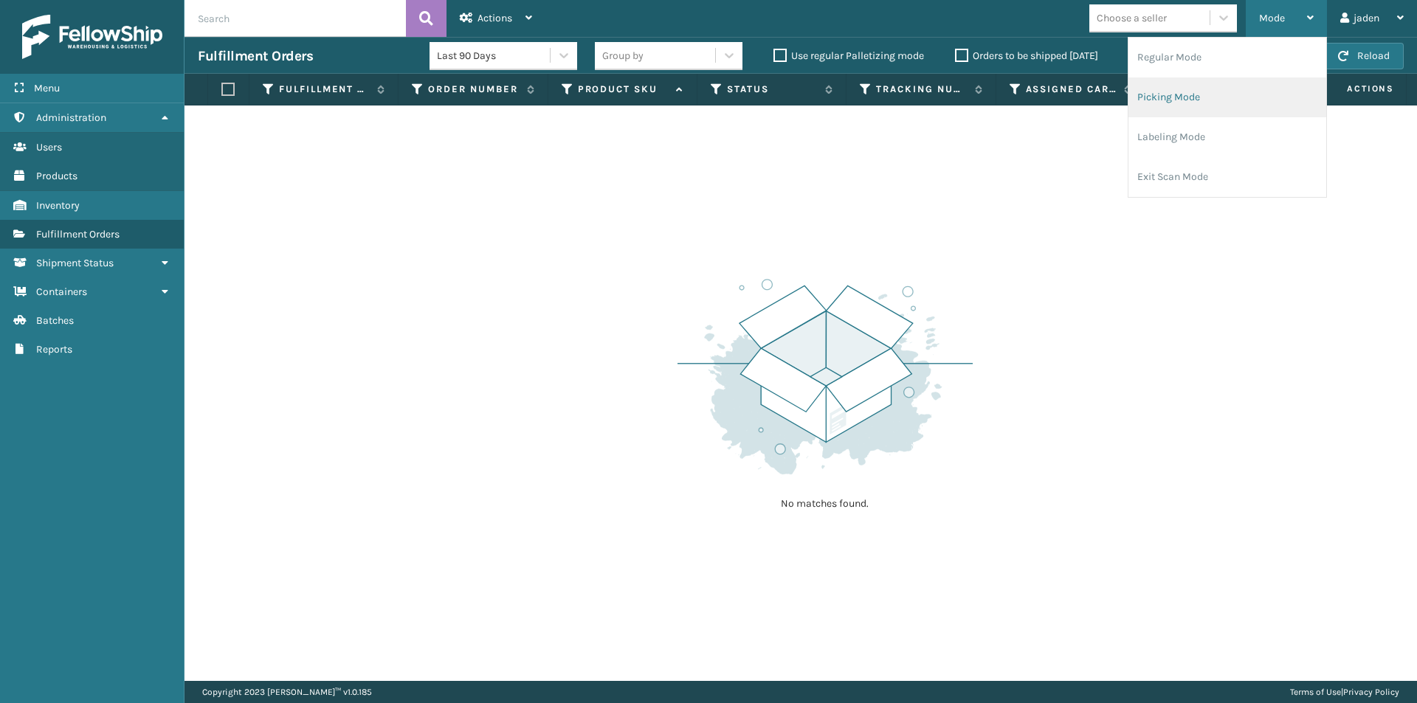
click at [1234, 77] on li "Picking Mode" at bounding box center [1227, 97] width 198 height 40
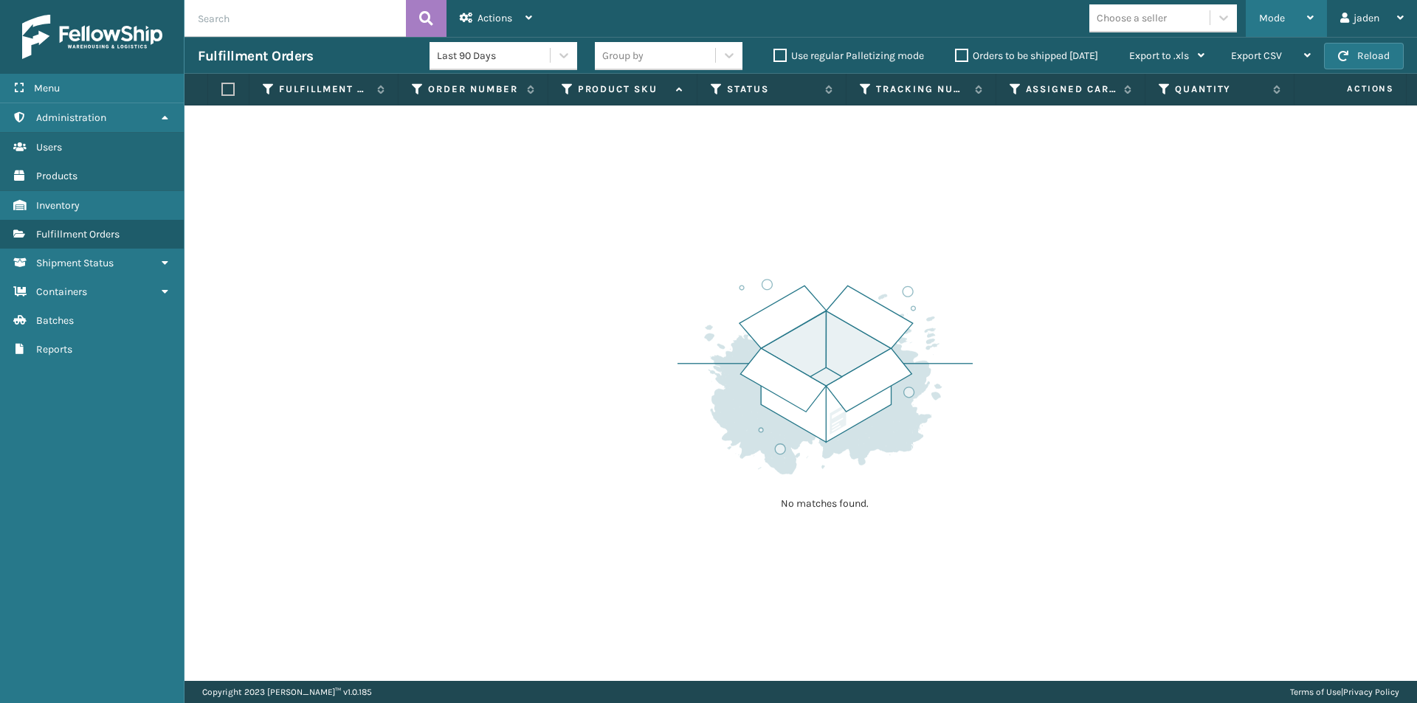
click at [1278, 15] on span "Mode" at bounding box center [1272, 18] width 26 height 13
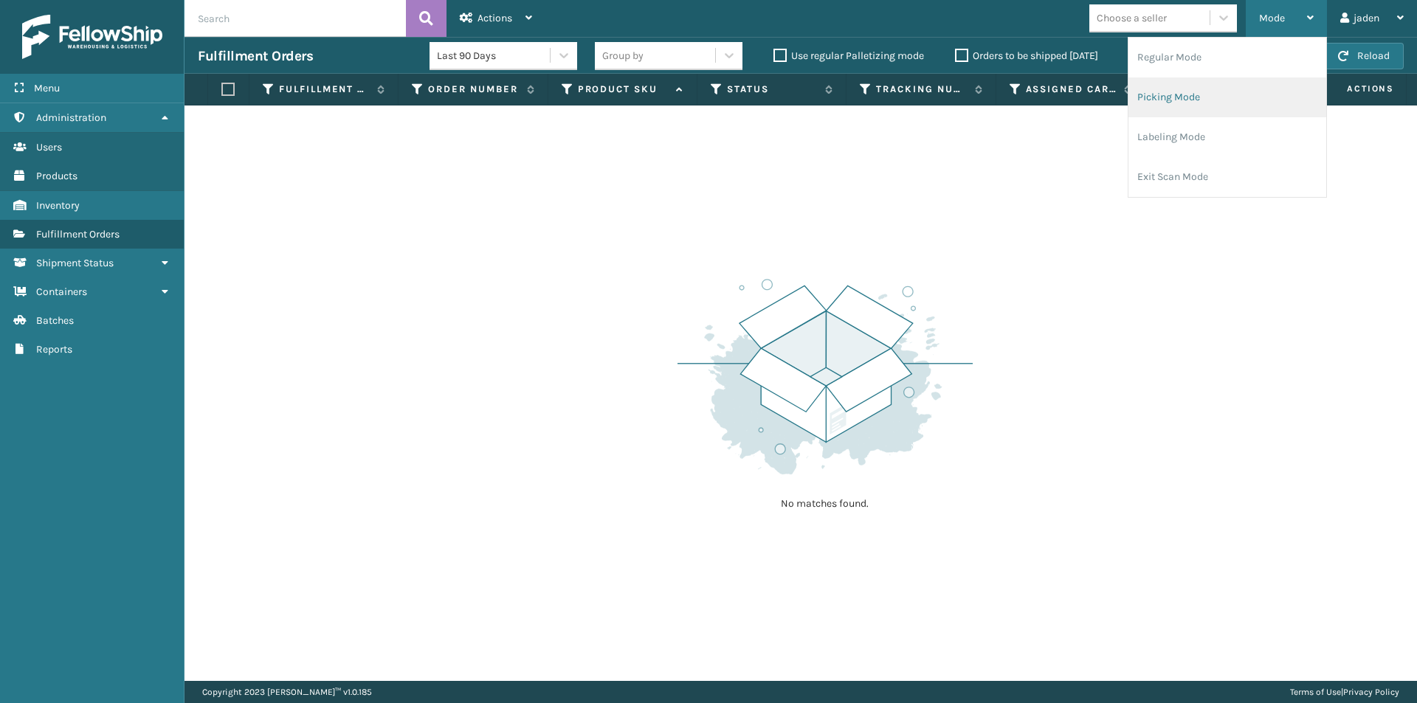
click at [1204, 101] on li "Picking Mode" at bounding box center [1227, 97] width 198 height 40
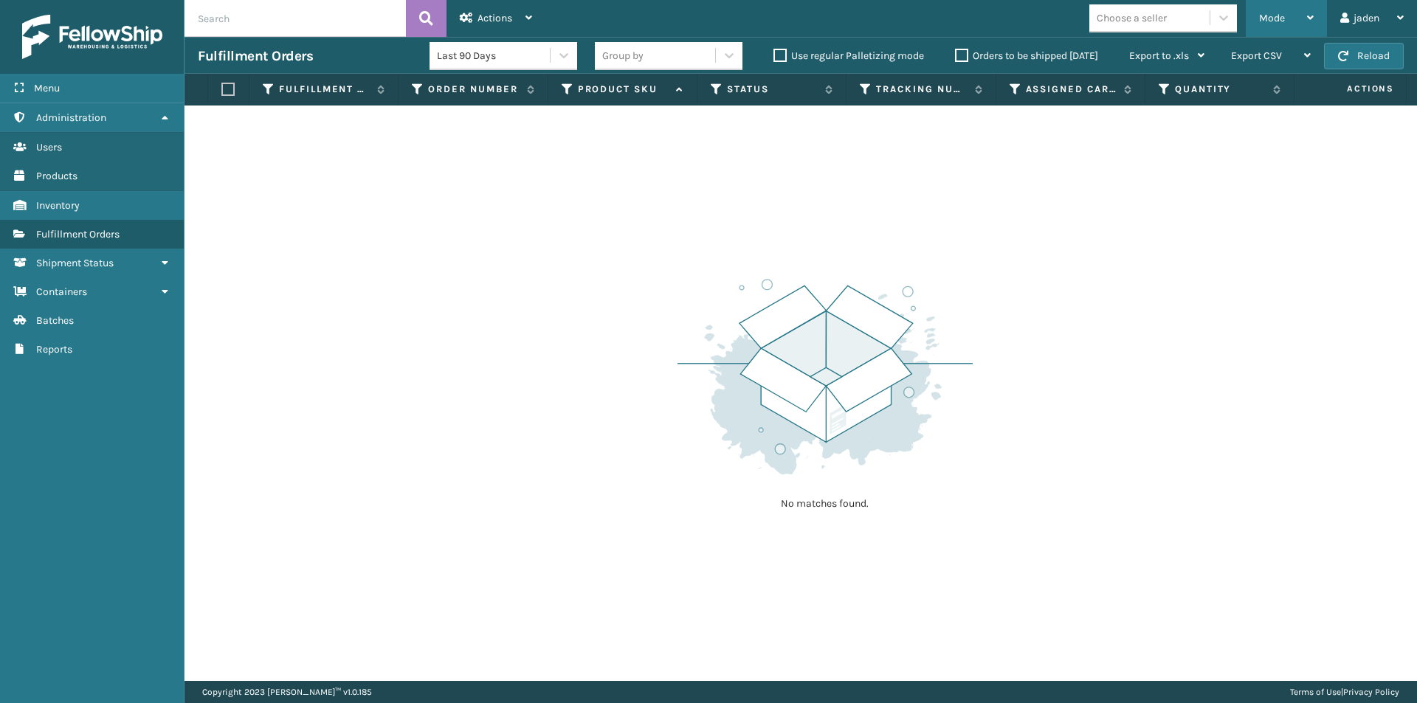
click at [1299, 7] on div "Mode" at bounding box center [1286, 18] width 55 height 37
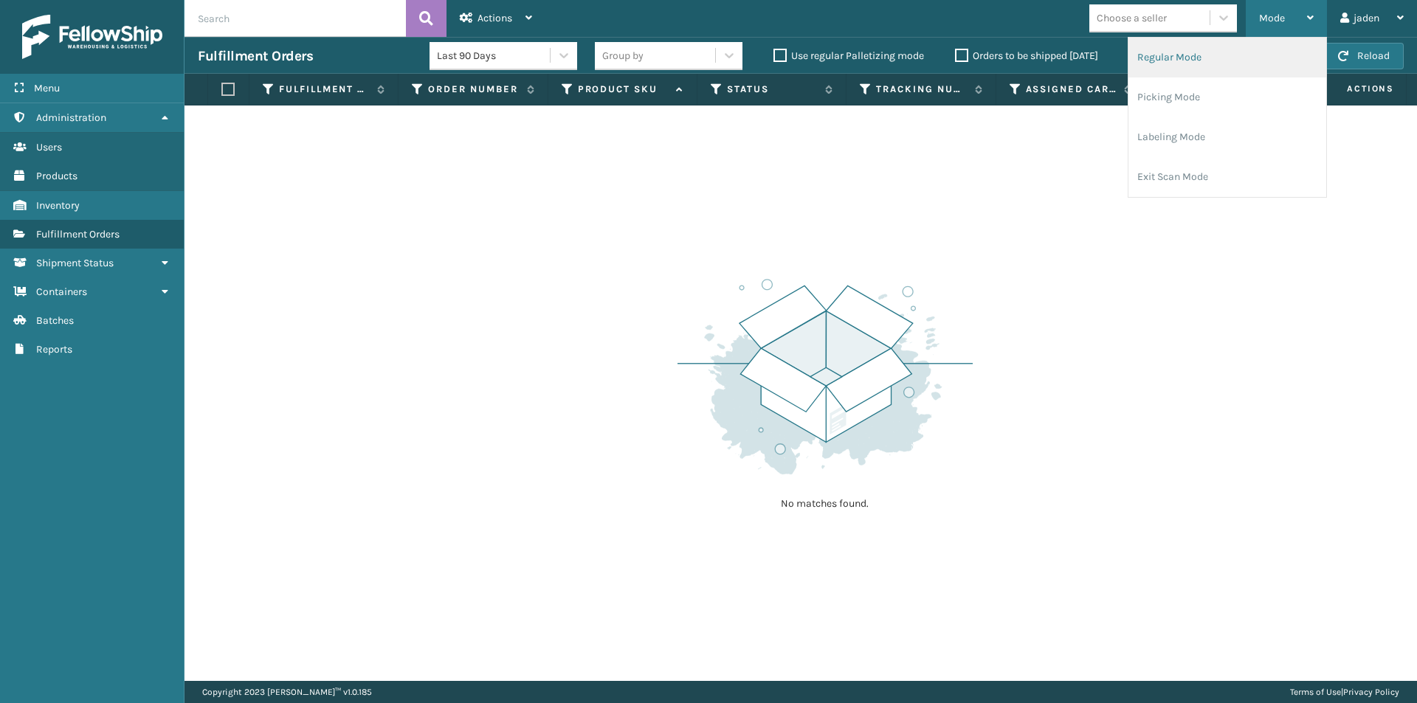
click at [1164, 57] on li "Regular Mode" at bounding box center [1227, 58] width 198 height 40
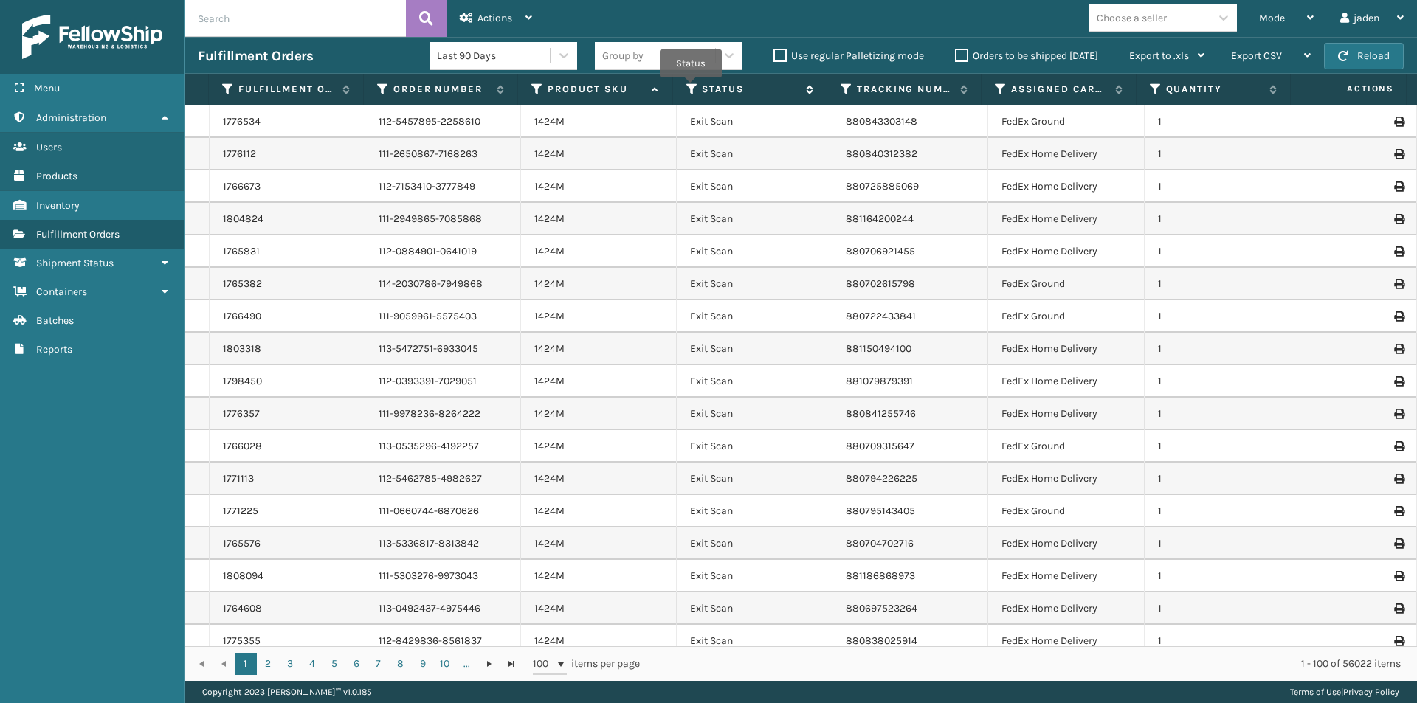
click at [691, 88] on icon at bounding box center [692, 89] width 12 height 13
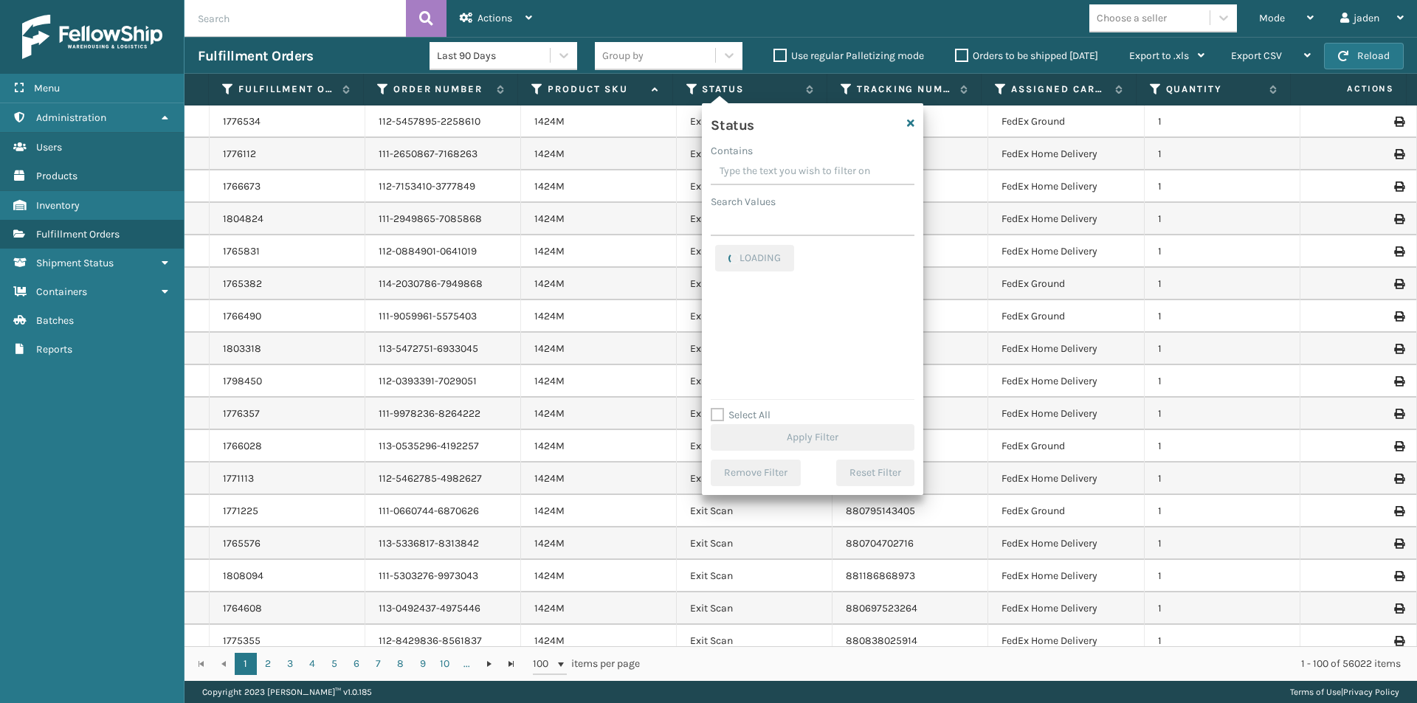
drag, startPoint x: 835, startPoint y: 168, endPoint x: 793, endPoint y: 162, distance: 42.5
click at [793, 162] on input "Contains" at bounding box center [813, 172] width 204 height 27
drag, startPoint x: 833, startPoint y: 170, endPoint x: 777, endPoint y: 173, distance: 56.2
click at [777, 173] on input "Contains" at bounding box center [813, 172] width 204 height 27
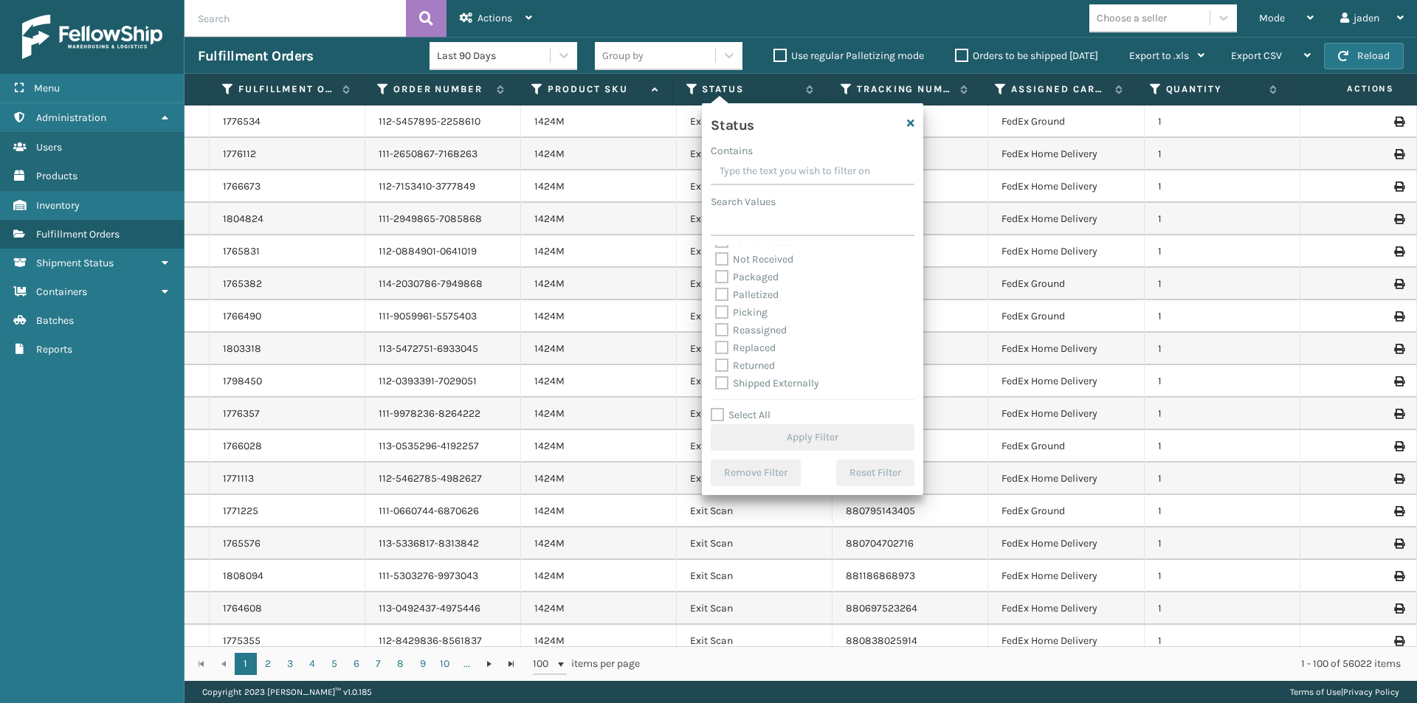
click at [720, 320] on div "Picking" at bounding box center [812, 313] width 195 height 18
click at [720, 317] on label "Picking" at bounding box center [741, 312] width 52 height 13
click at [716, 314] on input "Picking" at bounding box center [715, 309] width 1 height 10
click at [785, 441] on button "Apply Filter" at bounding box center [813, 437] width 204 height 27
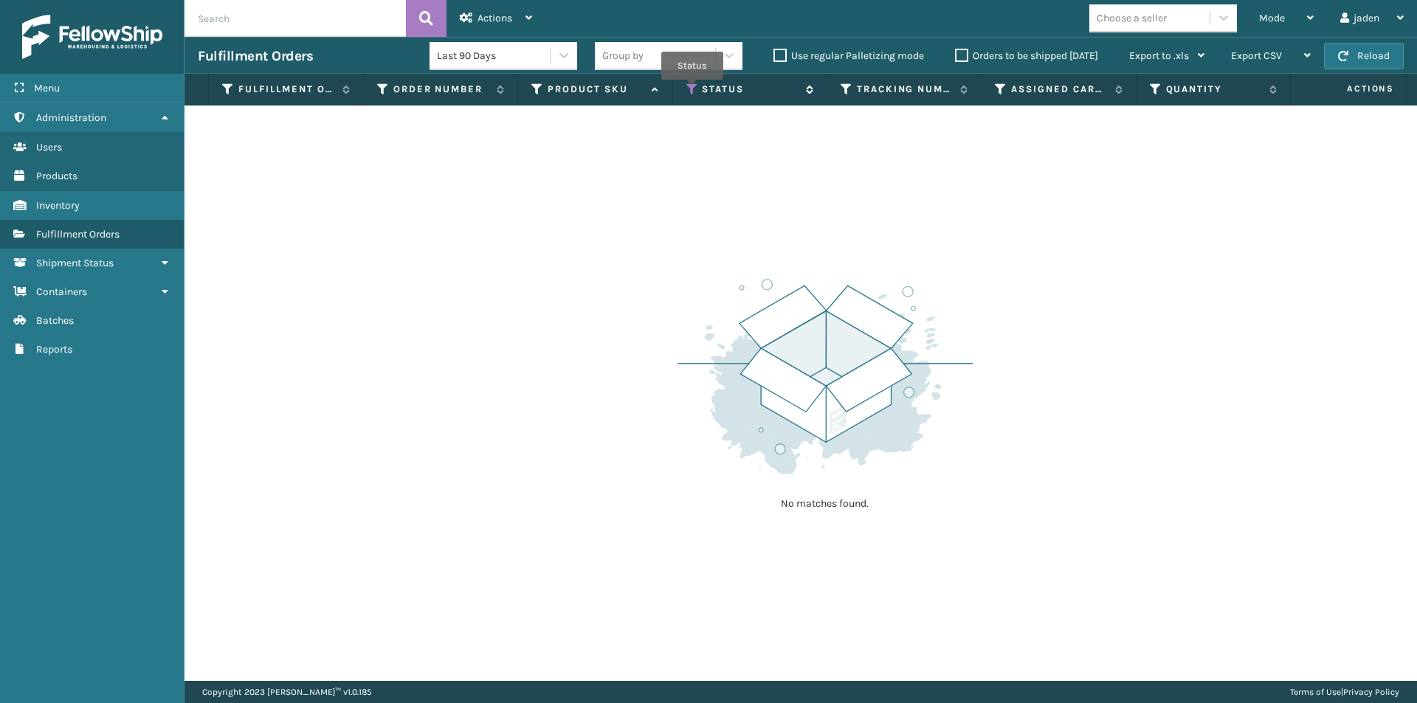
click at [692, 90] on icon at bounding box center [692, 89] width 12 height 13
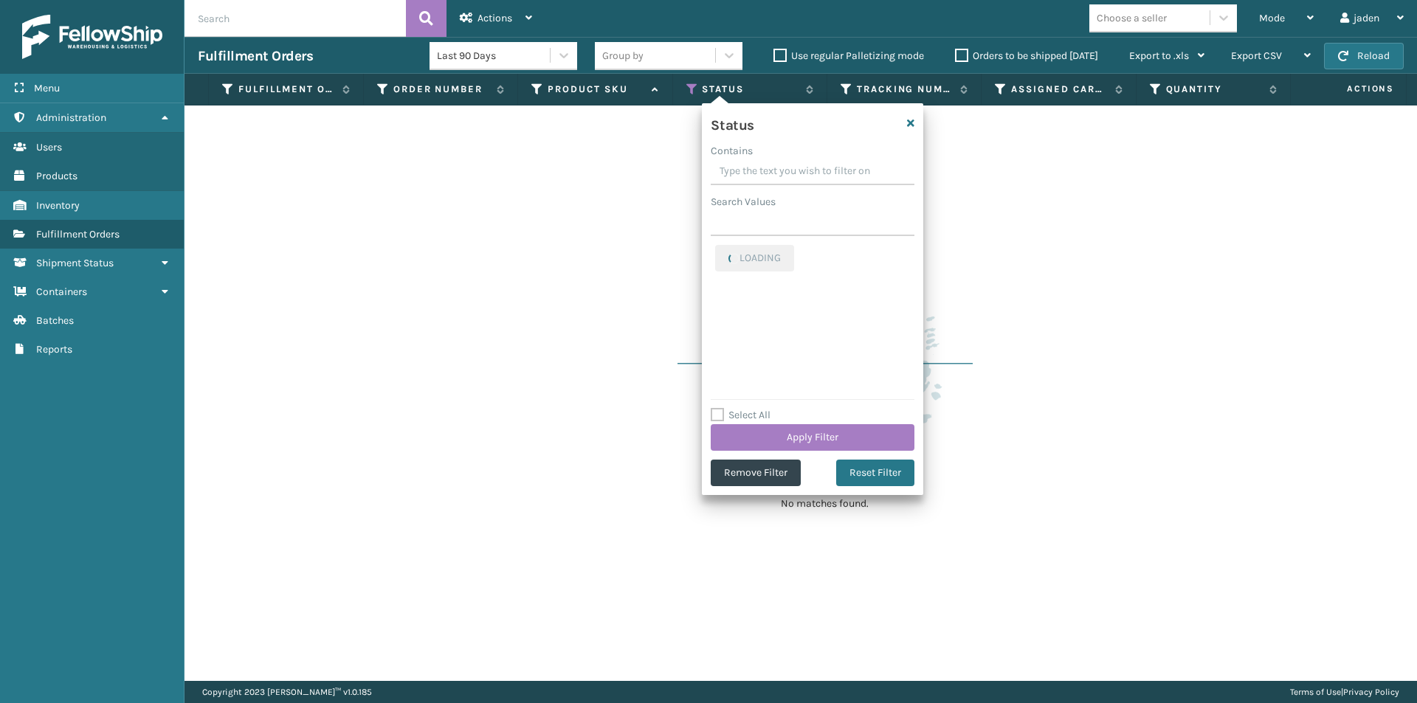
drag, startPoint x: 832, startPoint y: 168, endPoint x: 773, endPoint y: 164, distance: 59.9
click at [773, 164] on input "Contains" at bounding box center [813, 172] width 204 height 27
click at [725, 249] on label "Picking" at bounding box center [741, 253] width 52 height 13
click at [716, 249] on input "Picking" at bounding box center [715, 250] width 1 height 10
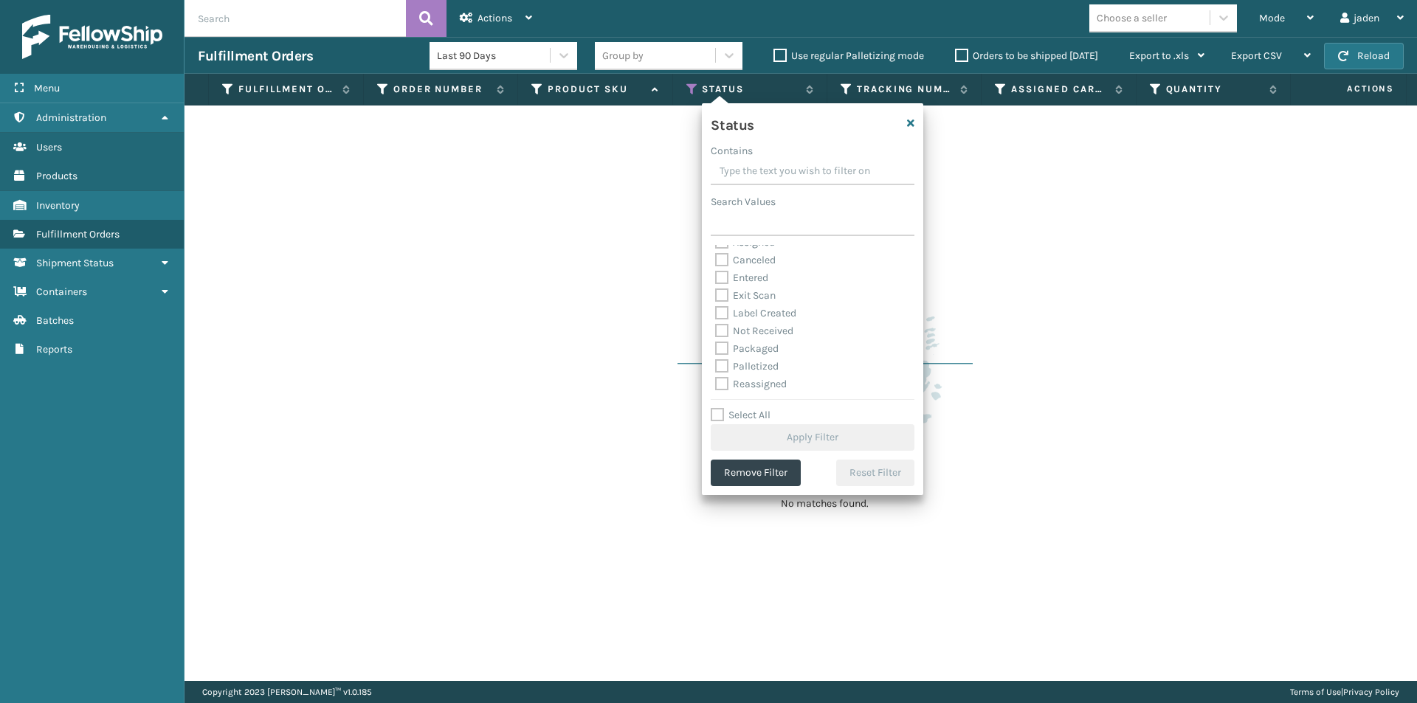
scroll to position [74, 0]
click at [725, 325] on label "Palletized" at bounding box center [746, 321] width 63 height 13
click at [716, 322] on input "Palletized" at bounding box center [715, 318] width 1 height 10
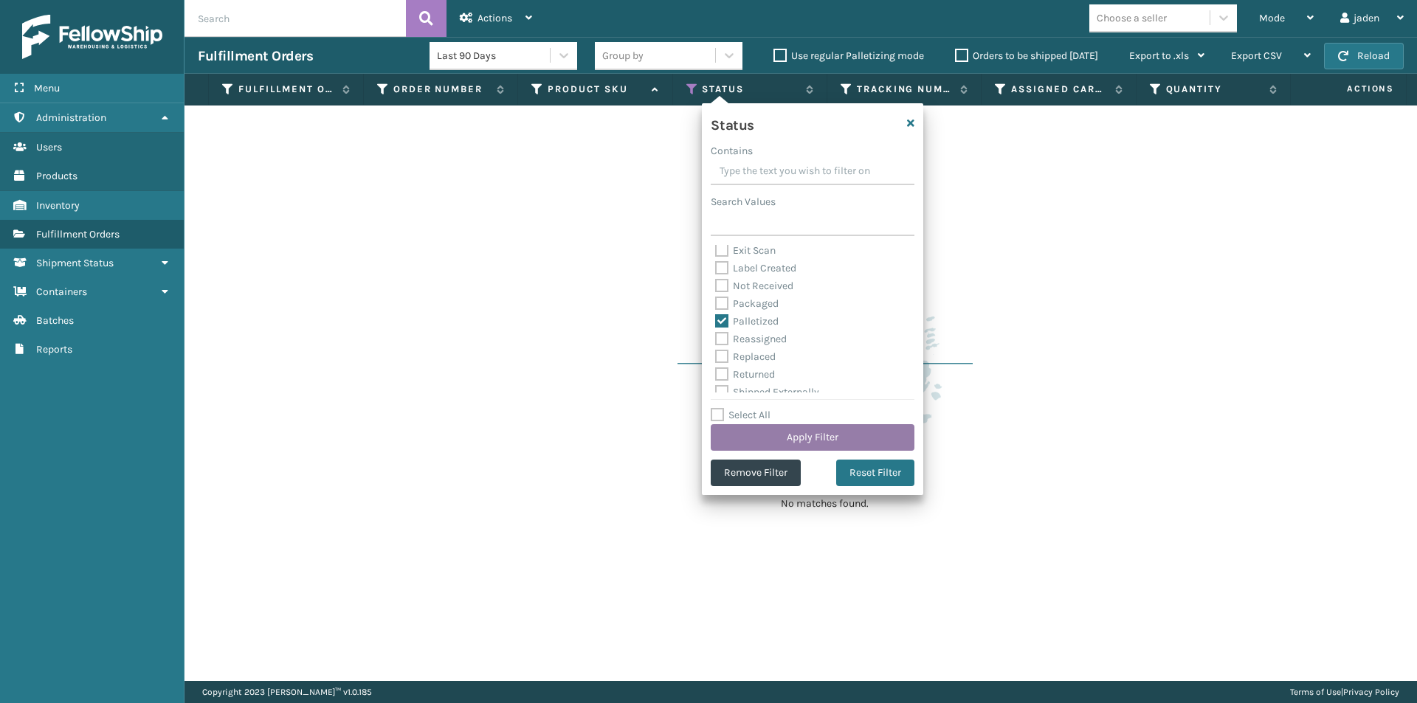
click at [767, 449] on button "Apply Filter" at bounding box center [813, 437] width 204 height 27
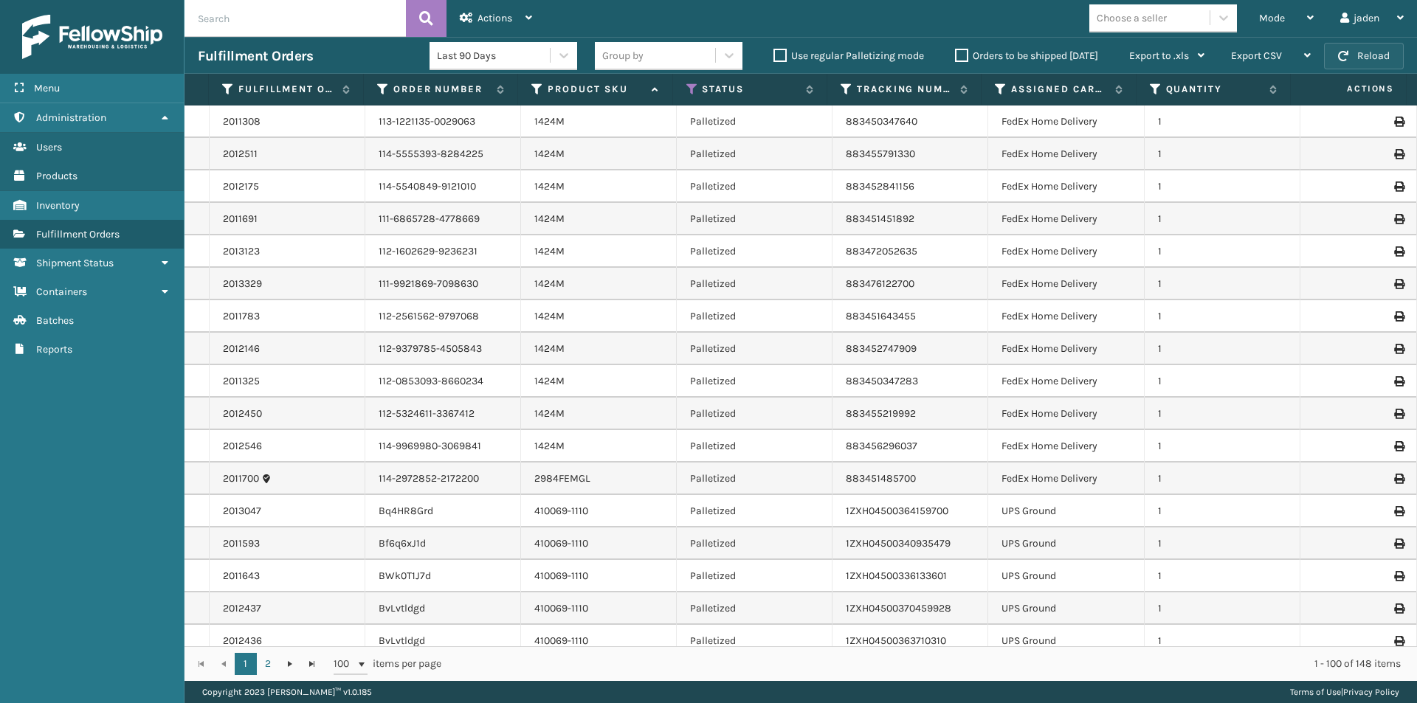
click at [1349, 46] on button "Reload" at bounding box center [1364, 56] width 80 height 27
click at [1284, 19] on div "Mode" at bounding box center [1286, 18] width 55 height 37
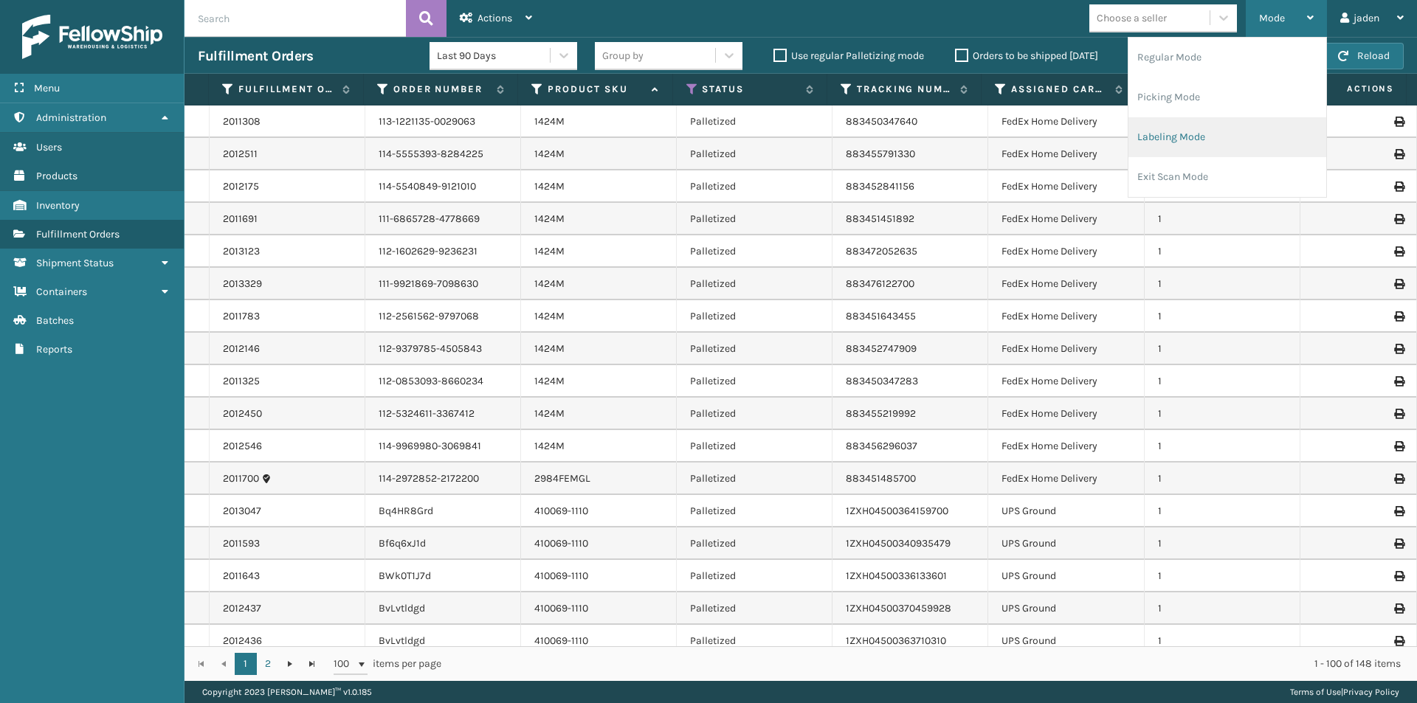
click at [1227, 117] on li "Labeling Mode" at bounding box center [1227, 137] width 198 height 40
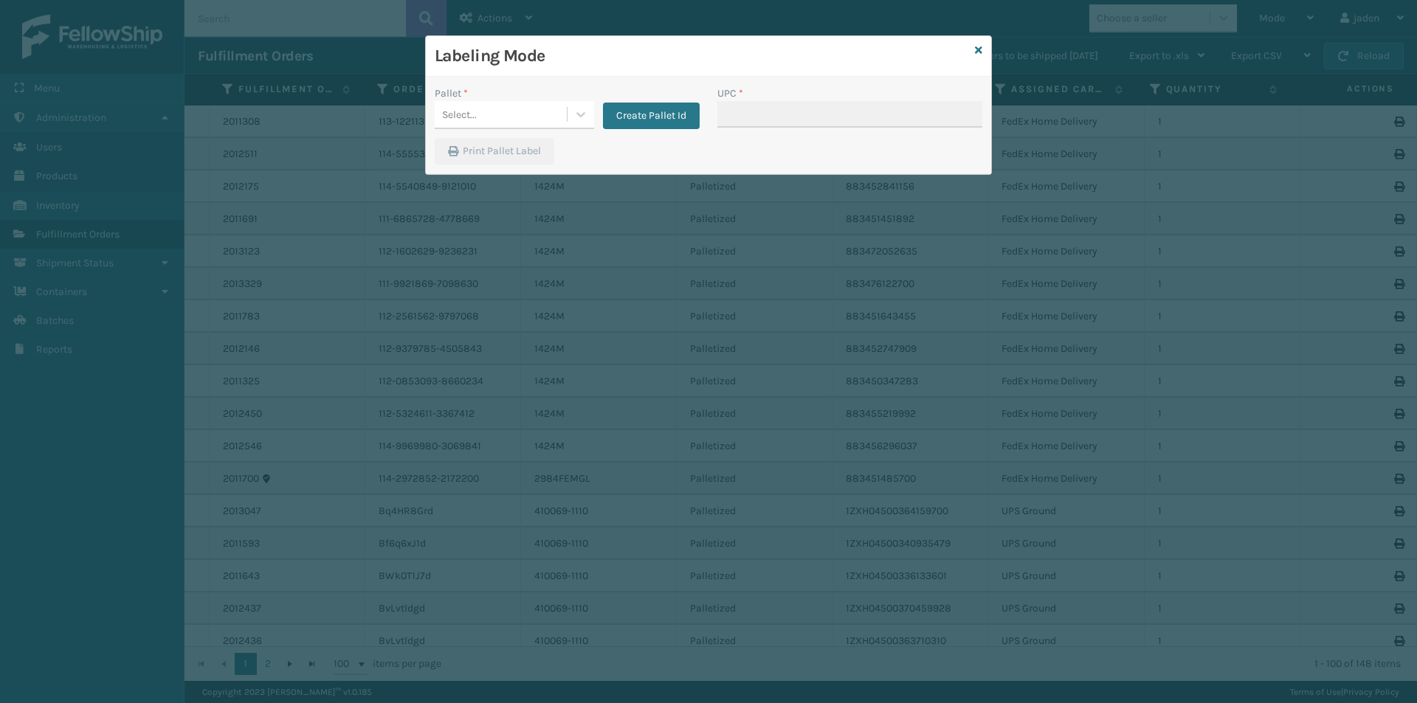
click at [984, 52] on div "Labeling Mode" at bounding box center [708, 56] width 565 height 41
click at [979, 51] on icon at bounding box center [978, 50] width 7 height 10
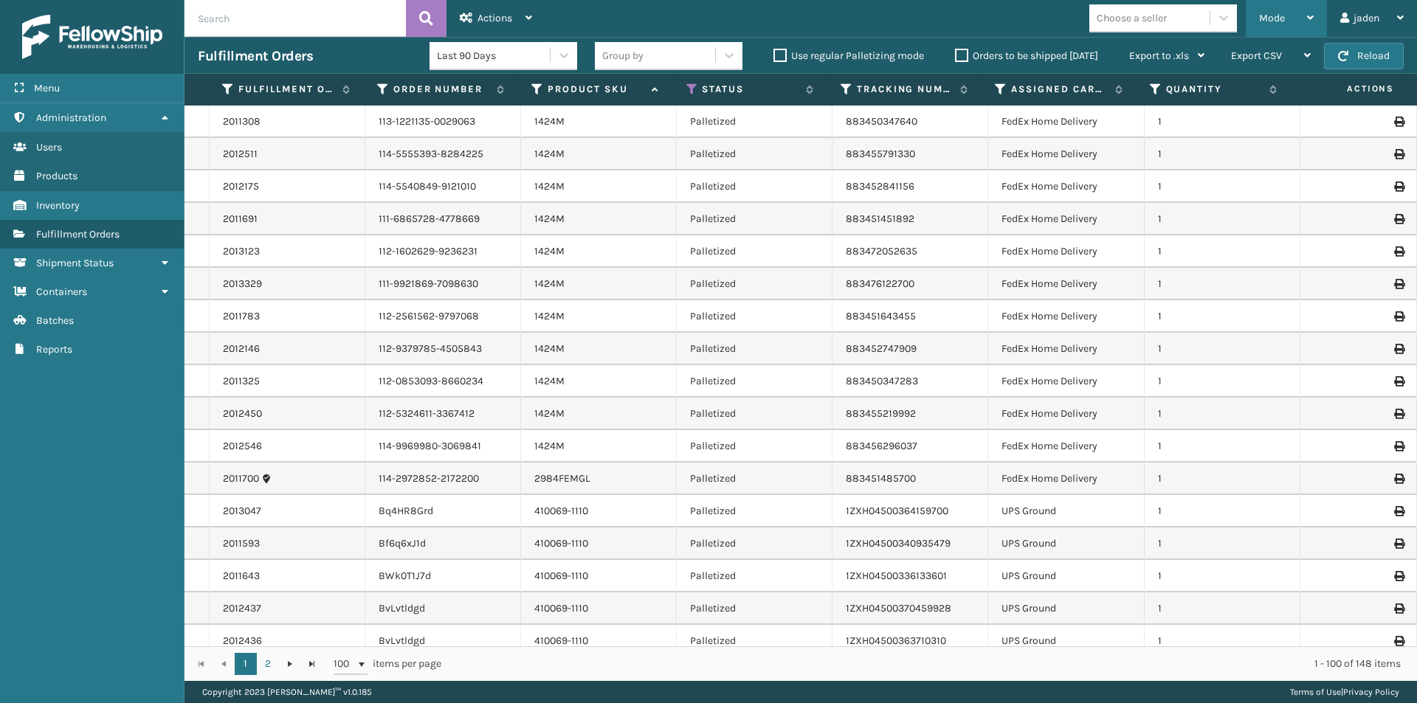
click at [1288, 21] on div "Mode" at bounding box center [1286, 18] width 55 height 37
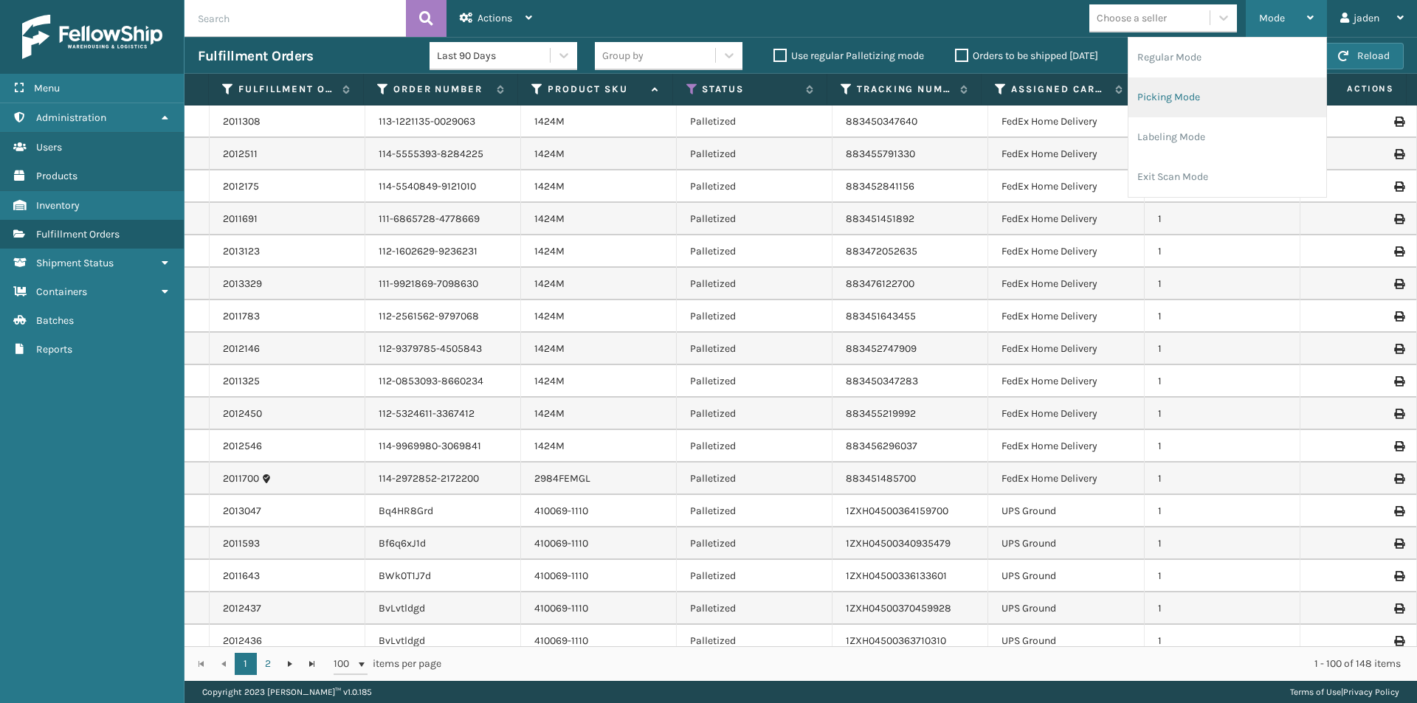
click at [1242, 108] on li "Picking Mode" at bounding box center [1227, 97] width 198 height 40
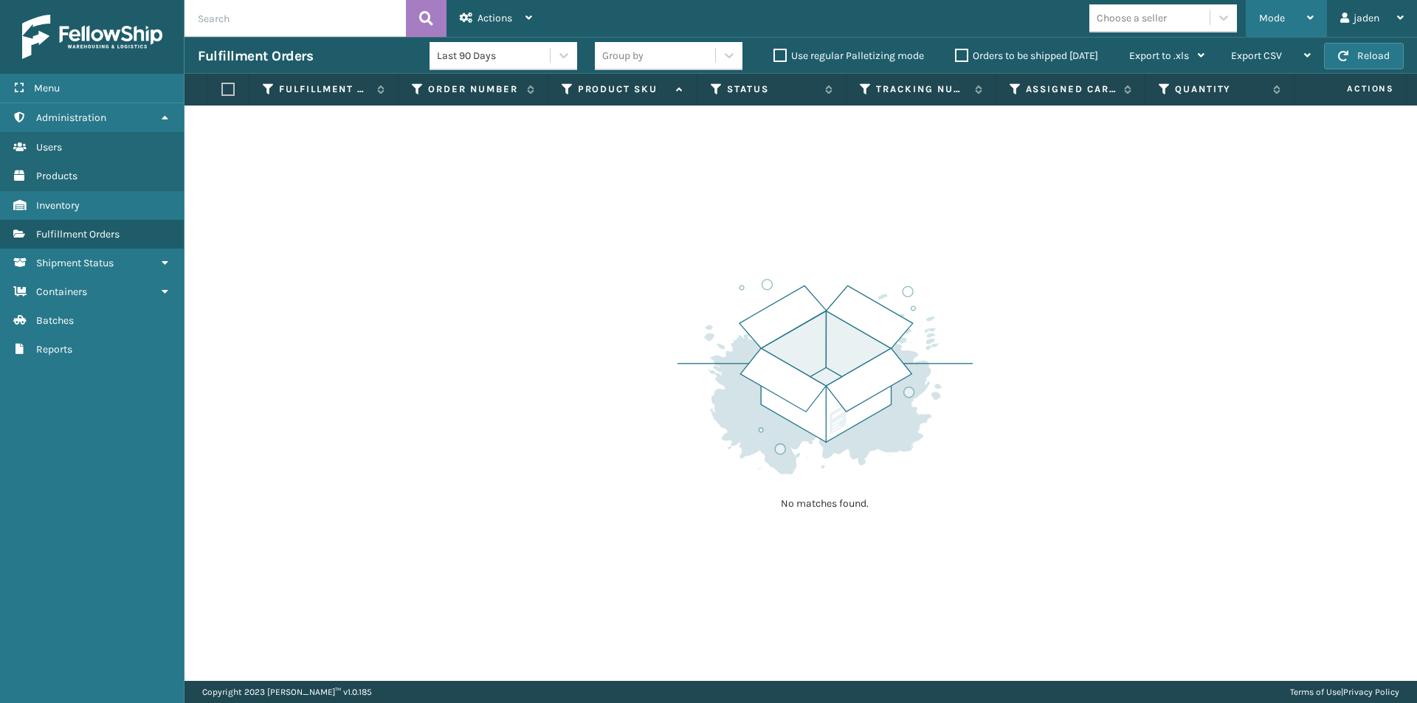
click at [1301, 13] on div "Mode" at bounding box center [1286, 18] width 55 height 37
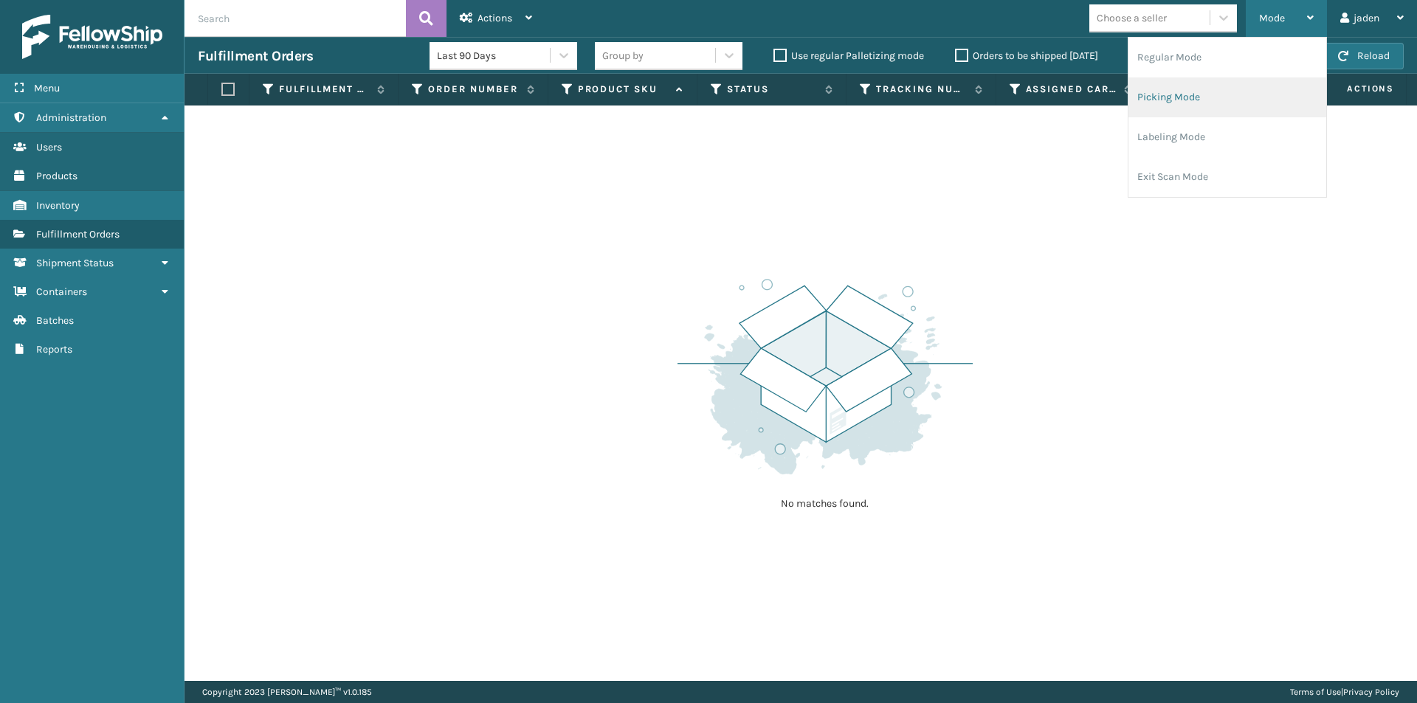
click at [1225, 83] on li "Picking Mode" at bounding box center [1227, 97] width 198 height 40
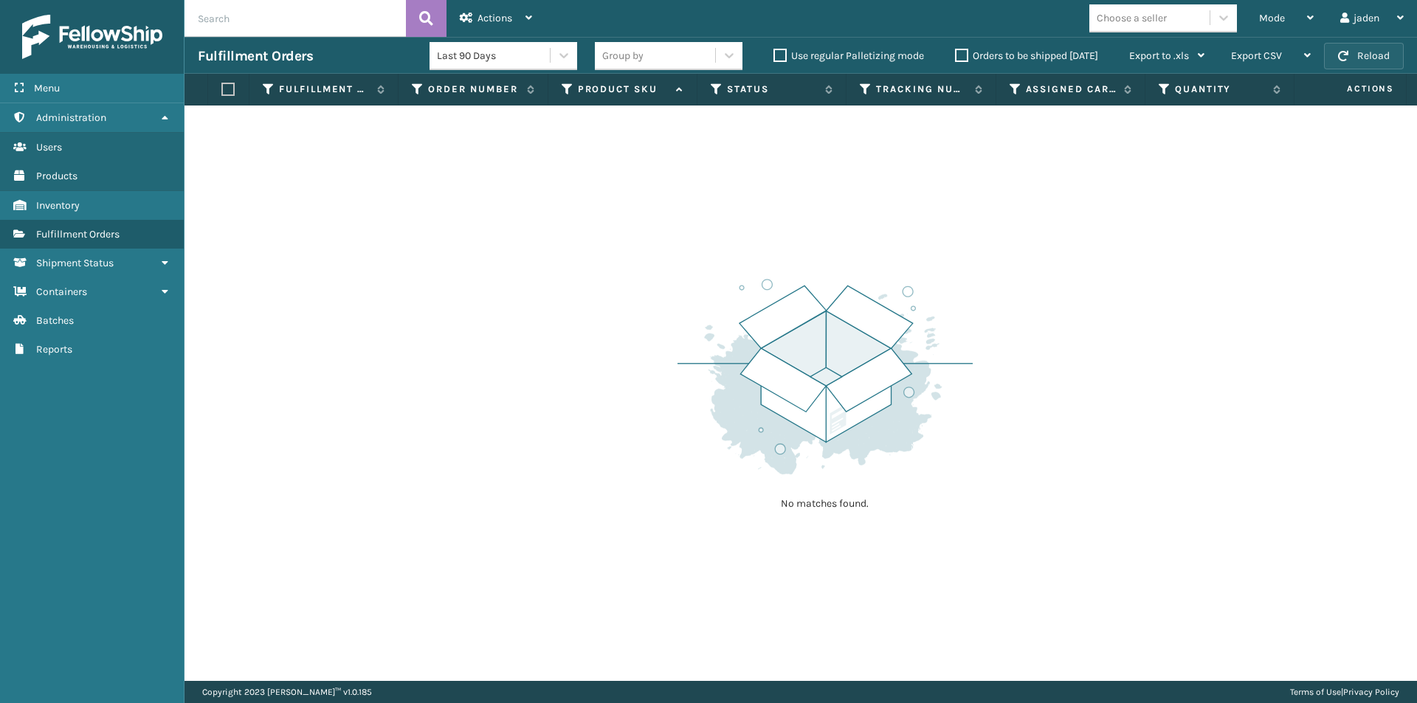
click at [1380, 48] on button "Reload" at bounding box center [1364, 56] width 80 height 27
click at [1274, 8] on div "Mode" at bounding box center [1286, 18] width 55 height 37
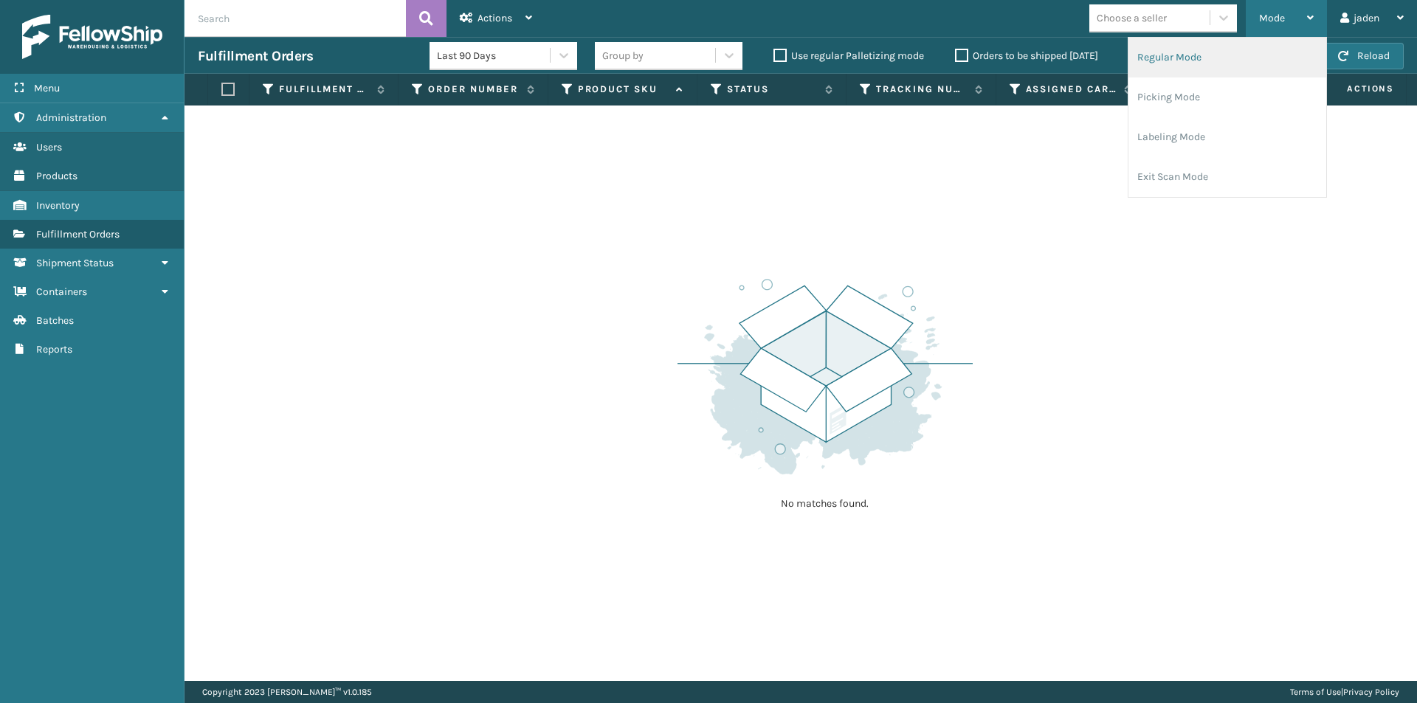
click at [1198, 70] on li "Regular Mode" at bounding box center [1227, 58] width 198 height 40
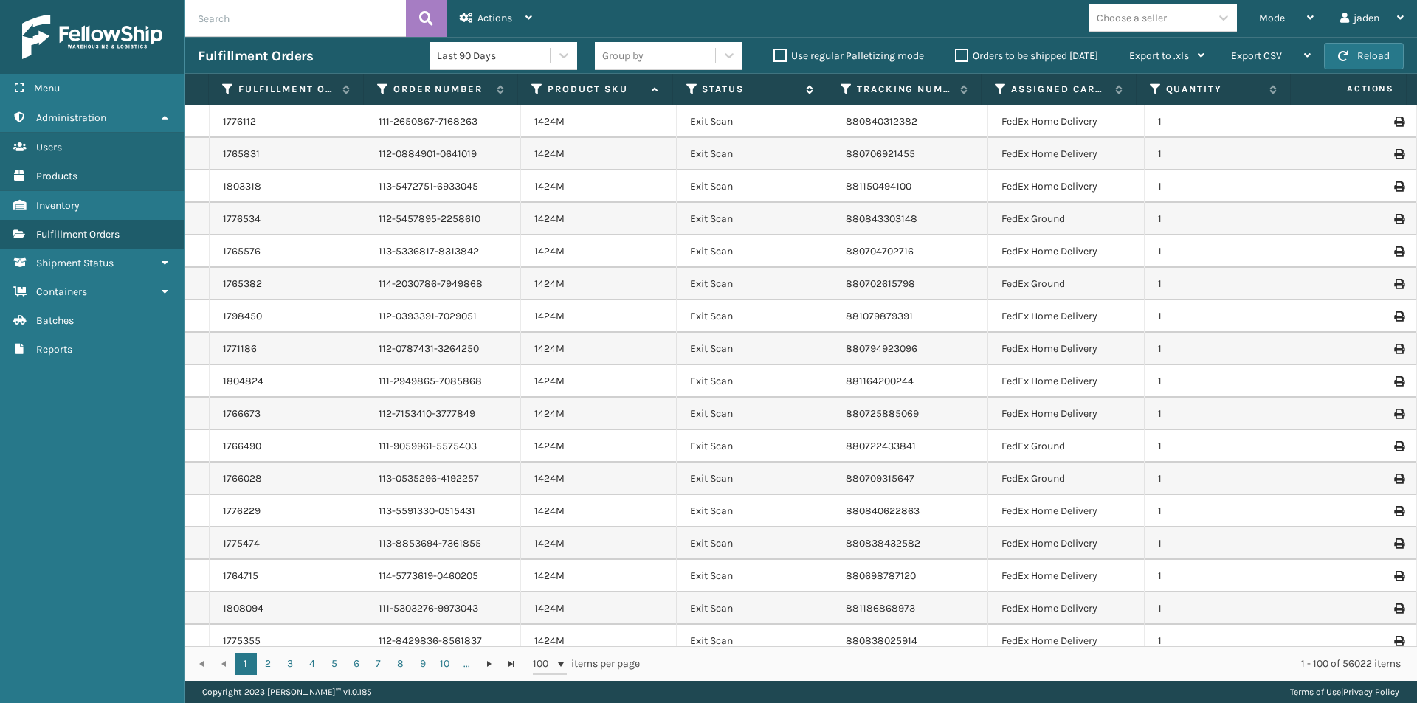
click at [688, 92] on icon at bounding box center [692, 89] width 12 height 13
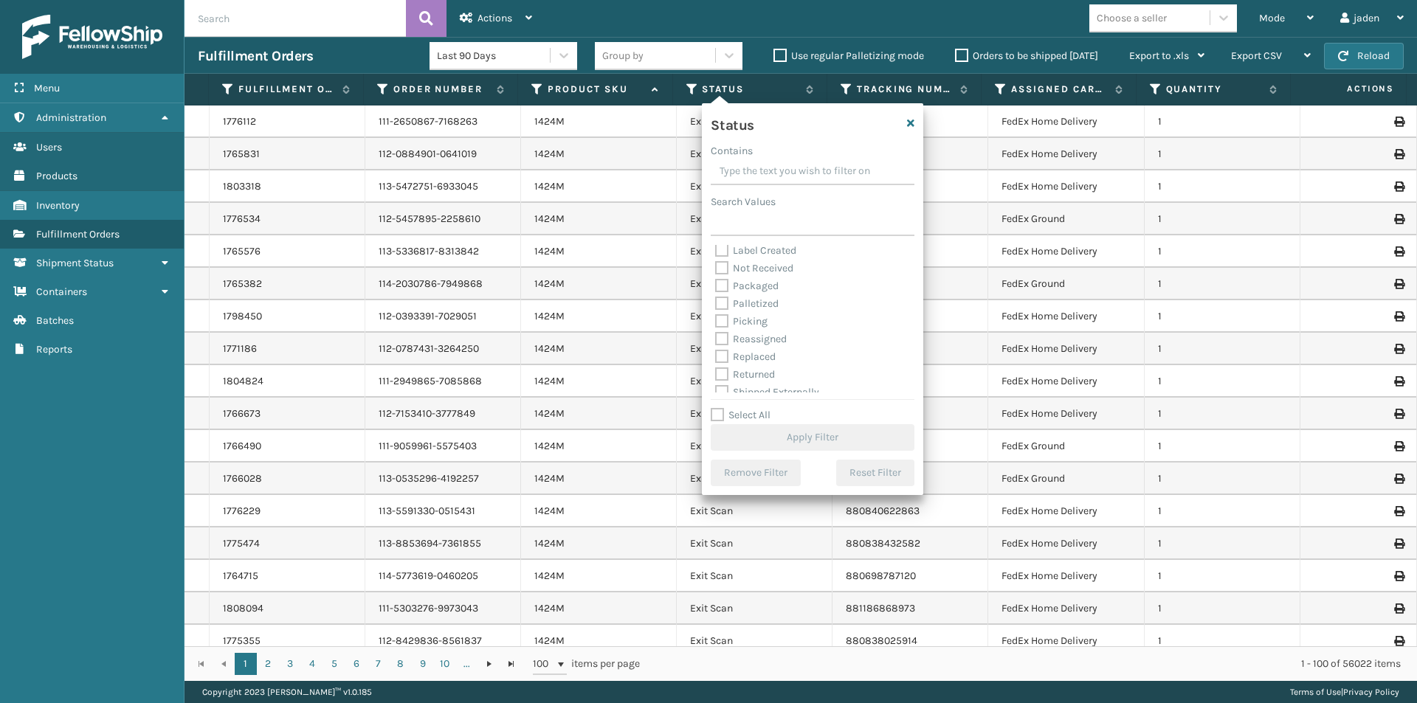
click at [723, 320] on label "Picking" at bounding box center [741, 321] width 52 height 13
click at [716, 320] on input "Picking" at bounding box center [715, 318] width 1 height 10
click at [777, 433] on button "Apply Filter" at bounding box center [813, 437] width 204 height 27
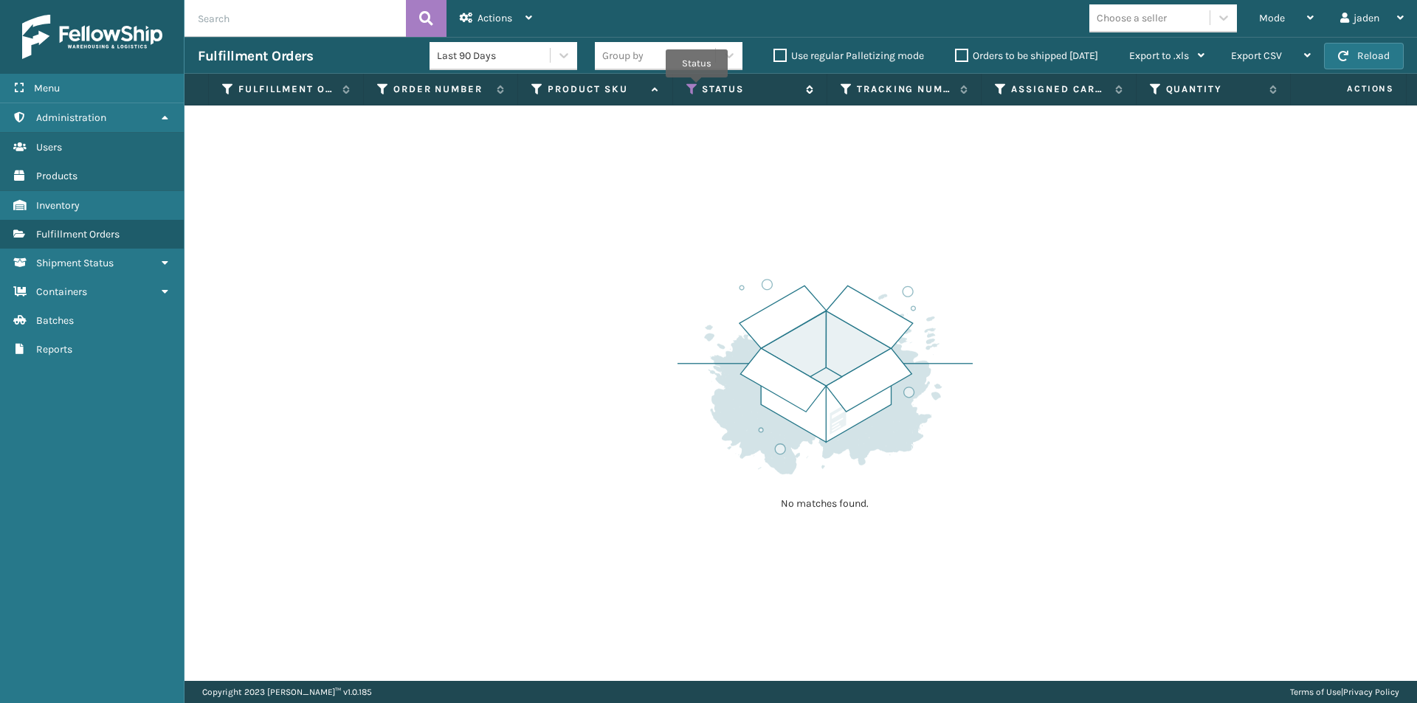
click at [697, 88] on icon at bounding box center [692, 89] width 12 height 13
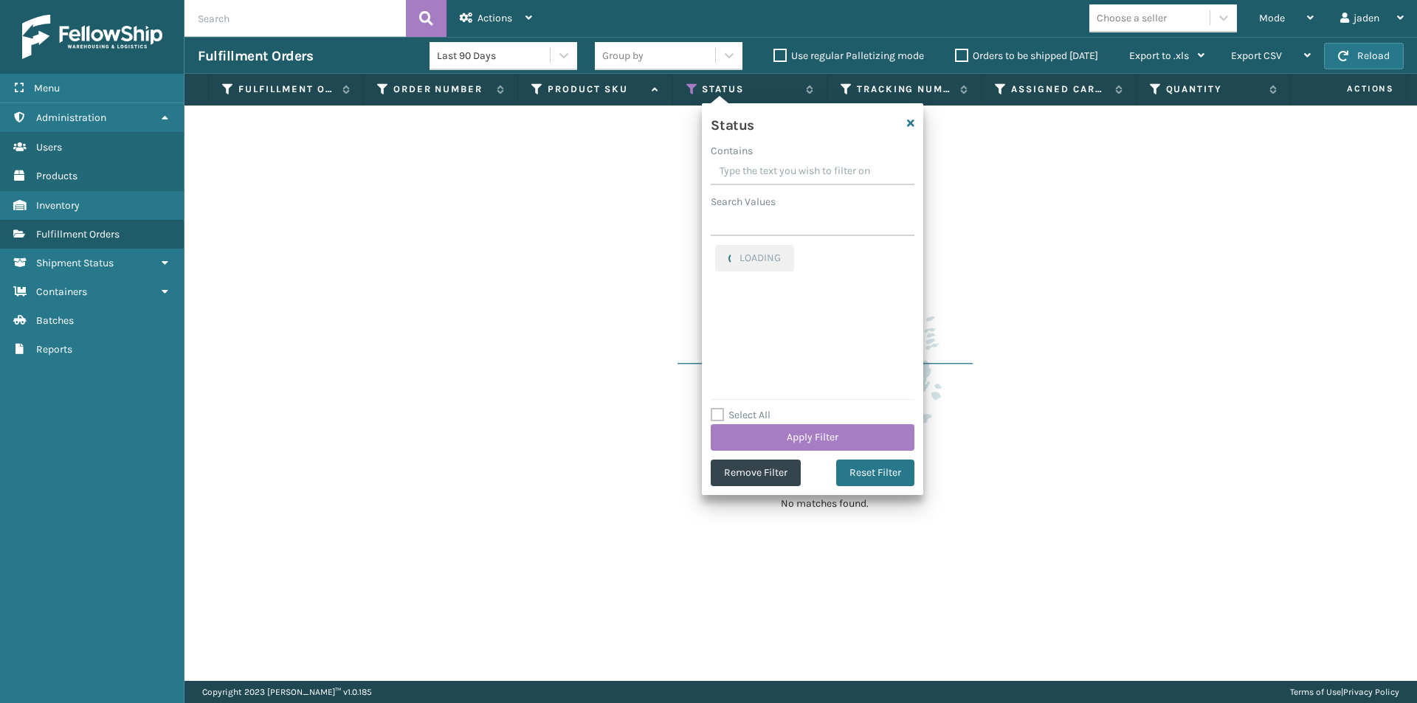
drag, startPoint x: 829, startPoint y: 166, endPoint x: 802, endPoint y: 161, distance: 27.1
click at [802, 161] on input "Contains" at bounding box center [813, 172] width 204 height 27
click at [726, 253] on label "Picking" at bounding box center [741, 253] width 52 height 13
click at [716, 253] on input "Picking" at bounding box center [715, 250] width 1 height 10
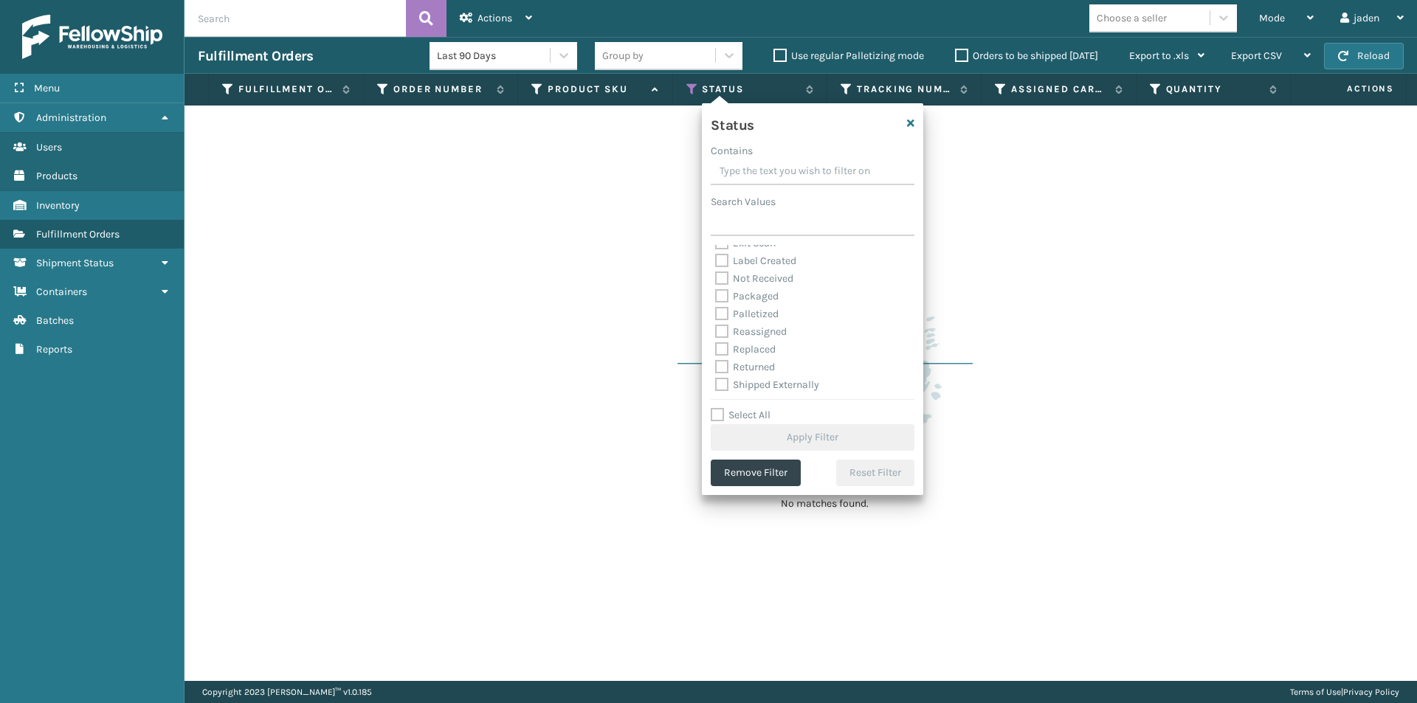
scroll to position [83, 0]
click at [725, 306] on label "Palletized" at bounding box center [746, 312] width 63 height 13
click at [716, 305] on input "Palletized" at bounding box center [715, 309] width 1 height 10
click at [796, 430] on button "Apply Filter" at bounding box center [813, 437] width 204 height 27
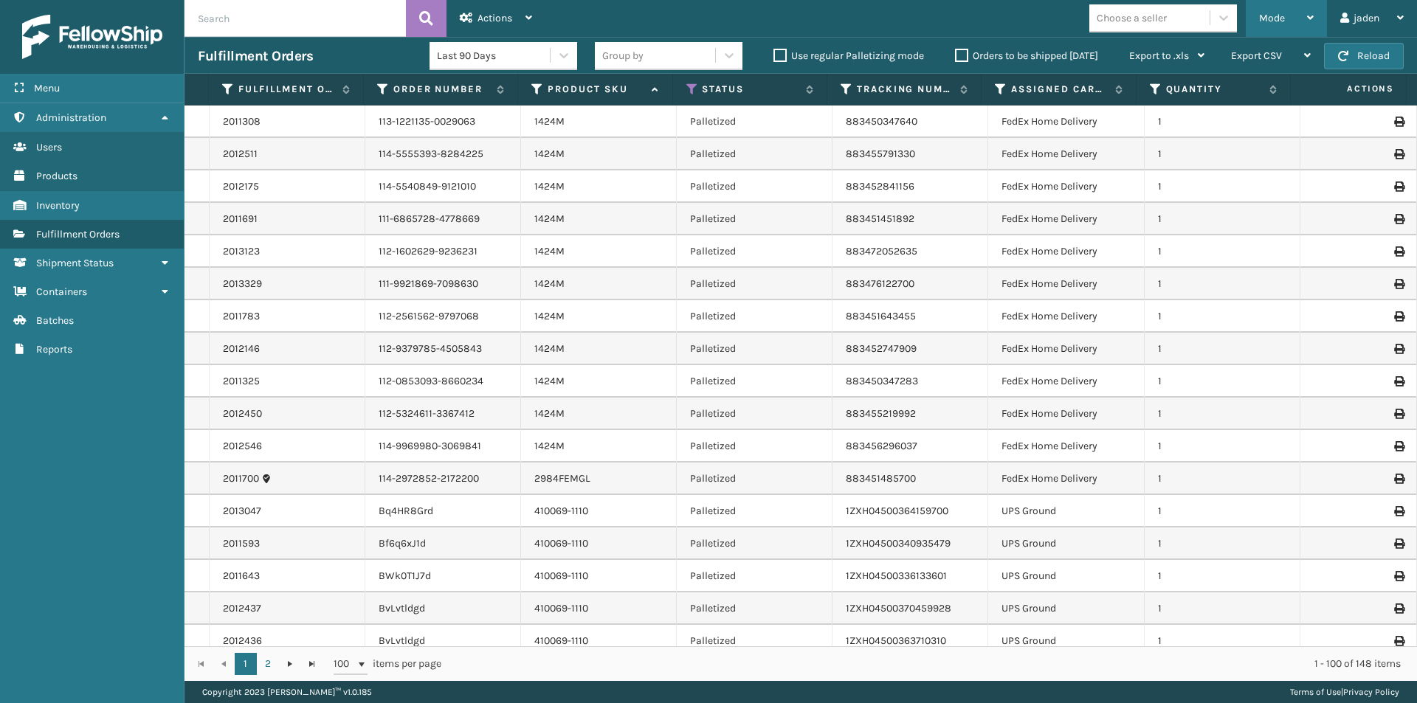
click at [1268, 21] on span "Mode" at bounding box center [1272, 18] width 26 height 13
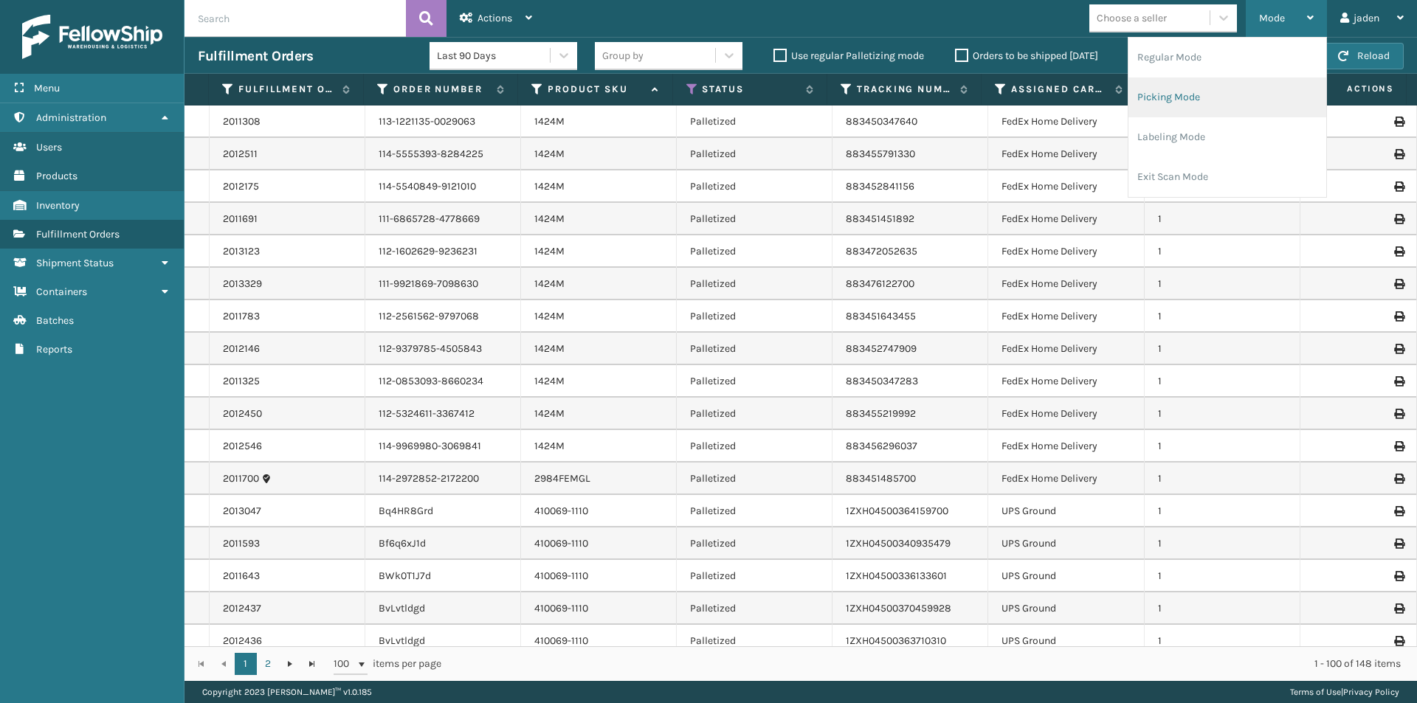
click at [1226, 102] on li "Picking Mode" at bounding box center [1227, 97] width 198 height 40
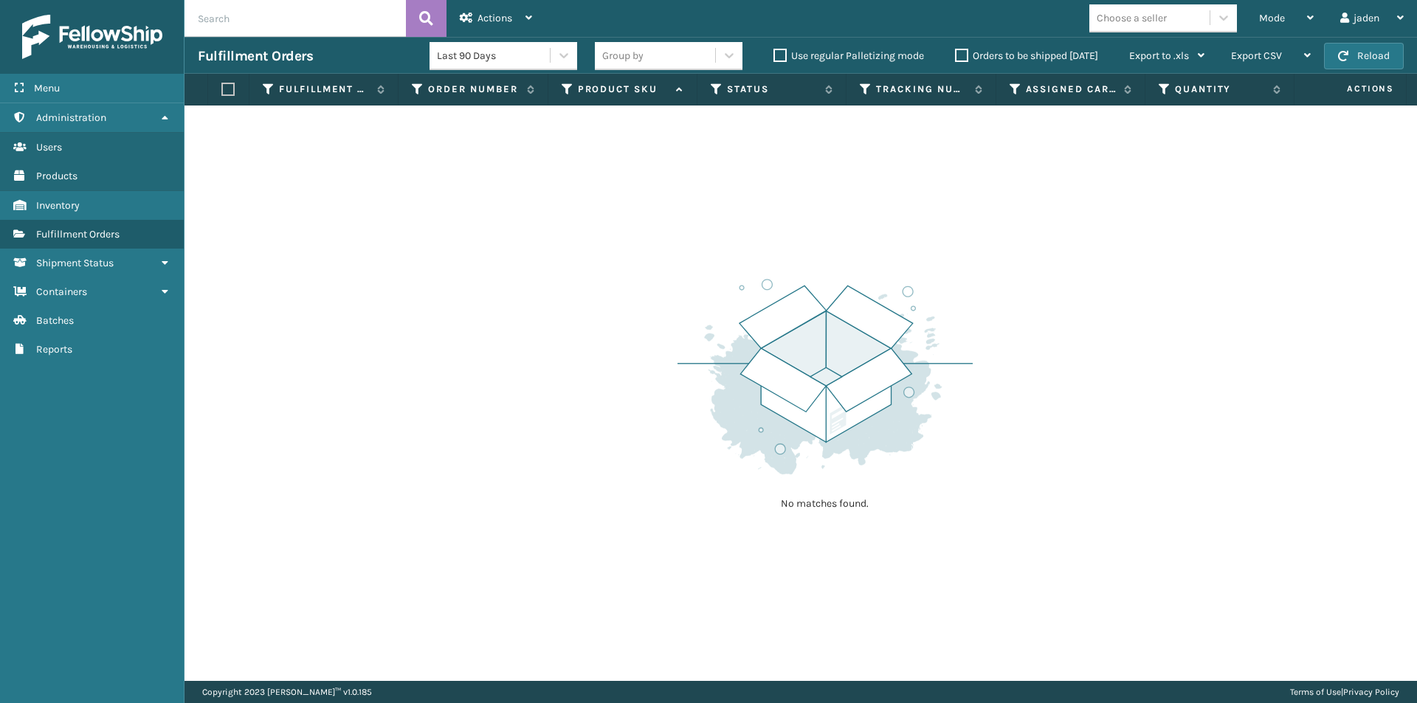
click at [958, 53] on label "Orders to be shipped [DATE]" at bounding box center [1026, 55] width 143 height 13
click at [956, 53] on input "Orders to be shipped [DATE]" at bounding box center [955, 52] width 1 height 10
click at [1356, 61] on button "Reload" at bounding box center [1364, 56] width 80 height 27
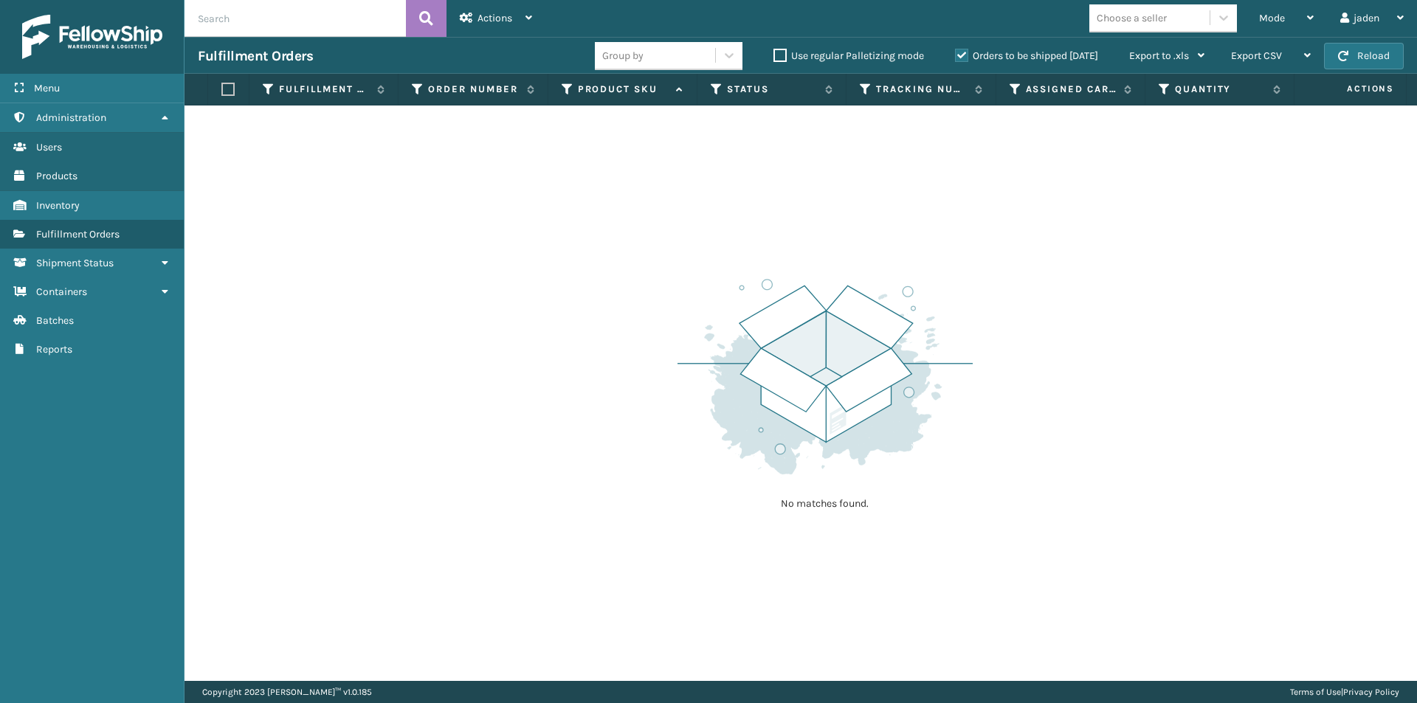
click at [1356, 61] on button "Reload" at bounding box center [1364, 56] width 80 height 27
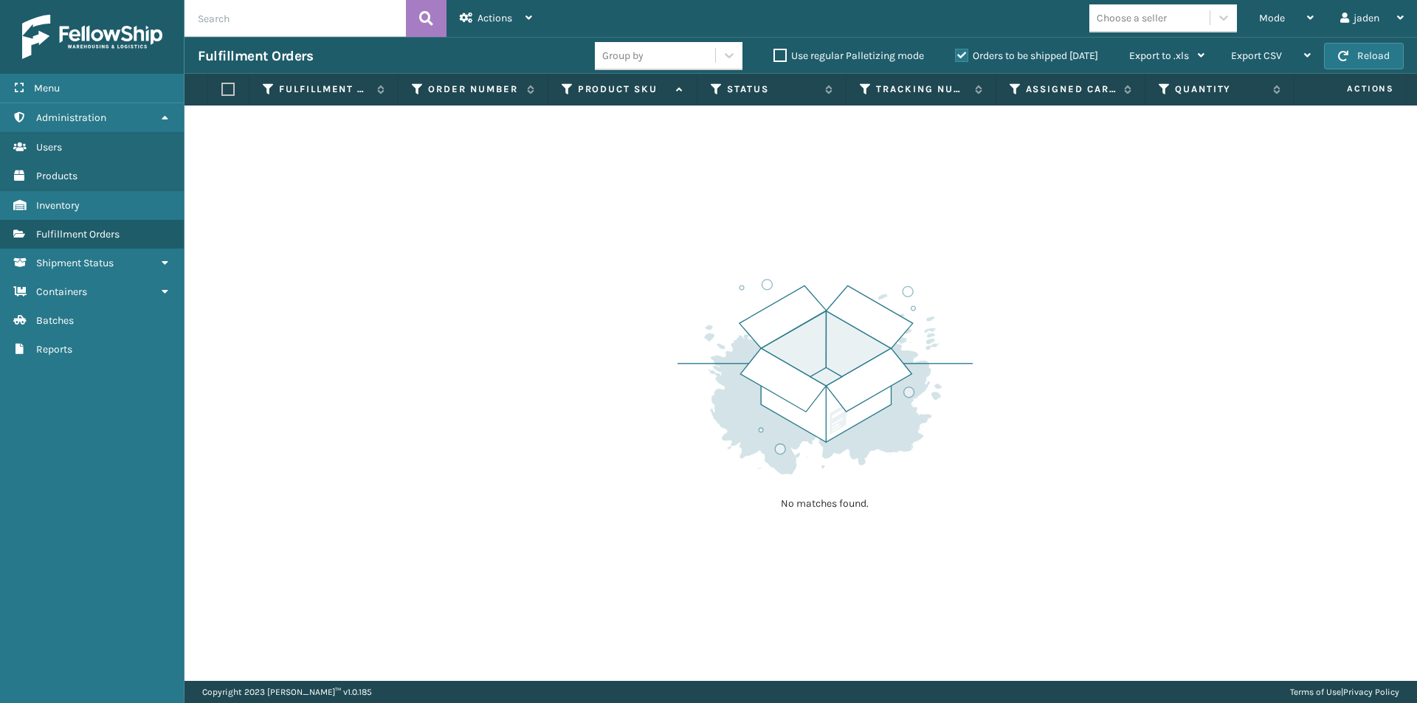
click at [1356, 61] on button "Reload" at bounding box center [1364, 56] width 80 height 27
click at [1270, 15] on span "Mode" at bounding box center [1272, 18] width 26 height 13
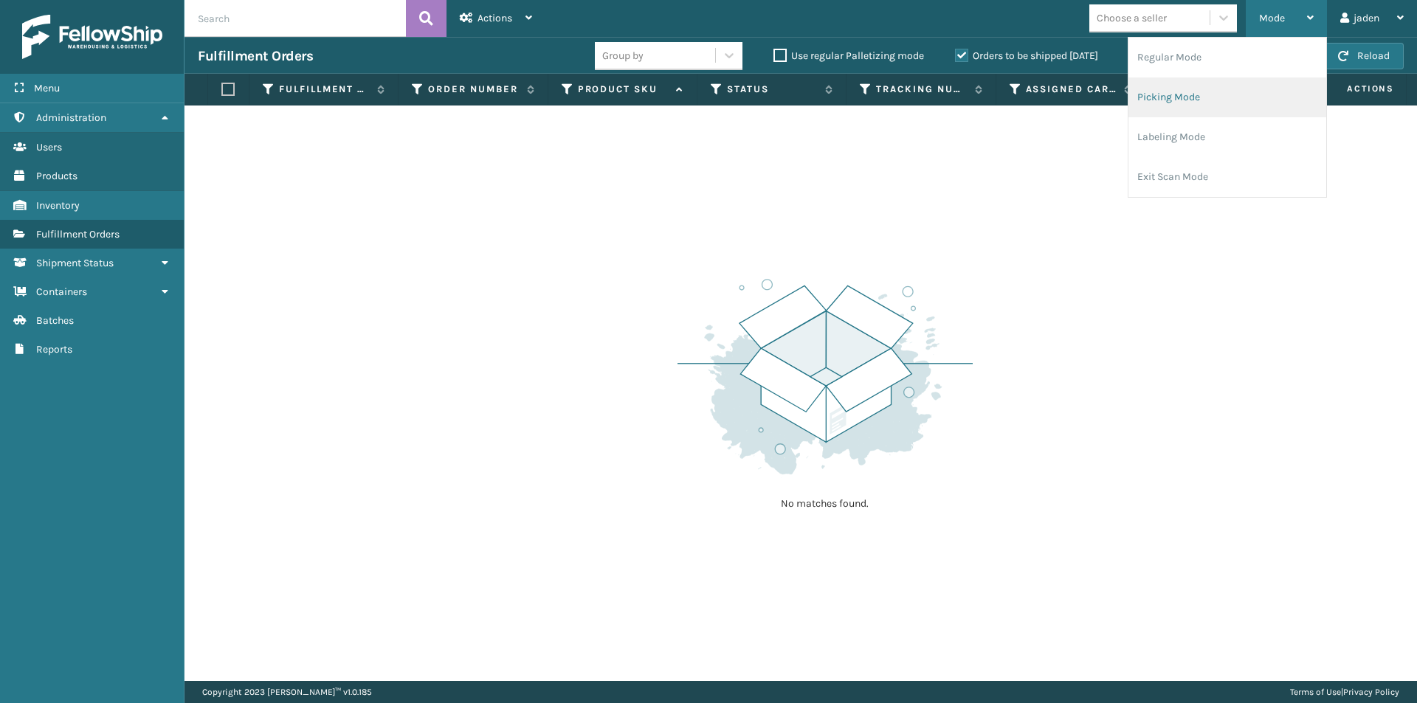
click at [1191, 86] on li "Picking Mode" at bounding box center [1227, 97] width 198 height 40
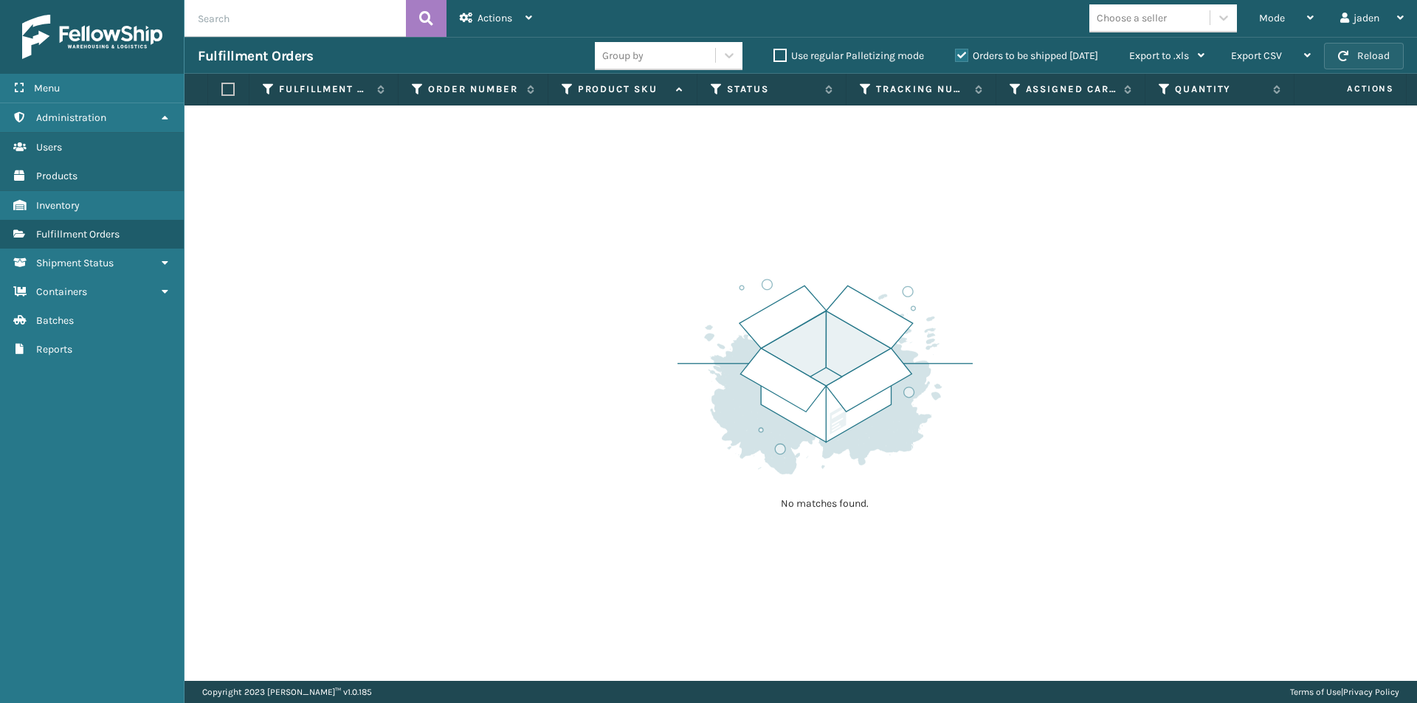
click at [1357, 61] on button "Reload" at bounding box center [1364, 56] width 80 height 27
click at [1285, 13] on div "Mode" at bounding box center [1286, 18] width 55 height 37
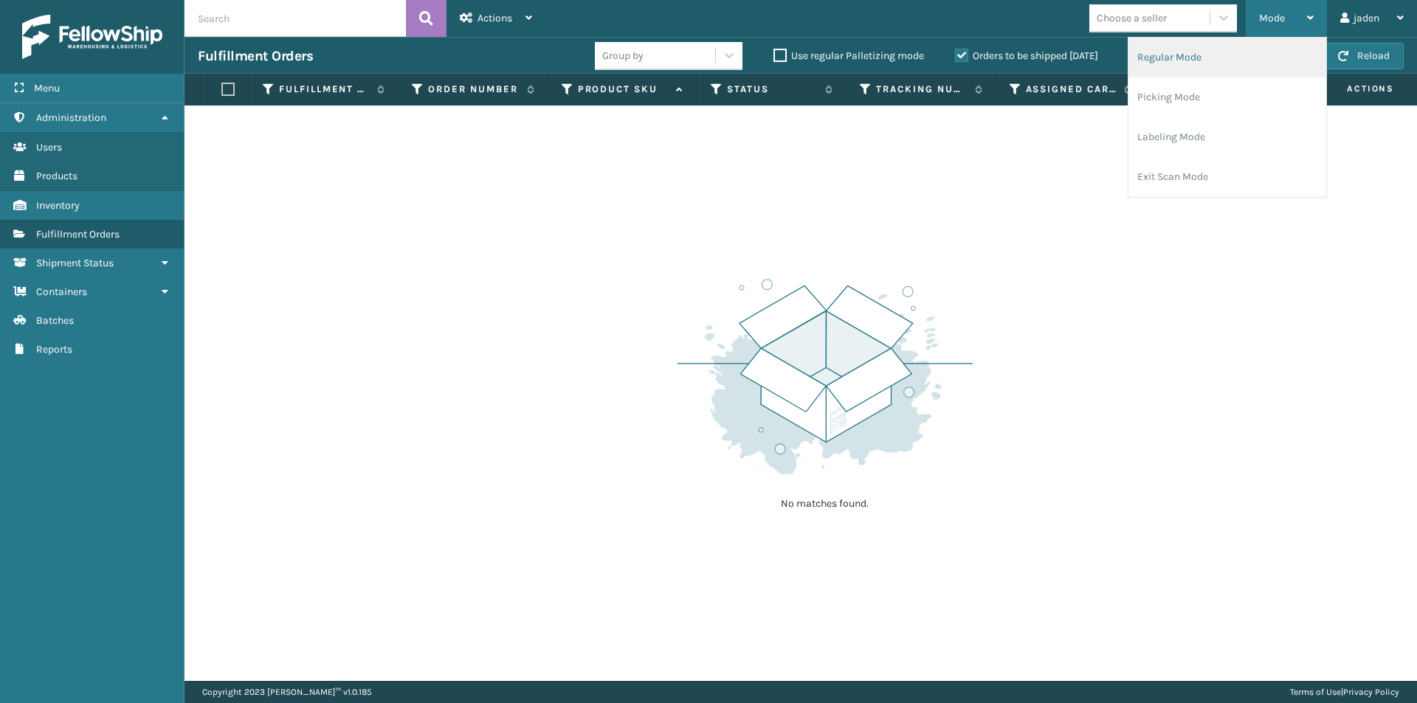
click at [1223, 73] on li "Regular Mode" at bounding box center [1227, 58] width 198 height 40
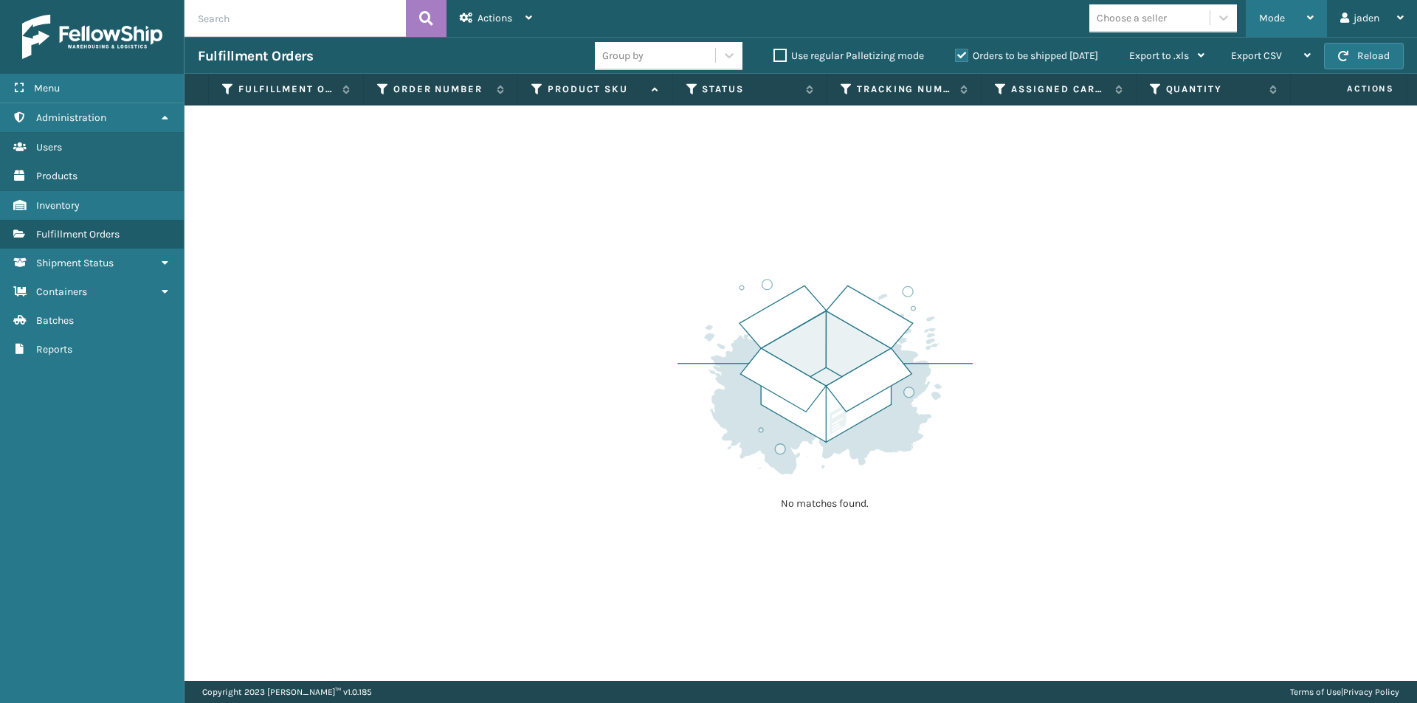
click at [1288, 23] on div "Mode" at bounding box center [1286, 18] width 55 height 37
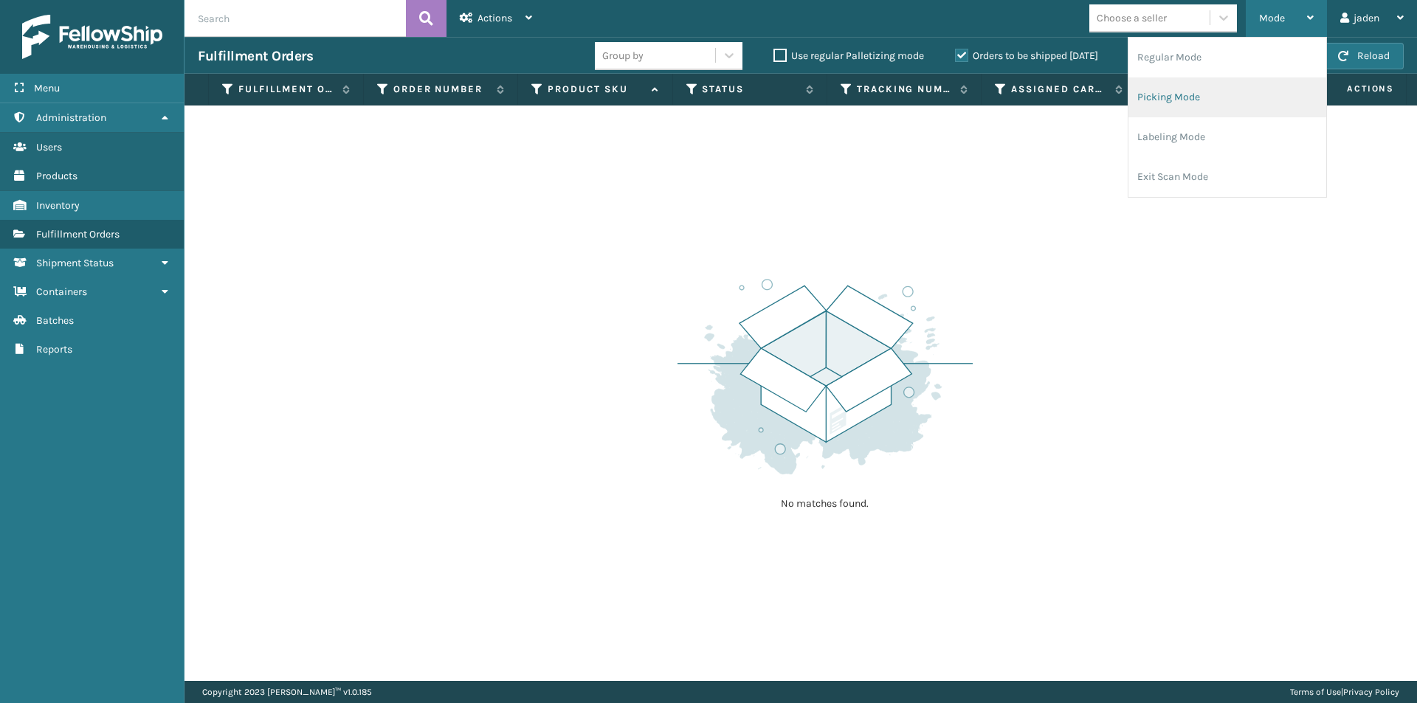
click at [1217, 114] on li "Picking Mode" at bounding box center [1227, 97] width 198 height 40
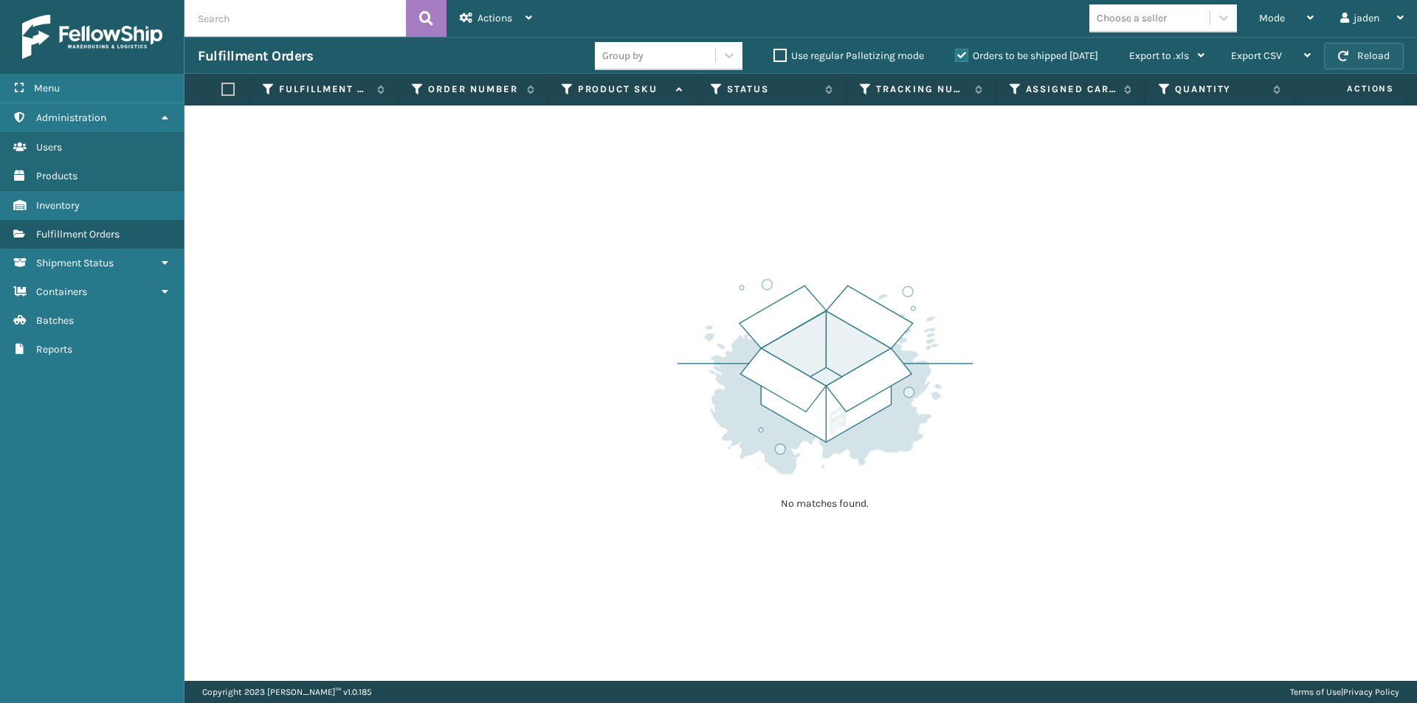
click at [1353, 58] on button "Reload" at bounding box center [1364, 56] width 80 height 27
click at [1274, 19] on span "Mode" at bounding box center [1272, 18] width 26 height 13
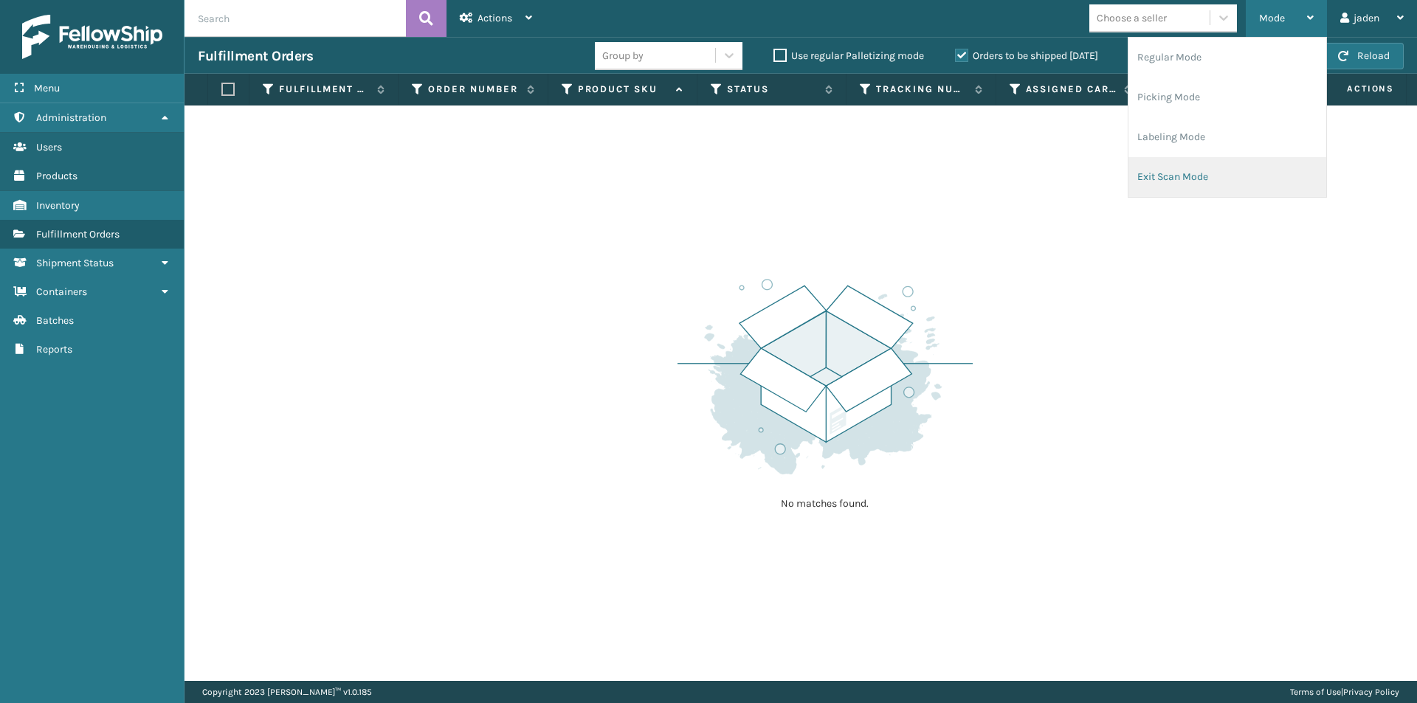
click at [1167, 170] on li "Exit Scan Mode" at bounding box center [1227, 177] width 198 height 40
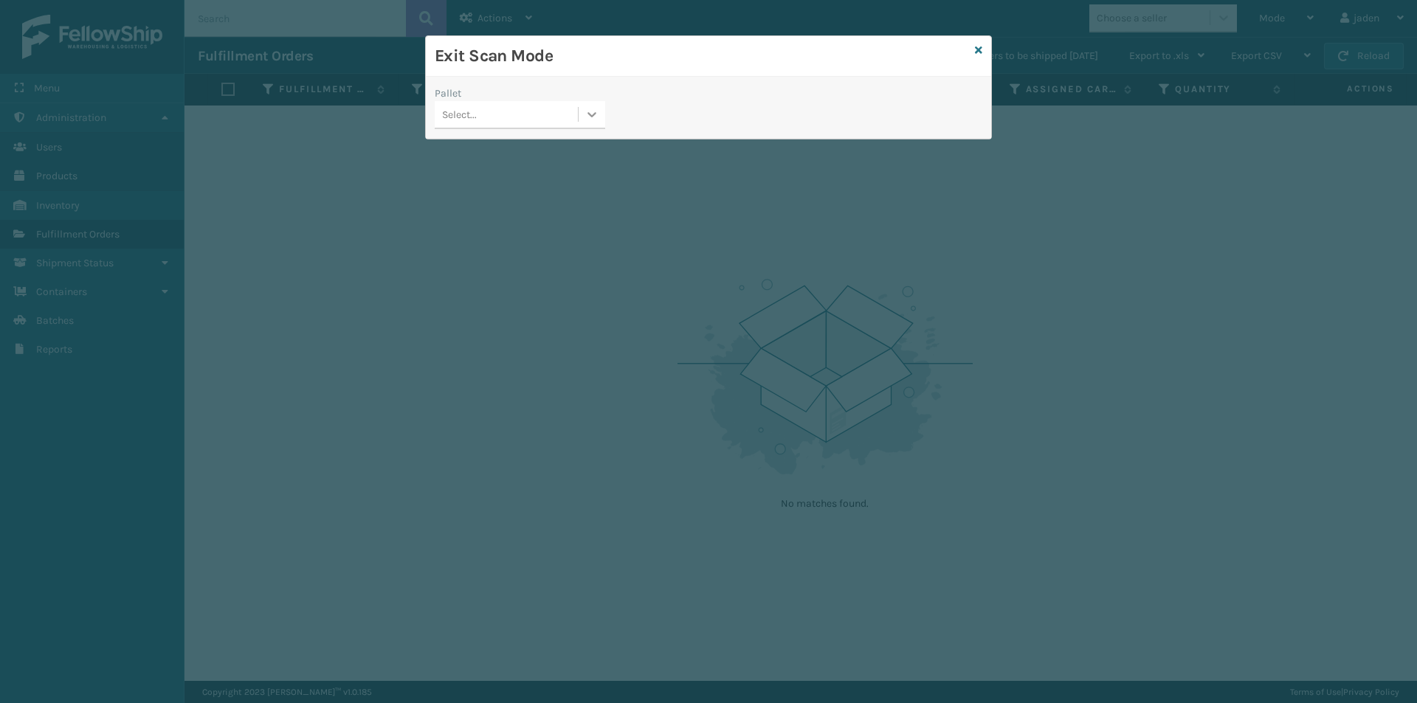
drag, startPoint x: 584, startPoint y: 103, endPoint x: 550, endPoint y: 129, distance: 43.1
click at [584, 106] on div at bounding box center [592, 114] width 27 height 27
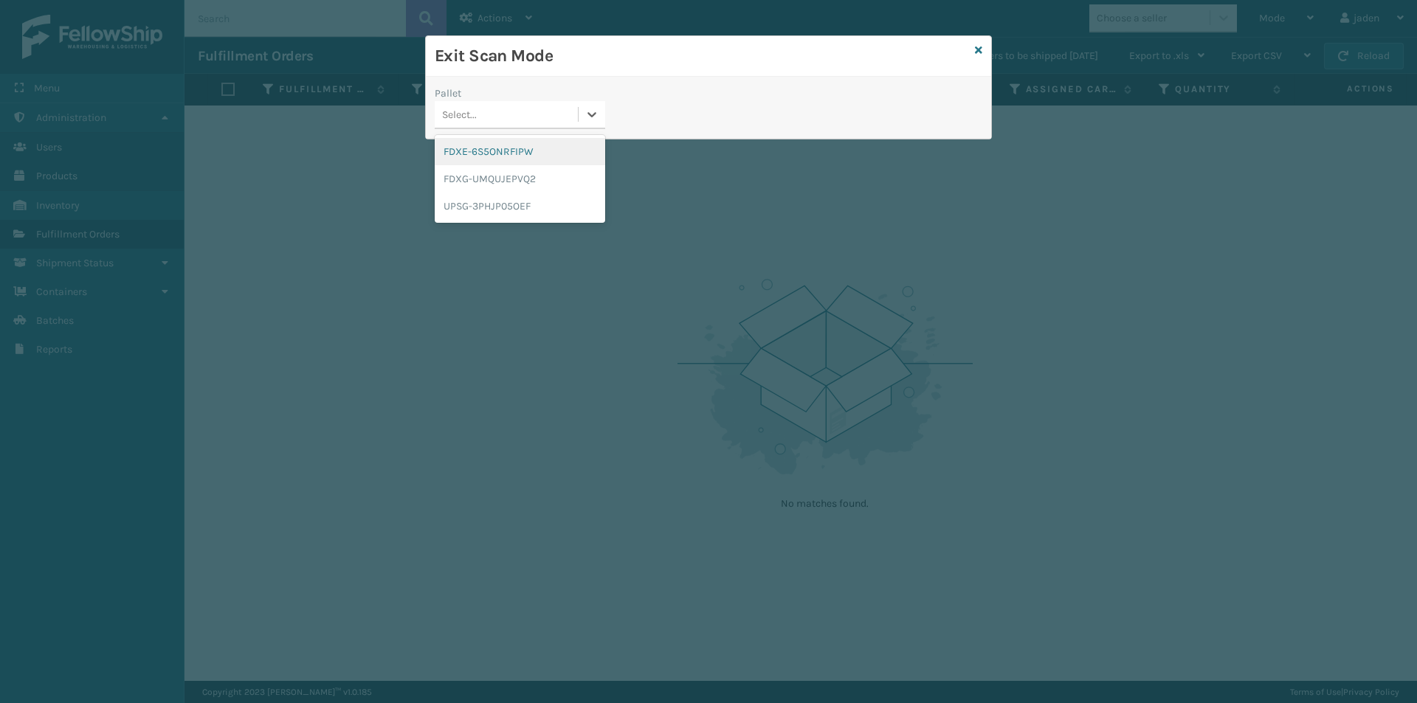
click at [504, 153] on div "FDXE-6S5ONRFIPW" at bounding box center [520, 151] width 170 height 27
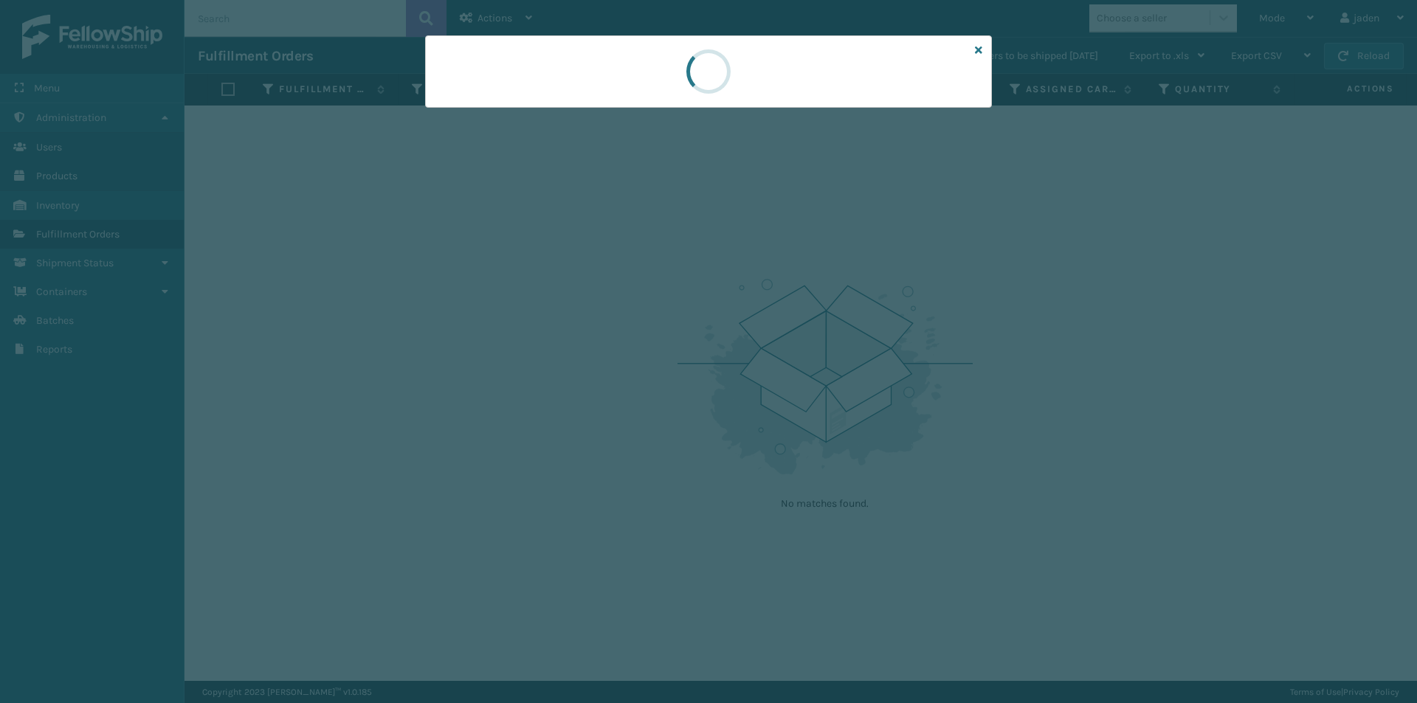
drag, startPoint x: 759, startPoint y: 93, endPoint x: 750, endPoint y: 84, distance: 12.5
click at [660, 77] on div at bounding box center [708, 71] width 567 height 72
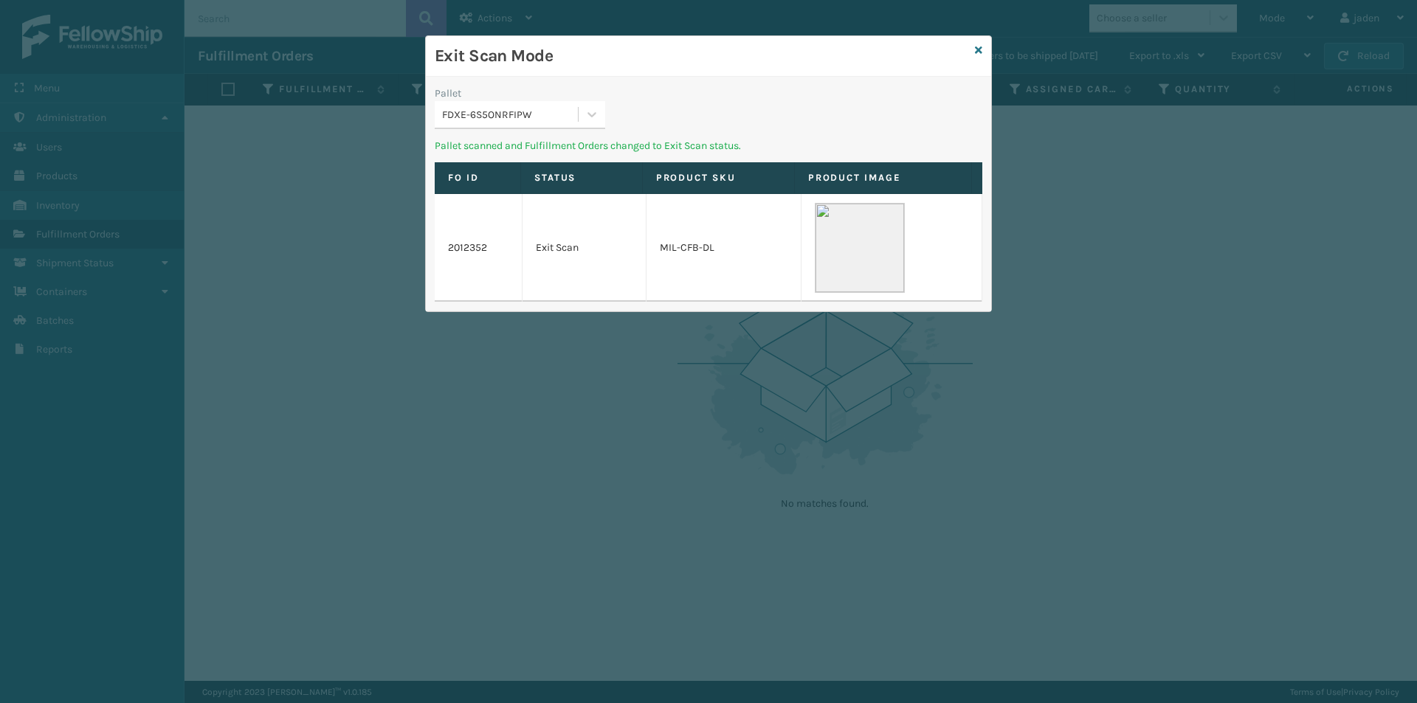
click at [579, 77] on div "Exit Scan Mode Pallet FDXE-6S5ONRFIPW Pallet scanned and Fulfillment Orders cha…" at bounding box center [708, 173] width 565 height 275
drag, startPoint x: 798, startPoint y: 97, endPoint x: 767, endPoint y: 94, distance: 31.1
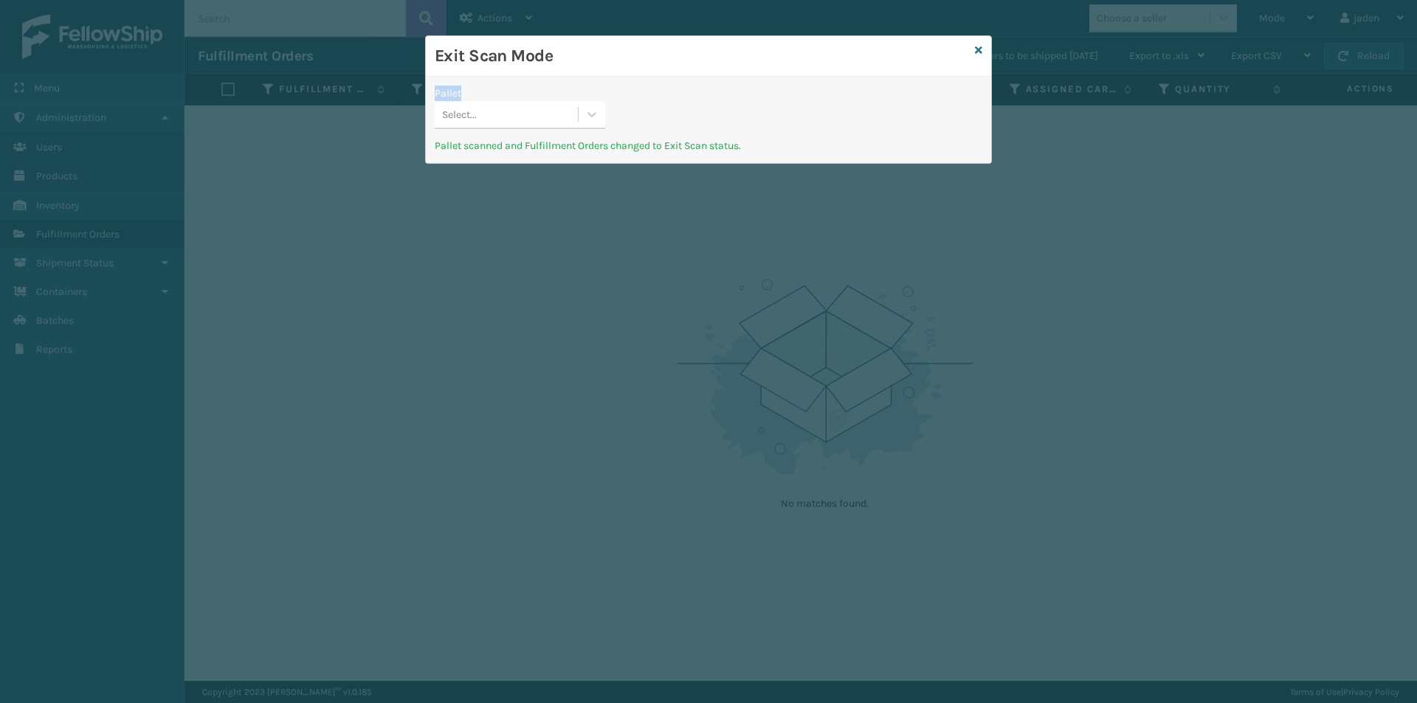
drag, startPoint x: 776, startPoint y: 97, endPoint x: 628, endPoint y: 112, distance: 149.1
click at [670, 77] on div "Pallet Select... Pallet scanned and Fulfillment Orders changed to Exit Scan sta…" at bounding box center [708, 120] width 565 height 86
click at [584, 127] on div at bounding box center [592, 114] width 27 height 27
drag, startPoint x: 519, startPoint y: 150, endPoint x: 733, endPoint y: 120, distance: 216.1
click at [522, 150] on div "FDXG-UMQUJEPVQ2" at bounding box center [520, 151] width 170 height 27
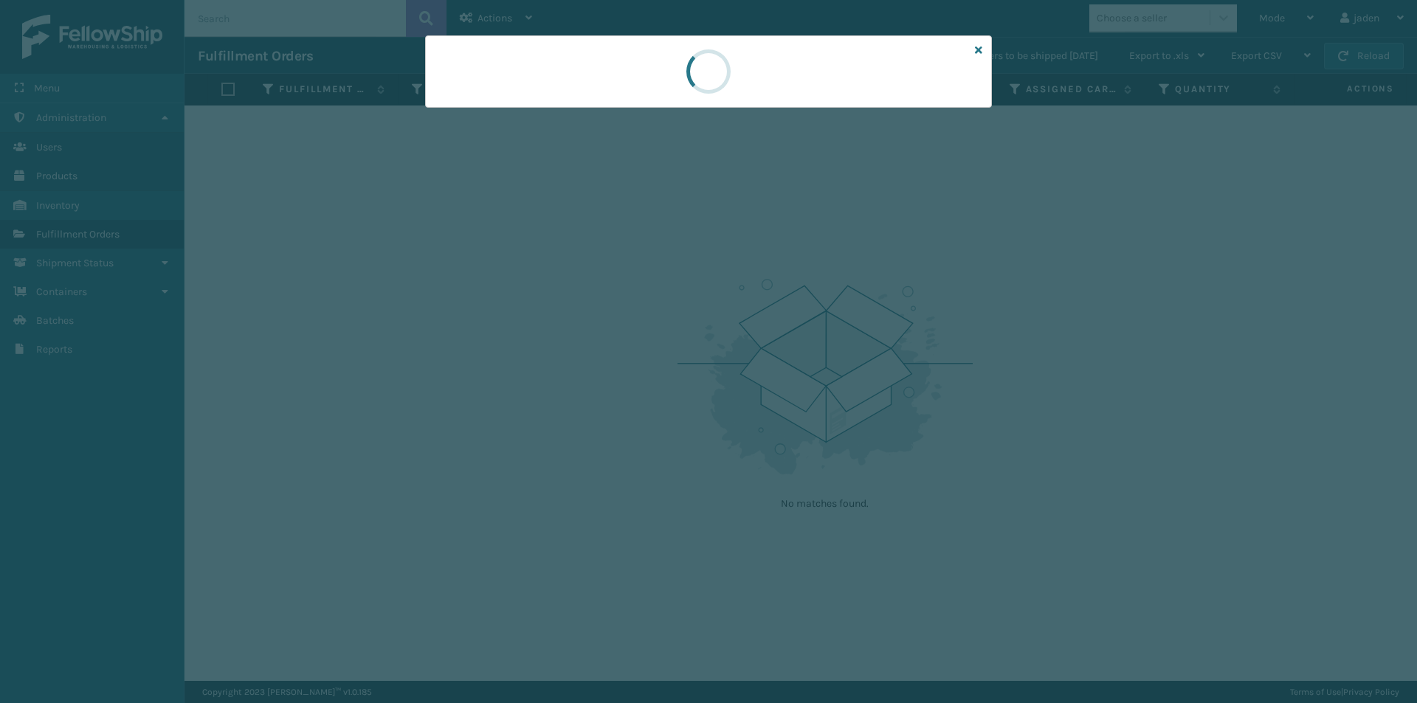
drag, startPoint x: 731, startPoint y: 119, endPoint x: 697, endPoint y: 119, distance: 33.9
click at [556, 95] on div at bounding box center [708, 71] width 567 height 72
drag, startPoint x: 728, startPoint y: 119, endPoint x: 688, endPoint y: 103, distance: 43.0
click at [655, 103] on div at bounding box center [708, 71] width 567 height 72
drag, startPoint x: 773, startPoint y: 82, endPoint x: 804, endPoint y: 76, distance: 31.5
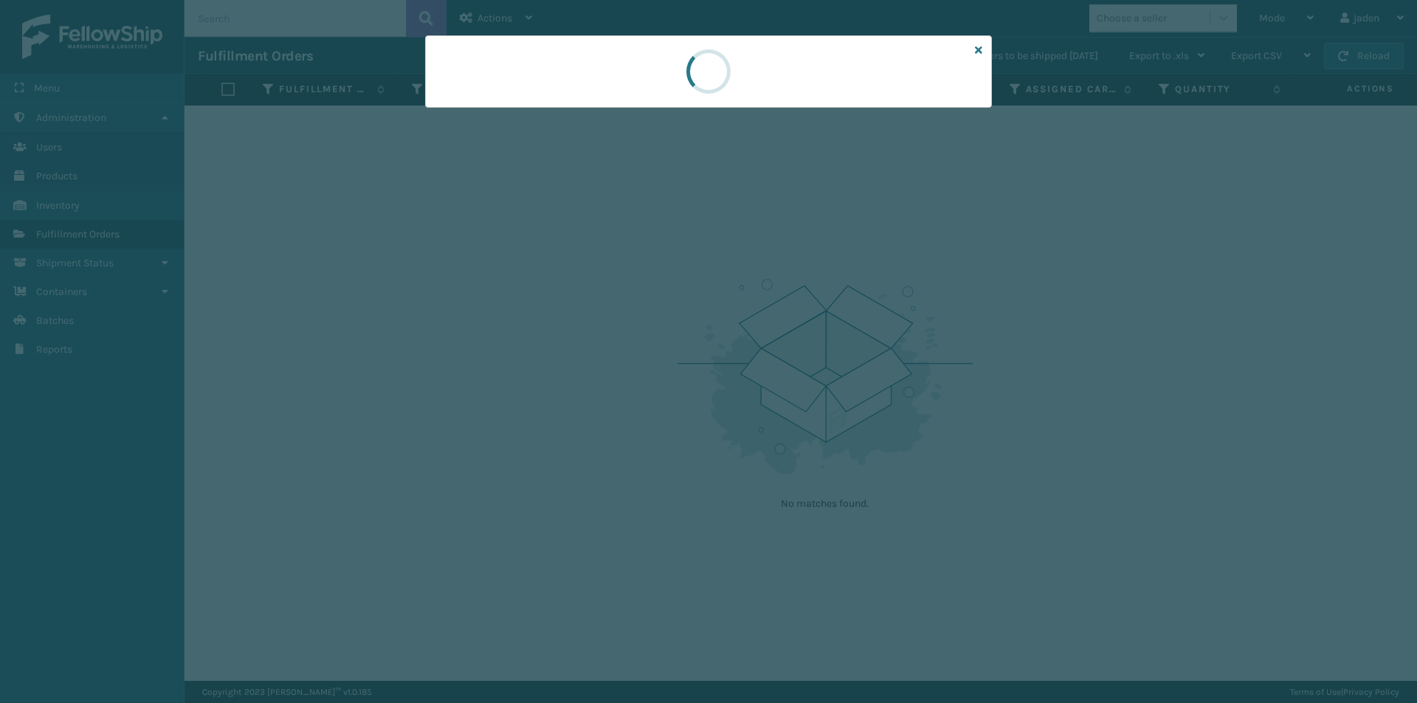
click at [702, 72] on div at bounding box center [708, 71] width 62 height 71
drag, startPoint x: 818, startPoint y: 78, endPoint x: 756, endPoint y: 79, distance: 62.0
drag, startPoint x: 756, startPoint y: 79, endPoint x: 780, endPoint y: 78, distance: 24.4
click at [676, 73] on div at bounding box center [708, 71] width 567 height 72
drag, startPoint x: 733, startPoint y: 80, endPoint x: 762, endPoint y: 84, distance: 29.8
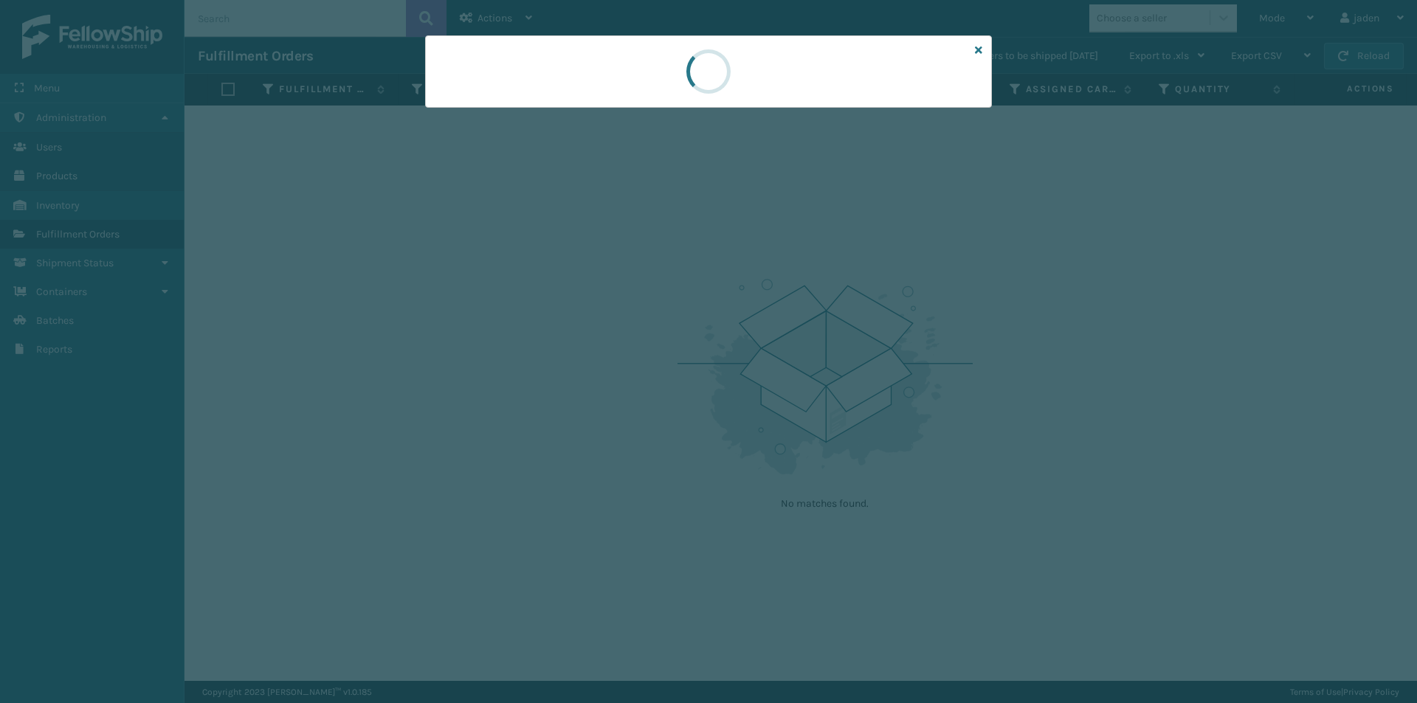
click at [682, 80] on div at bounding box center [708, 71] width 567 height 72
drag, startPoint x: 798, startPoint y: 78, endPoint x: 822, endPoint y: 73, distance: 24.9
click at [648, 69] on div at bounding box center [708, 71] width 567 height 72
drag, startPoint x: 912, startPoint y: 75, endPoint x: 864, endPoint y: 75, distance: 48.0
drag, startPoint x: 864, startPoint y: 75, endPoint x: 787, endPoint y: 93, distance: 79.5
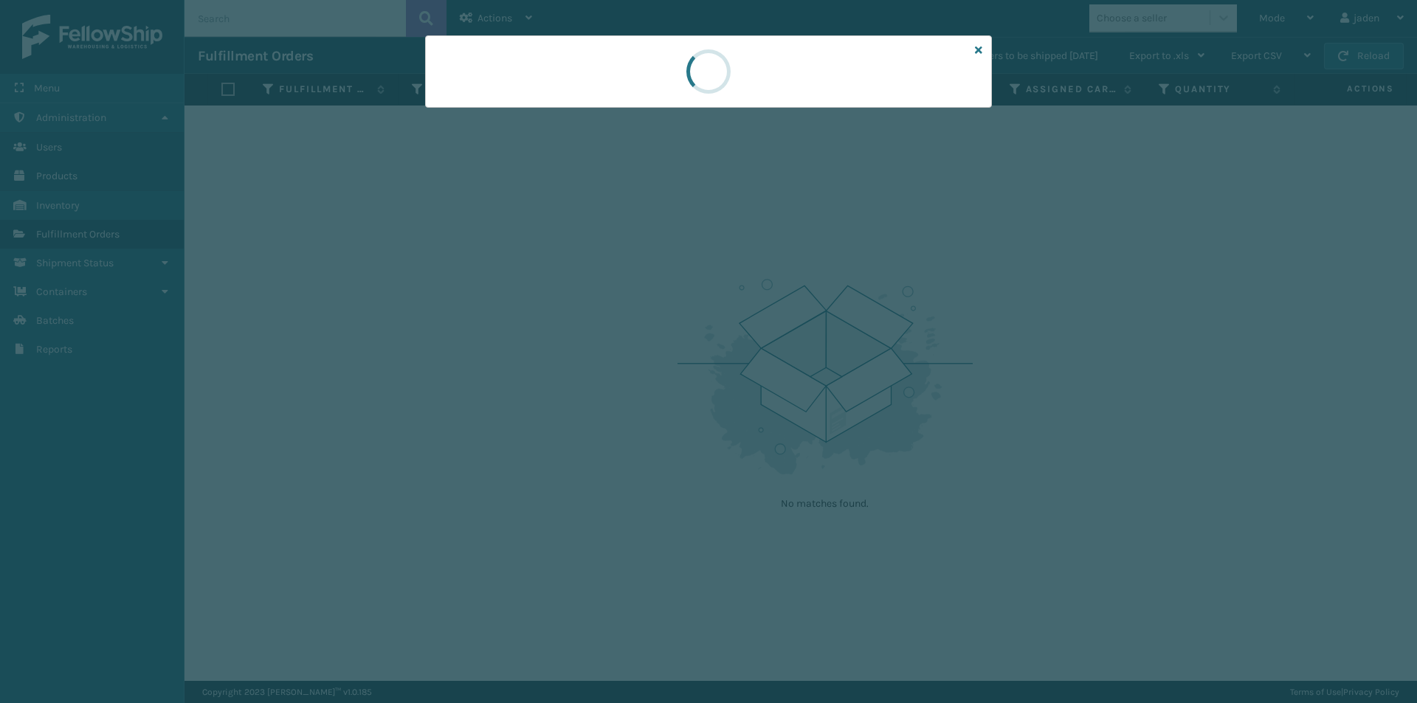
click at [634, 87] on div at bounding box center [708, 71] width 567 height 72
drag, startPoint x: 785, startPoint y: 97, endPoint x: 608, endPoint y: 84, distance: 177.5
click at [587, 82] on div at bounding box center [708, 71] width 567 height 72
drag, startPoint x: 724, startPoint y: 92, endPoint x: 739, endPoint y: 86, distance: 16.9
click at [663, 84] on div at bounding box center [708, 71] width 567 height 72
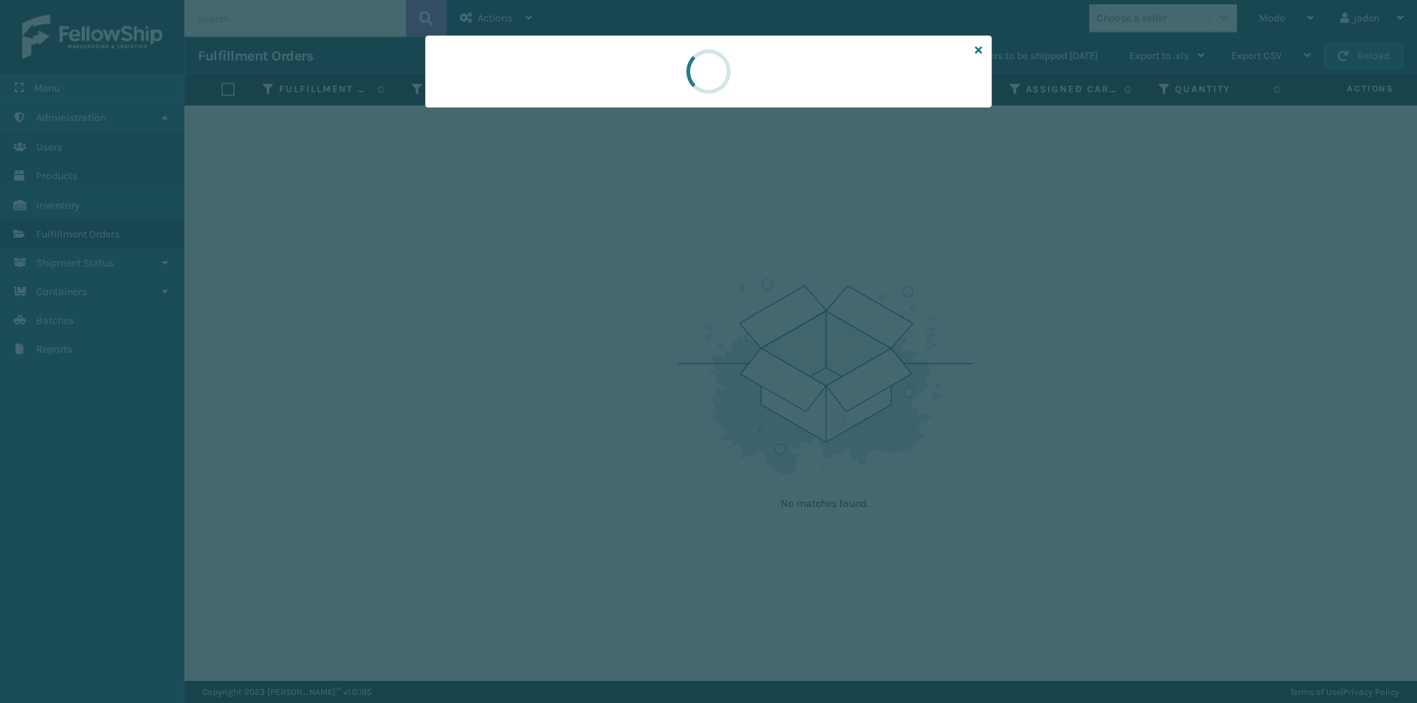
drag, startPoint x: 781, startPoint y: 90, endPoint x: 788, endPoint y: 86, distance: 8.3
click at [725, 83] on div at bounding box center [708, 71] width 44 height 44
drag, startPoint x: 784, startPoint y: 86, endPoint x: 756, endPoint y: 93, distance: 29.5
click at [646, 82] on div at bounding box center [708, 71] width 567 height 72
drag, startPoint x: 770, startPoint y: 94, endPoint x: 670, endPoint y: 91, distance: 99.7
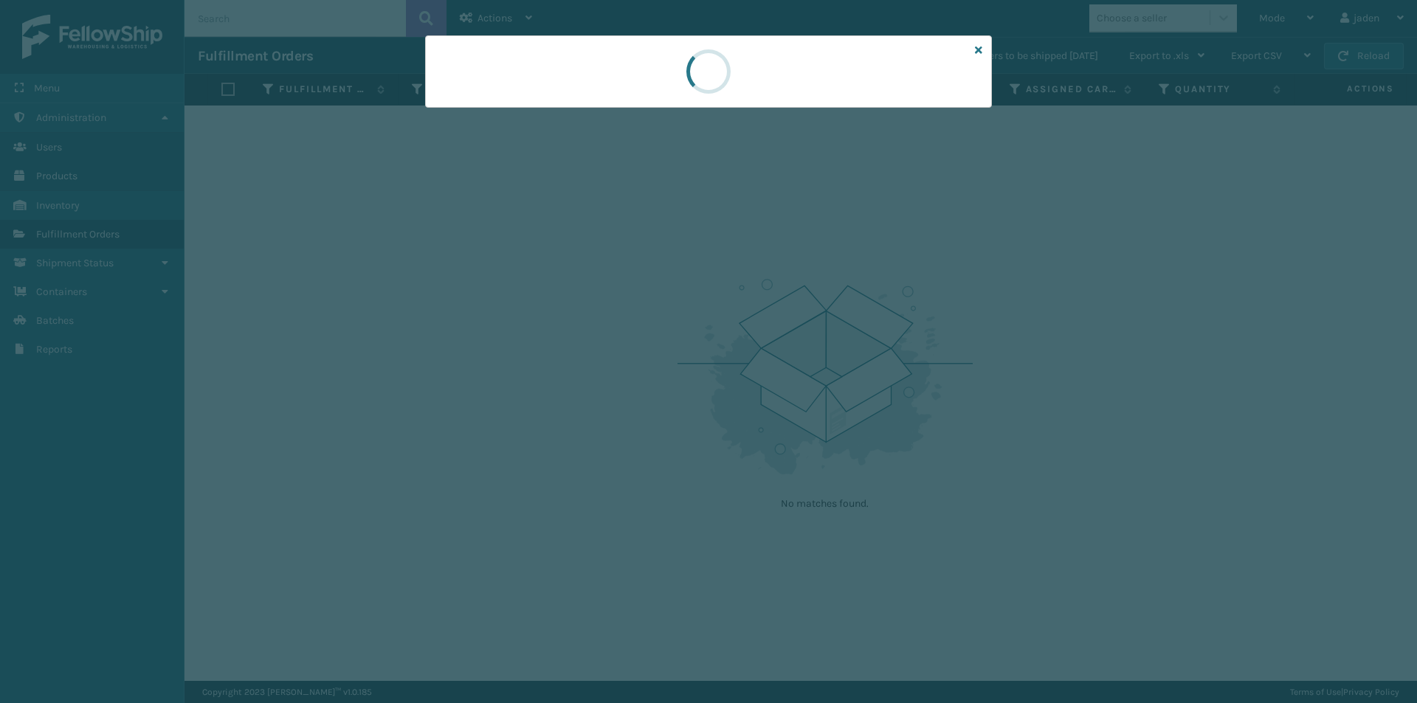
click at [670, 91] on div at bounding box center [708, 71] width 567 height 72
drag, startPoint x: 732, startPoint y: 91, endPoint x: 647, endPoint y: 73, distance: 86.7
click at [647, 73] on div at bounding box center [708, 71] width 567 height 72
drag, startPoint x: 758, startPoint y: 78, endPoint x: 801, endPoint y: 94, distance: 45.8
click at [668, 80] on div at bounding box center [708, 71] width 567 height 72
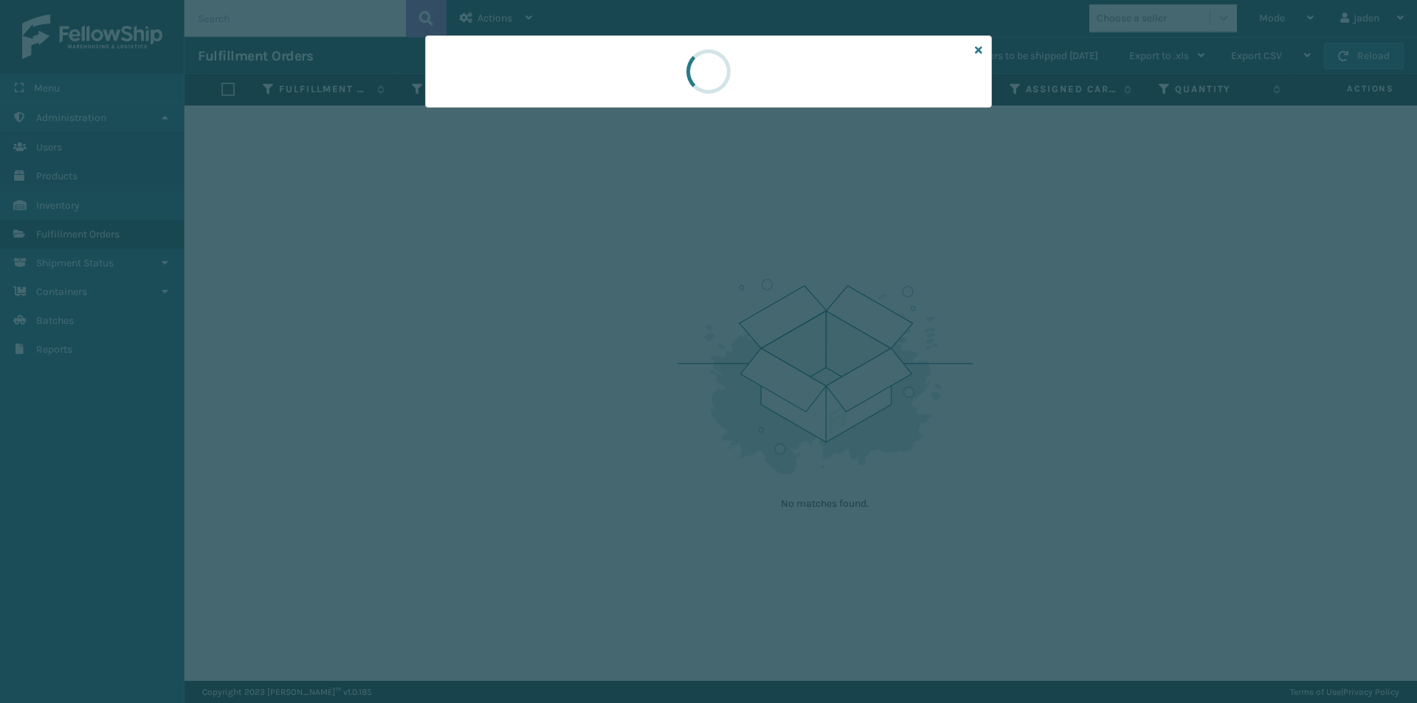
drag, startPoint x: 824, startPoint y: 97, endPoint x: 680, endPoint y: 97, distance: 143.9
click at [680, 97] on div at bounding box center [708, 71] width 62 height 71
drag, startPoint x: 869, startPoint y: 100, endPoint x: 675, endPoint y: 100, distance: 194.1
click at [675, 100] on div at bounding box center [708, 71] width 567 height 72
drag, startPoint x: 788, startPoint y: 100, endPoint x: 679, endPoint y: 103, distance: 109.3
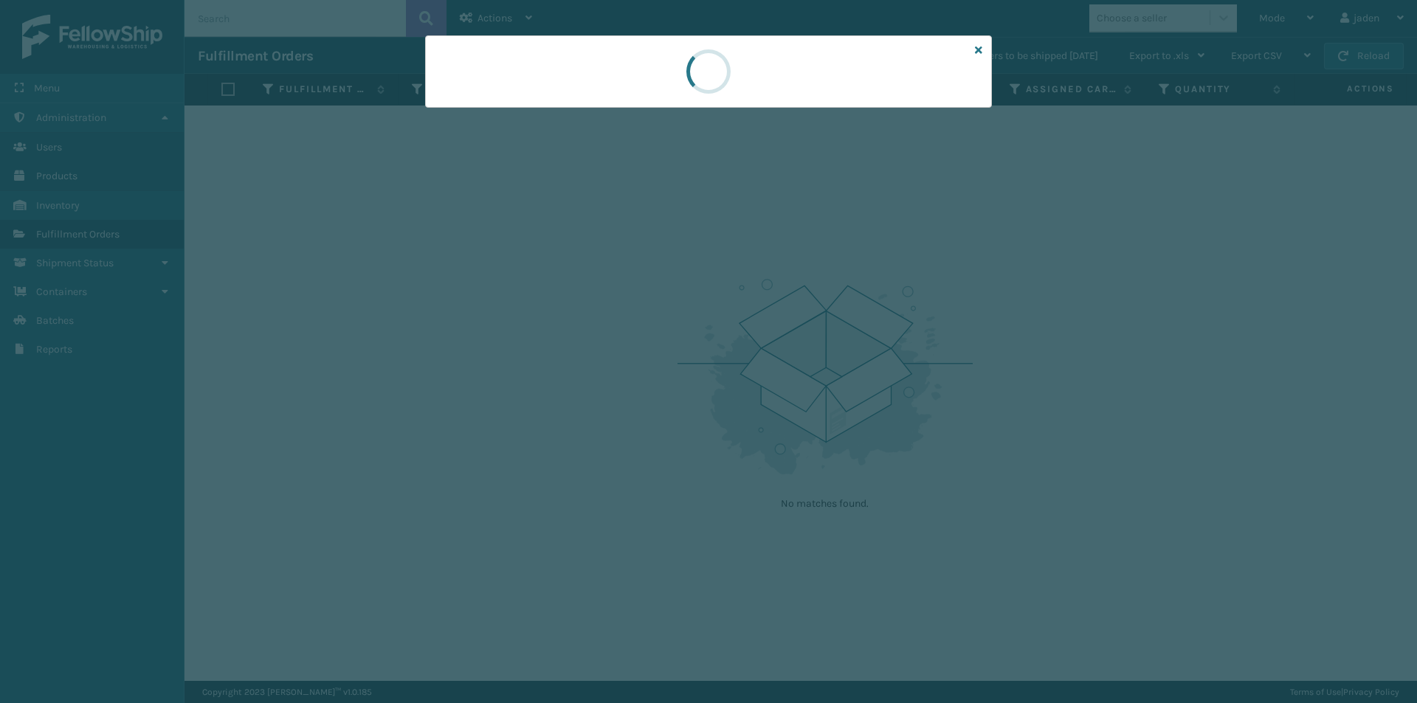
click at [588, 103] on div at bounding box center [708, 71] width 567 height 72
drag, startPoint x: 807, startPoint y: 103, endPoint x: 652, endPoint y: 106, distance: 154.2
click at [630, 103] on div at bounding box center [708, 71] width 567 height 72
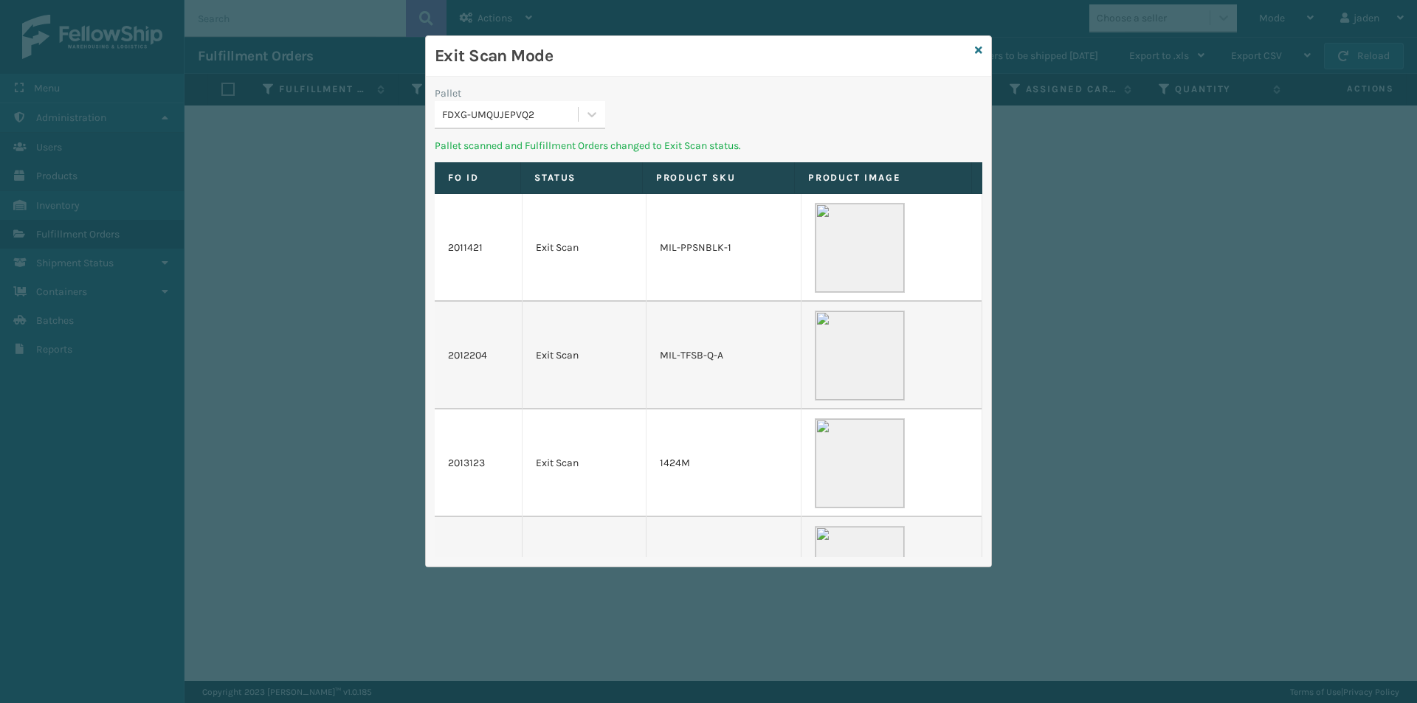
drag, startPoint x: 652, startPoint y: 106, endPoint x: 793, endPoint y: 100, distance: 141.1
drag, startPoint x: 793, startPoint y: 100, endPoint x: 667, endPoint y: 80, distance: 127.7
click at [675, 77] on div "Pallet FDXG-UMQUJEPVQ2 Pallet scanned and Fulfillment Orders changed to Exit Sc…" at bounding box center [708, 322] width 565 height 490
drag, startPoint x: 597, startPoint y: 108, endPoint x: 538, endPoint y: 146, distance: 70.4
click at [596, 108] on icon at bounding box center [591, 114] width 15 height 15
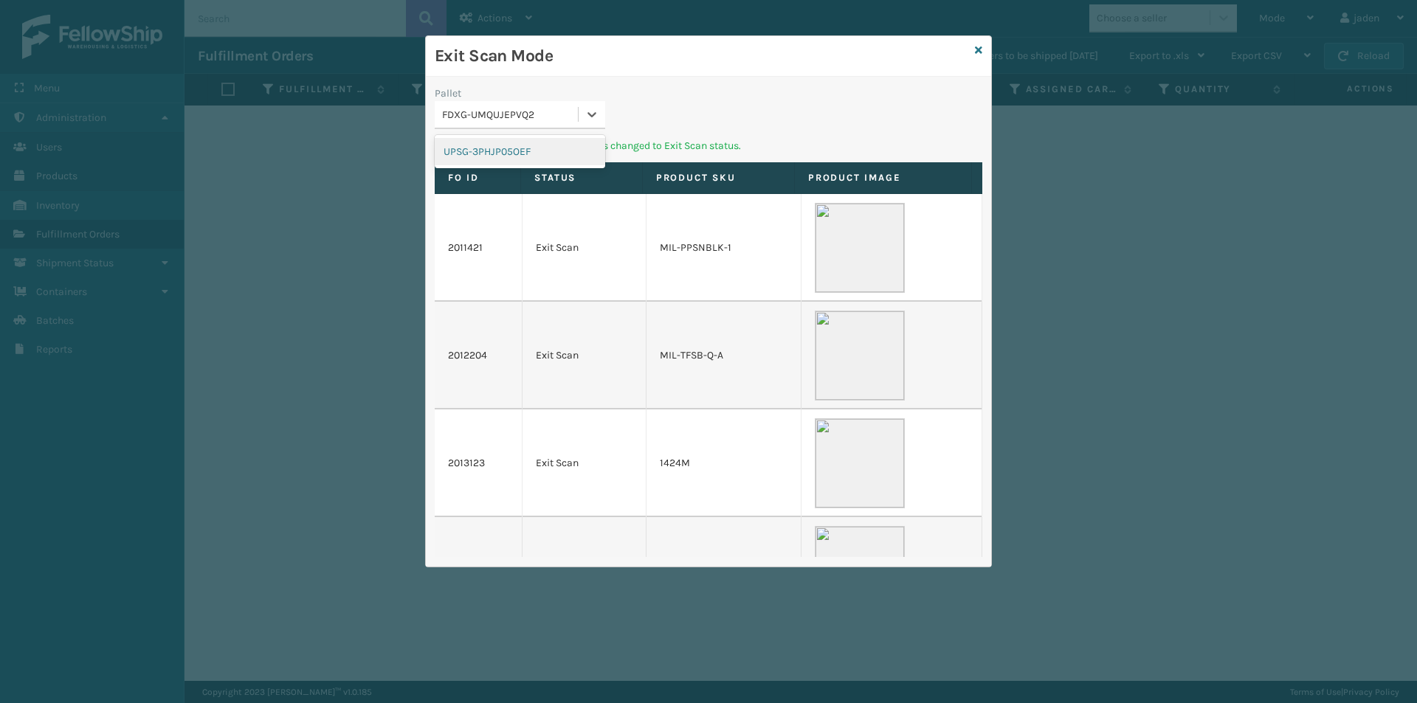
click at [538, 146] on div "UPSG-3PHJP05OEF" at bounding box center [520, 151] width 170 height 27
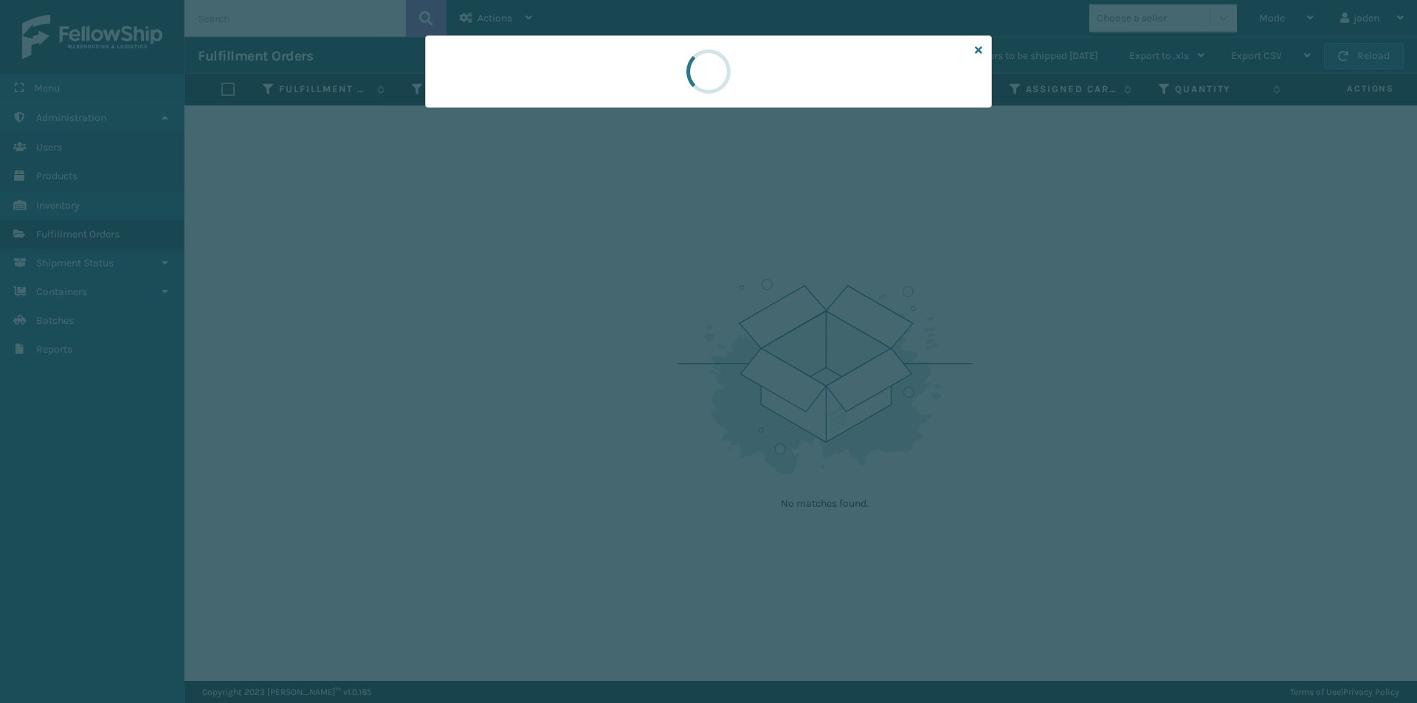
drag, startPoint x: 814, startPoint y: 117, endPoint x: 784, endPoint y: 96, distance: 36.0
click at [663, 80] on div at bounding box center [708, 71] width 567 height 72
drag
click at [653, 95] on div at bounding box center [708, 71] width 567 height 72
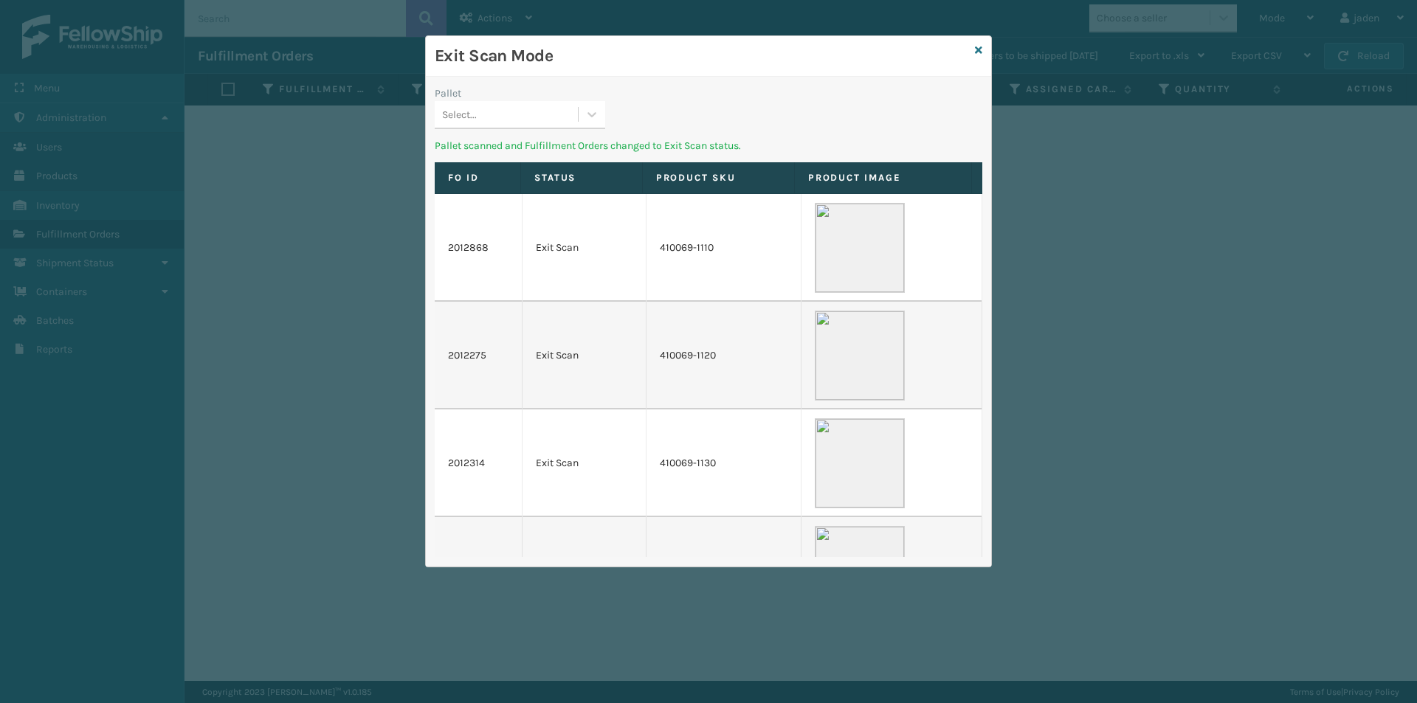
click at [617, 81] on div "Exit Scan Mode Pallet Select... Pallet scanned and Fulfillment Orders changed t…" at bounding box center [708, 301] width 567 height 532
click at [653, 67] on div "Exit Scan Mode" at bounding box center [708, 56] width 565 height 41
click at [648, 61] on h3 "Exit Scan Mode" at bounding box center [702, 56] width 534 height 22
click at [638, 44] on div "Exit Scan Mode" at bounding box center [708, 56] width 565 height 41
click at [632, 72] on div "Exit Scan Mode" at bounding box center [708, 56] width 565 height 41
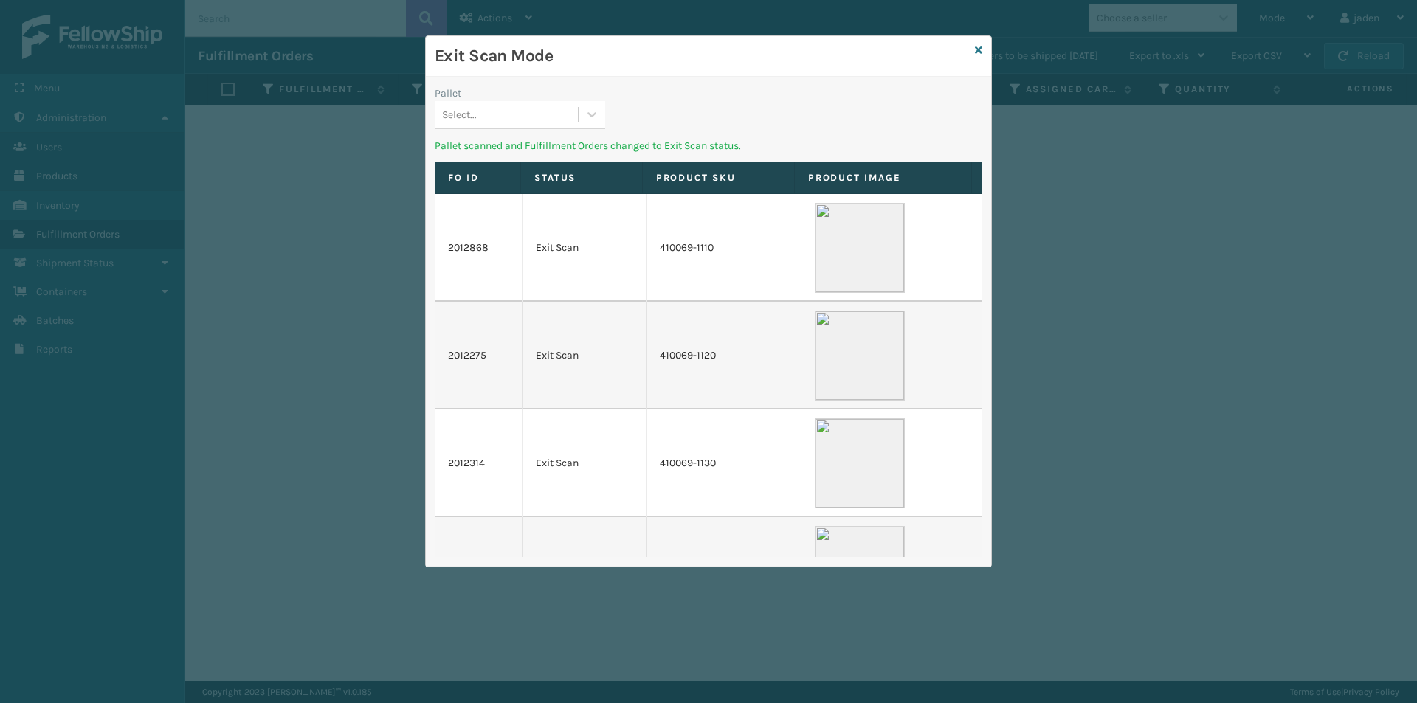
click at [624, 56] on h3 "Exit Scan Mode" at bounding box center [702, 56] width 534 height 22
click at [591, 122] on div at bounding box center [592, 114] width 27 height 27
click at [552, 143] on div "No options" at bounding box center [520, 151] width 170 height 27
click at [691, 69] on div "Exit Scan Mode" at bounding box center [708, 56] width 565 height 41
click at [661, 69] on div "Exit Scan Mode" at bounding box center [708, 56] width 565 height 41
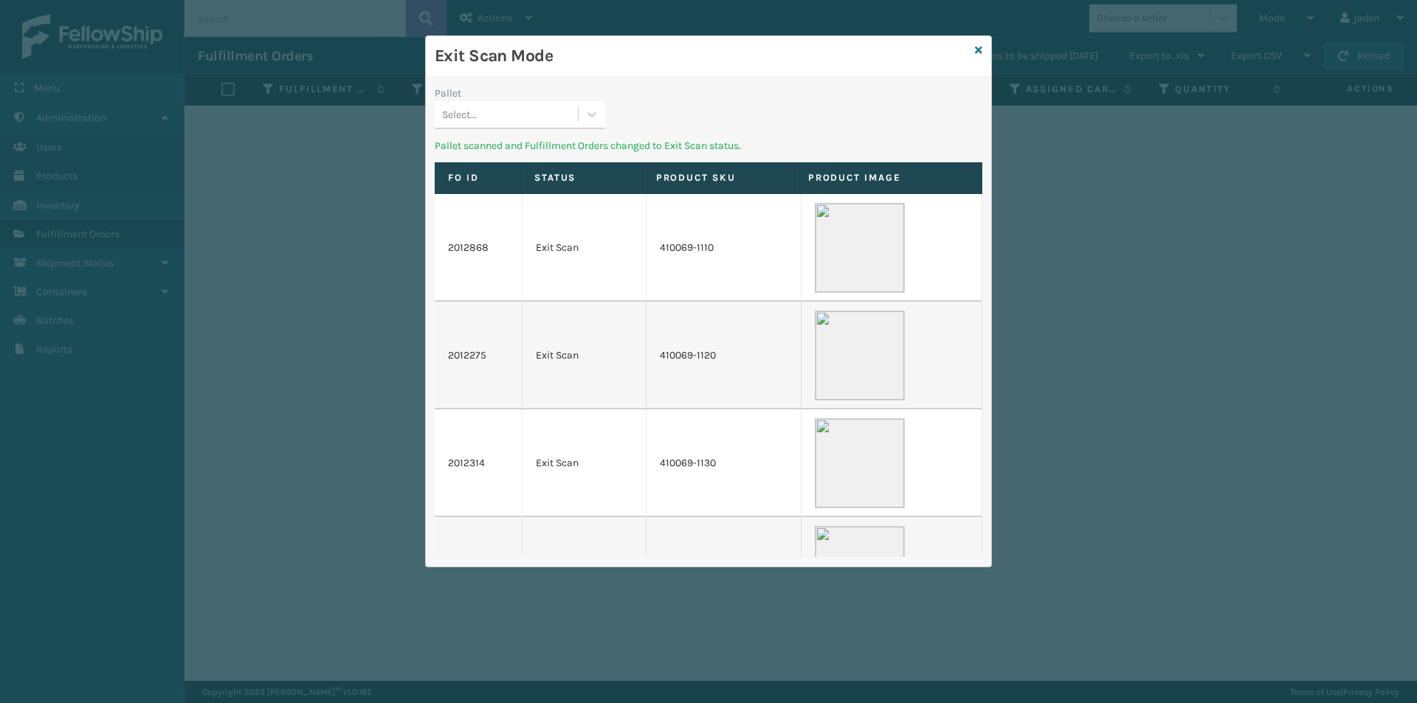
click at [593, 110] on icon at bounding box center [591, 114] width 15 height 15
click at [571, 154] on div "No options" at bounding box center [520, 151] width 170 height 27
click at [976, 55] on icon at bounding box center [978, 50] width 7 height 10
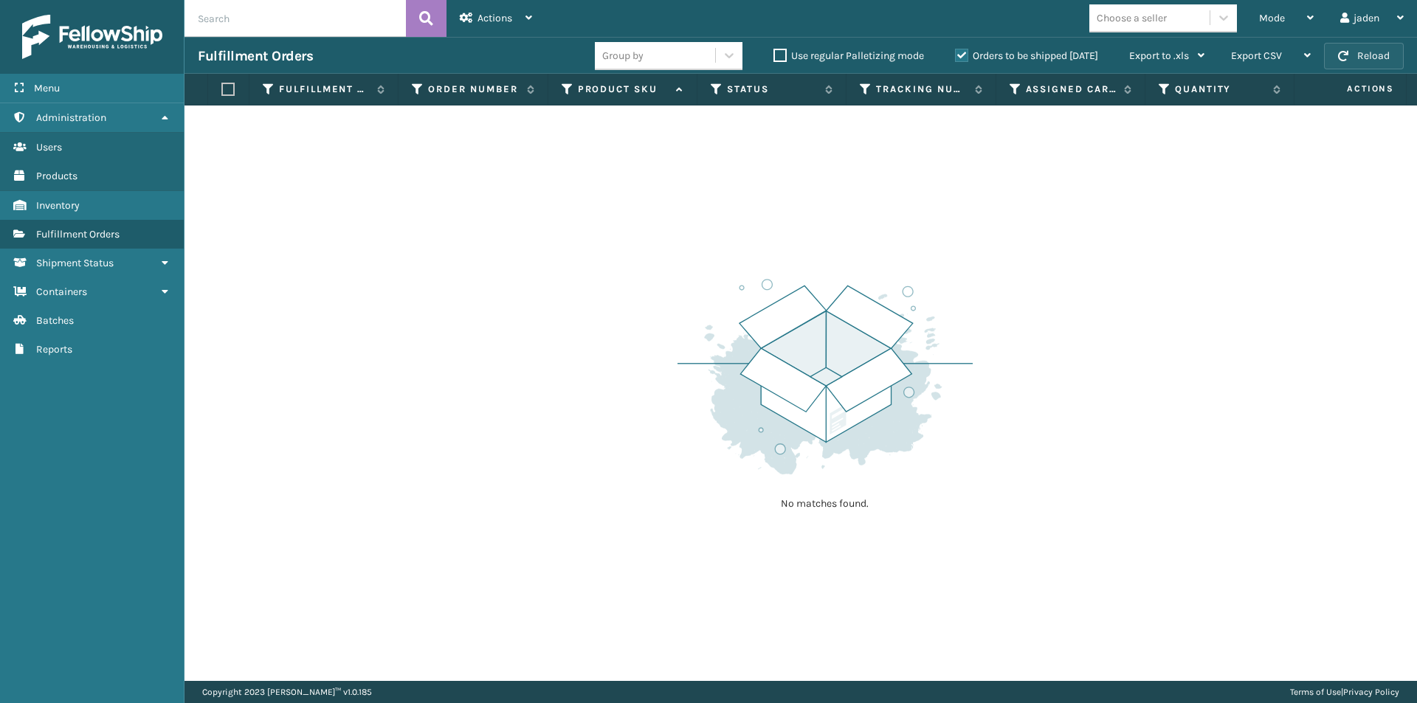
click at [1356, 58] on button "Reload" at bounding box center [1364, 56] width 80 height 27
click at [1356, 60] on button "Reload" at bounding box center [1364, 56] width 80 height 27
click at [1287, 16] on div "Mode" at bounding box center [1286, 18] width 55 height 37
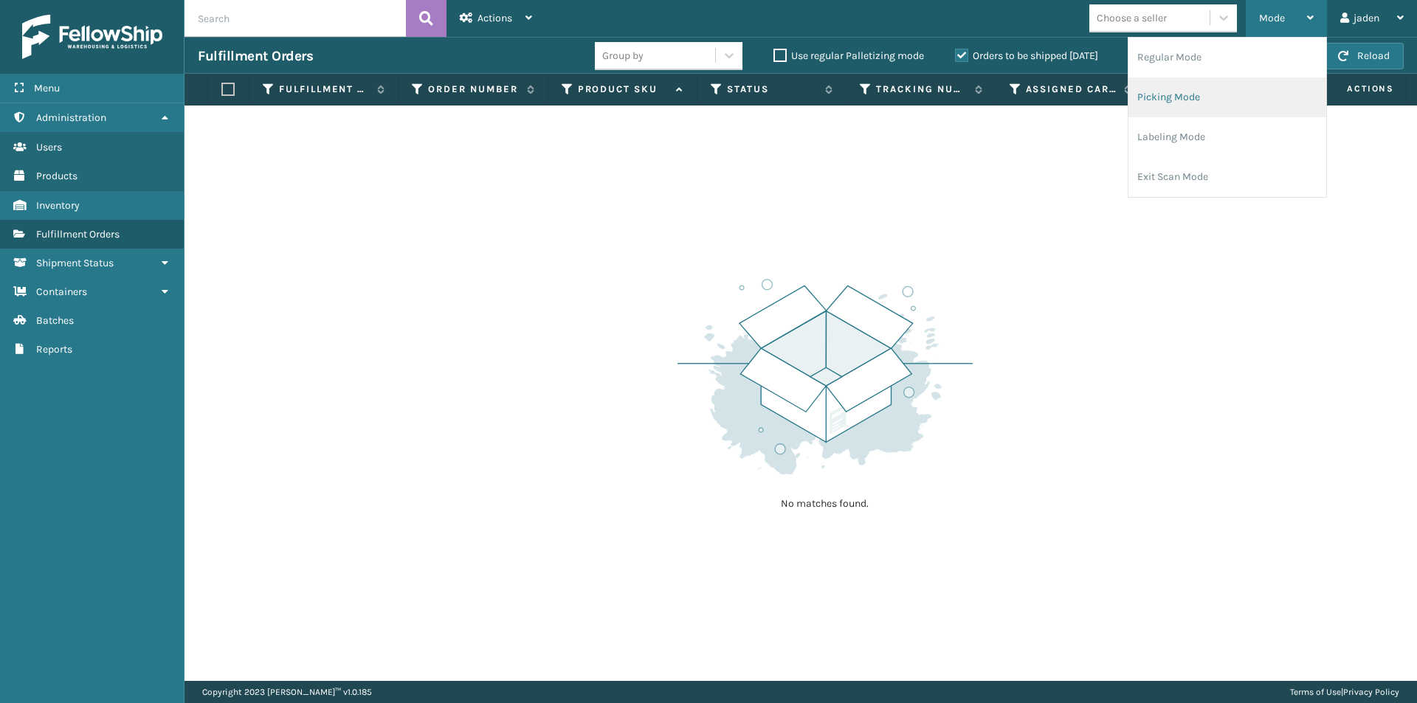
click at [1221, 89] on li "Picking Mode" at bounding box center [1227, 97] width 198 height 40
